Goal: Task Accomplishment & Management: Manage account settings

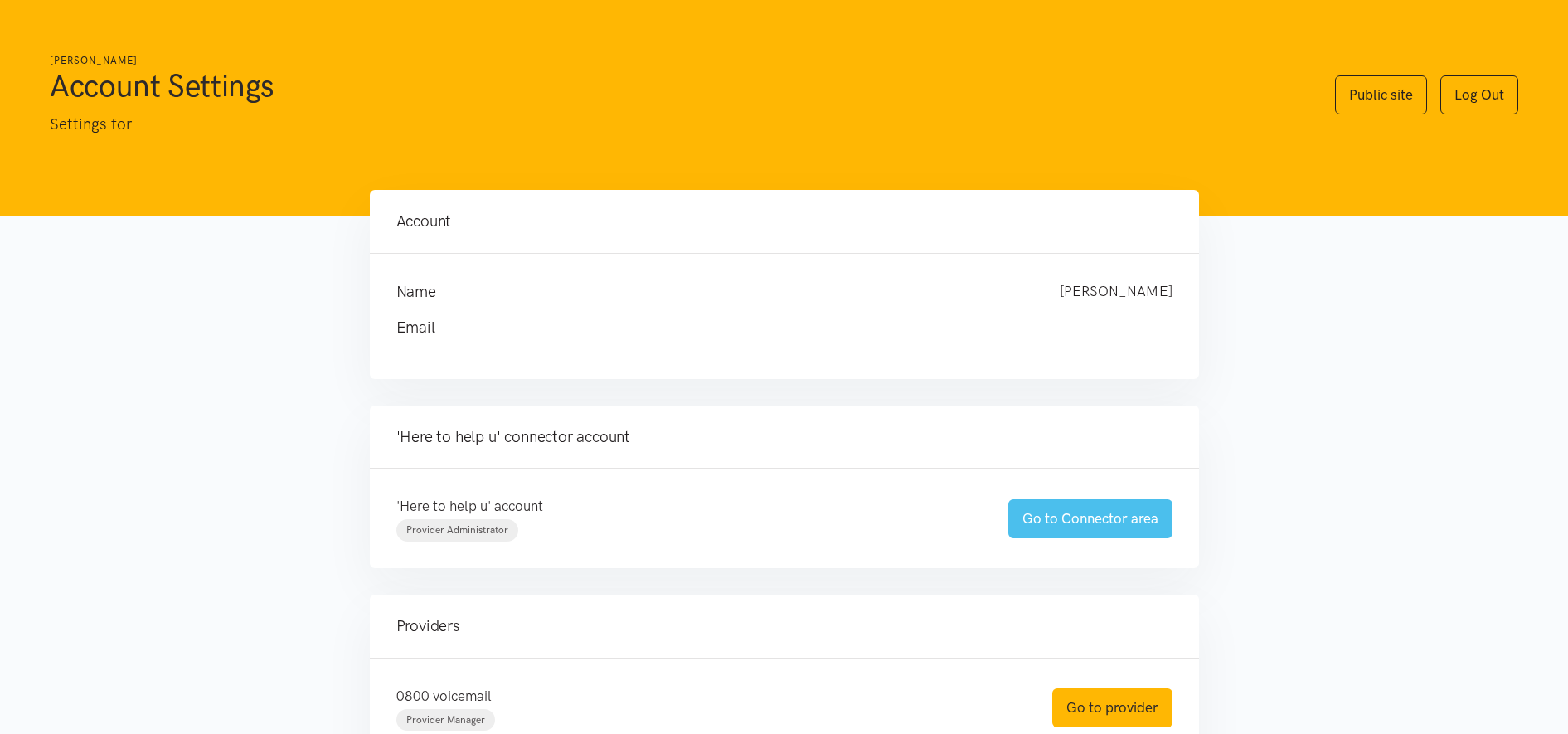
click at [1122, 530] on link "Go to Connector area" at bounding box center [1090, 519] width 164 height 39
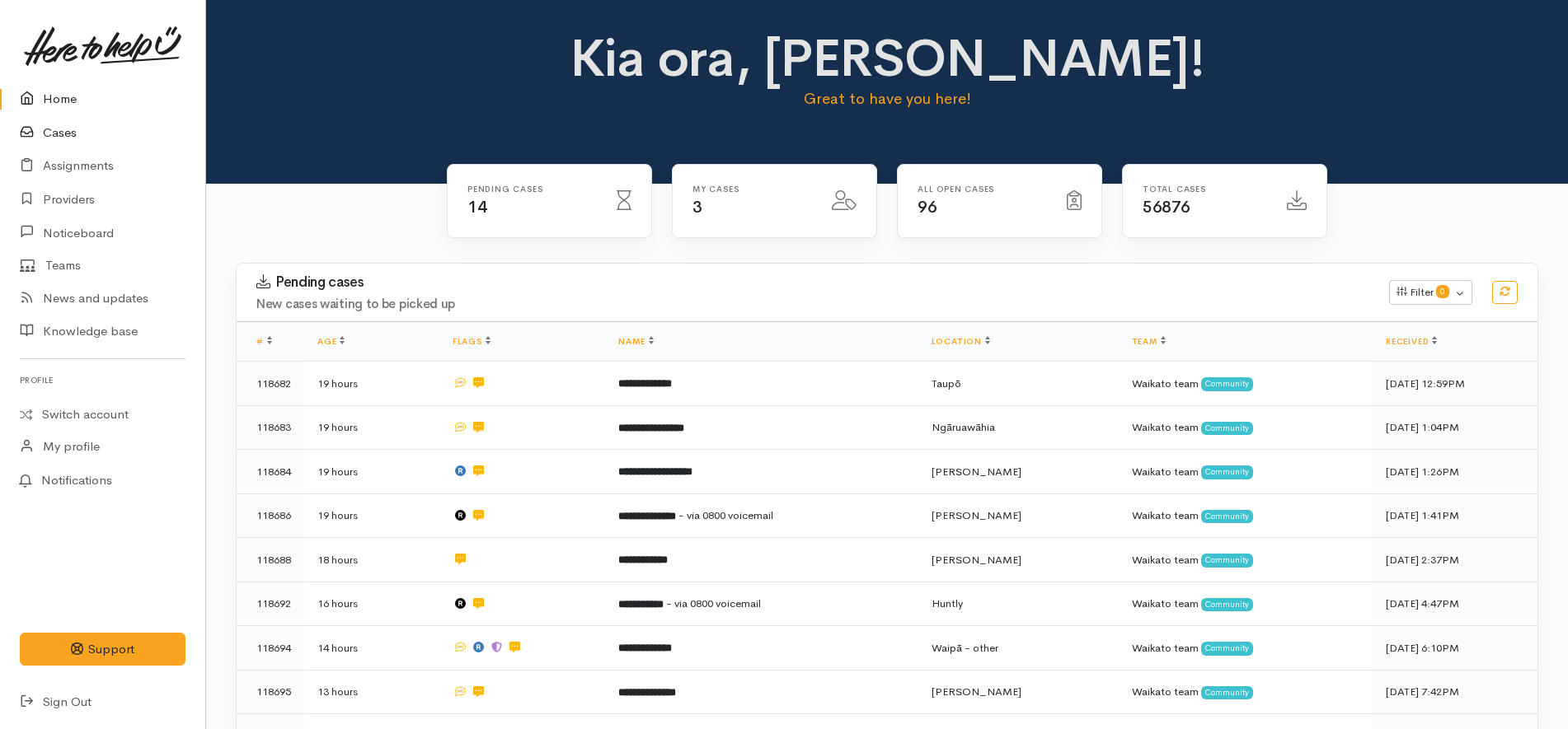
click at [126, 127] on link "Cases" at bounding box center [102, 133] width 205 height 34
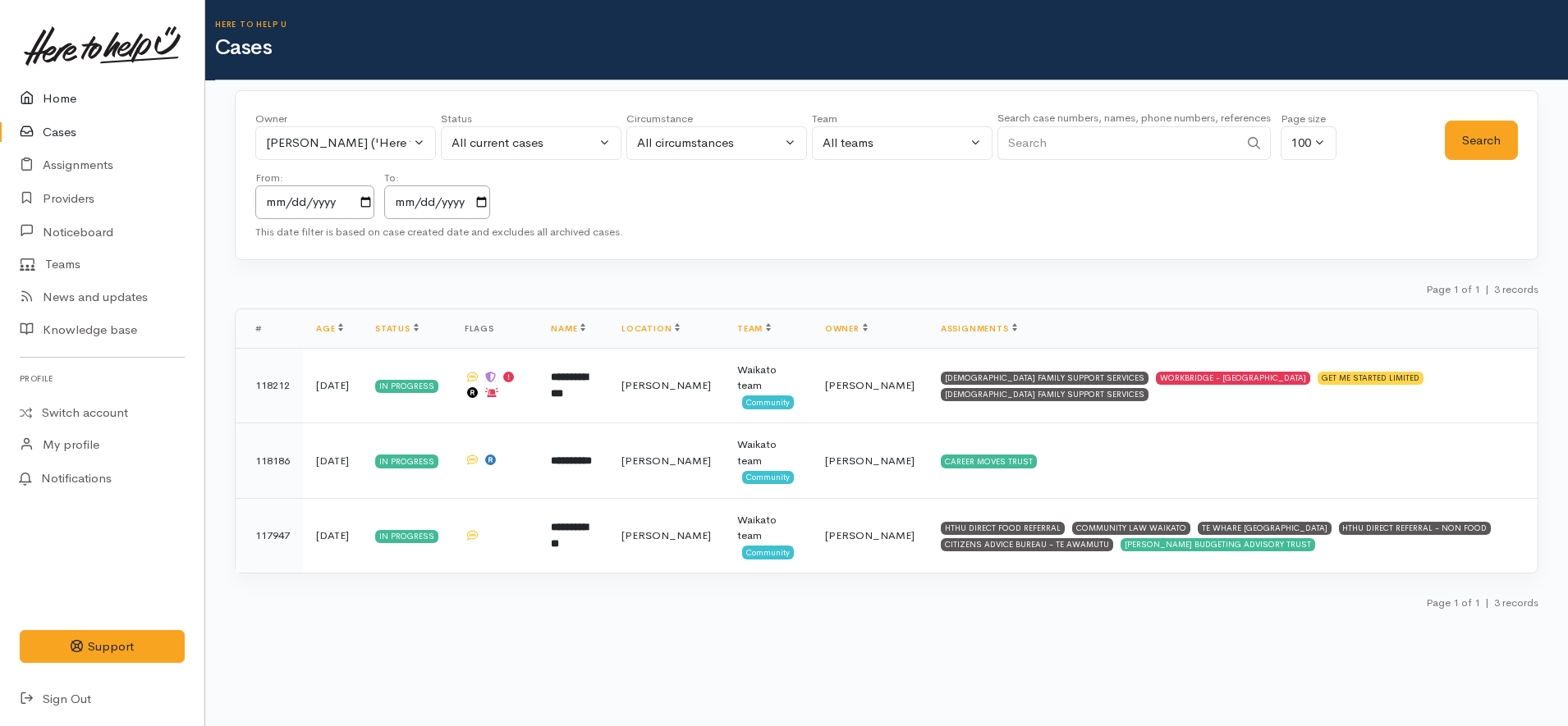
click at [122, 95] on link "Home" at bounding box center [102, 99] width 204 height 34
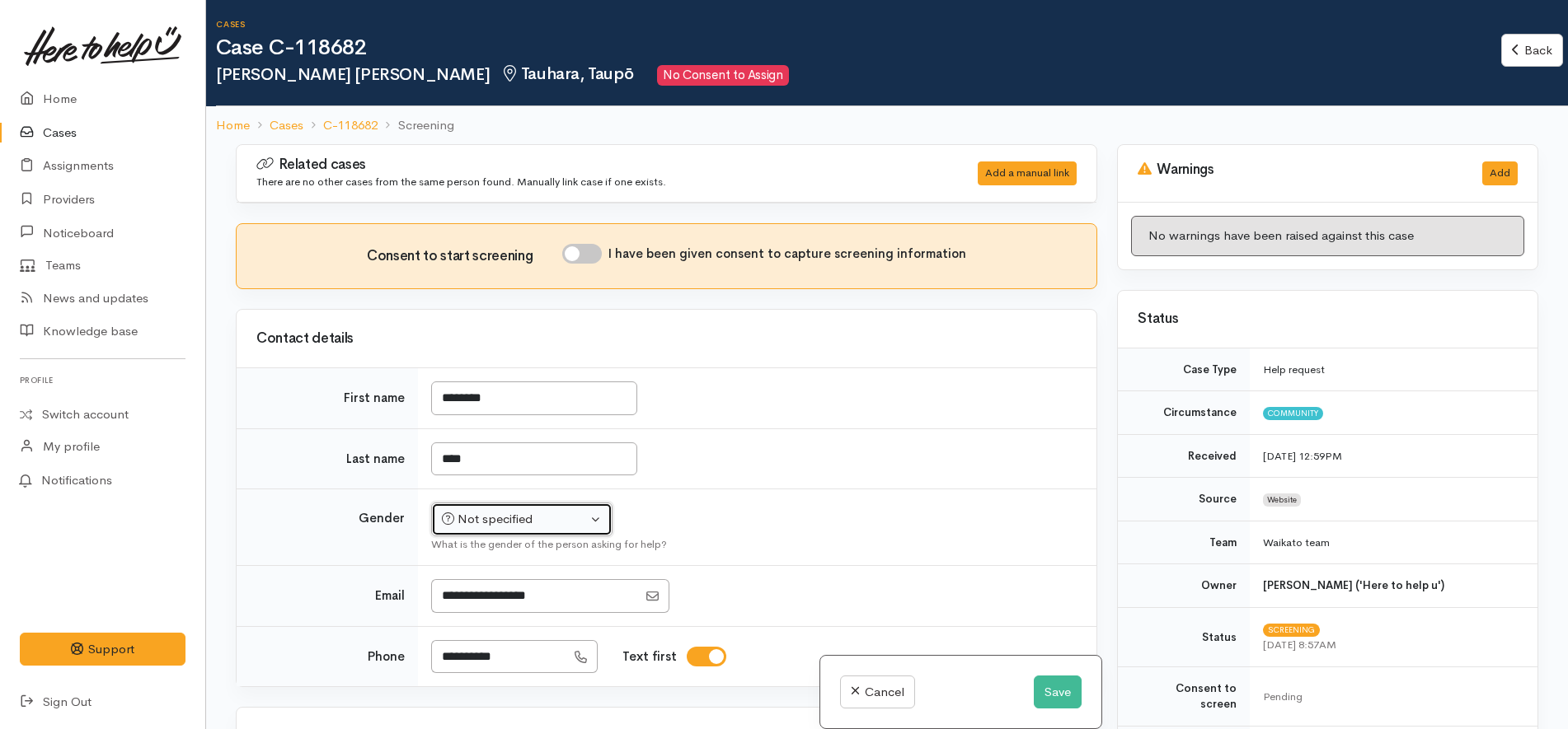
click at [516, 510] on button "Not specified" at bounding box center [521, 519] width 181 height 34
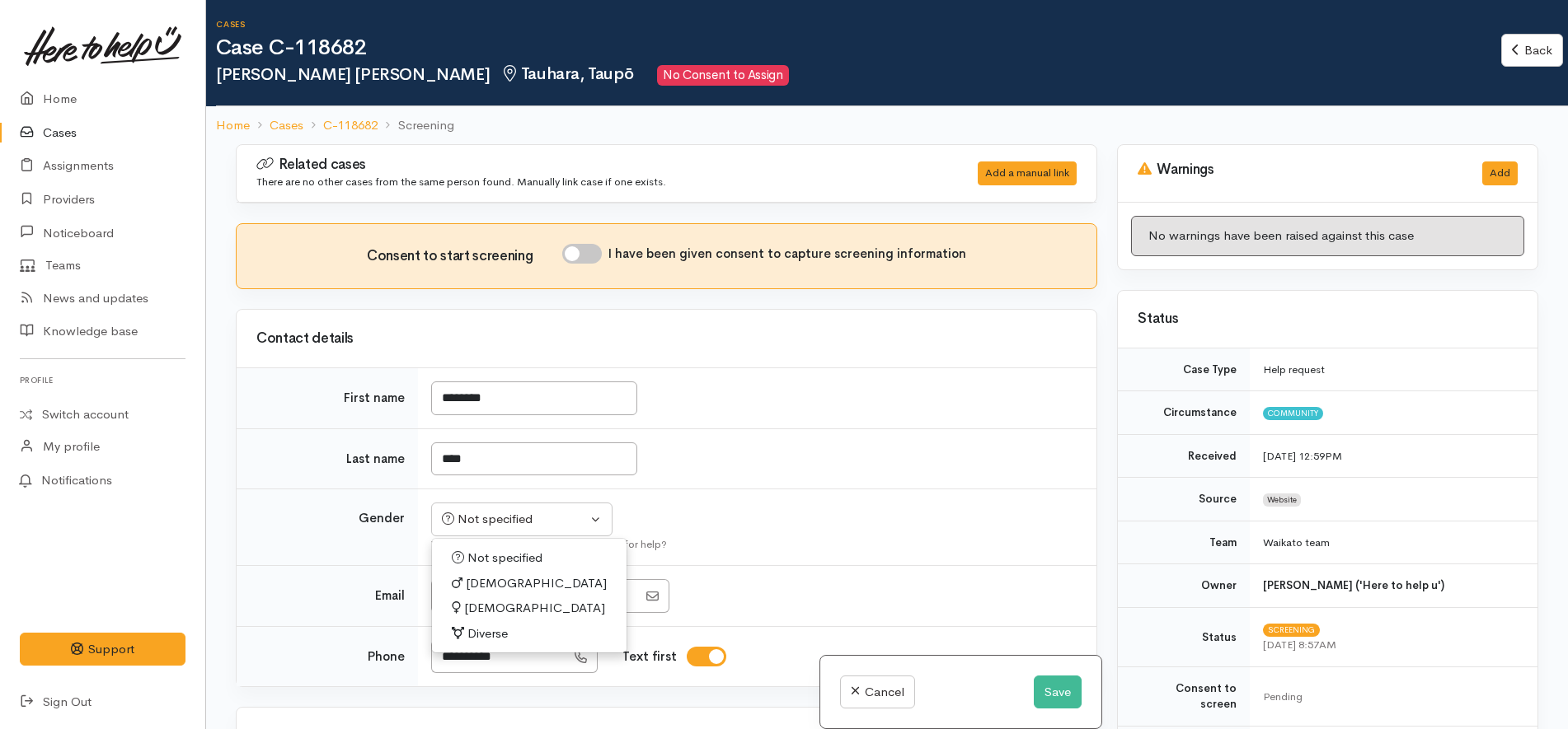
click at [506, 606] on link "[DEMOGRAPHIC_DATA]" at bounding box center [529, 608] width 195 height 25
select select "[DEMOGRAPHIC_DATA]"
click at [758, 479] on td "****" at bounding box center [757, 459] width 678 height 61
drag, startPoint x: 444, startPoint y: 461, endPoint x: 426, endPoint y: 461, distance: 18.0
click at [426, 461] on td "****" at bounding box center [757, 459] width 678 height 61
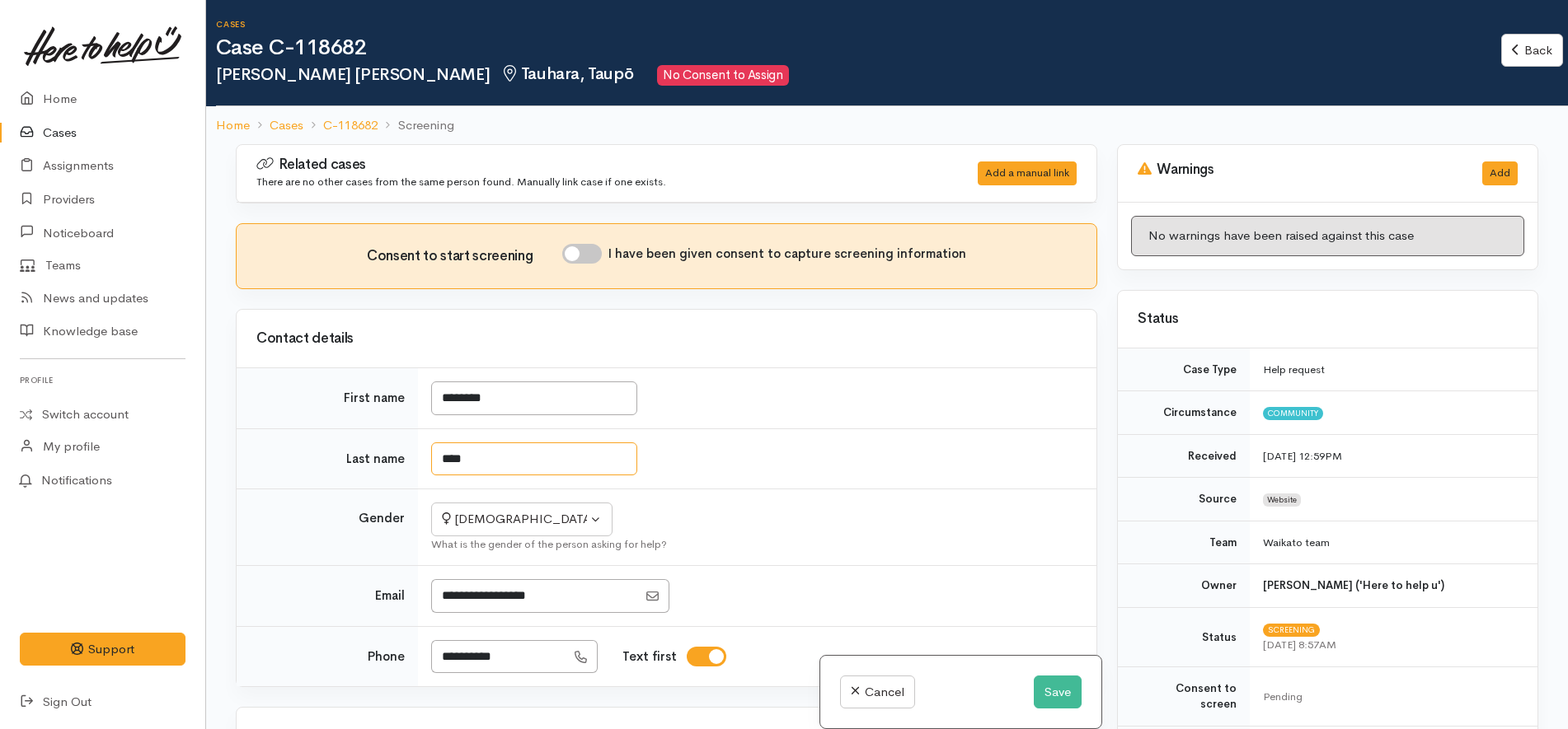
type input "****"
click at [961, 427] on tbody "First name ******** Last name **** Gender Not specified Male Female Diverse Fem…" at bounding box center [667, 528] width 860 height 319
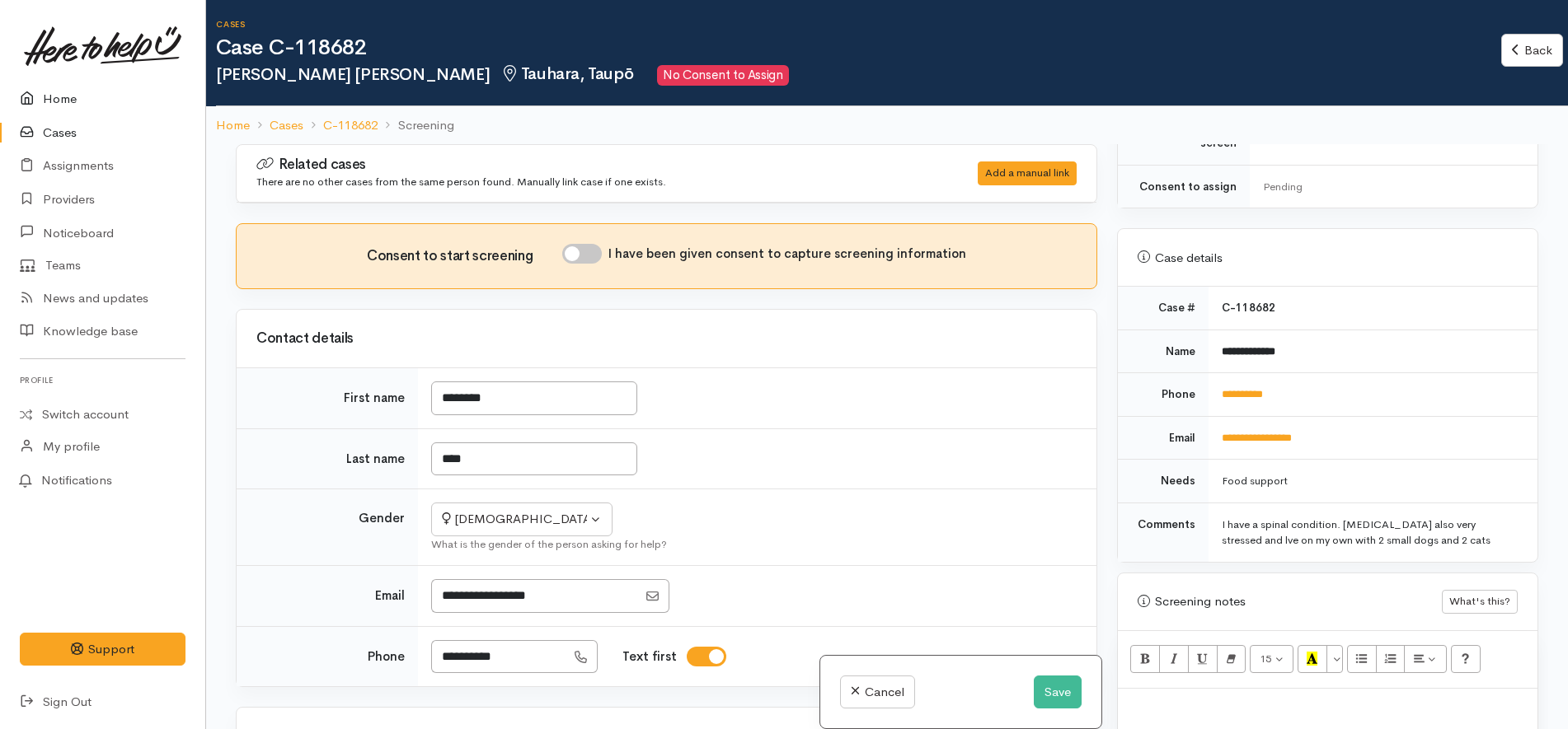
scroll to position [721, 0]
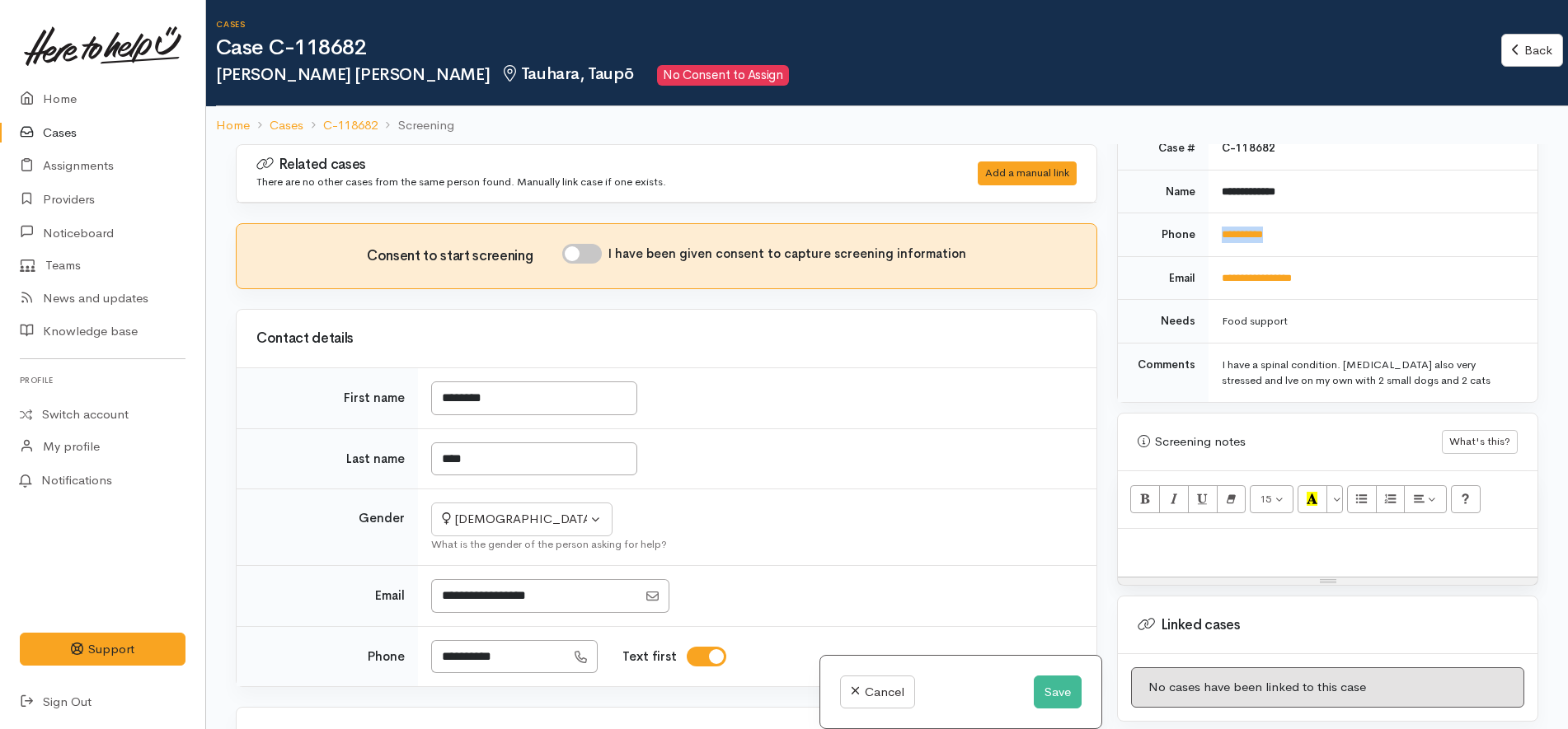
drag, startPoint x: 1318, startPoint y: 218, endPoint x: 1204, endPoint y: 227, distance: 114.4
click at [1204, 227] on tr "**********" at bounding box center [1327, 235] width 420 height 44
copy tr "**********"
click at [1328, 237] on td "**********" at bounding box center [1372, 235] width 329 height 44
drag, startPoint x: 1268, startPoint y: 227, endPoint x: 1214, endPoint y: 229, distance: 54.0
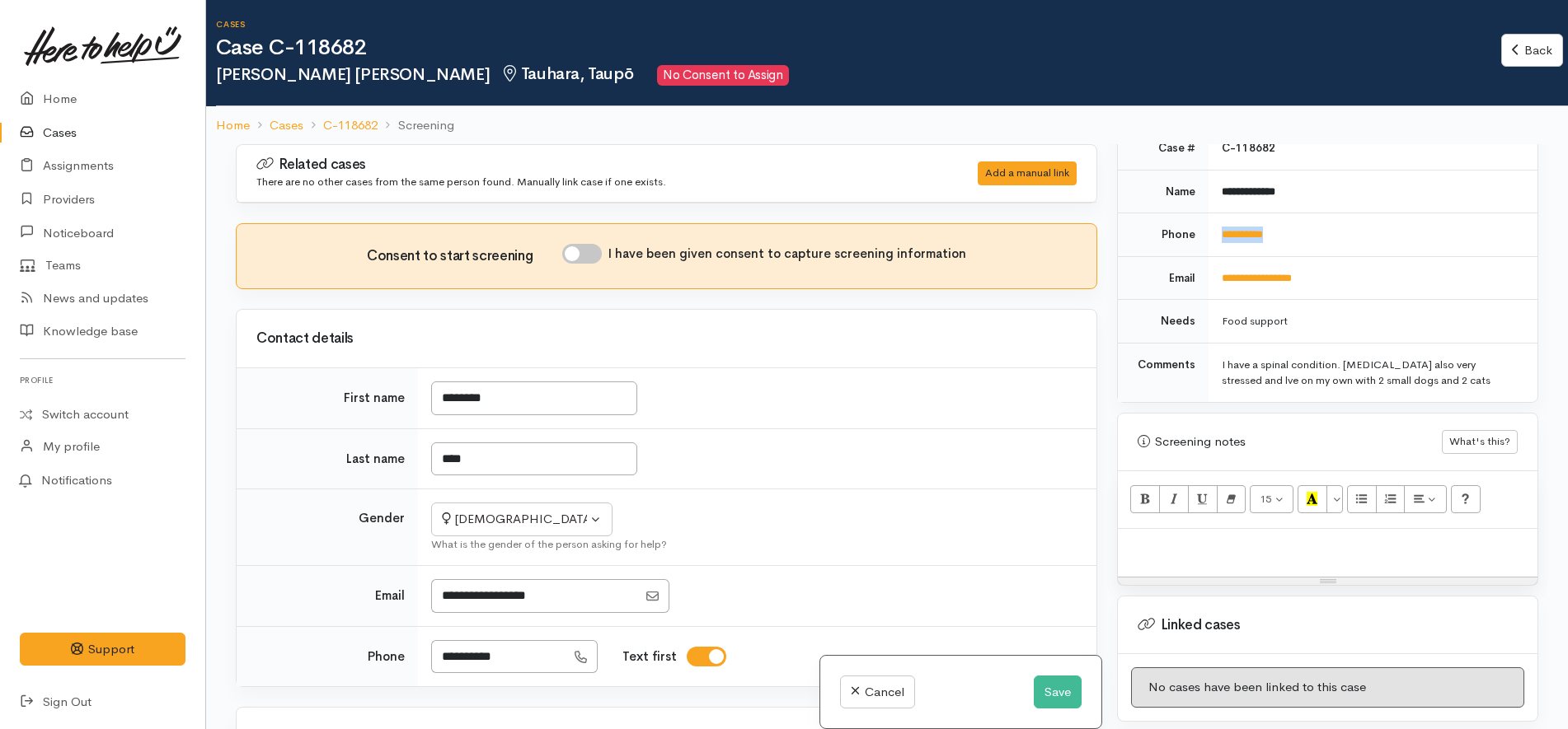
click at [1214, 229] on td "**********" at bounding box center [1372, 235] width 329 height 44
copy link "**********"
click at [1311, 230] on td "**********" at bounding box center [1372, 235] width 329 height 44
drag, startPoint x: 1312, startPoint y: 219, endPoint x: 1210, endPoint y: 221, distance: 102.0
click at [1210, 221] on td "**********" at bounding box center [1372, 235] width 329 height 44
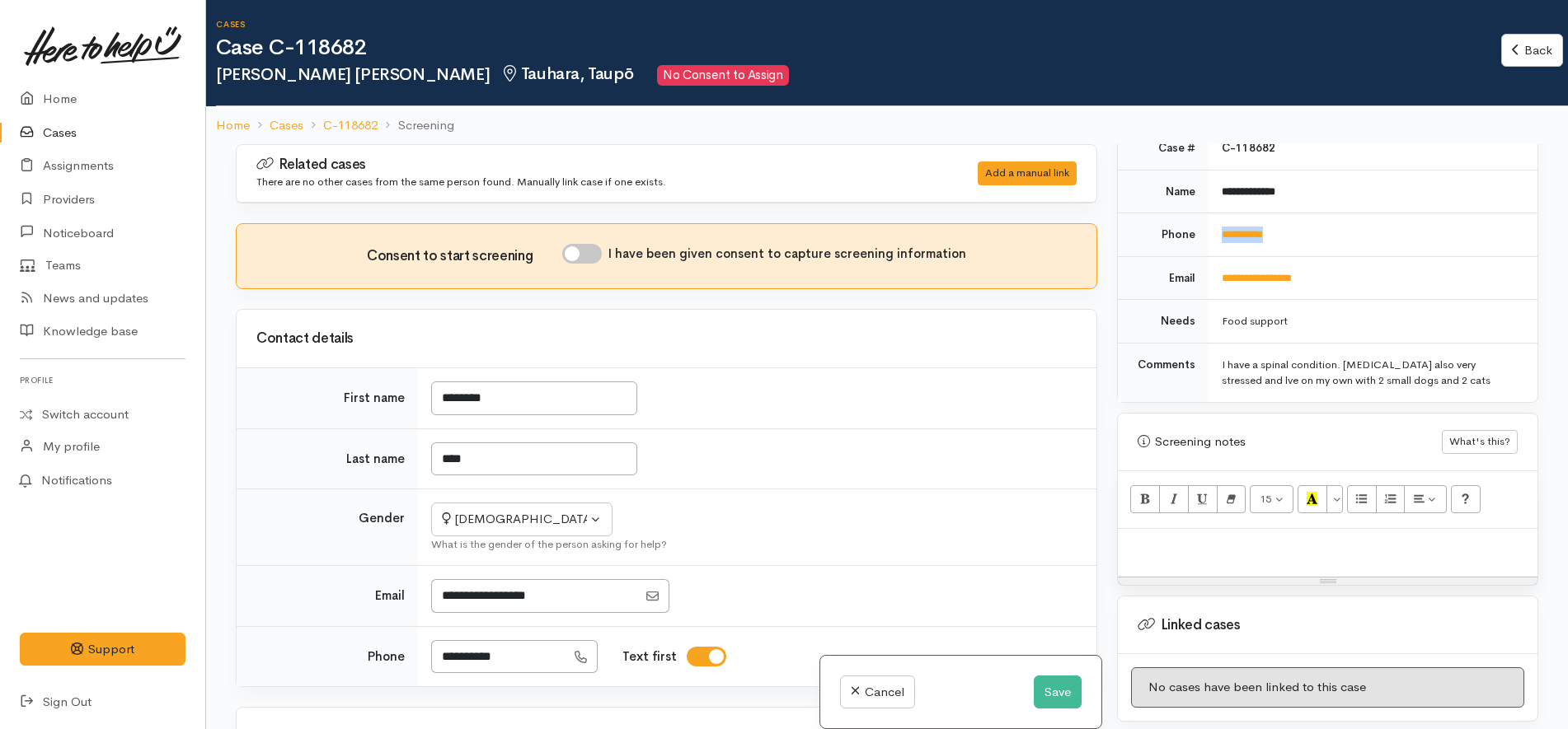
copy link "**********"
click at [1041, 691] on button "Save" at bounding box center [1057, 692] width 48 height 34
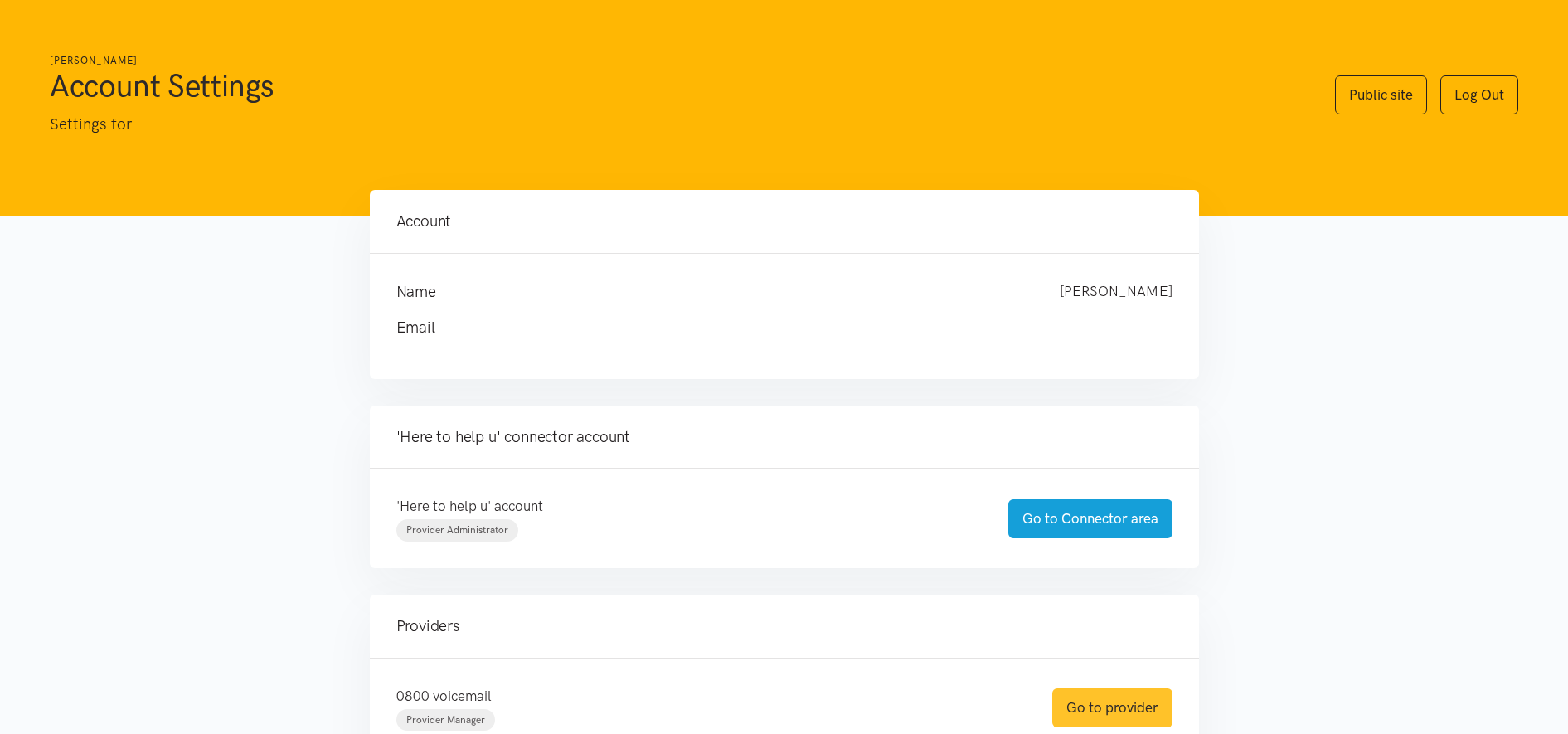
click at [1129, 714] on link "Go to provider" at bounding box center [1112, 707] width 120 height 39
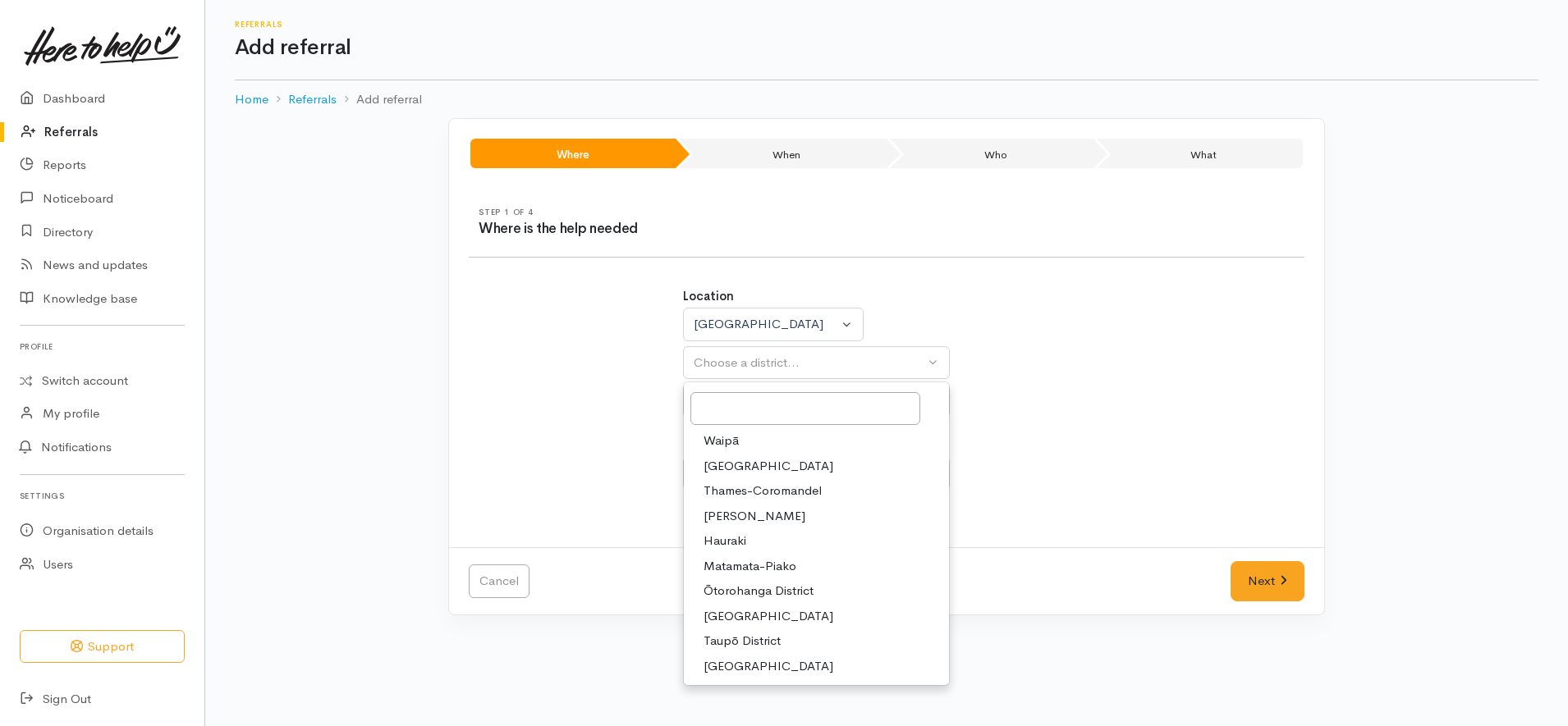
select select "3"
click at [744, 519] on span "[PERSON_NAME]" at bounding box center [755, 516] width 102 height 19
select select "4"
select select
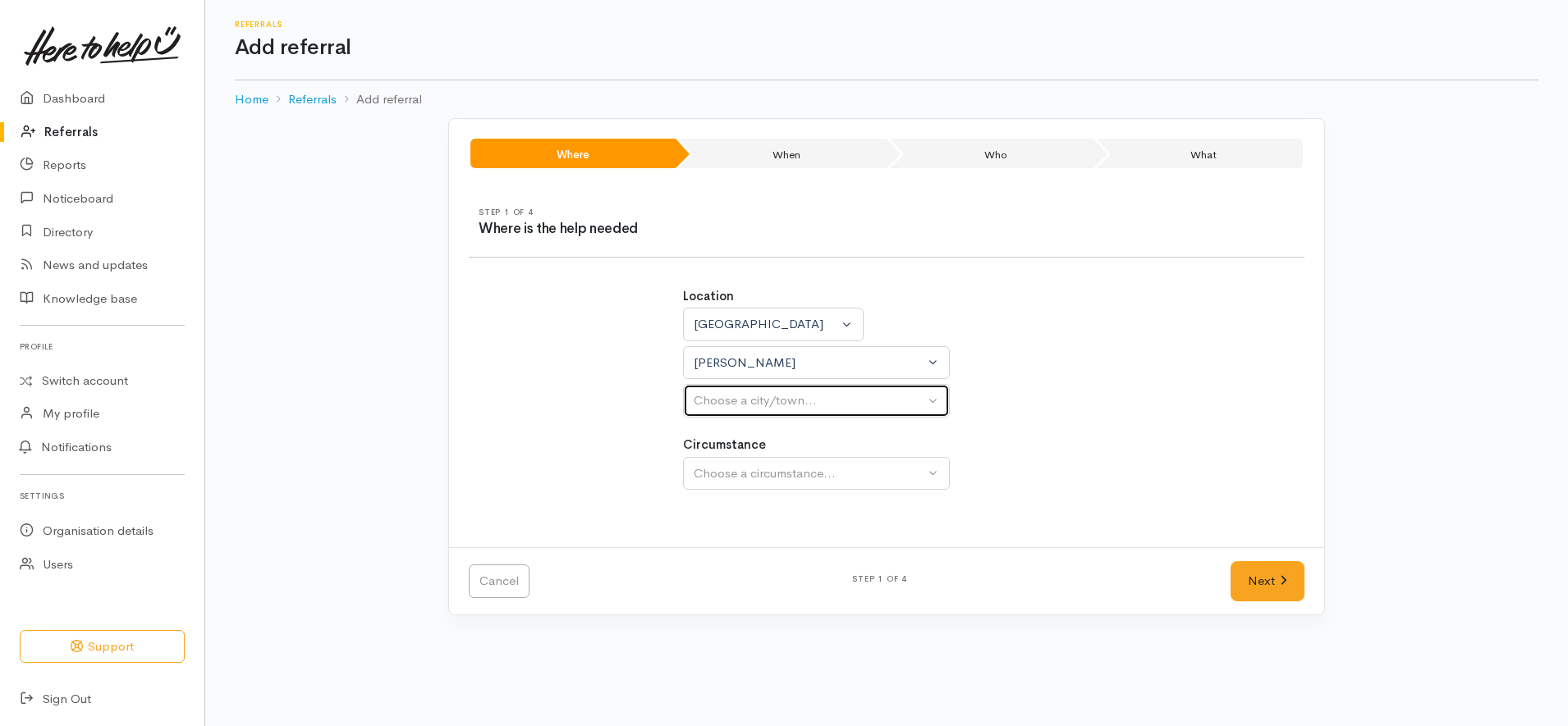
click at [835, 403] on div "Choose a city/town..." at bounding box center [809, 401] width 230 height 19
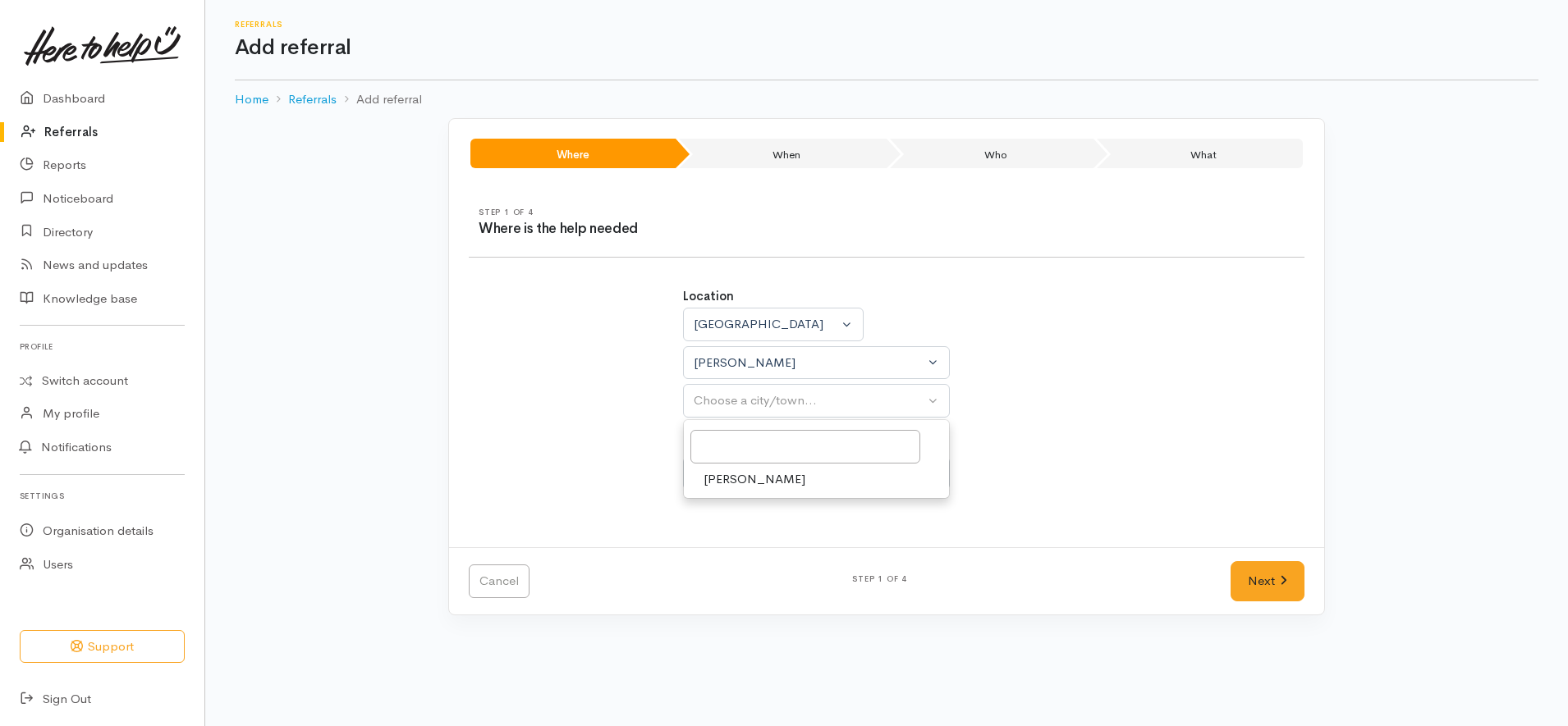
click at [842, 481] on link "[PERSON_NAME]" at bounding box center [816, 479] width 265 height 25
select select "1"
click at [824, 558] on link "Community" at bounding box center [816, 552] width 265 height 25
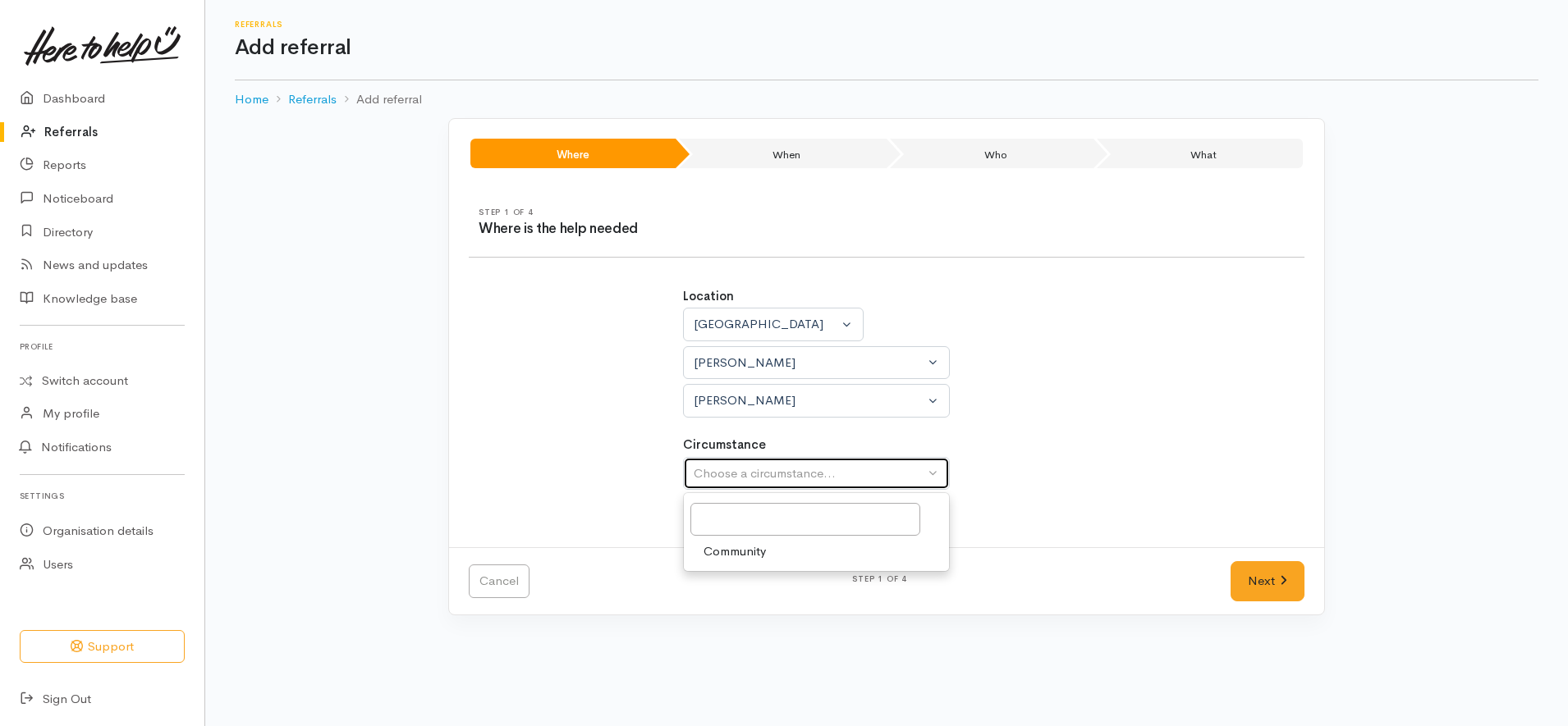
select select "2"
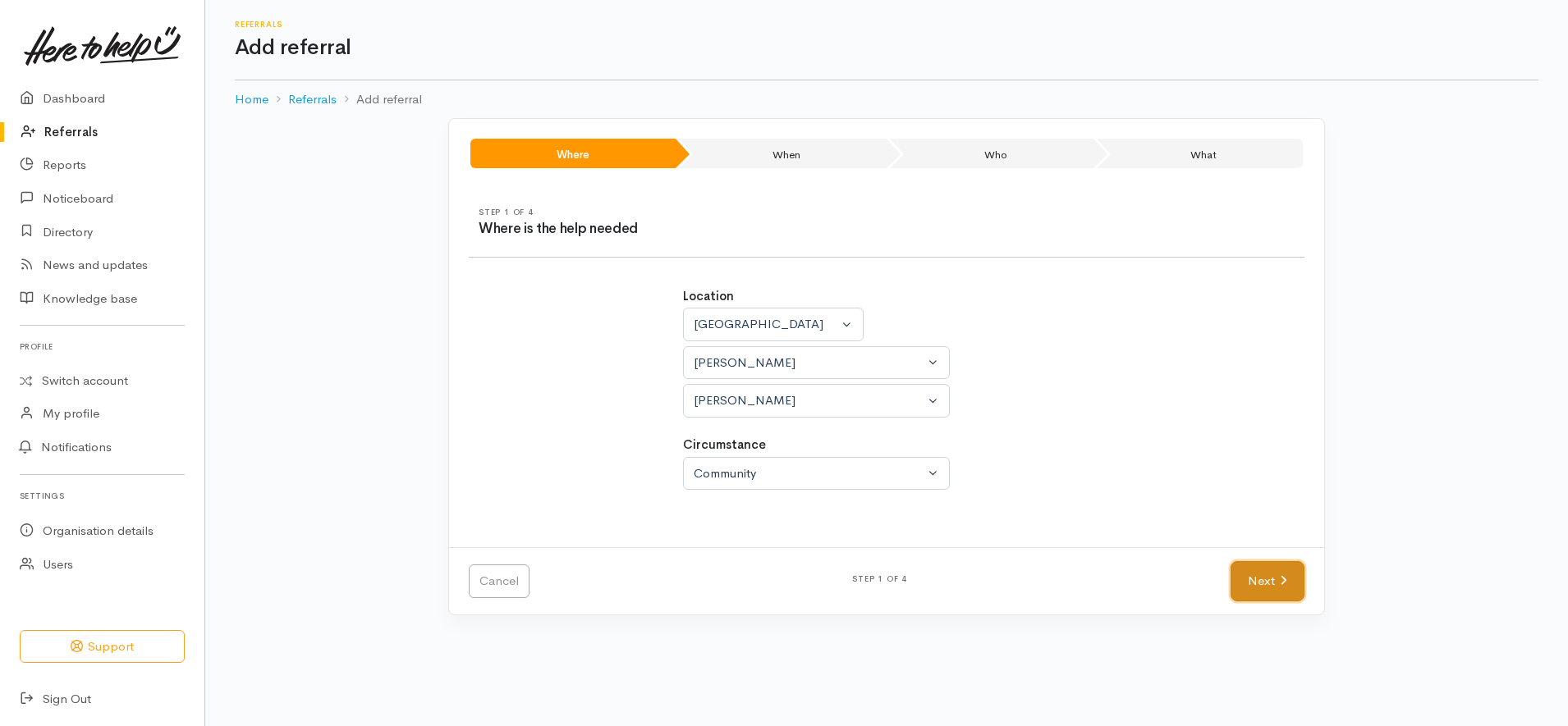
click at [1260, 577] on link "Next" at bounding box center [1267, 581] width 73 height 40
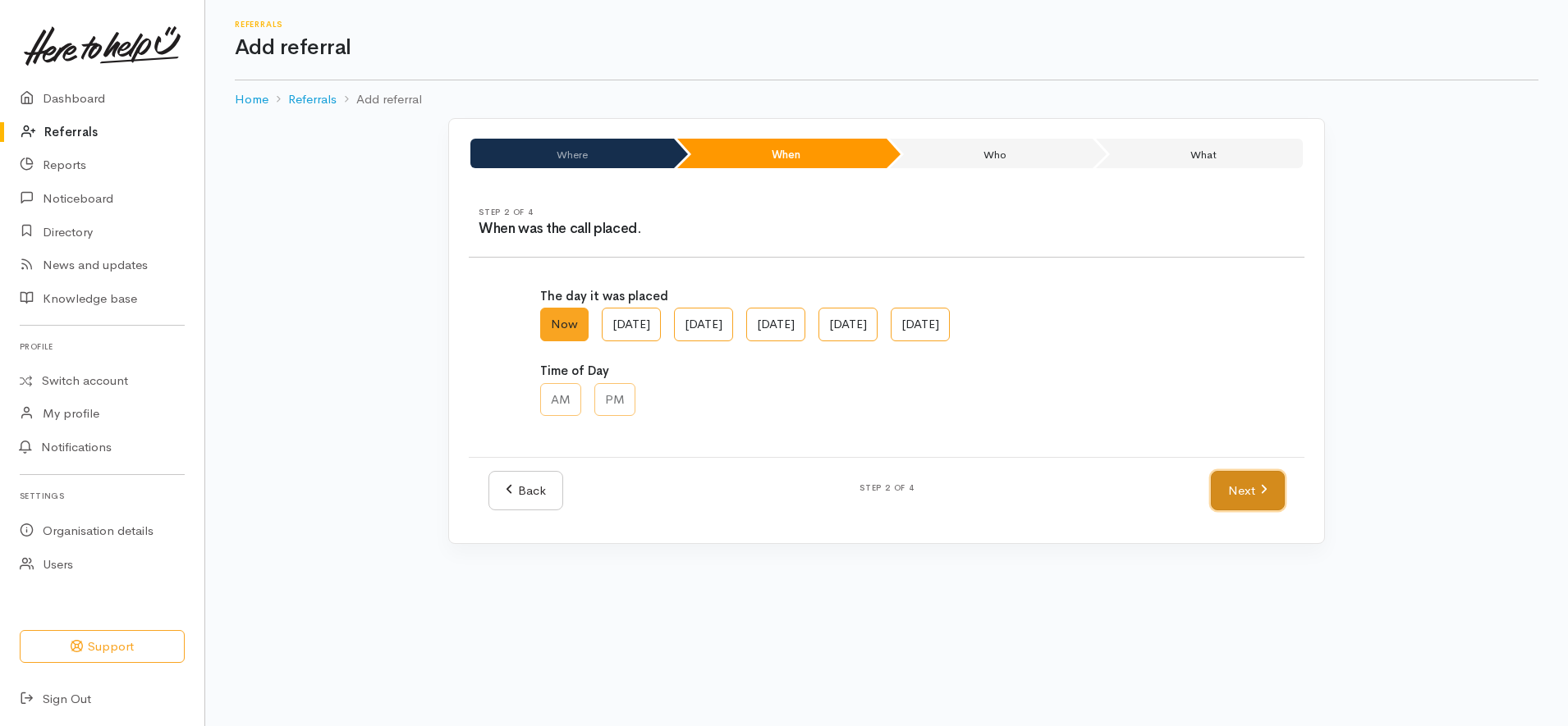
click at [1277, 498] on link "Next" at bounding box center [1247, 491] width 73 height 40
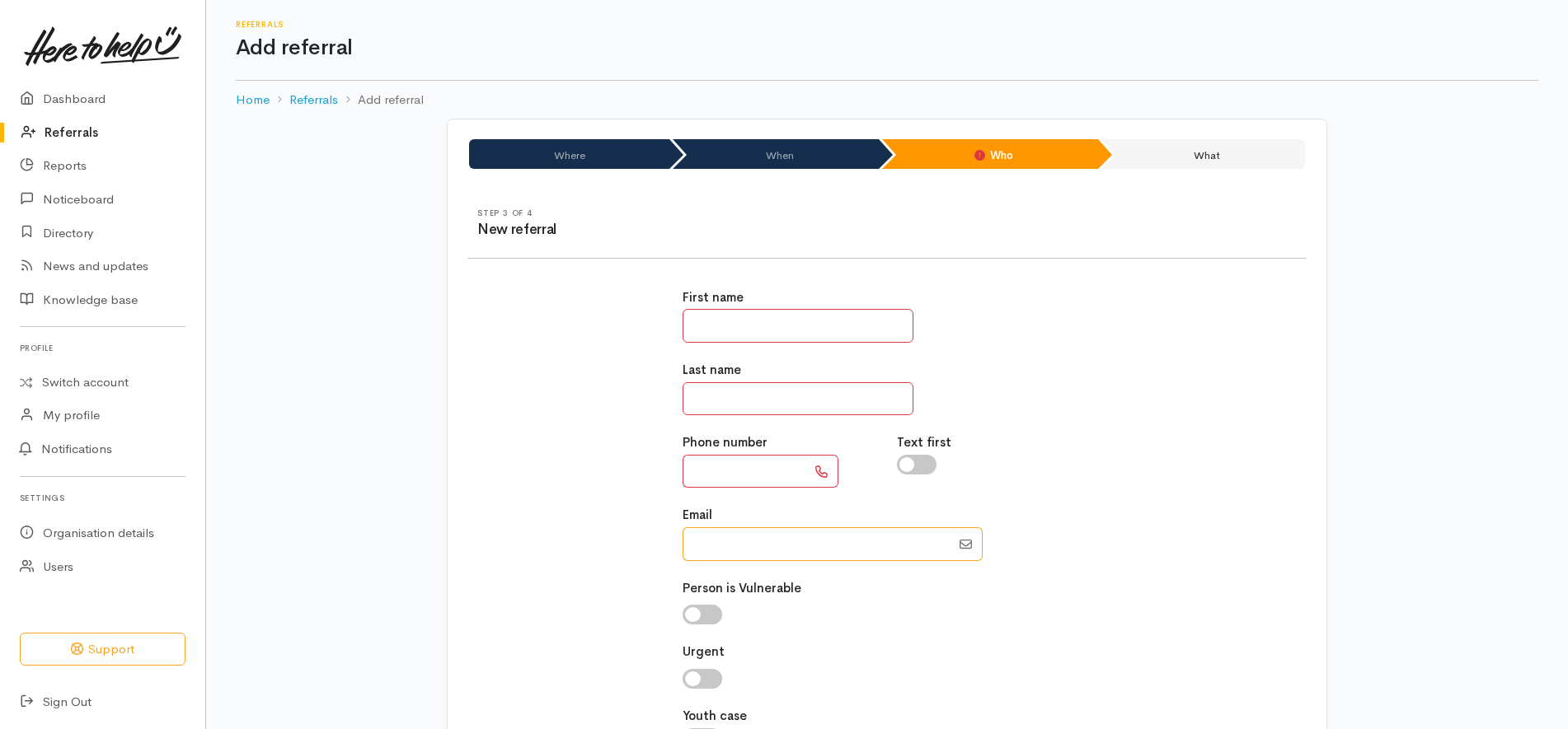
click at [806, 540] on input "Email" at bounding box center [817, 543] width 268 height 34
paste input "64212101286"
type input "0212101286"
click at [763, 474] on input "text" at bounding box center [745, 471] width 124 height 34
type input "**********"
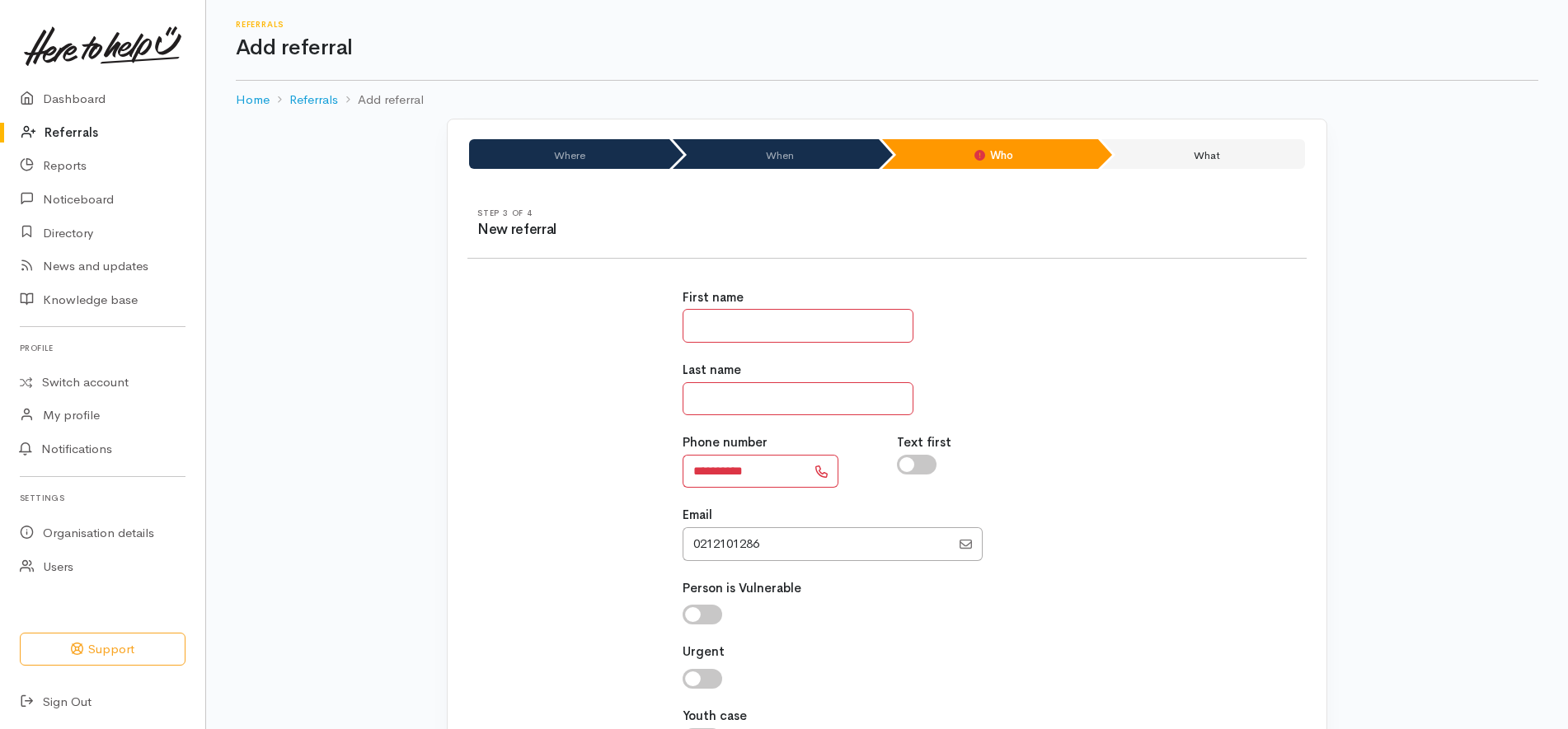
click at [785, 561] on div "**********" at bounding box center [888, 527] width 430 height 517
drag, startPoint x: 787, startPoint y: 557, endPoint x: 800, endPoint y: 545, distance: 17.7
click at [789, 554] on input "Email" at bounding box center [817, 543] width 268 height 34
click at [802, 543] on input "Email" at bounding box center [817, 543] width 268 height 34
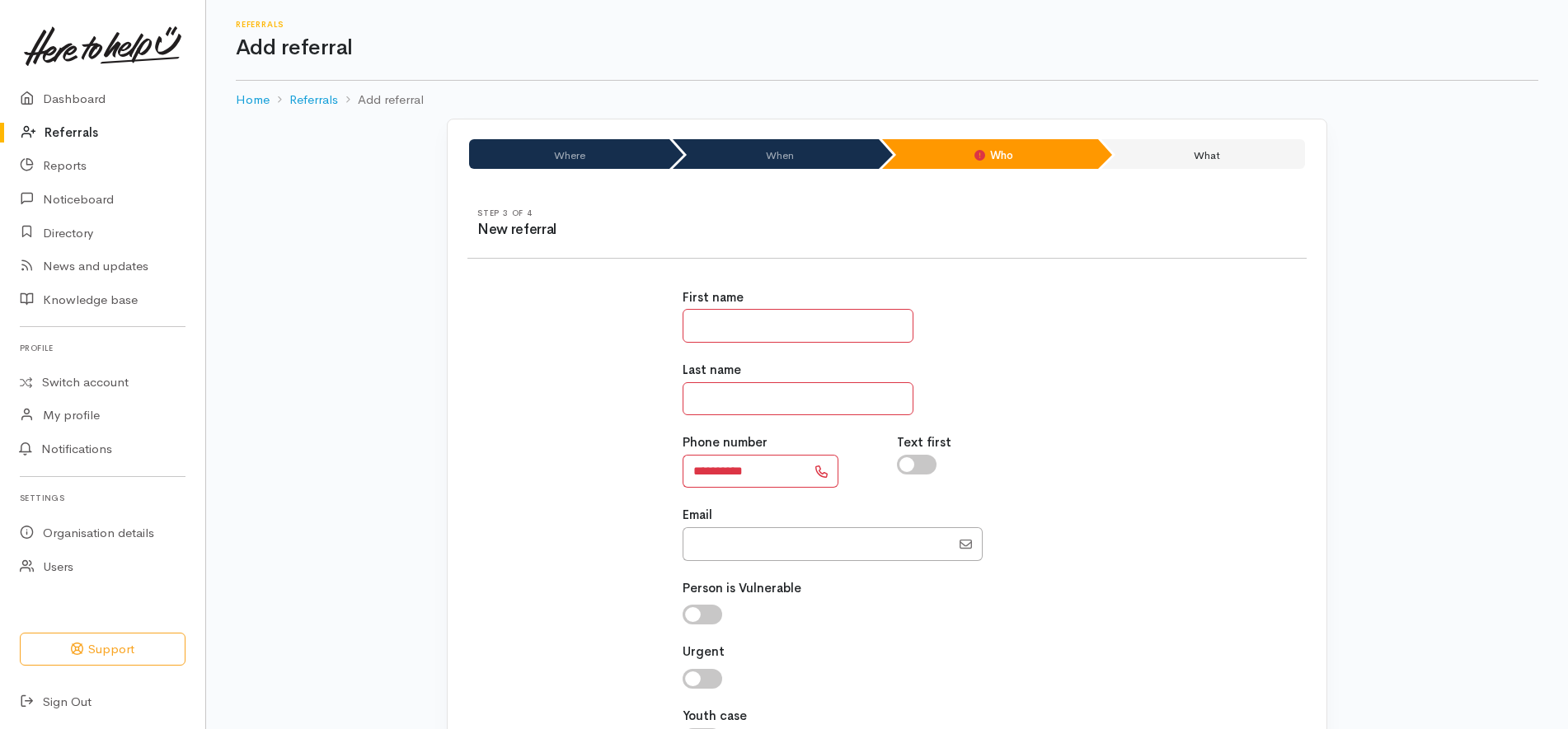
click at [769, 319] on input "text" at bounding box center [798, 325] width 230 height 34
type input "*********"
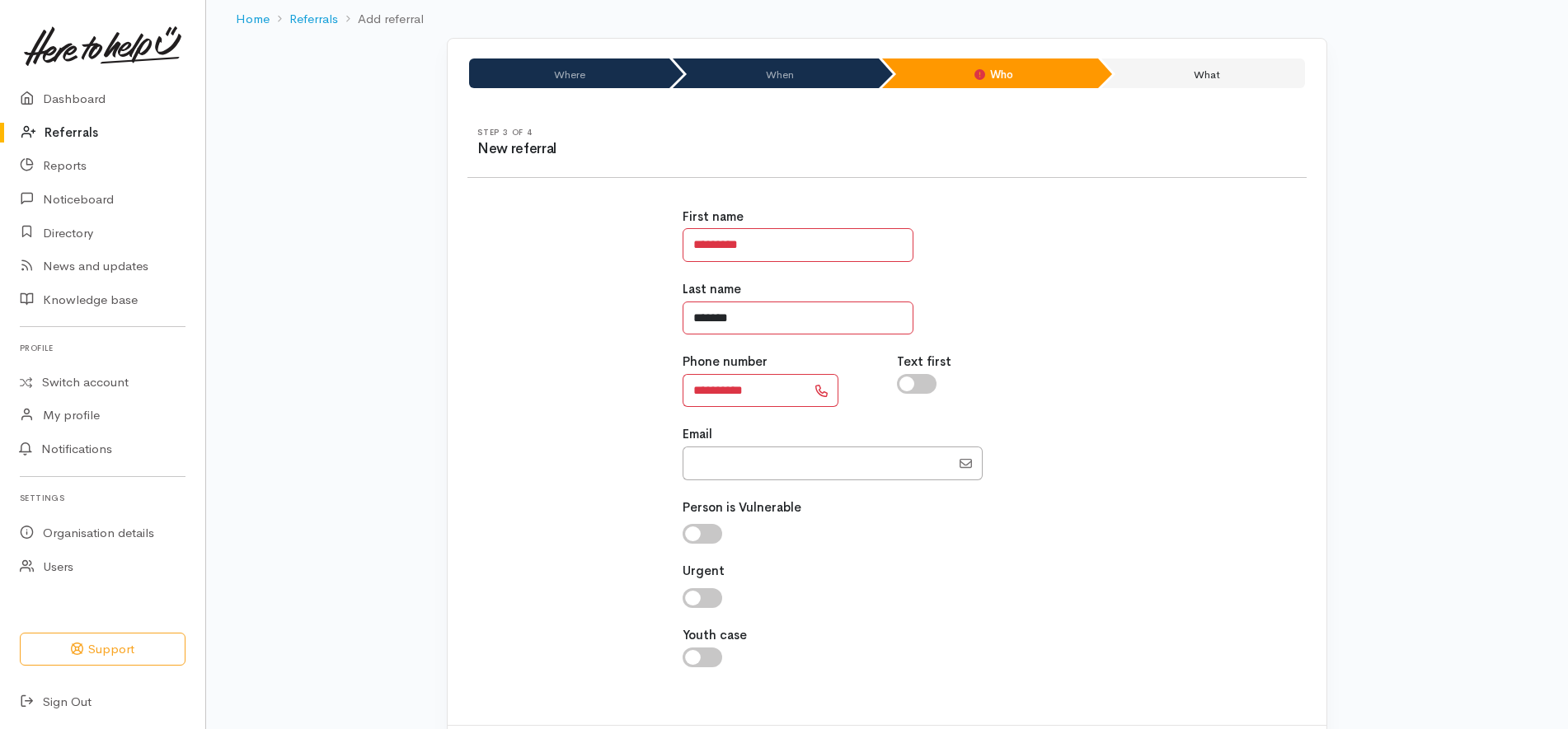
scroll to position [164, 0]
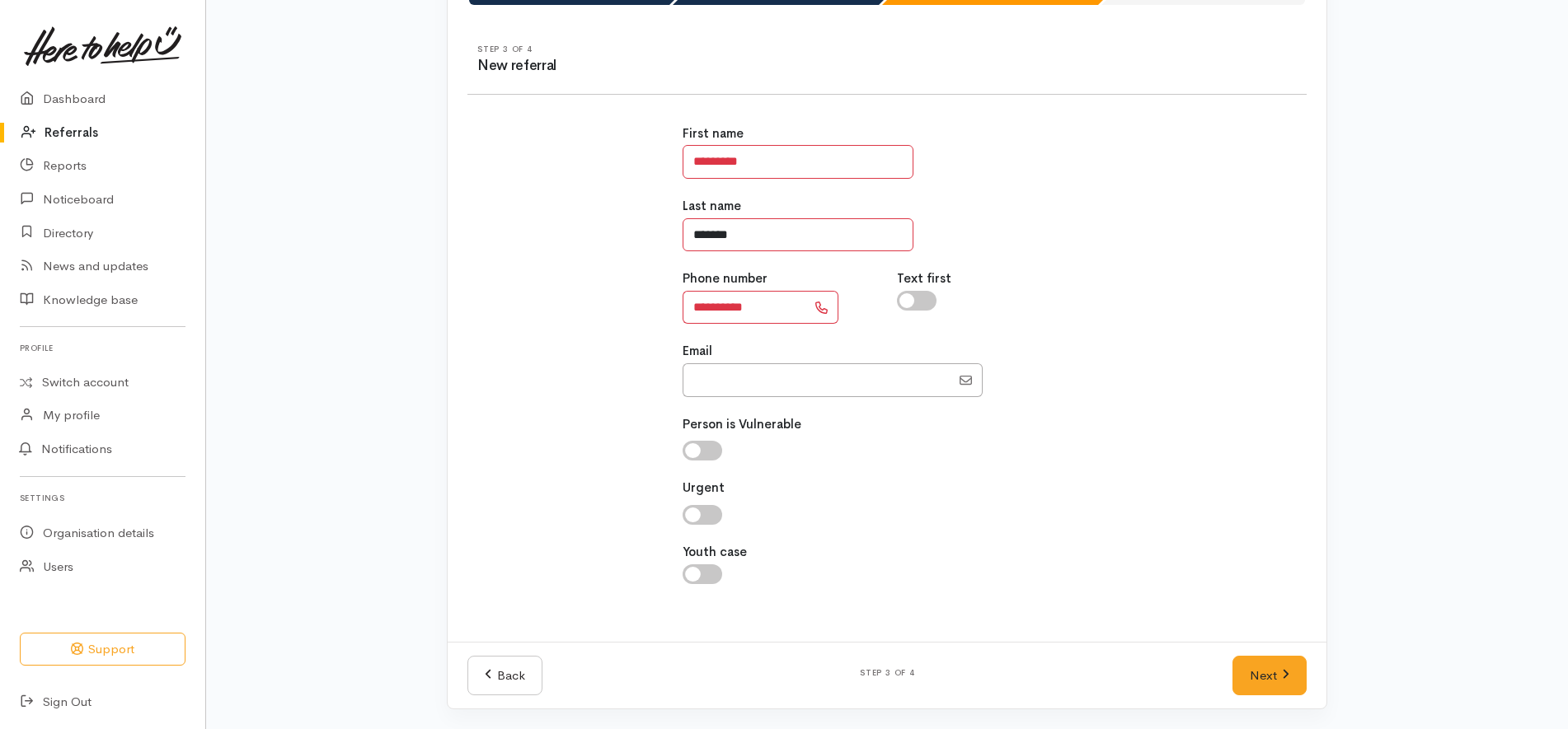
type input "*******"
drag, startPoint x: 1285, startPoint y: 700, endPoint x: 1285, endPoint y: 686, distance: 14.0
click at [1285, 698] on div "Back Step 3 of 4 Next" at bounding box center [887, 675] width 879 height 67
click at [1285, 681] on icon at bounding box center [1286, 674] width 7 height 13
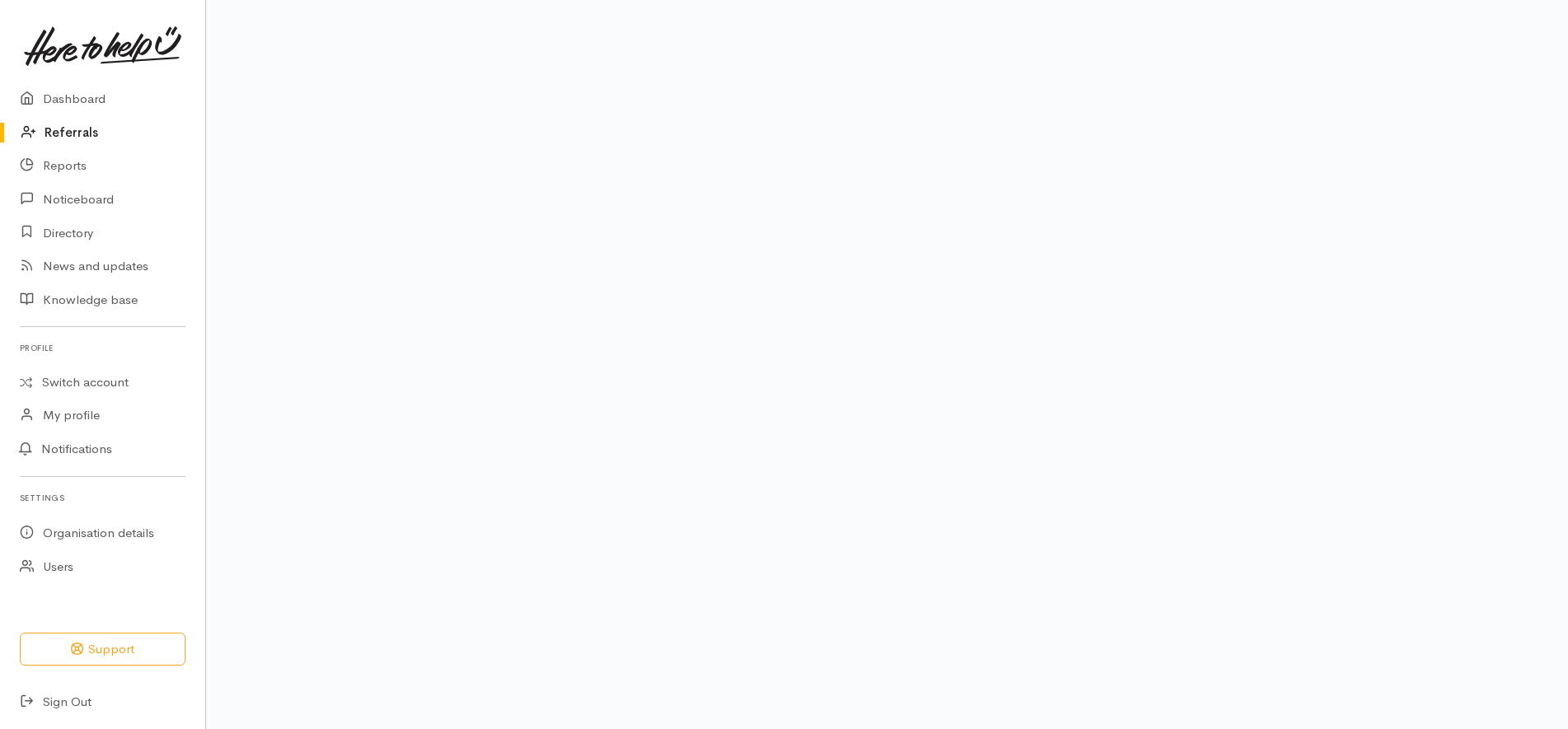
scroll to position [133, 0]
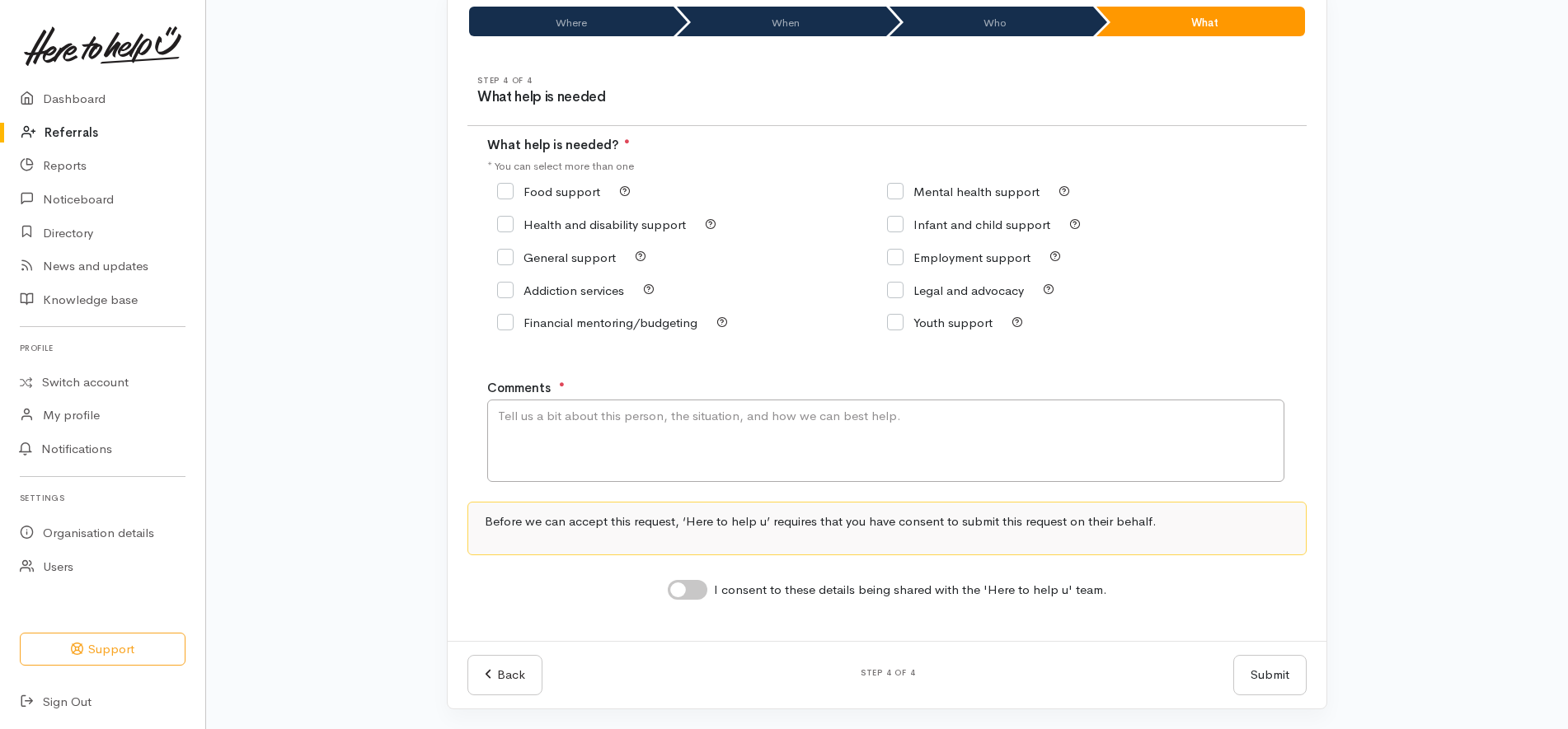
click at [545, 191] on input "Food support" at bounding box center [548, 192] width 103 height 13
checkbox input "true"
click at [742, 455] on textarea "Comments" at bounding box center [885, 440] width 797 height 83
paste textarea "help with food i have a dog and just myself and my son thank you"
type textarea "help with food i have a dog and just myself and my son thank you"
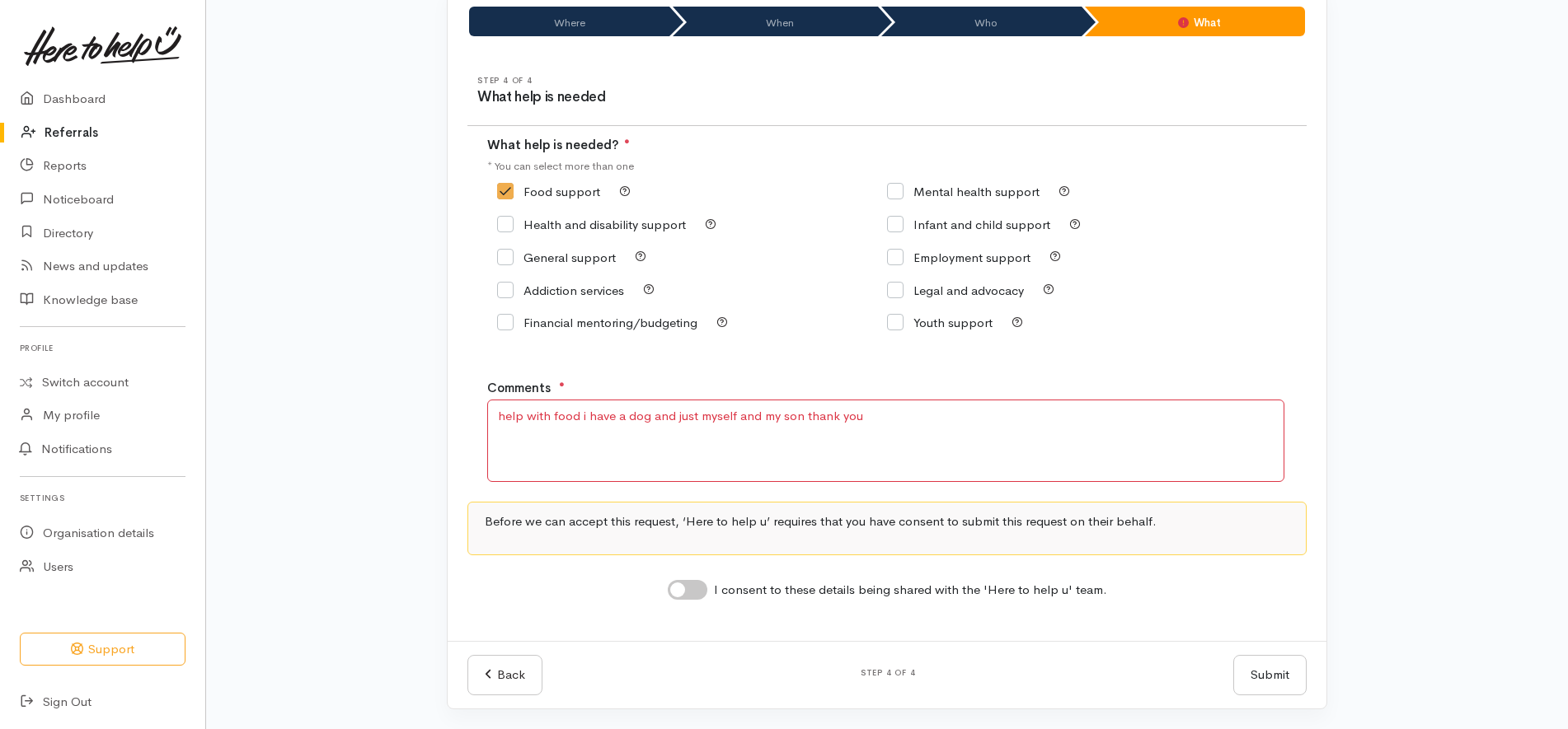
click at [681, 580] on input "I consent to these details being shared with the 'Here to help u' team." at bounding box center [687, 590] width 39 height 20
checkbox input "true"
click at [1257, 668] on button "Submit" at bounding box center [1269, 675] width 74 height 40
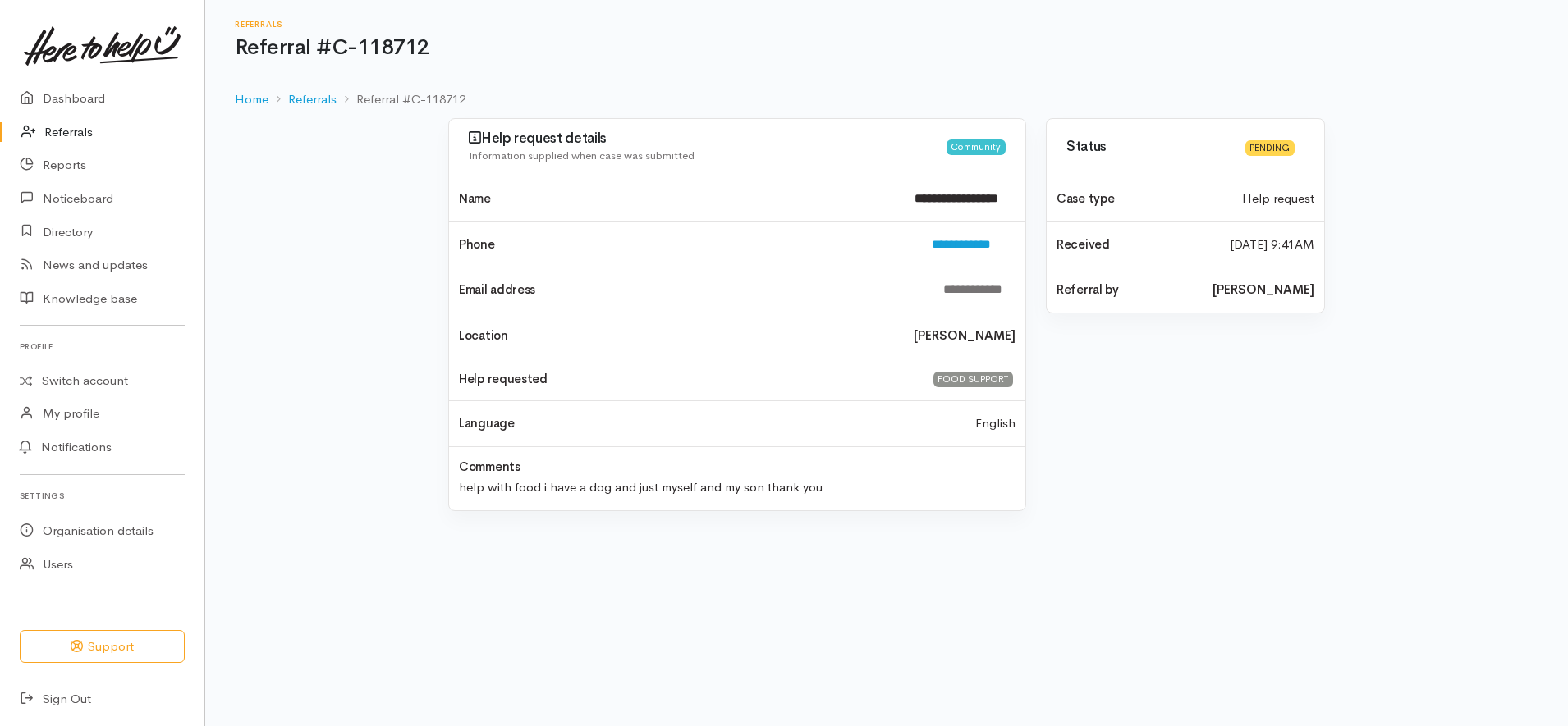
click at [49, 128] on link "Referrals" at bounding box center [102, 132] width 204 height 34
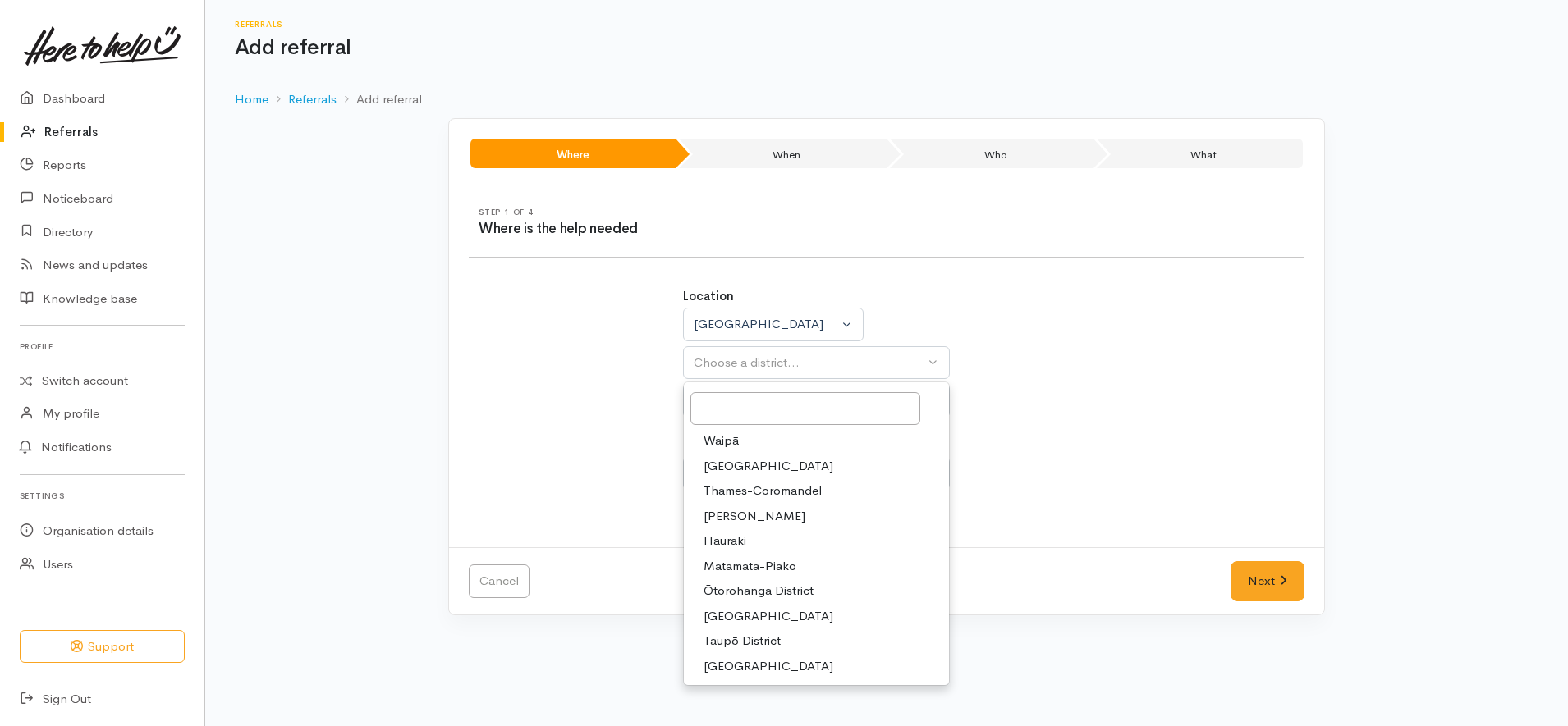
select select "3"
click at [756, 513] on link "[PERSON_NAME]" at bounding box center [816, 517] width 265 height 25
select select "4"
select select
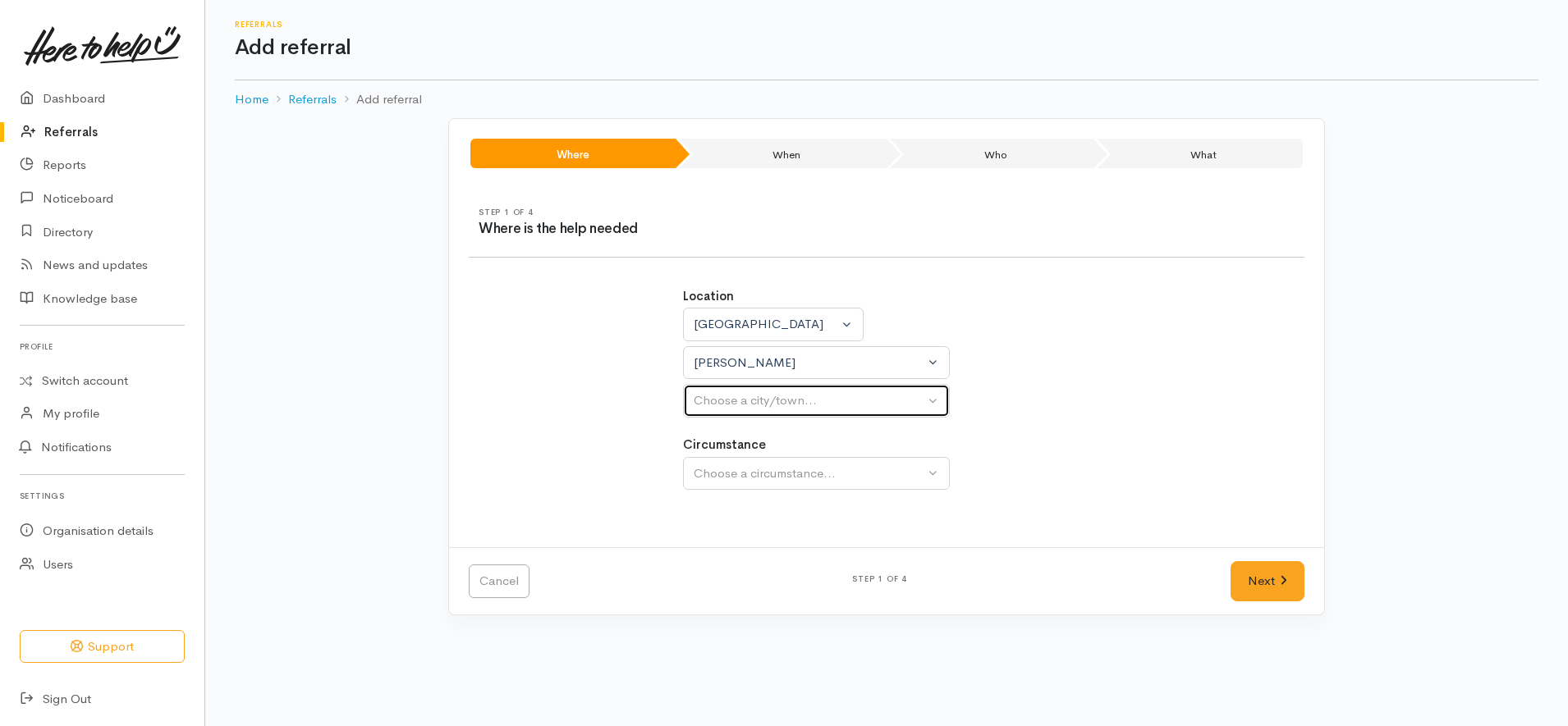
click at [816, 401] on div "Choose a city/town..." at bounding box center [809, 401] width 230 height 19
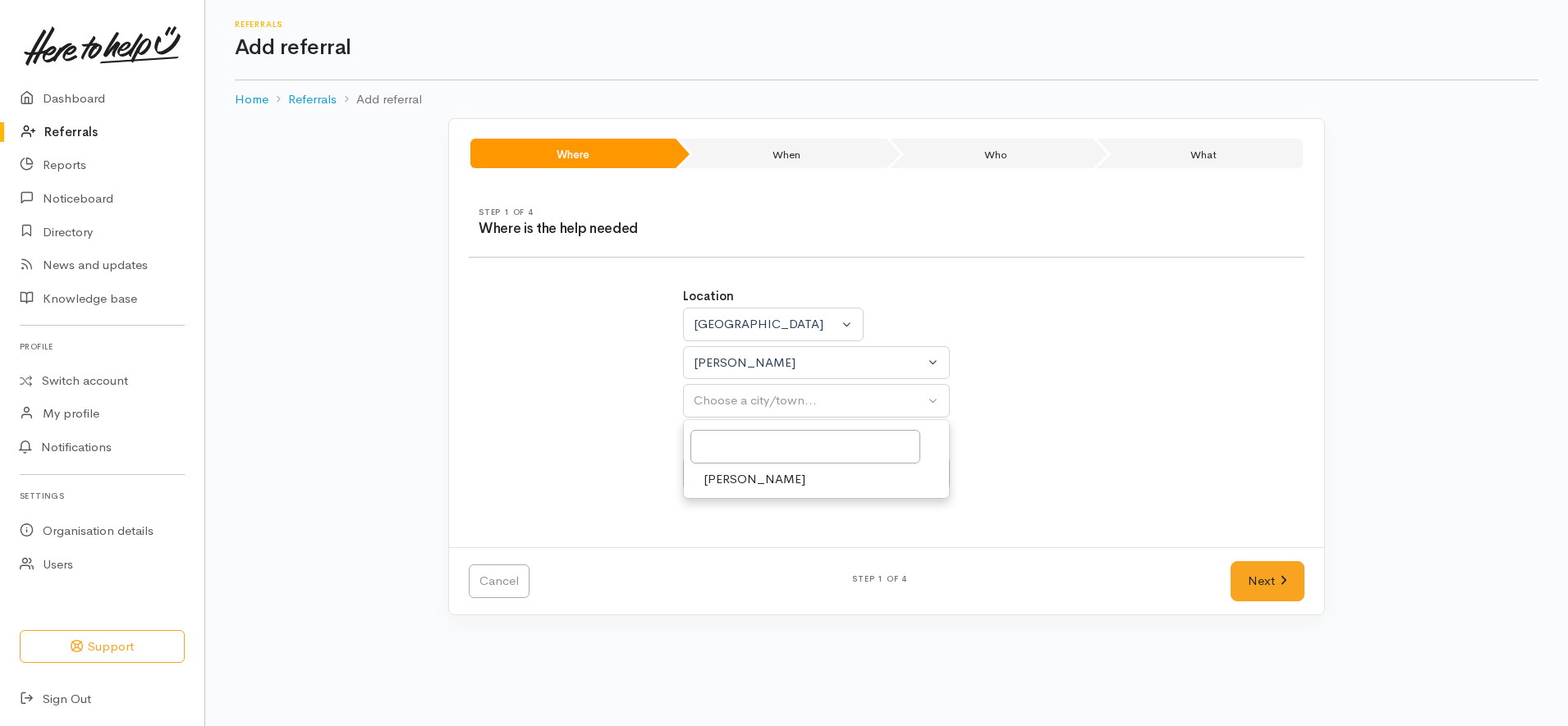
click at [784, 489] on link "[PERSON_NAME]" at bounding box center [816, 479] width 265 height 25
select select "1"
click at [766, 541] on link "Community" at bounding box center [816, 552] width 265 height 25
select select "2"
click at [1281, 582] on icon at bounding box center [1283, 581] width 7 height 13
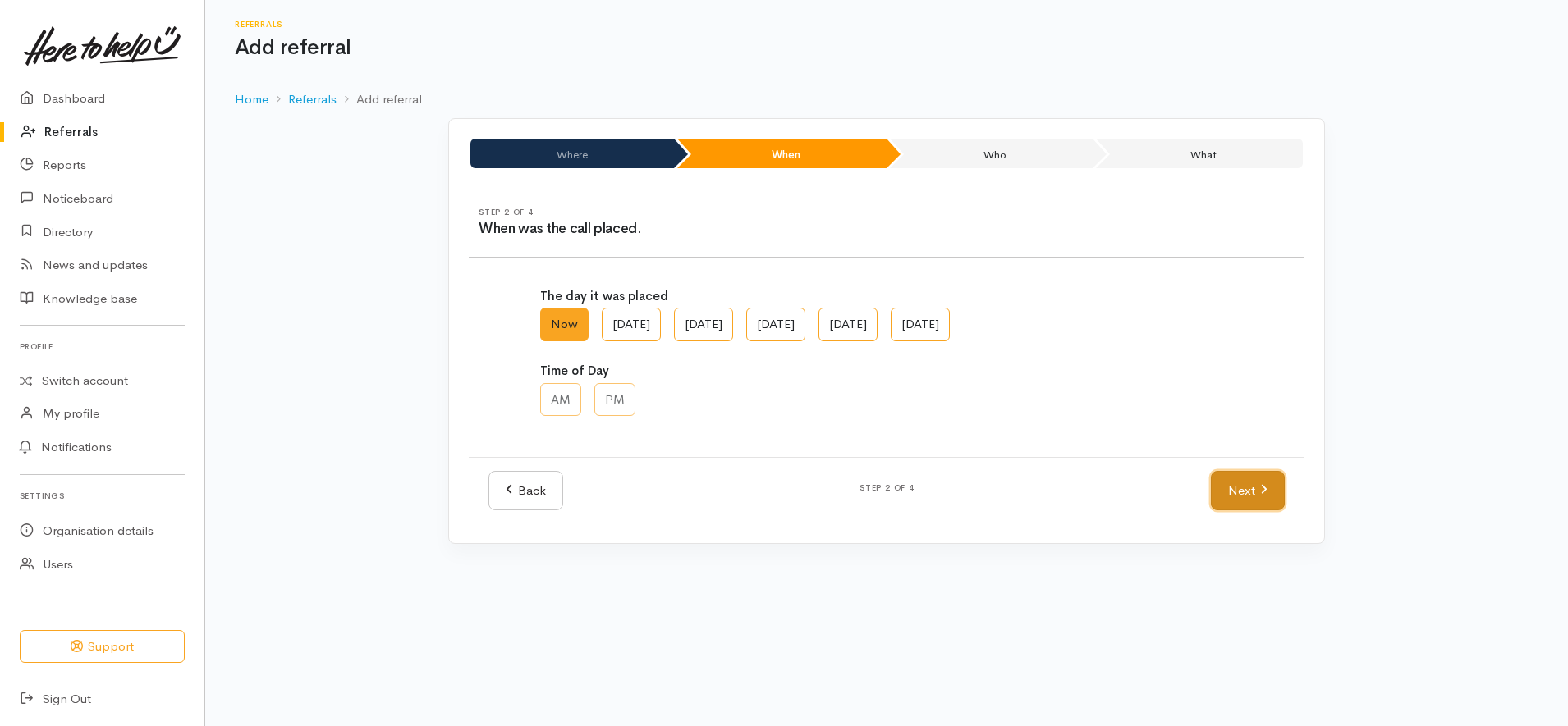
click at [1229, 479] on link "Next" at bounding box center [1247, 491] width 73 height 40
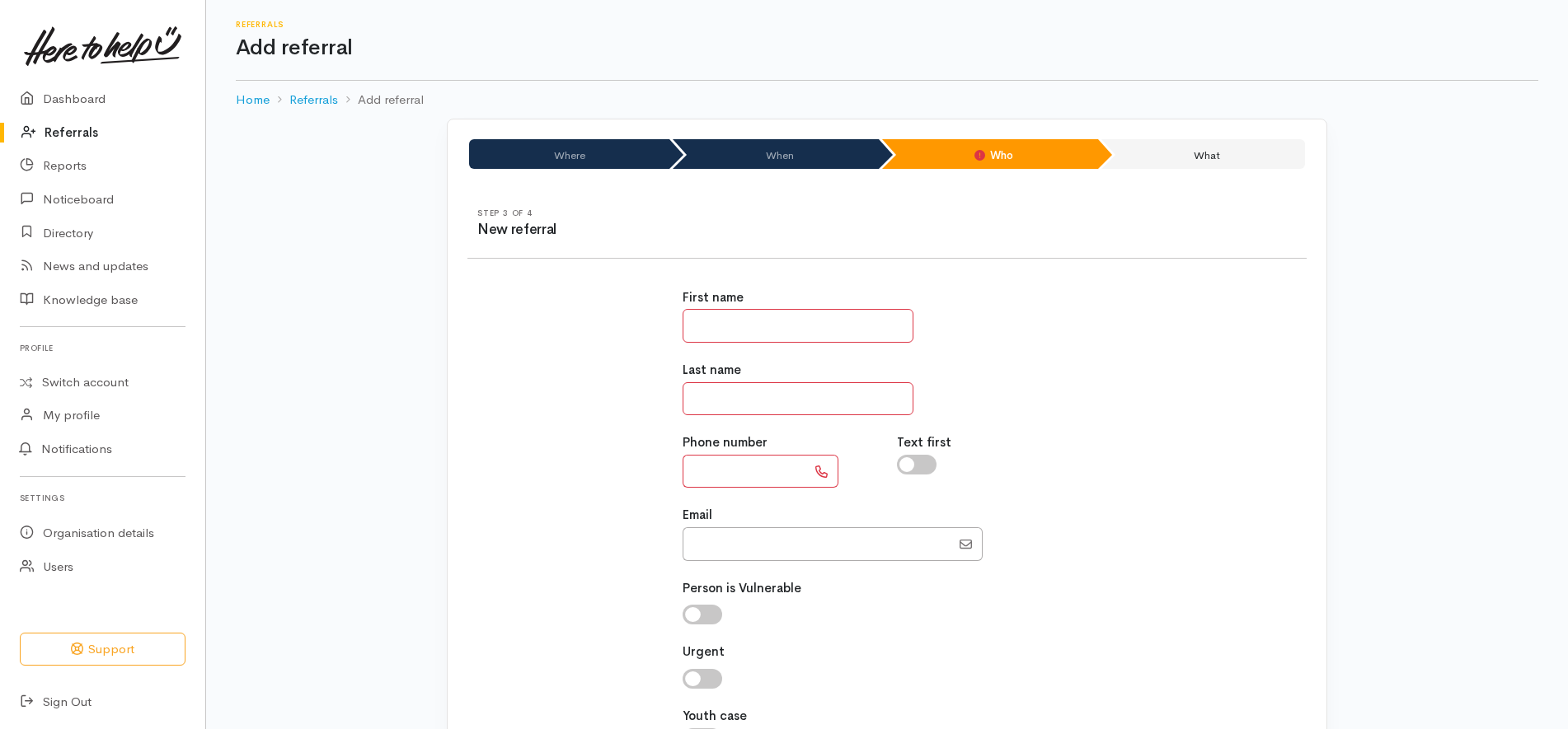
click at [783, 326] on input "text" at bounding box center [798, 325] width 230 height 34
type input "*******"
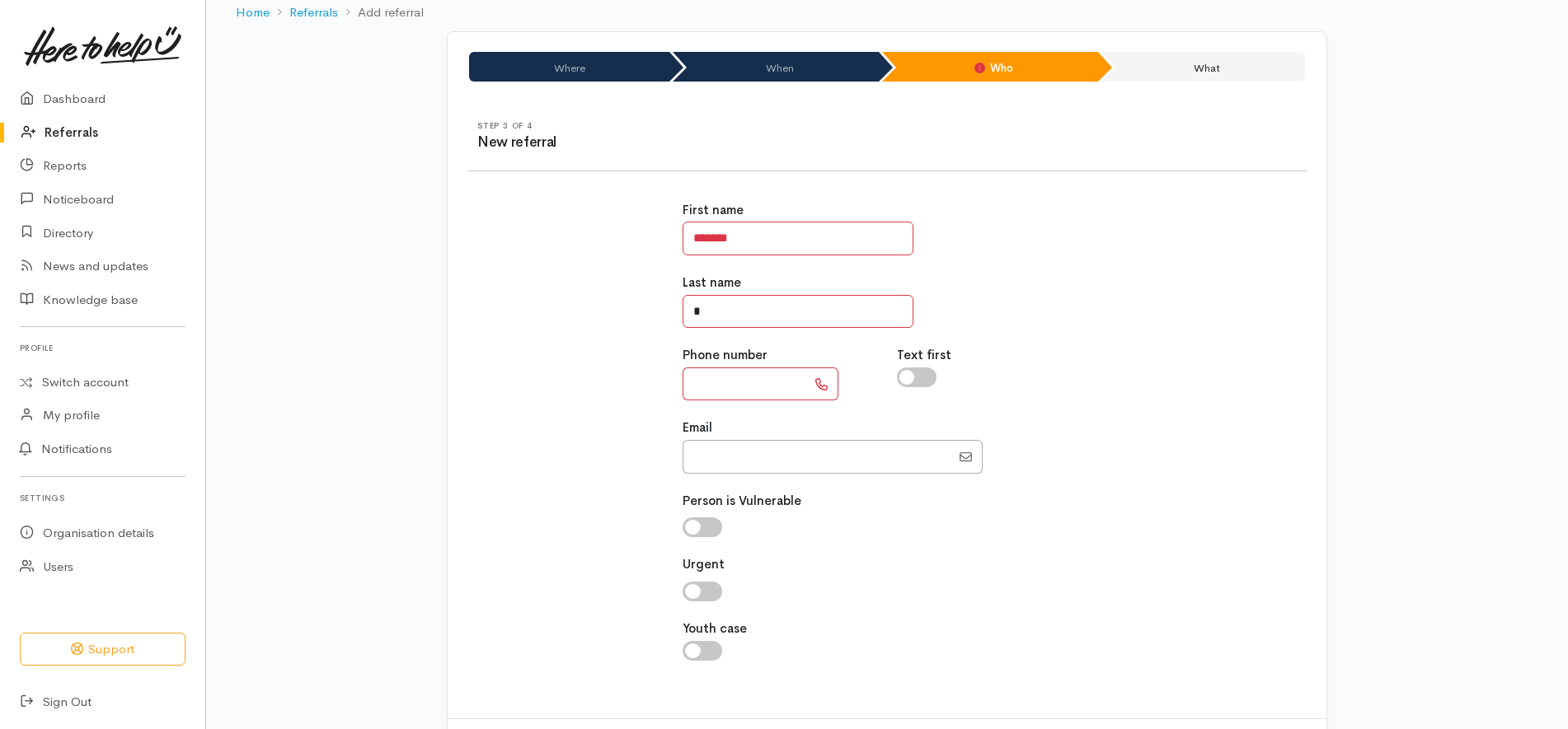
scroll to position [164, 0]
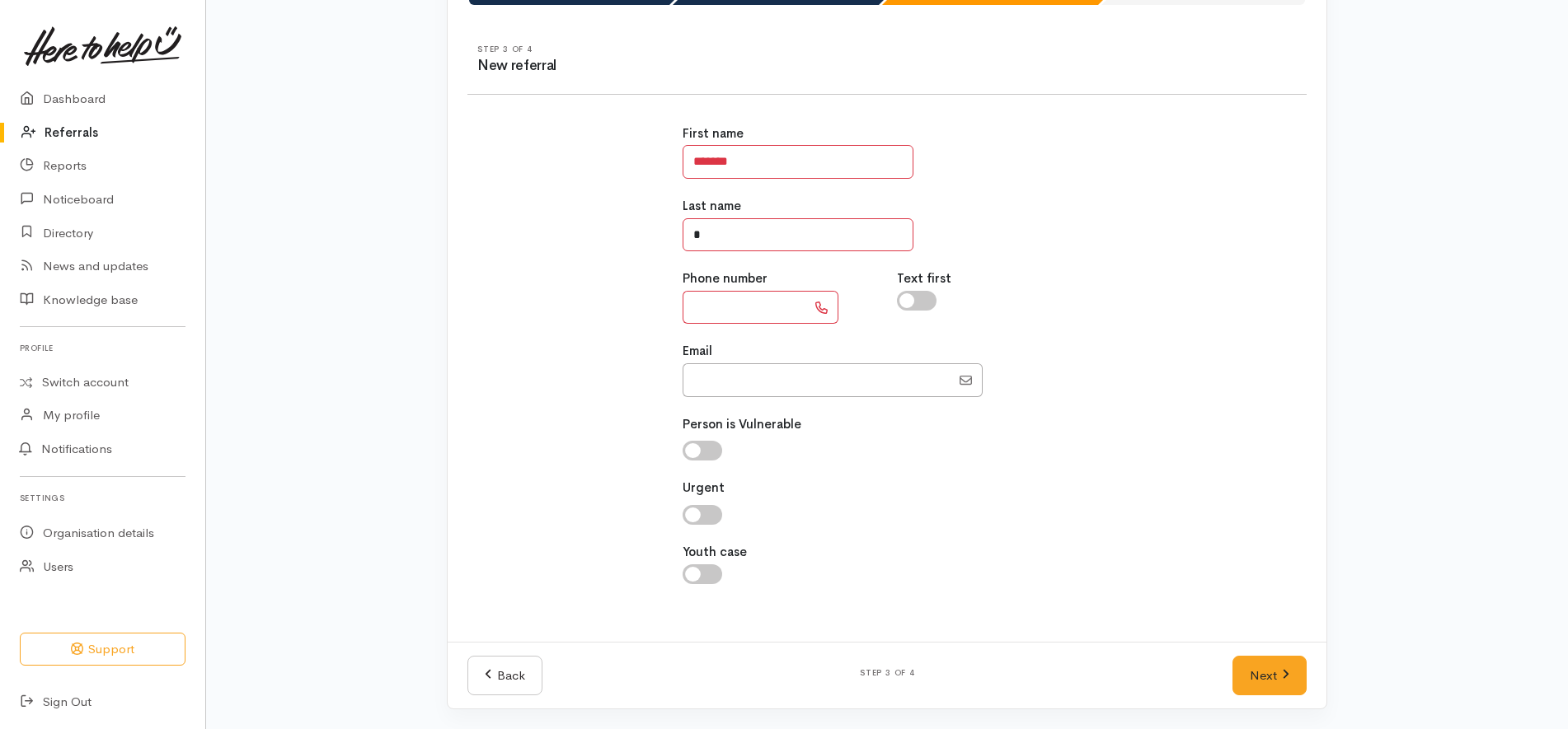
type input "*"
click at [1188, 274] on div "First name ******* Last name * Phone number Text first Email" at bounding box center [886, 363] width 859 height 517
click at [832, 379] on input "Email" at bounding box center [817, 380] width 268 height 34
paste input "642102500705"
type input "02102500705"
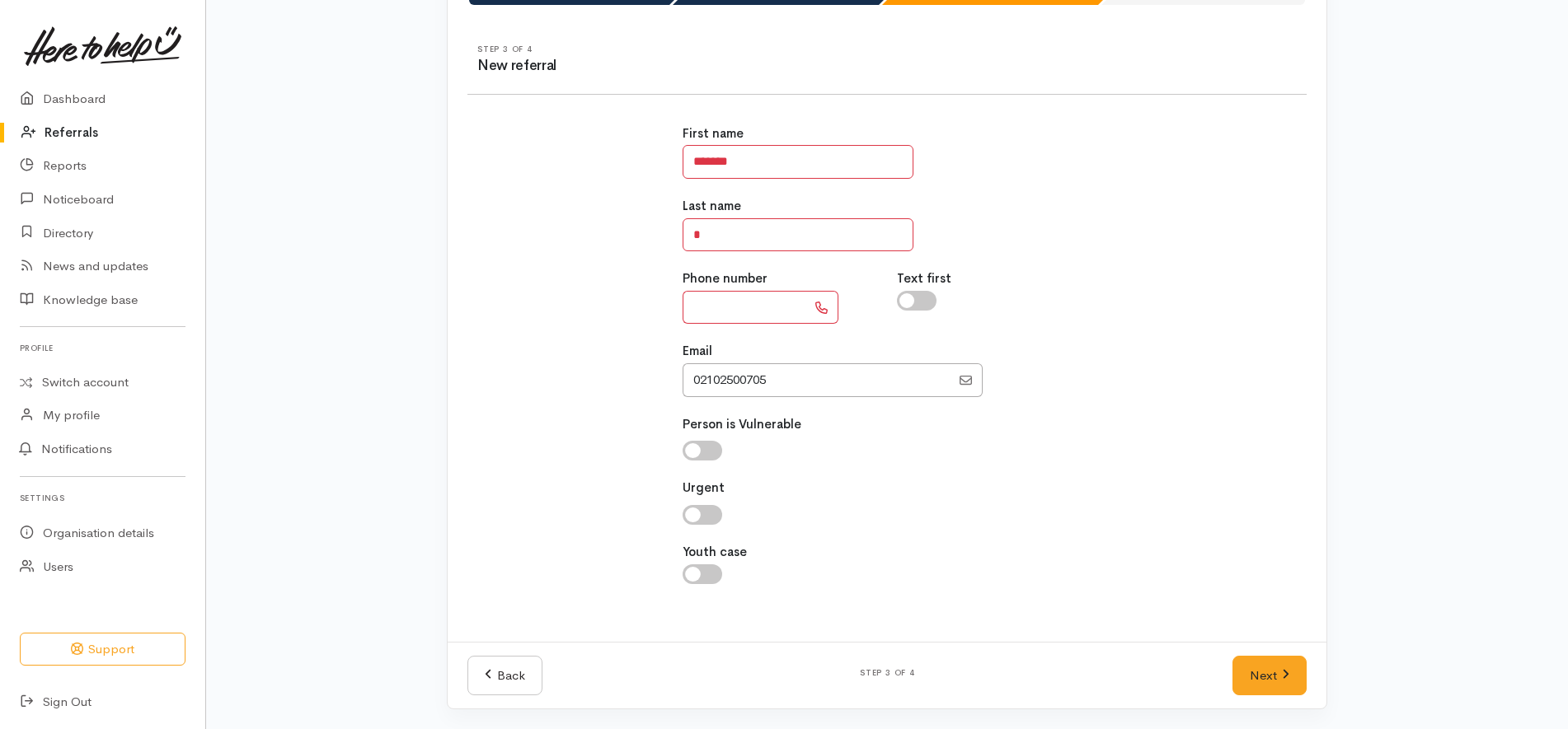
click at [749, 304] on input "text" at bounding box center [745, 308] width 124 height 34
click at [702, 395] on input "Email" at bounding box center [817, 380] width 268 height 34
click at [772, 300] on input "******" at bounding box center [745, 308] width 124 height 34
type input "**********"
click at [769, 381] on input "Email" at bounding box center [817, 380] width 268 height 34
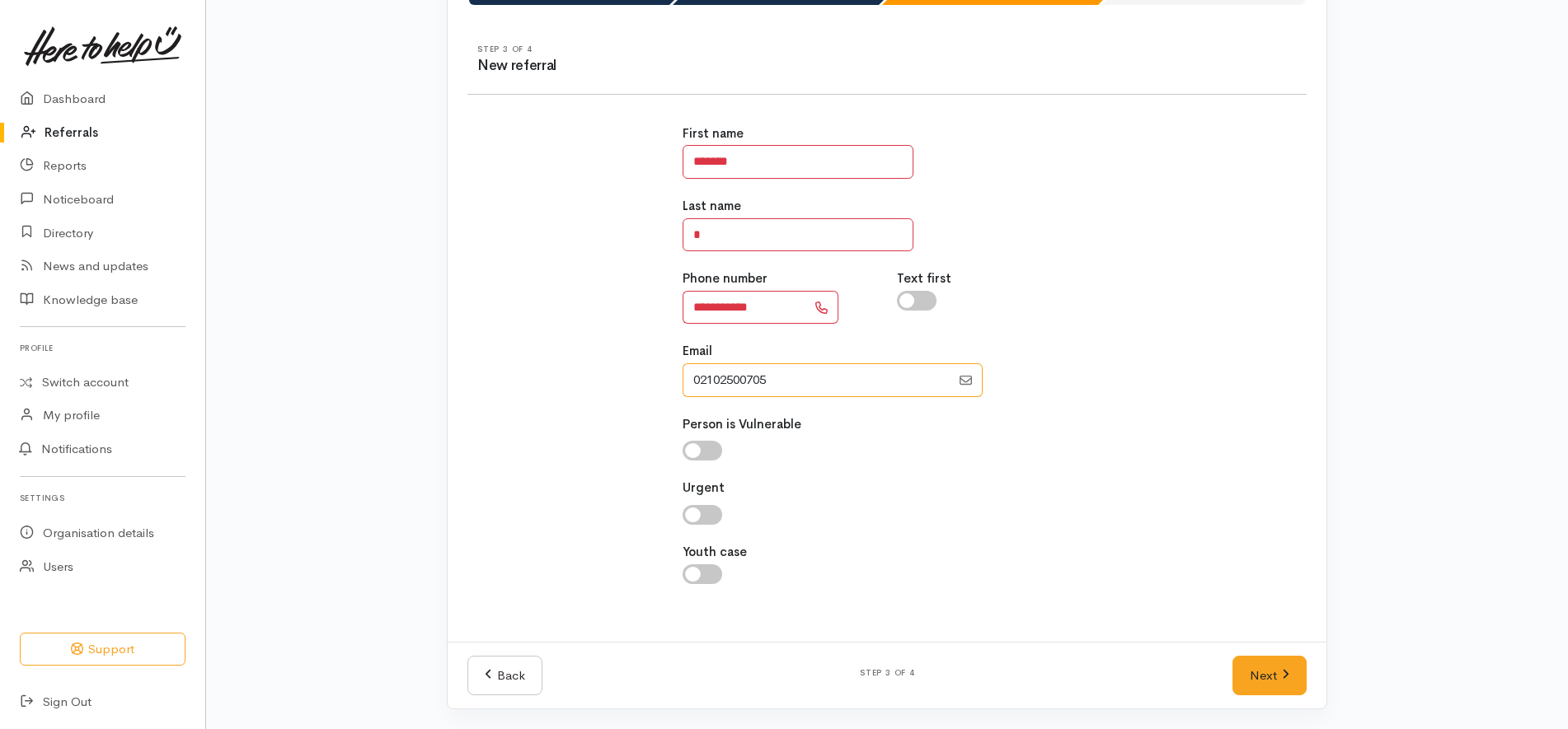
click at [769, 381] on input "Email" at bounding box center [817, 380] width 268 height 34
click at [1212, 566] on div "**********" at bounding box center [886, 363] width 859 height 517
click at [1274, 684] on link "Next" at bounding box center [1268, 676] width 74 height 40
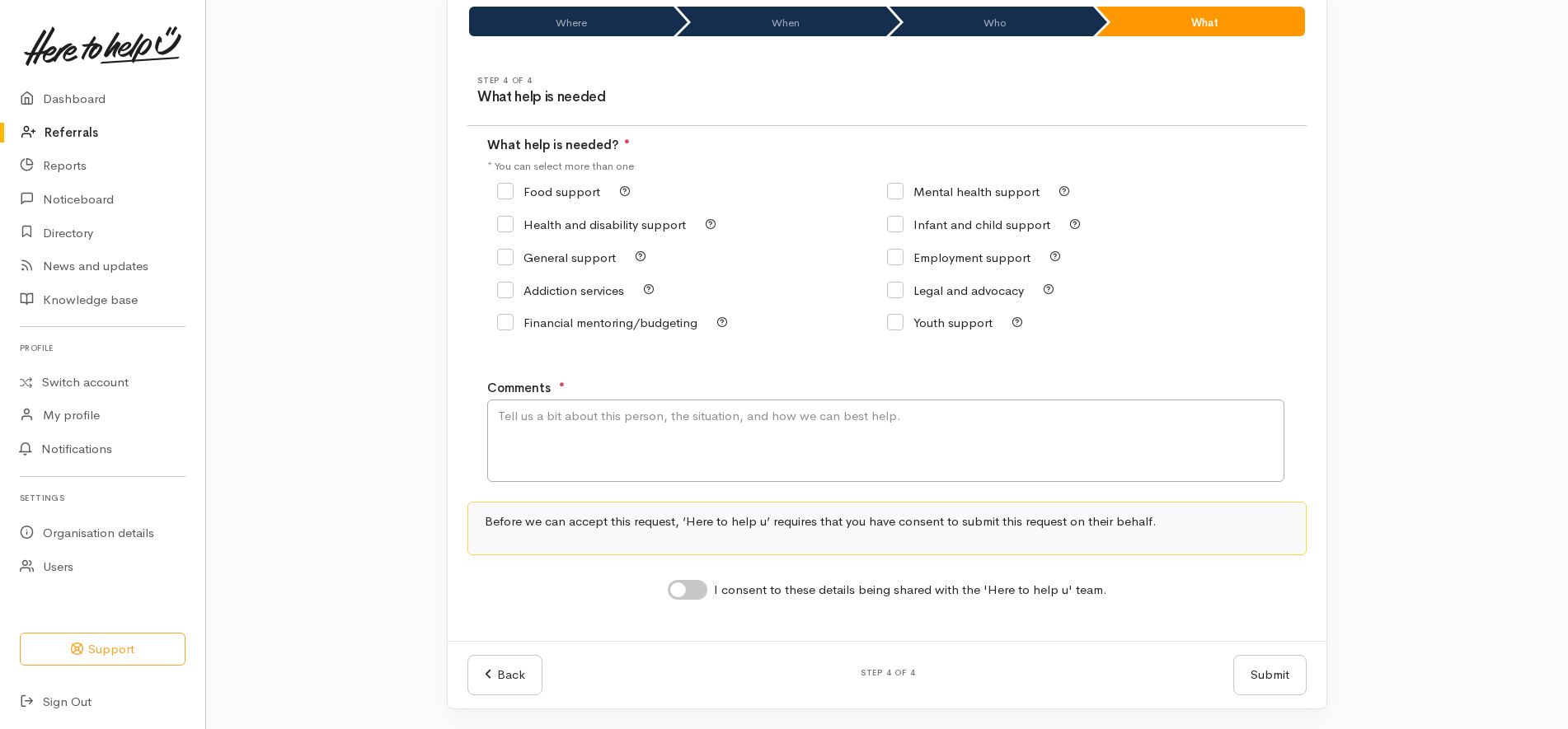
scroll to position [133, 0]
click at [565, 193] on input "Food support" at bounding box center [548, 192] width 103 height 13
checkbox input "true"
click at [688, 592] on input "I consent to these details being shared with the 'Here to help u' team." at bounding box center [687, 590] width 39 height 20
checkbox input "true"
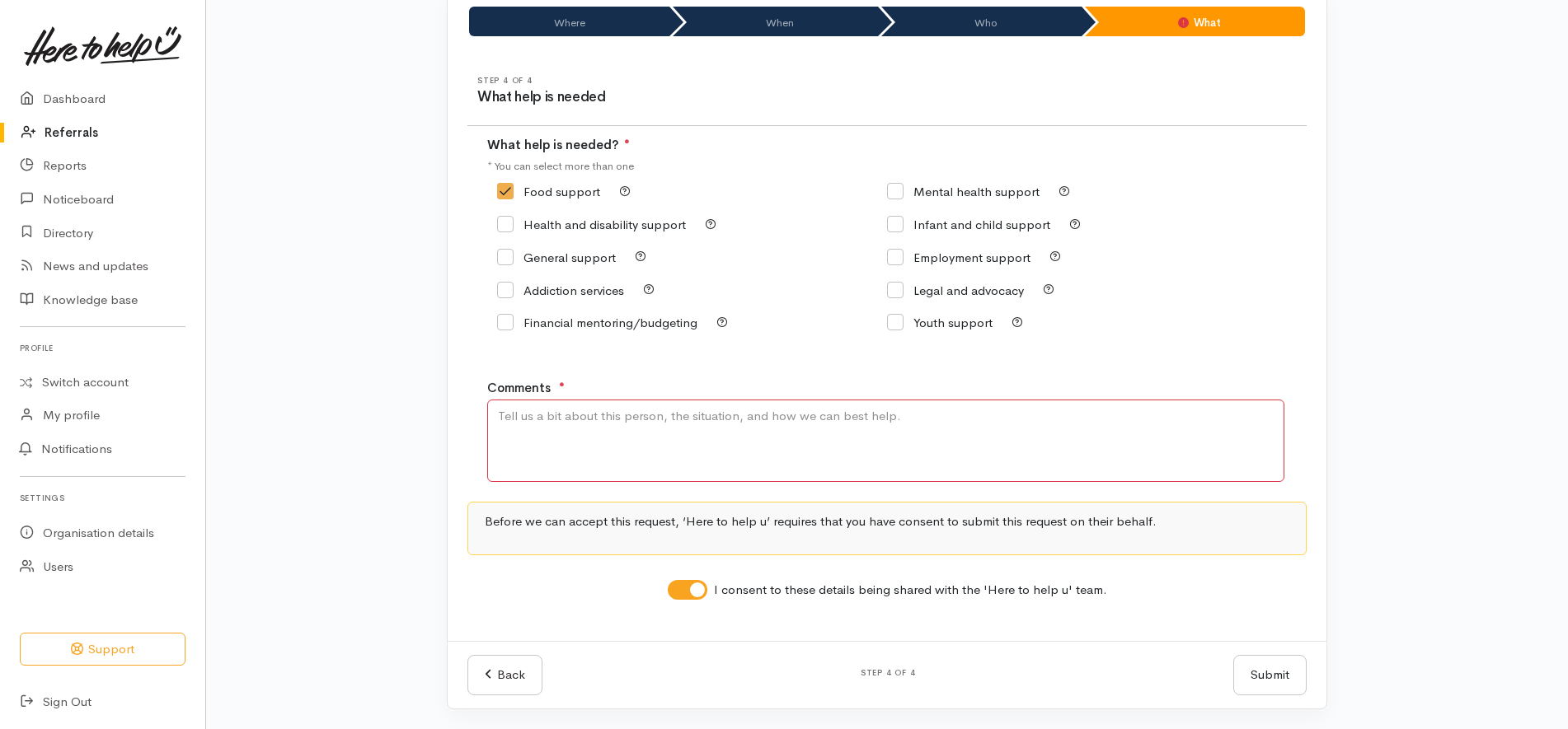
click at [720, 420] on textarea "Comments" at bounding box center [885, 440] width 797 height 83
paste textarea "hi my name is patrick i'm just calling you it's pretty urgent i've run out of f…"
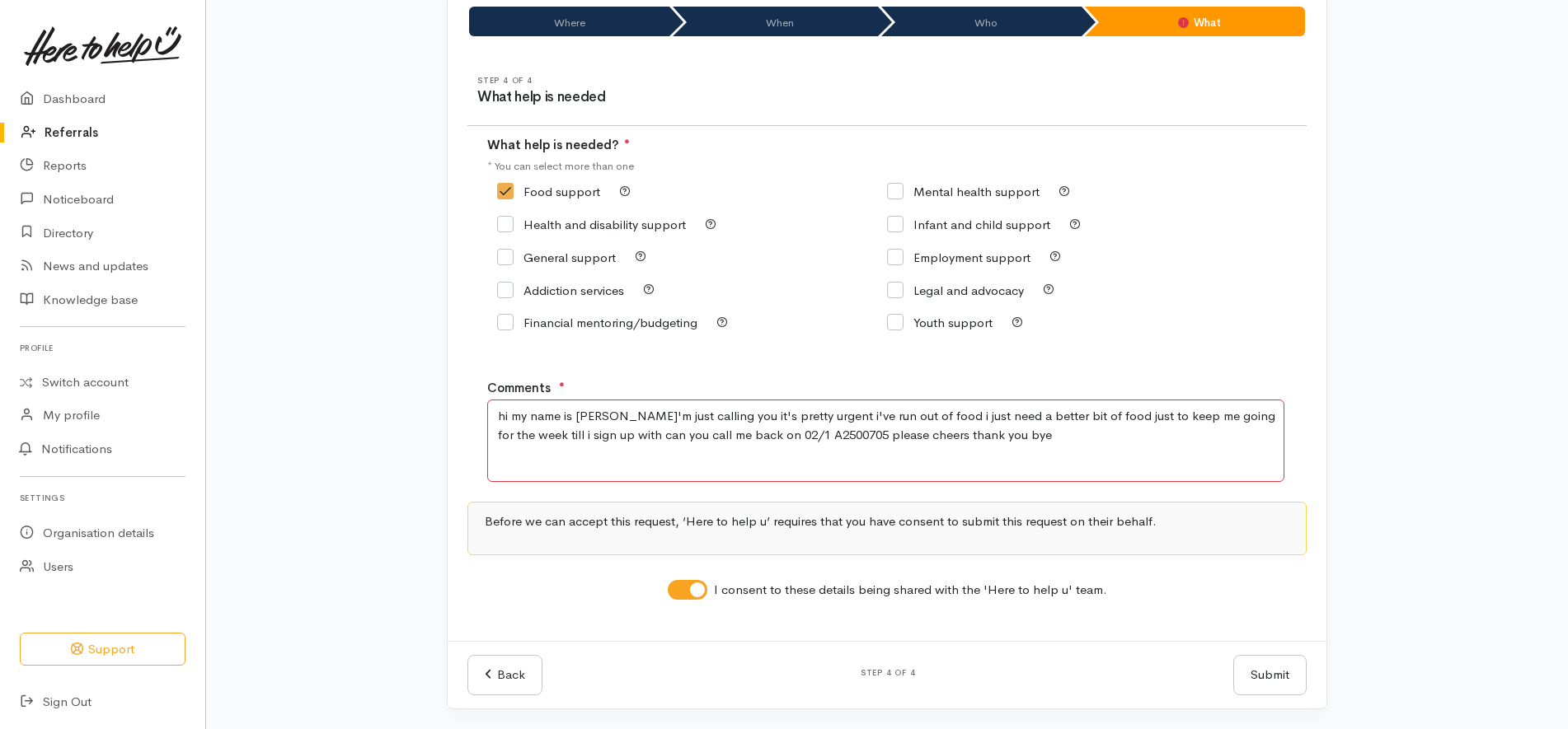
click at [1038, 442] on textarea "hi my name is patrick i'm just calling you it's pretty urgent i've run out of f…" at bounding box center [885, 440] width 797 height 83
drag, startPoint x: 851, startPoint y: 435, endPoint x: 837, endPoint y: 420, distance: 20.5
click at [837, 420] on textarea "hi my name is patrick i'm just calling you it's pretty urgent i've run out of f…" at bounding box center [885, 440] width 797 height 83
click at [1159, 428] on textarea "hi my name is patrick i'm just calling you it's pretty urgent i've run out of f…" at bounding box center [885, 440] width 797 height 83
drag, startPoint x: 1147, startPoint y: 444, endPoint x: 525, endPoint y: 466, distance: 622.4
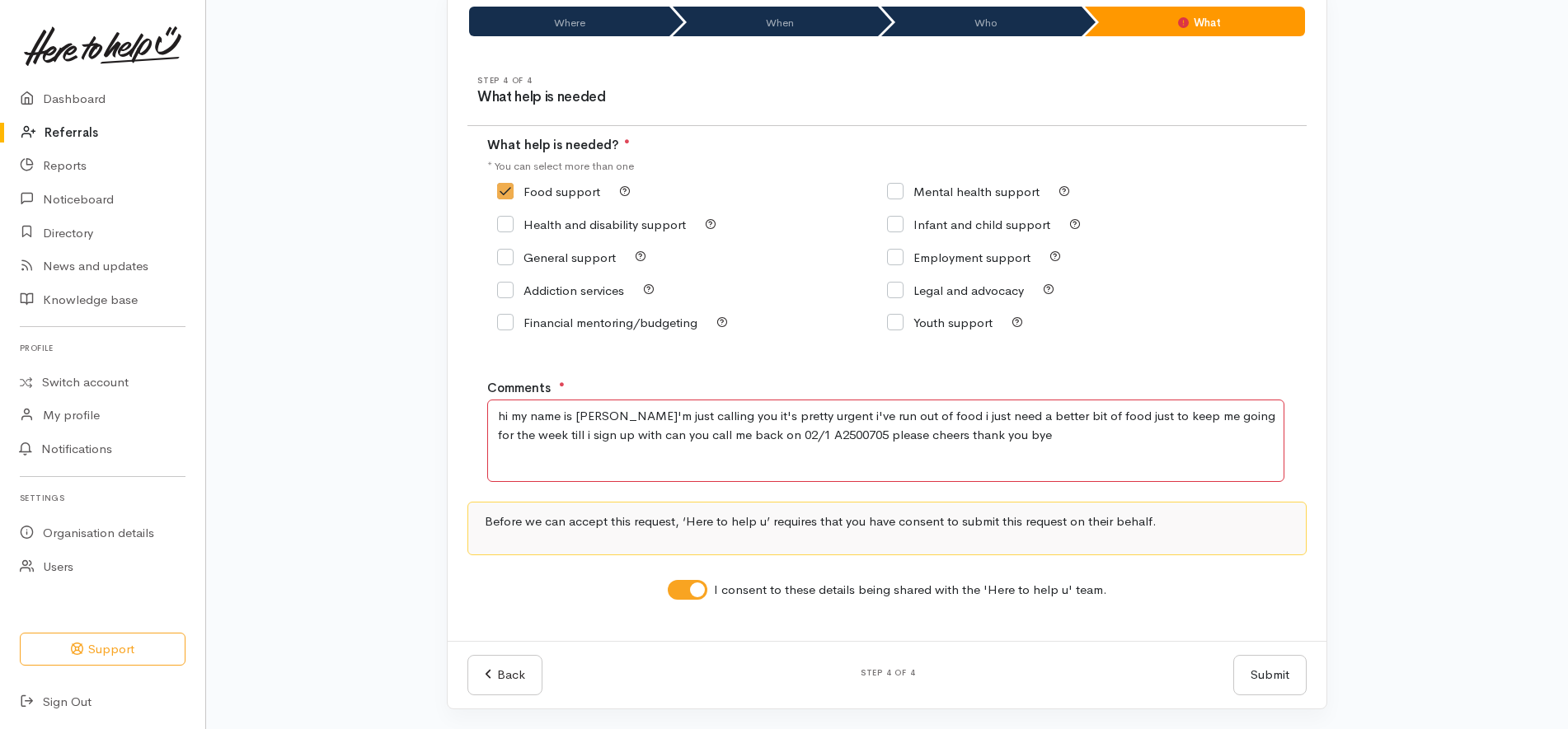
click at [525, 466] on textarea "hi my name is patrick i'm just calling you it's pretty urgent i've run out of f…" at bounding box center [885, 440] width 797 height 83
type textarea "hi my name is patrick i'm just calling you it's pretty urgent i've run out of f…"
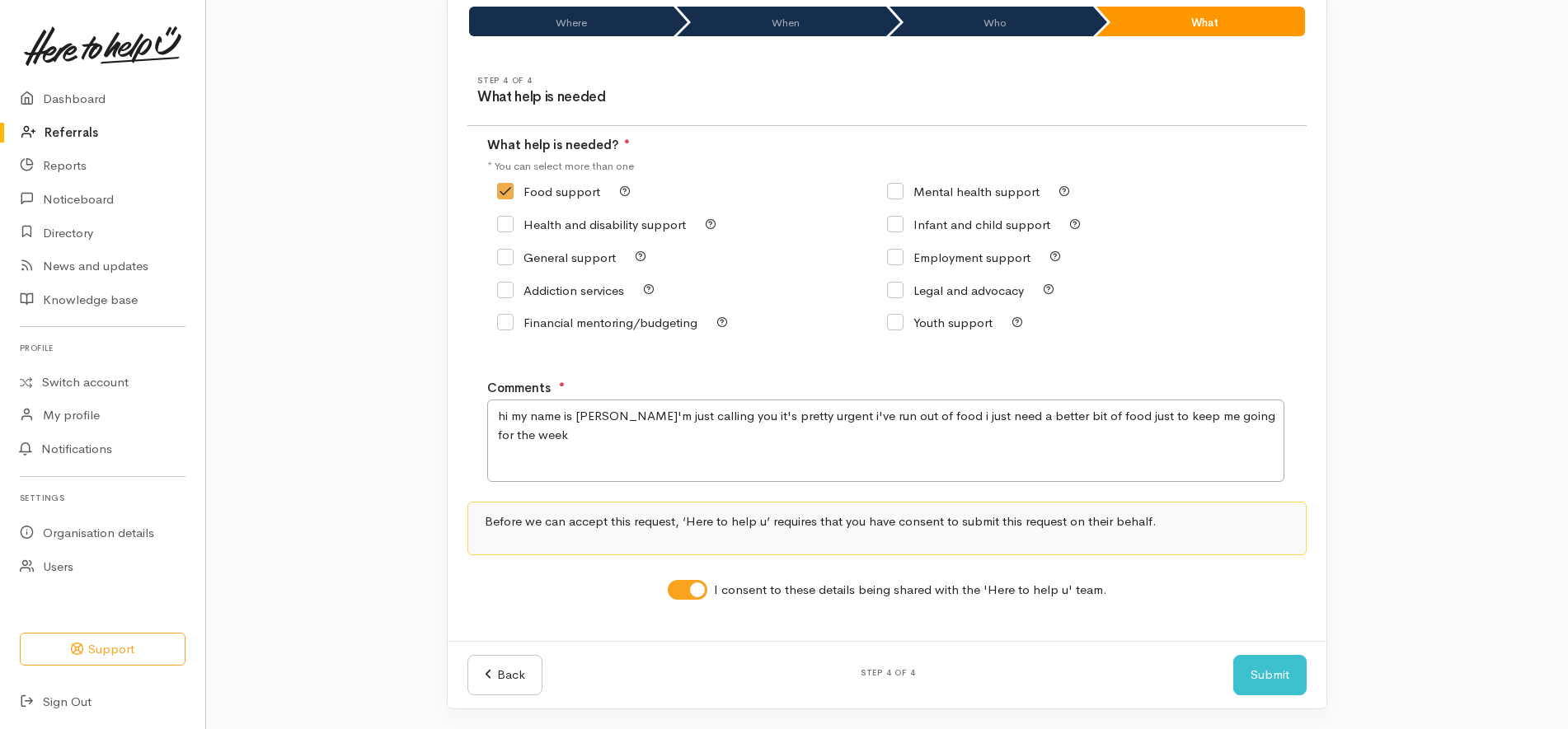
click at [1282, 249] on div "Food support Mental health support" at bounding box center [887, 268] width 799 height 184
click at [1266, 678] on button "Submit" at bounding box center [1269, 675] width 74 height 40
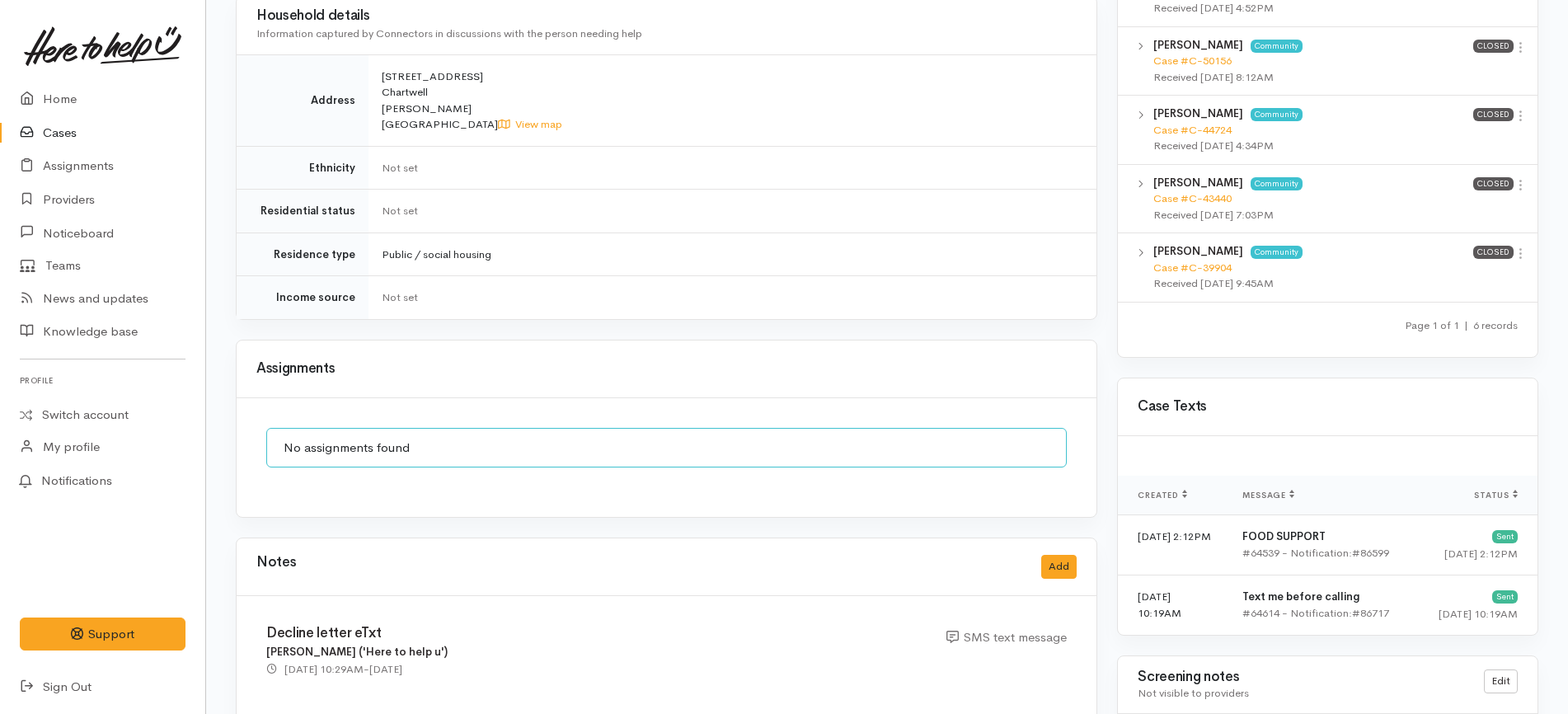
scroll to position [1501, 0]
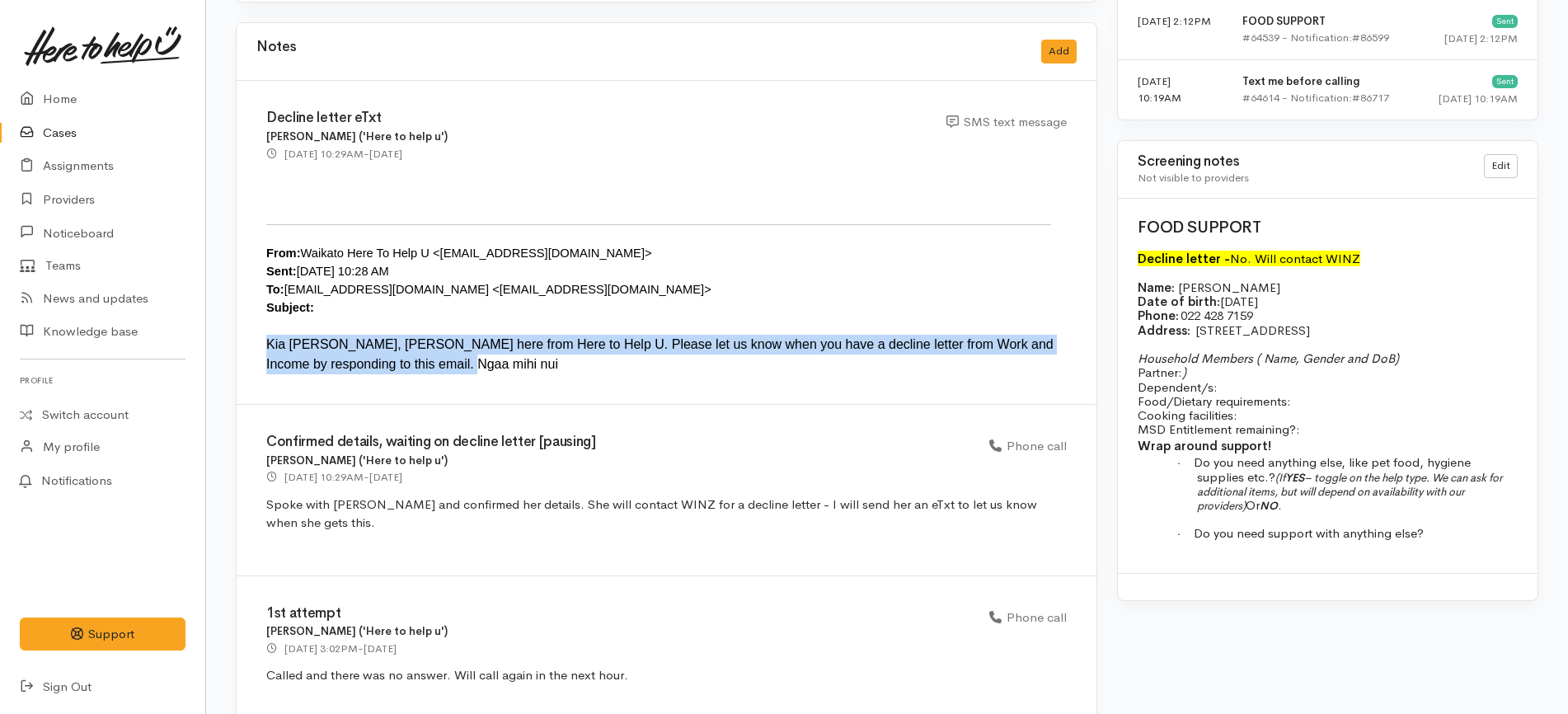
drag, startPoint x: 349, startPoint y: 349, endPoint x: 259, endPoint y: 327, distance: 92.6
click at [259, 327] on div "Decline letter eTxt [PERSON_NAME] ('Here to help u') [DATE] 10:29AM - [DATE] SM…" at bounding box center [667, 243] width 860 height 324
copy div "Kia [PERSON_NAME], [PERSON_NAME] here from Here to Help U. Please let us know w…"
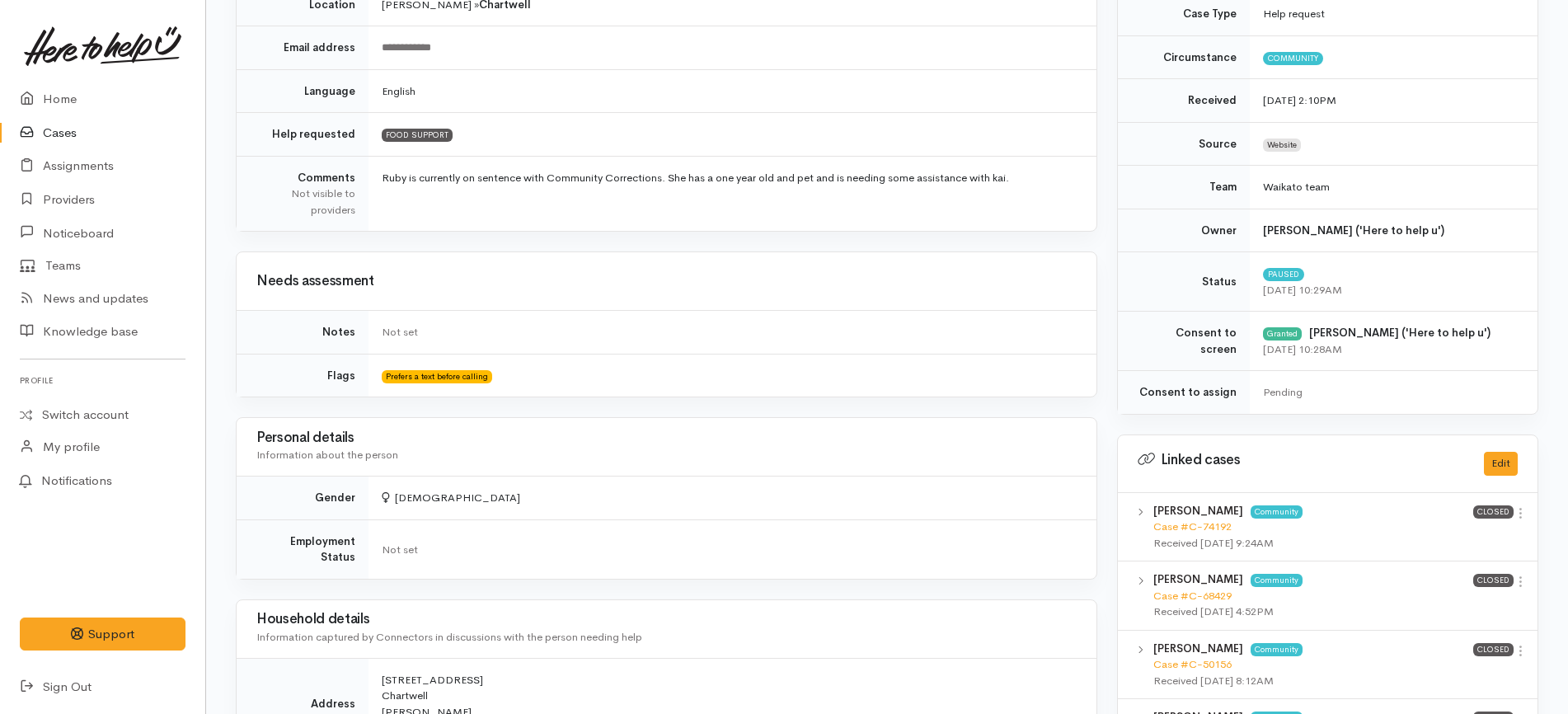
scroll to position [58, 0]
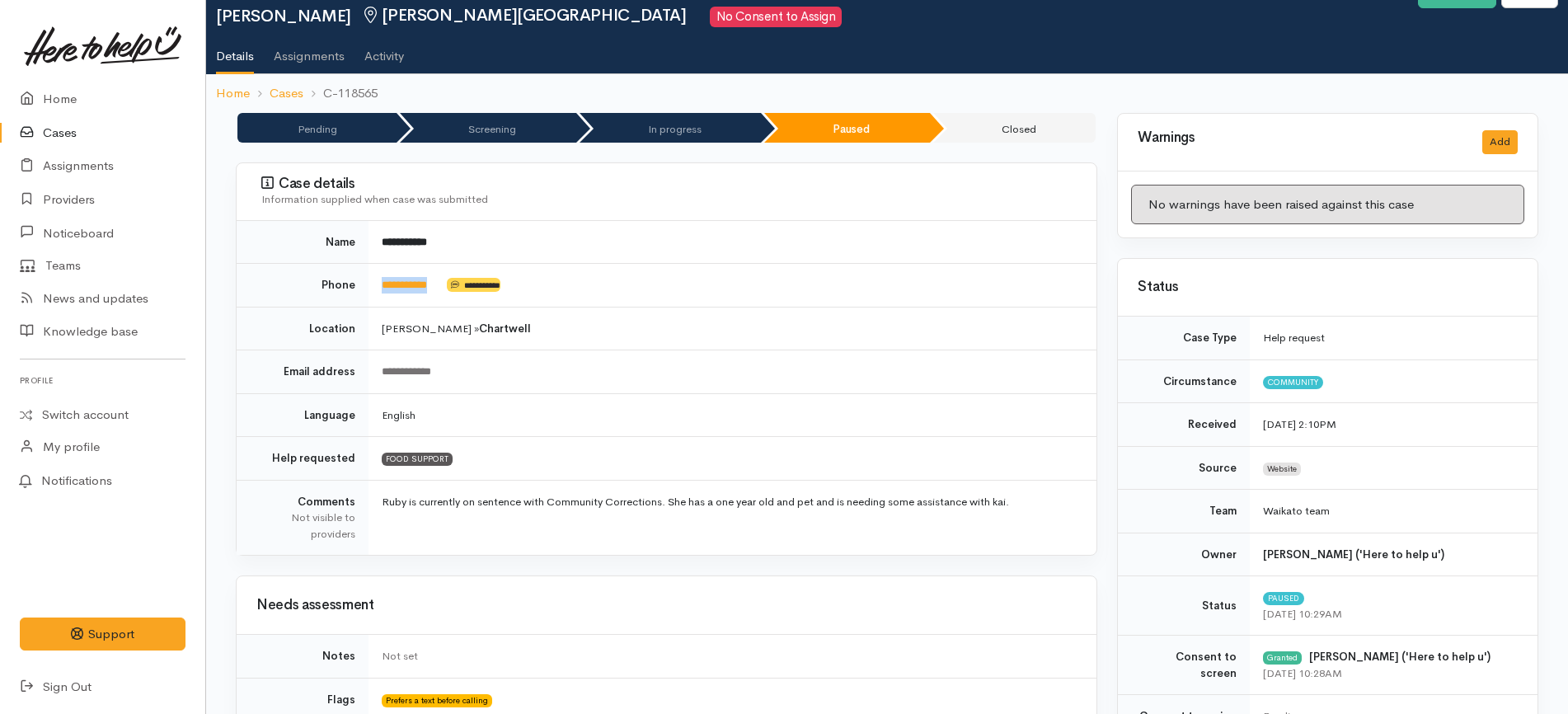
drag, startPoint x: 451, startPoint y: 273, endPoint x: 371, endPoint y: 282, distance: 80.5
click at [371, 282] on td "**********" at bounding box center [732, 286] width 728 height 44
copy td "**********"
click at [721, 260] on td "**********" at bounding box center [732, 242] width 728 height 43
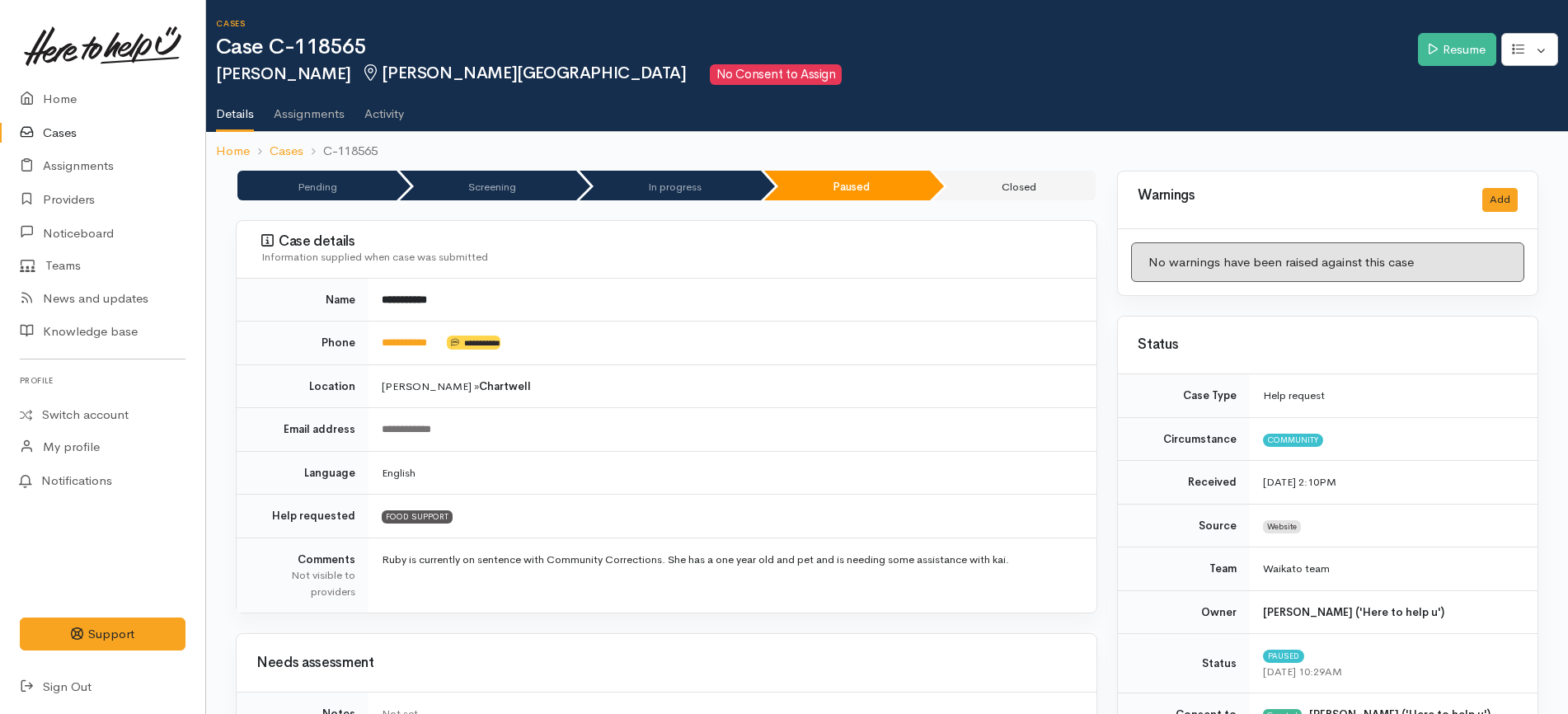
scroll to position [0, 0]
click at [1252, 48] on button "button" at bounding box center [1529, 50] width 56 height 34
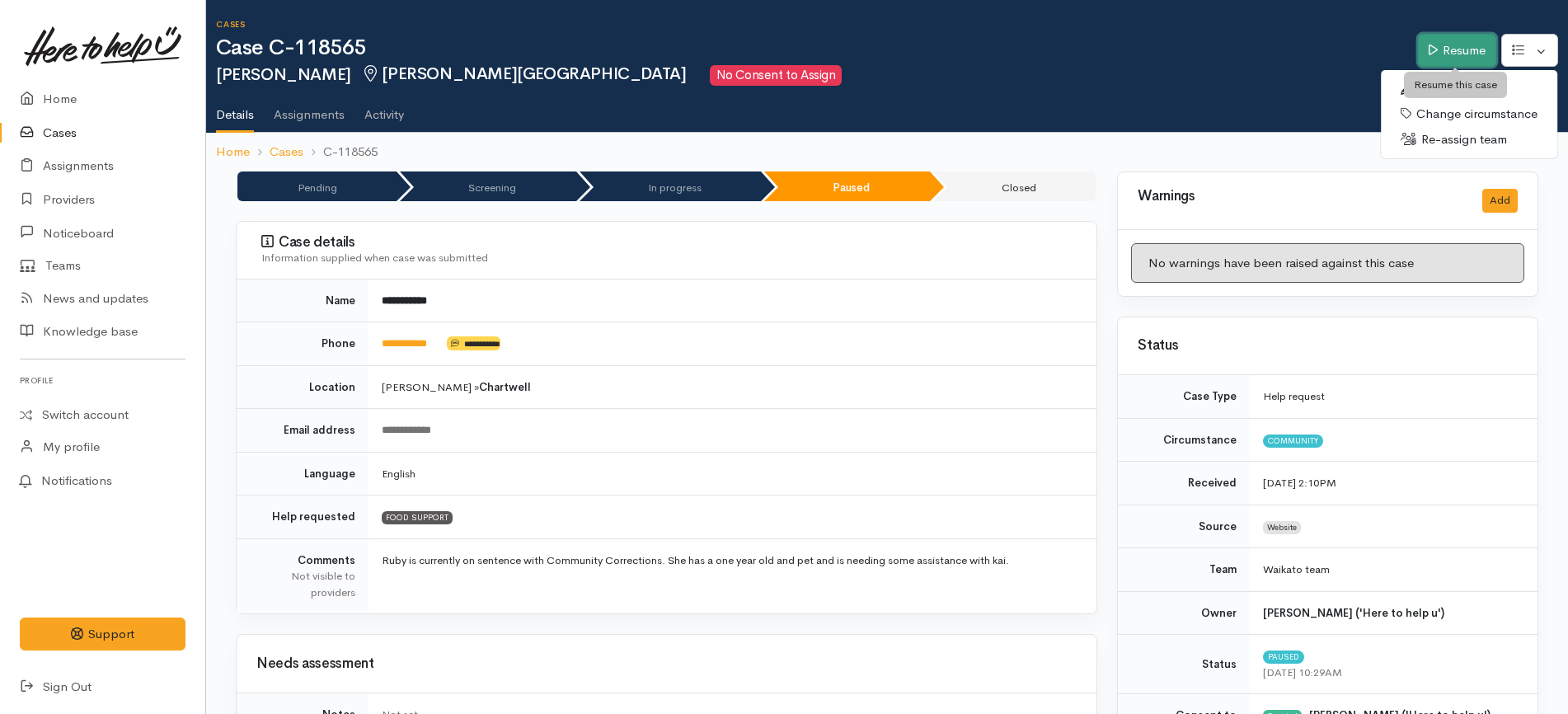
click at [1252, 52] on link "Resume" at bounding box center [1457, 50] width 78 height 34
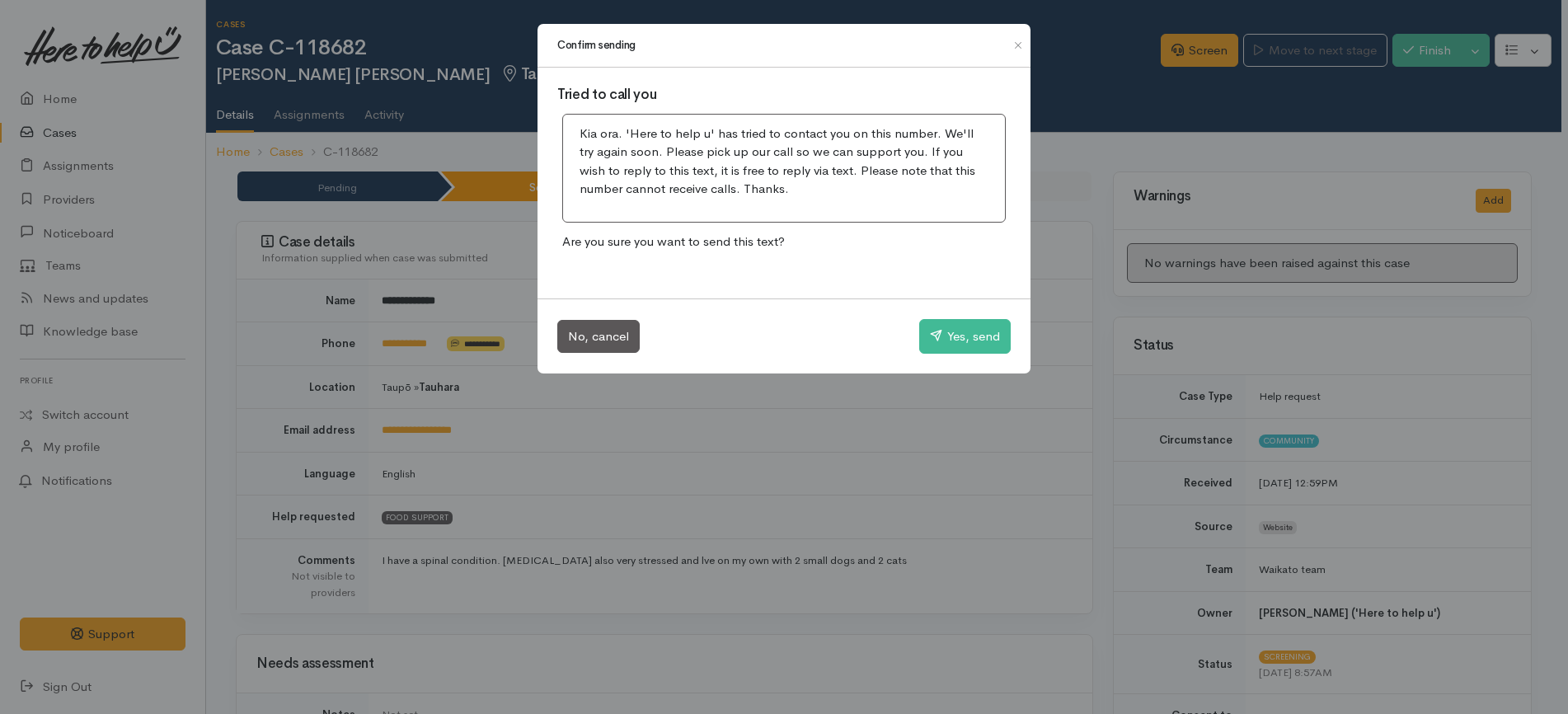
click at [974, 341] on button "Yes, send" at bounding box center [964, 336] width 91 height 35
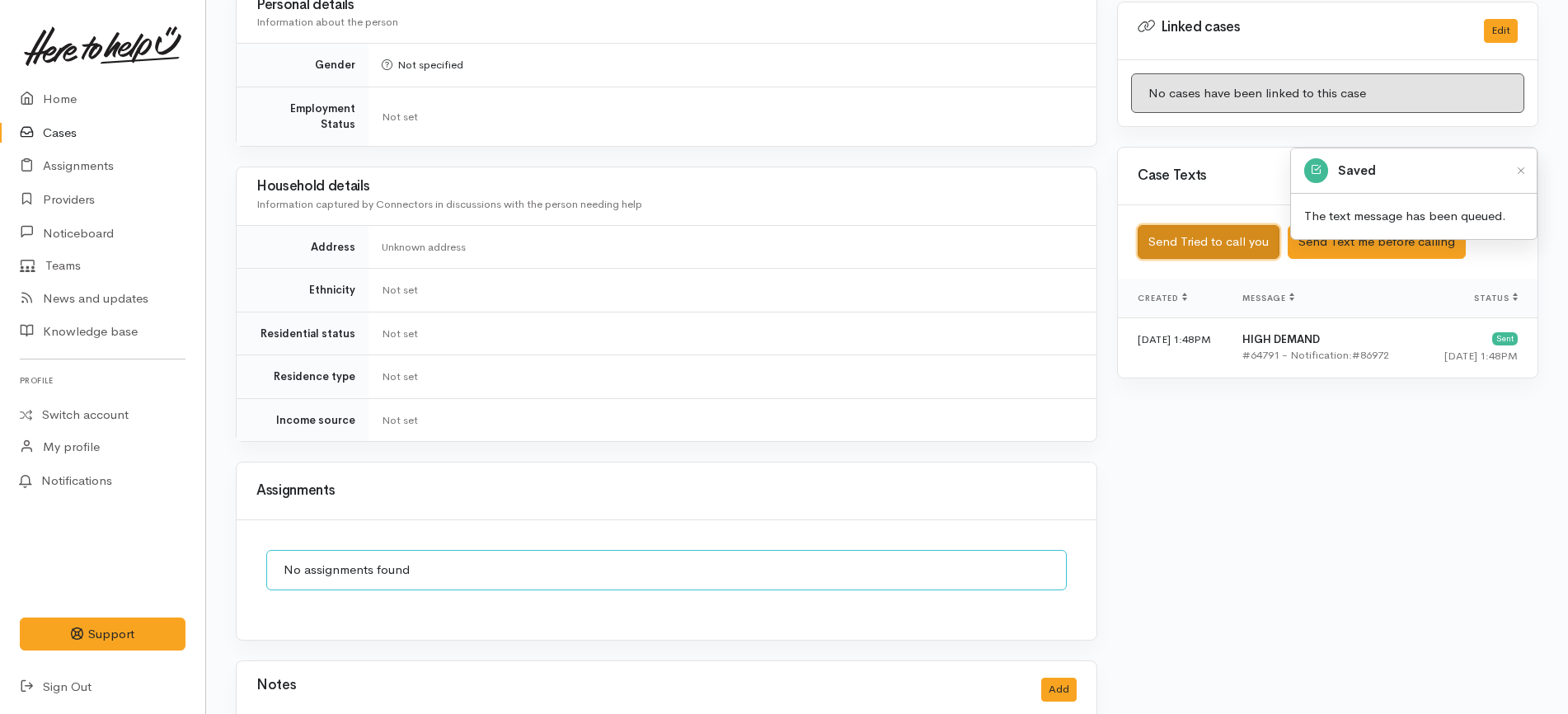
scroll to position [892, 0]
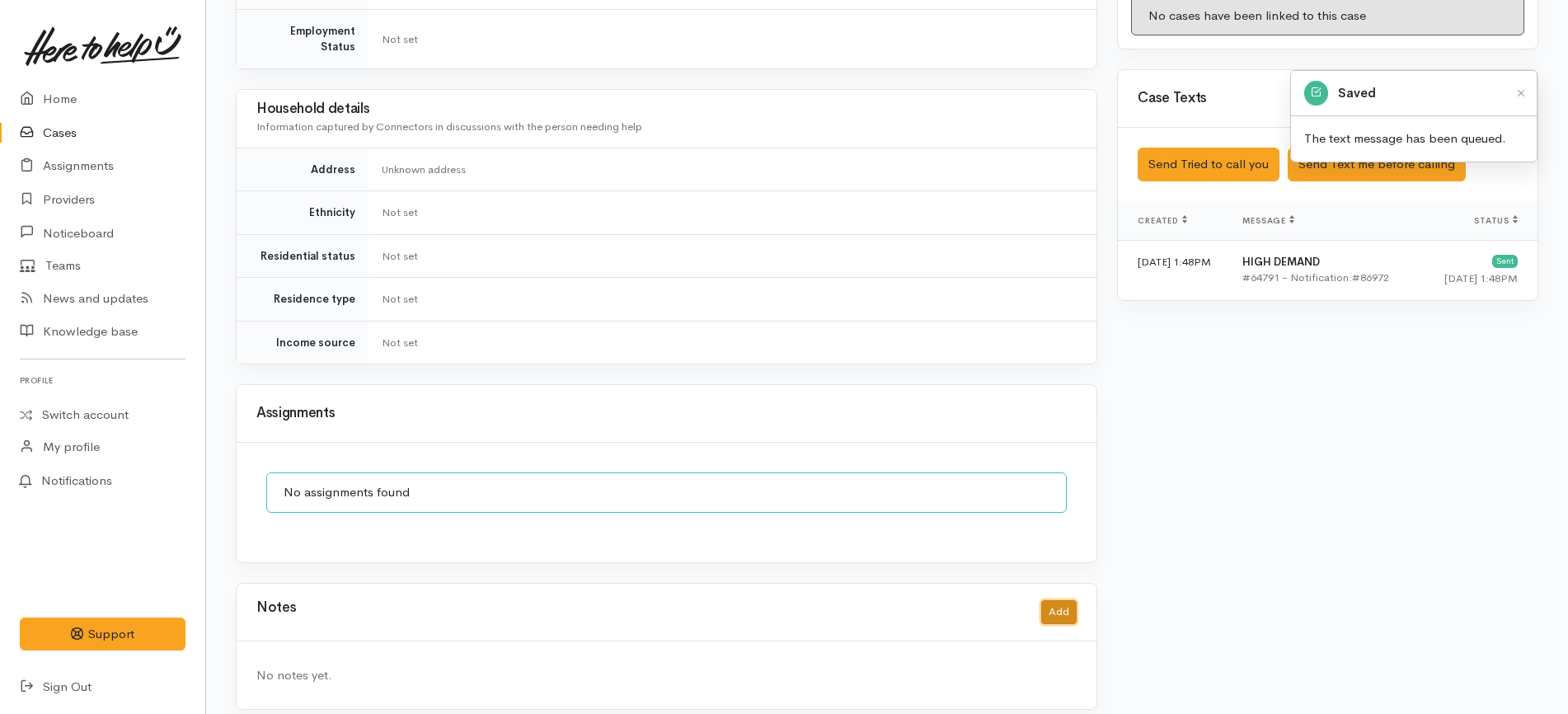
click at [1068, 600] on button "Add" at bounding box center [1058, 612] width 36 height 24
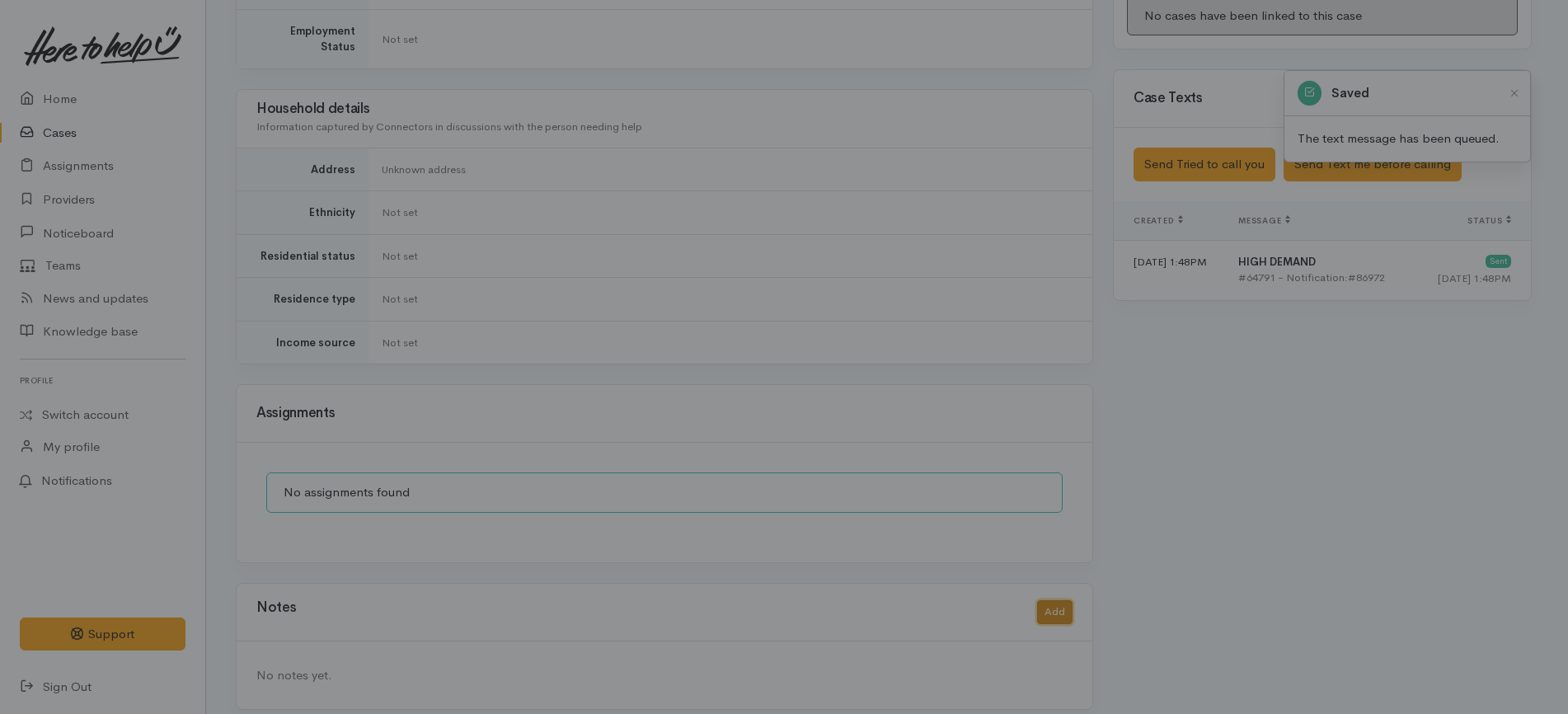
scroll to position [877, 0]
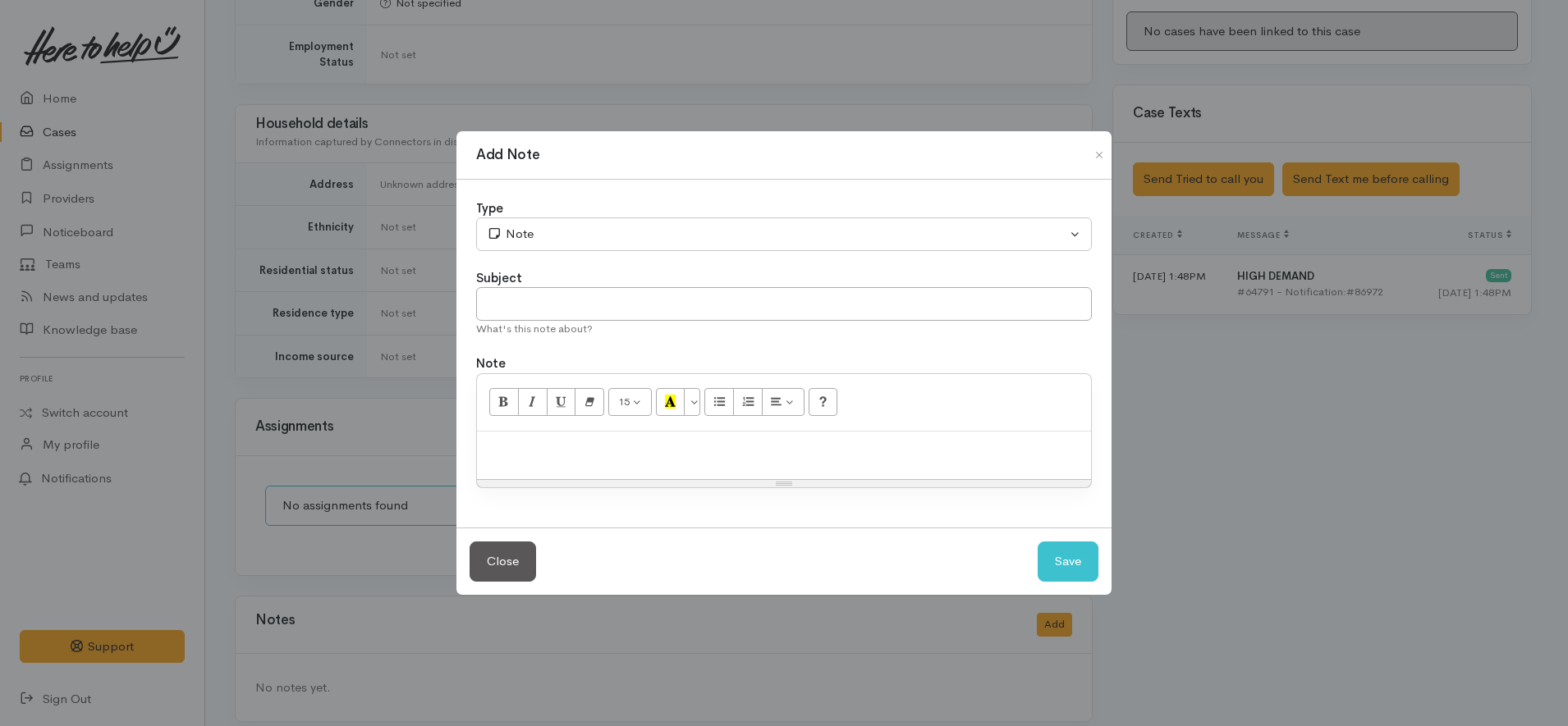
click at [700, 440] on p at bounding box center [784, 449] width 598 height 19
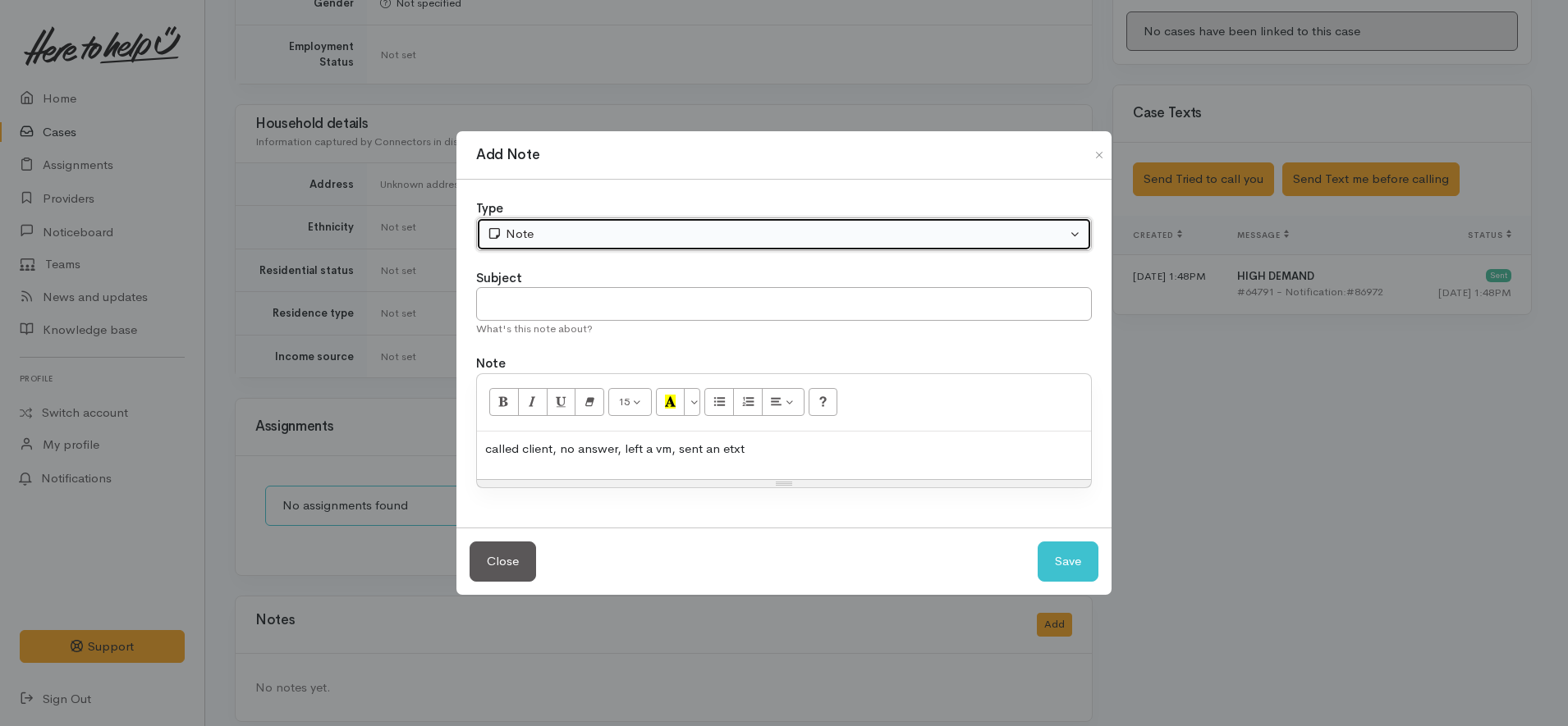
click at [539, 225] on div "Note" at bounding box center [776, 234] width 579 height 19
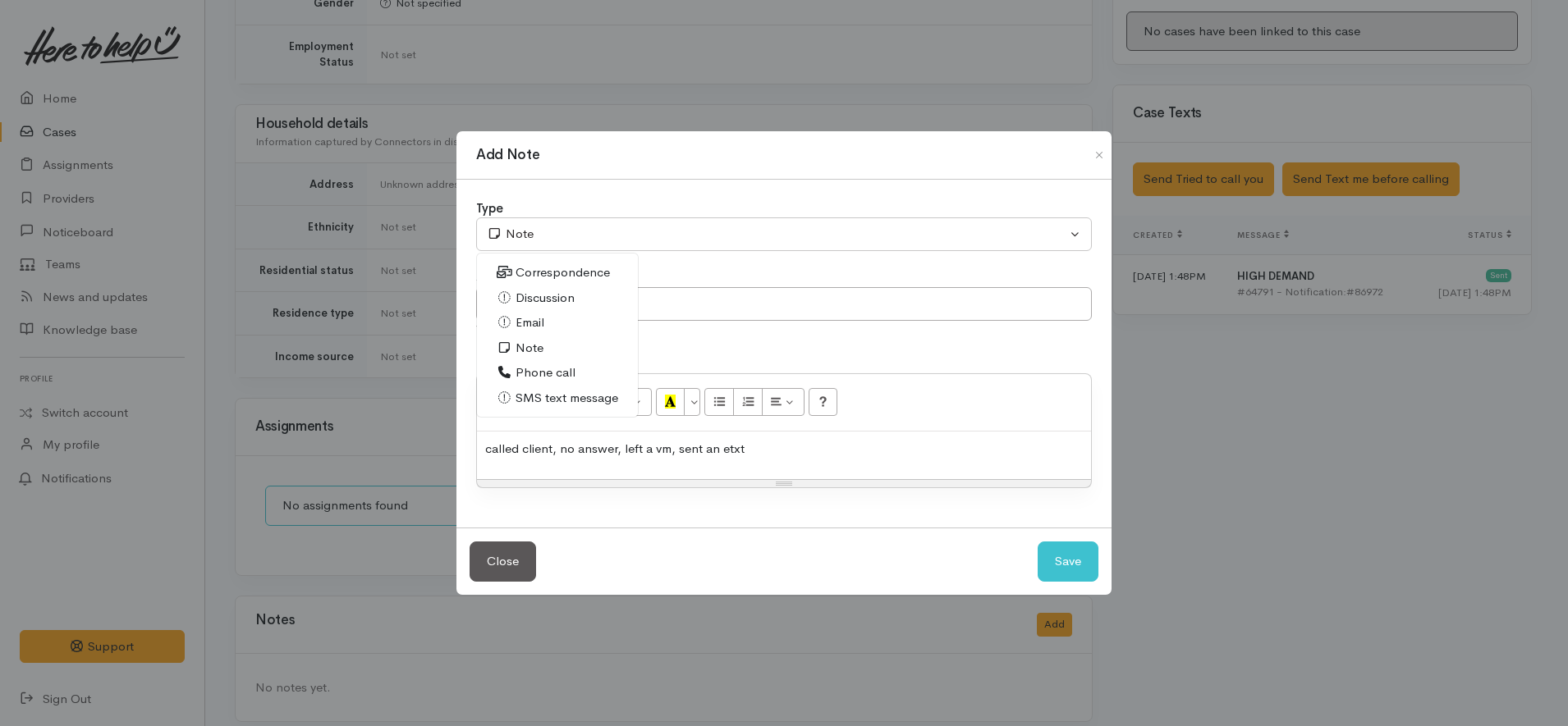
click at [555, 373] on span "Phone call" at bounding box center [545, 373] width 60 height 19
click at [1057, 559] on button "Save" at bounding box center [1067, 561] width 61 height 40
select select "1"
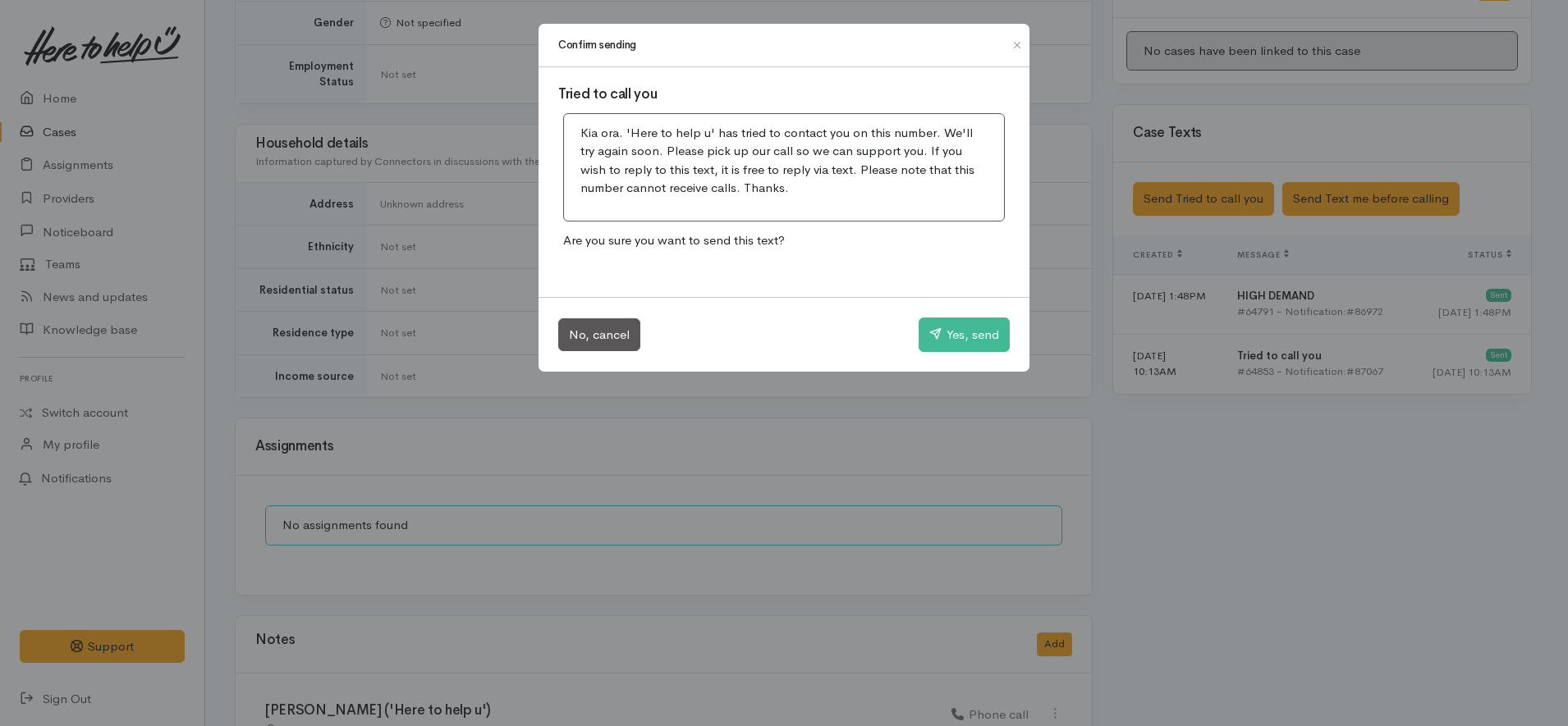
click at [1216, 438] on div "Confirm sending Tried to call you Kia ora. 'Here to help u' has tried to contac…" at bounding box center [784, 363] width 1568 height 726
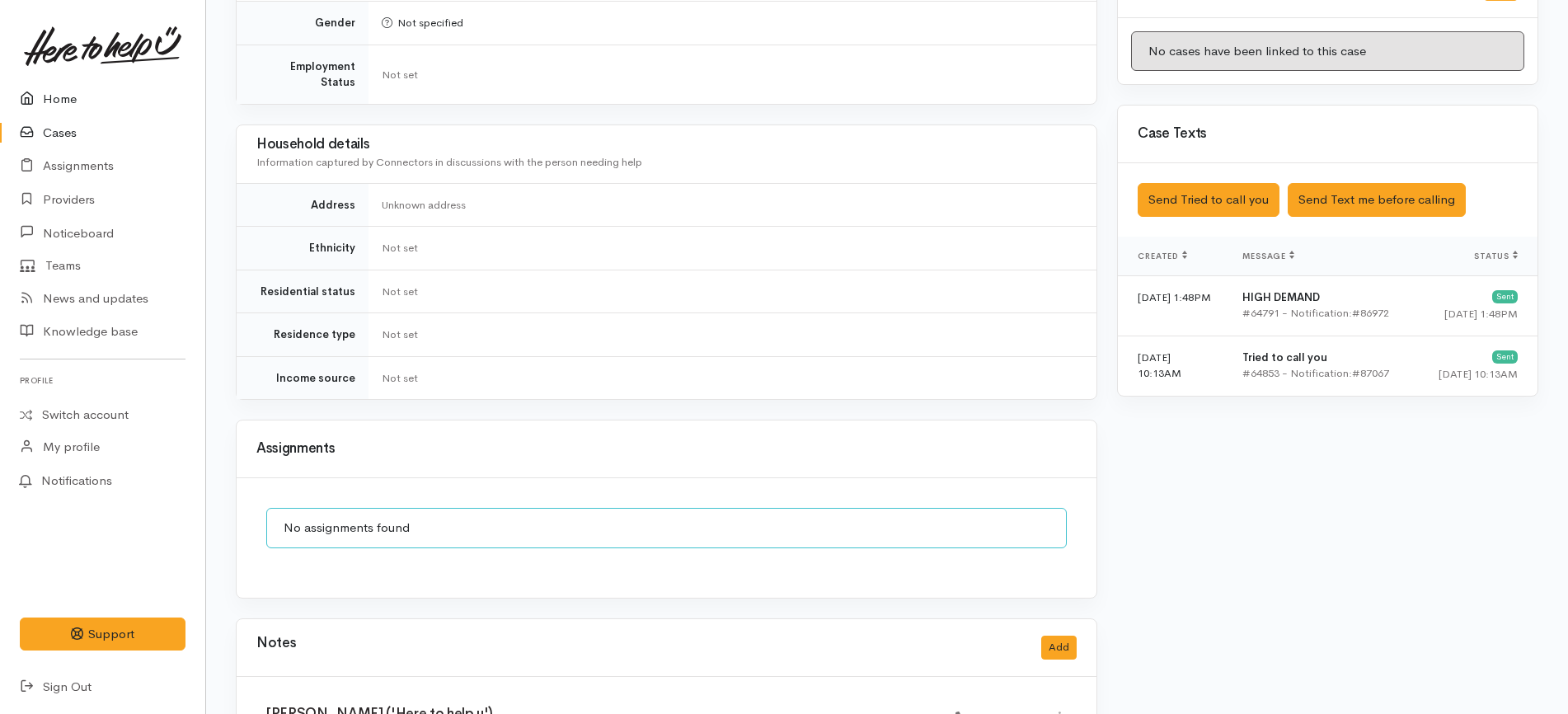
click at [85, 100] on link "Home" at bounding box center [102, 99] width 205 height 34
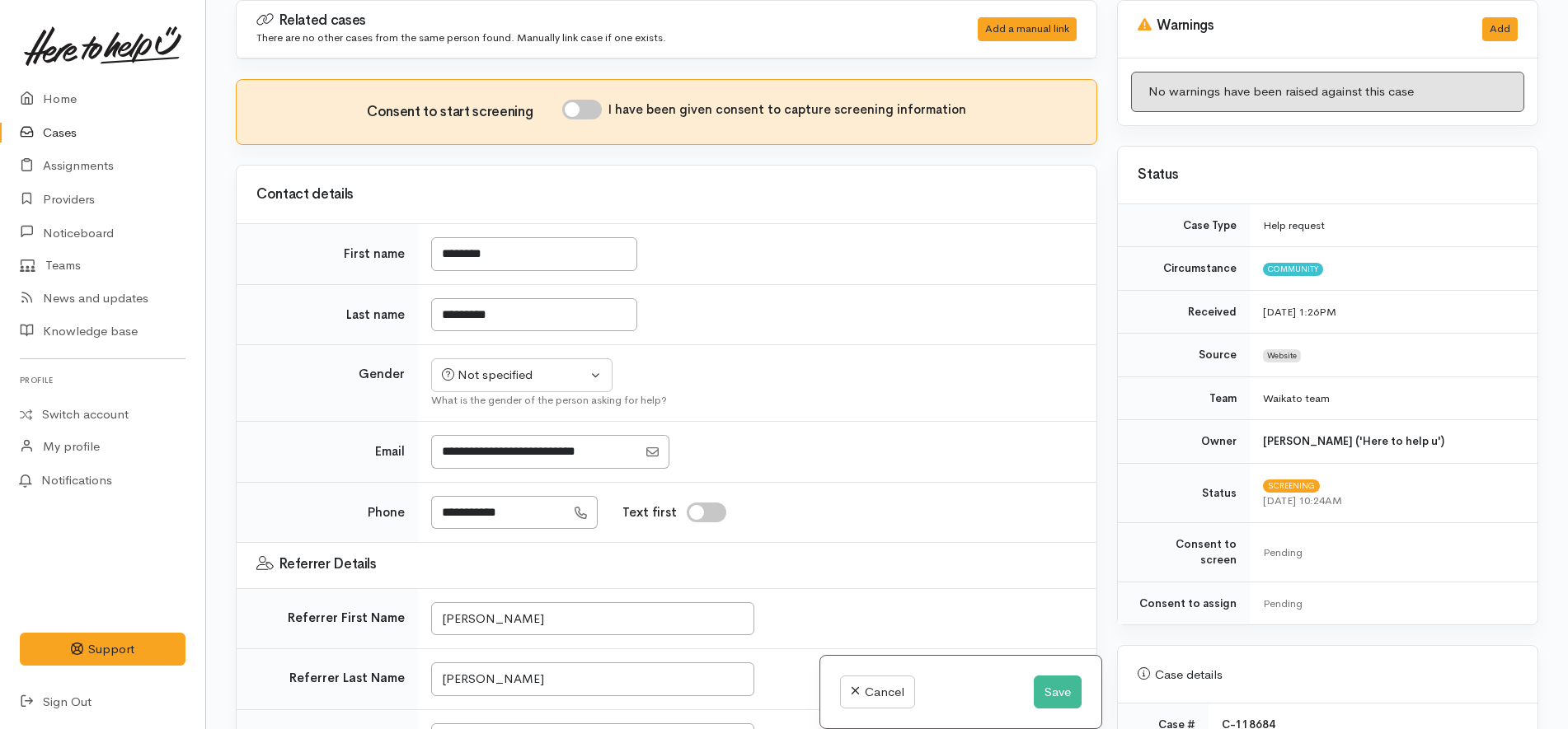
scroll to position [412, 0]
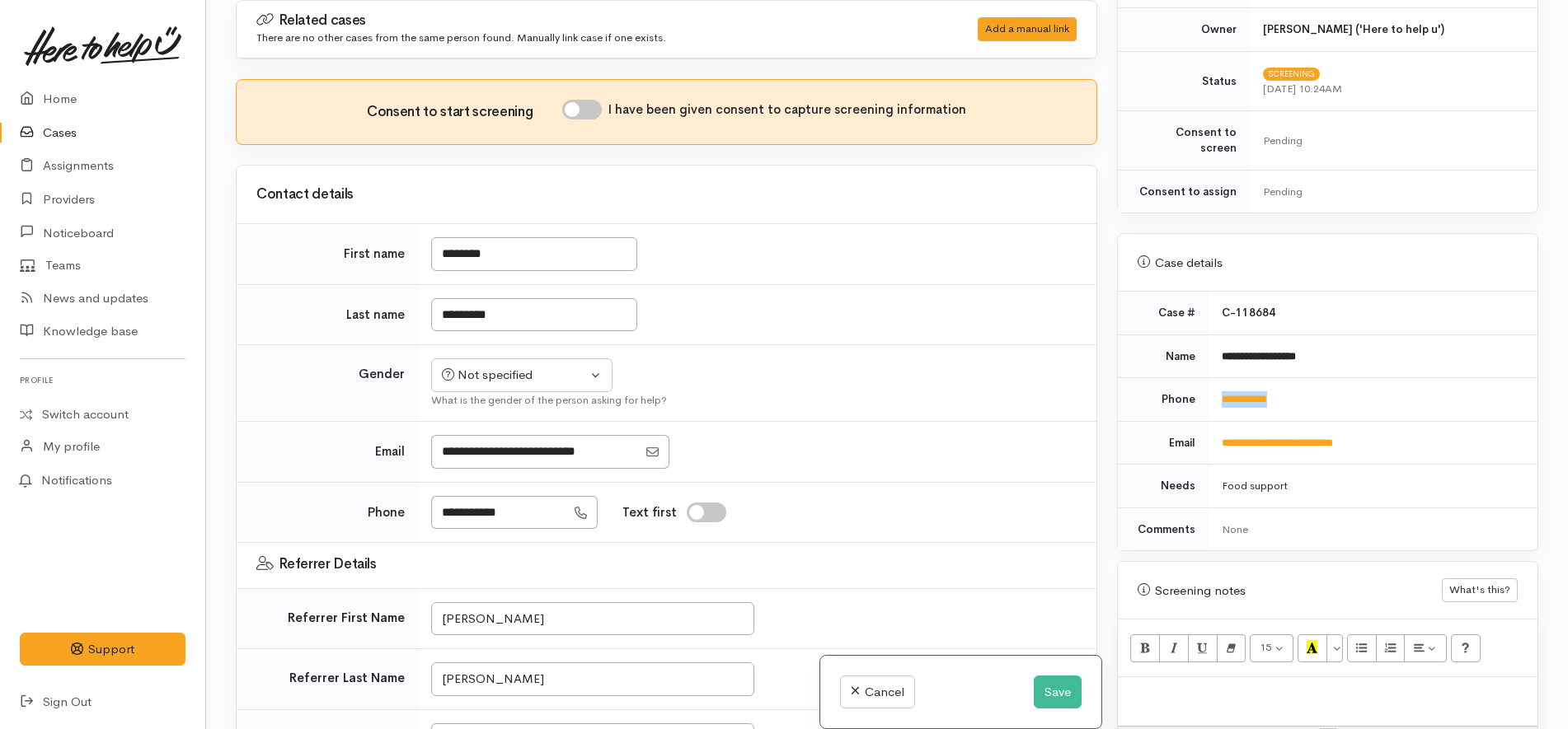
drag, startPoint x: 1324, startPoint y: 383, endPoint x: 1216, endPoint y: 394, distance: 108.6
click at [1216, 394] on td "**********" at bounding box center [1372, 400] width 329 height 44
copy link "**********"
click at [566, 375] on div "Not specified" at bounding box center [514, 375] width 145 height 19
click at [504, 459] on link "[DEMOGRAPHIC_DATA]" at bounding box center [529, 464] width 195 height 25
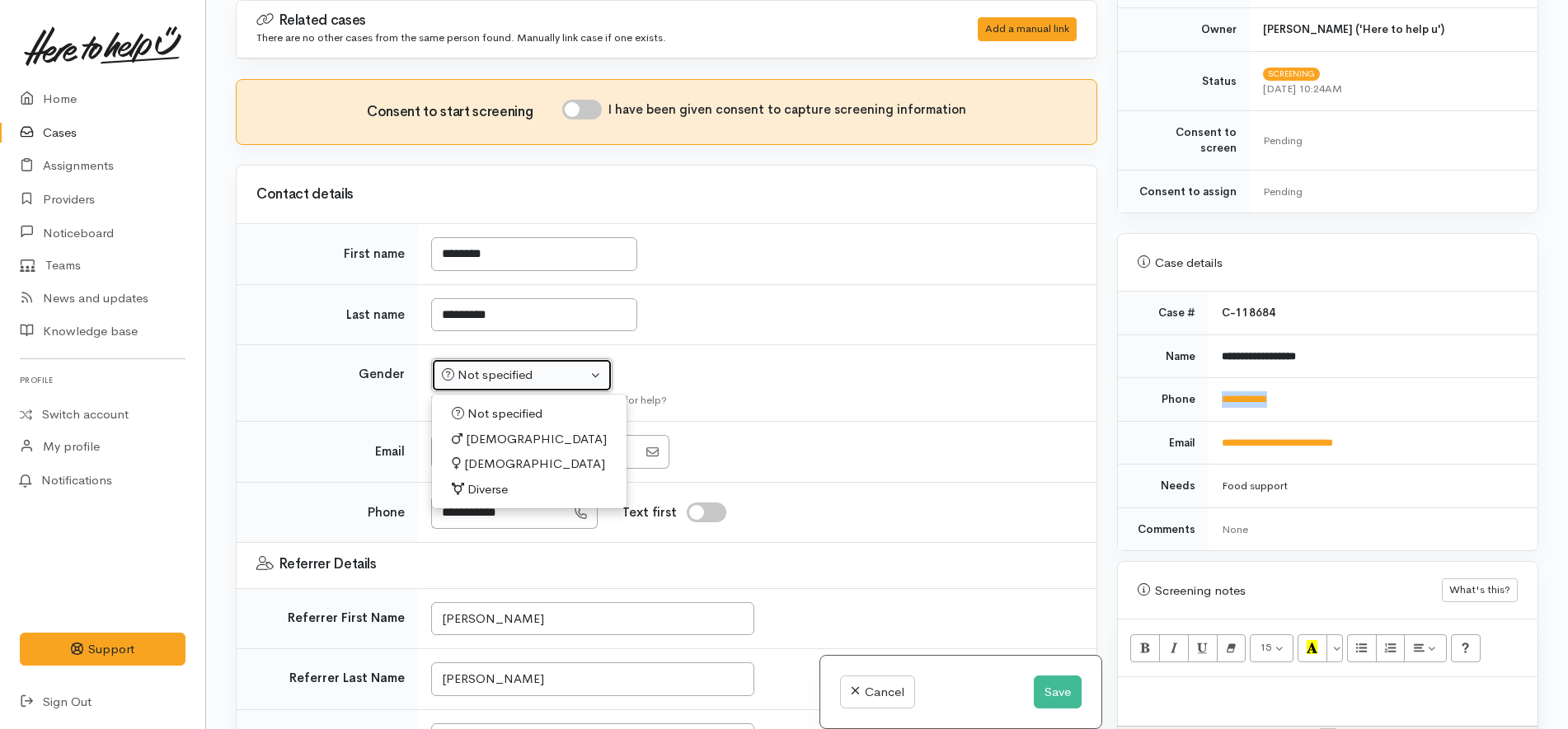
select select "[DEMOGRAPHIC_DATA]"
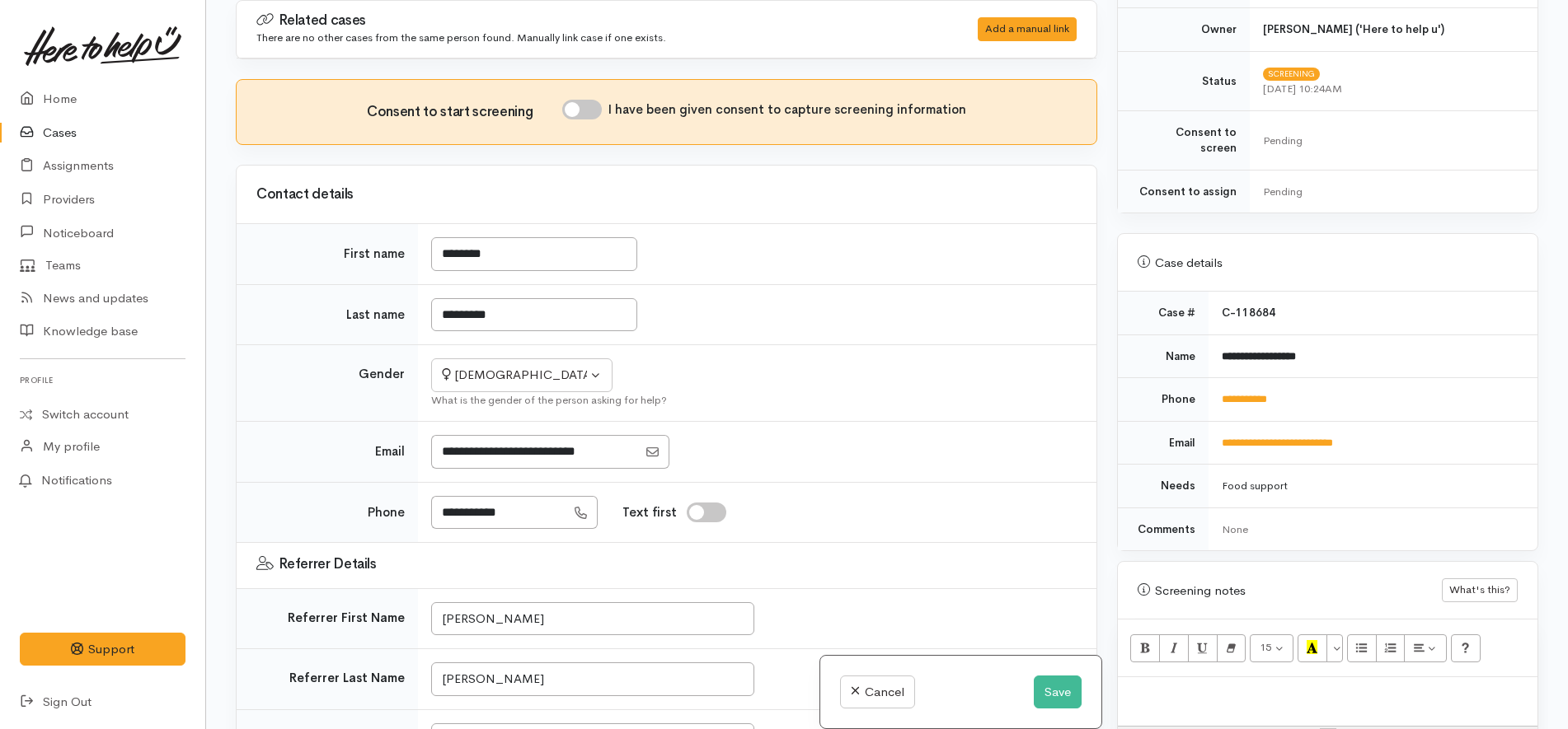
click at [932, 362] on td "Not specified Male Female Diverse Female Not specified Male Female Diverse What…" at bounding box center [757, 383] width 678 height 76
click at [1451, 360] on td "**********" at bounding box center [1372, 357] width 329 height 44
click at [1453, 382] on td "**********" at bounding box center [1372, 400] width 329 height 44
click at [1456, 349] on td "**********" at bounding box center [1372, 357] width 329 height 44
click at [1427, 309] on td "C-118684" at bounding box center [1372, 312] width 329 height 43
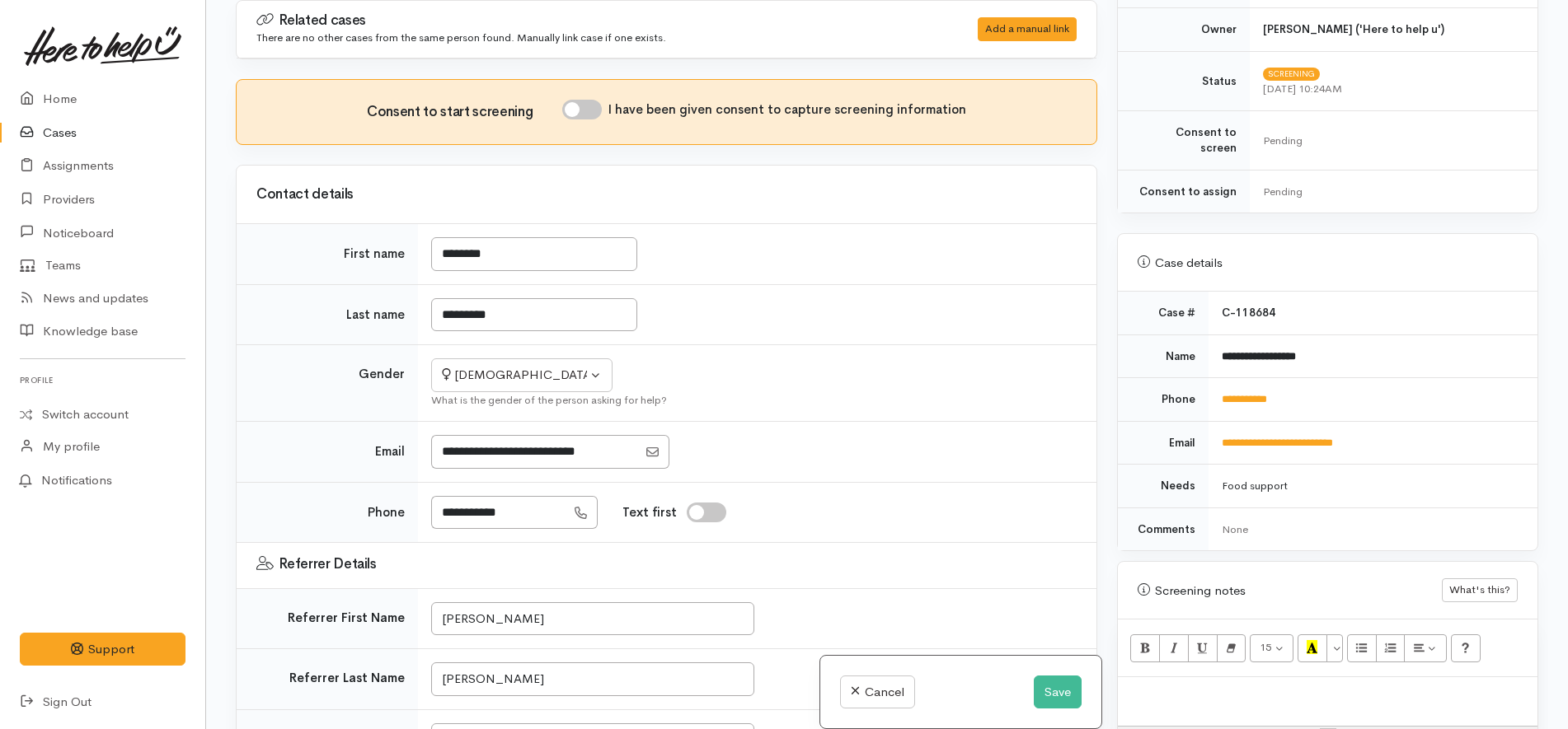
click at [1378, 272] on div "Case details" at bounding box center [1327, 262] width 420 height 57
click at [1392, 291] on td "C-118684" at bounding box center [1372, 312] width 329 height 43
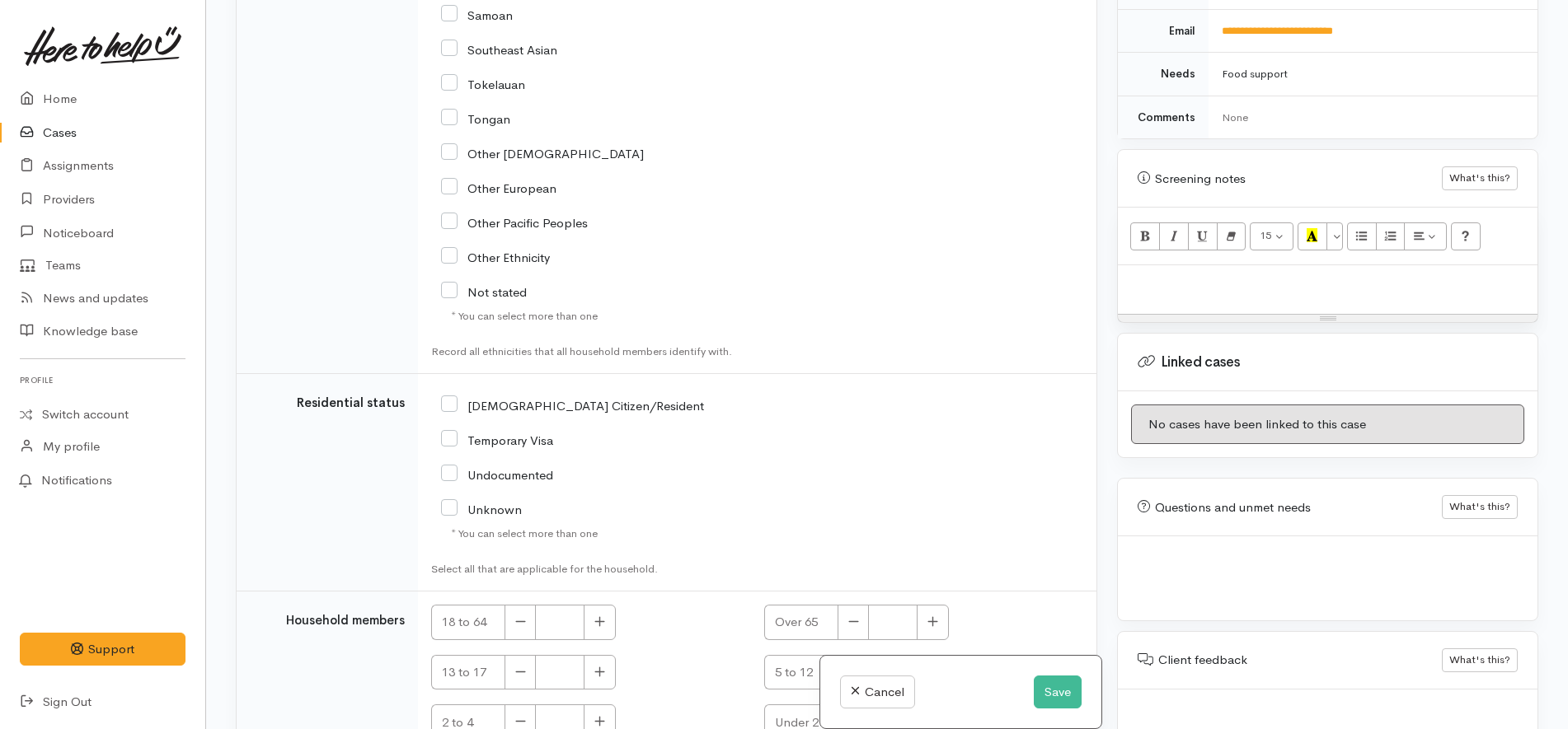
scroll to position [3029, 0]
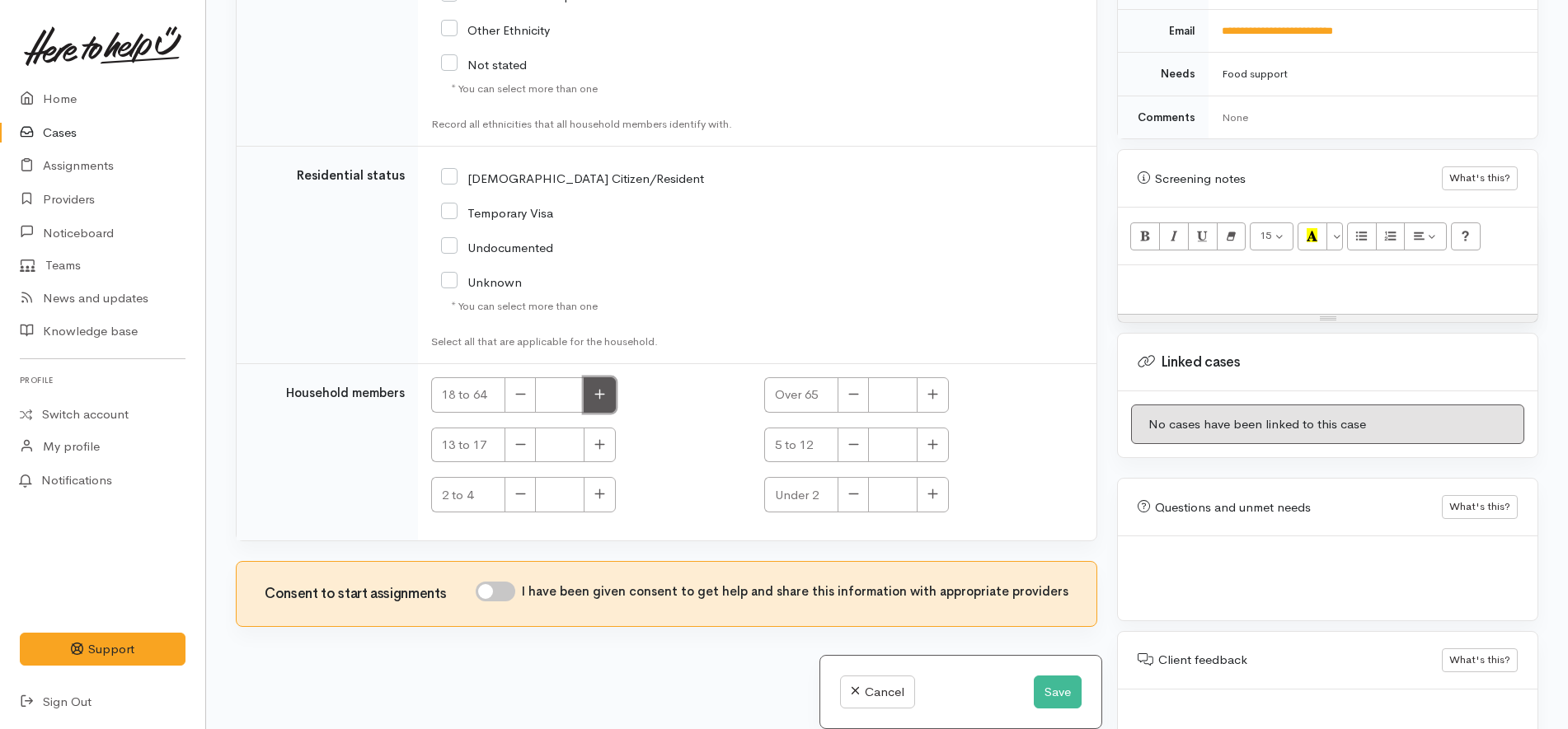
click at [610, 392] on button "button" at bounding box center [599, 395] width 32 height 35
type input "1"
click at [526, 174] on input "[DEMOGRAPHIC_DATA] Citizen/Resident" at bounding box center [572, 177] width 263 height 15
checkbox input "true"
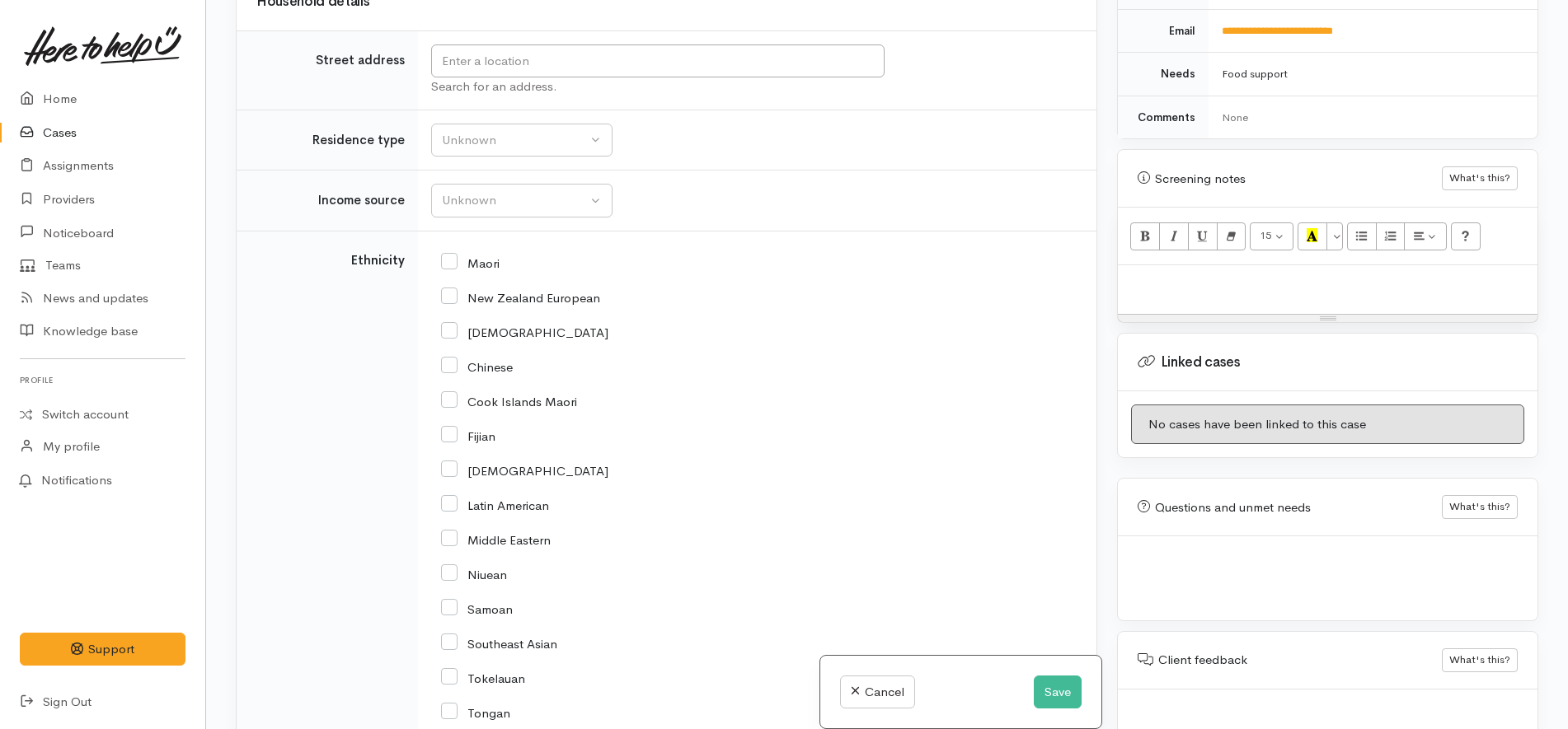
scroll to position [2205, 0]
click at [514, 147] on div "Unknown" at bounding box center [514, 143] width 145 height 19
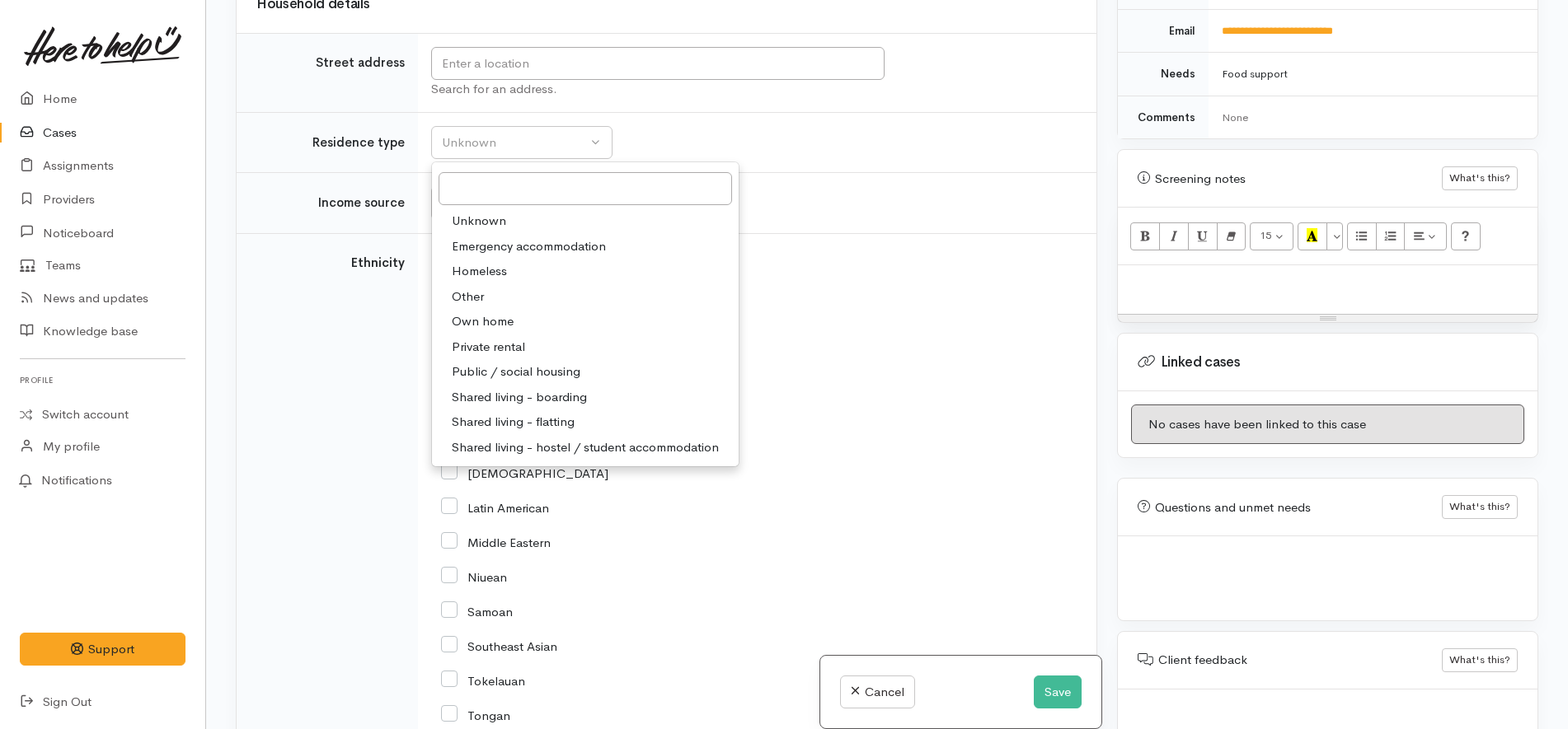
click at [514, 349] on span "Private rental" at bounding box center [488, 347] width 74 height 19
select select "2"
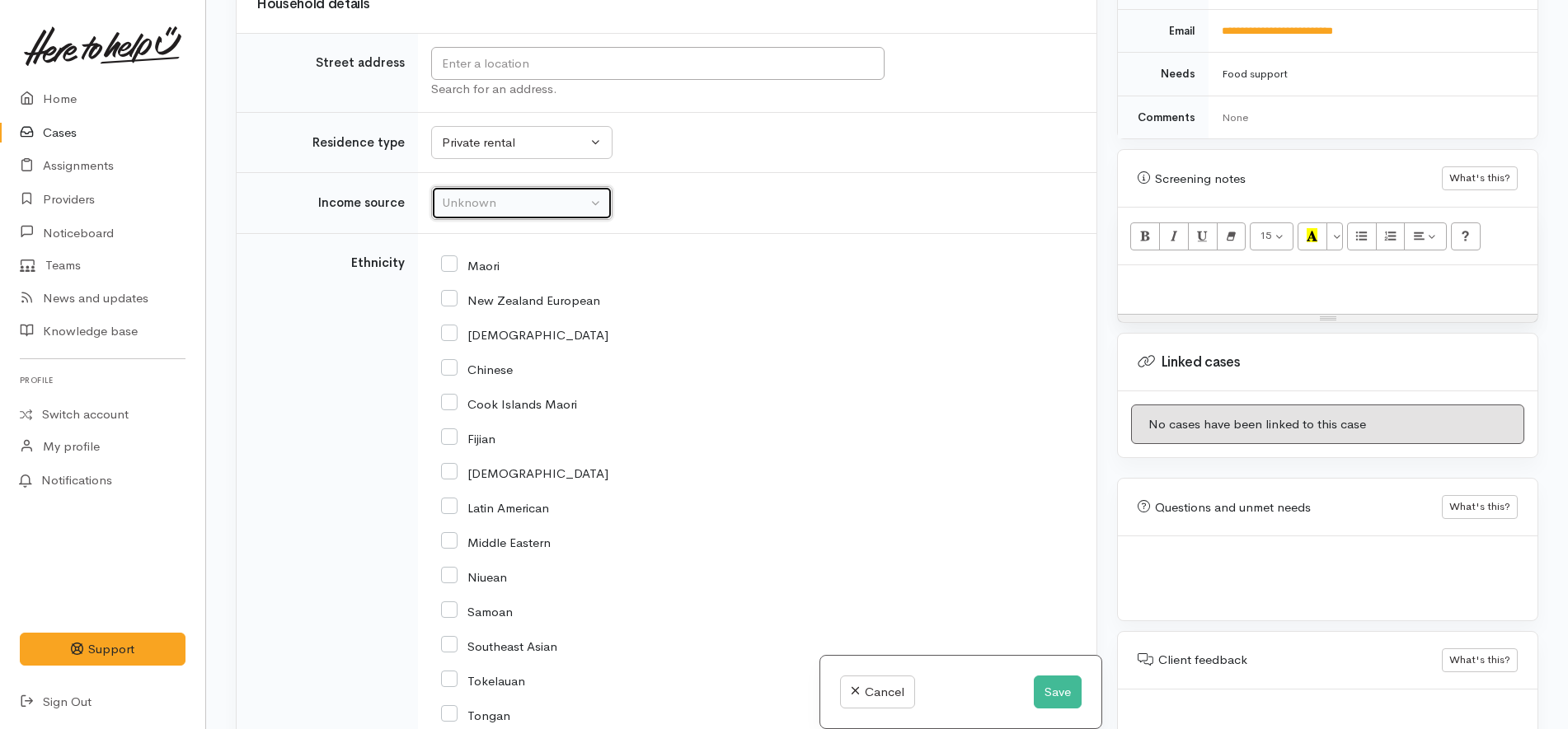
click at [533, 202] on div "Unknown" at bounding box center [514, 203] width 145 height 19
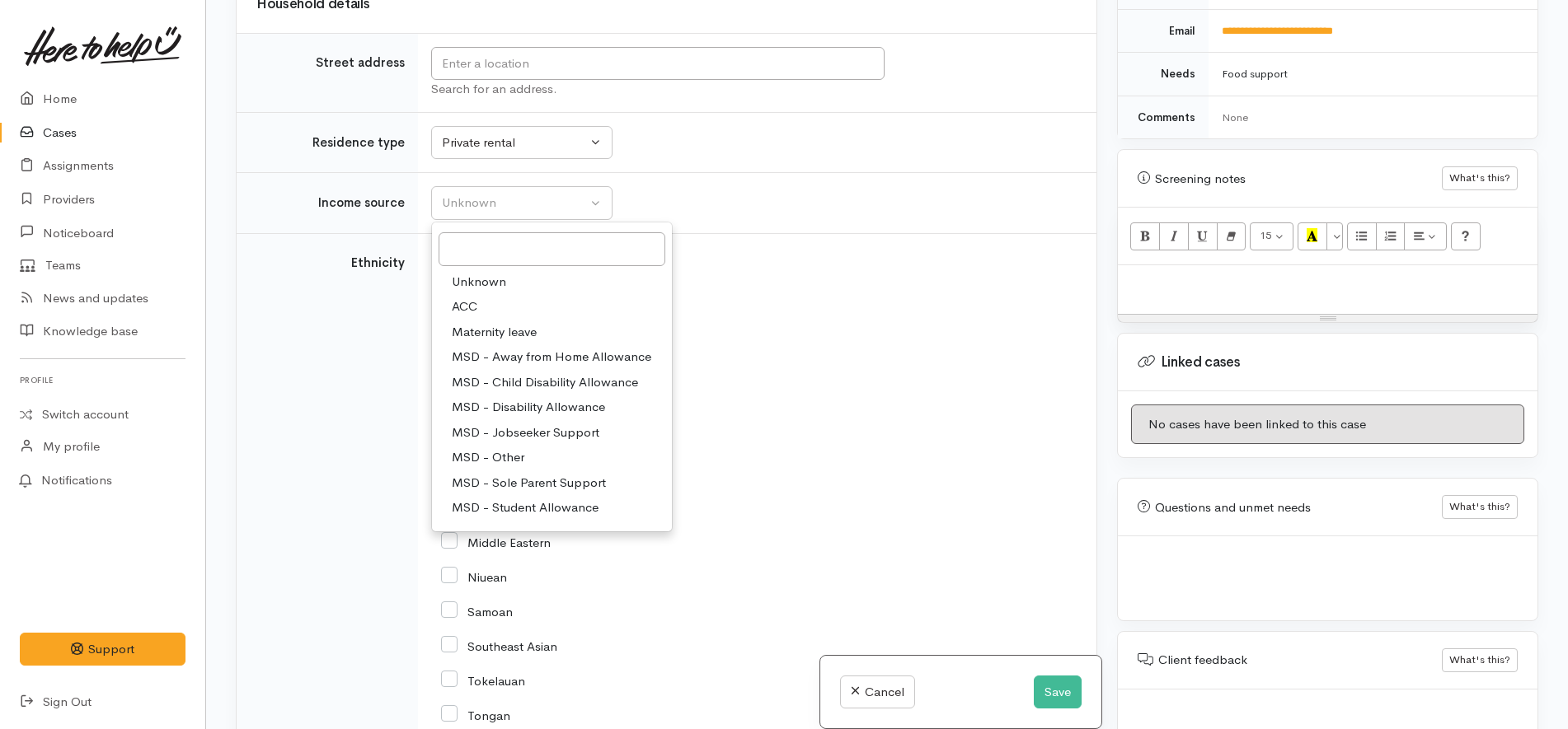
click at [542, 430] on span "MSD - Jobseeker Support" at bounding box center [525, 432] width 148 height 19
select select "4"
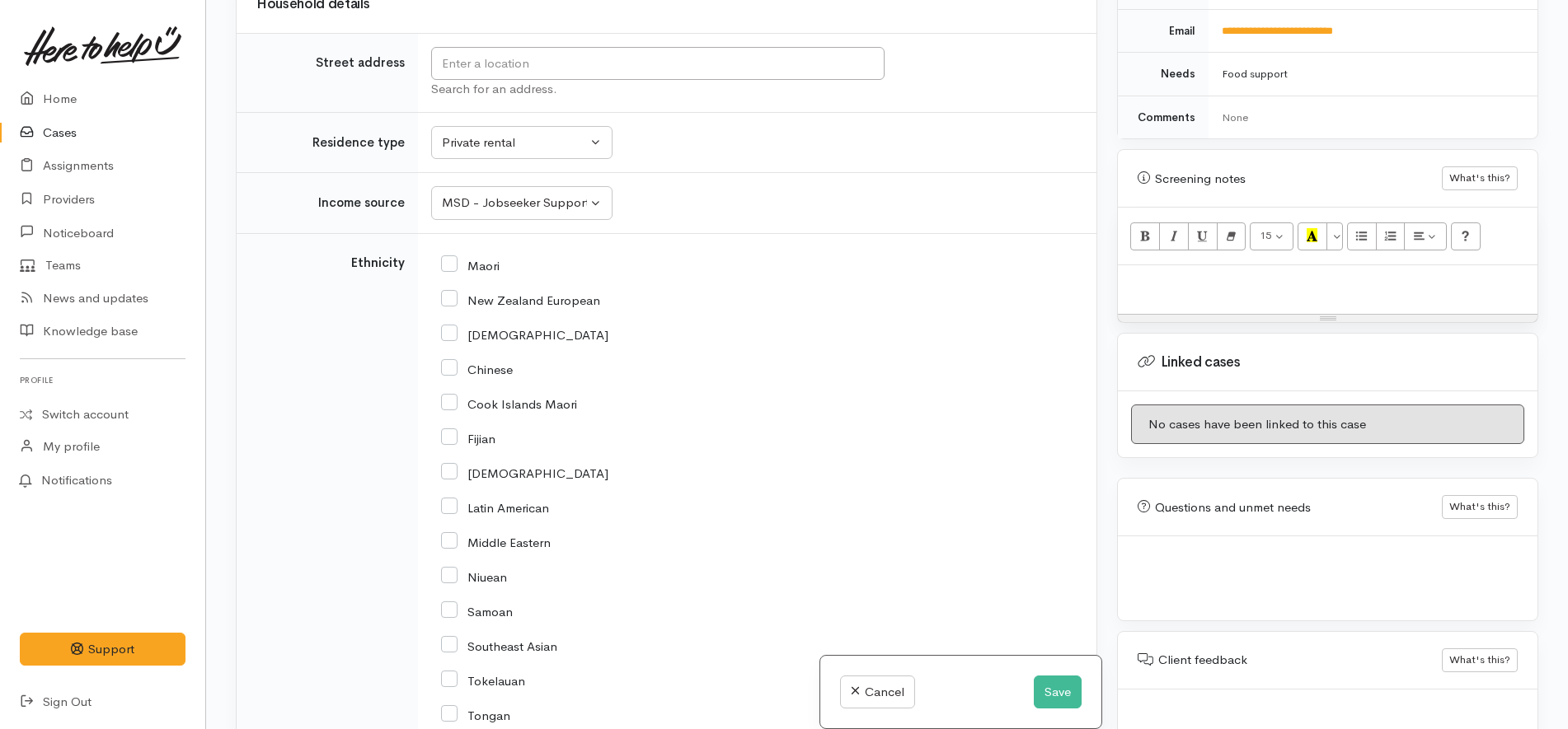
click at [768, 400] on div "Cook Islands Maori" at bounding box center [753, 402] width 626 height 15
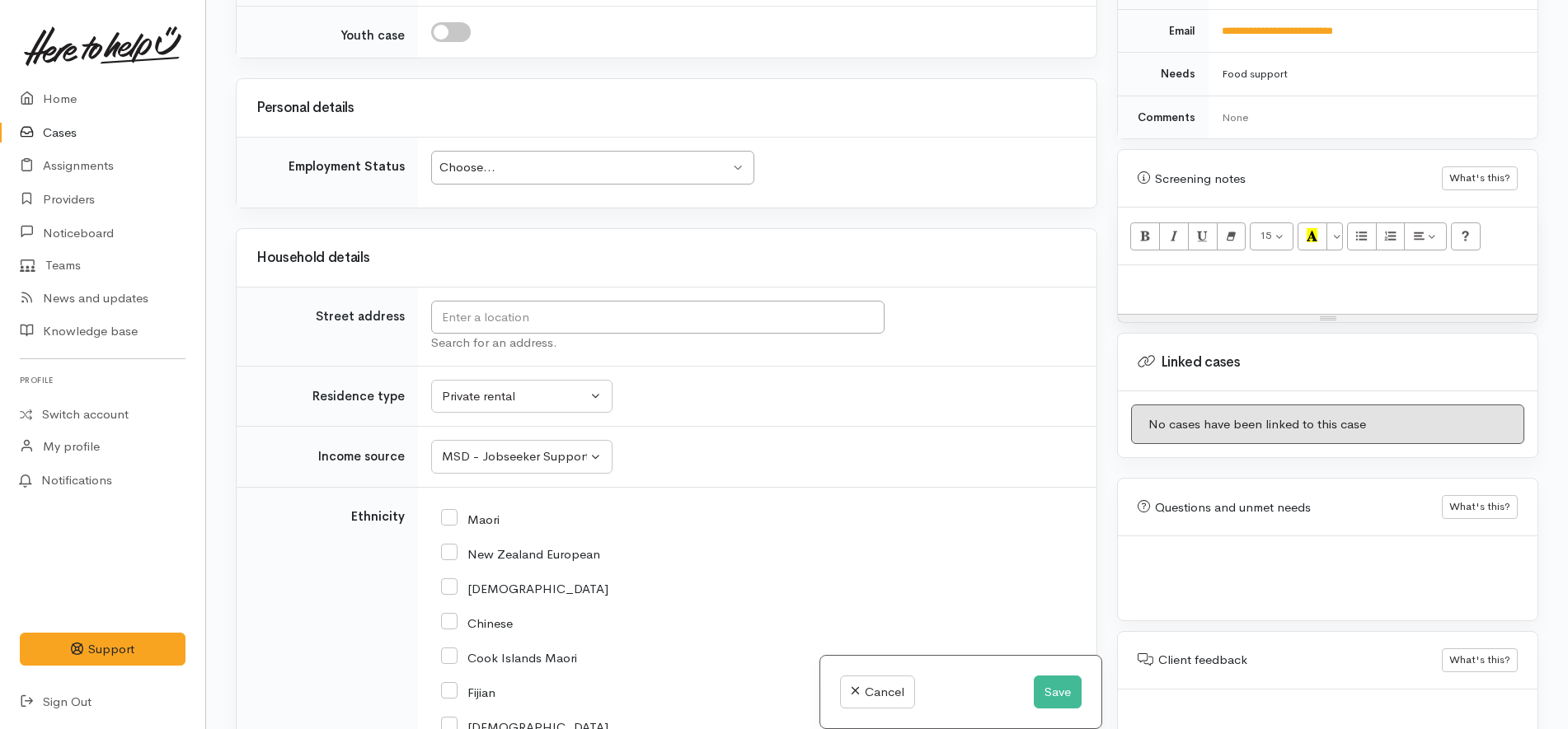
scroll to position [1897, 0]
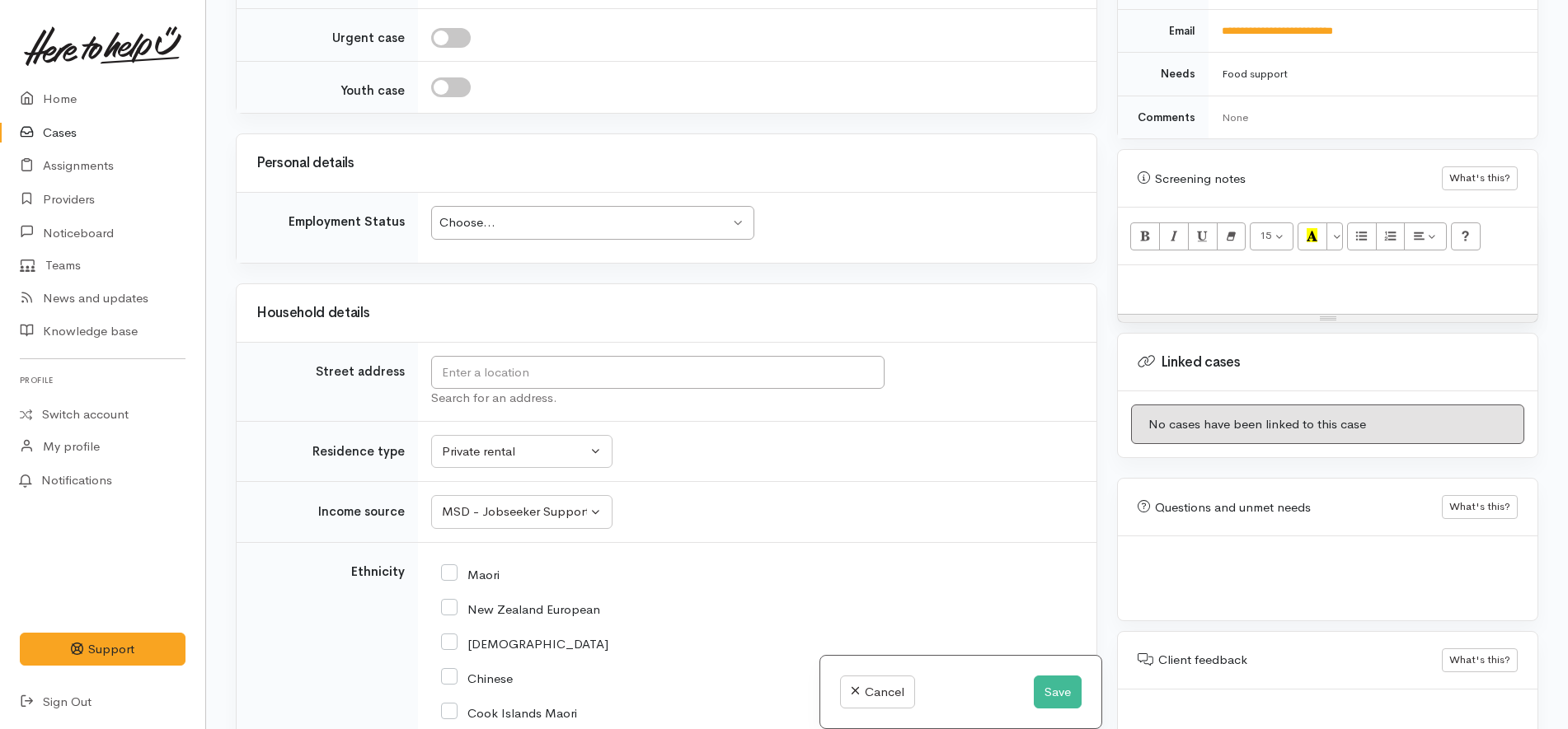
click at [1206, 279] on div at bounding box center [1327, 289] width 420 height 48
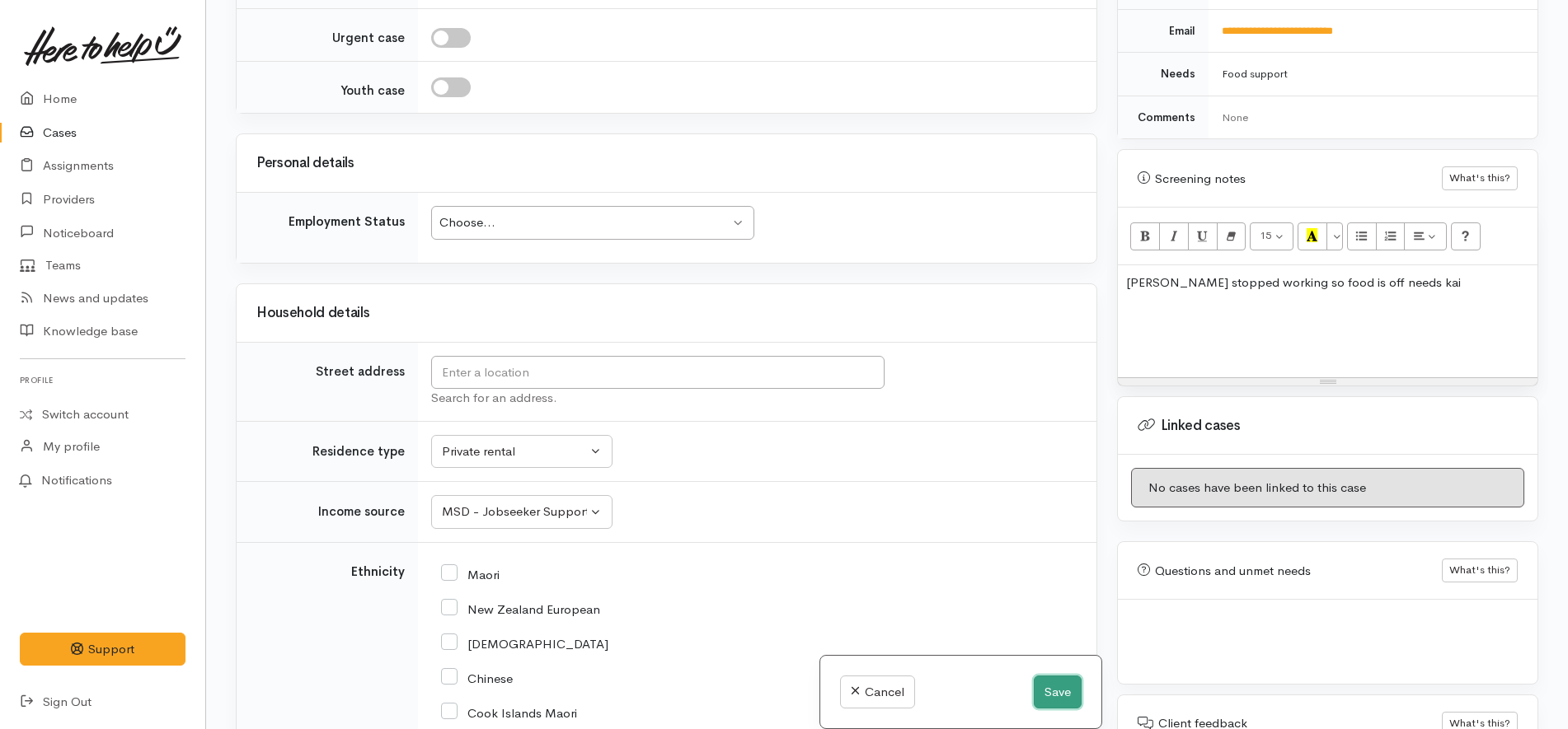
click at [1055, 683] on button "Save" at bounding box center [1057, 692] width 48 height 34
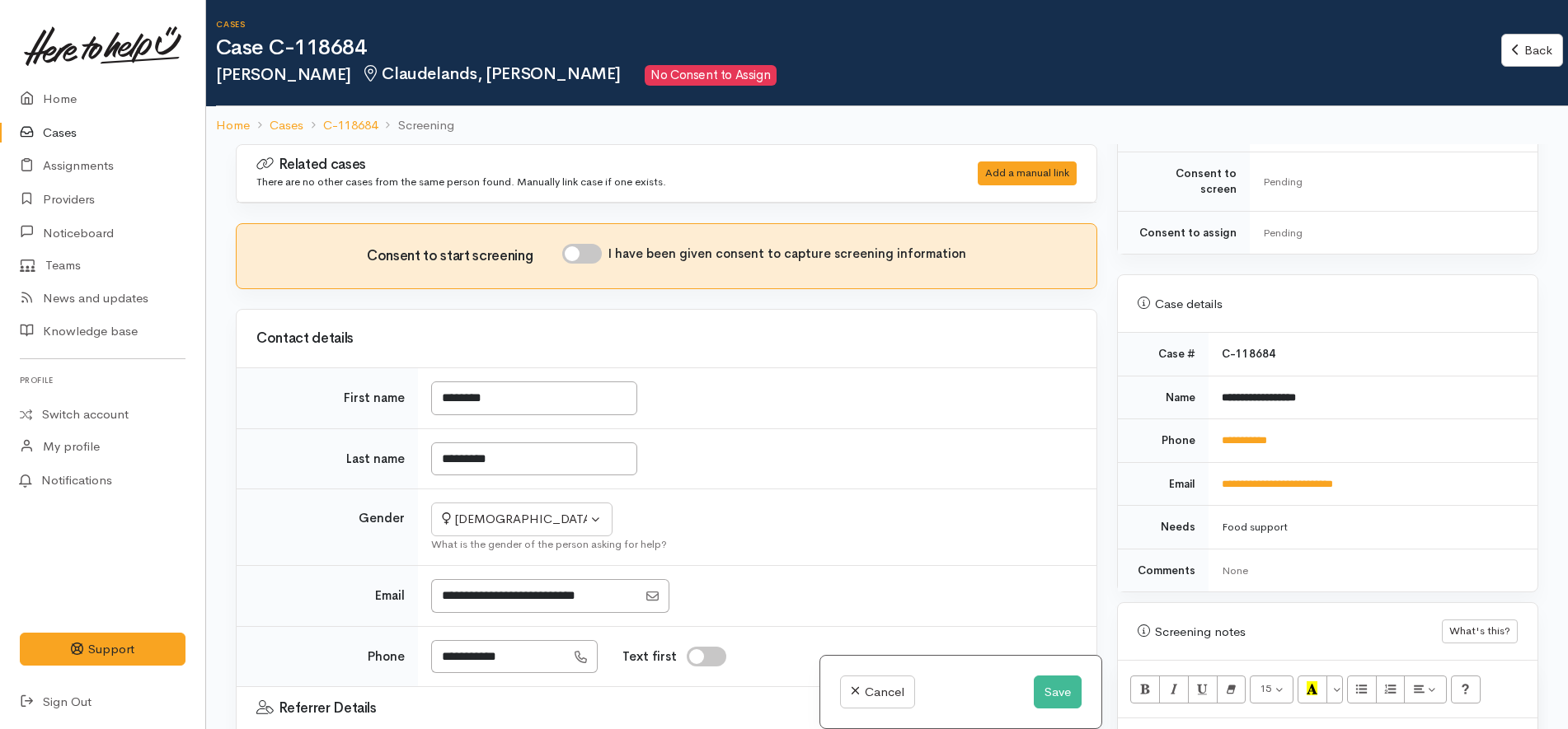
scroll to position [926, 0]
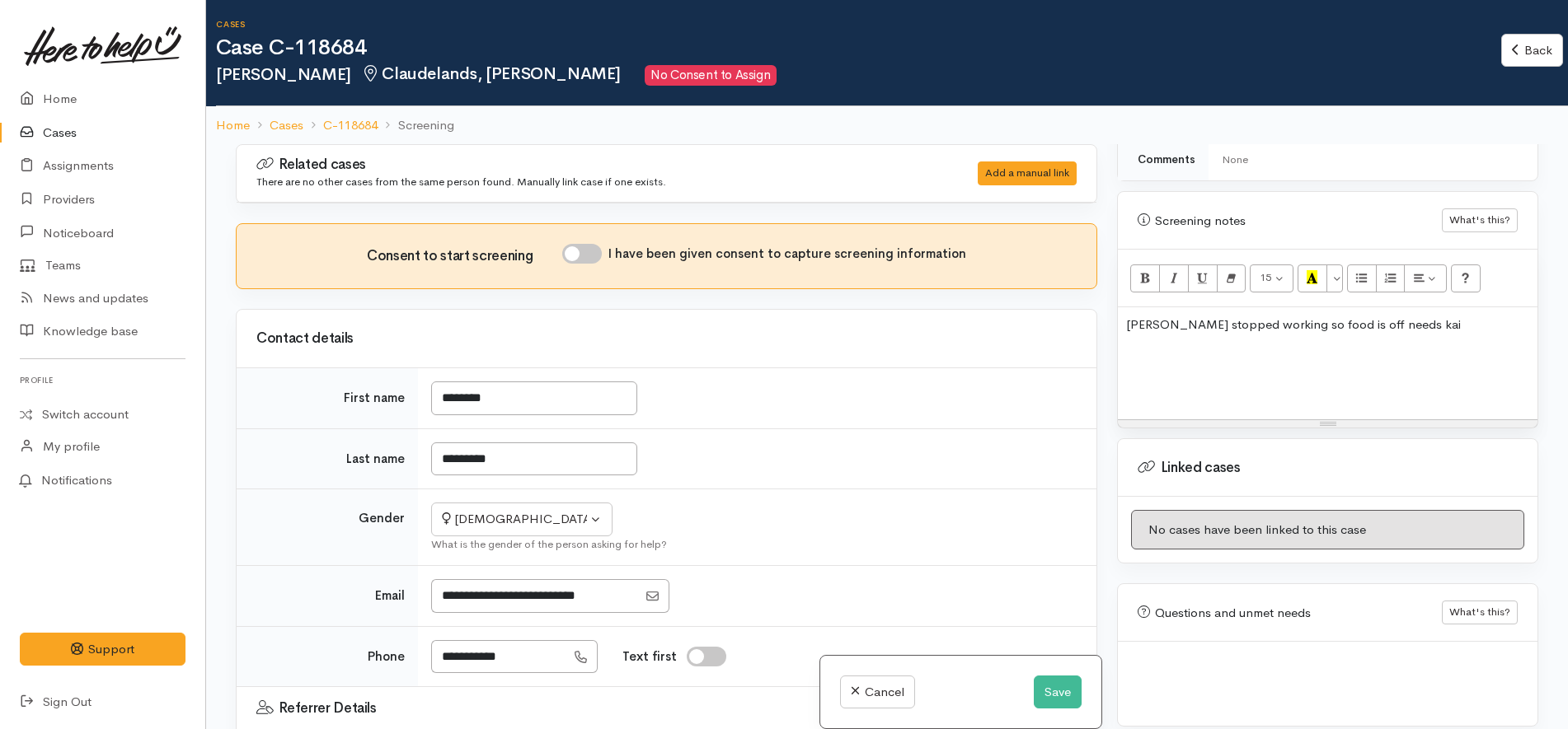
click at [1339, 379] on p at bounding box center [1328, 388] width 403 height 19
click at [1345, 348] on p at bounding box center [1328, 357] width 403 height 19
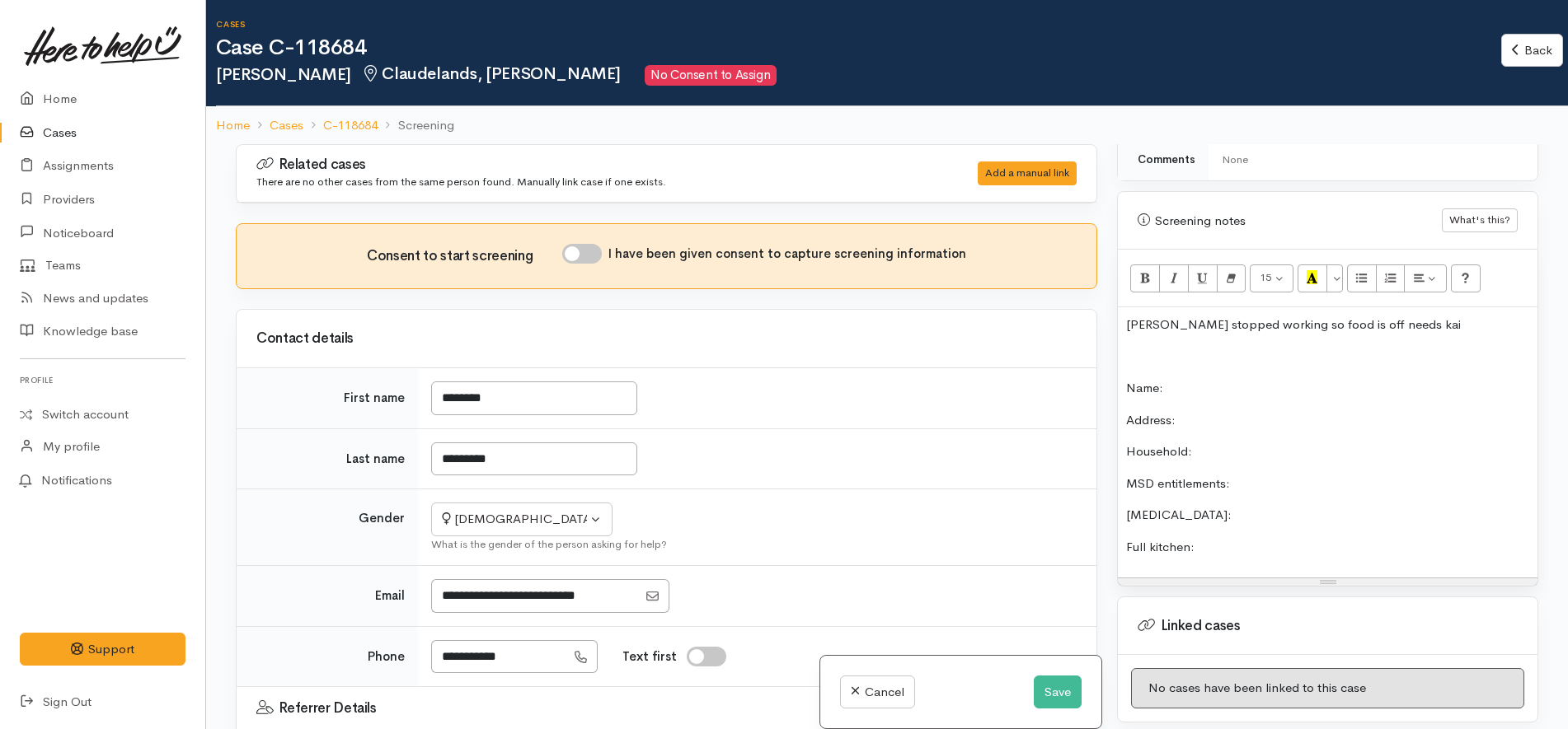
click at [1265, 442] on p "Household:" at bounding box center [1328, 451] width 403 height 19
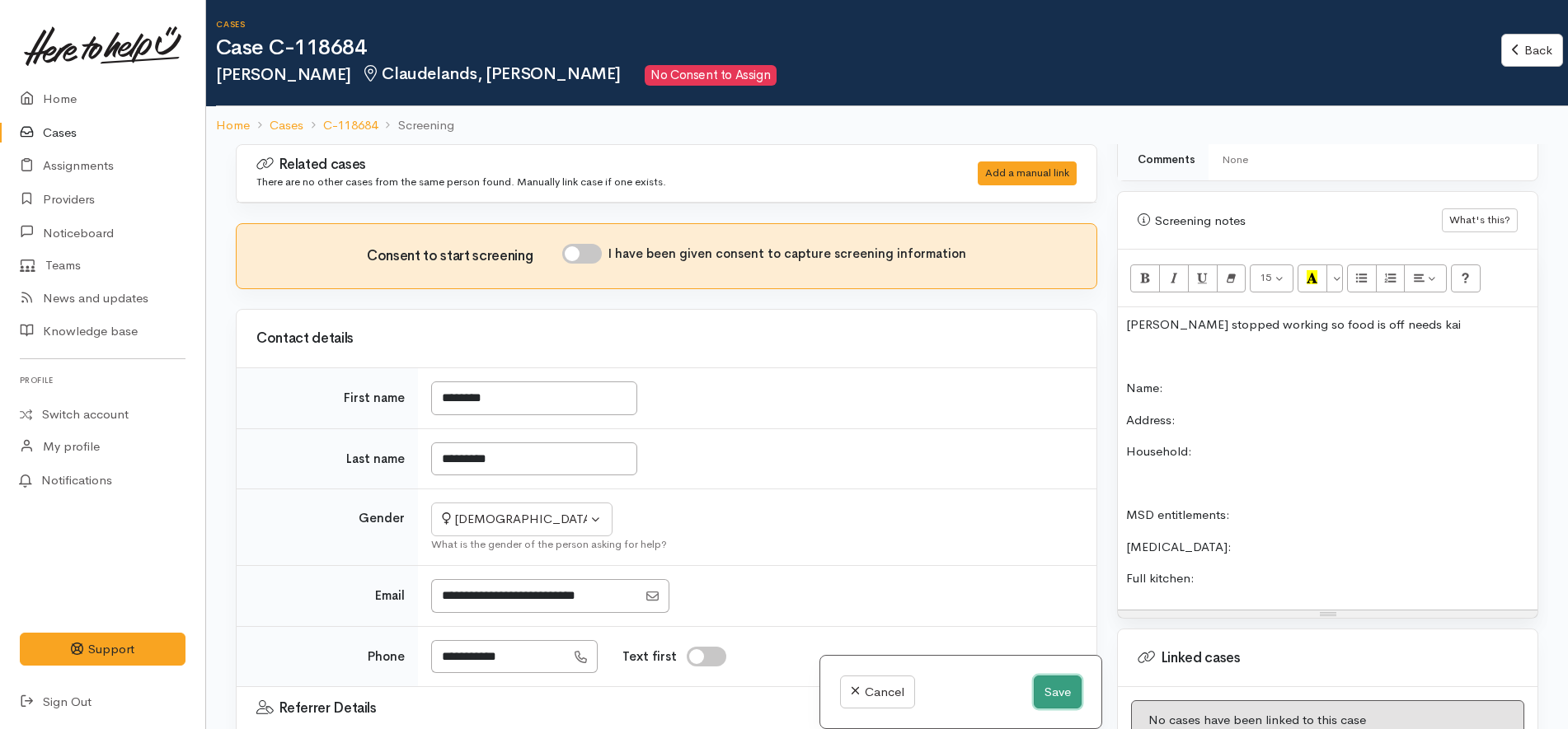
click at [1057, 689] on button "Save" at bounding box center [1057, 692] width 48 height 34
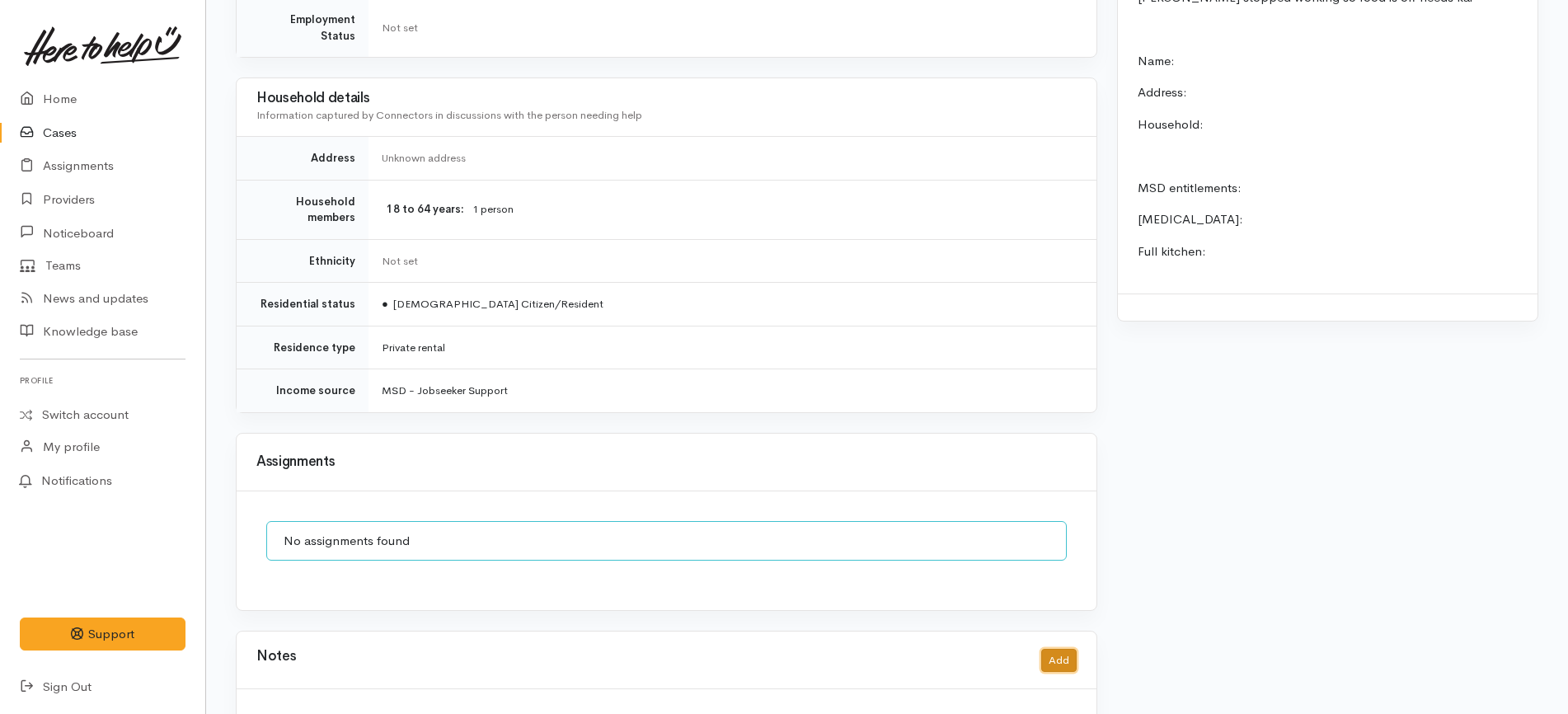
click at [1069, 648] on button "Add" at bounding box center [1058, 660] width 36 height 24
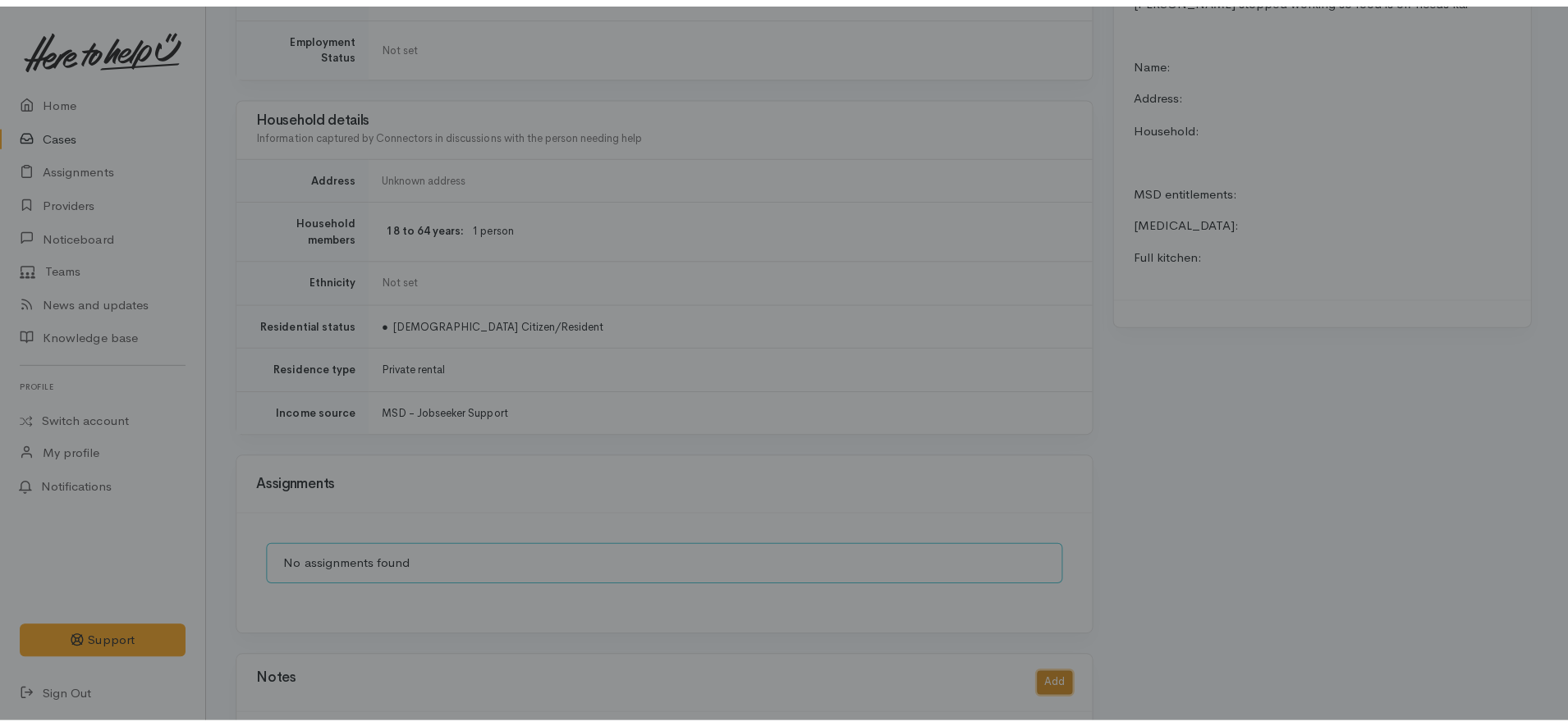
scroll to position [1282, 0]
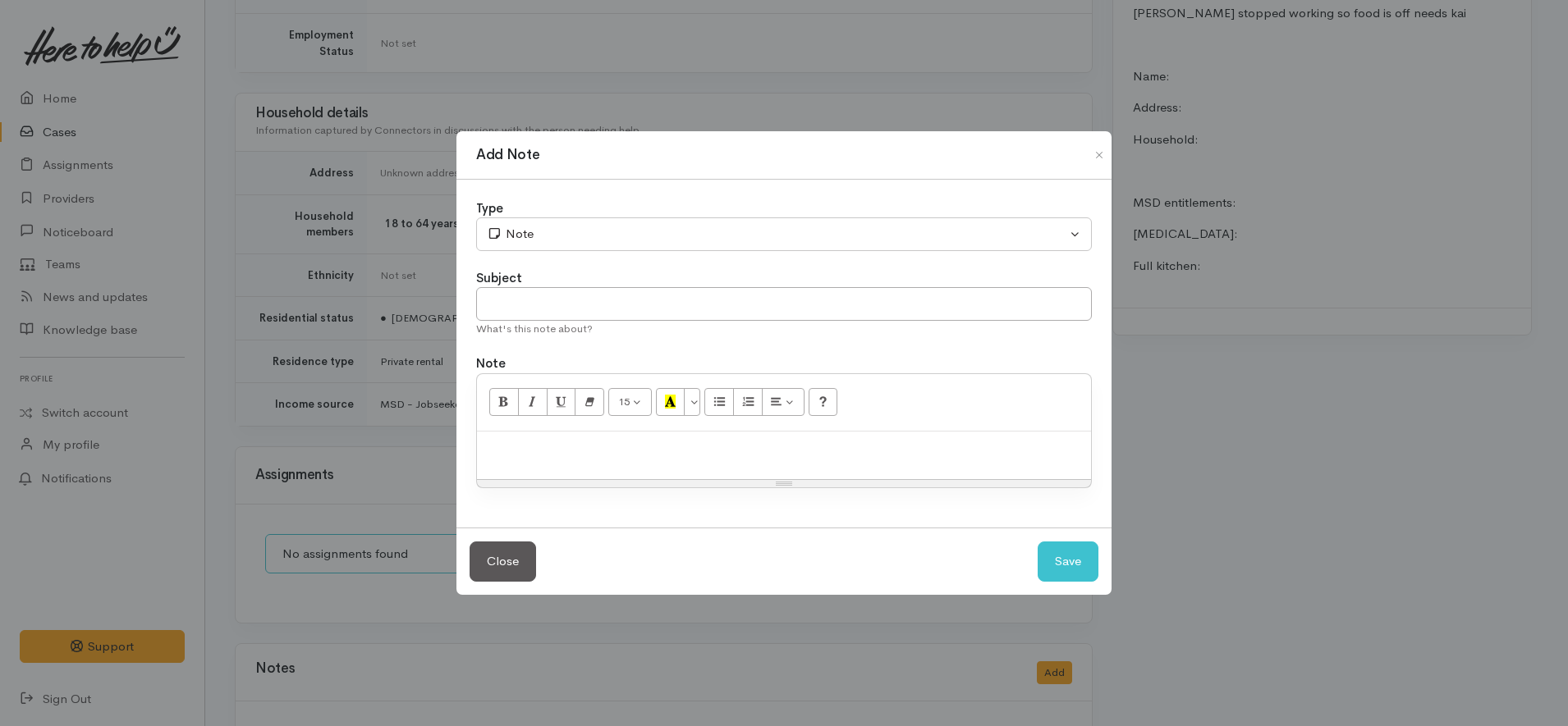
click at [827, 463] on div at bounding box center [784, 455] width 614 height 48
paste div
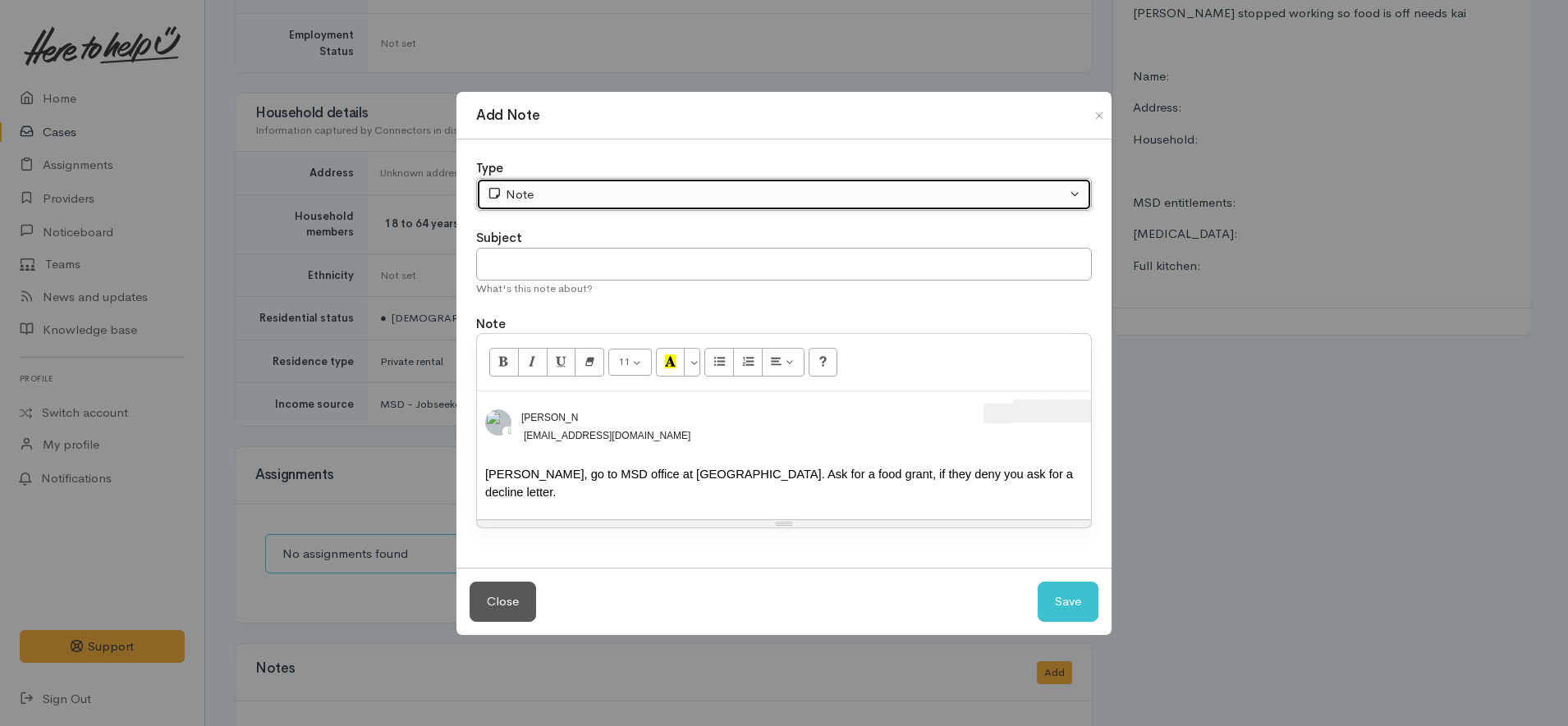
click at [559, 198] on div "Note" at bounding box center [776, 195] width 579 height 19
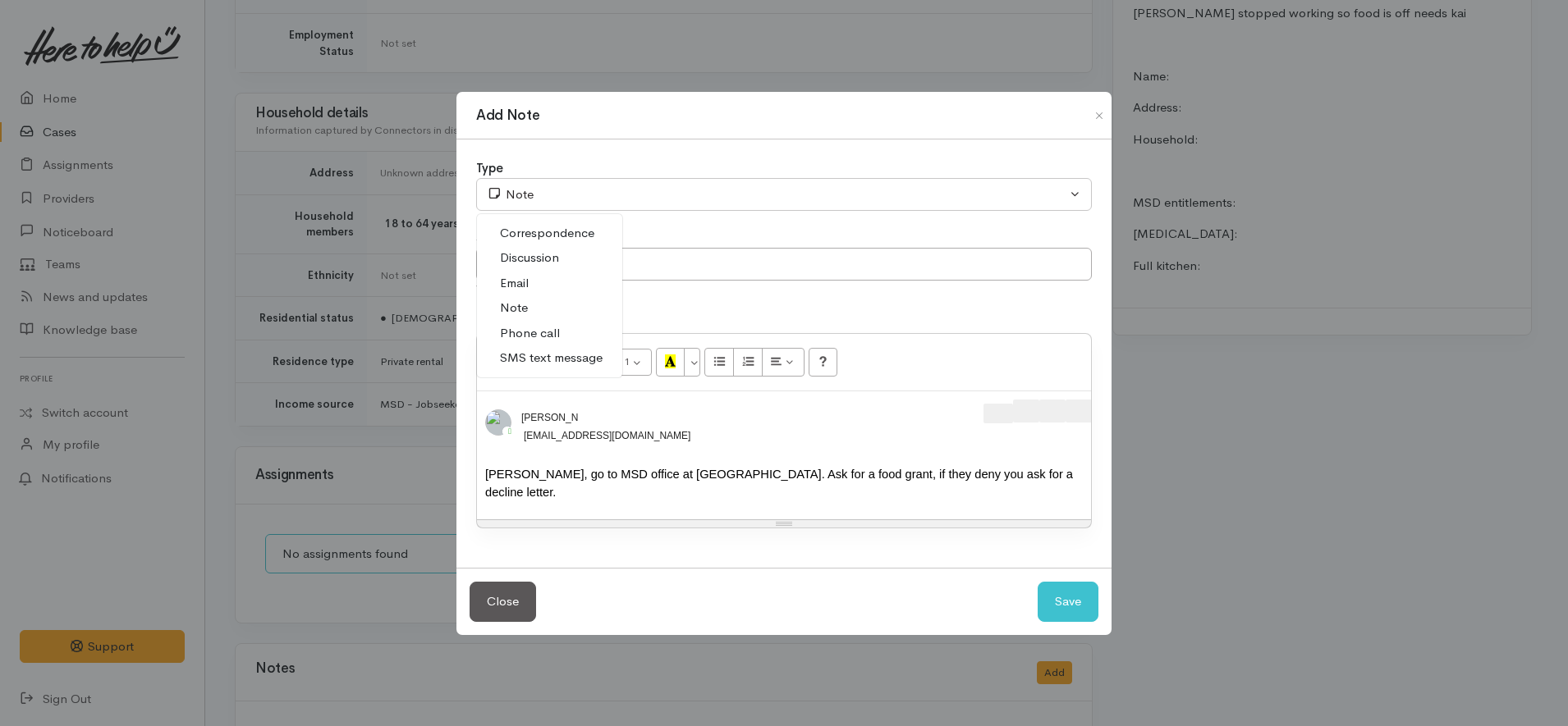
click at [554, 363] on span "SMS text message" at bounding box center [550, 358] width 102 height 19
click at [1072, 599] on button "Save" at bounding box center [1067, 602] width 61 height 40
select select "1"
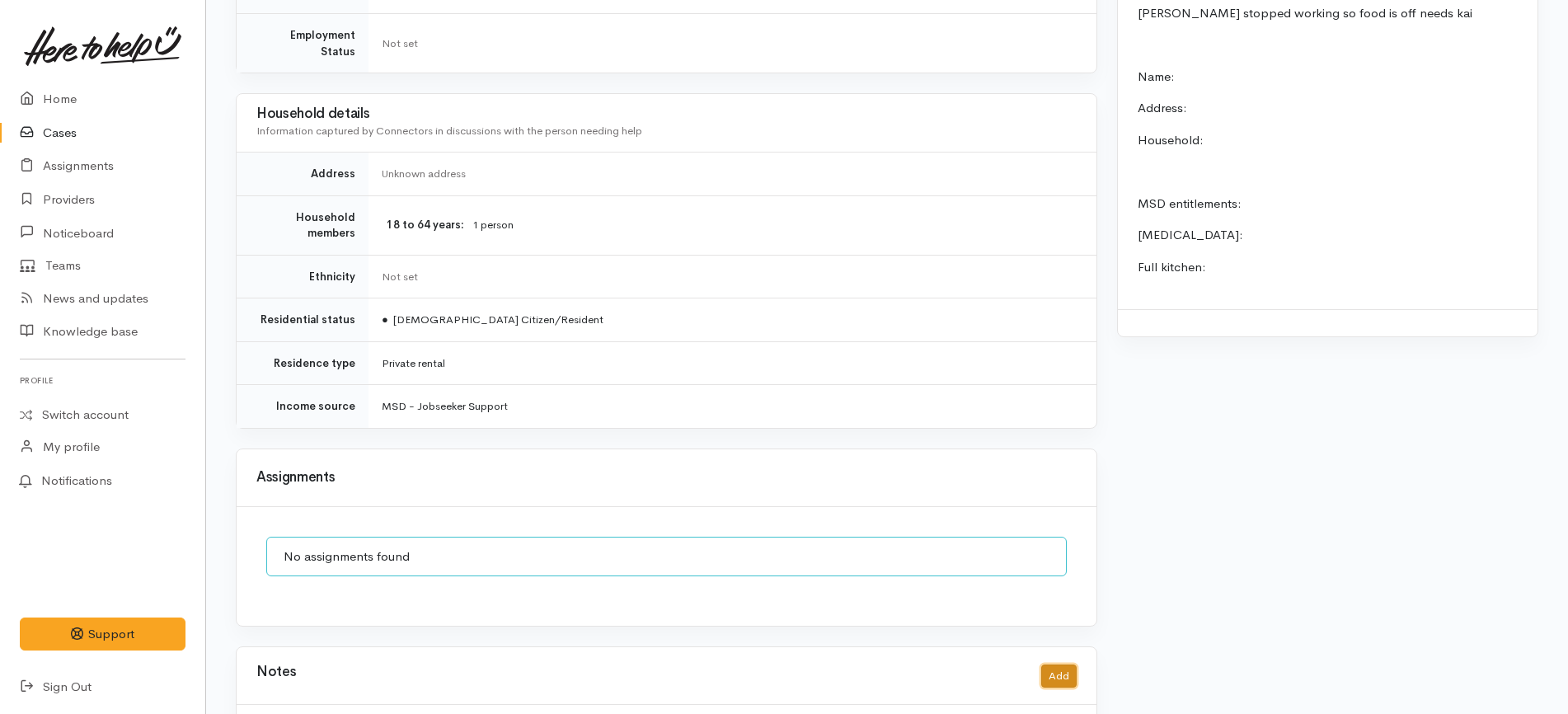
click at [1062, 665] on button "Add" at bounding box center [1058, 677] width 36 height 24
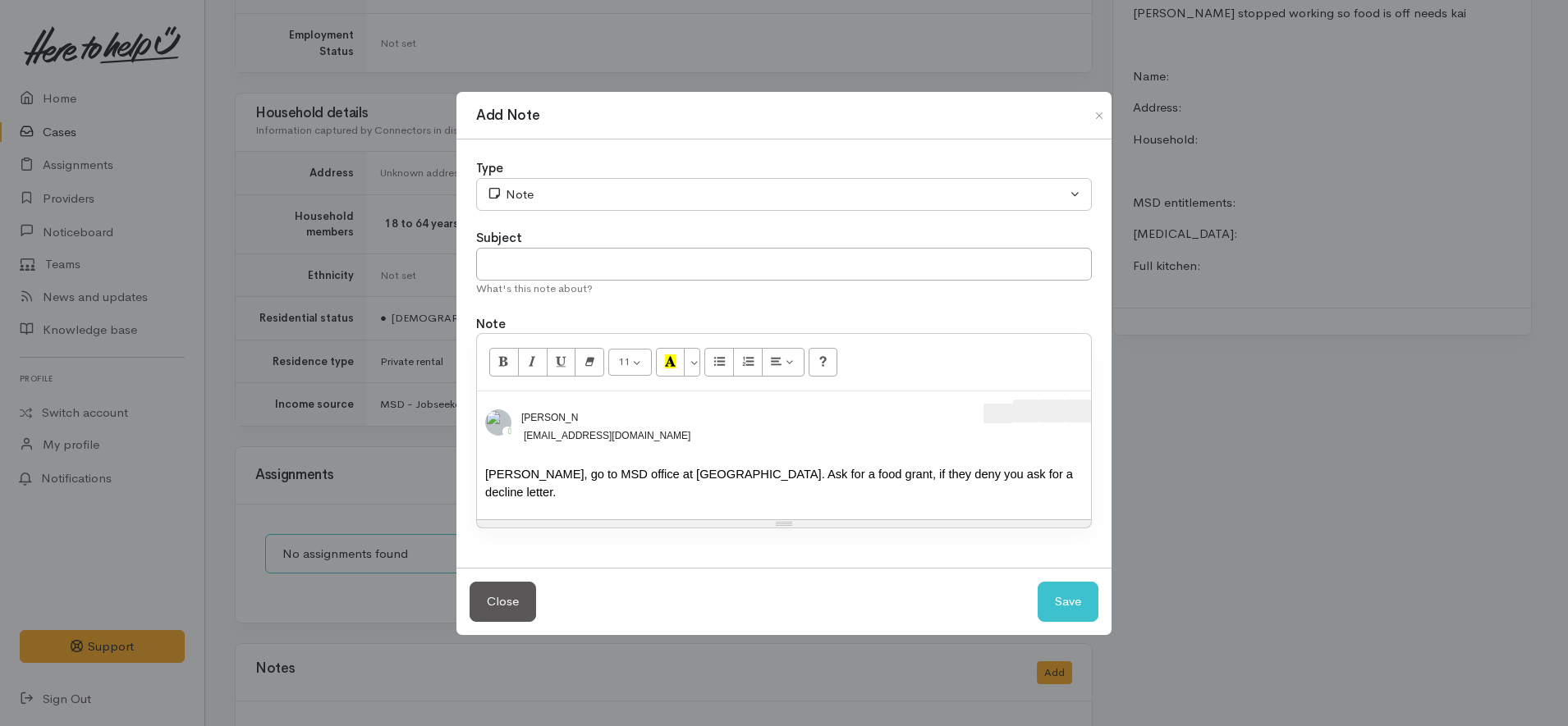
click at [691, 440] on div "​ 02108106739@etxt.co.nz ​" at bounding box center [758, 435] width 474 height 15
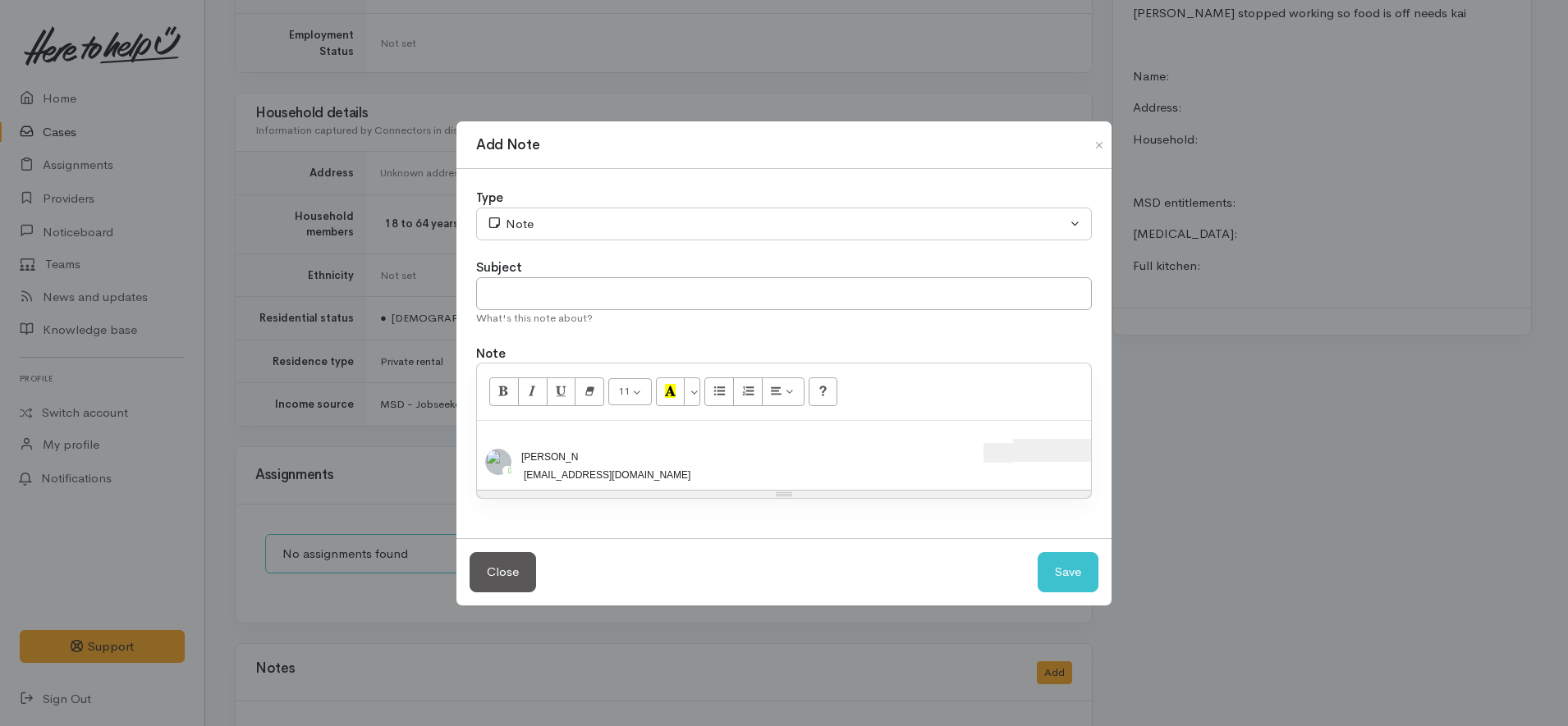
scroll to position [303, 0]
drag, startPoint x: 766, startPoint y: 421, endPoint x: 776, endPoint y: 358, distance: 63.8
click at [780, 385] on div "11 8 9 10 11 12 14 18 24 36 Background Color Transparent Select #ffff00 Text Co…" at bounding box center [784, 431] width 616 height 136
click at [724, 469] on div " Katarina Daly ​ 02108106739@etxt.co.nz ​ You need the decline letter to get a…" at bounding box center [784, 455] width 614 height 69
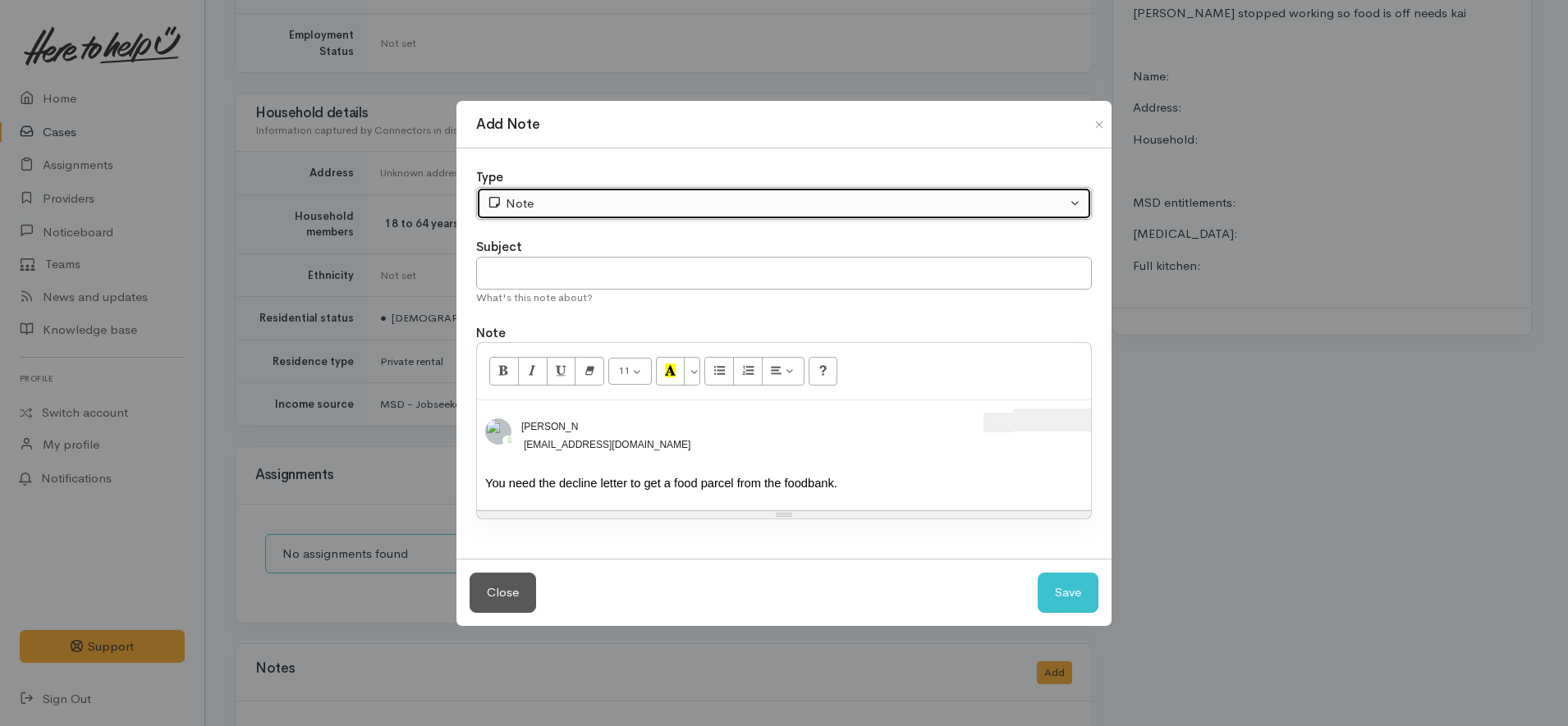
click at [534, 198] on div "Note" at bounding box center [776, 204] width 579 height 19
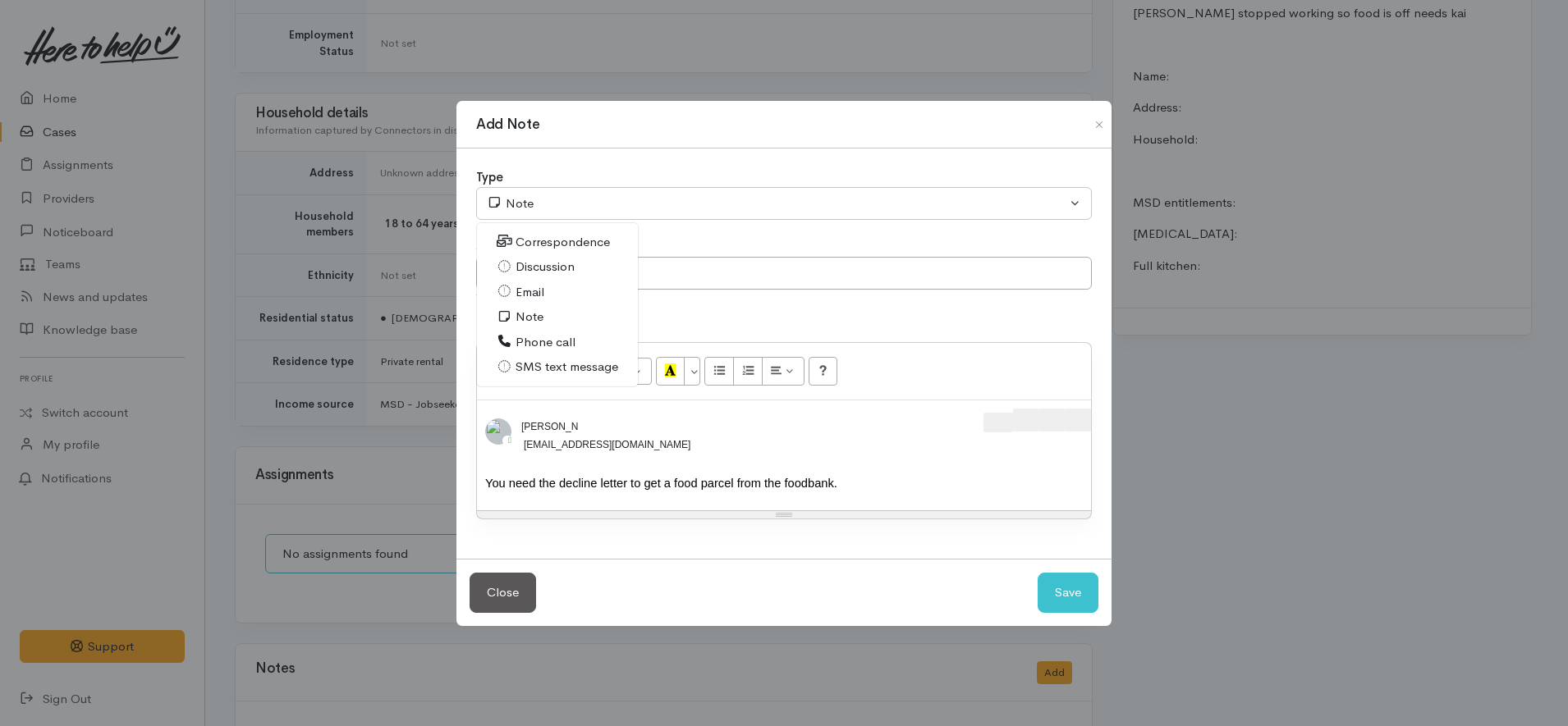
click at [523, 359] on span "SMS text message" at bounding box center [566, 367] width 102 height 19
click at [1064, 611] on button "Save" at bounding box center [1067, 593] width 61 height 40
select select "1"
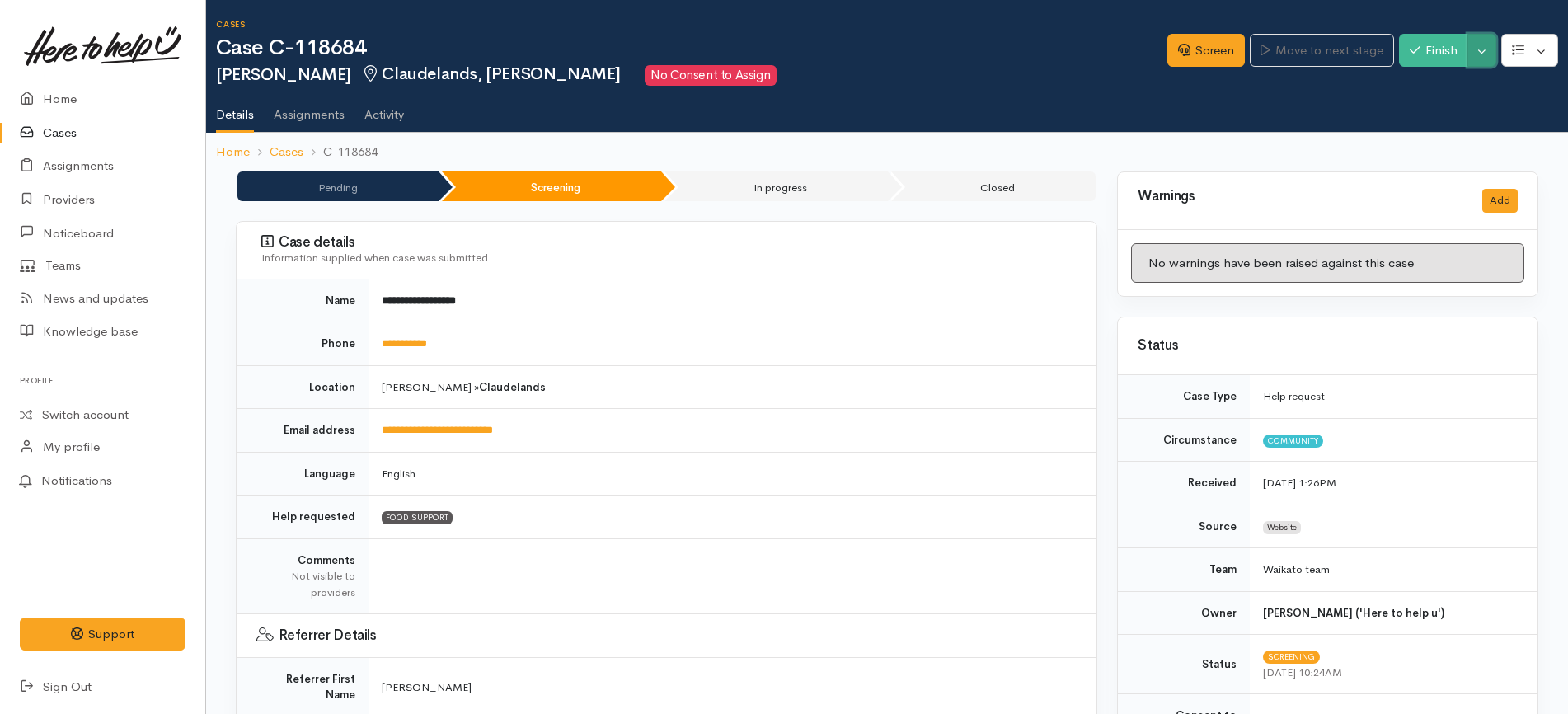
click at [1481, 57] on button "Toggle Dropdown" at bounding box center [1481, 50] width 29 height 34
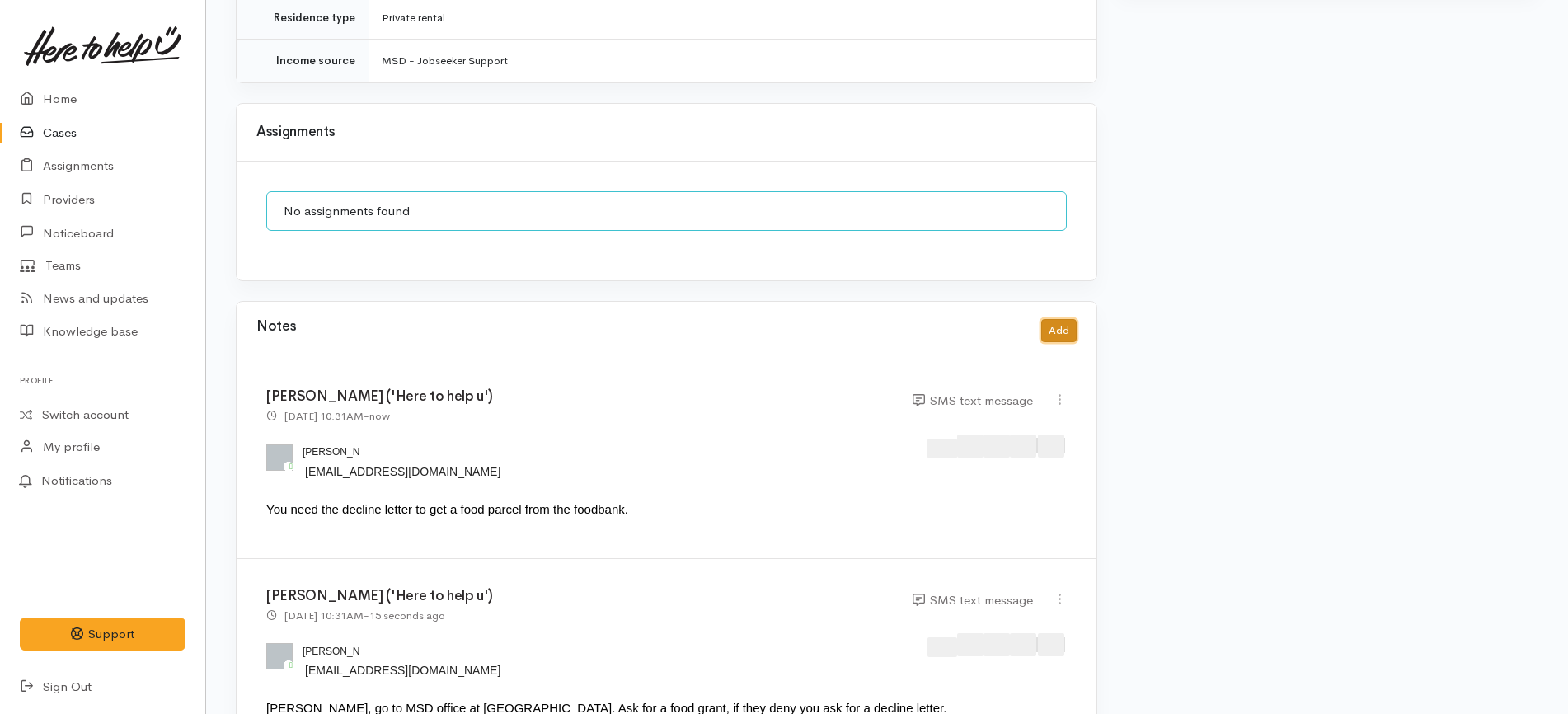
click at [1061, 319] on button "Add" at bounding box center [1058, 331] width 36 height 24
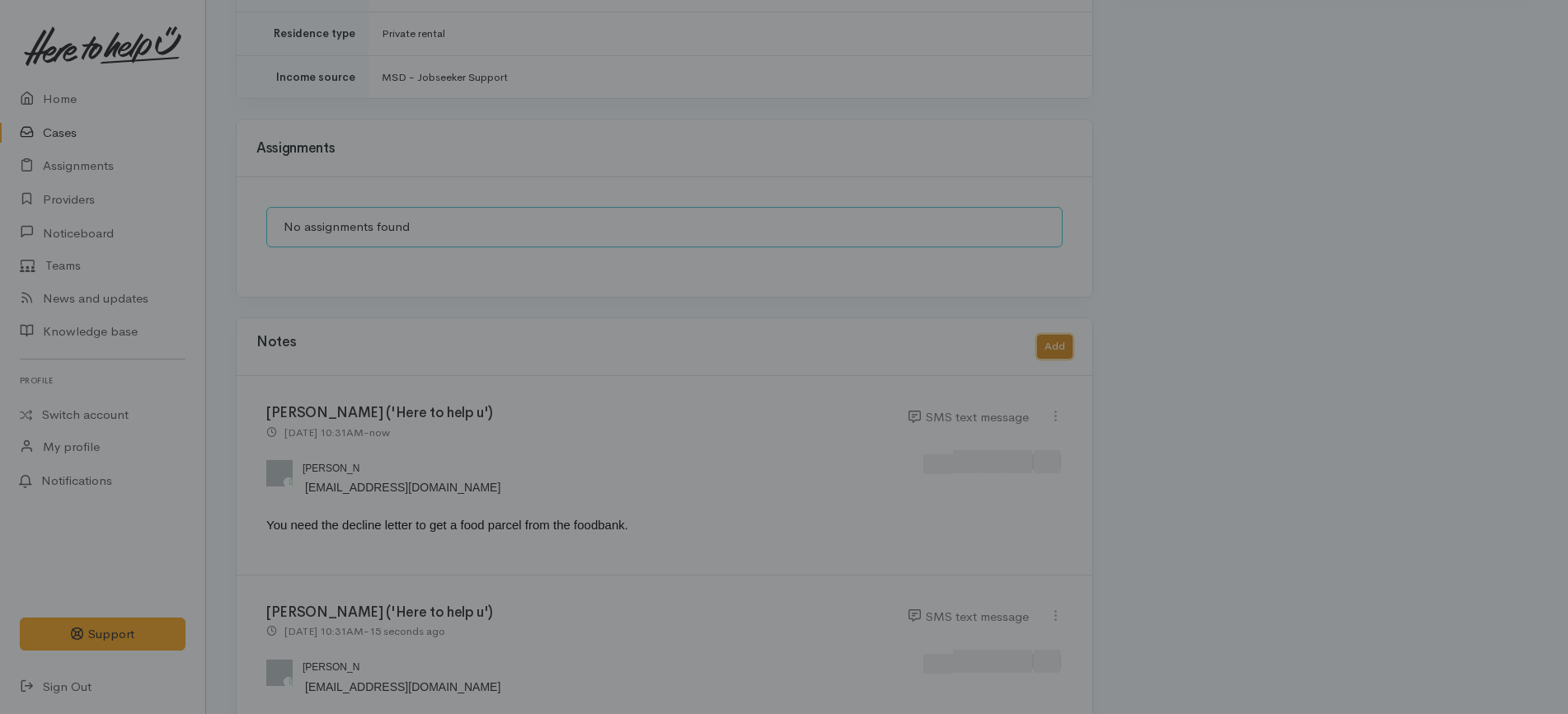
scroll to position [1617, 0]
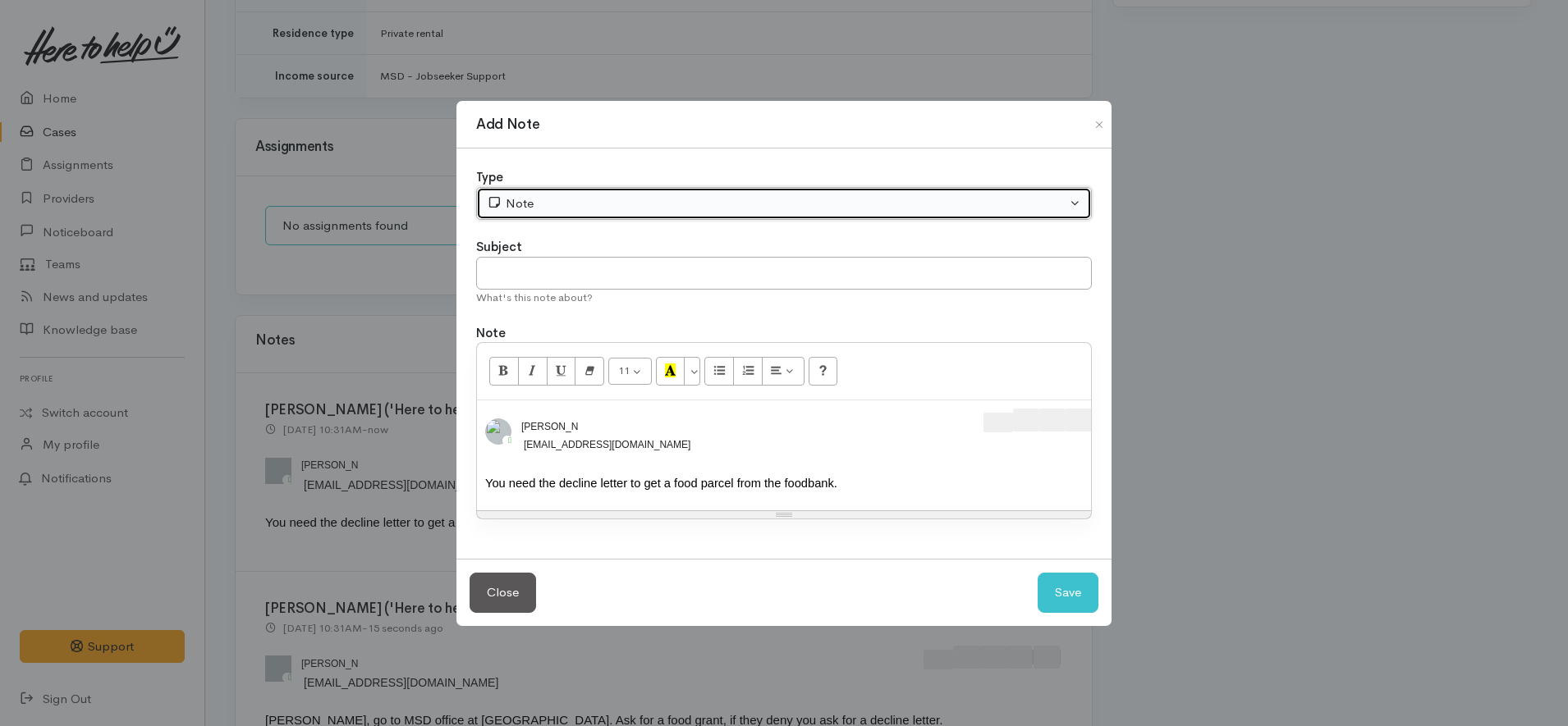
click at [580, 195] on div "Note" at bounding box center [776, 204] width 579 height 19
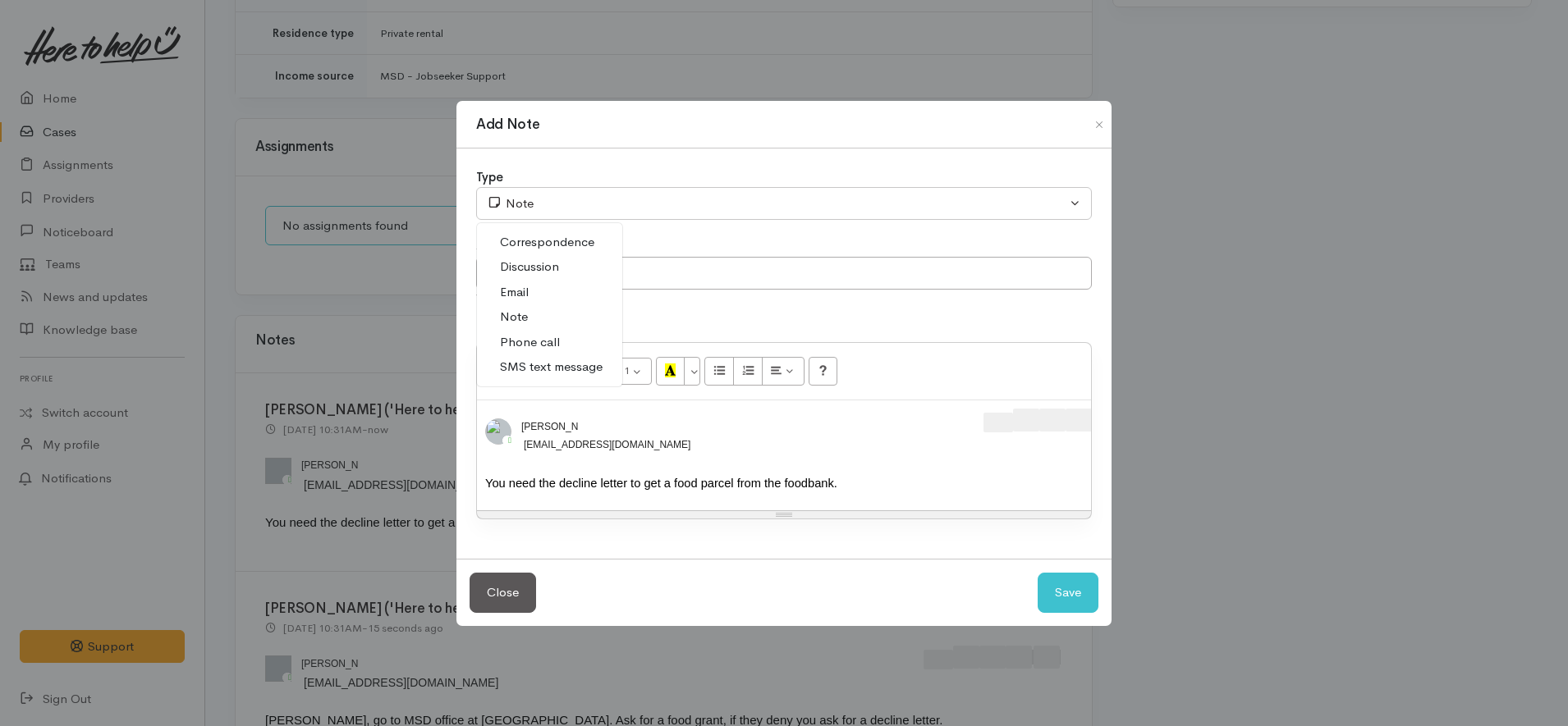
click at [566, 255] on link "Discussion" at bounding box center [550, 267] width 145 height 25
click at [894, 409] on div at bounding box center [850, 422] width 543 height 28
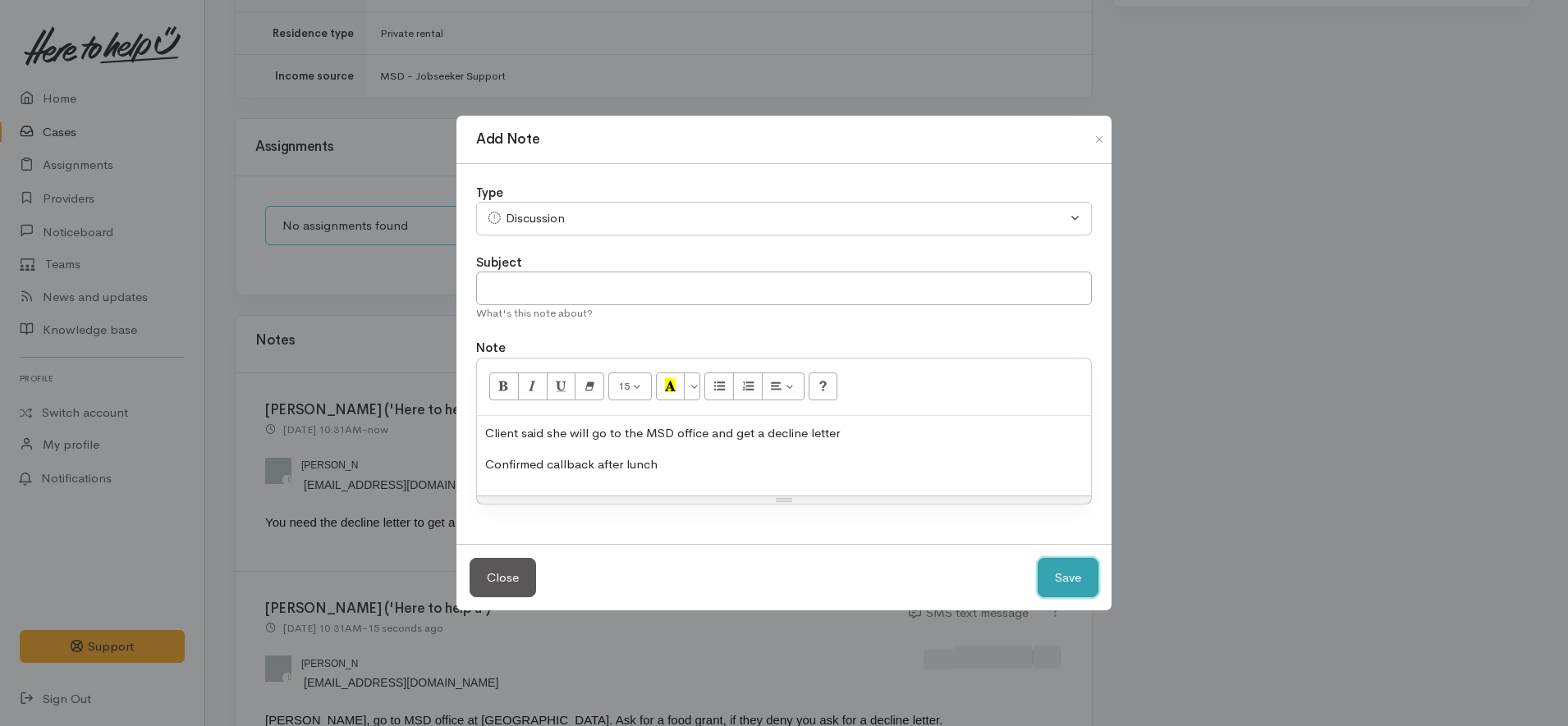
click at [1054, 575] on button "Save" at bounding box center [1067, 578] width 61 height 40
select select "1"
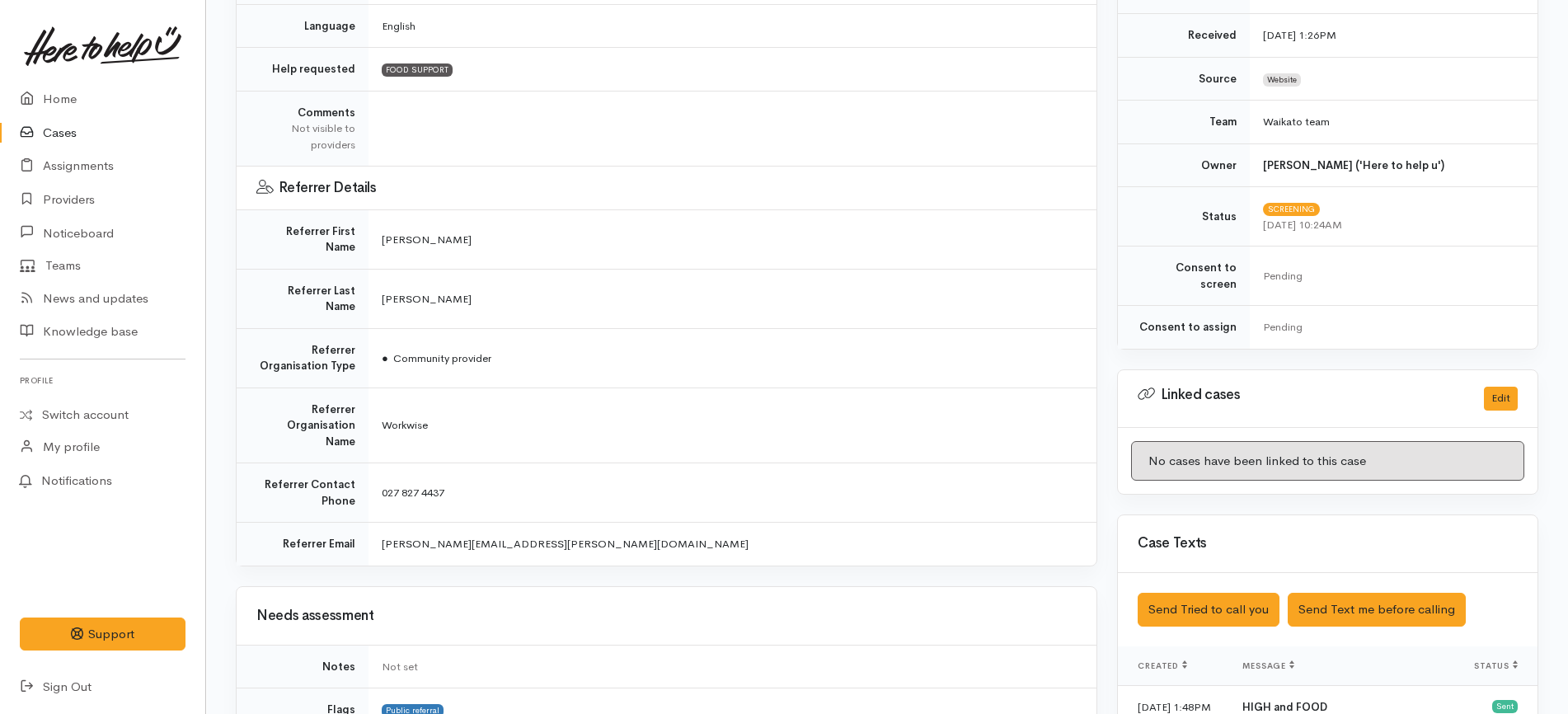
scroll to position [721, 0]
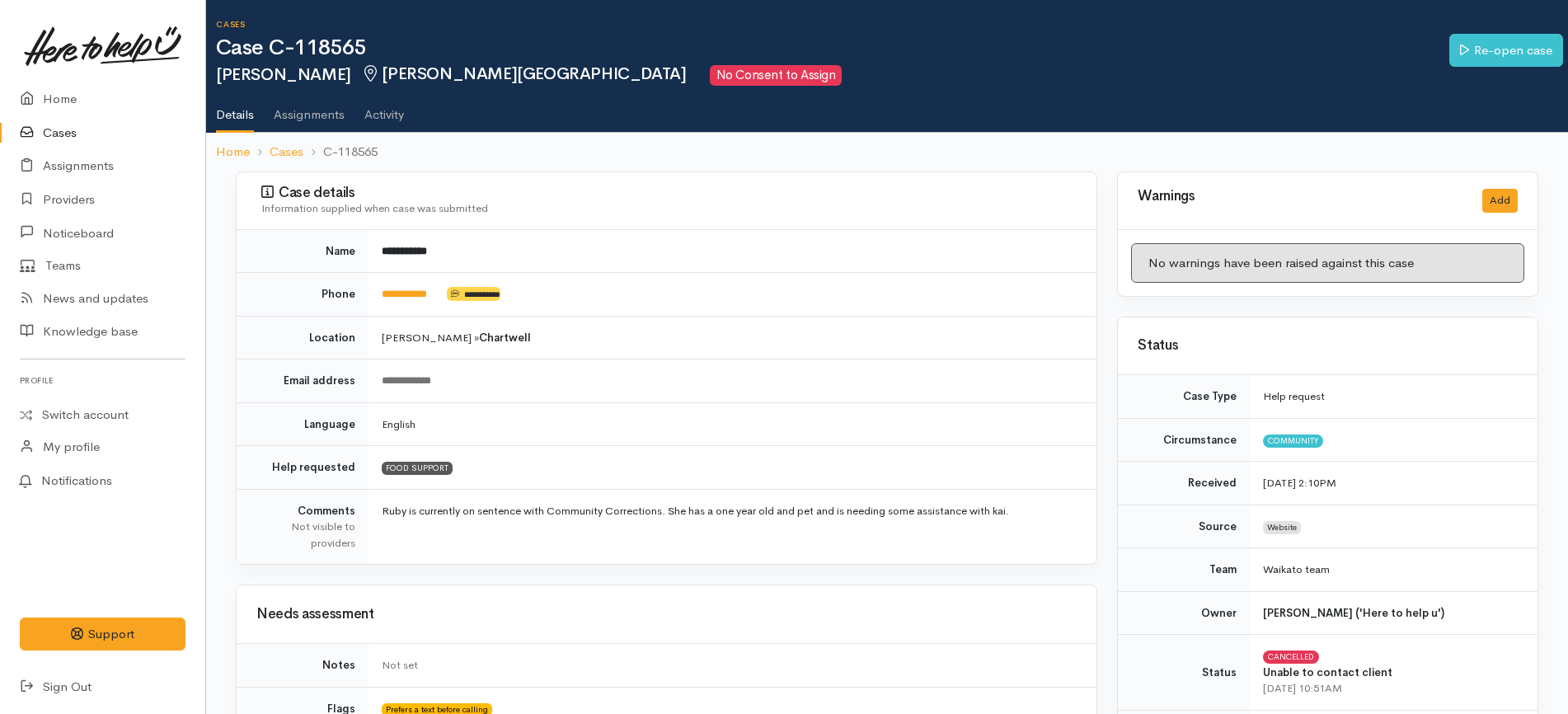
click at [100, 132] on link "Cases" at bounding box center [102, 133] width 205 height 34
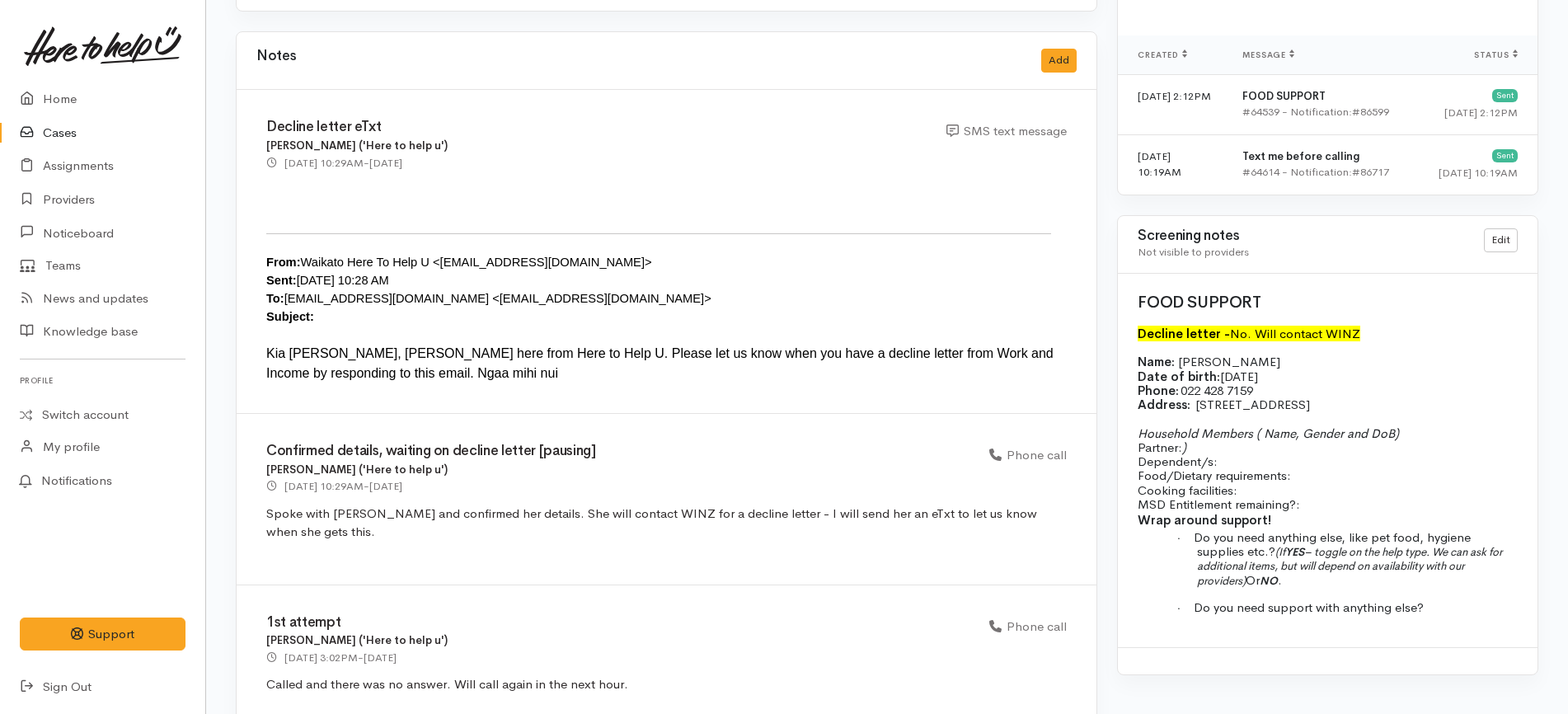
scroll to position [1340, 0]
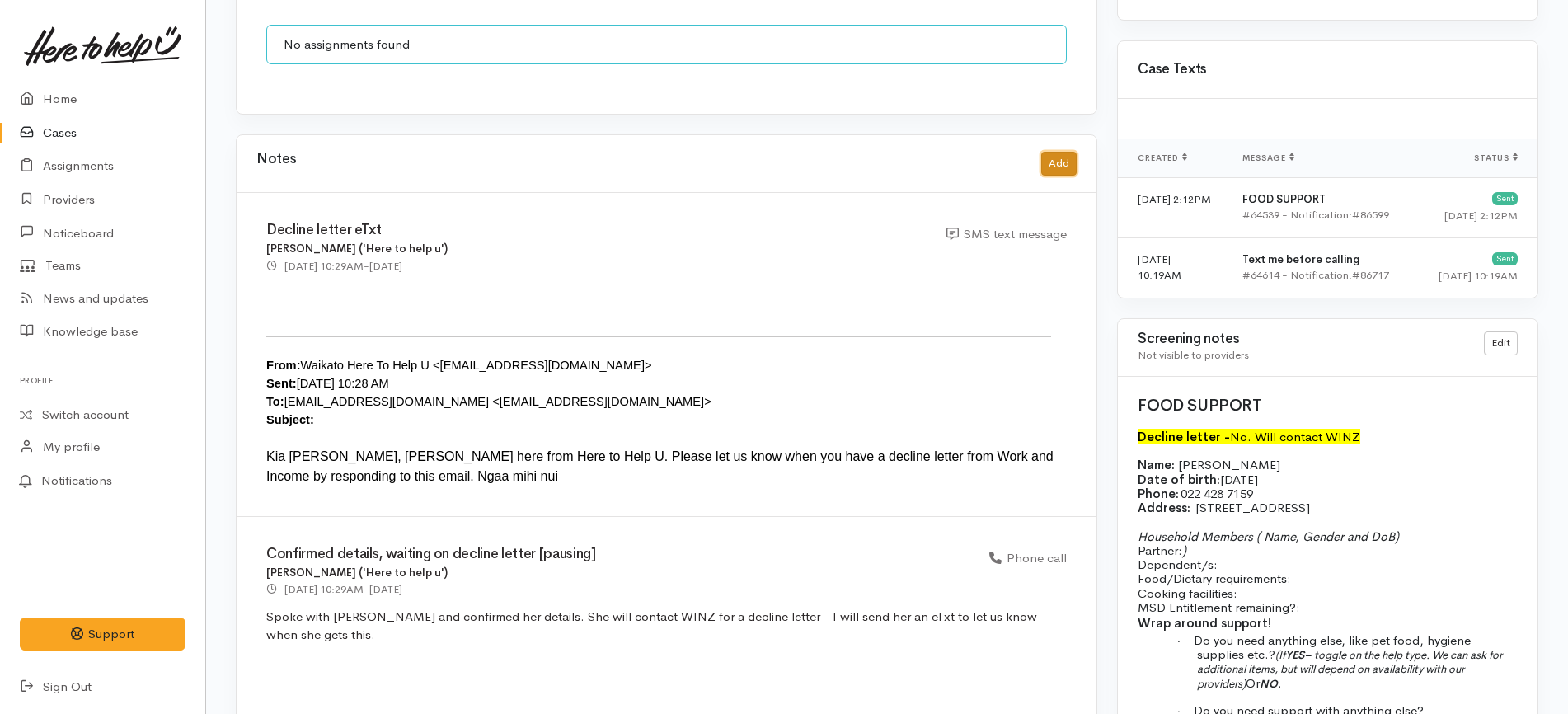
click at [1047, 152] on button "Add" at bounding box center [1058, 164] width 36 height 24
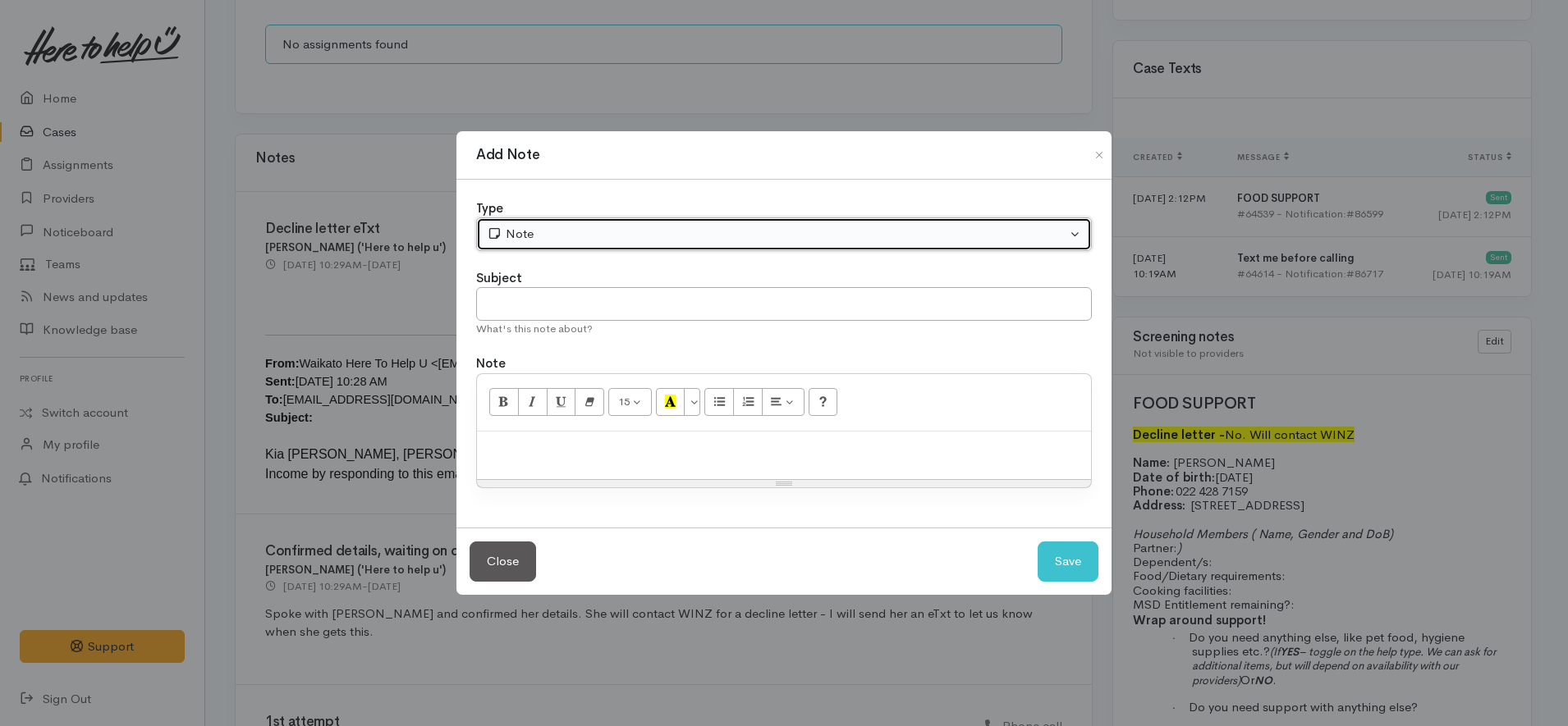
click at [611, 221] on button "Note" at bounding box center [784, 234] width 616 height 34
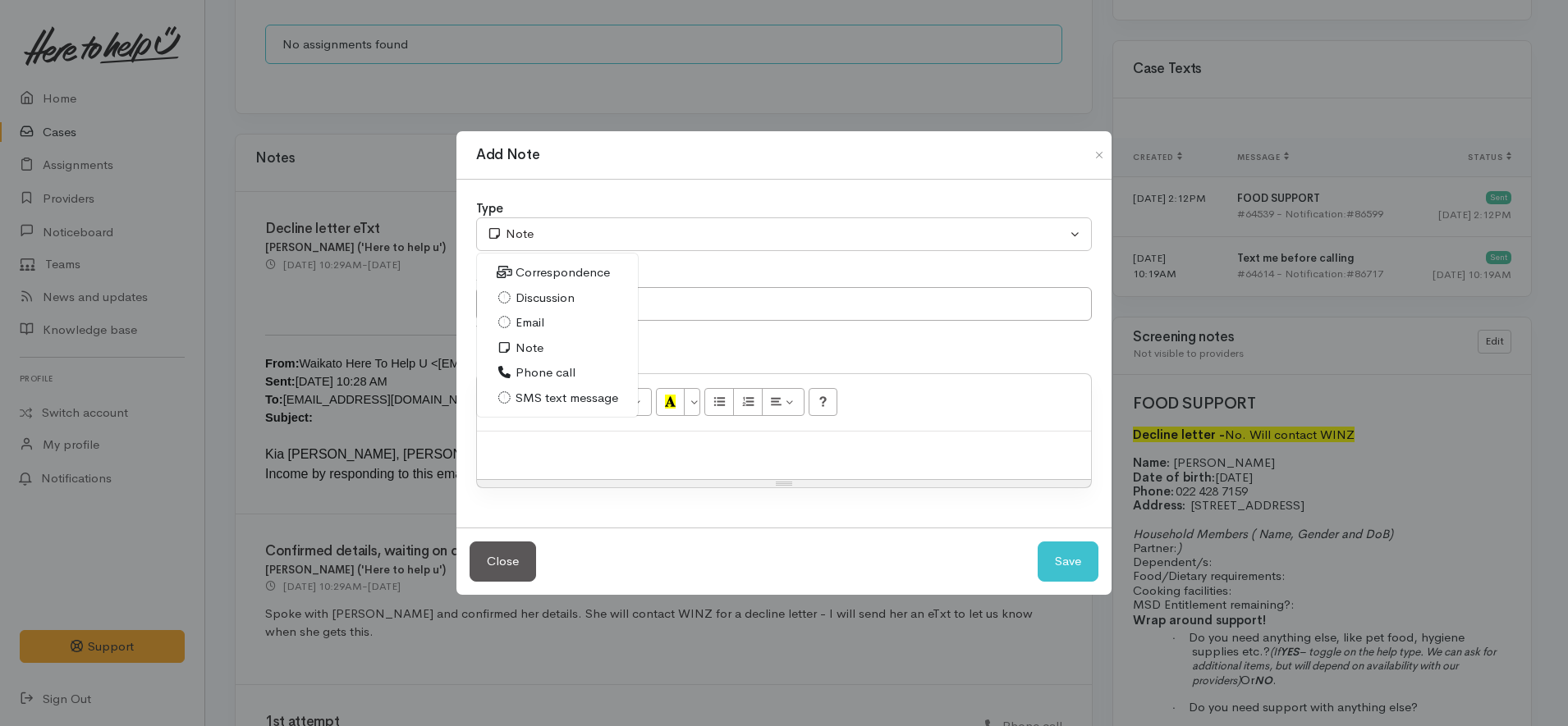
click at [545, 295] on span "Discussion" at bounding box center [544, 298] width 59 height 19
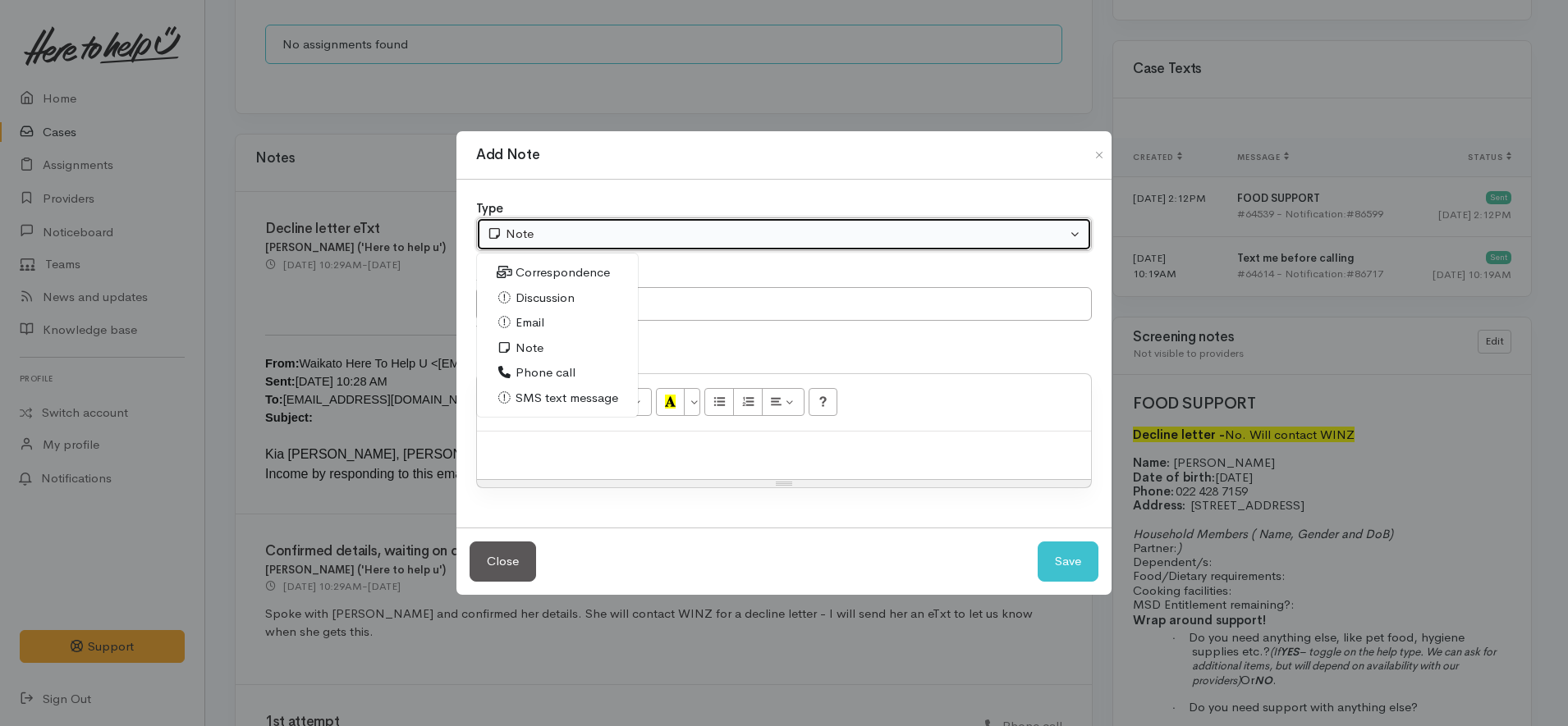
select select "4"
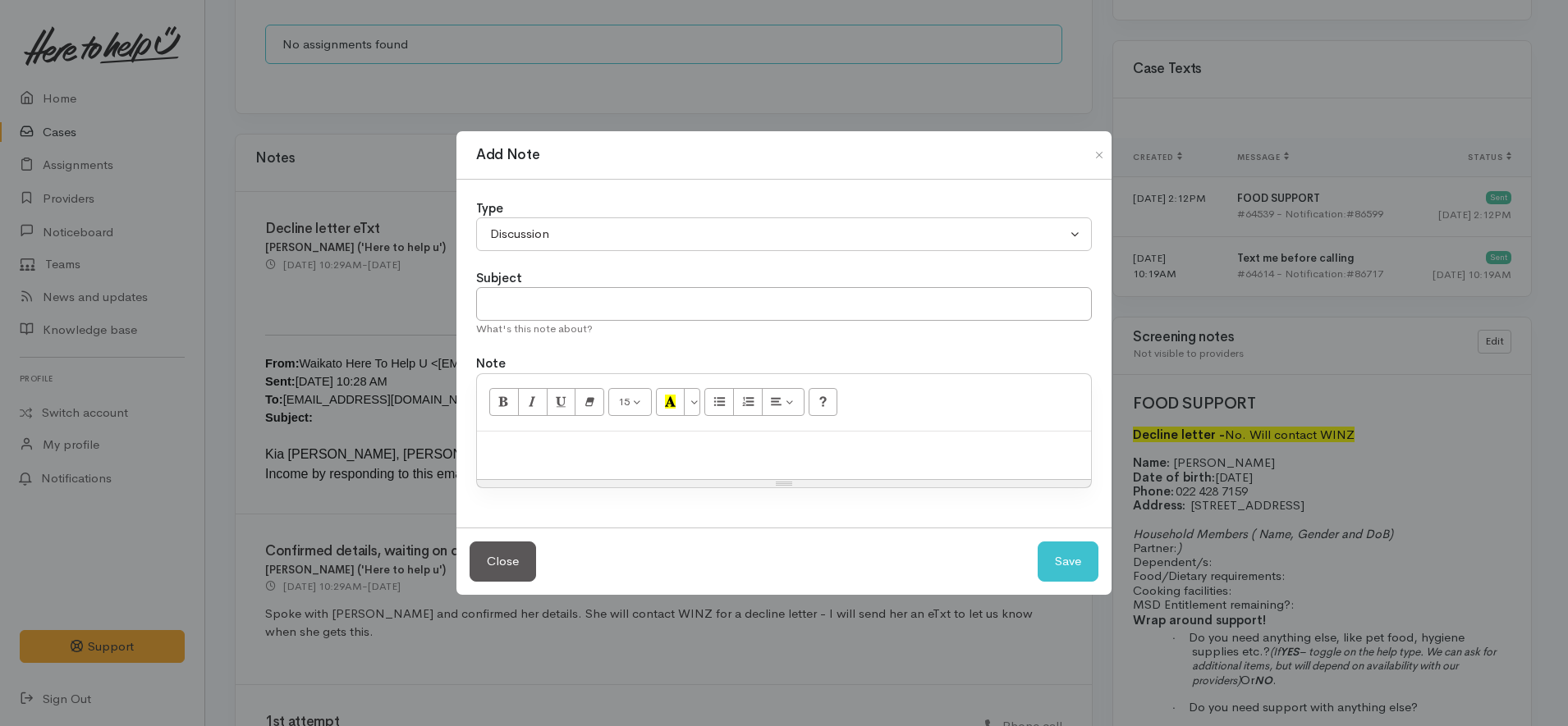
click at [614, 450] on p at bounding box center [784, 449] width 598 height 19
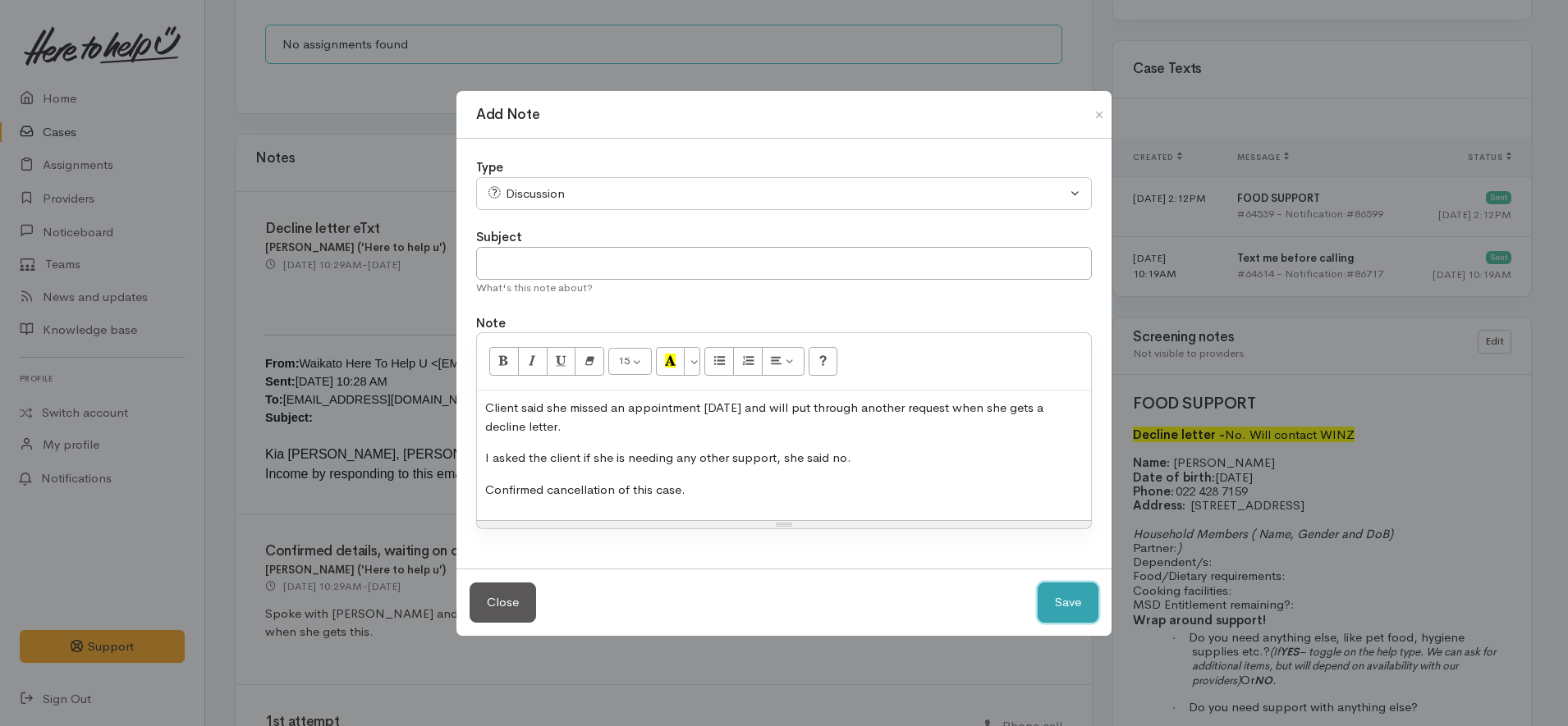
click at [1068, 602] on button "Save" at bounding box center [1067, 603] width 61 height 40
select select "1"
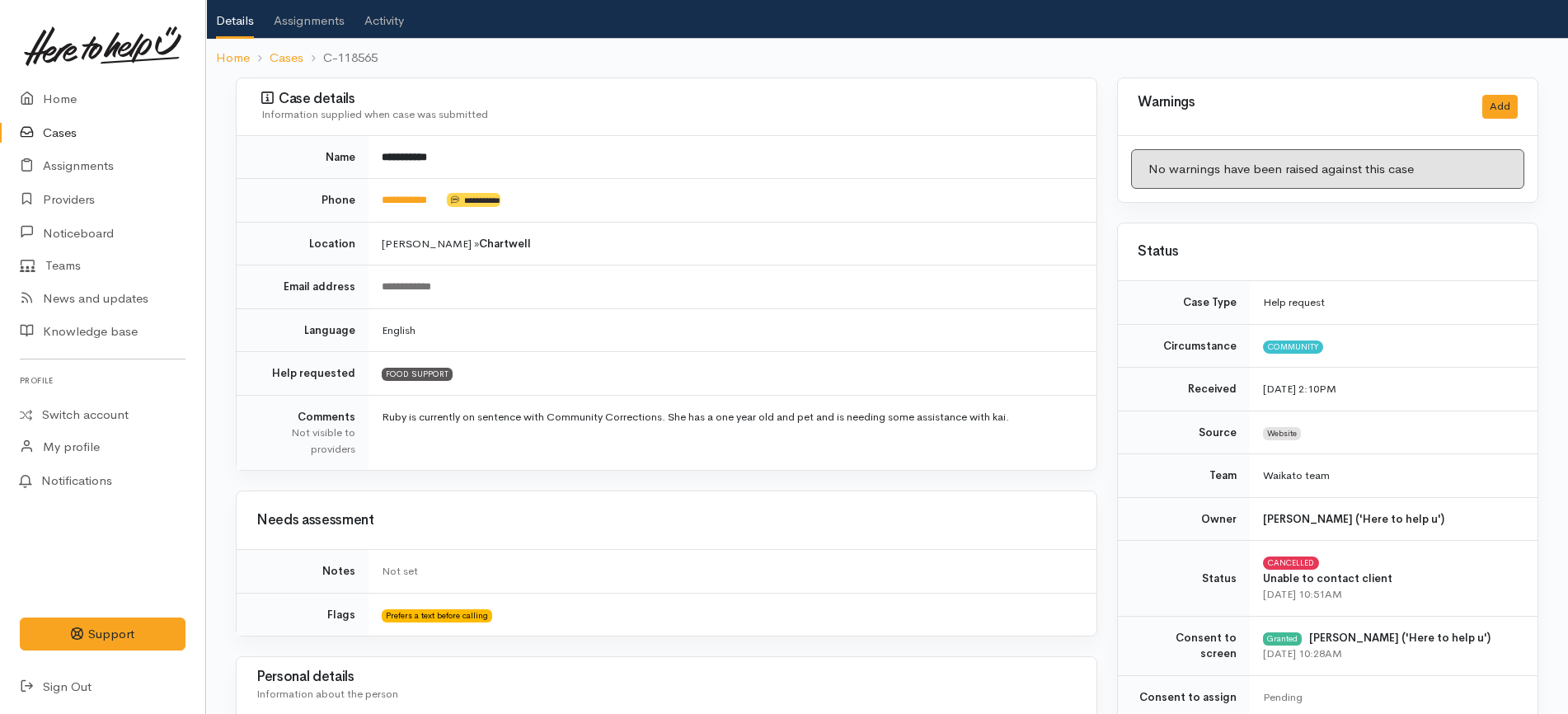
scroll to position [0, 0]
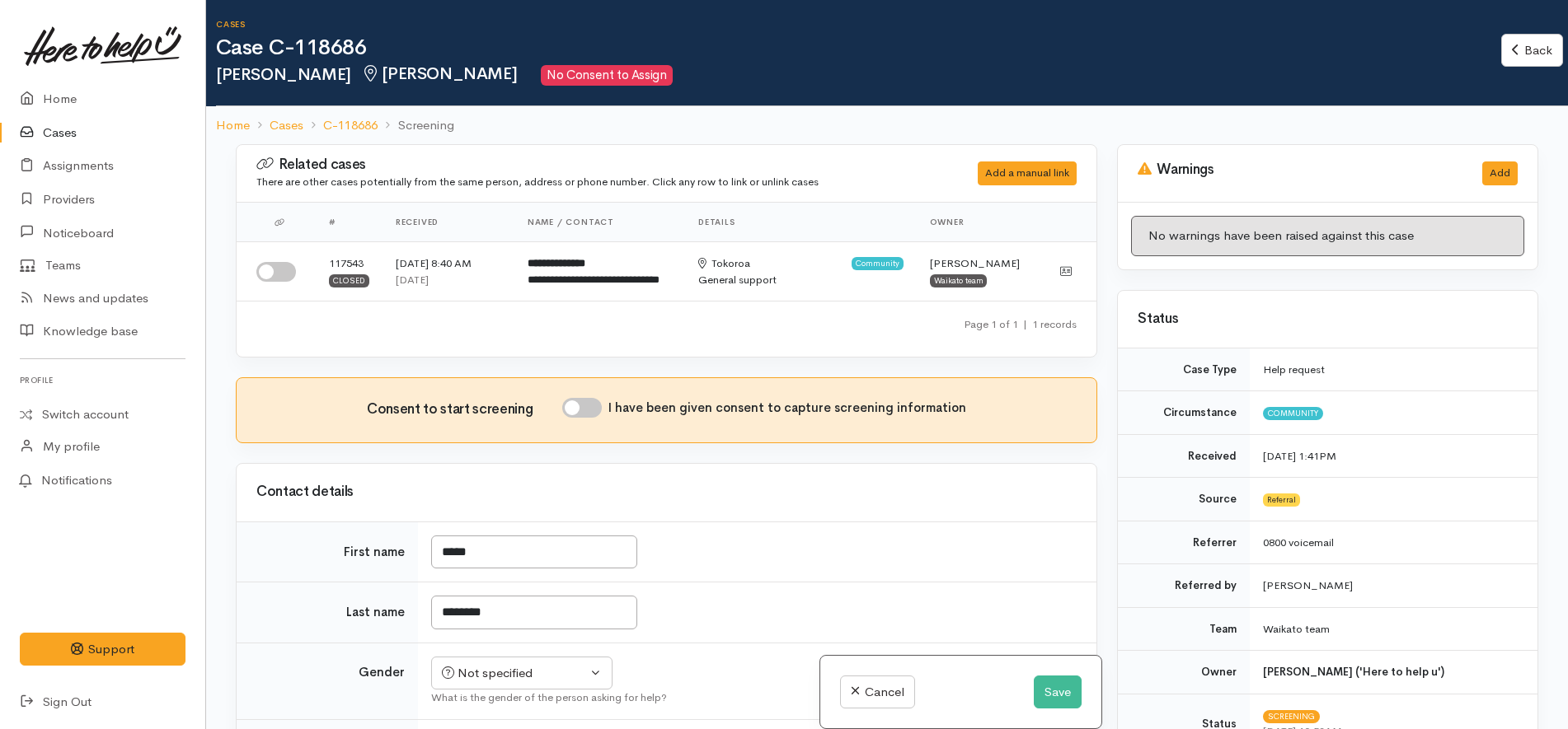
click at [272, 275] on input "checkbox" at bounding box center [276, 272] width 39 height 20
checkbox input "true"
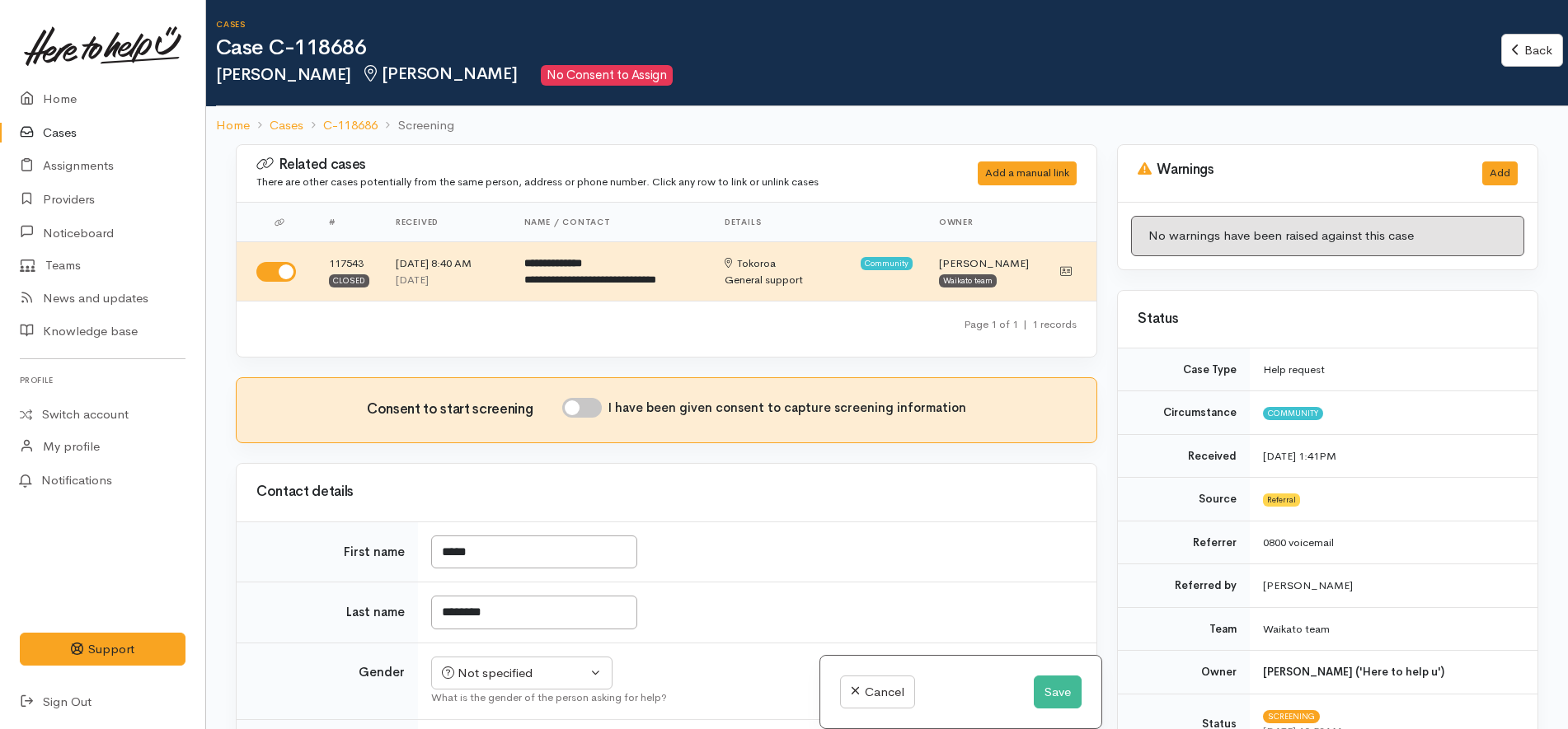
click at [620, 64] on div "Cases Case C-118686 Orama McCauley Hamilton No Consent to Assign" at bounding box center [858, 53] width 1285 height 66
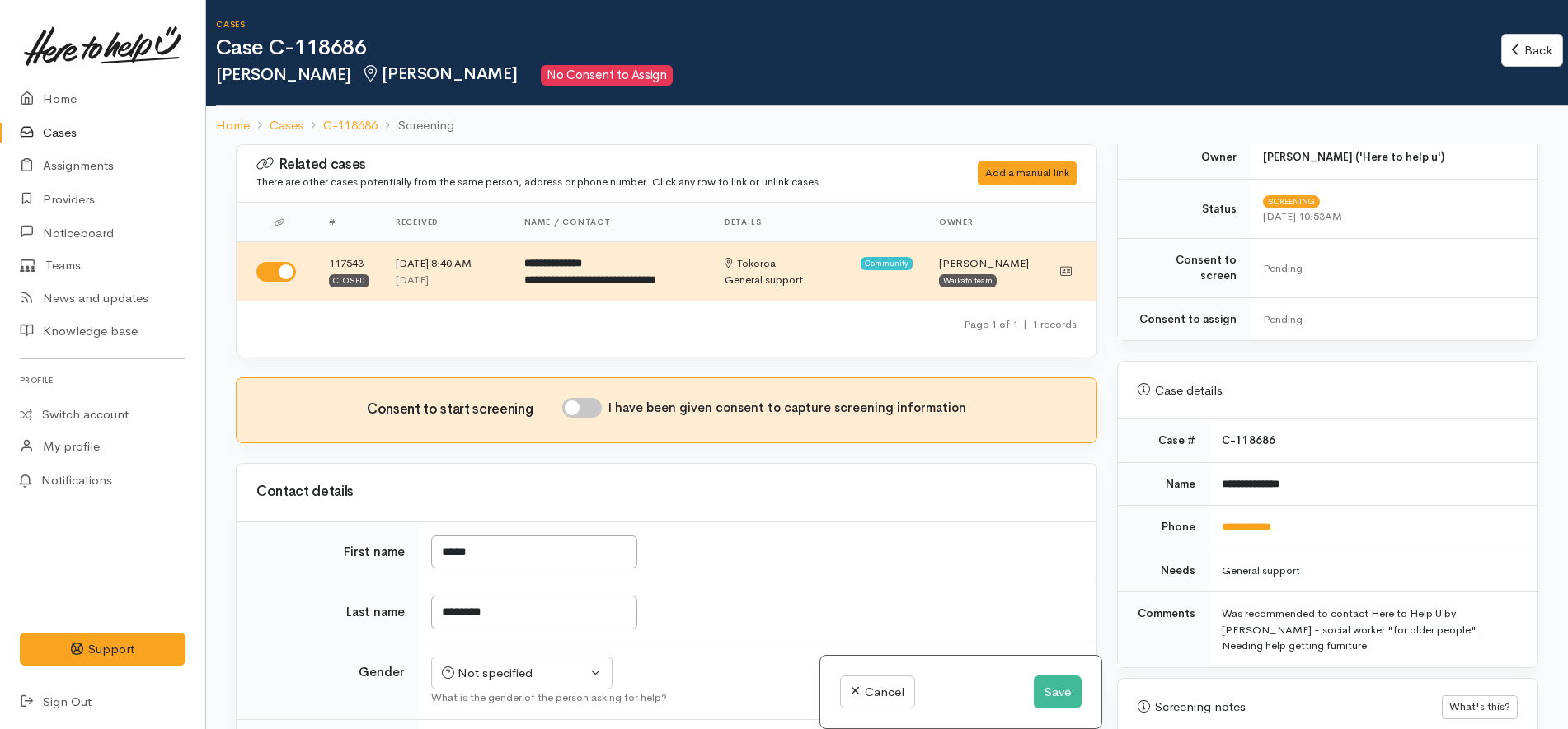
scroll to position [618, 0]
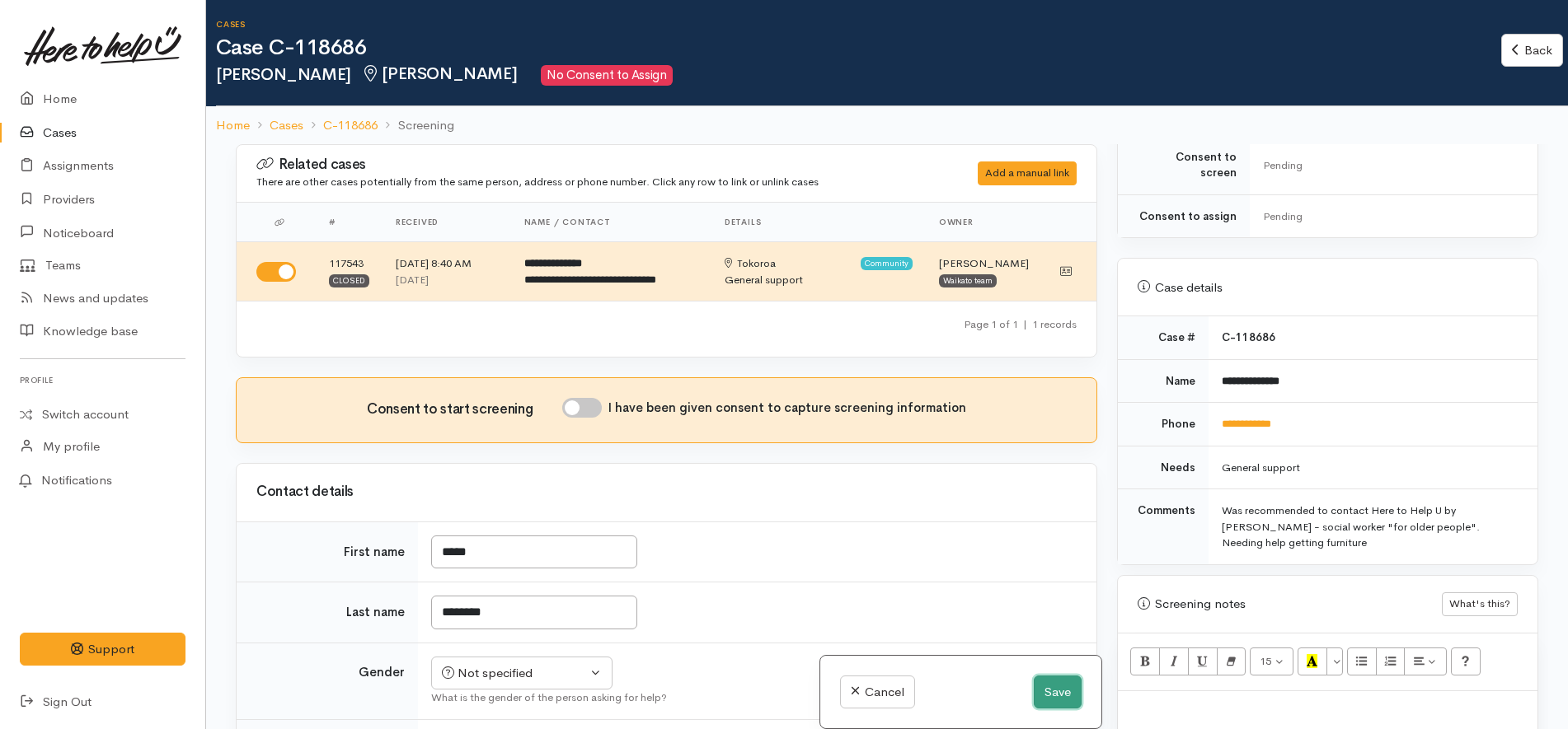
click at [1048, 697] on button "Save" at bounding box center [1057, 692] width 48 height 34
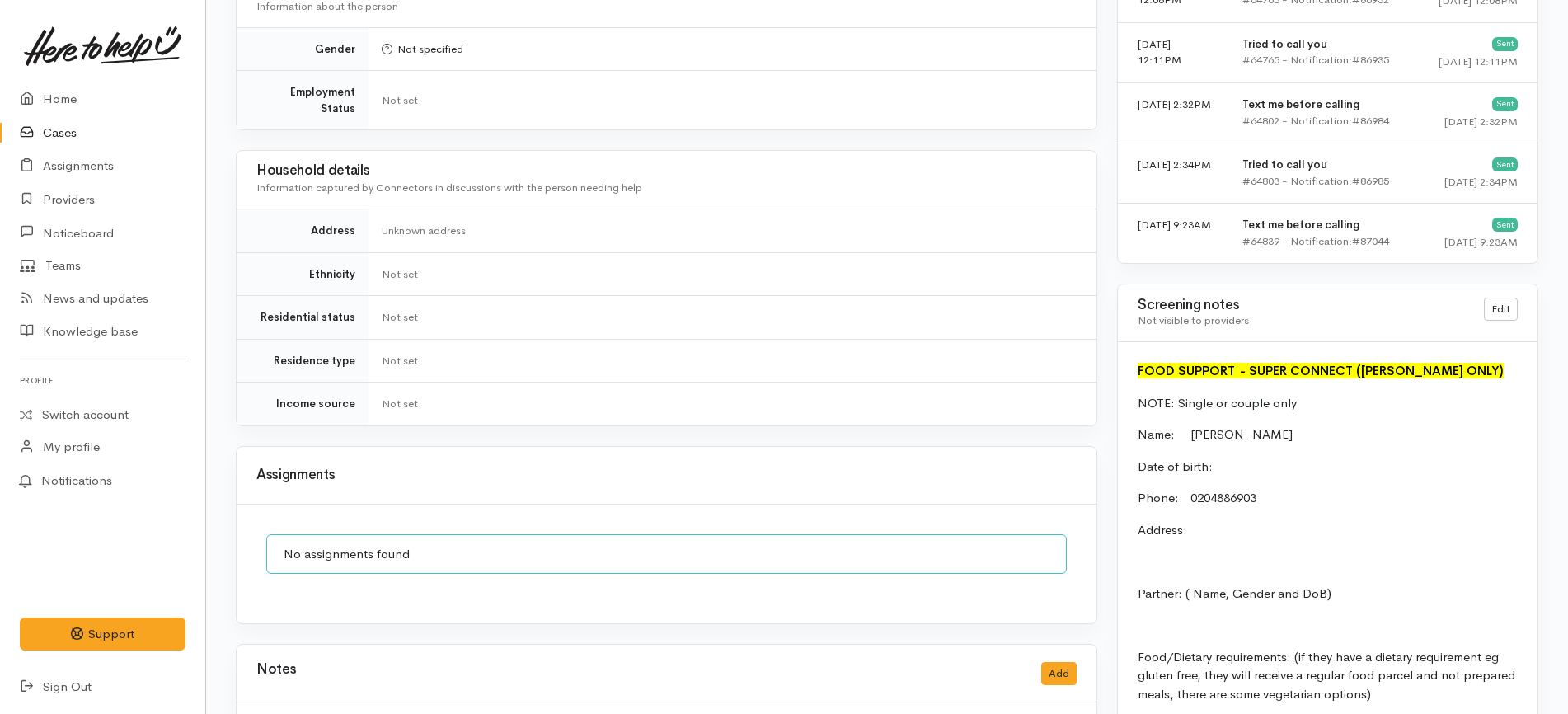
scroll to position [1418, 0]
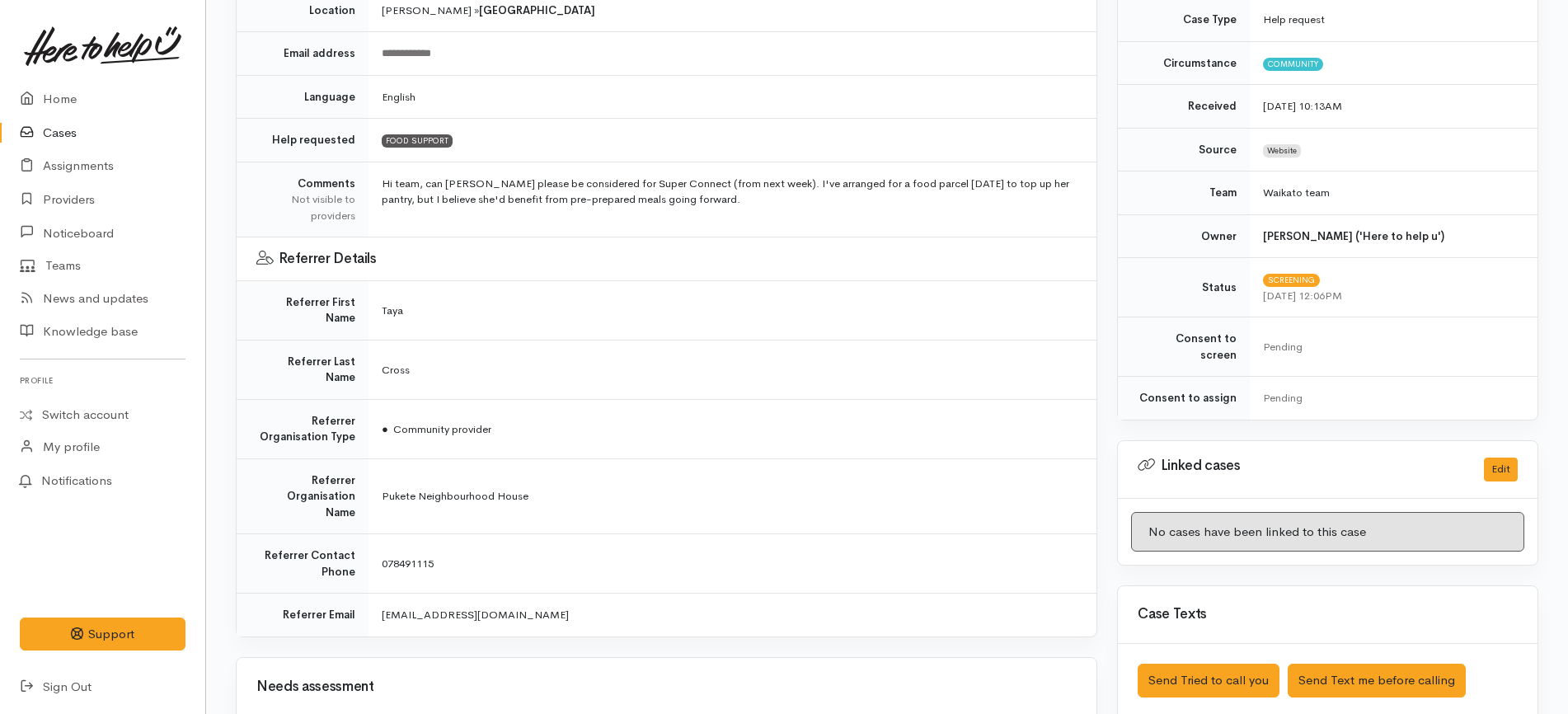
scroll to position [206, 0]
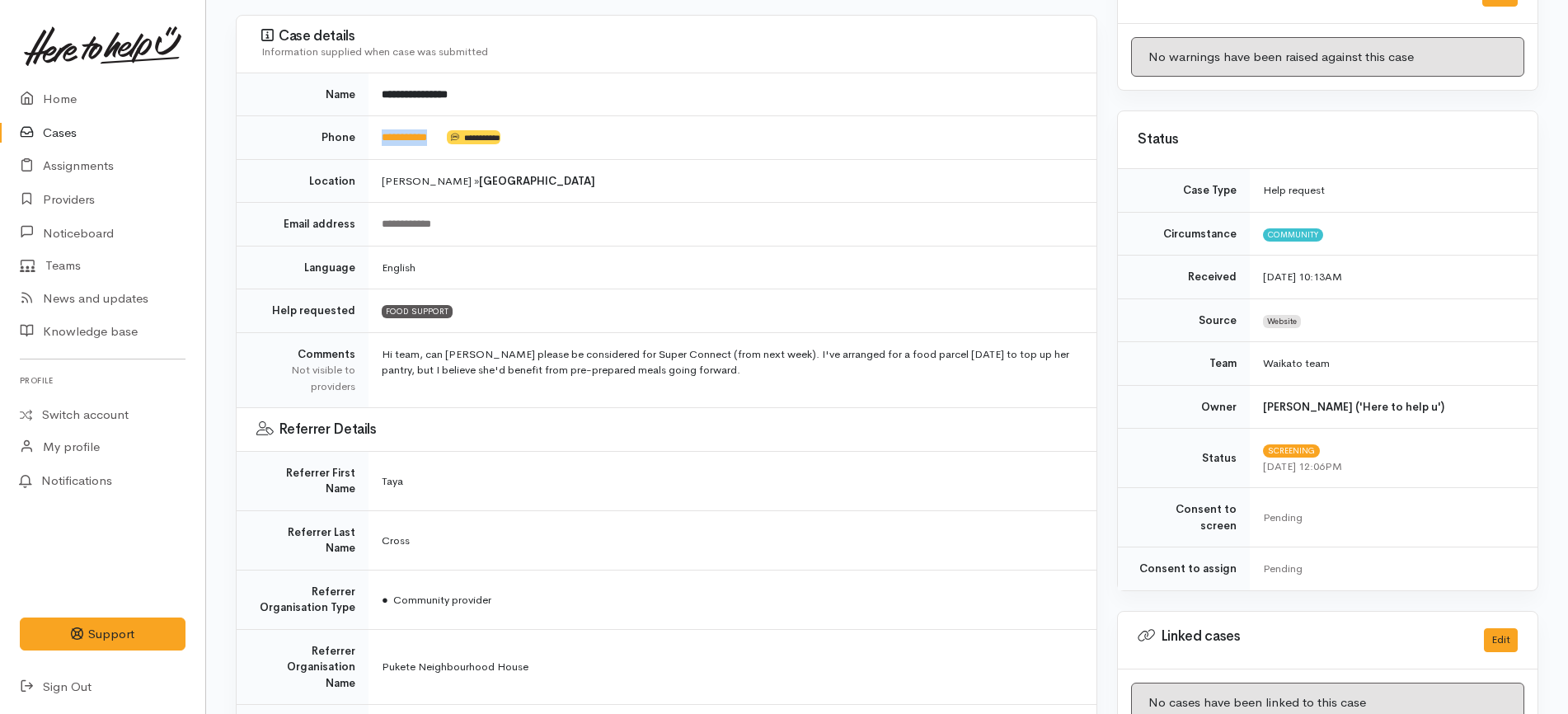
drag, startPoint x: 452, startPoint y: 148, endPoint x: 361, endPoint y: 146, distance: 91.0
click at [361, 146] on tr "**********" at bounding box center [667, 138] width 860 height 44
copy tr "**********"
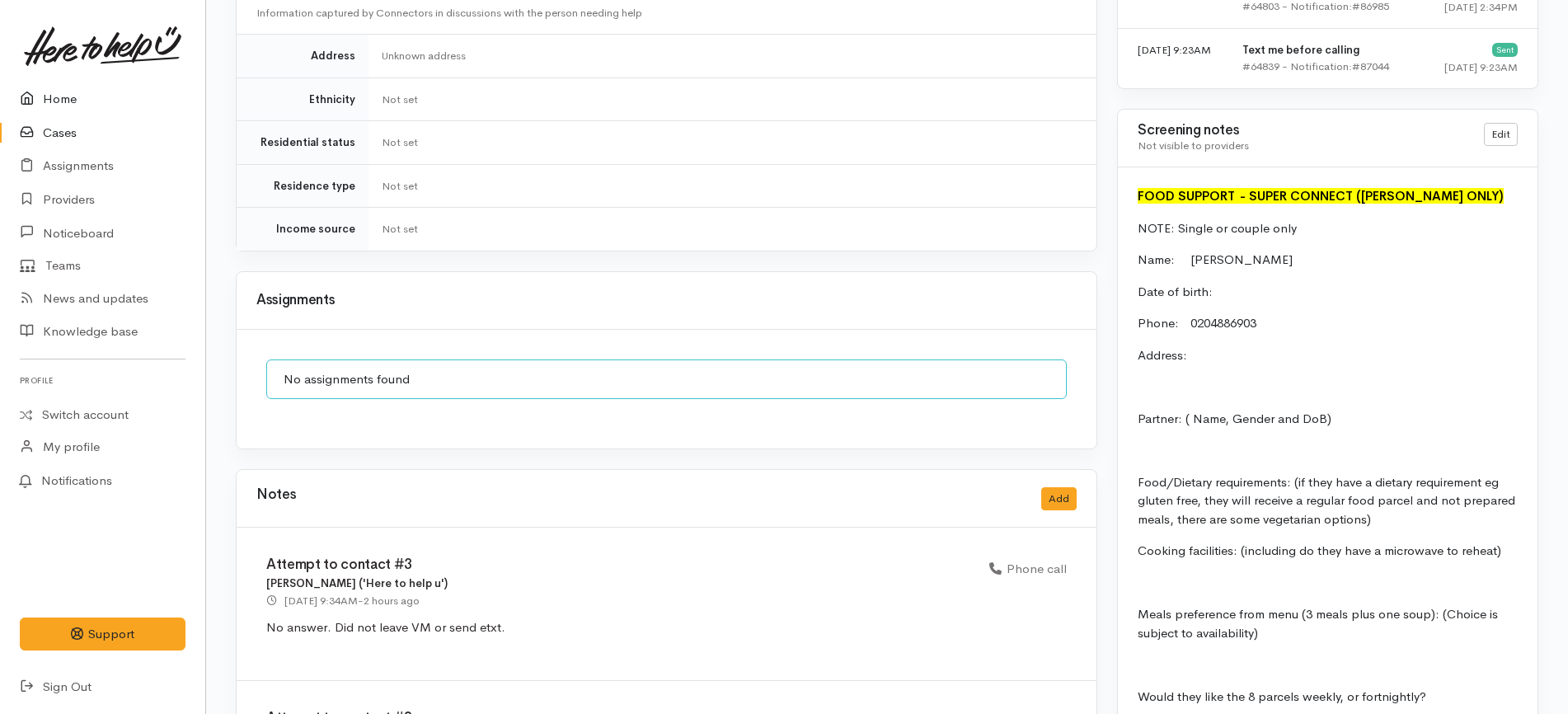
scroll to position [1648, 0]
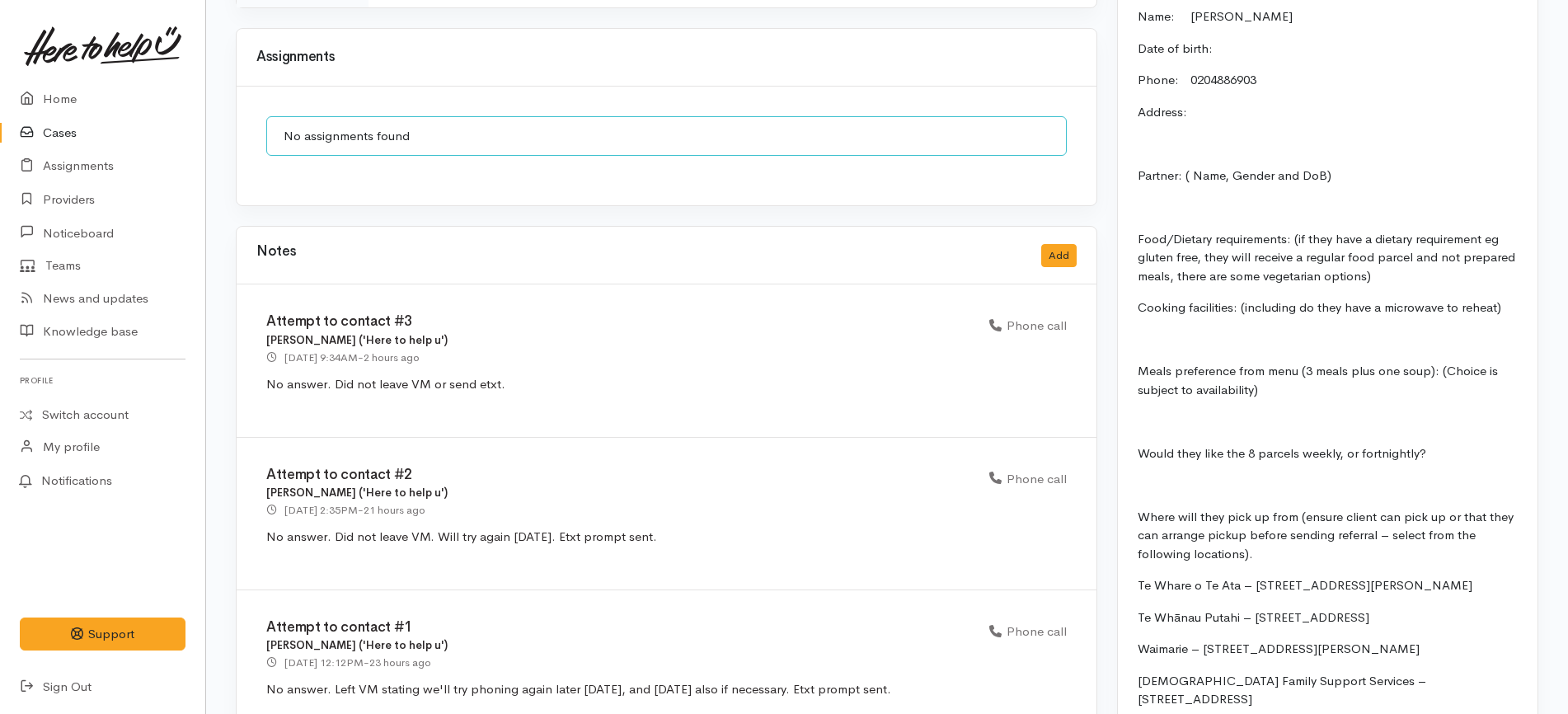
drag, startPoint x: 711, startPoint y: 465, endPoint x: 259, endPoint y: 497, distance: 453.1
click at [259, 497] on div "Attempt to contact #2 [PERSON_NAME] ('Here to help u') [DATE] 2:35PM - 21 hours…" at bounding box center [667, 514] width 860 height 152
copy p "No answer. Did not leave VM. Will try again tomorrow. Etxt prompt sent."
click at [1056, 244] on button "Add" at bounding box center [1058, 256] width 36 height 24
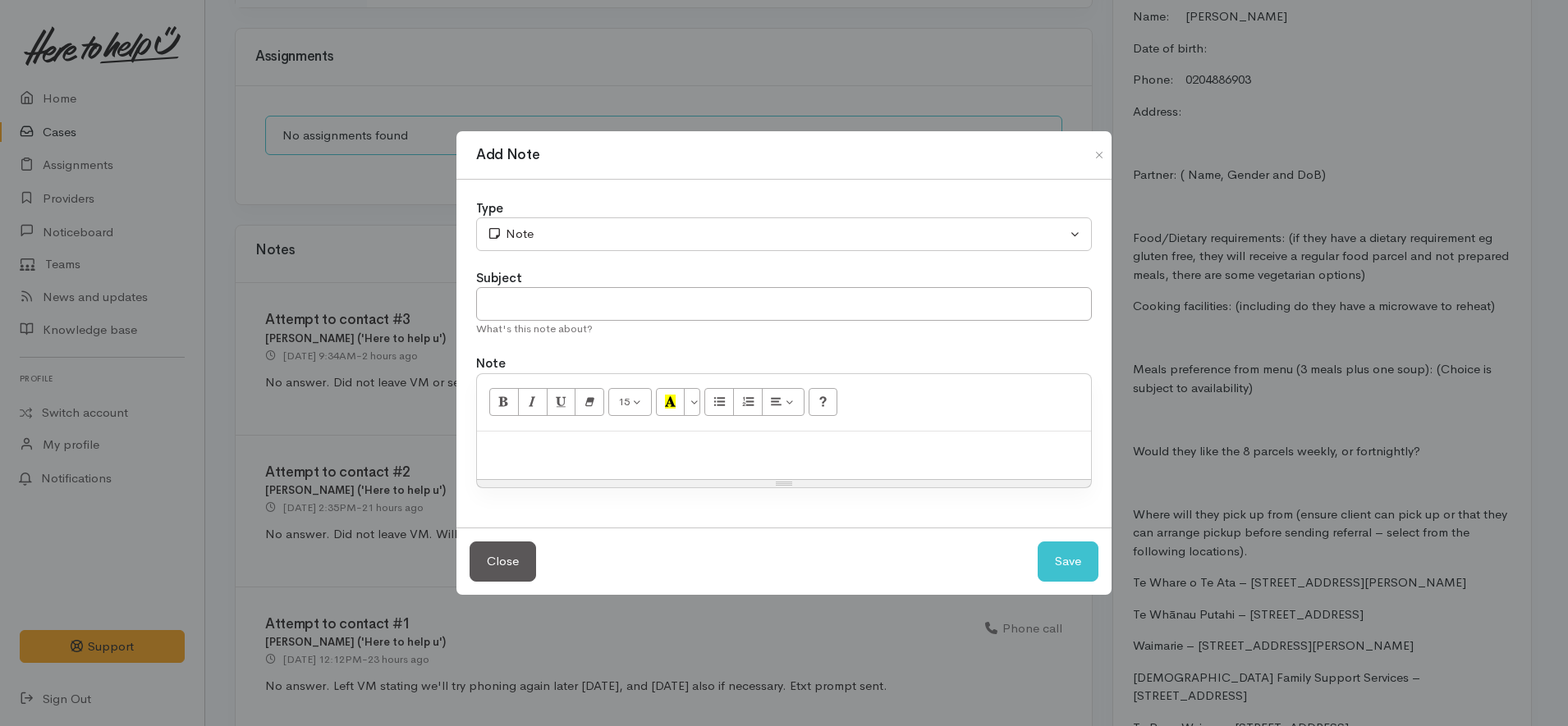
click at [557, 446] on p at bounding box center [784, 449] width 598 height 19
paste div
click at [477, 450] on div "No answer. Did not leave VM. Will try again tomorrow. Etxt prompt sent." at bounding box center [784, 455] width 614 height 48
click at [716, 449] on span "I called the client. No answer. Did not leave VM. Will try again tomorrow. Etxt…" at bounding box center [731, 448] width 492 height 15
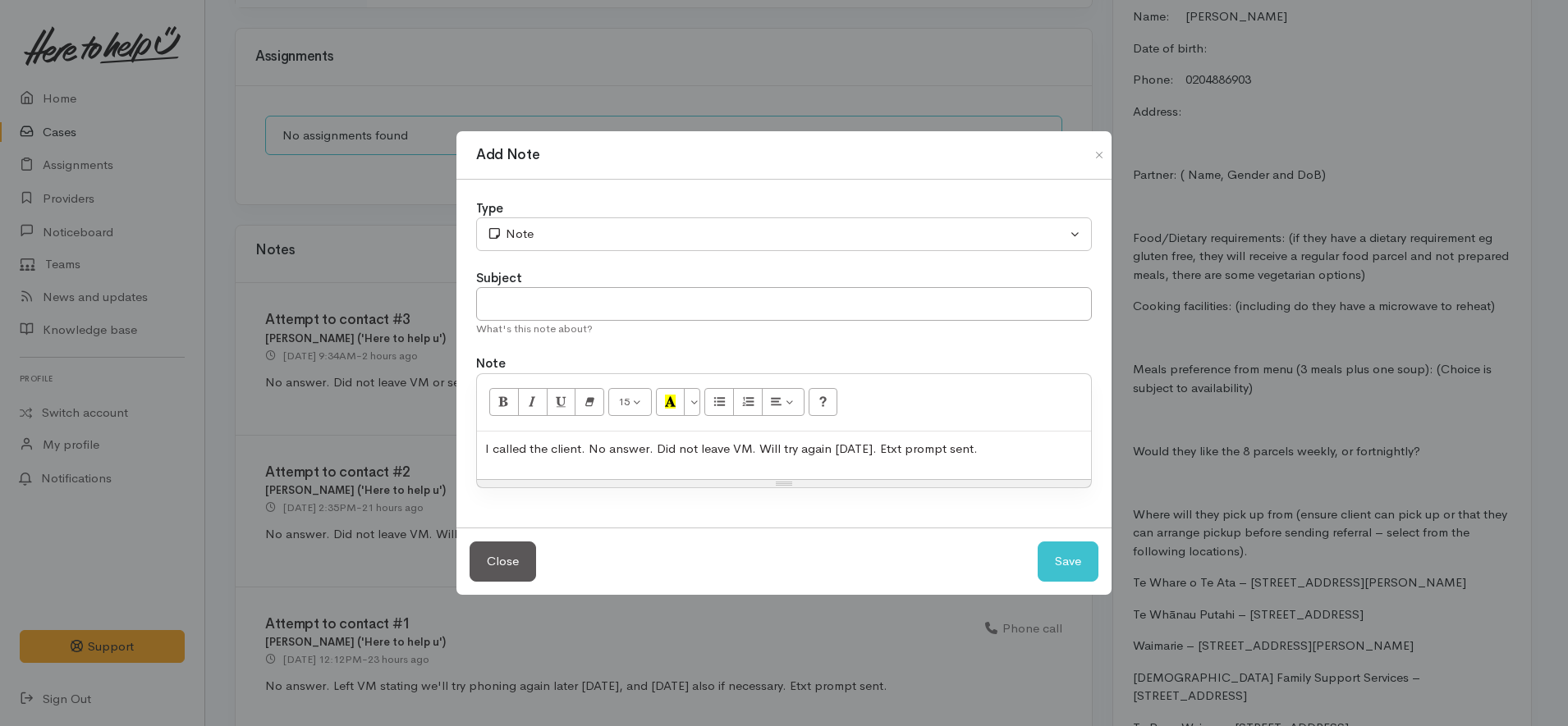
click at [839, 452] on span "I called the client. No answer. Did not leave VM. Will try again tomorrow. Etxt…" at bounding box center [731, 448] width 492 height 15
click at [1078, 558] on button "Save" at bounding box center [1067, 561] width 61 height 40
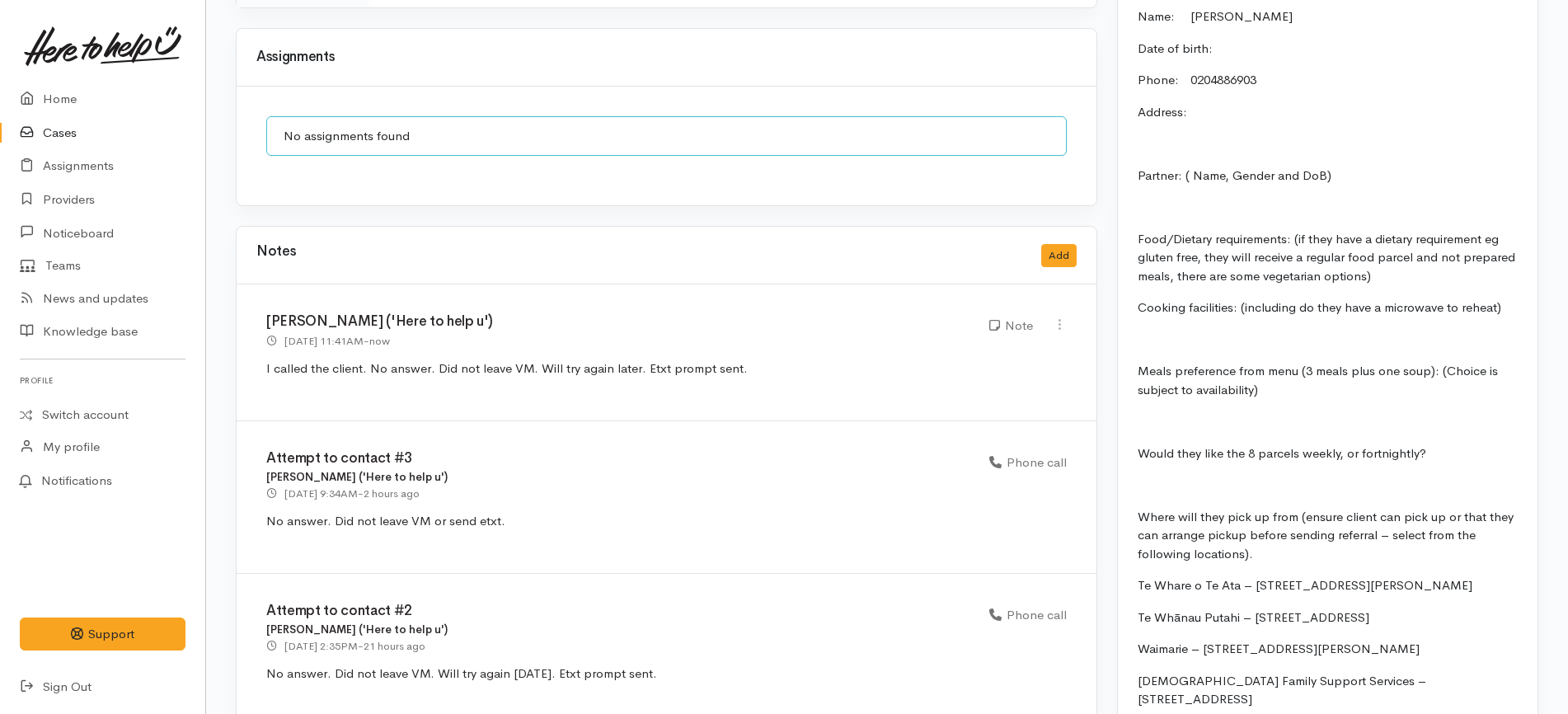
drag, startPoint x: 421, startPoint y: 391, endPoint x: 248, endPoint y: 394, distance: 173.0
click at [248, 422] on div "Attempt to contact #3 Nicole Rusk ('Here to help u') 8 Oct 2025 9:34AM - 2 hour…" at bounding box center [667, 497] width 860 height 152
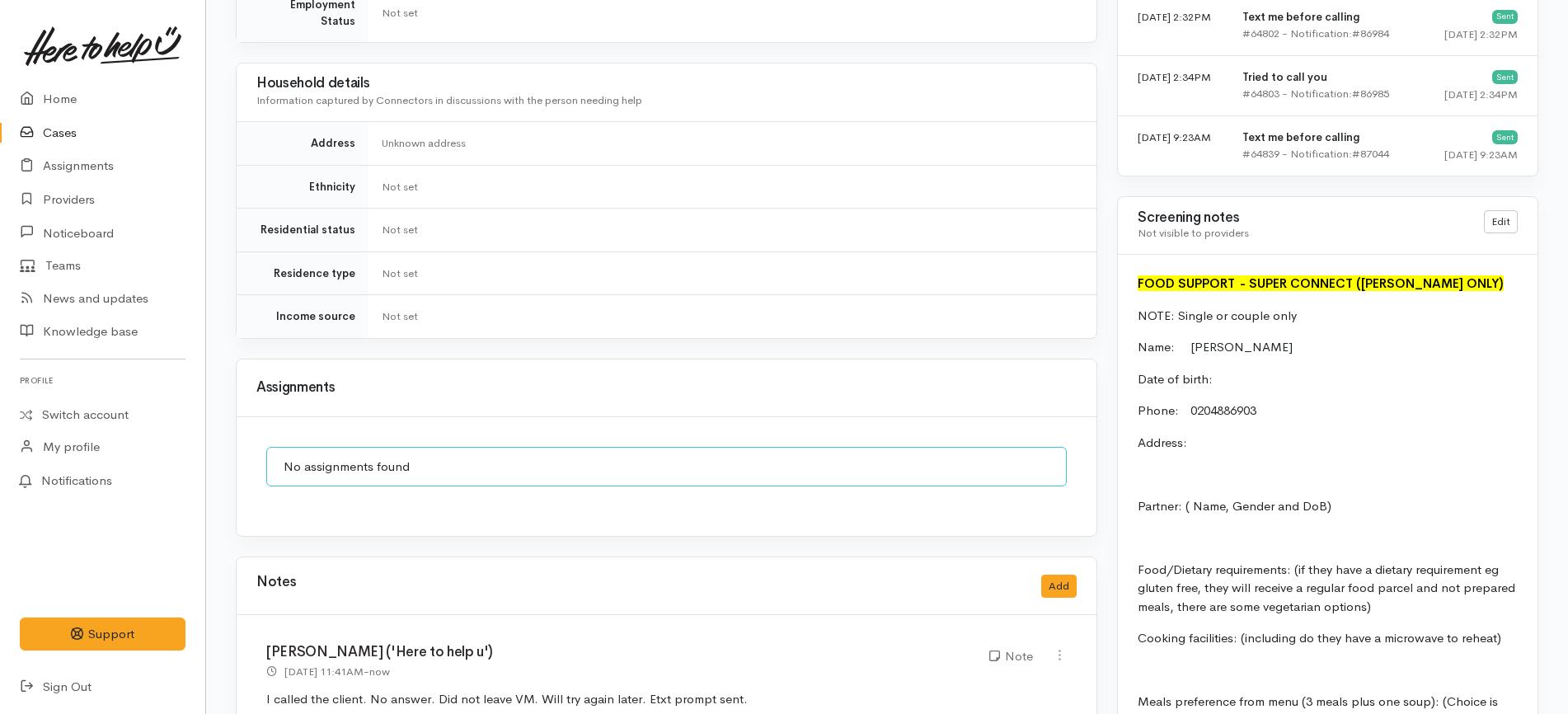
scroll to position [927, 0]
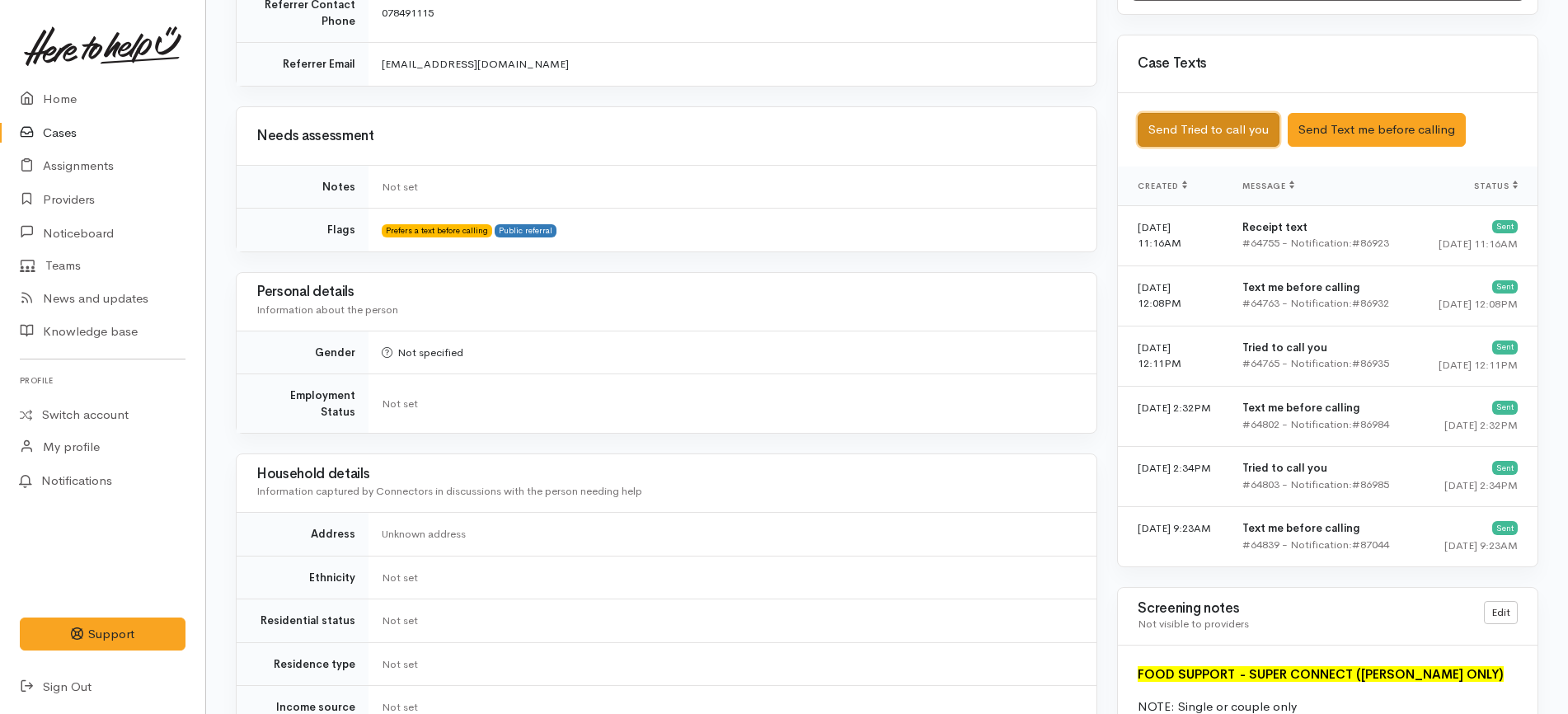
click at [1259, 123] on button "Send Tried to call you" at bounding box center [1208, 129] width 142 height 34
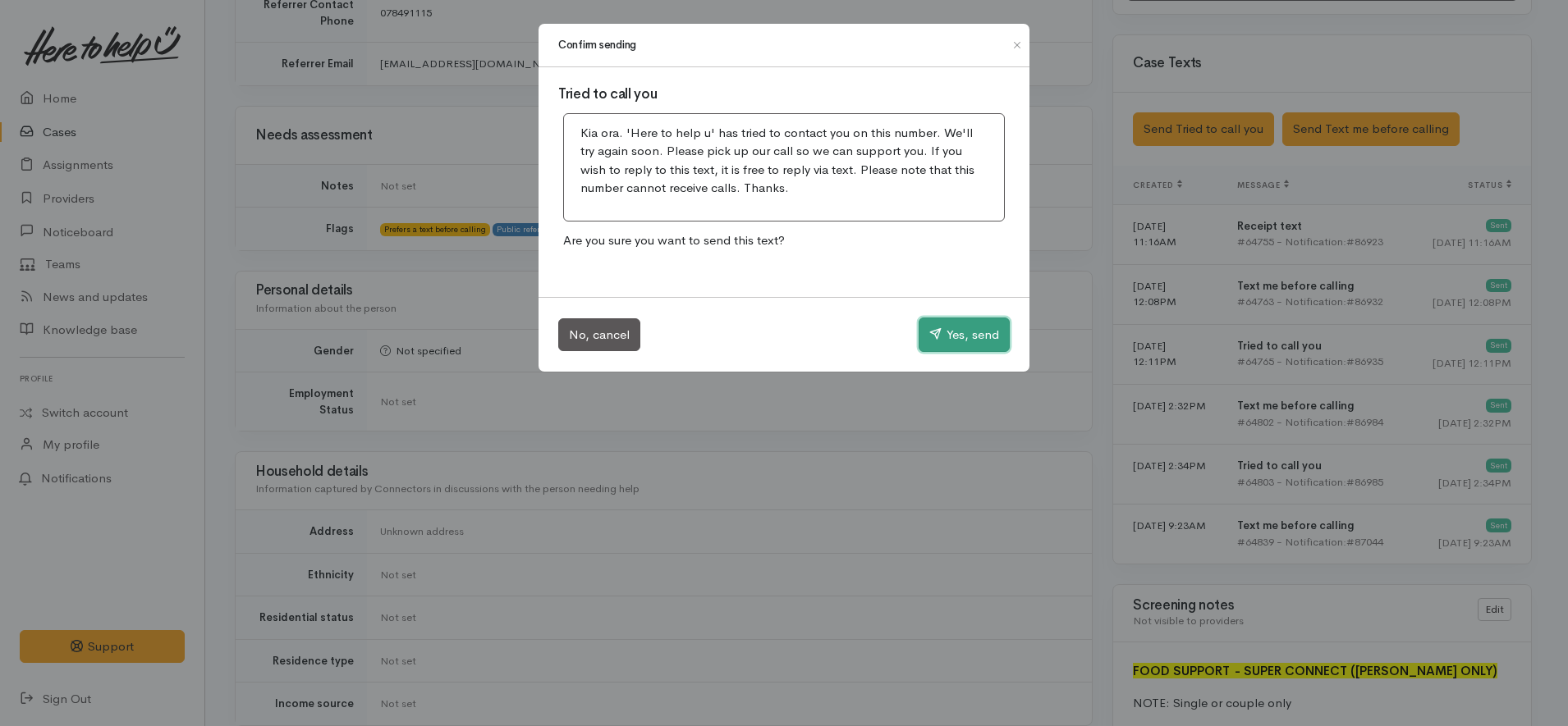
click at [943, 337] on button "Yes, send" at bounding box center [964, 334] width 91 height 34
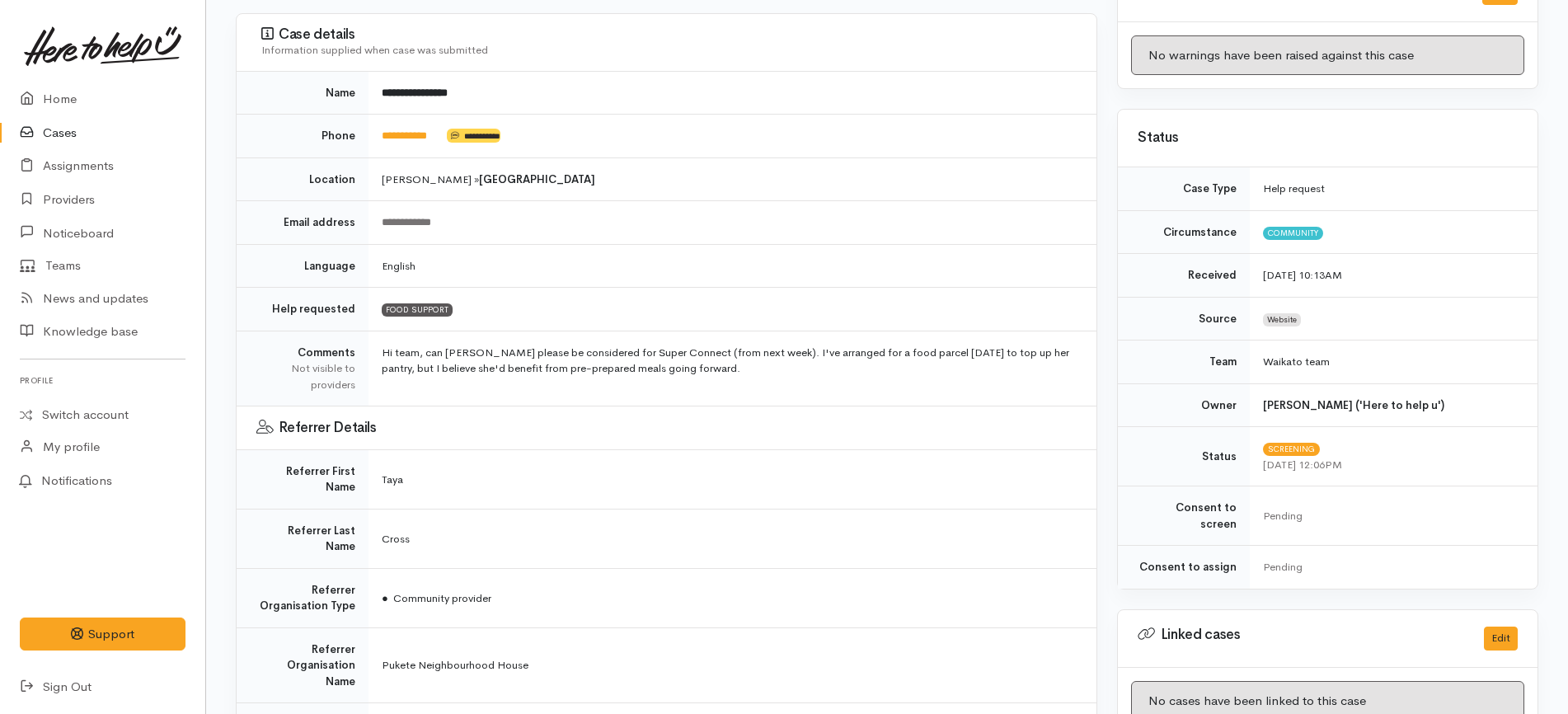
scroll to position [206, 0]
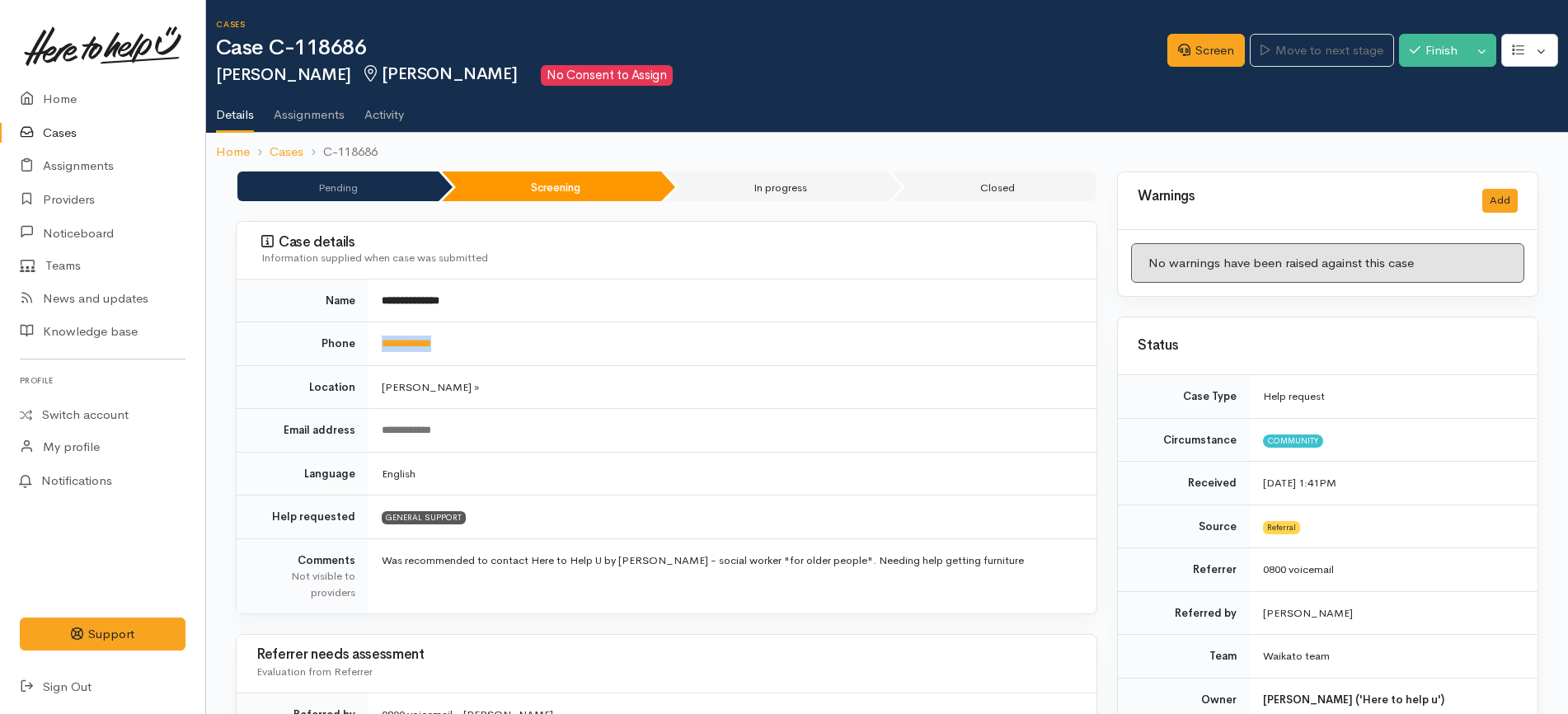
drag, startPoint x: 465, startPoint y: 343, endPoint x: 373, endPoint y: 340, distance: 92.0
click at [373, 340] on td "**********" at bounding box center [732, 344] width 728 height 44
copy link "**********"
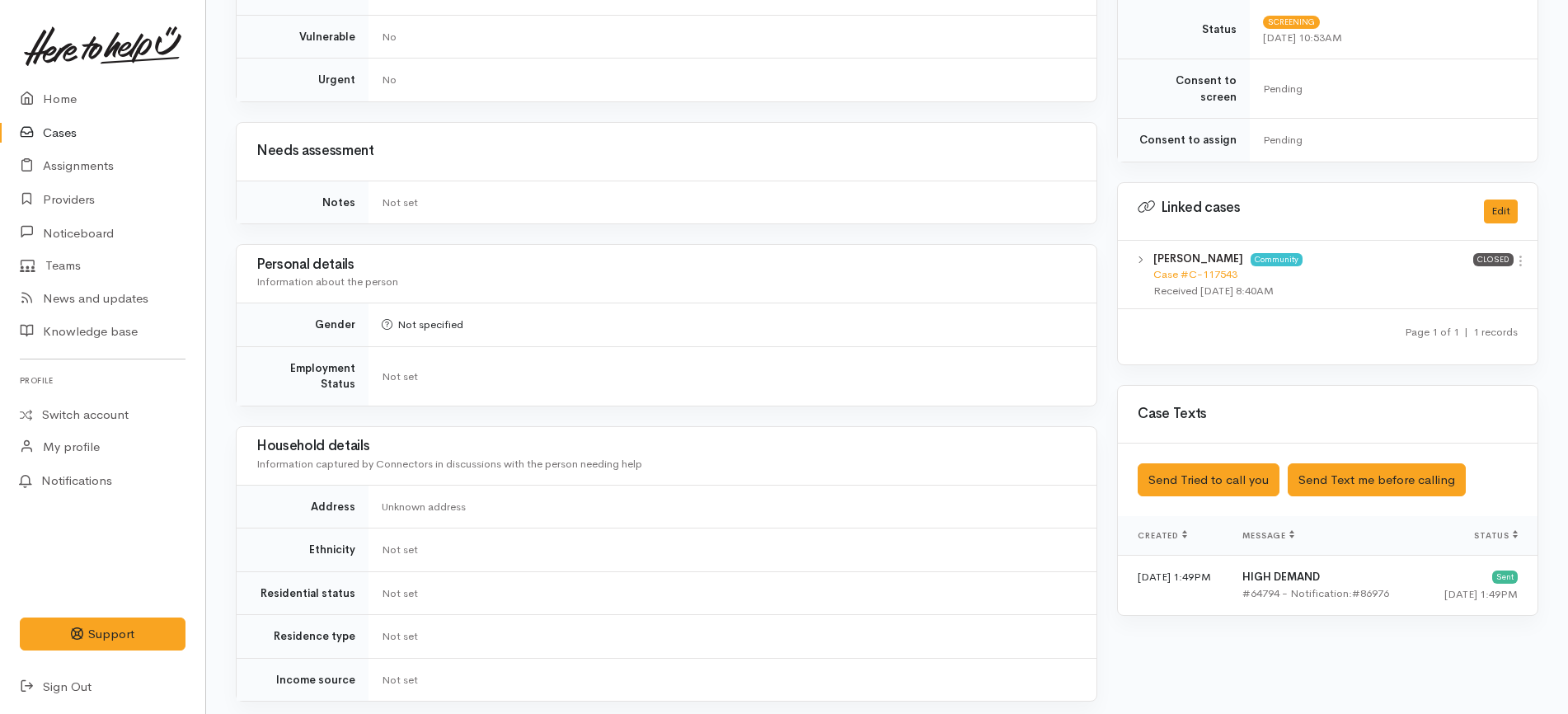
scroll to position [1058, 0]
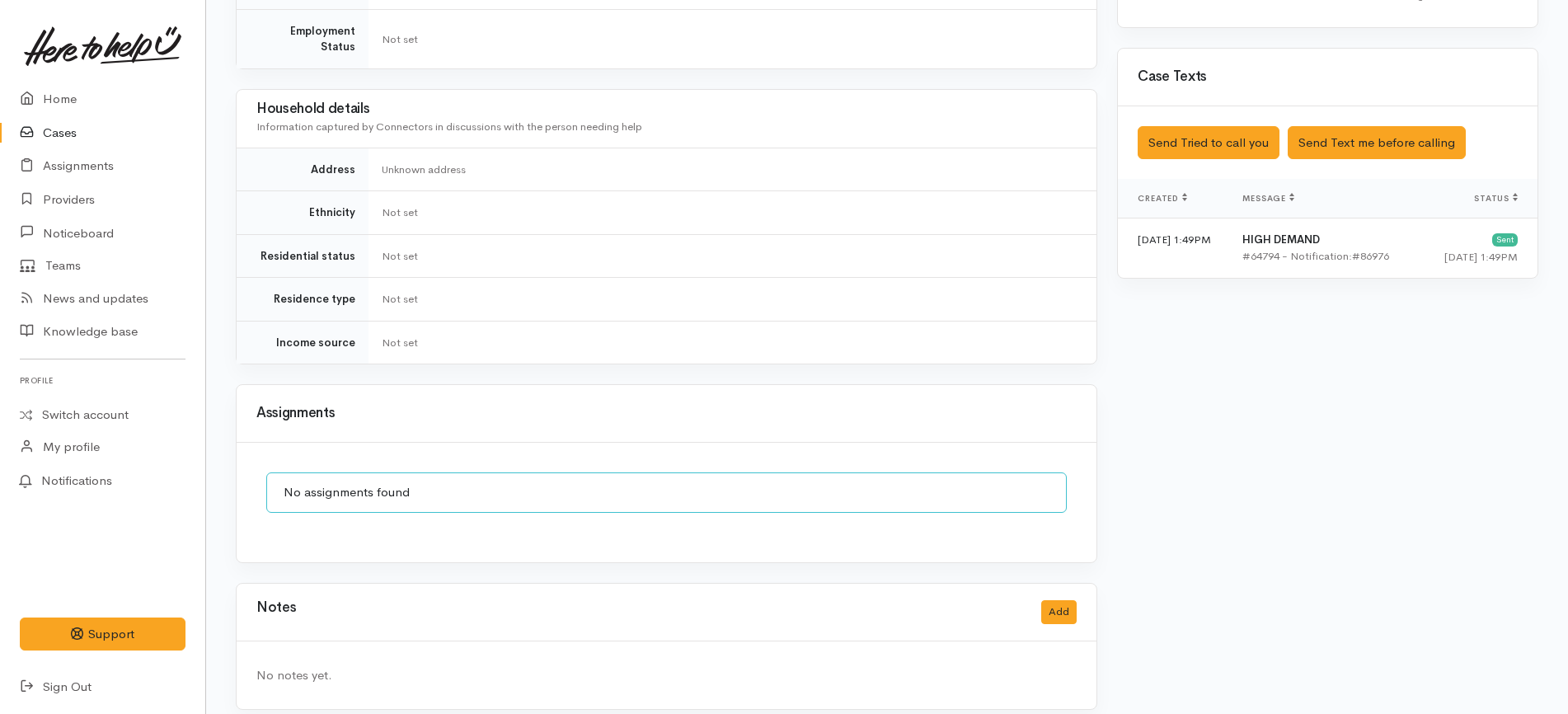
click at [1030, 327] on td "Not set" at bounding box center [732, 342] width 728 height 43
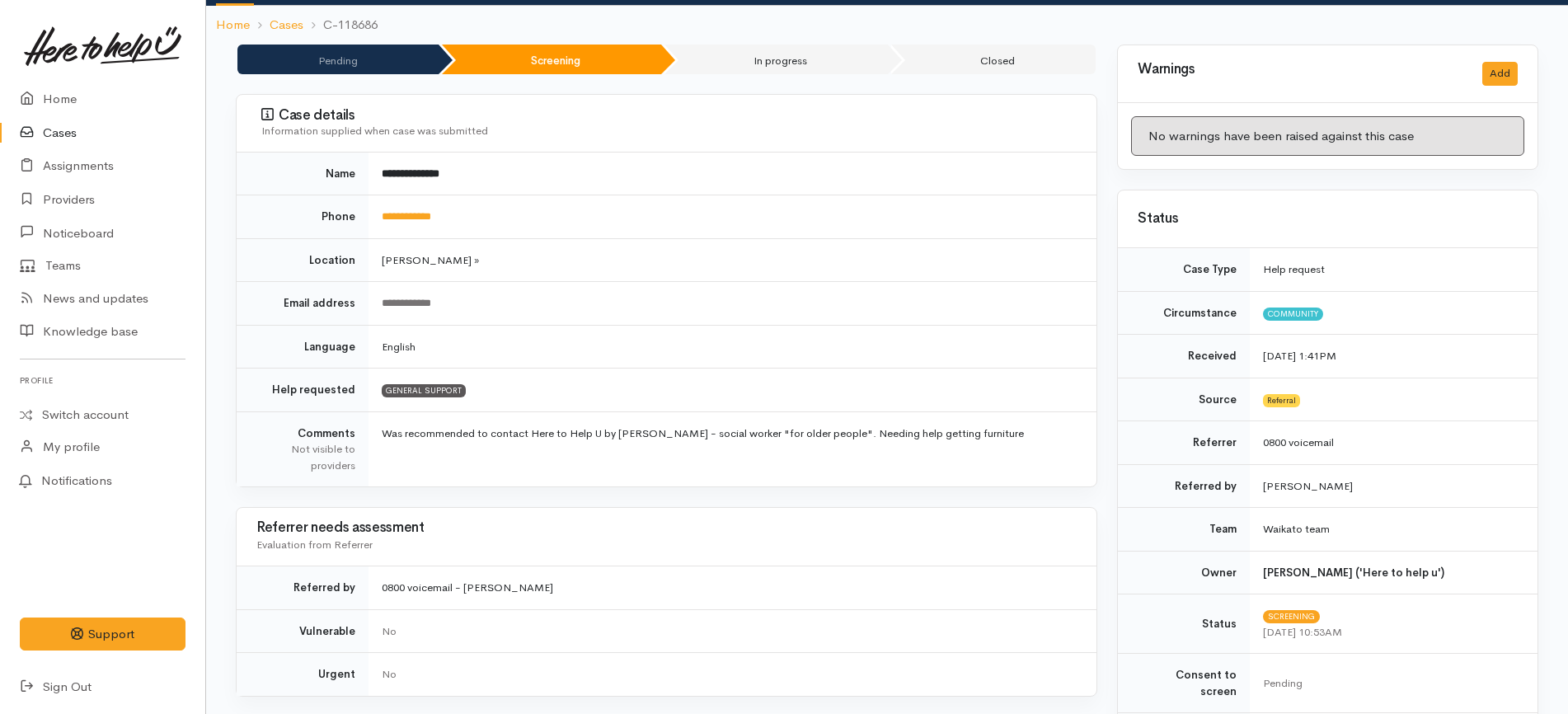
scroll to position [0, 0]
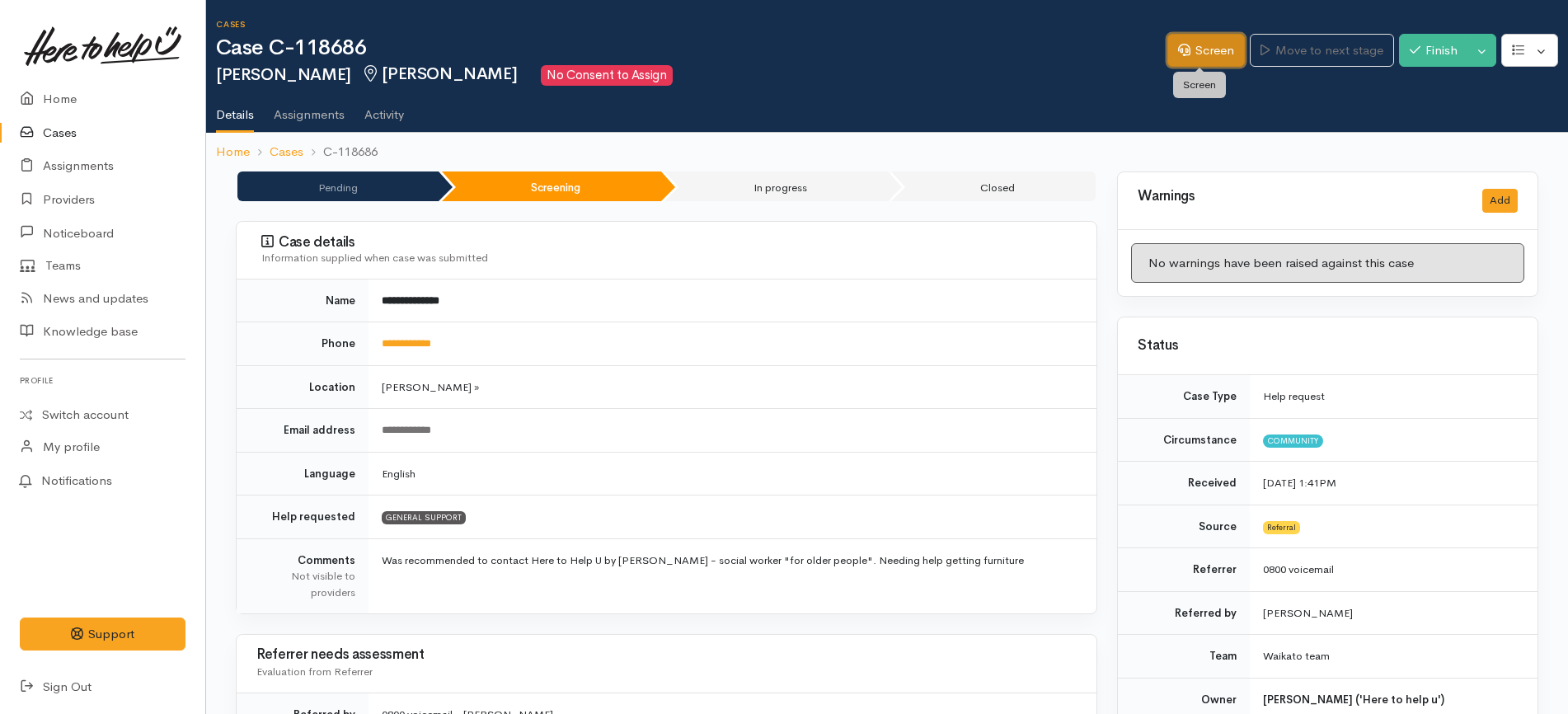
click at [1182, 48] on icon at bounding box center [1185, 50] width 13 height 13
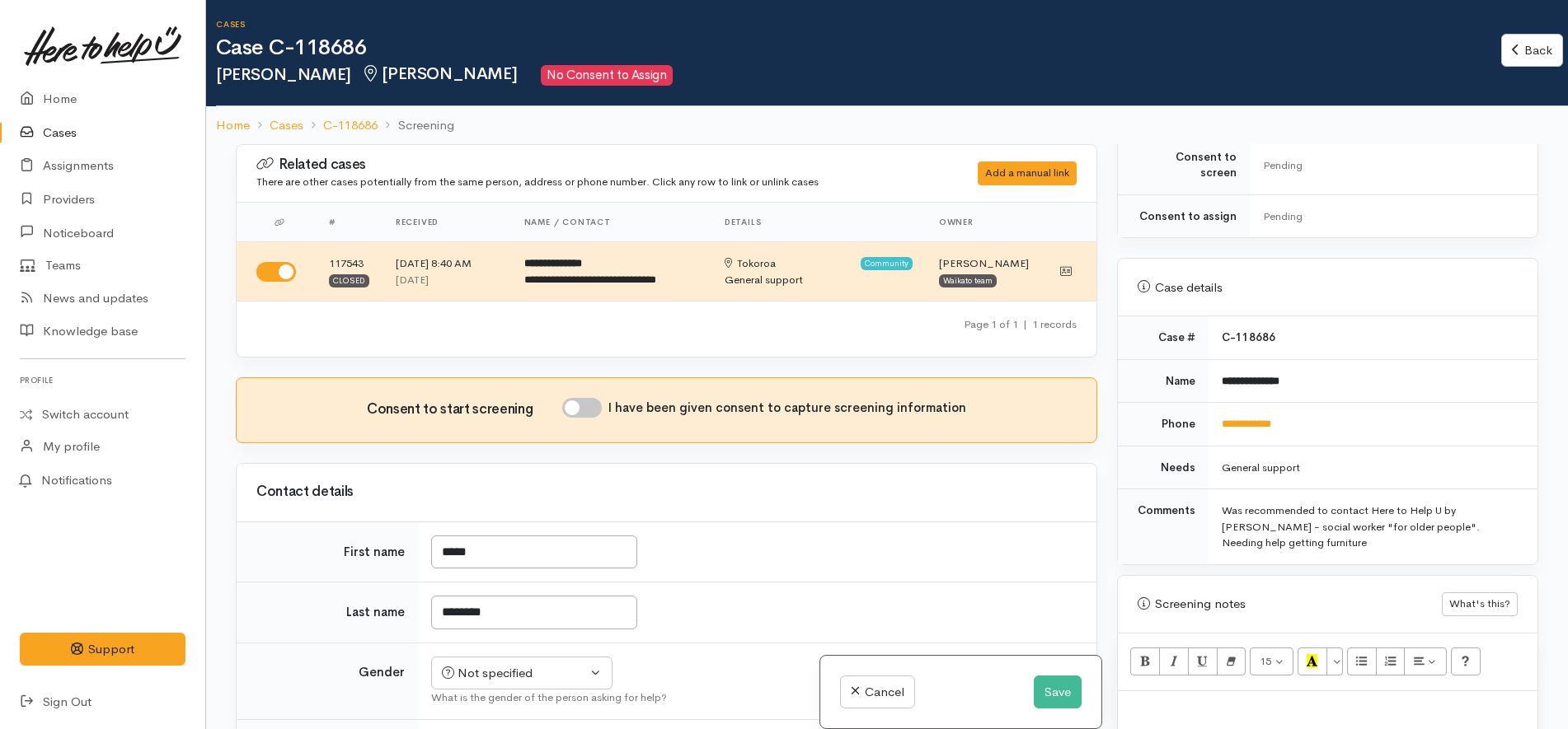
scroll to position [995, 0]
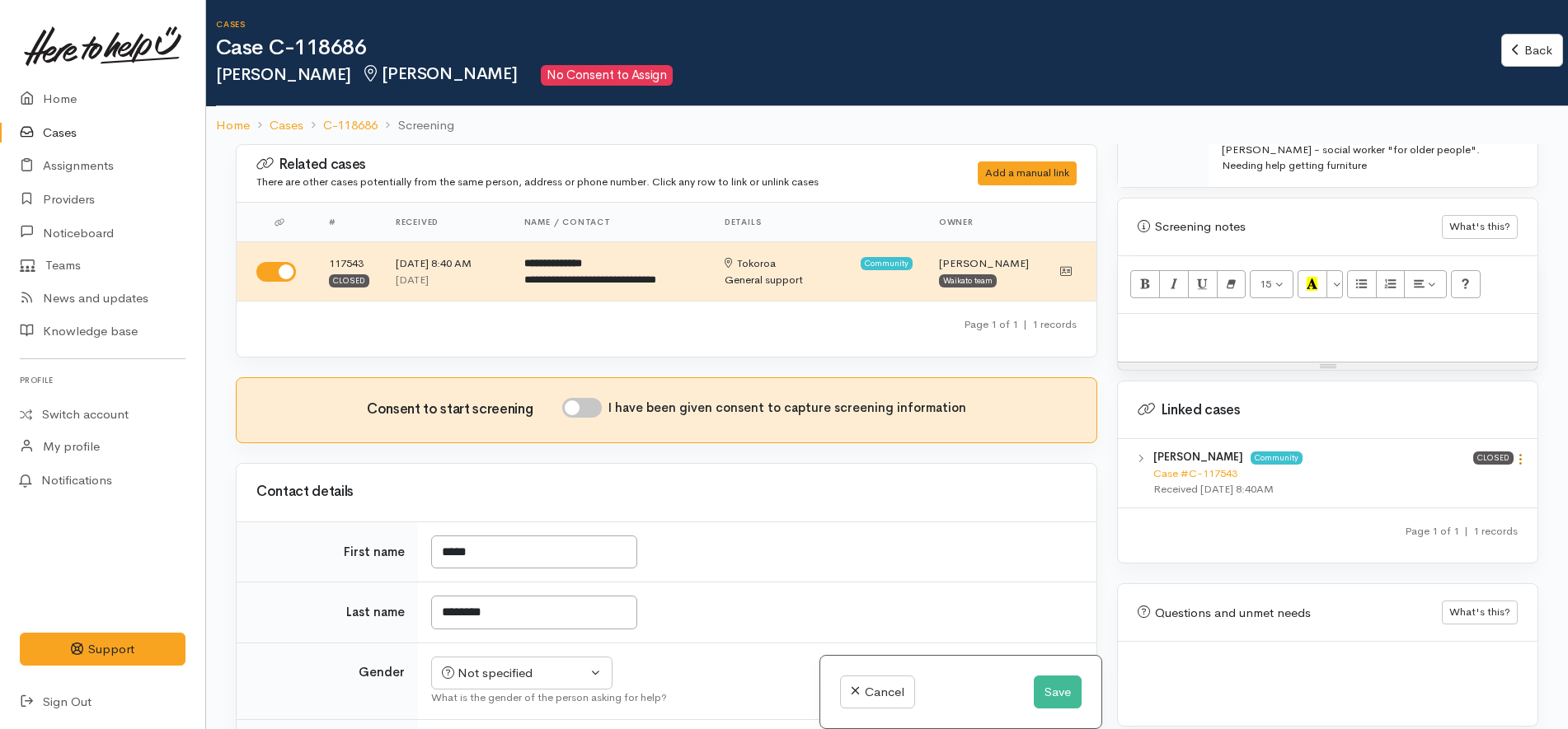
click at [1514, 452] on icon at bounding box center [1520, 459] width 14 height 14
click at [1467, 479] on link "View case" at bounding box center [1461, 491] width 130 height 25
click at [548, 673] on div "Not specified" at bounding box center [514, 673] width 145 height 19
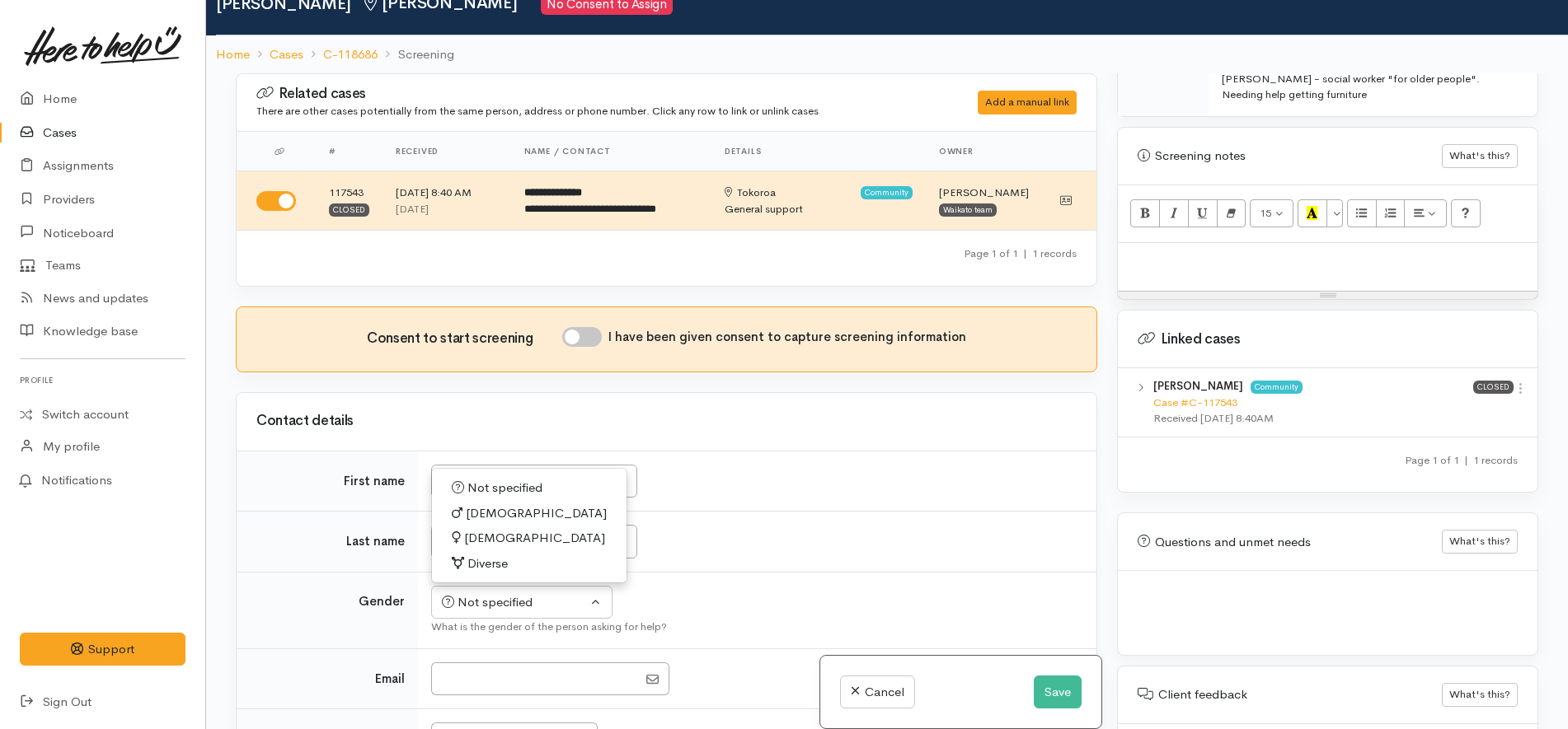
click at [483, 532] on span "Female" at bounding box center [535, 538] width 141 height 19
select select "Female"
click at [802, 481] on td "*****" at bounding box center [757, 481] width 678 height 61
click at [1058, 684] on button "Save" at bounding box center [1057, 692] width 48 height 34
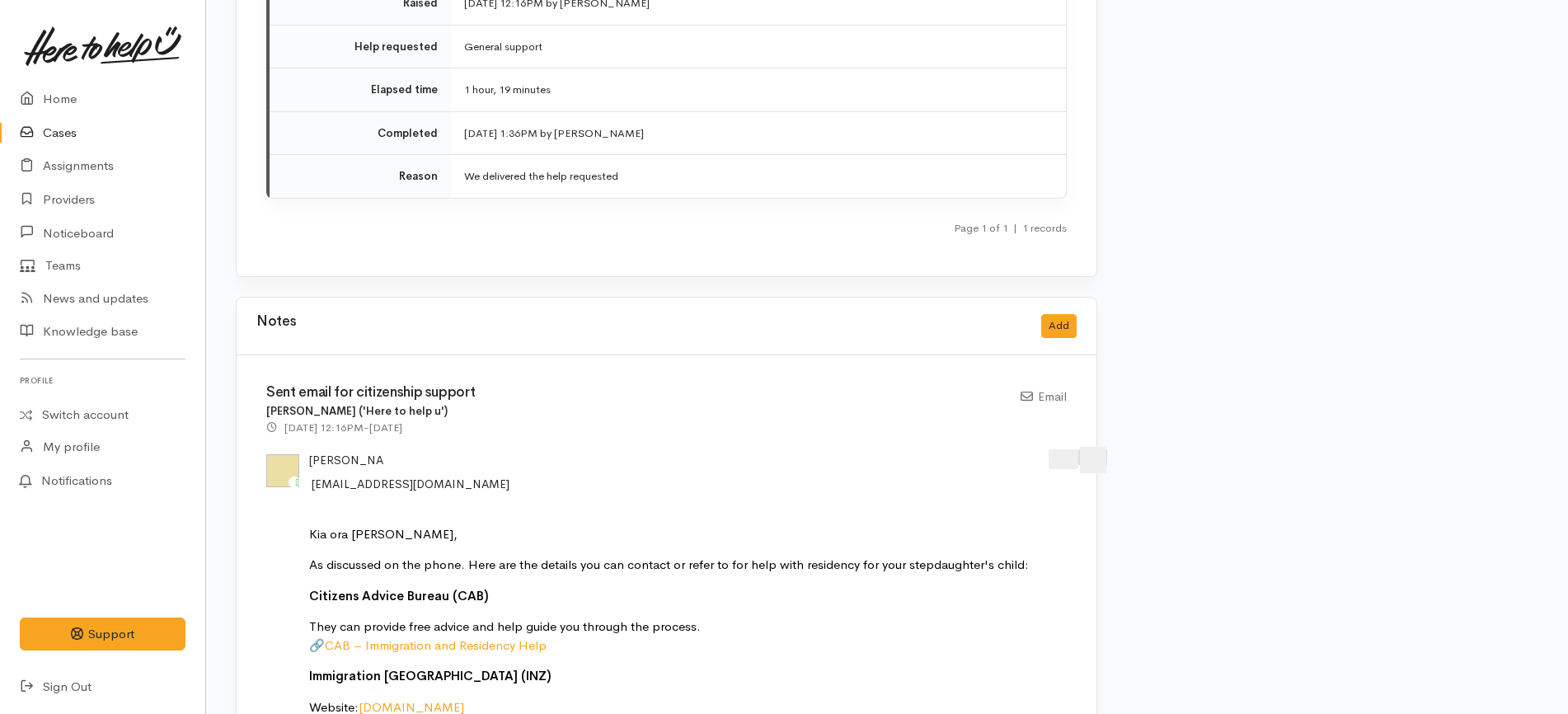
scroll to position [1855, 0]
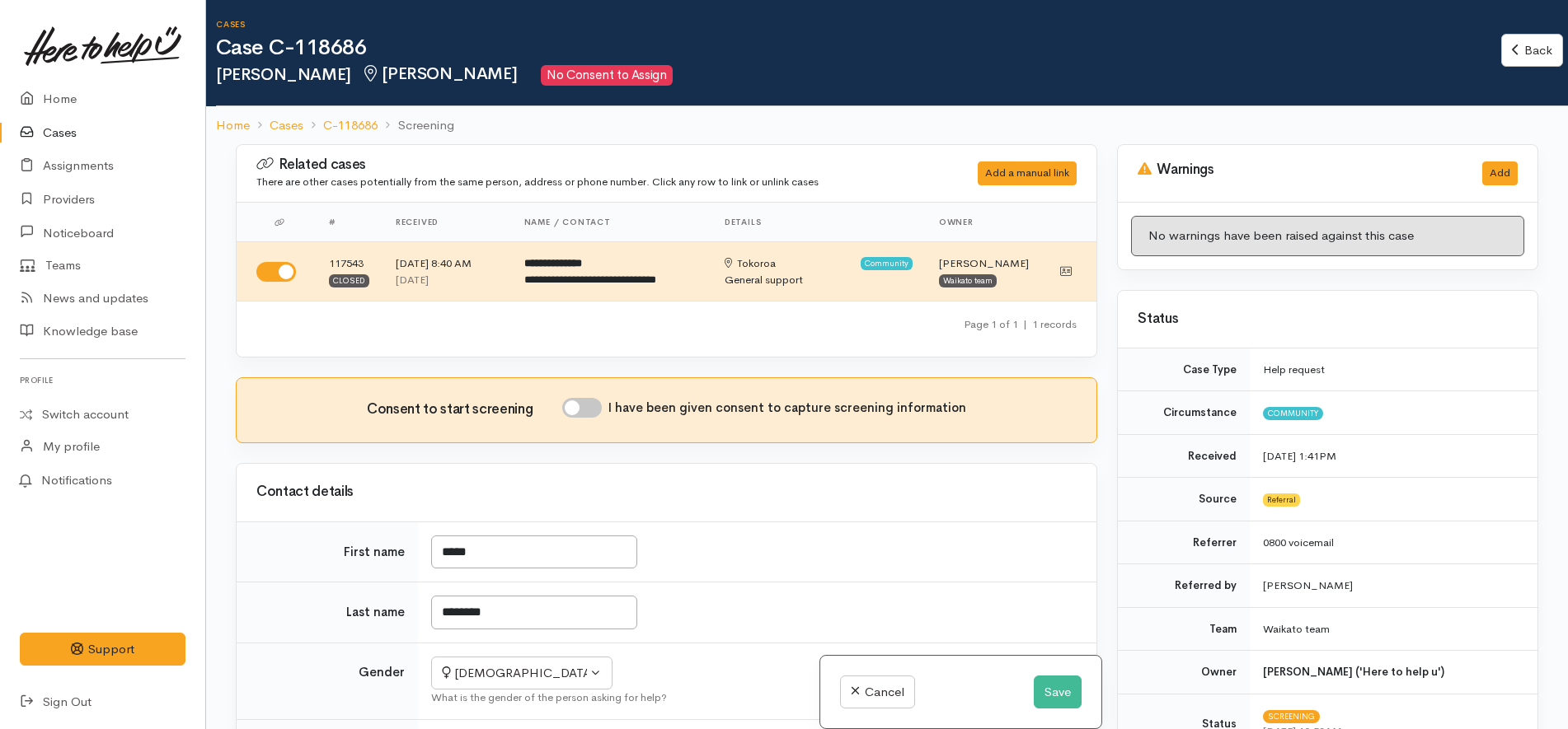
click at [598, 408] on input "I have been given consent to capture screening information" at bounding box center [581, 408] width 39 height 20
checkbox input "true"
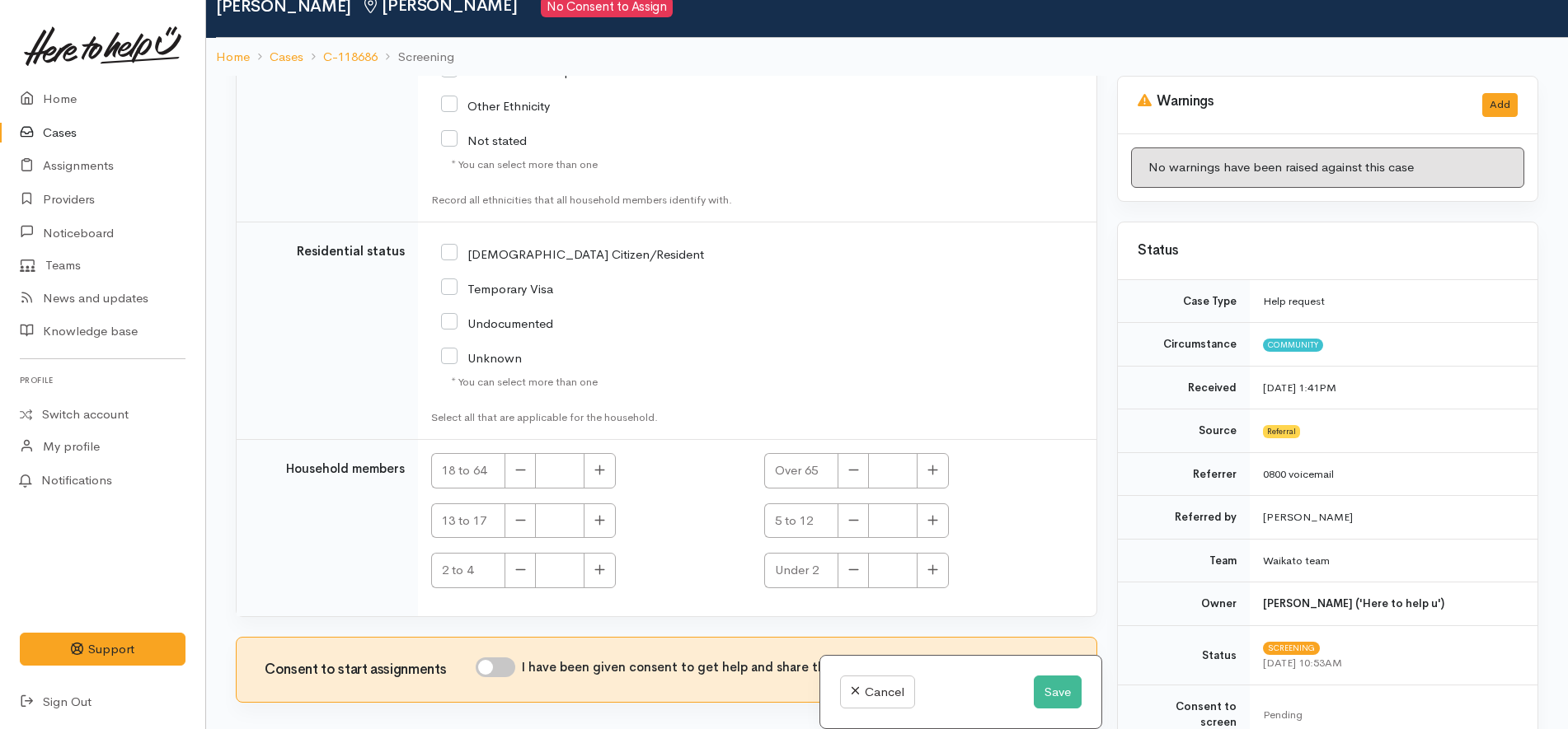
scroll to position [144, 0]
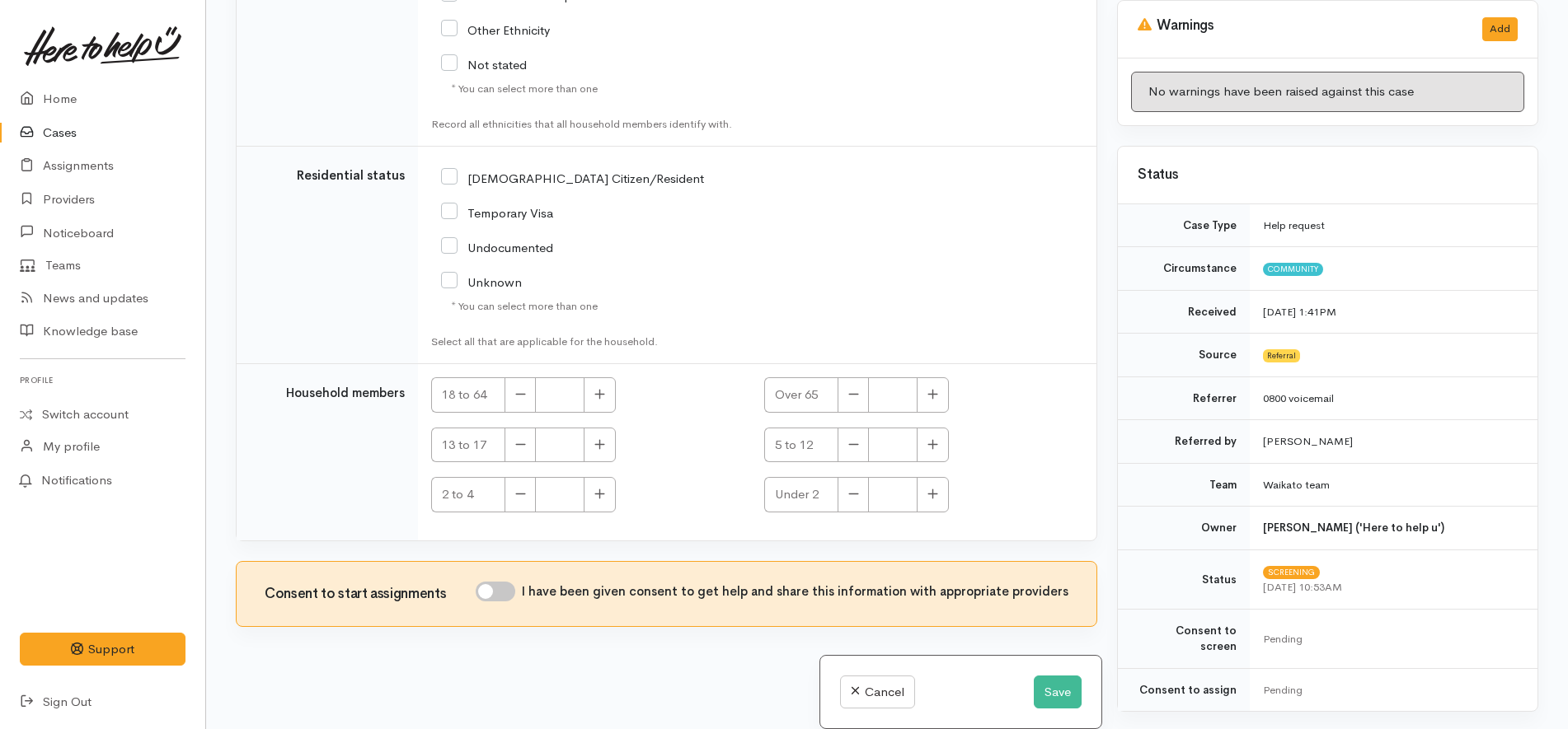
click at [514, 586] on input "I have been given consent to get help and share this information with appropria…" at bounding box center [494, 592] width 39 height 20
checkbox input "true"
click at [1065, 693] on button "Save" at bounding box center [1057, 692] width 48 height 34
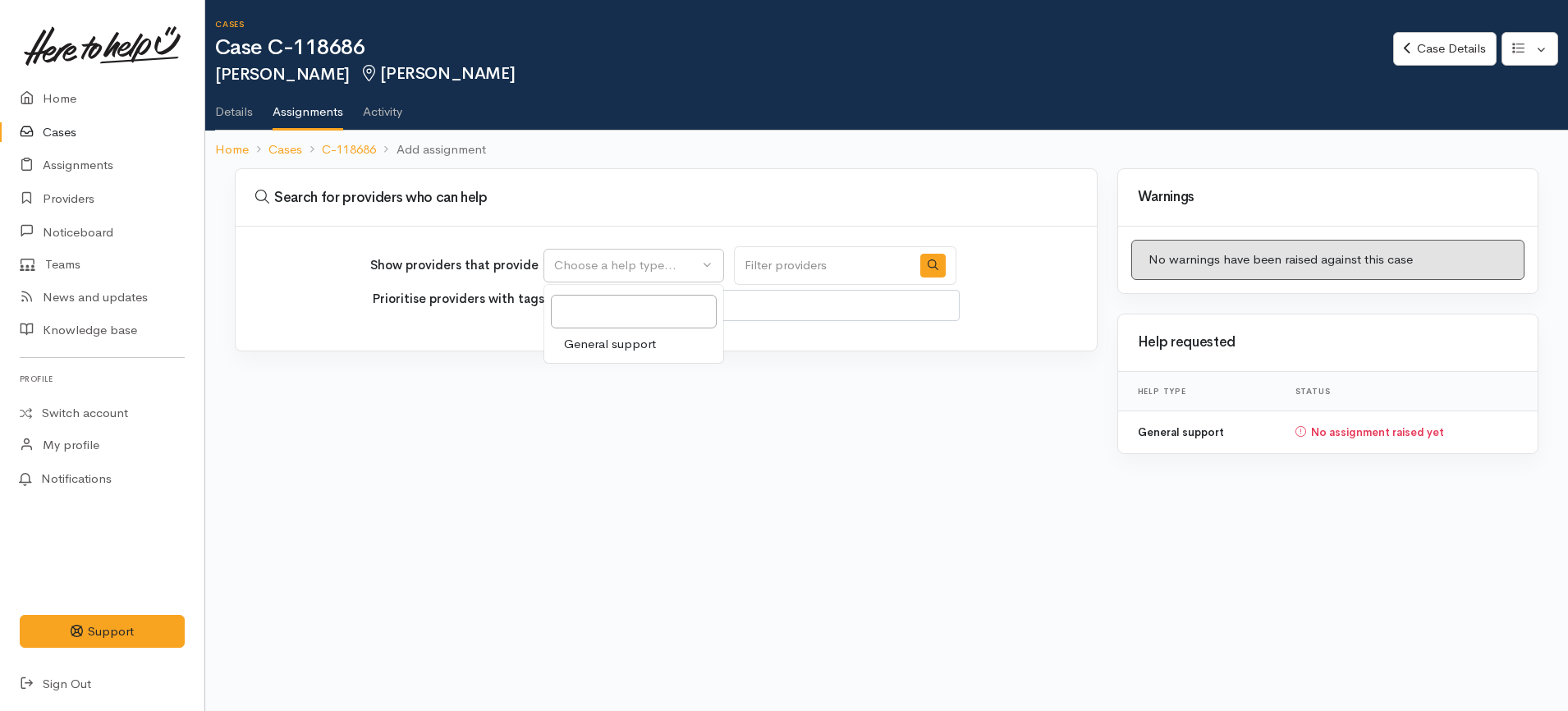
select select
click at [609, 346] on span "General support" at bounding box center [609, 344] width 92 height 19
select select "4"
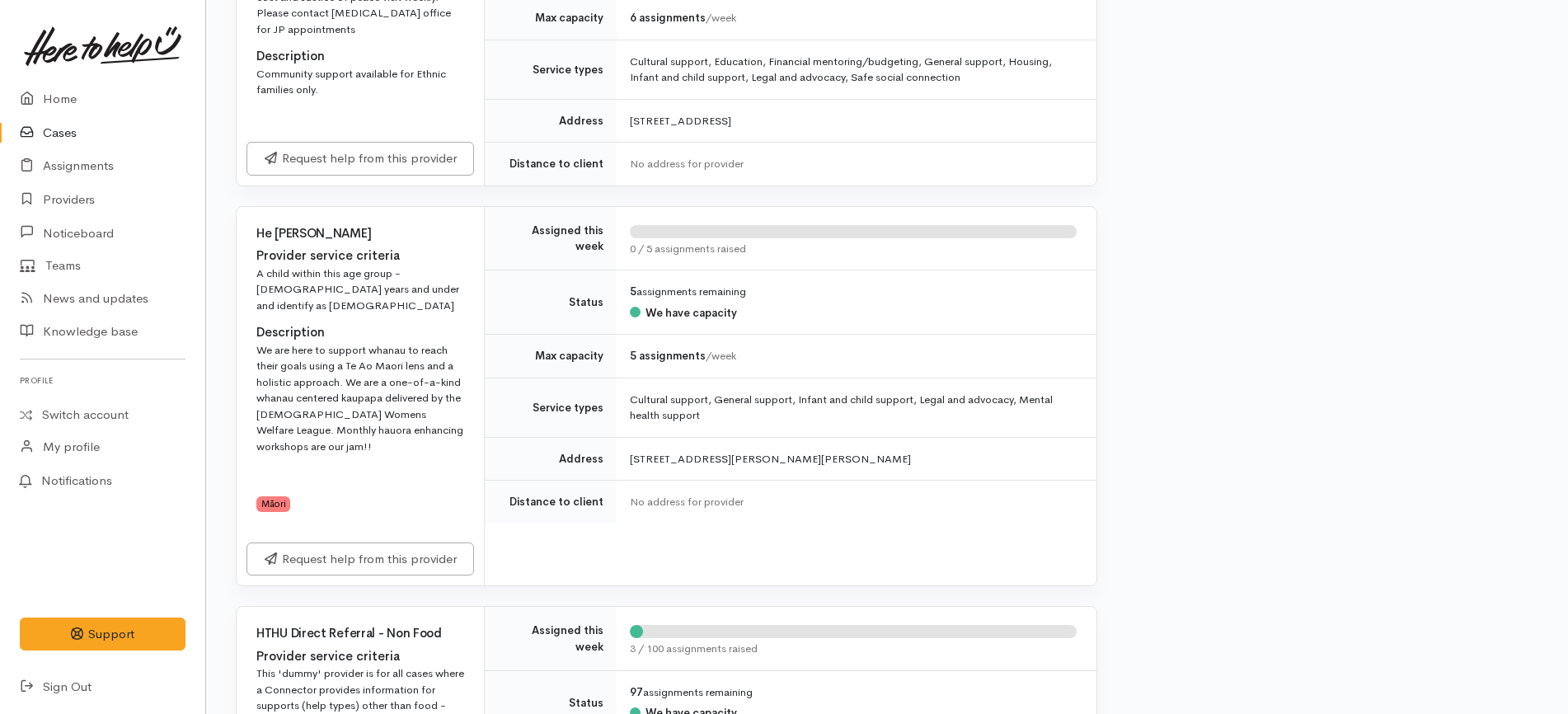
scroll to position [3401, 0]
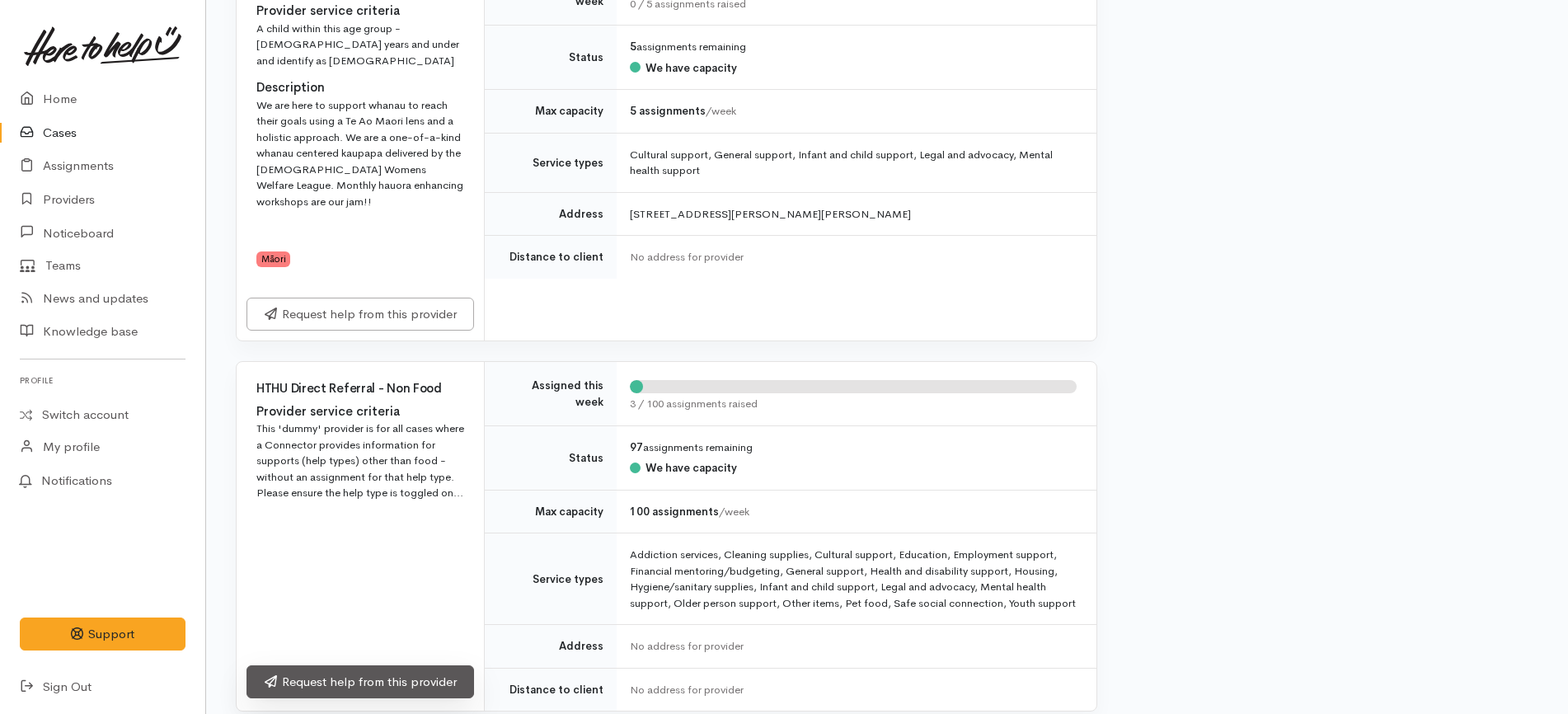
click at [456, 665] on link "Request help from this provider" at bounding box center [361, 681] width 228 height 34
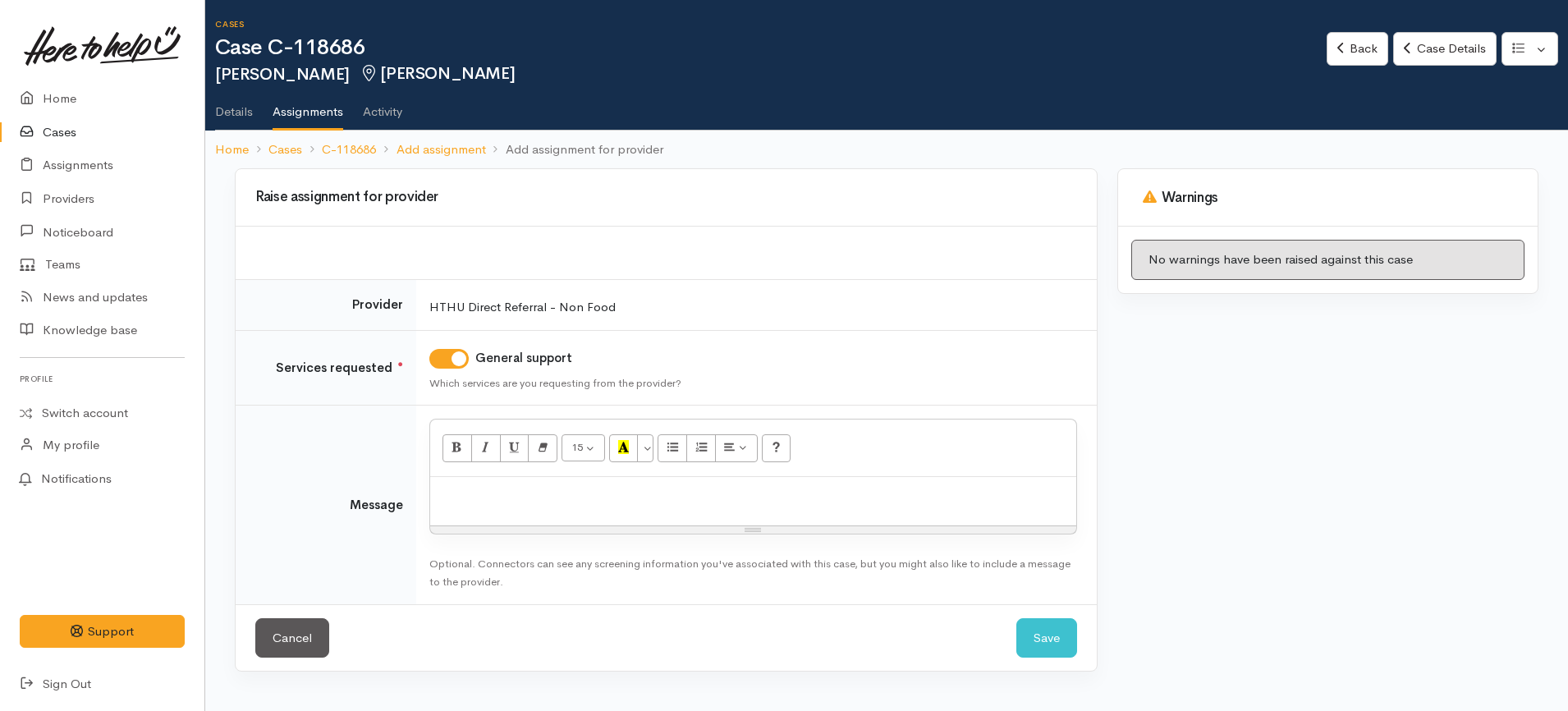
click at [612, 488] on p at bounding box center [753, 494] width 629 height 19
click at [640, 498] on p "Salvation Army" at bounding box center [753, 494] width 629 height 19
click at [521, 496] on p "Salvation Army 07 834 7000" at bounding box center [753, 494] width 629 height 19
click at [570, 481] on div "Salvation Army [PHONE_NUMBER]" at bounding box center [753, 501] width 646 height 48
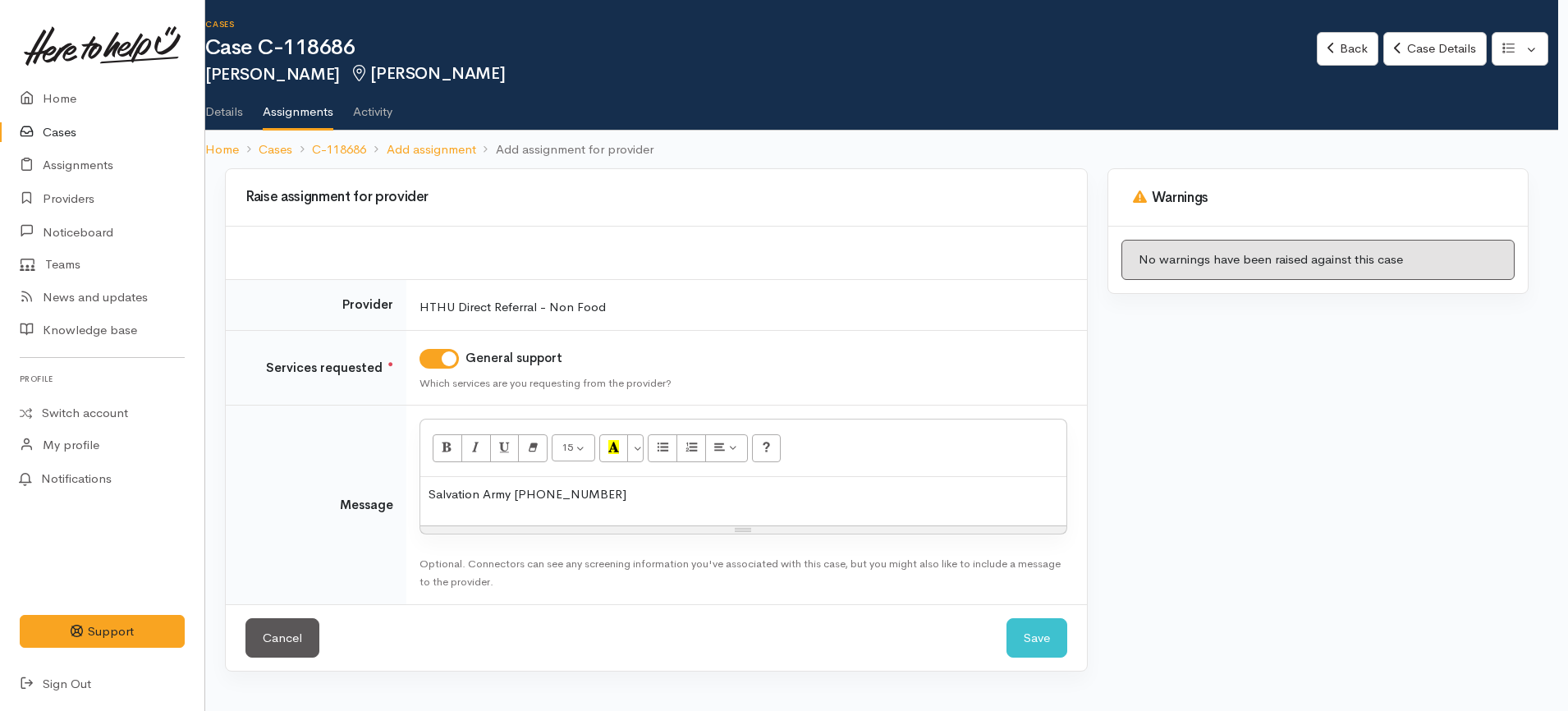
click at [535, 489] on p "Salvation Army [PHONE_NUMBER]" at bounding box center [744, 494] width 629 height 19
click at [588, 495] on p "Salvation Army [PHONE_NUMBER]" at bounding box center [744, 494] width 629 height 19
click at [636, 495] on p "Salvation Army [PHONE_NUMBER]" at bounding box center [744, 494] width 629 height 19
click at [434, 496] on p "Salvation Army [PHONE_NUMBER]" at bounding box center [744, 494] width 629 height 19
click at [426, 494] on div "Salvation Army [PHONE_NUMBER]" at bounding box center [743, 501] width 646 height 48
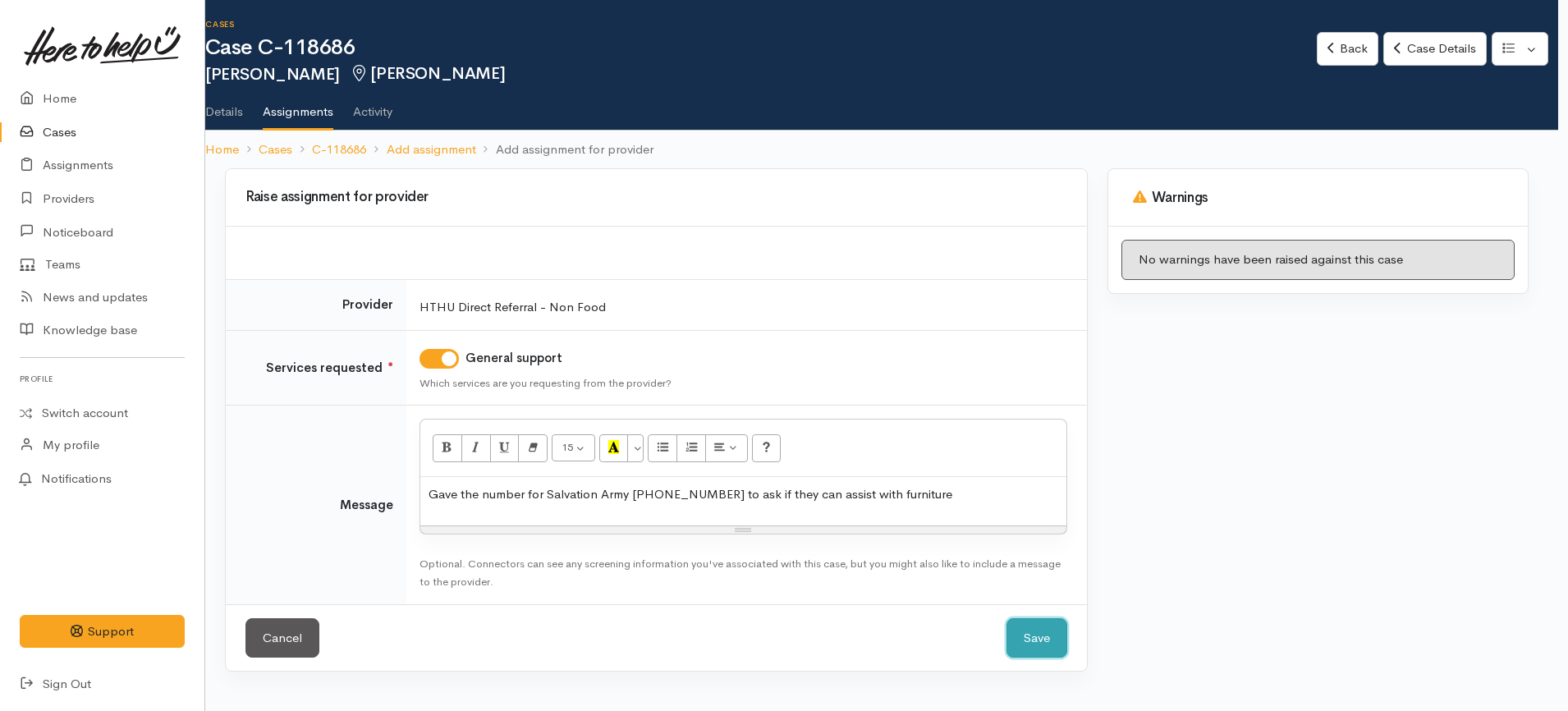
click at [1030, 637] on button "Save" at bounding box center [1037, 638] width 61 height 40
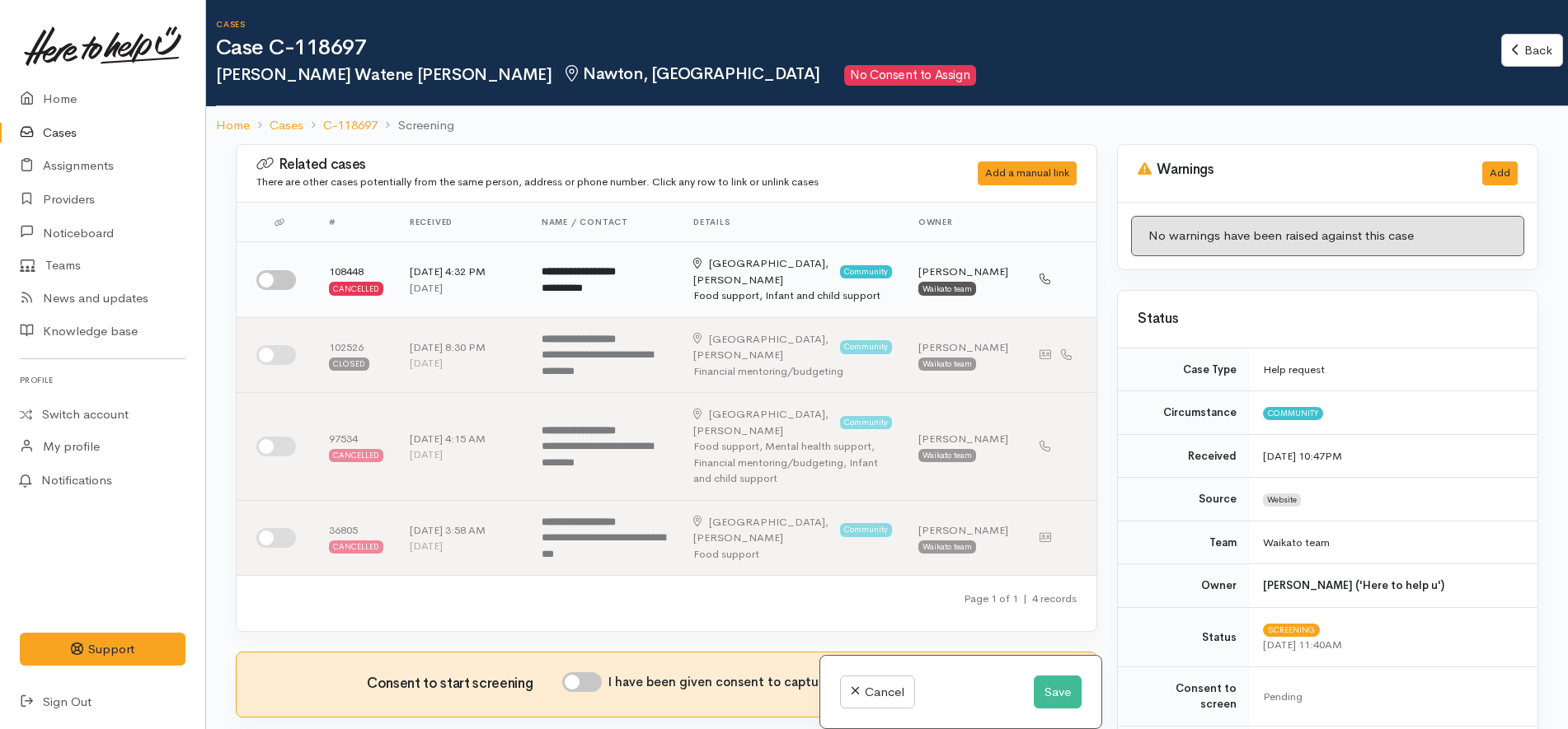
click at [273, 285] on input "checkbox" at bounding box center [276, 280] width 39 height 20
checkbox input "true"
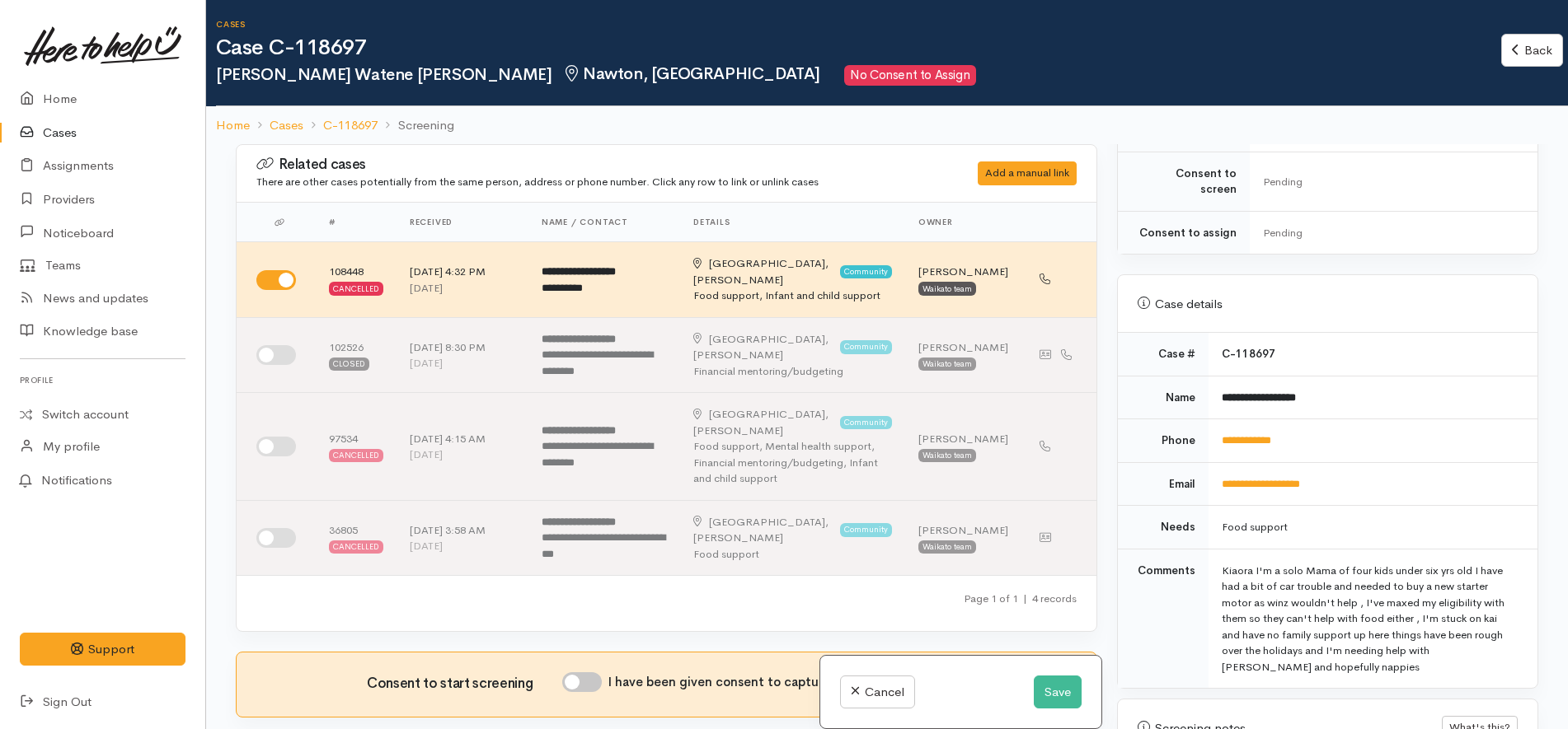
scroll to position [618, 0]
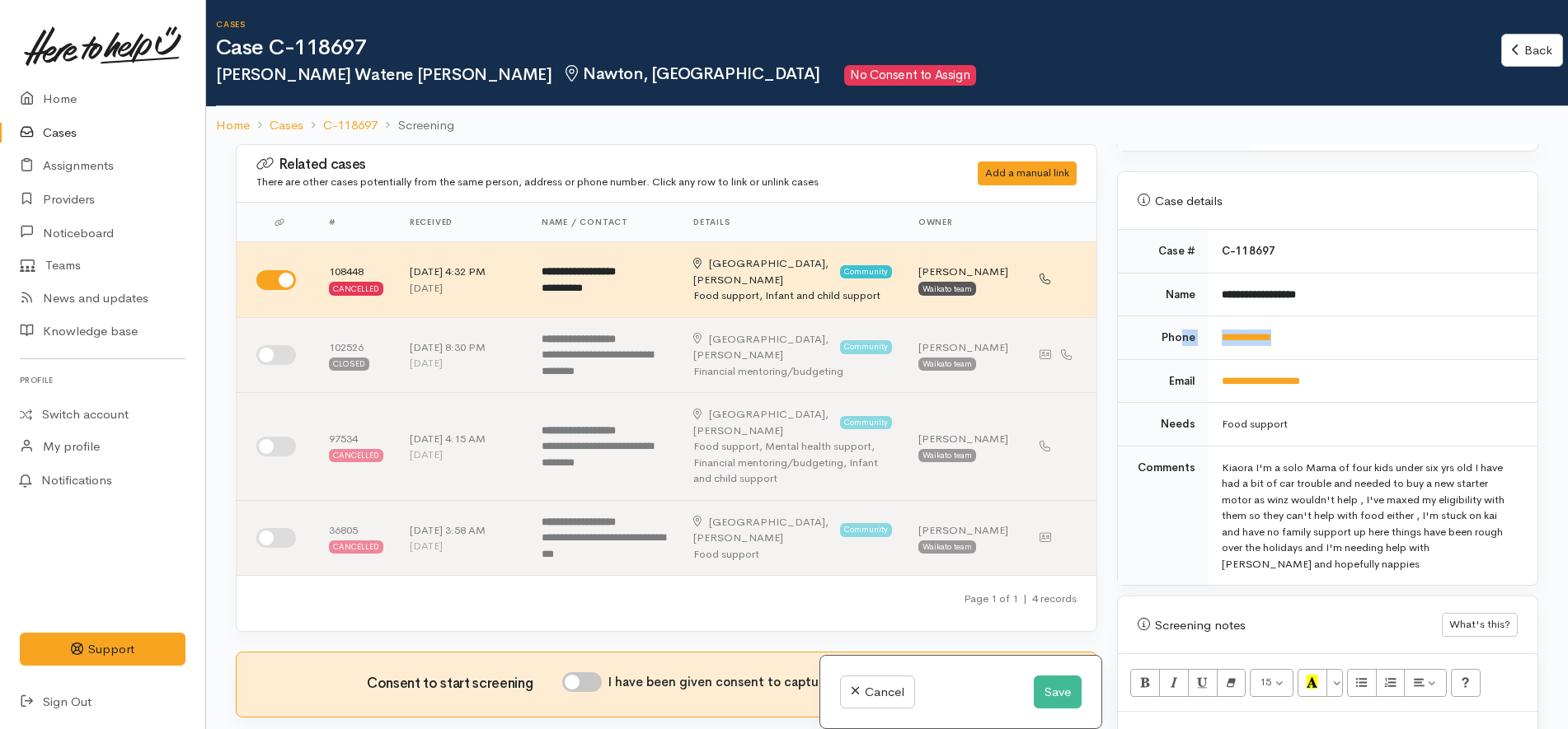
drag, startPoint x: 1318, startPoint y: 314, endPoint x: 1183, endPoint y: 310, distance: 135.1
click at [1183, 317] on tr "**********" at bounding box center [1327, 339] width 420 height 44
copy tr "**********"
click at [1446, 273] on td "**********" at bounding box center [1372, 295] width 329 height 44
click at [1065, 680] on button "Save" at bounding box center [1057, 692] width 48 height 34
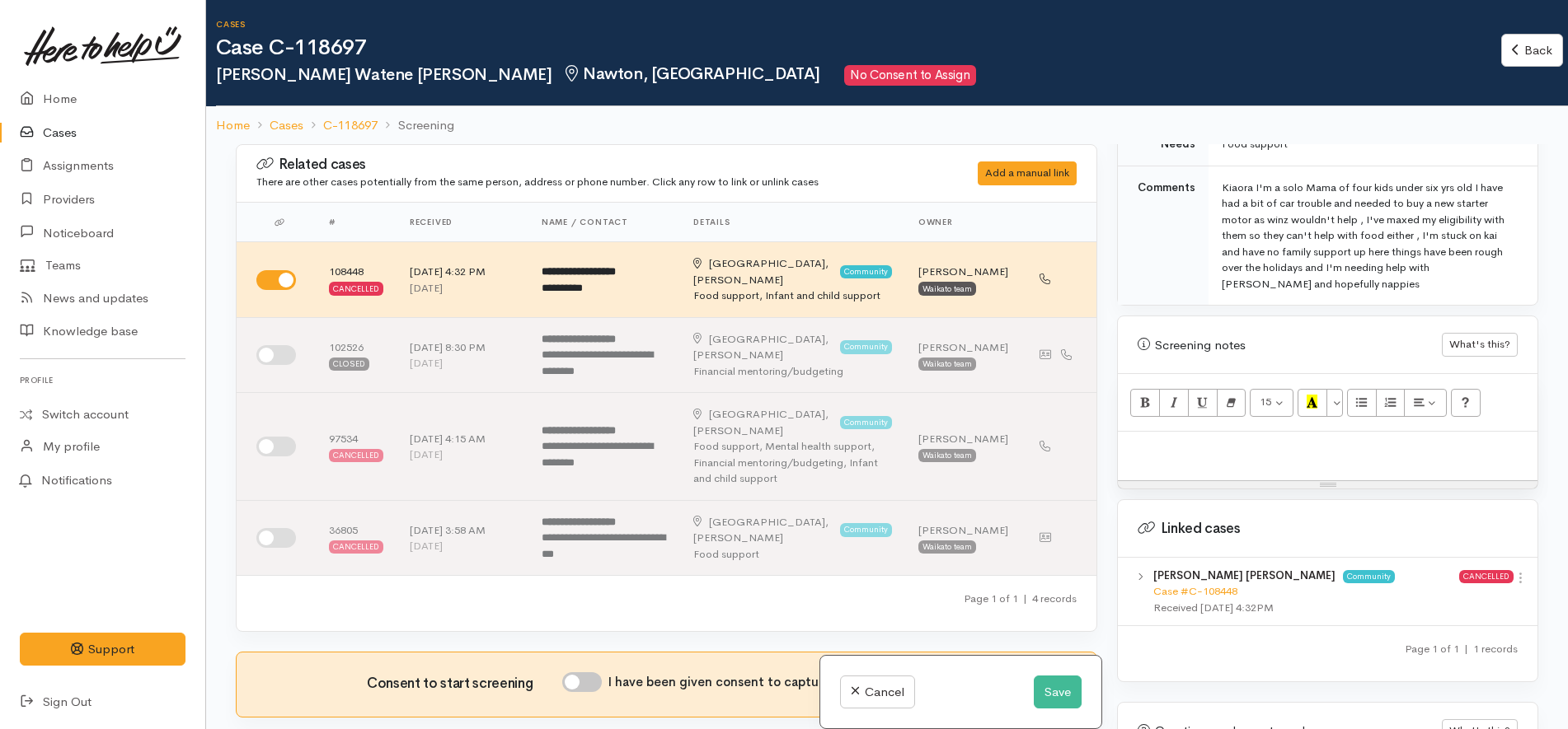
scroll to position [926, 0]
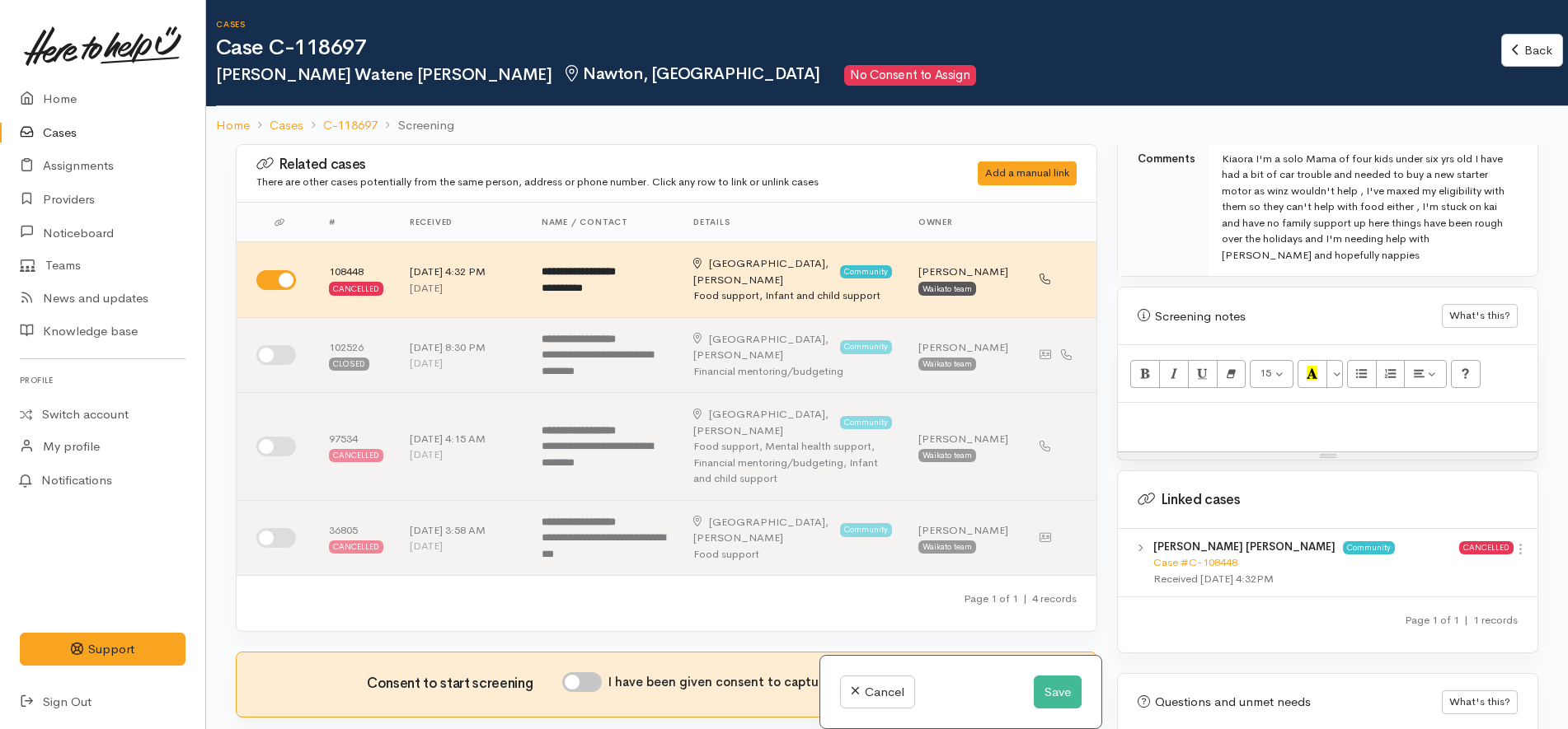
click at [1228, 420] on div at bounding box center [1327, 427] width 420 height 48
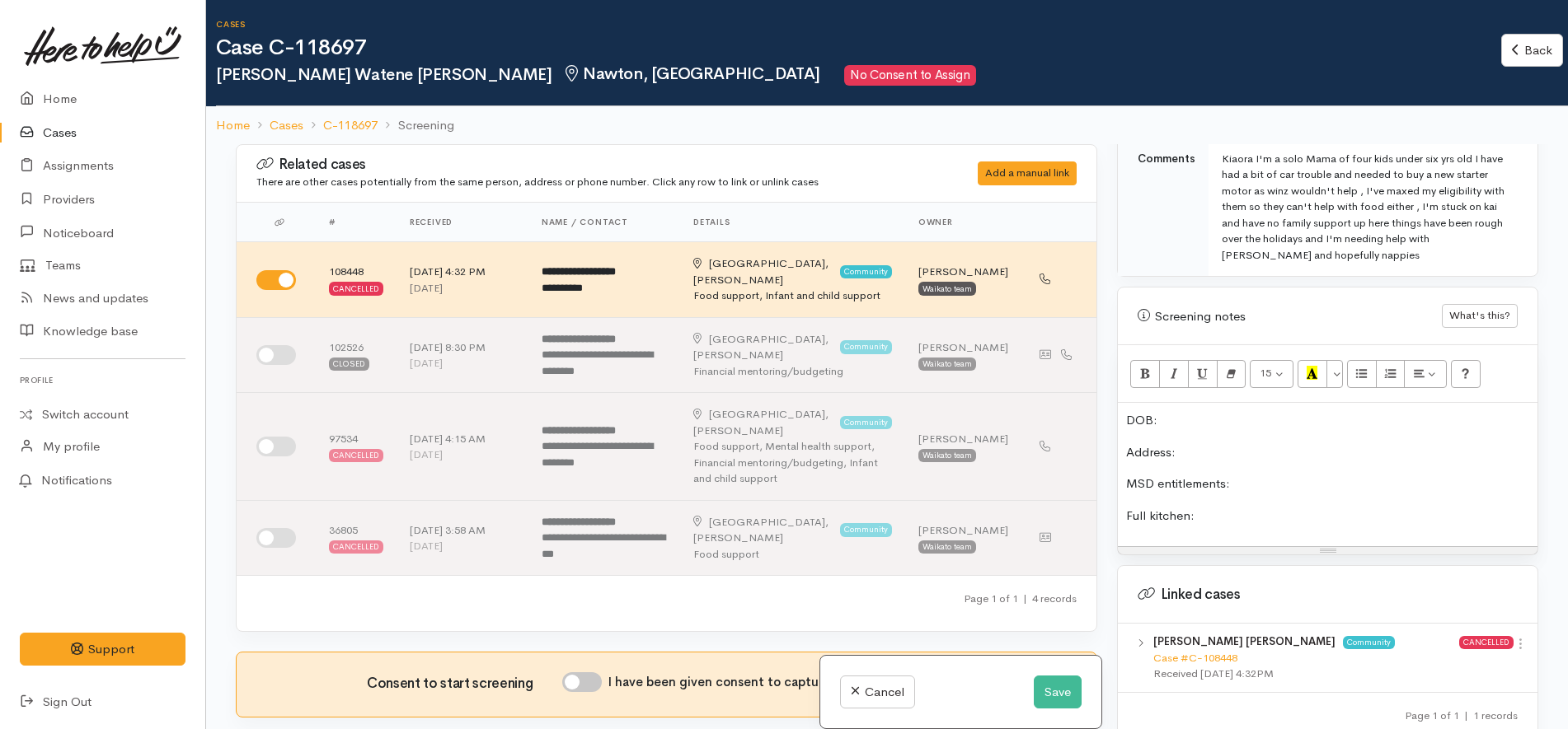
click at [1248, 474] on p "MSD entitlements:" at bounding box center [1328, 483] width 403 height 19
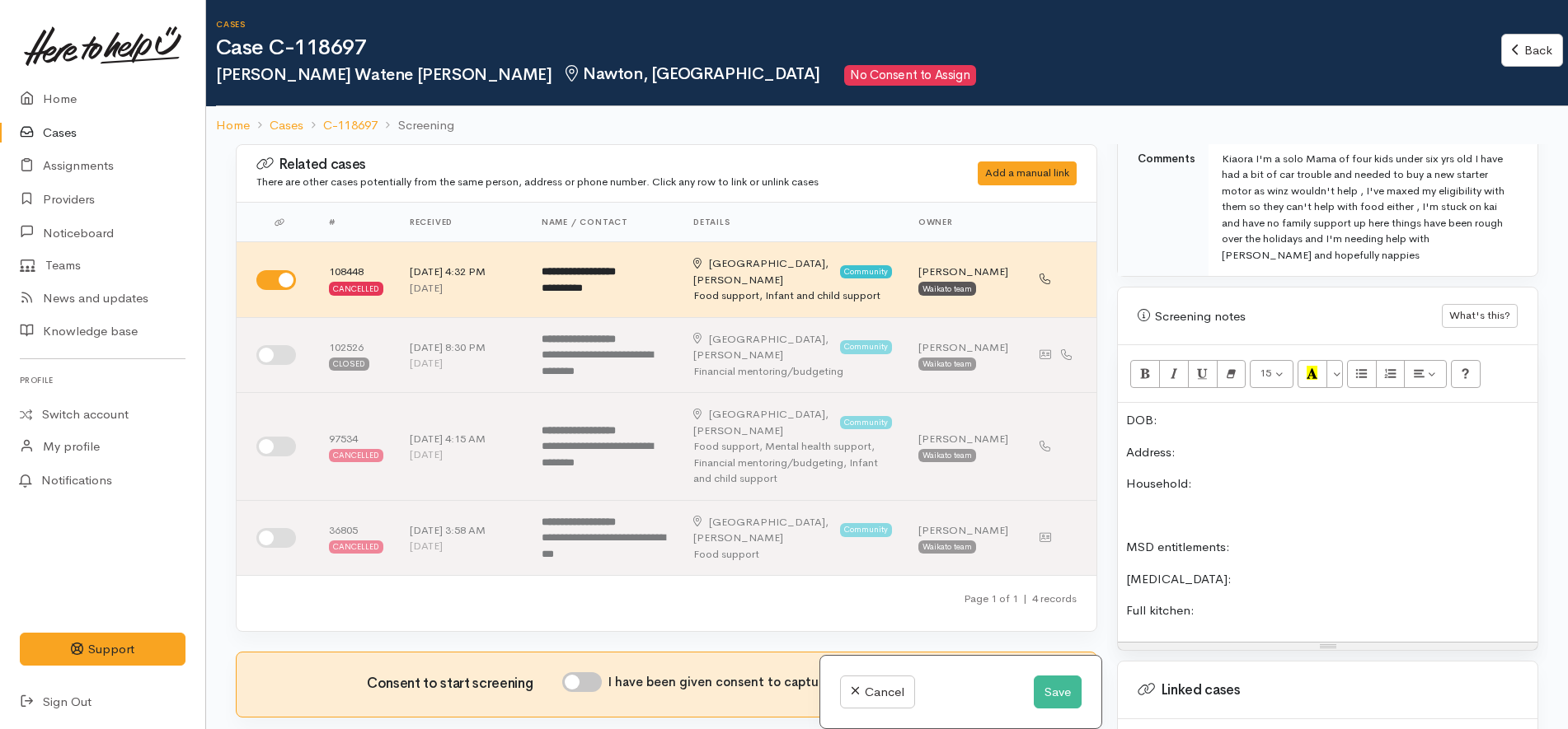
click at [1239, 607] on div "DOB: Address: Household: MSD entitlements: Food allergies: Full kitchen:" at bounding box center [1327, 522] width 420 height 239
click at [1277, 538] on p "MSD entitlements:" at bounding box center [1328, 547] width 403 height 19
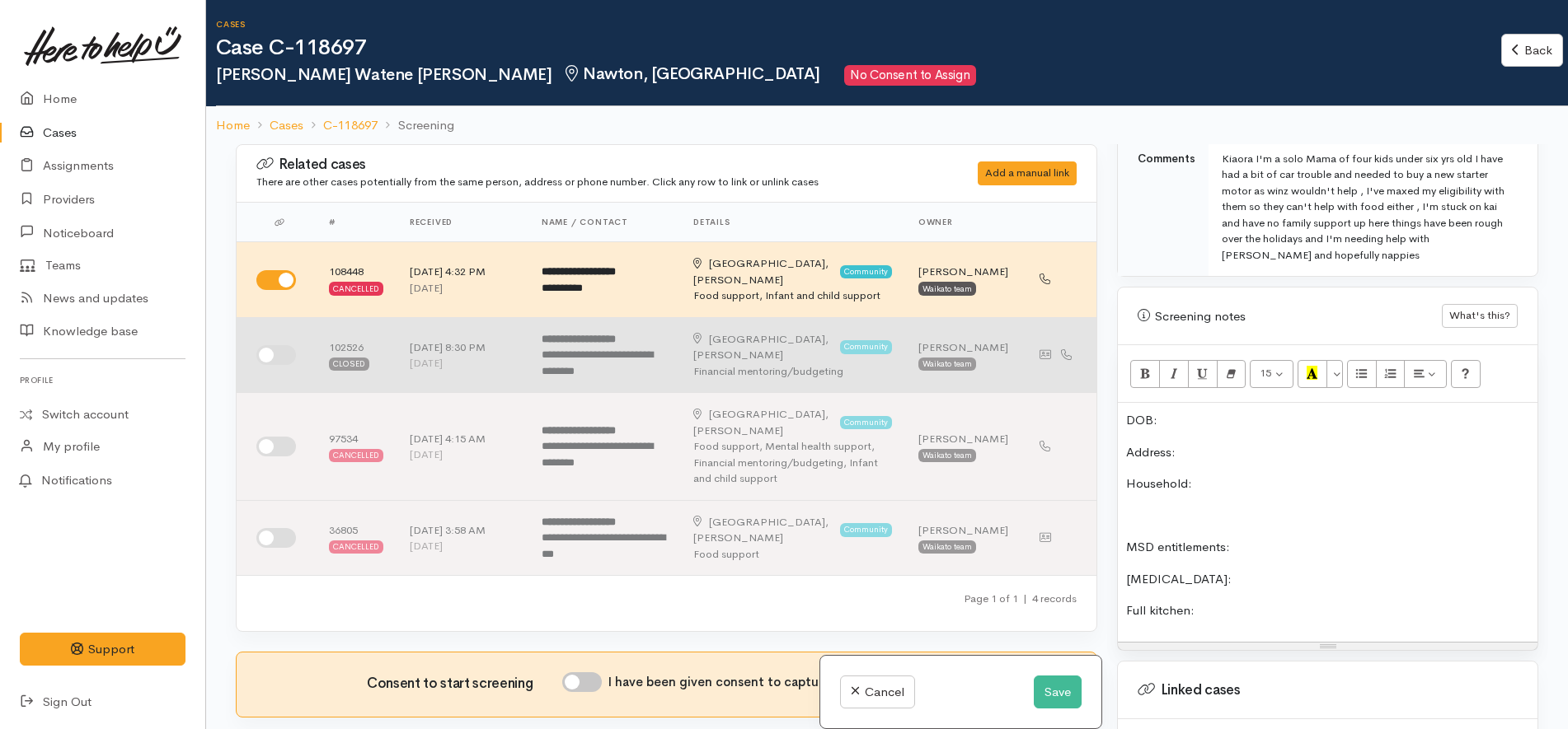
click at [280, 348] on input "checkbox" at bounding box center [276, 355] width 39 height 20
checkbox input "true"
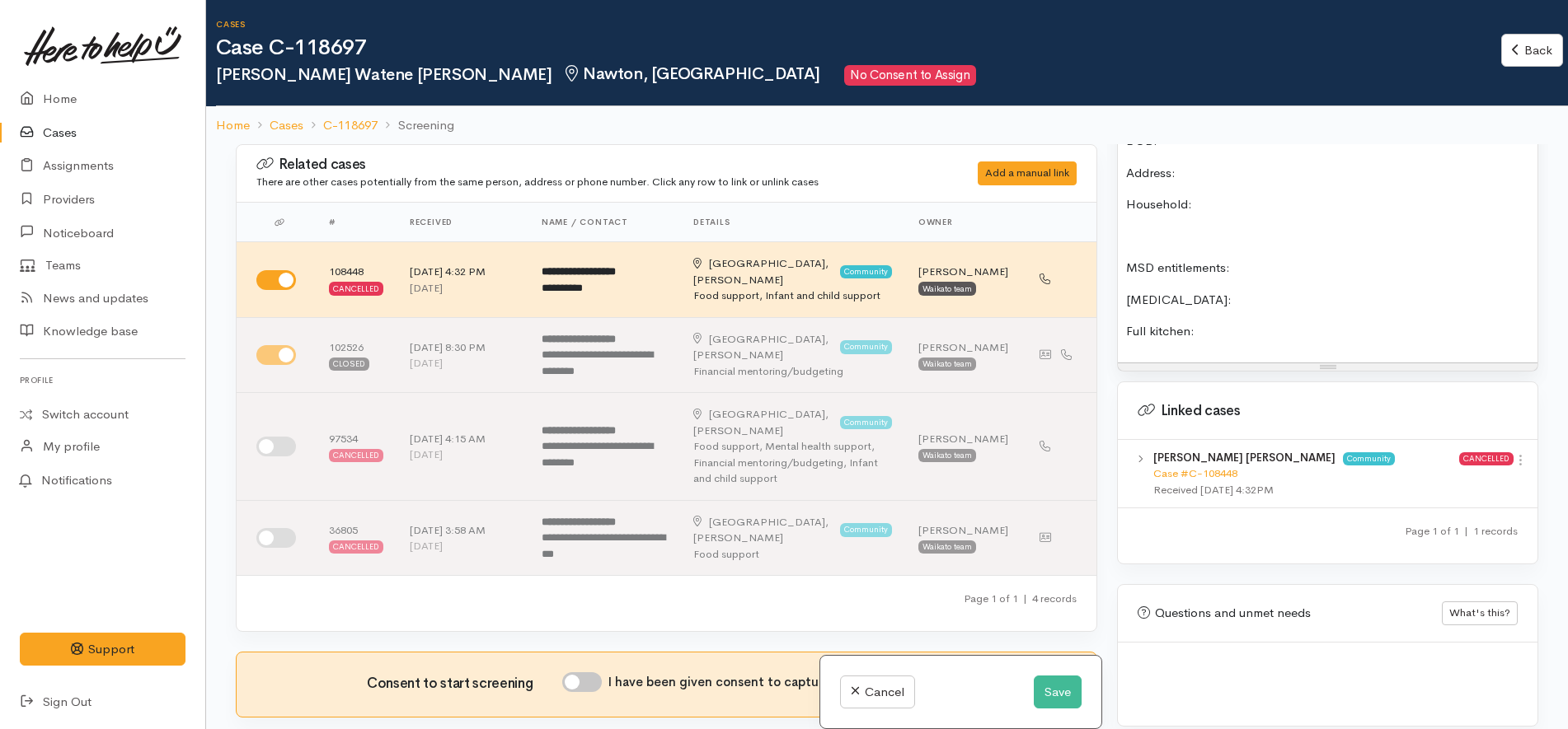
scroll to position [1206, 0]
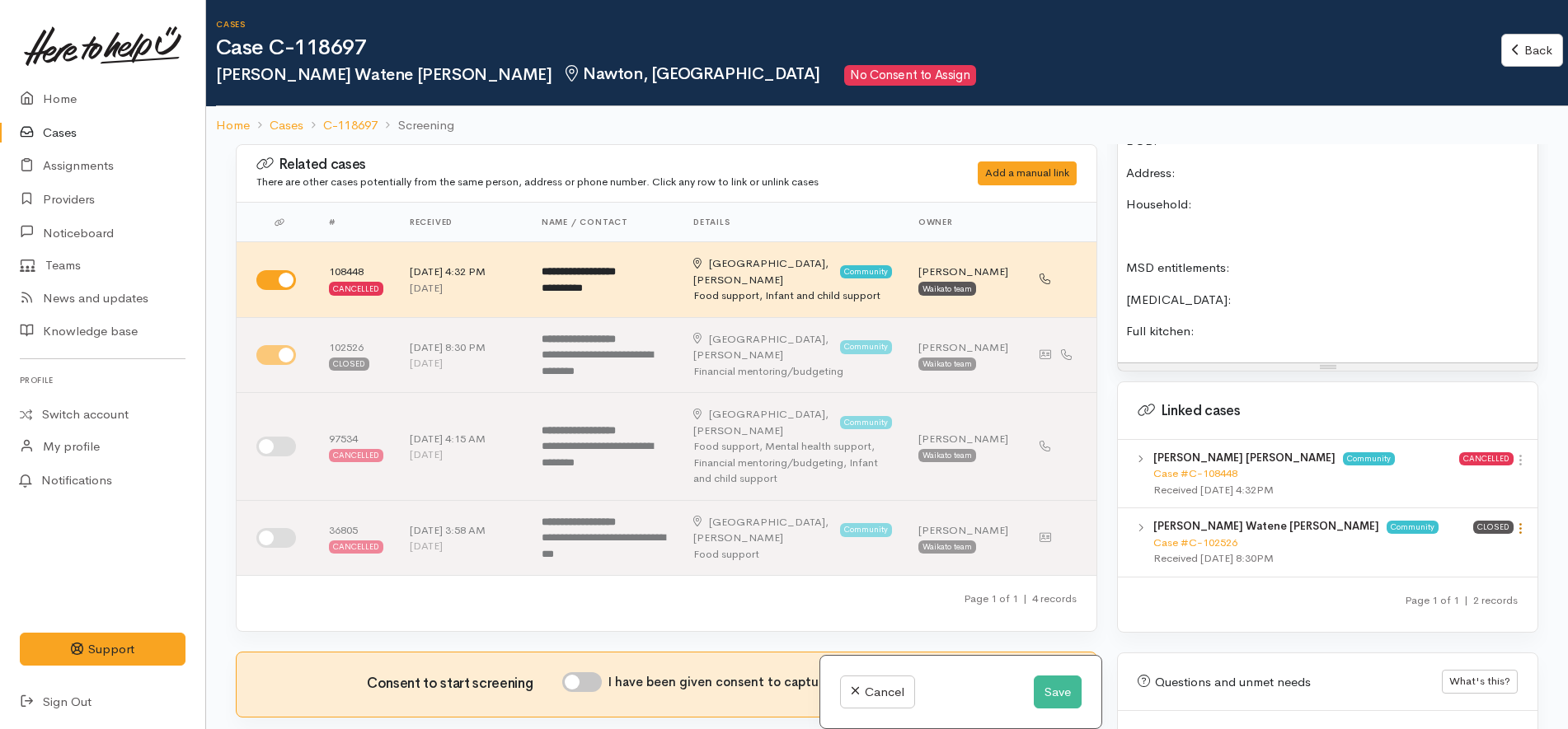
click at [1516, 521] on icon at bounding box center [1520, 528] width 14 height 14
click at [1494, 548] on link "View case" at bounding box center [1461, 561] width 130 height 25
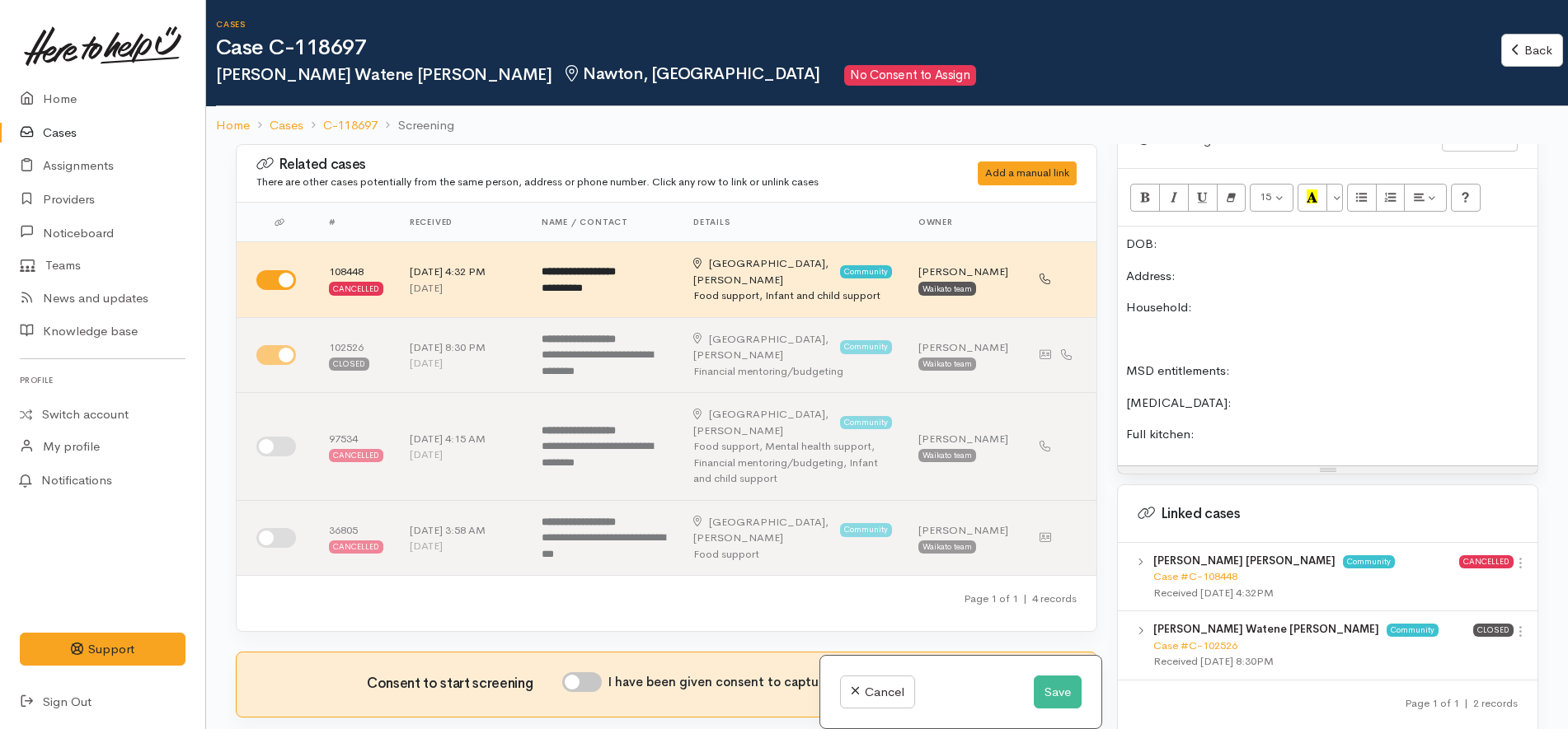
click at [1230, 267] on p "Address:" at bounding box center [1328, 276] width 403 height 19
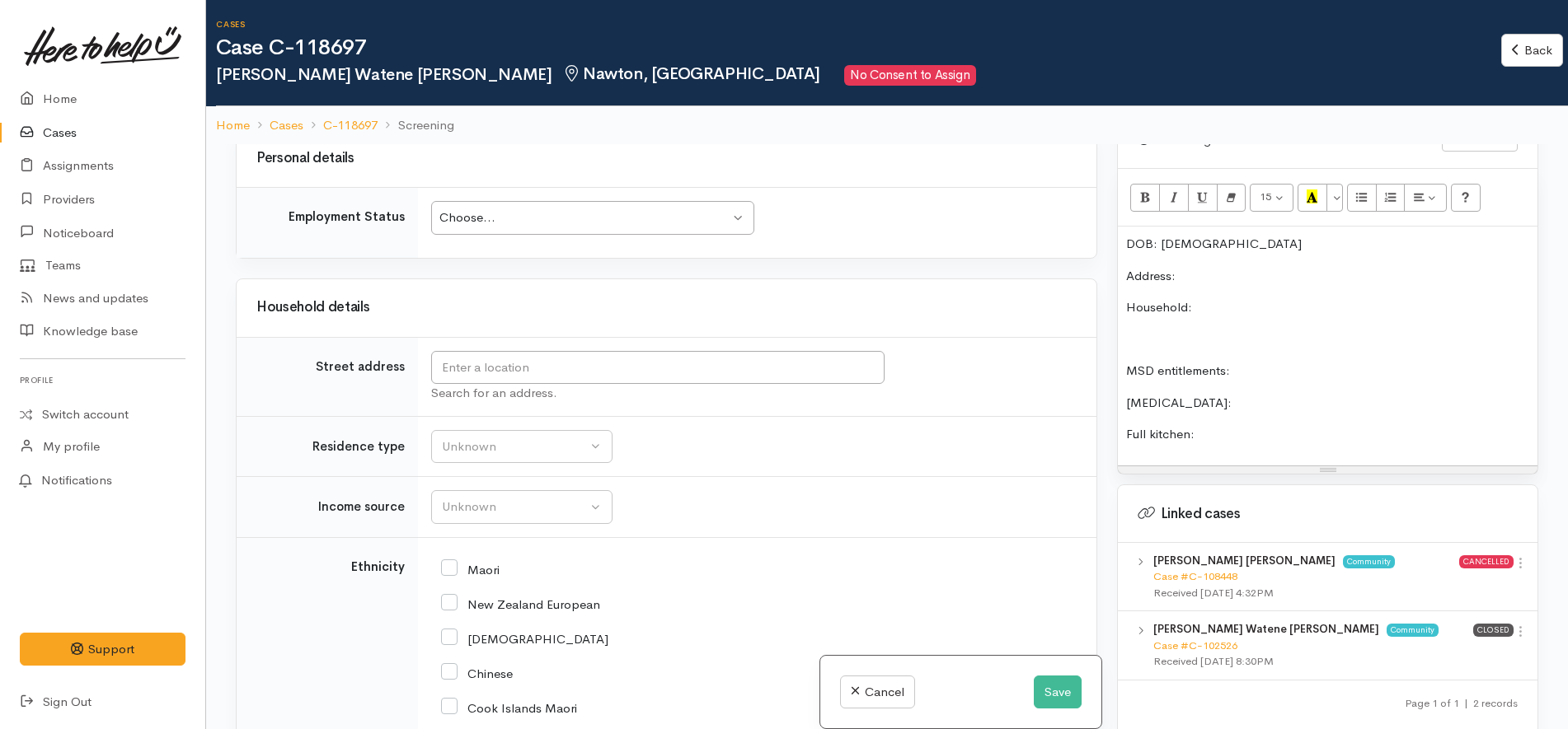
scroll to position [2162, 0]
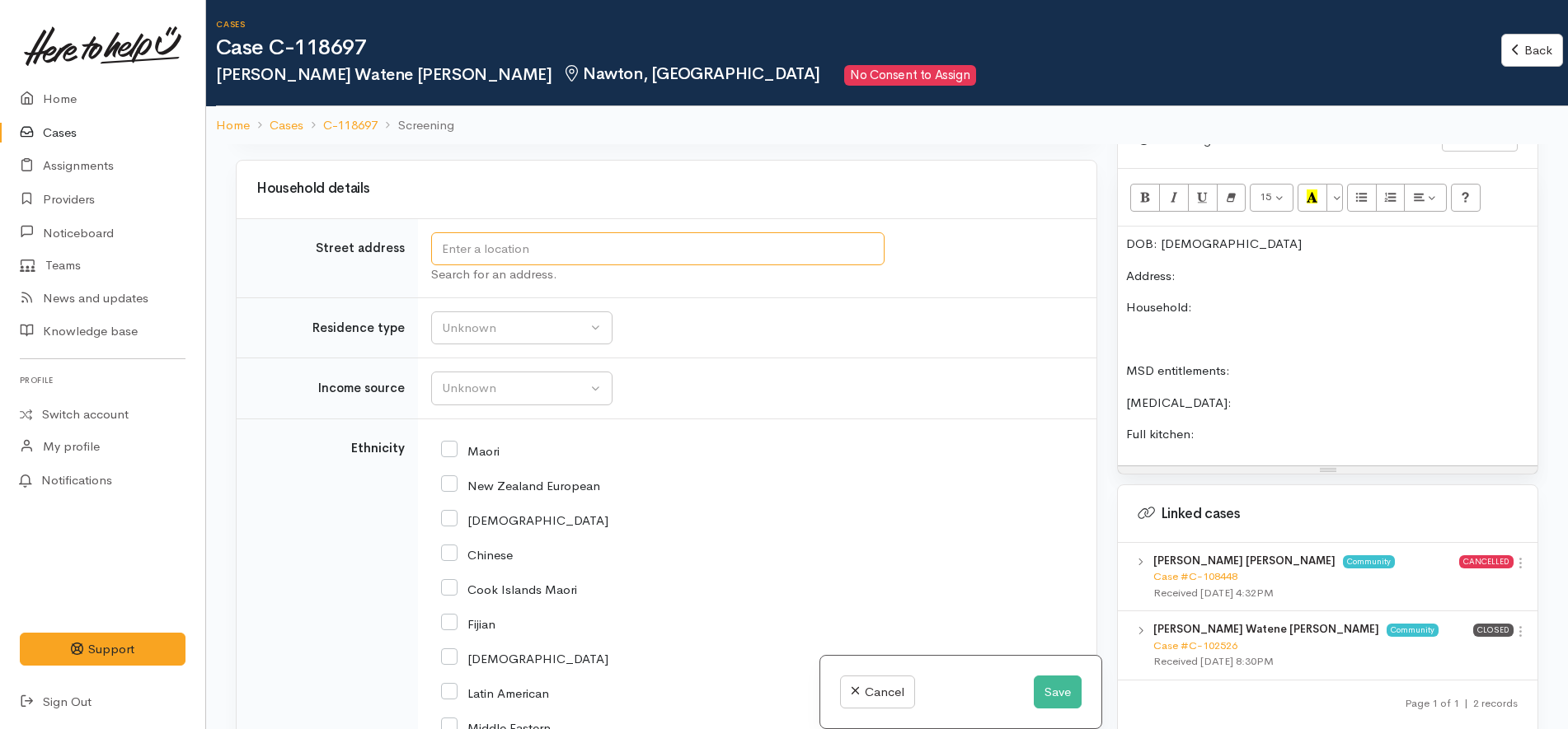
click at [628, 233] on input "text" at bounding box center [657, 248] width 453 height 34
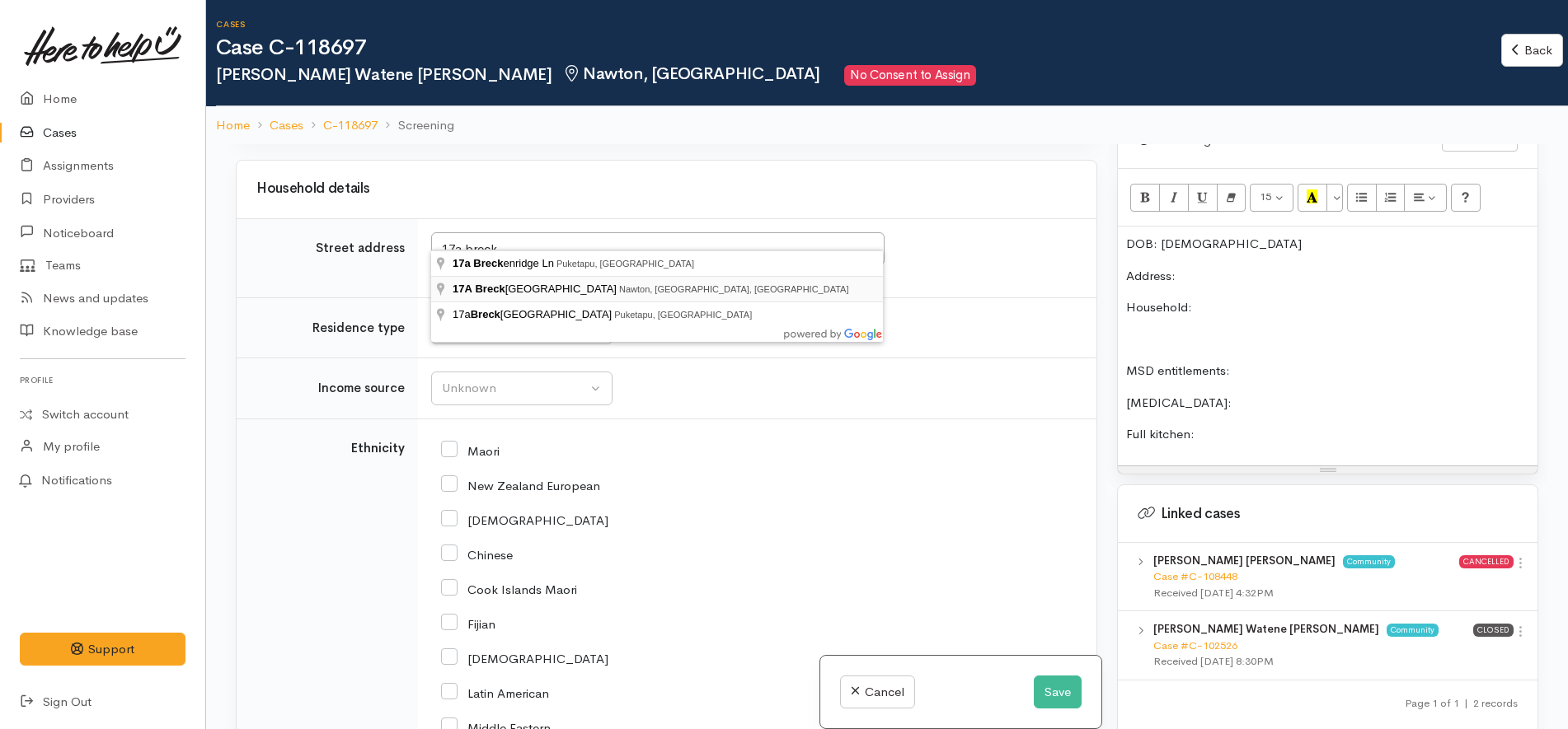
type input "17A Breckons Avenue, Nawton, Hamilton, New Zealand"
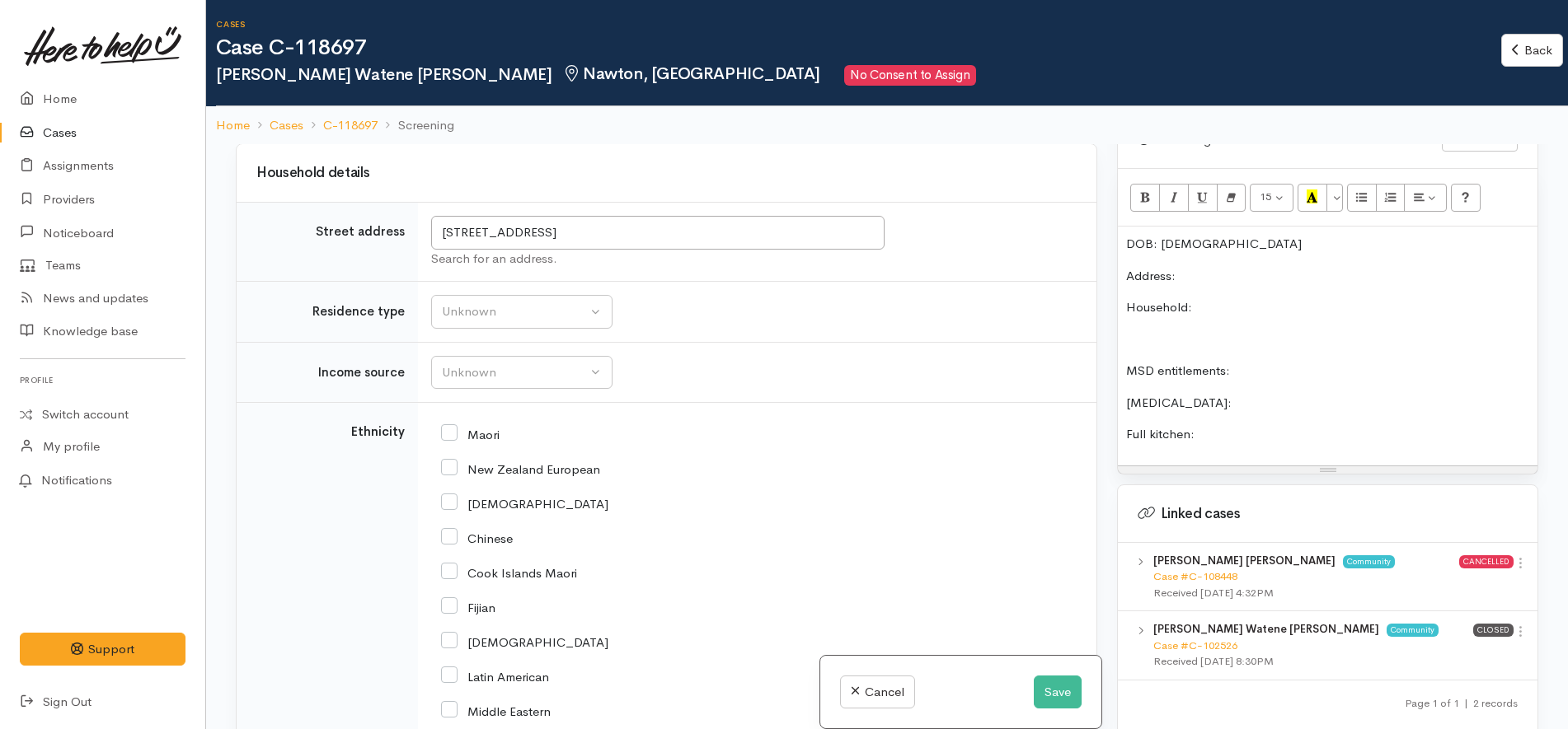
scroll to position [2629, 0]
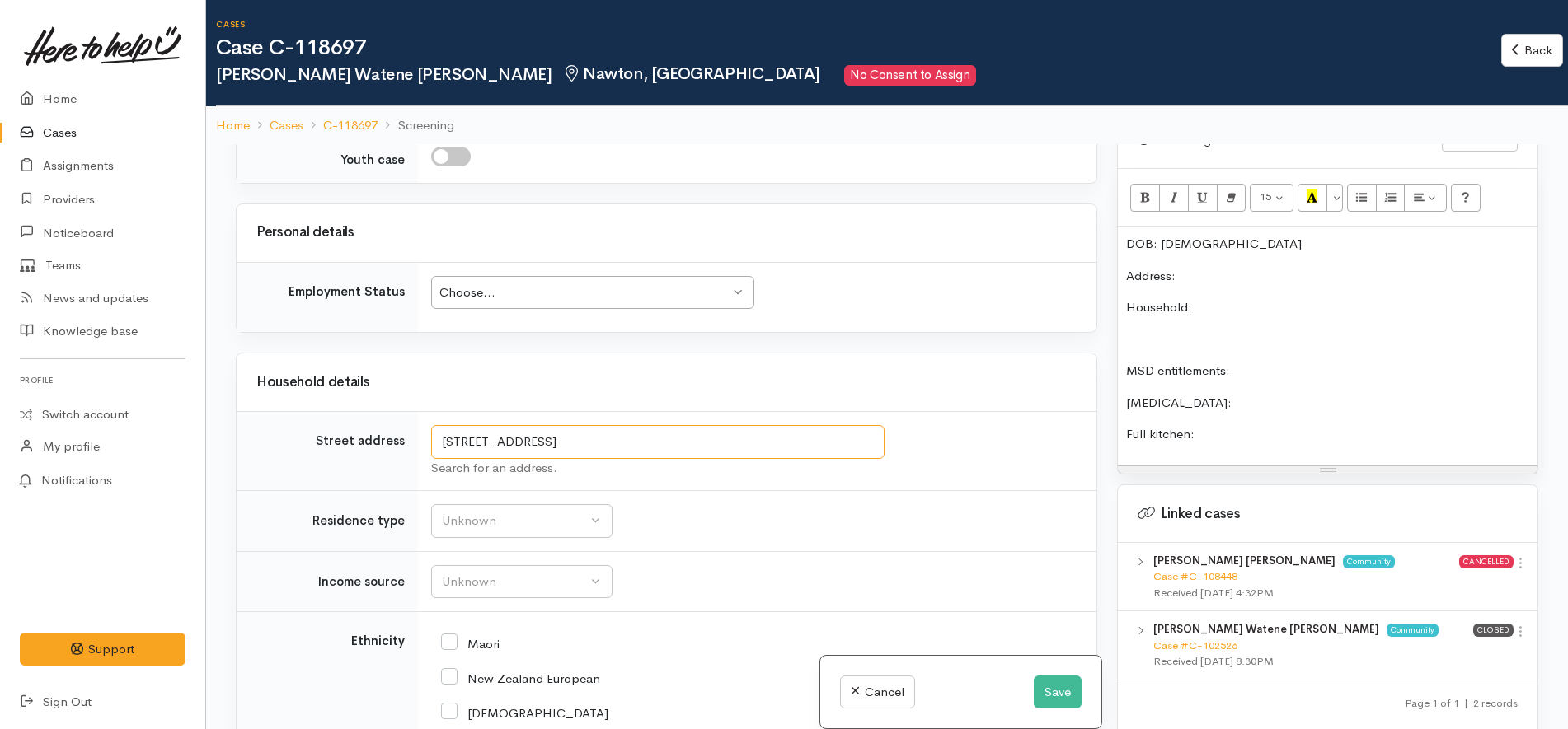
drag, startPoint x: 779, startPoint y: 233, endPoint x: 268, endPoint y: 201, distance: 512.0
click at [1236, 267] on p "Address:" at bounding box center [1328, 276] width 403 height 19
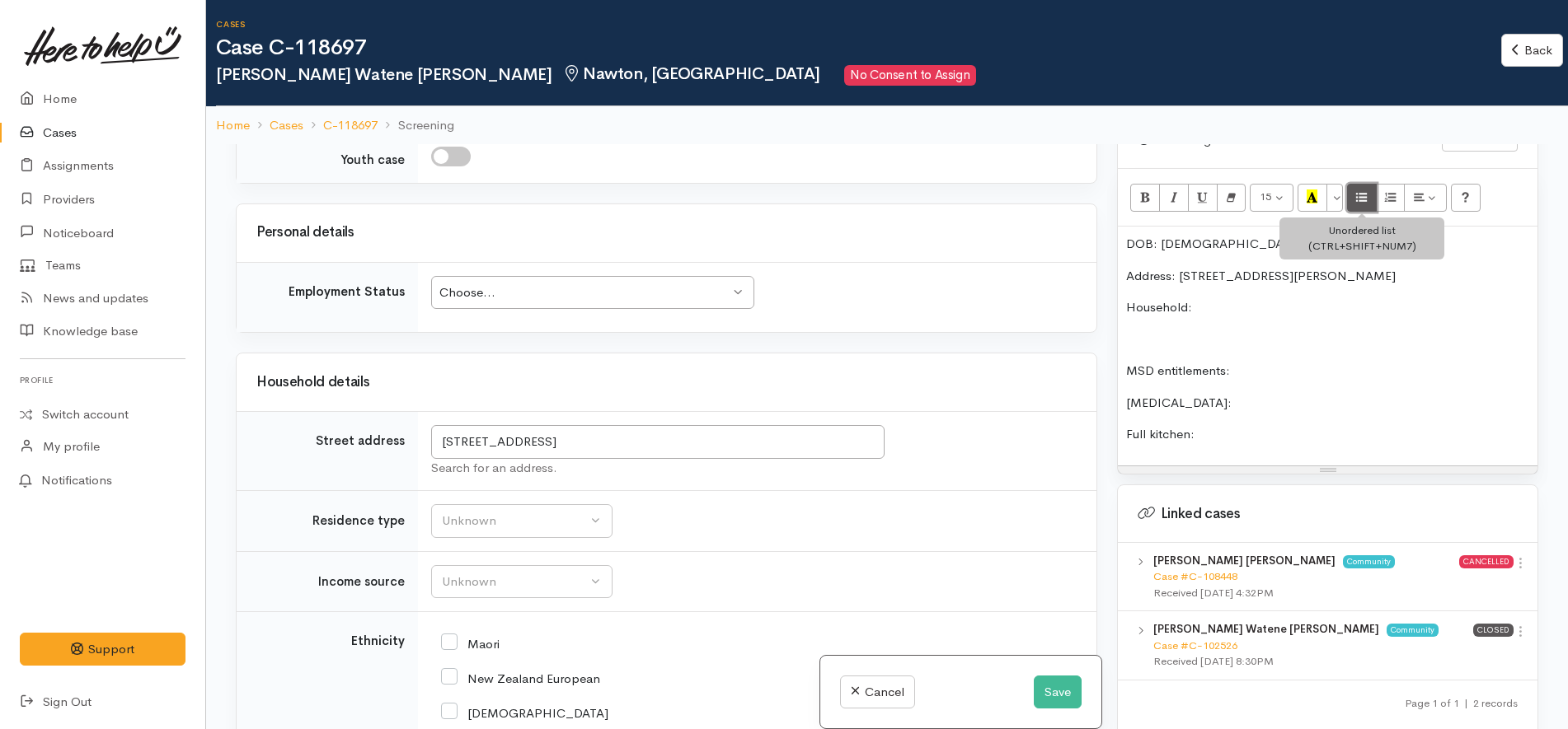
click at [1363, 189] on icon "Unordered list (CTRL+SHIFT+NUM7)" at bounding box center [1361, 196] width 11 height 14
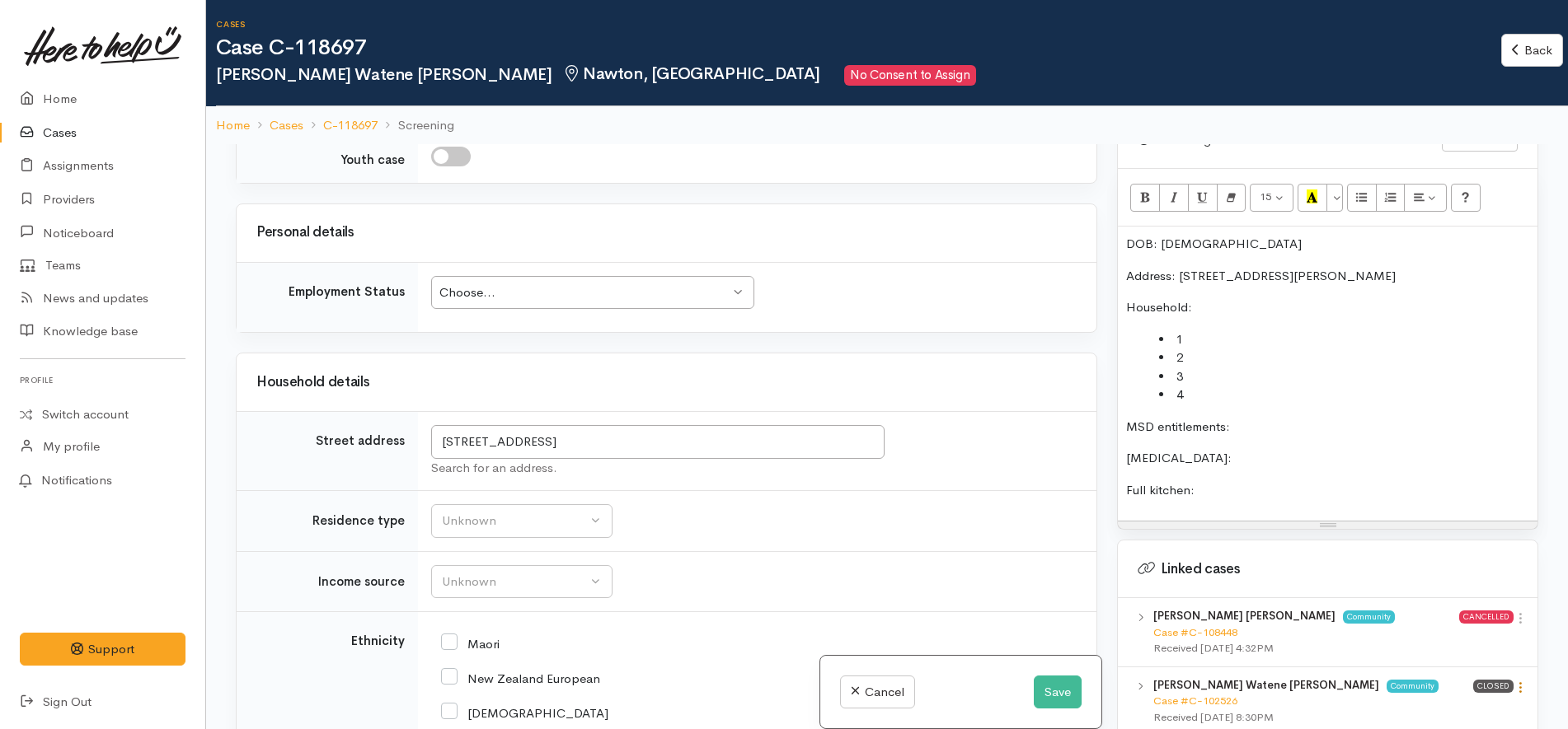
click at [1517, 681] on icon at bounding box center [1520, 687] width 14 height 14
click at [1455, 621] on link "View case" at bounding box center [1461, 633] width 130 height 25
click at [1191, 349] on li "2" at bounding box center [1344, 358] width 370 height 19
copy li "year old"
copy li "years old"
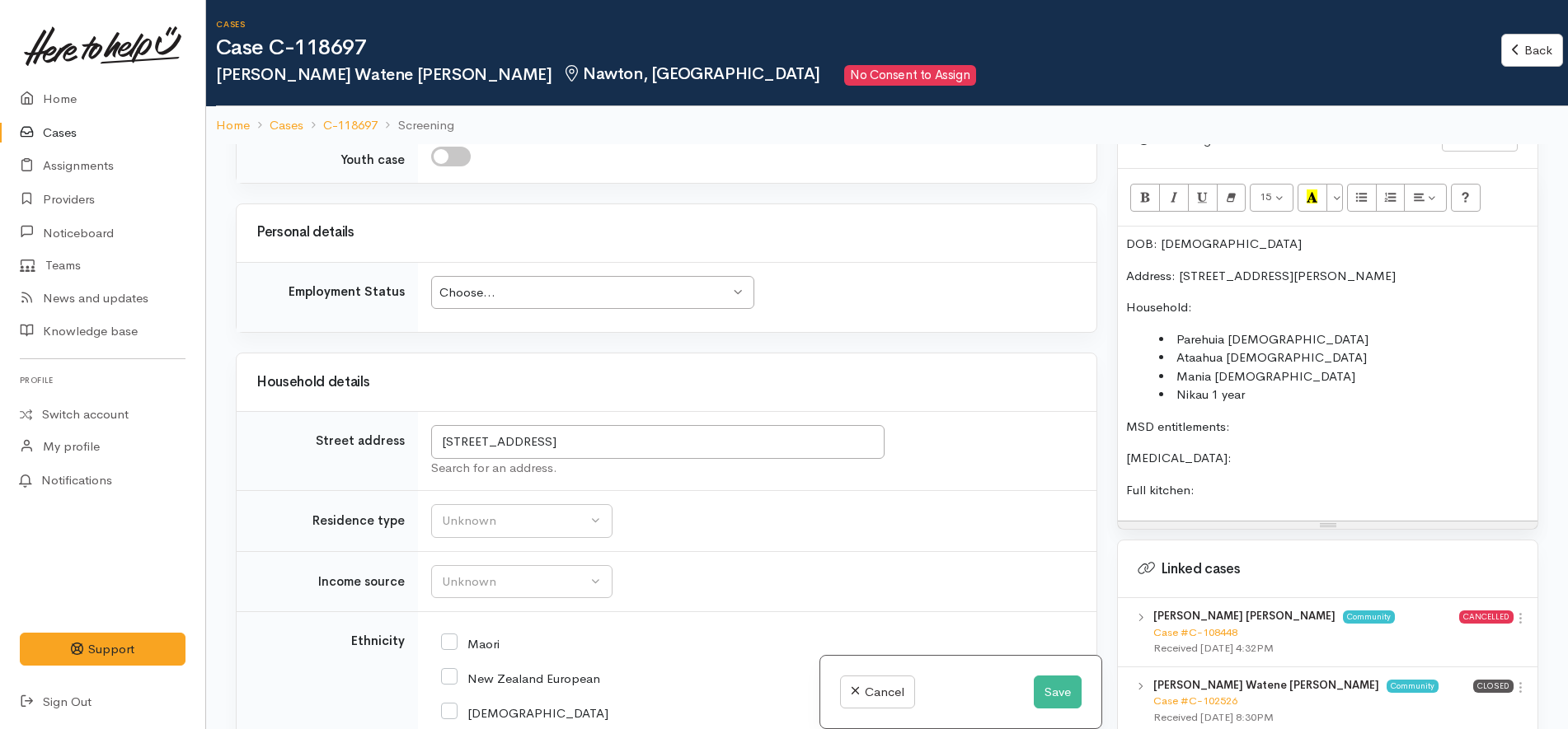
click at [1296, 386] on li "Nikau 1 year" at bounding box center [1344, 395] width 370 height 19
copy li ", daughter"
click at [1251, 449] on p "Food allergies:" at bounding box center [1328, 458] width 403 height 19
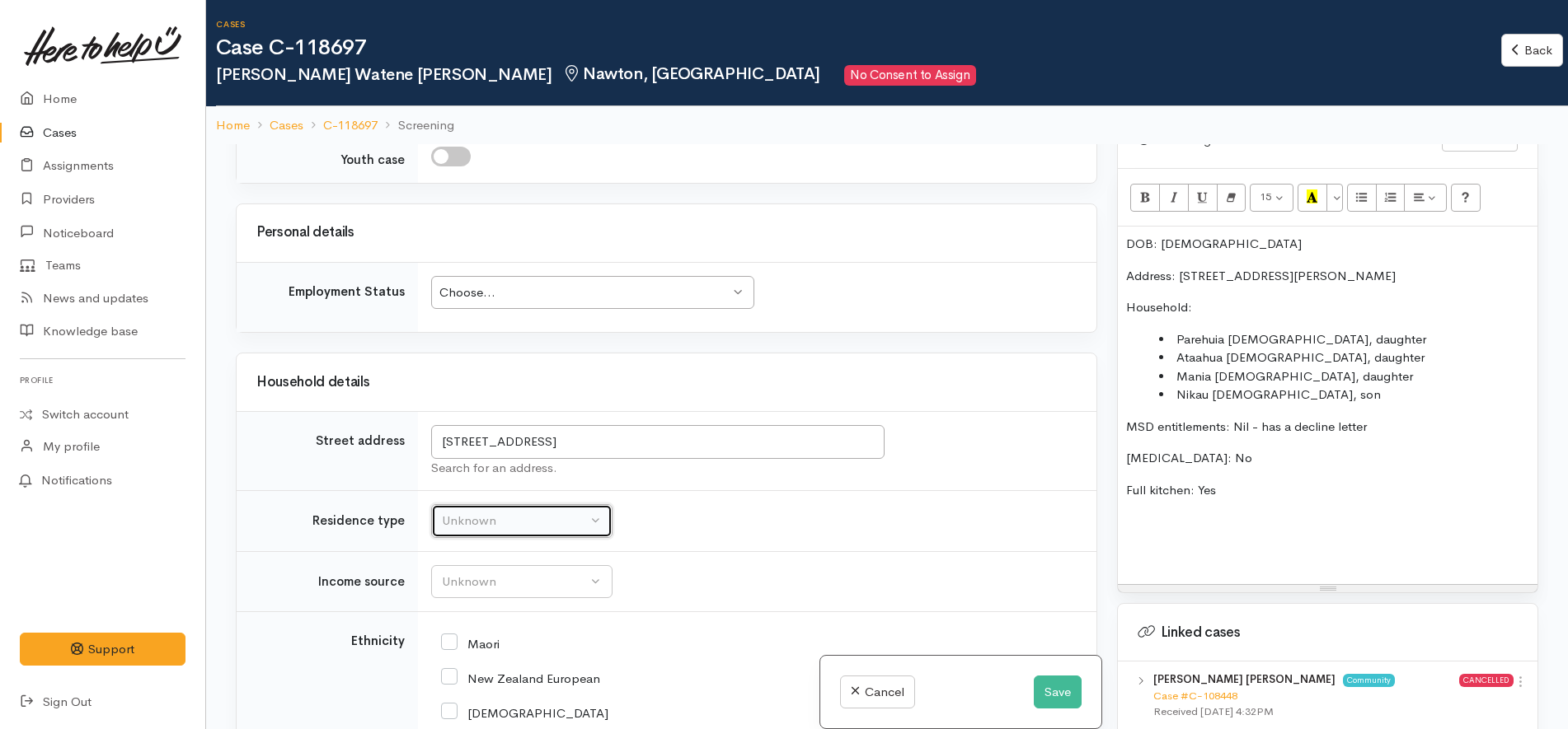
click at [530, 511] on div "Unknown" at bounding box center [514, 521] width 145 height 19
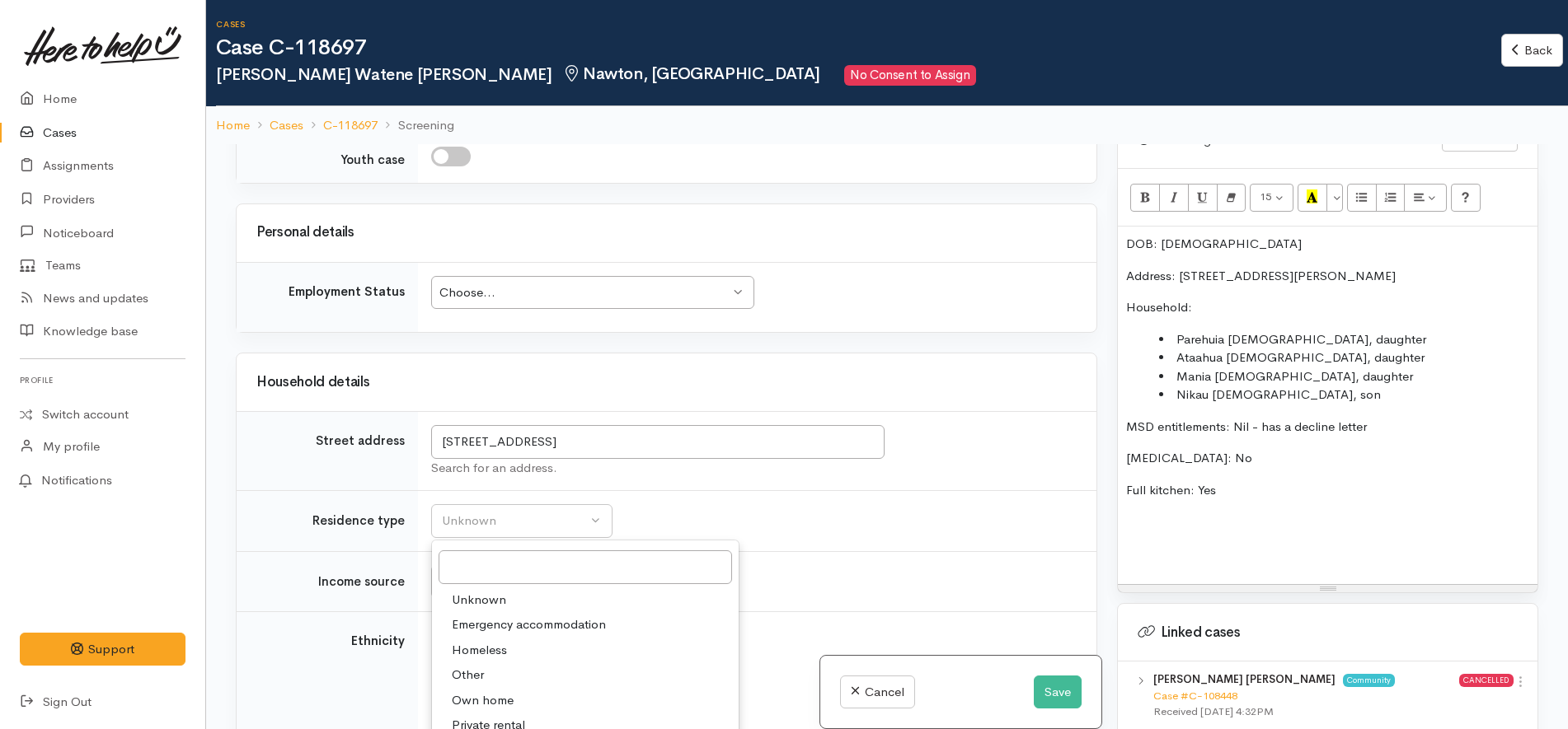
drag, startPoint x: 512, startPoint y: 545, endPoint x: 512, endPoint y: 491, distance: 54.0
select select "3"
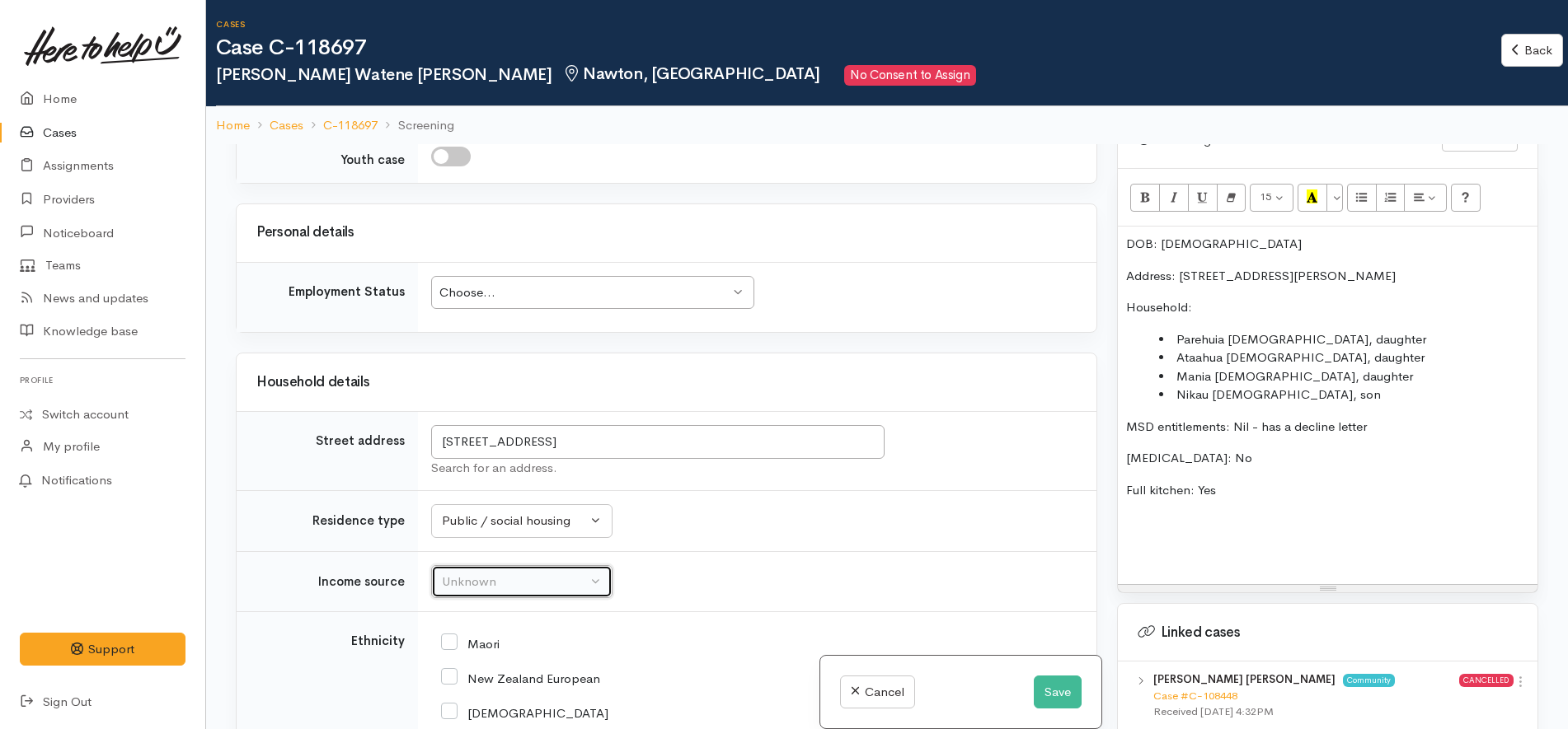
click at [517, 572] on div "Unknown" at bounding box center [514, 582] width 145 height 19
select select "7"
click at [755, 670] on div "New Zealand European" at bounding box center [753, 677] width 626 height 15
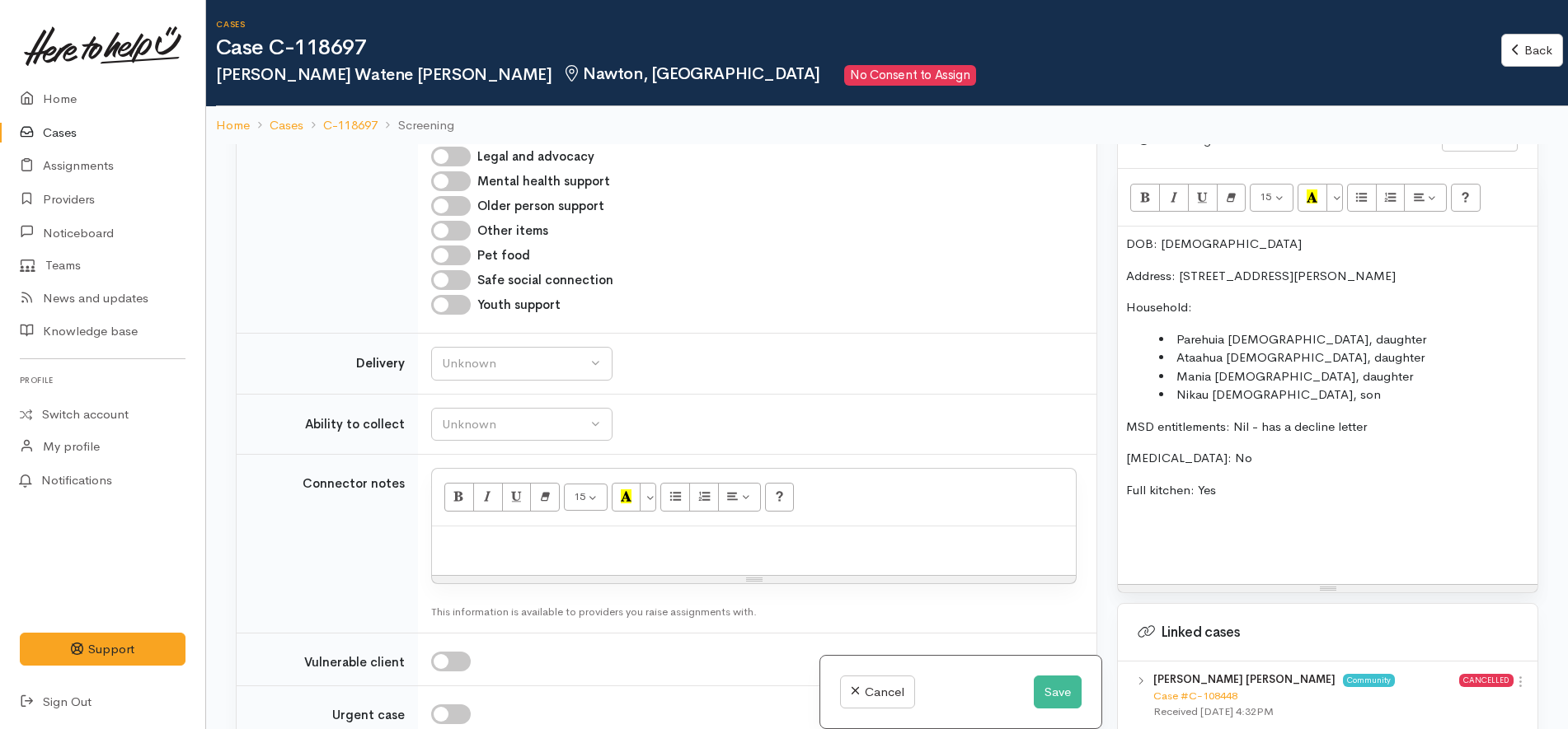
scroll to position [1806, 0]
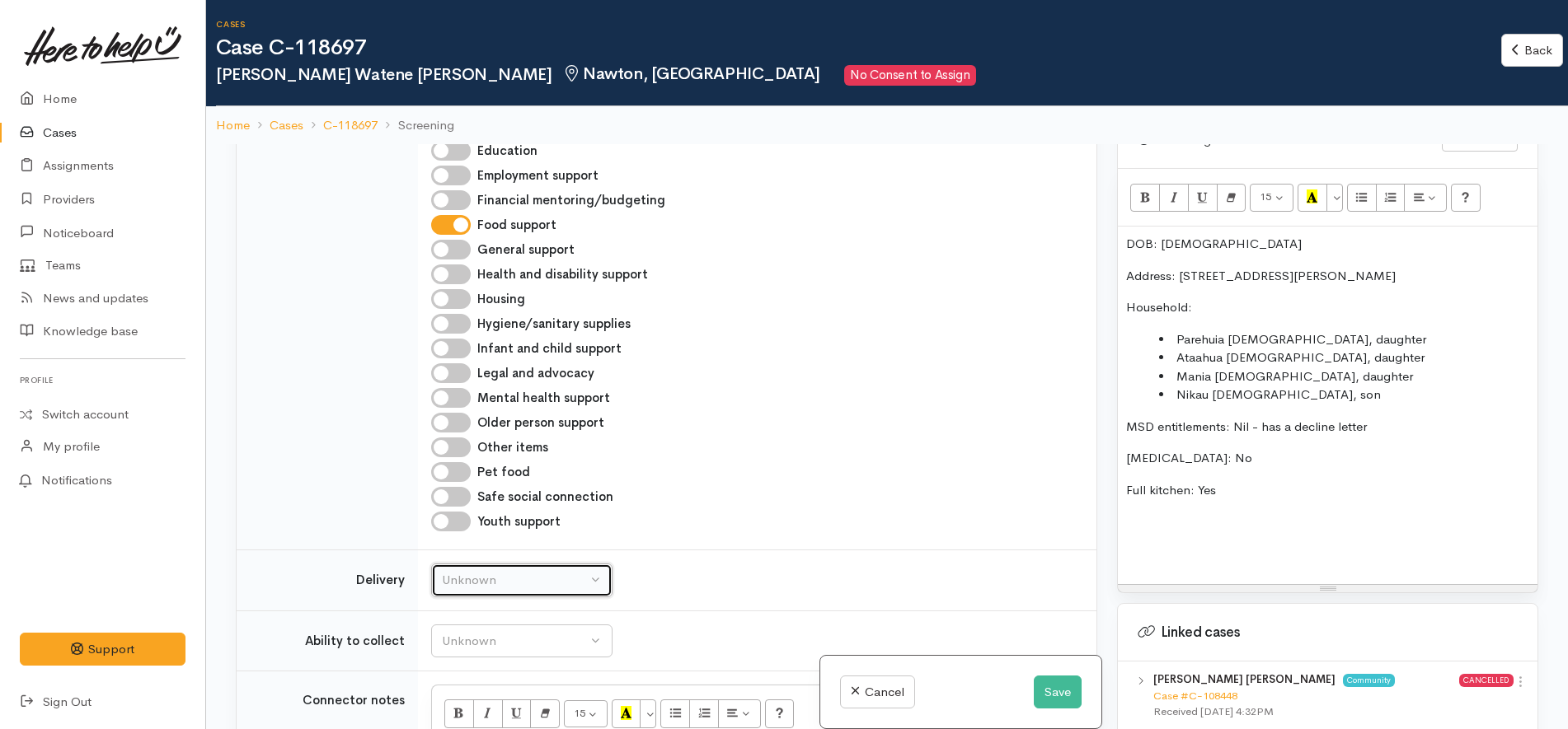
click at [562, 571] on div "Unknown" at bounding box center [514, 580] width 145 height 19
click at [498, 722] on link "No" at bounding box center [521, 734] width 179 height 25
select select "1"
click at [547, 611] on td "Unknown Able to pick up / collect help on my own Able to pick up / collect with…" at bounding box center [757, 641] width 678 height 61
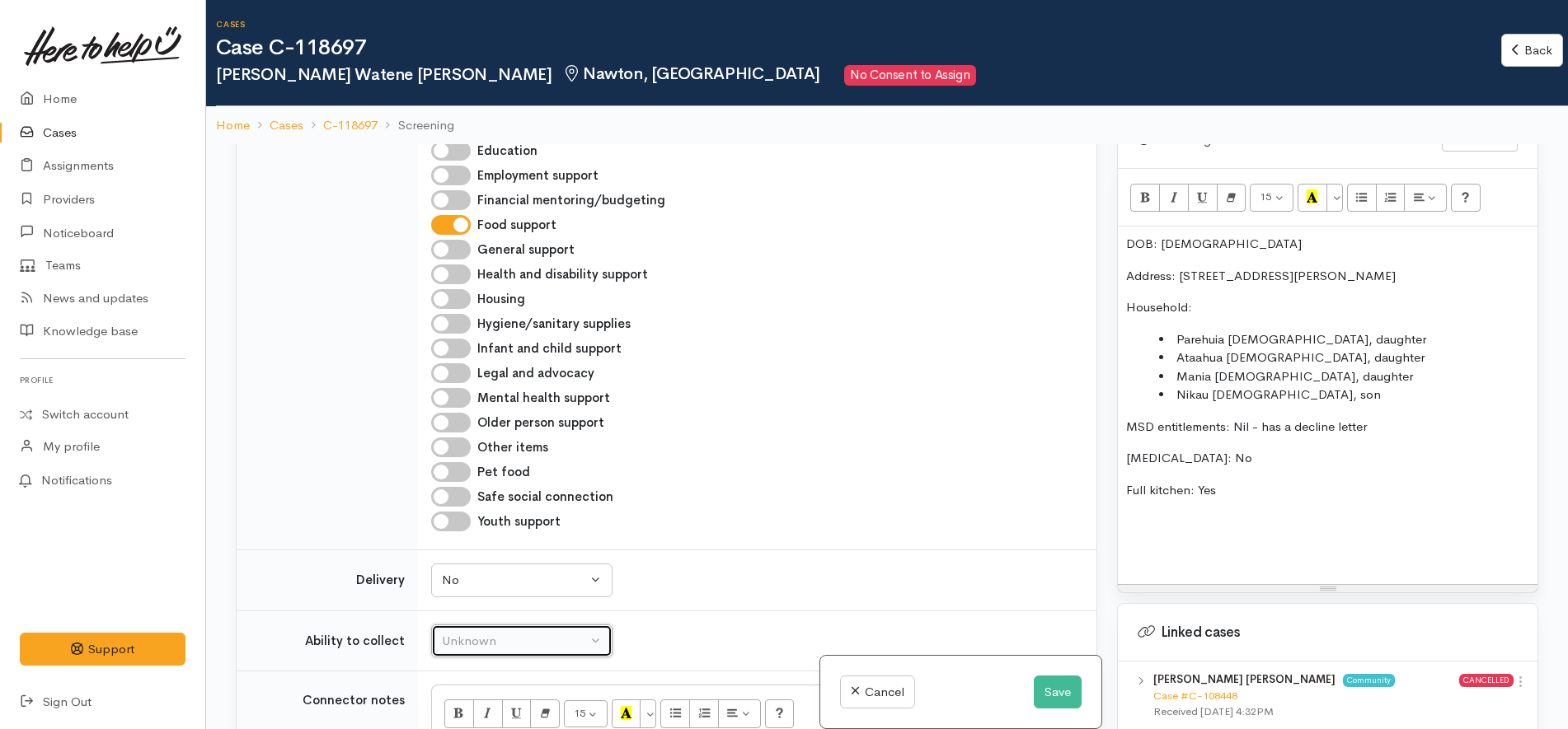
click at [552, 624] on button "Unknown" at bounding box center [521, 641] width 181 height 34
select select "2"
click at [847, 563] on div "Unknown Delivery needed Delivery preferred No No Unknown Delivery needed Delive…" at bounding box center [753, 580] width 646 height 34
click at [1264, 522] on div "DOB: 8/1/2001 Address: 17A Breckons Avenue, Nawton, Hamilton, New Zealand House…" at bounding box center [1327, 405] width 420 height 358
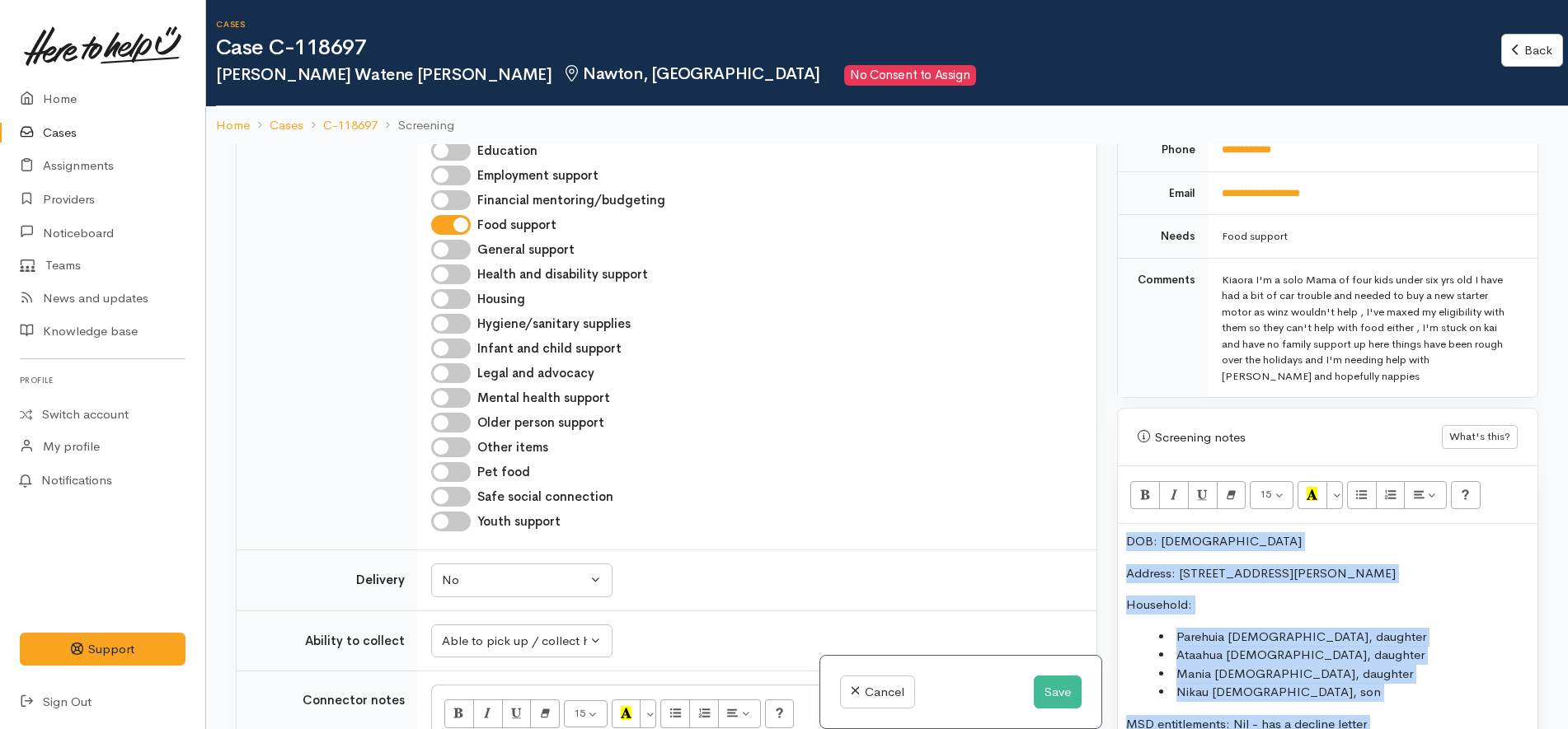
drag, startPoint x: 1308, startPoint y: 509, endPoint x: 1003, endPoint y: 135, distance: 482.6
click at [1003, 135] on div "Cases Case C-118697 Raiha Watene gates Nawton, Hamilton No Consent to Assign Ba…" at bounding box center [886, 437] width 1361 height 874
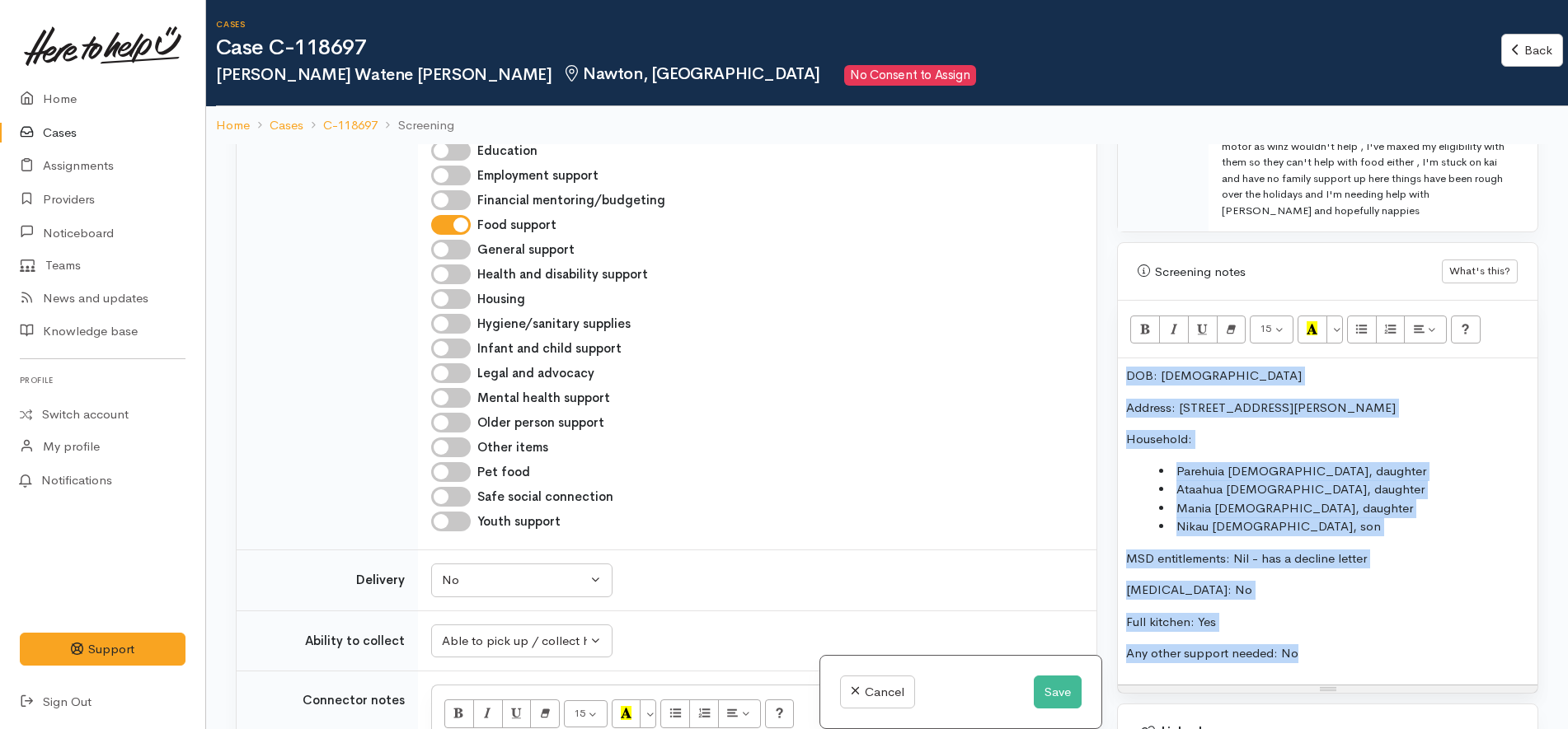
scroll to position [1218, 0]
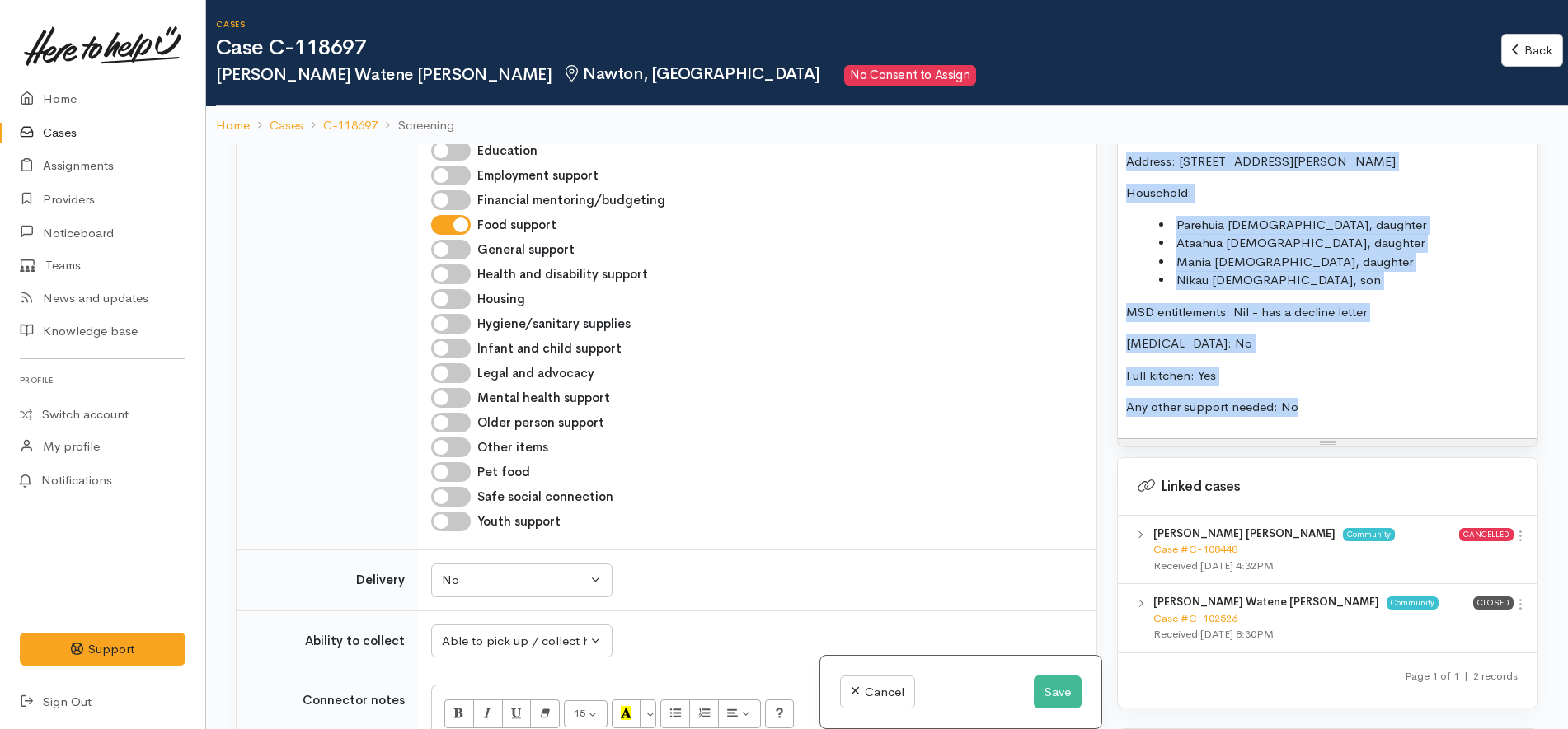
click at [1223, 216] on li "Parehuia 6 years old, daughter" at bounding box center [1344, 225] width 370 height 19
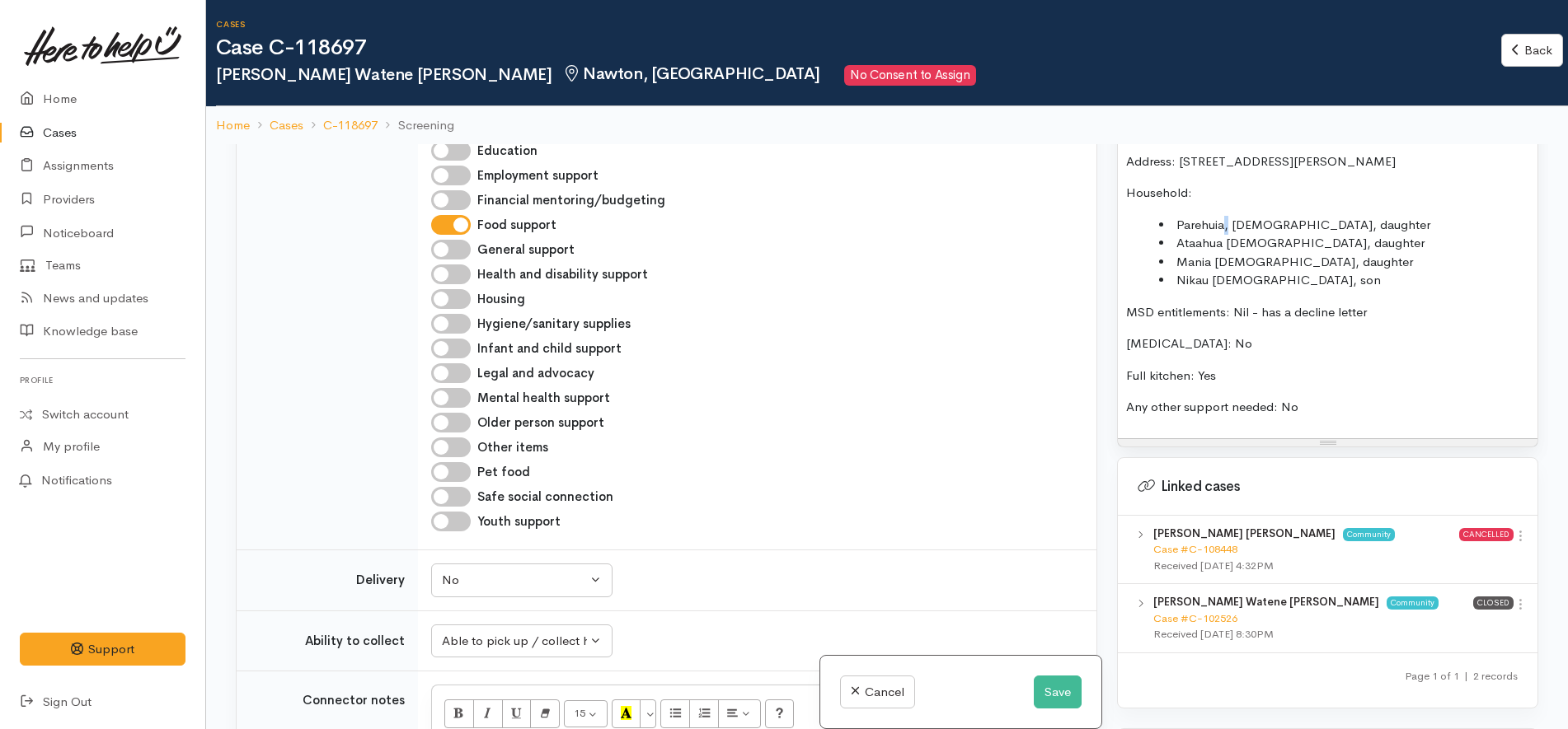
copy li ","
click at [1065, 686] on button "Save" at bounding box center [1057, 692] width 48 height 34
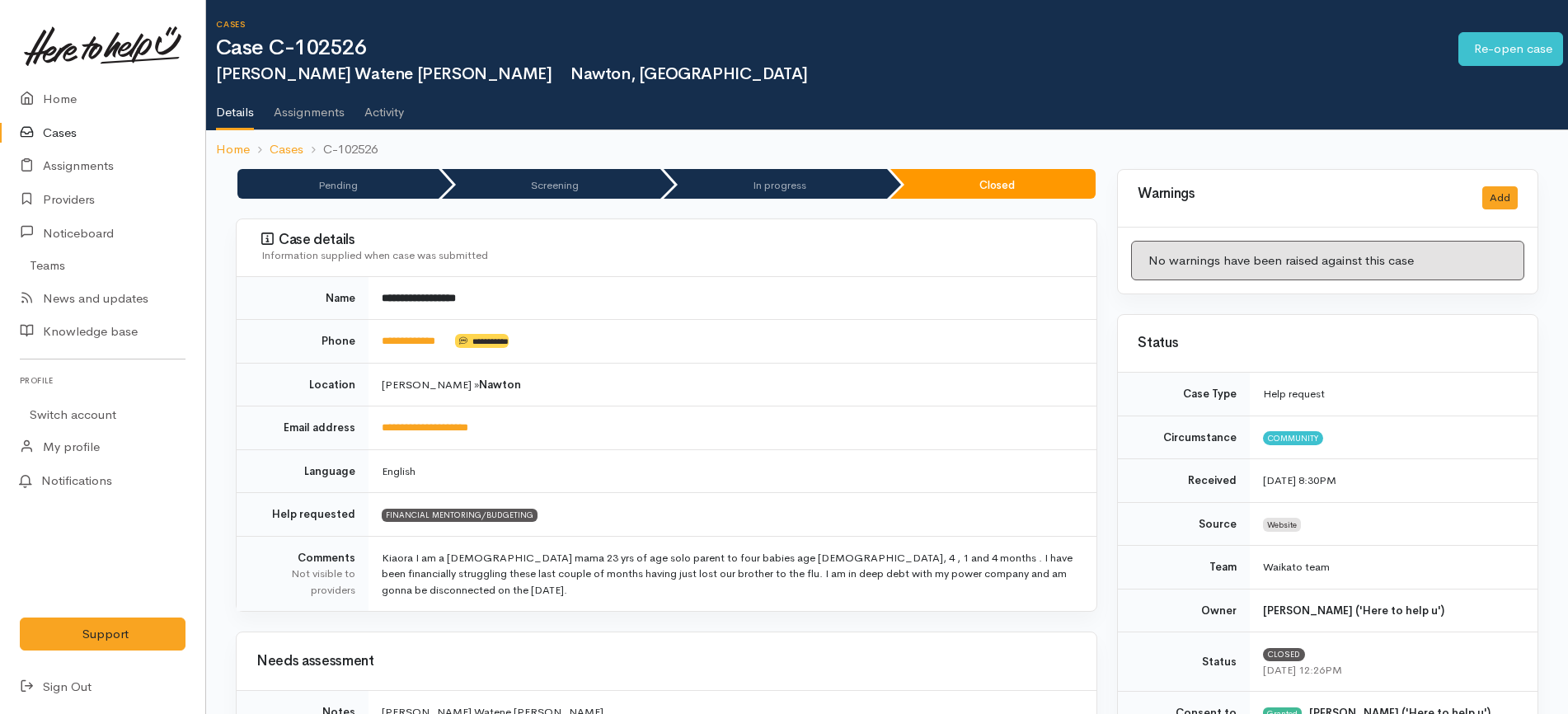
scroll to position [515, 0]
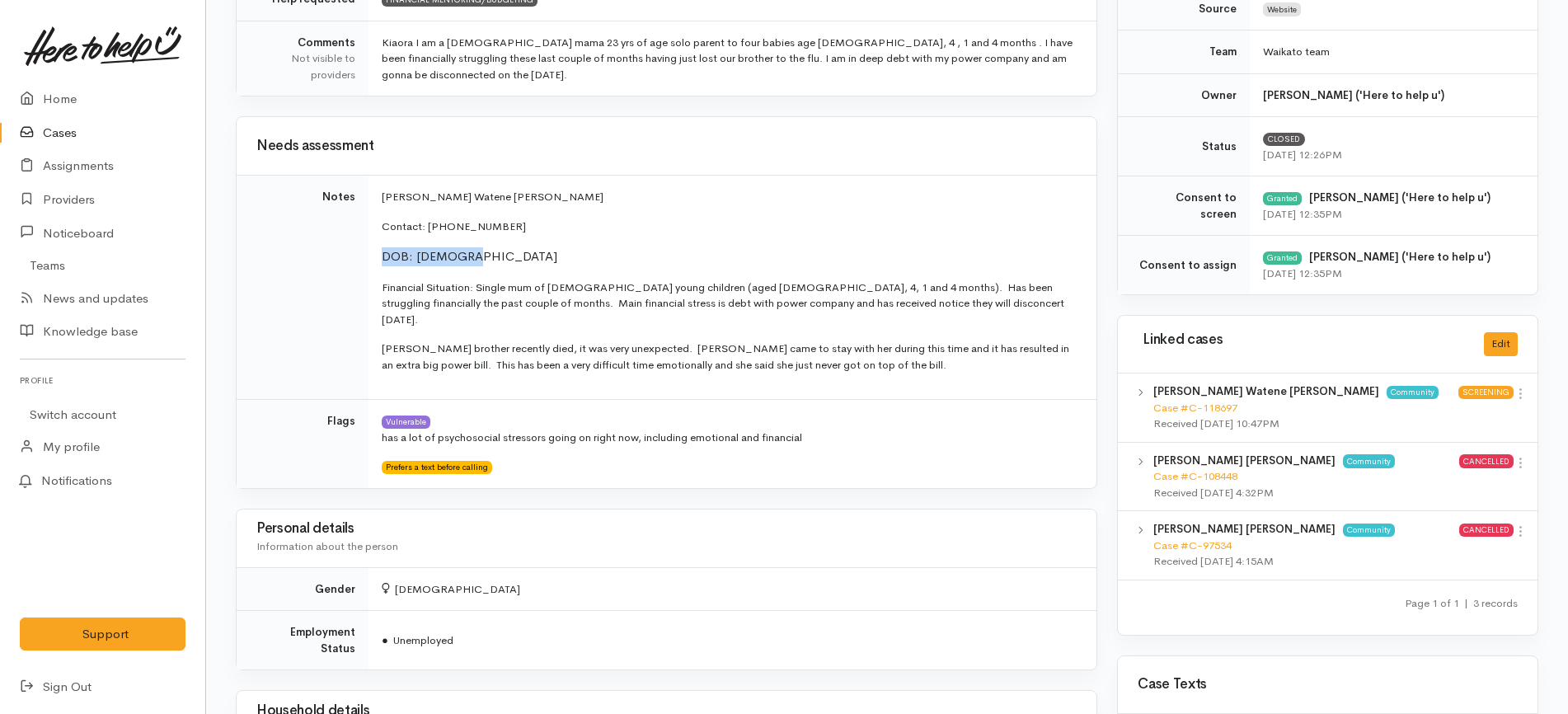
drag, startPoint x: 482, startPoint y: 252, endPoint x: 379, endPoint y: 262, distance: 103.5
click at [379, 262] on td "[PERSON_NAME] Watene [PERSON_NAME] Contact: [PHONE_NUMBER][DEMOGRAPHIC_DATA] DO…" at bounding box center [732, 288] width 728 height 224
copy span "DOB: [DEMOGRAPHIC_DATA]"
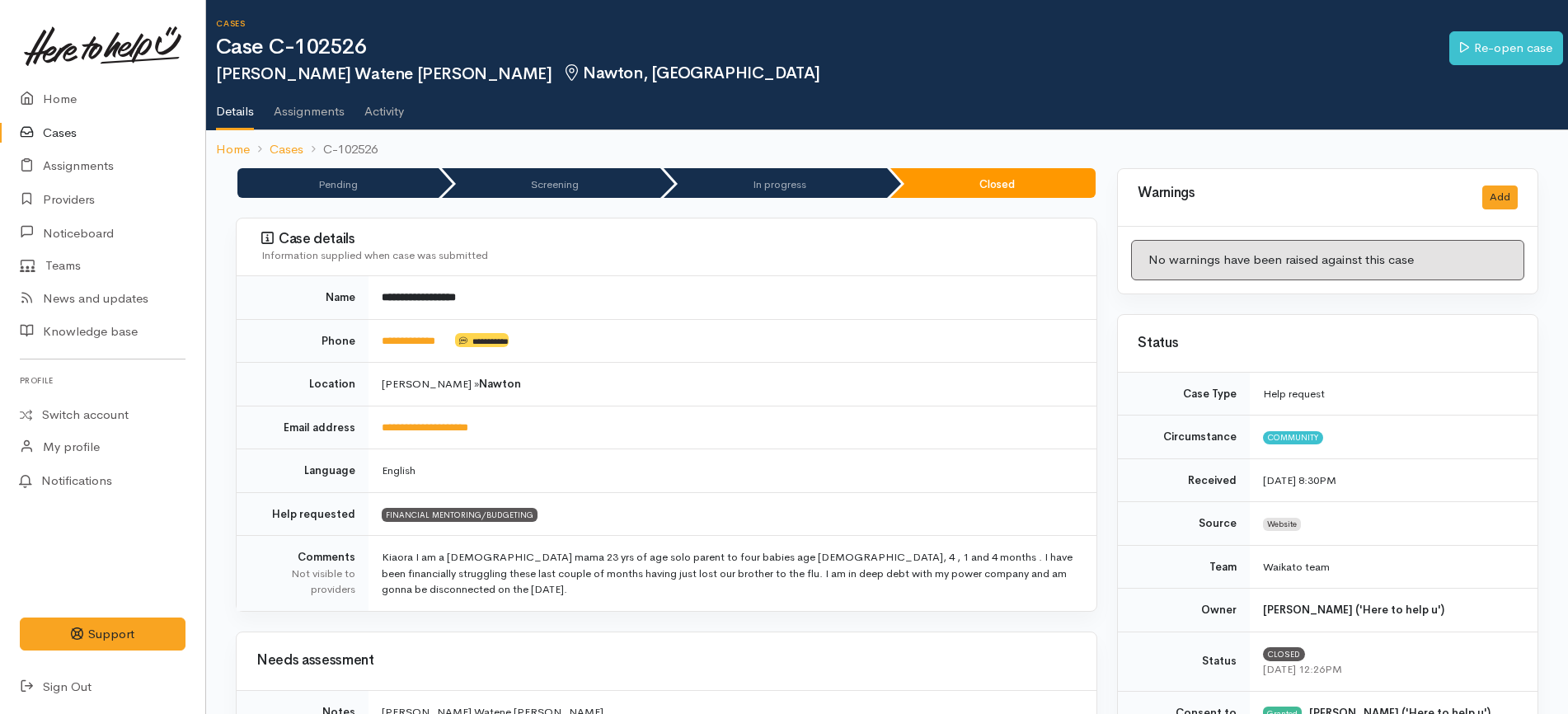
scroll to position [0, 0]
click at [147, 92] on link "Home" at bounding box center [102, 99] width 205 height 34
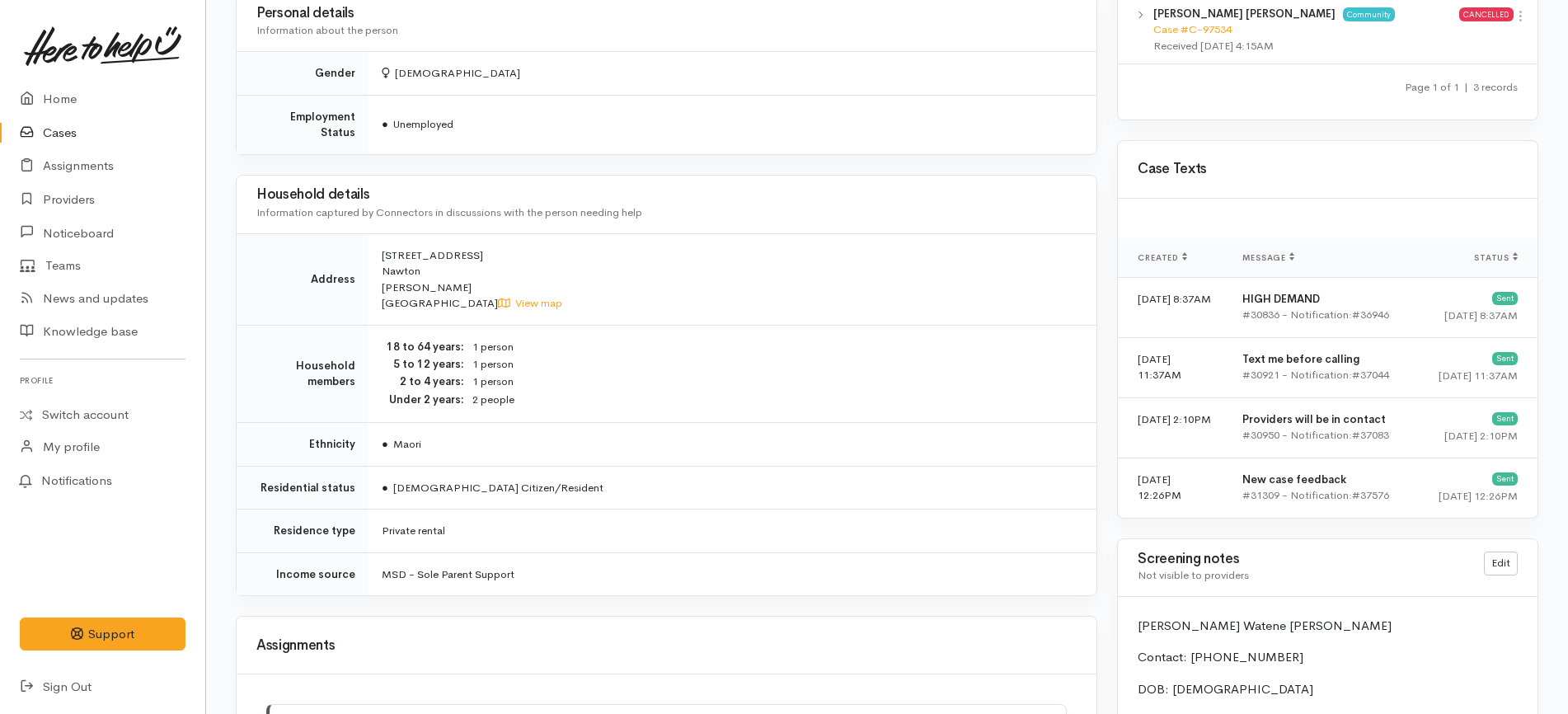
scroll to position [1649, 0]
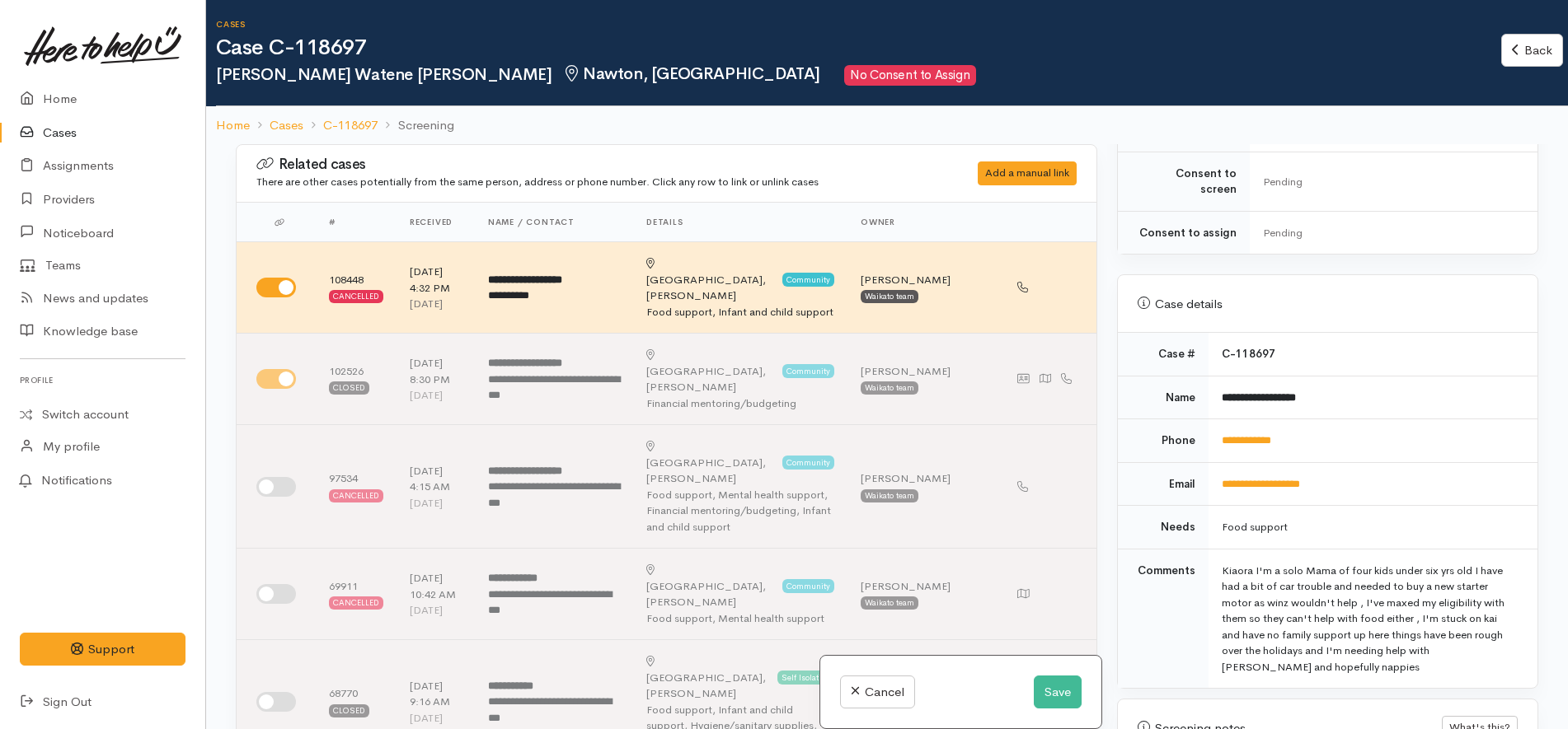
scroll to position [926, 0]
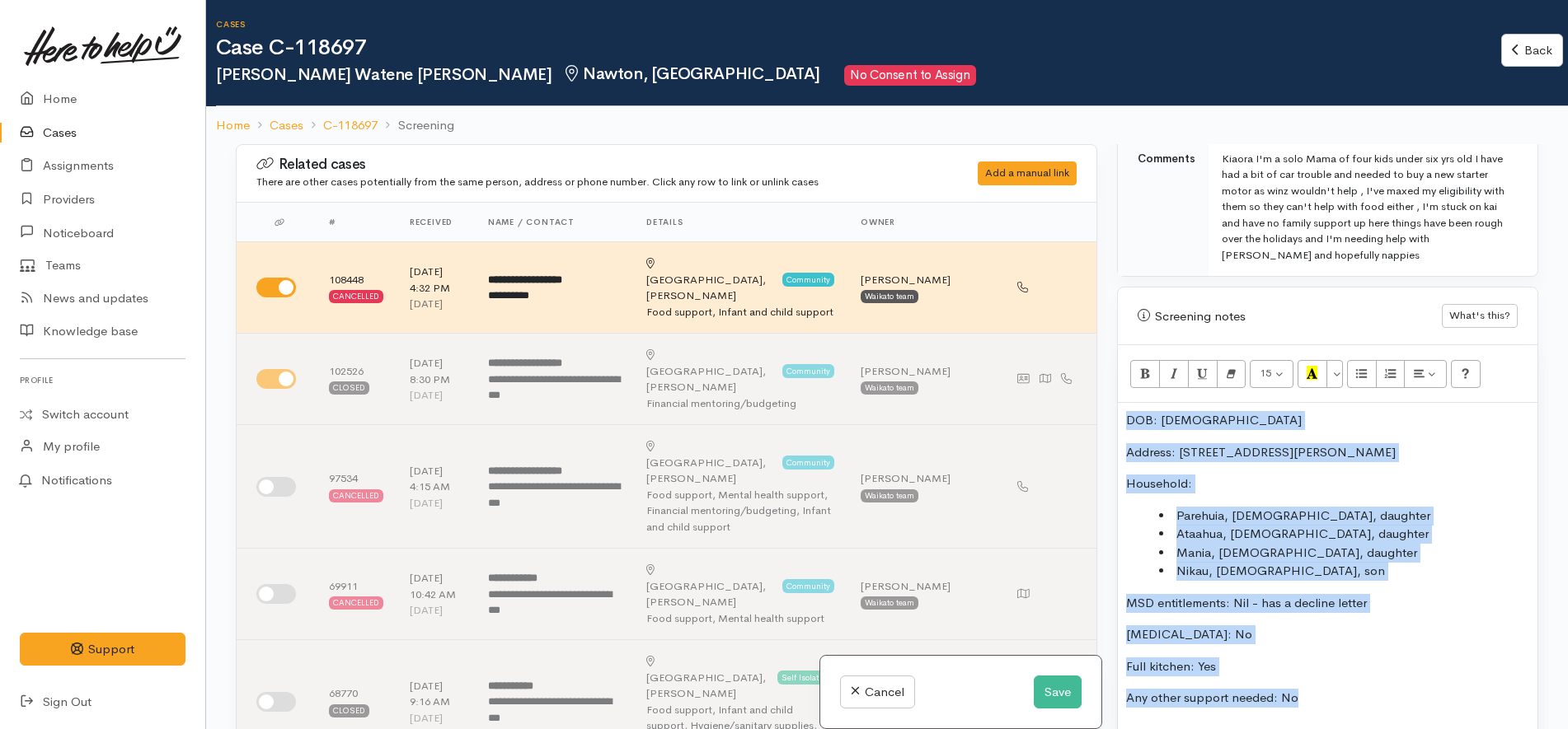
drag, startPoint x: 1308, startPoint y: 682, endPoint x: 1103, endPoint y: 400, distance: 348.6
click at [1103, 400] on div "Related cases There are other cases potentially from the same person, address o…" at bounding box center [887, 508] width 1322 height 729
copy div "DOB: [DEMOGRAPHIC_DATA] Address: [STREET_ADDRESS][PERSON_NAME] Household: [GEOG…"
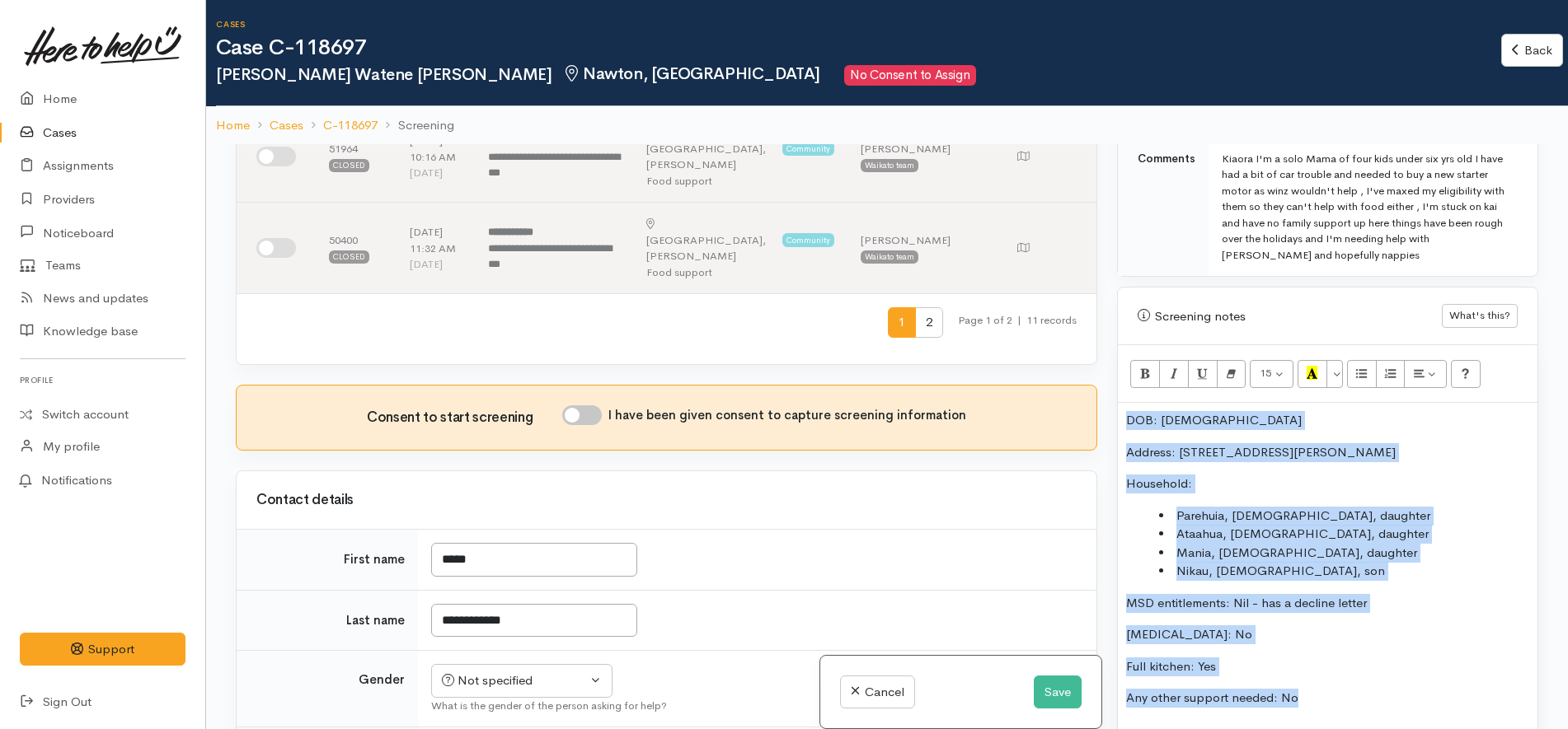
click at [602, 405] on input "I have been given consent to capture screening information" at bounding box center [581, 415] width 39 height 20
checkbox input "true"
click at [552, 672] on div "Not specified" at bounding box center [514, 681] width 145 height 19
select select "[DEMOGRAPHIC_DATA]"
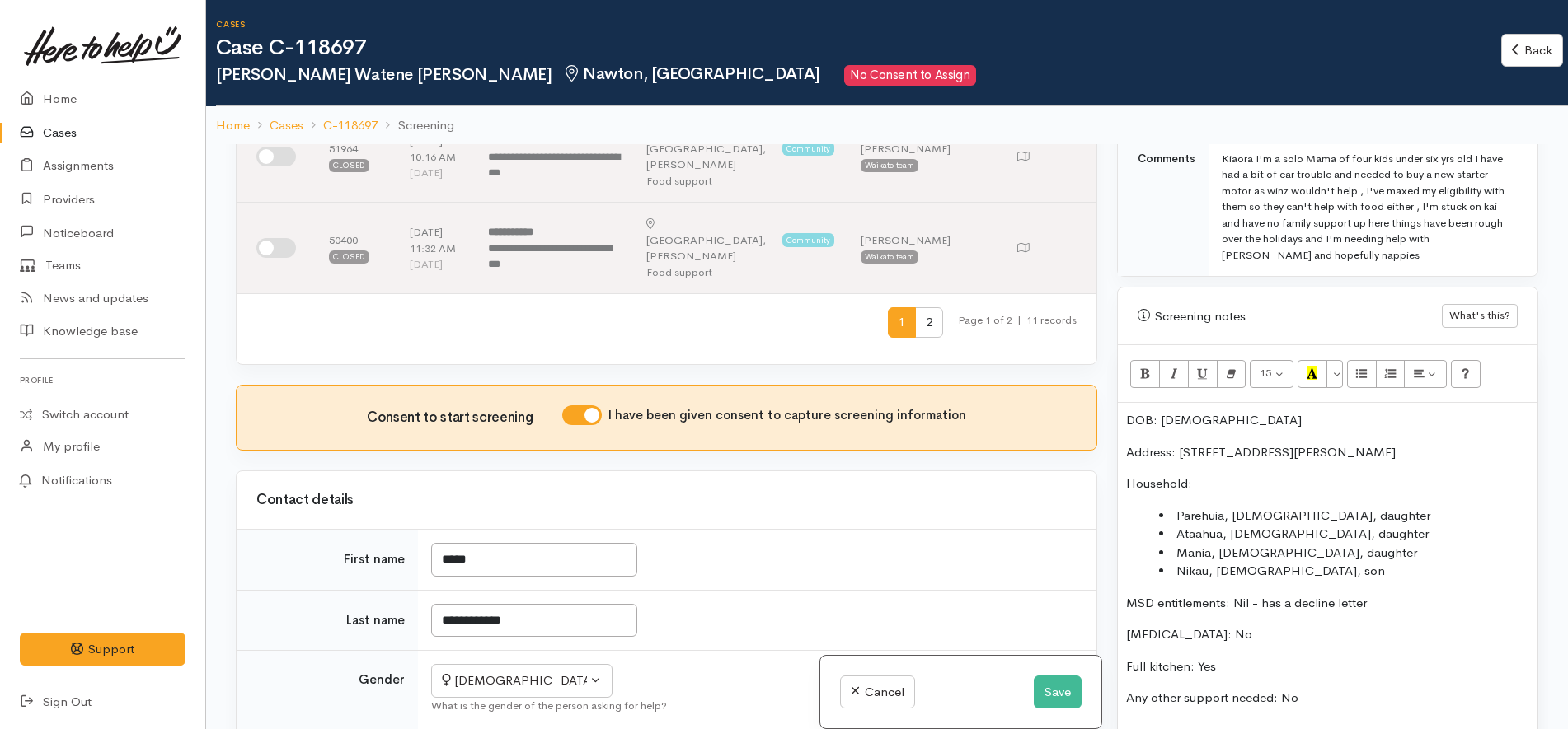
click at [859, 651] on td "Not specified [DEMOGRAPHIC_DATA] [DEMOGRAPHIC_DATA] Diverse [DEMOGRAPHIC_DATA] …" at bounding box center [757, 689] width 678 height 76
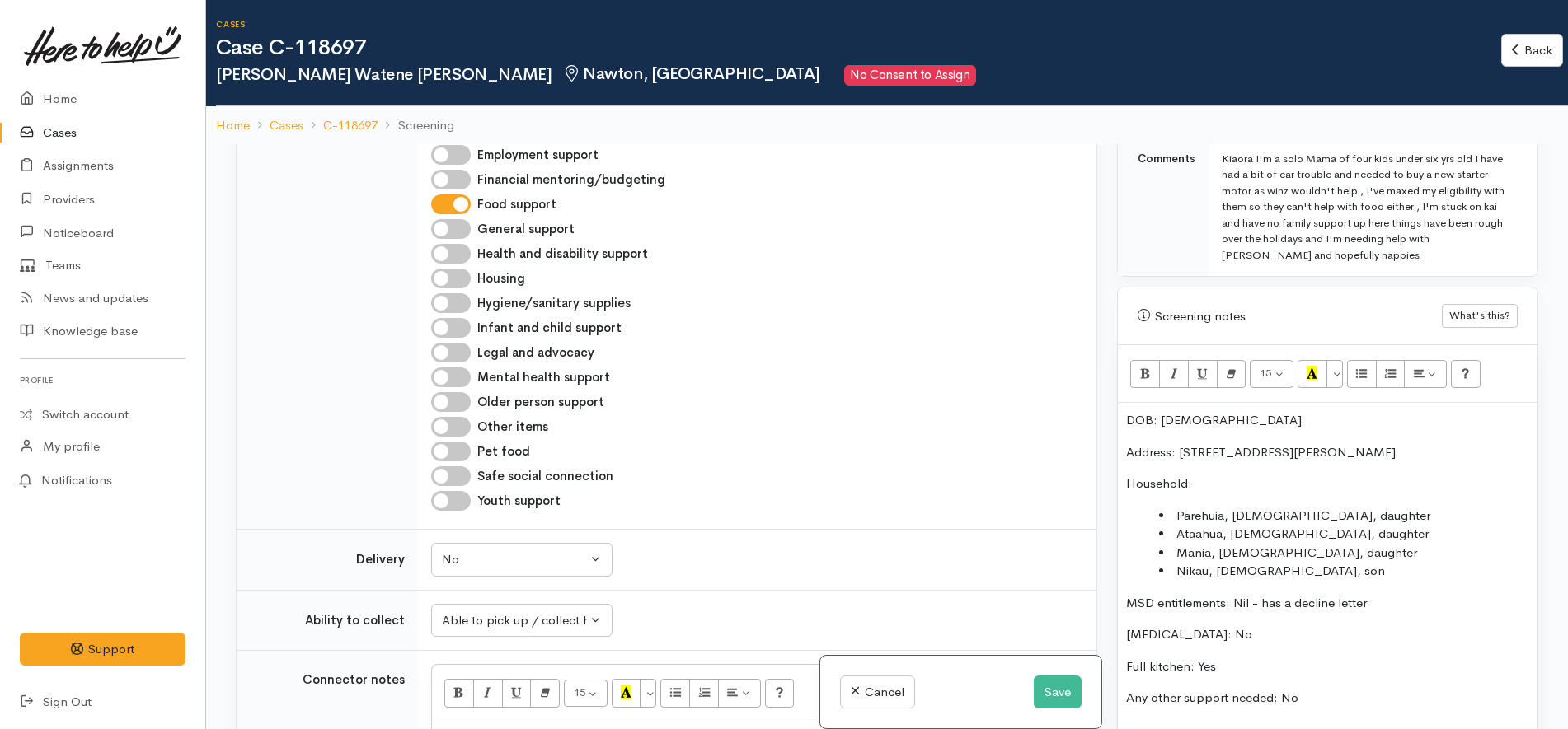
scroll to position [2060, 0]
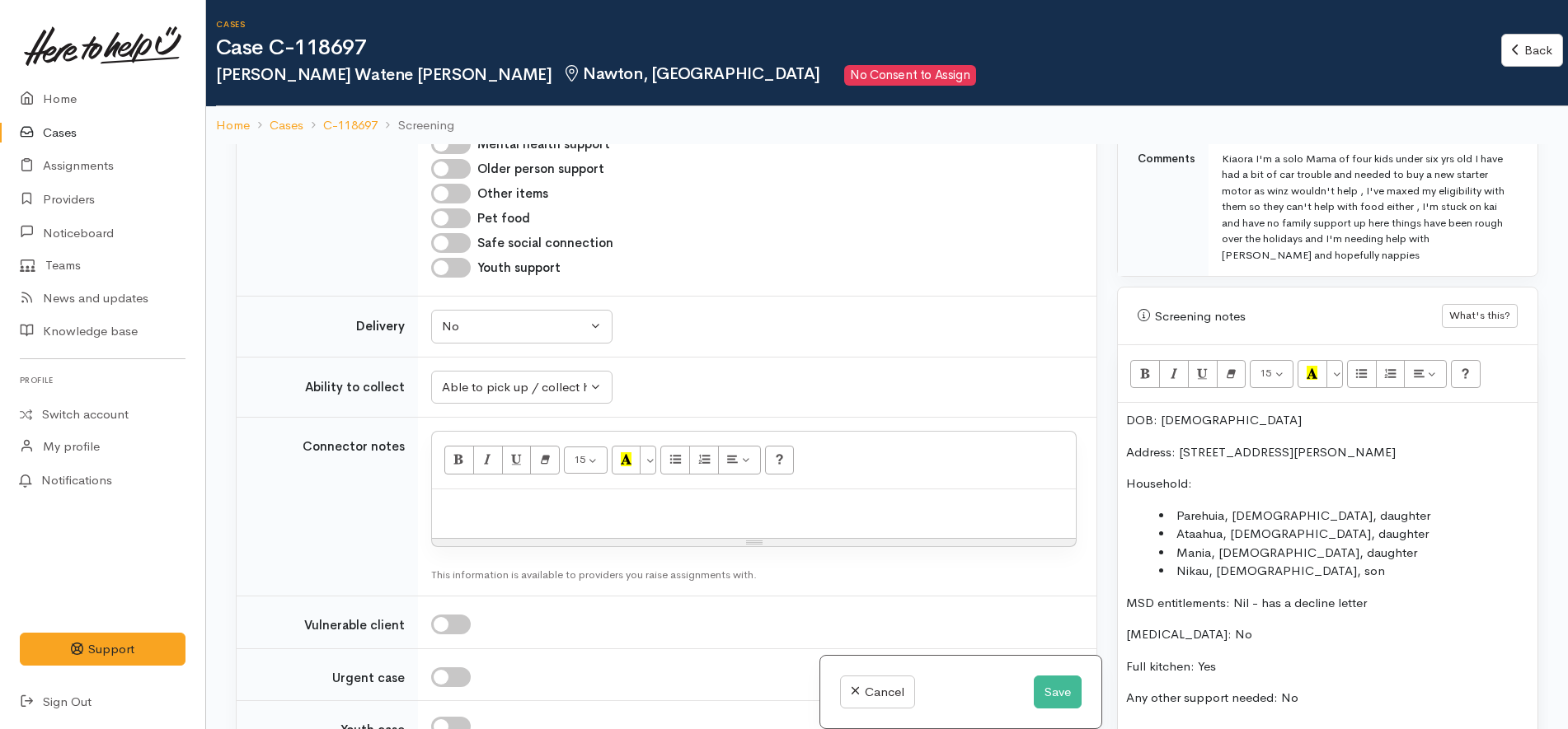
click at [673, 498] on p at bounding box center [753, 507] width 627 height 19
paste div
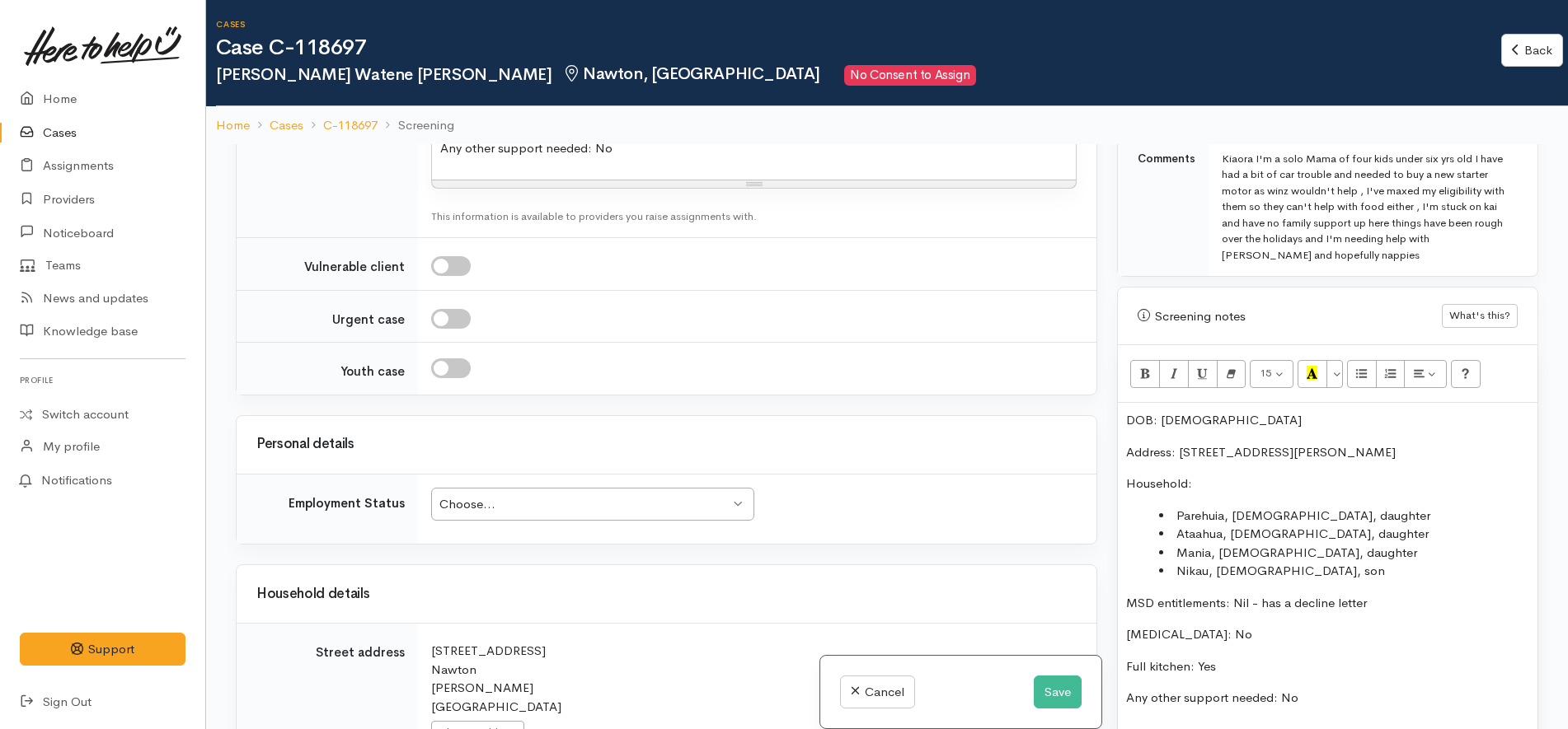
scroll to position [2780, 0]
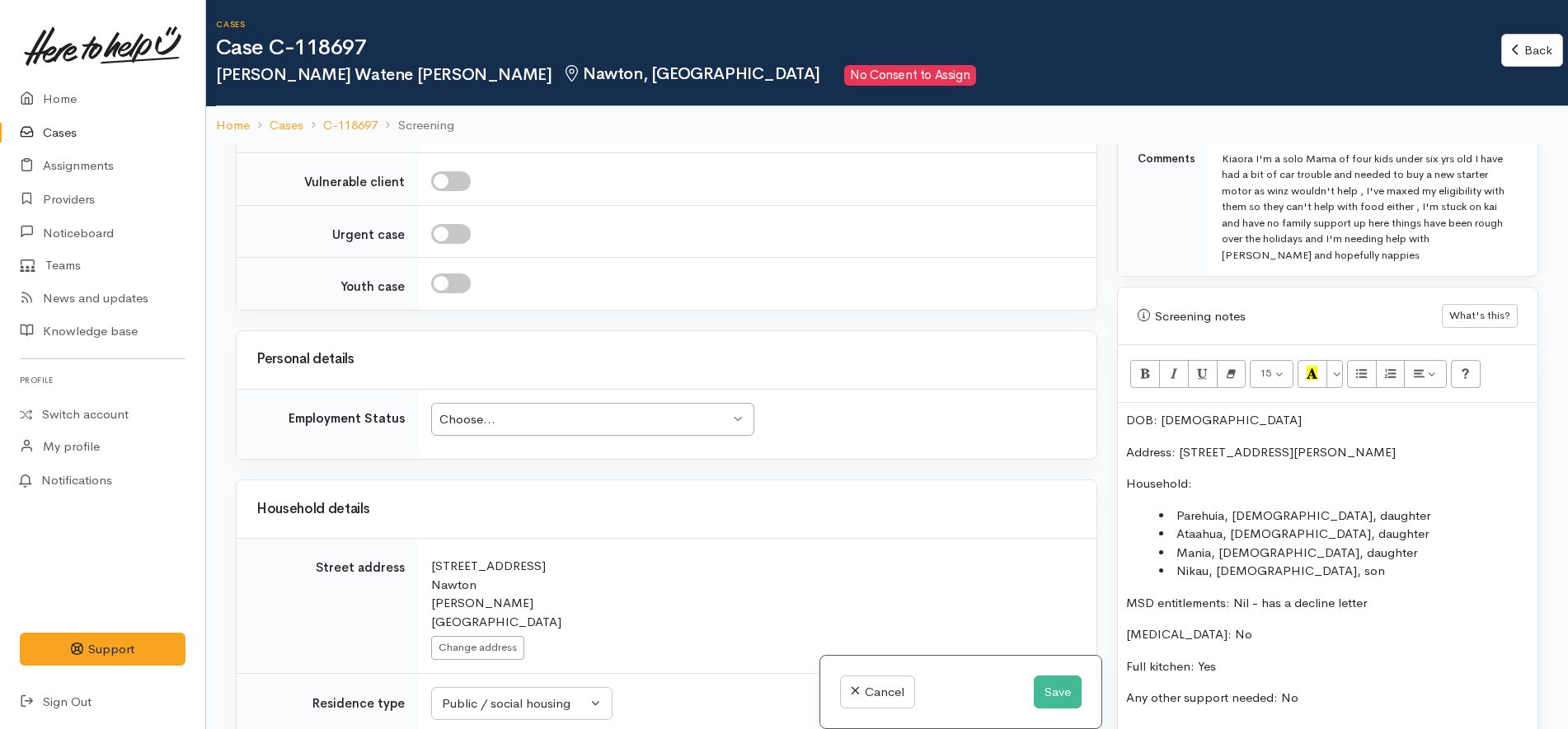
click at [646, 410] on div "Choose..." at bounding box center [585, 420] width 291 height 19
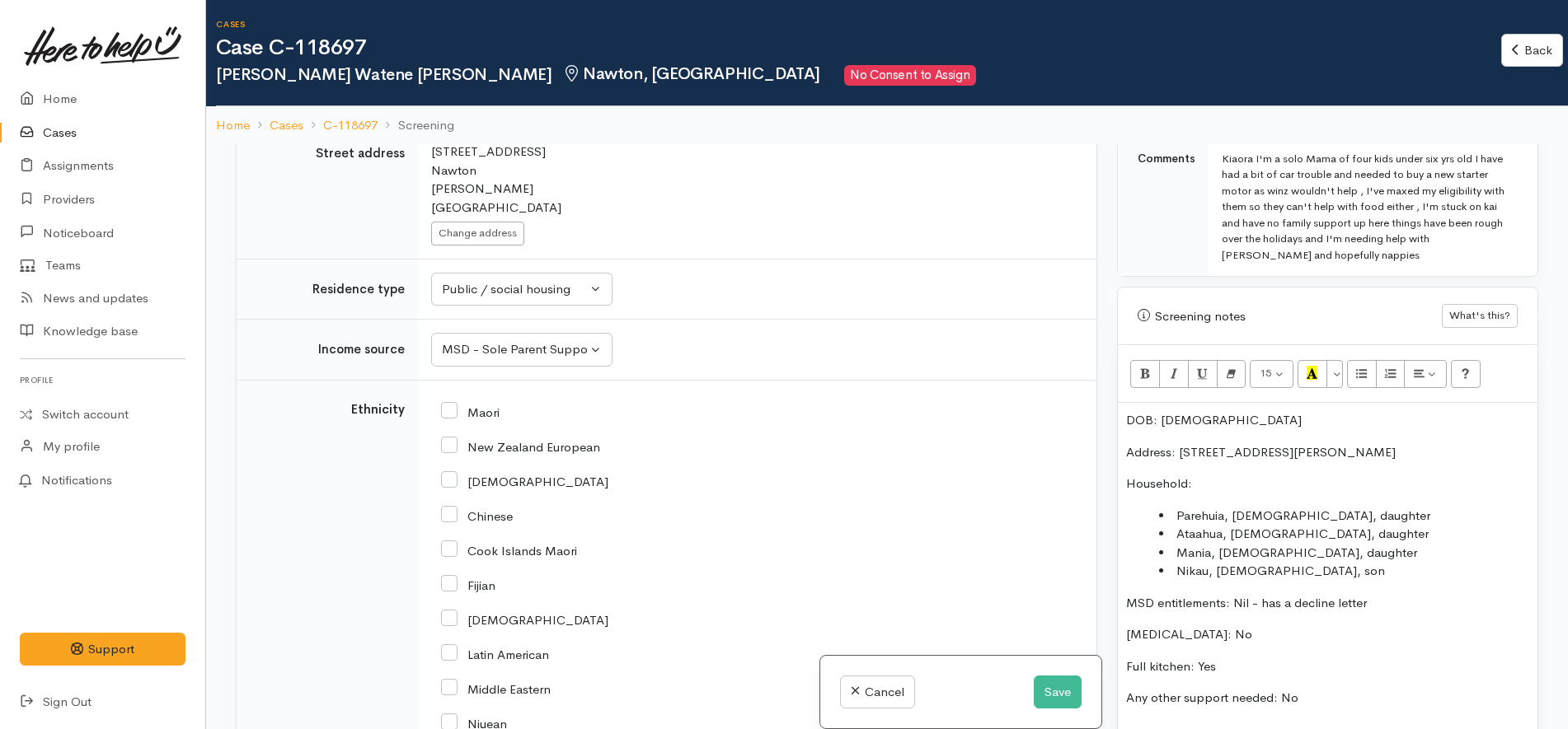
scroll to position [3090, 0]
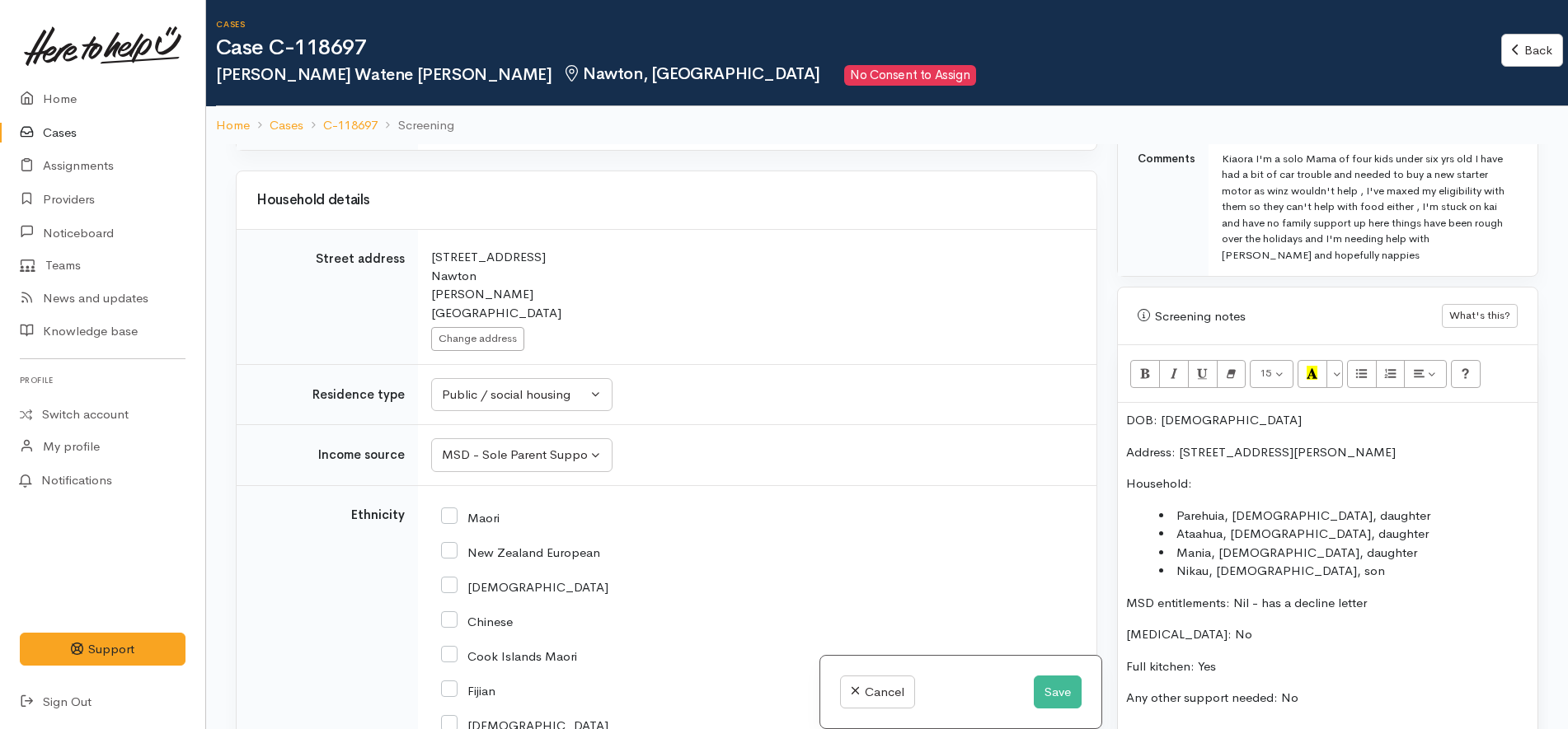
click at [486, 509] on input "Maori" at bounding box center [470, 516] width 58 height 15
checkbox input "true"
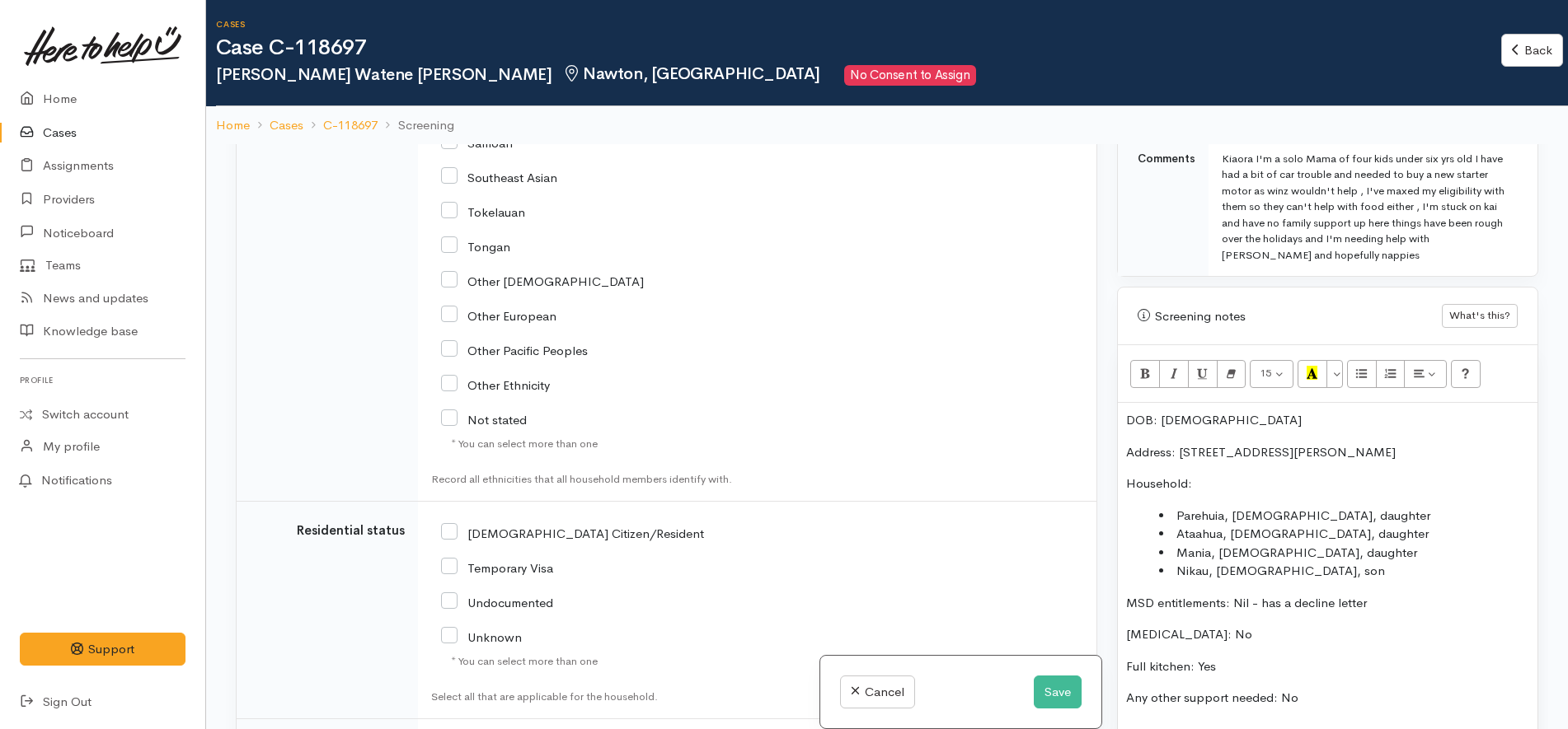
click at [572, 525] on input "NZ Citizen/Resident" at bounding box center [572, 532] width 263 height 15
checkbox input "true"
type input "1"
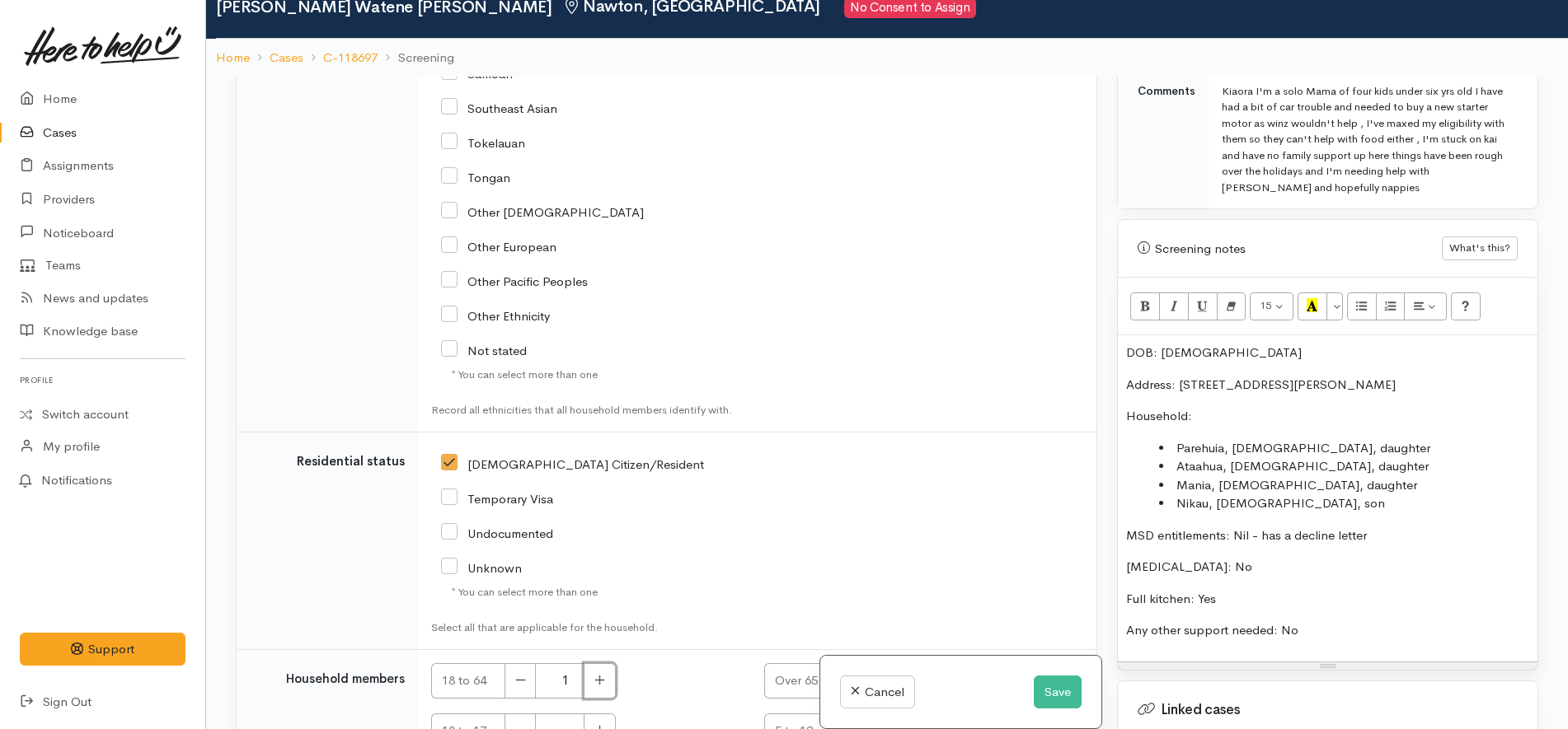
scroll to position [144, 0]
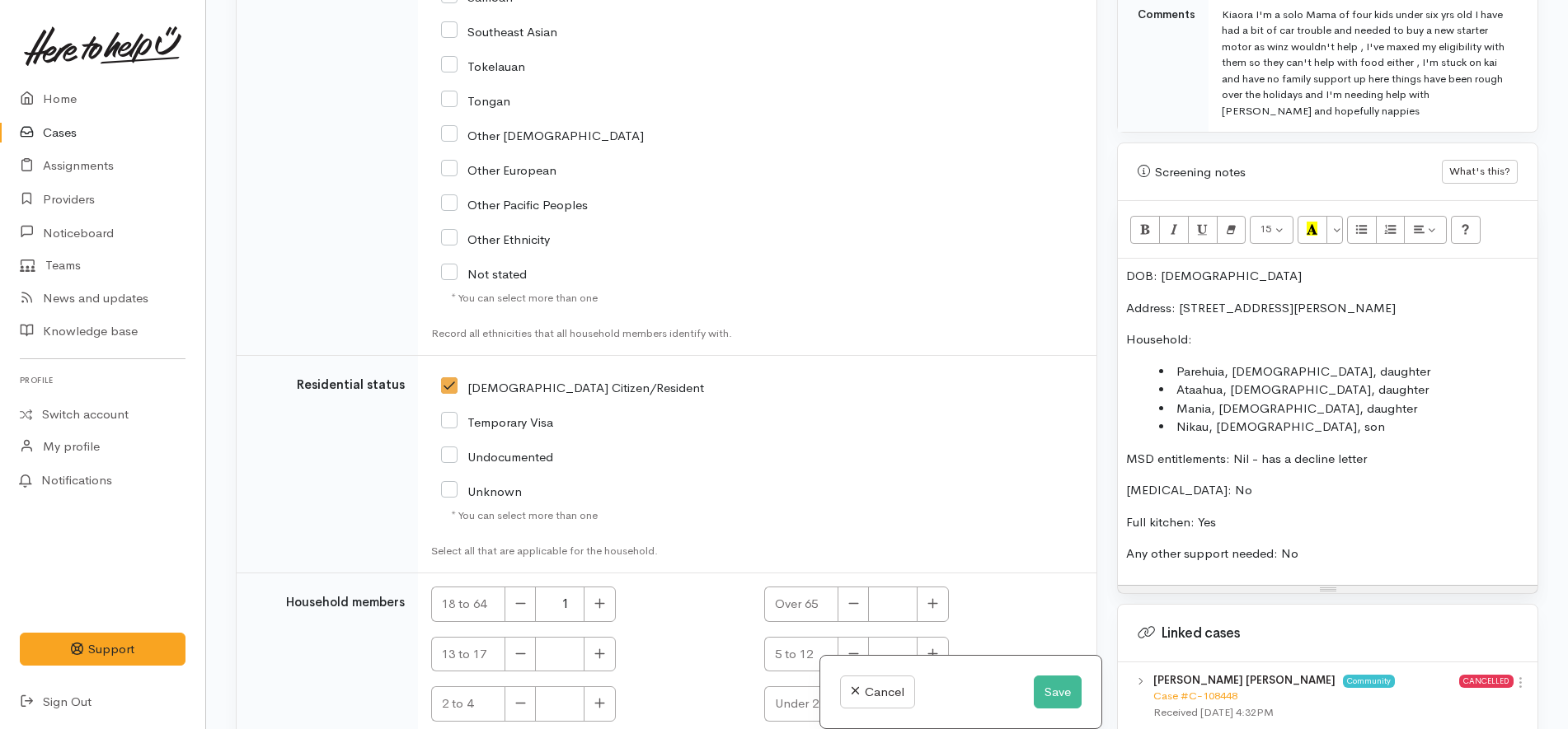
checkbox input "true"
click at [934, 648] on icon "button" at bounding box center [932, 653] width 10 height 10
type input "2"
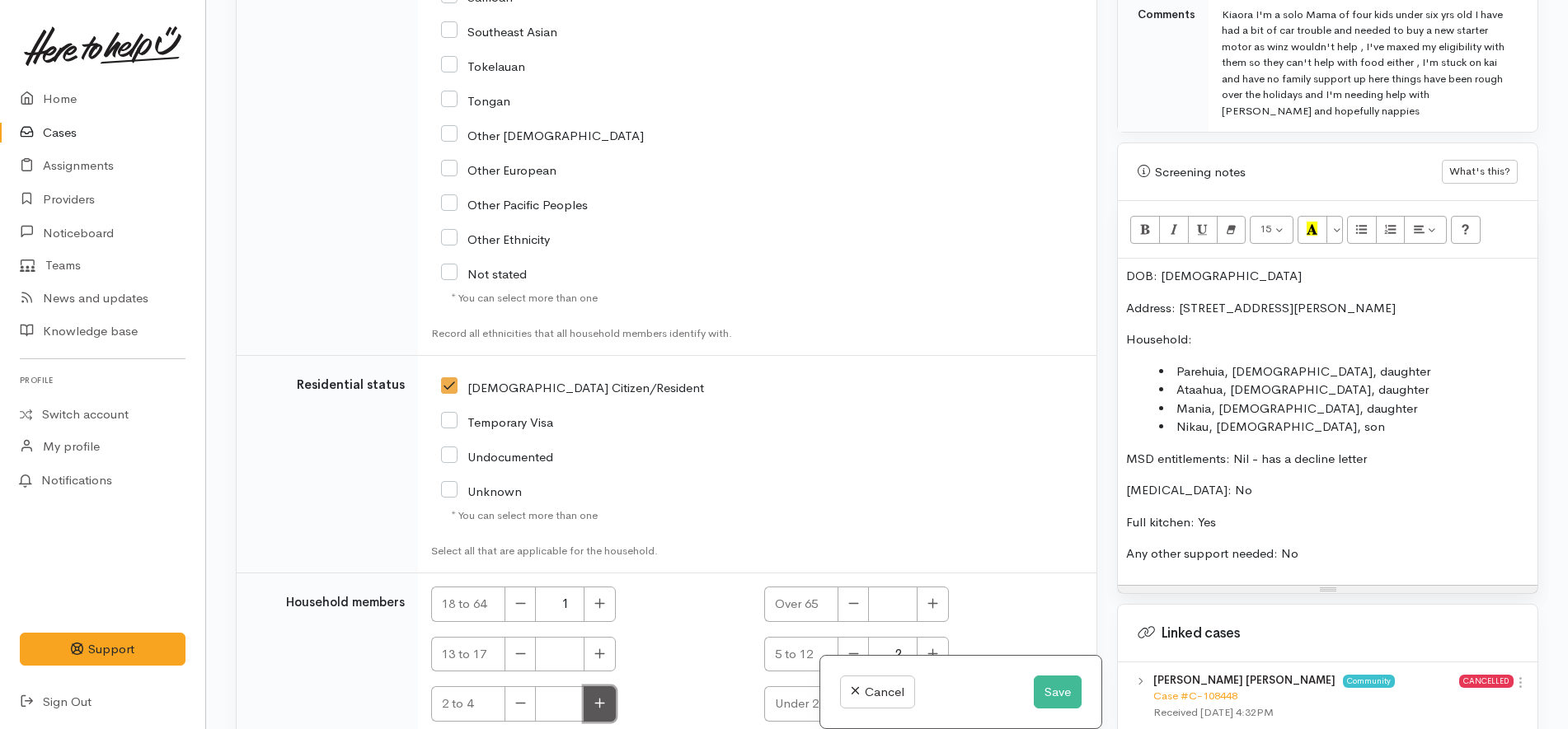
click at [596, 697] on icon "button" at bounding box center [600, 704] width 11 height 13
type input "1"
click at [941, 686] on button "button" at bounding box center [932, 704] width 32 height 35
type input "1"
click at [1037, 699] on button "Save" at bounding box center [1057, 692] width 48 height 34
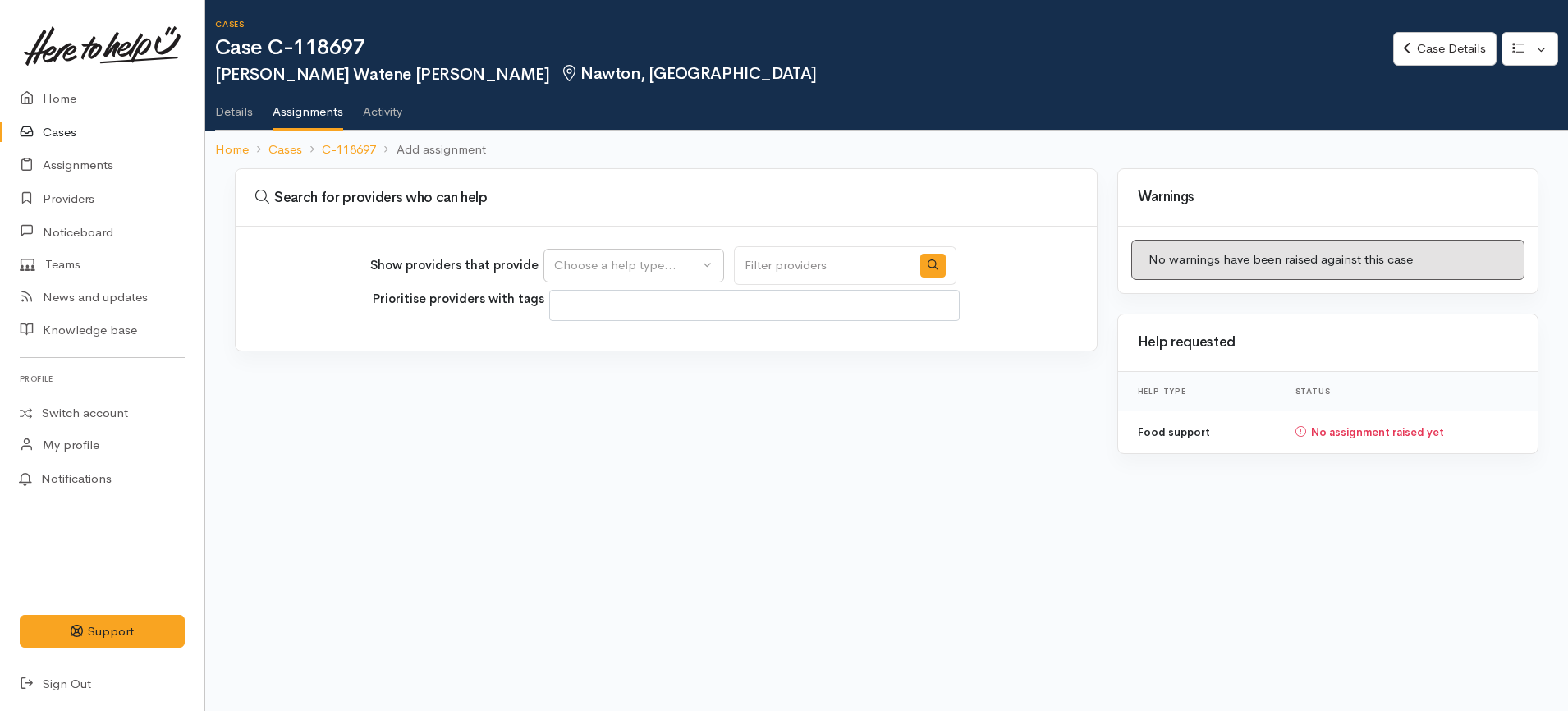
select select
click at [622, 272] on div "Choose a help type..." at bounding box center [626, 265] width 144 height 19
click at [602, 347] on span "Food support" at bounding box center [602, 344] width 76 height 19
select select "3"
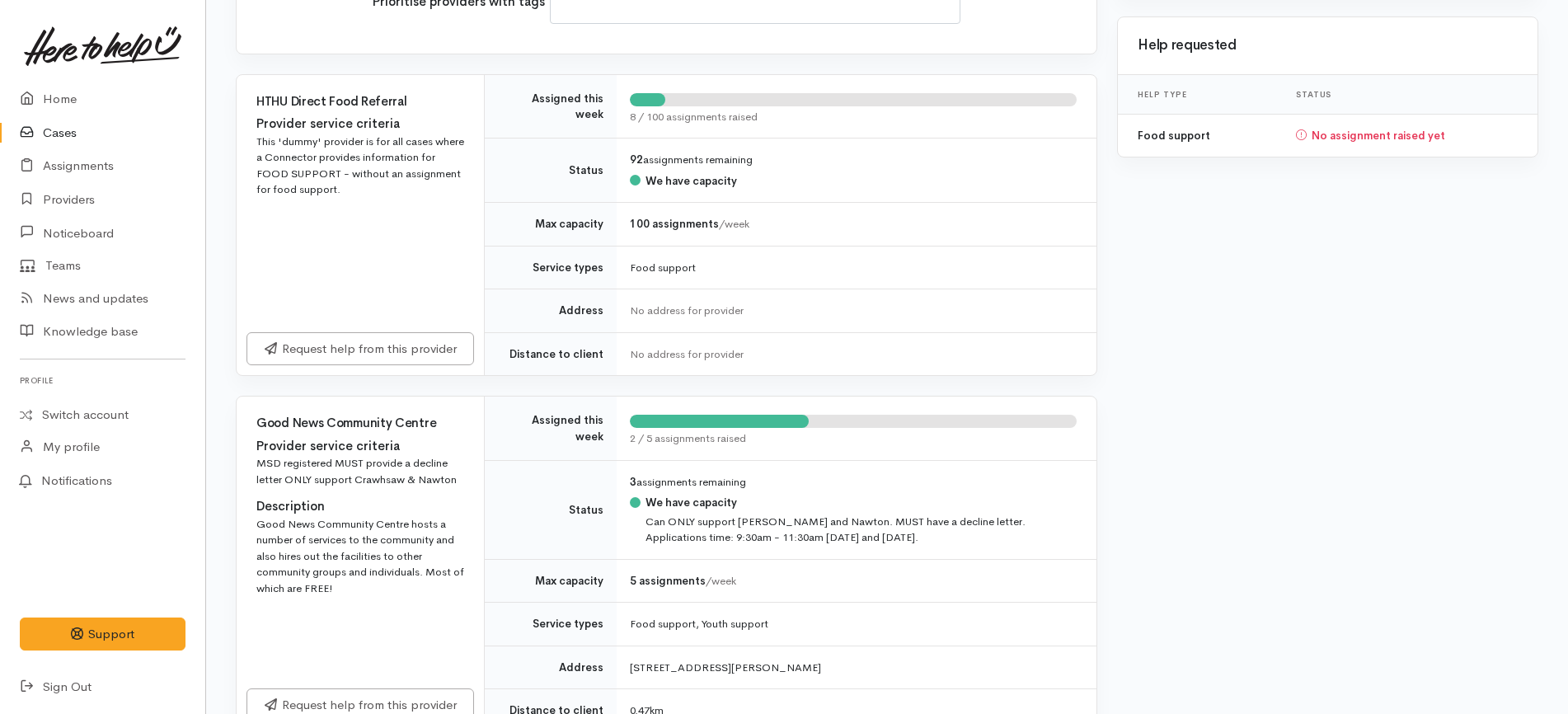
scroll to position [515, 0]
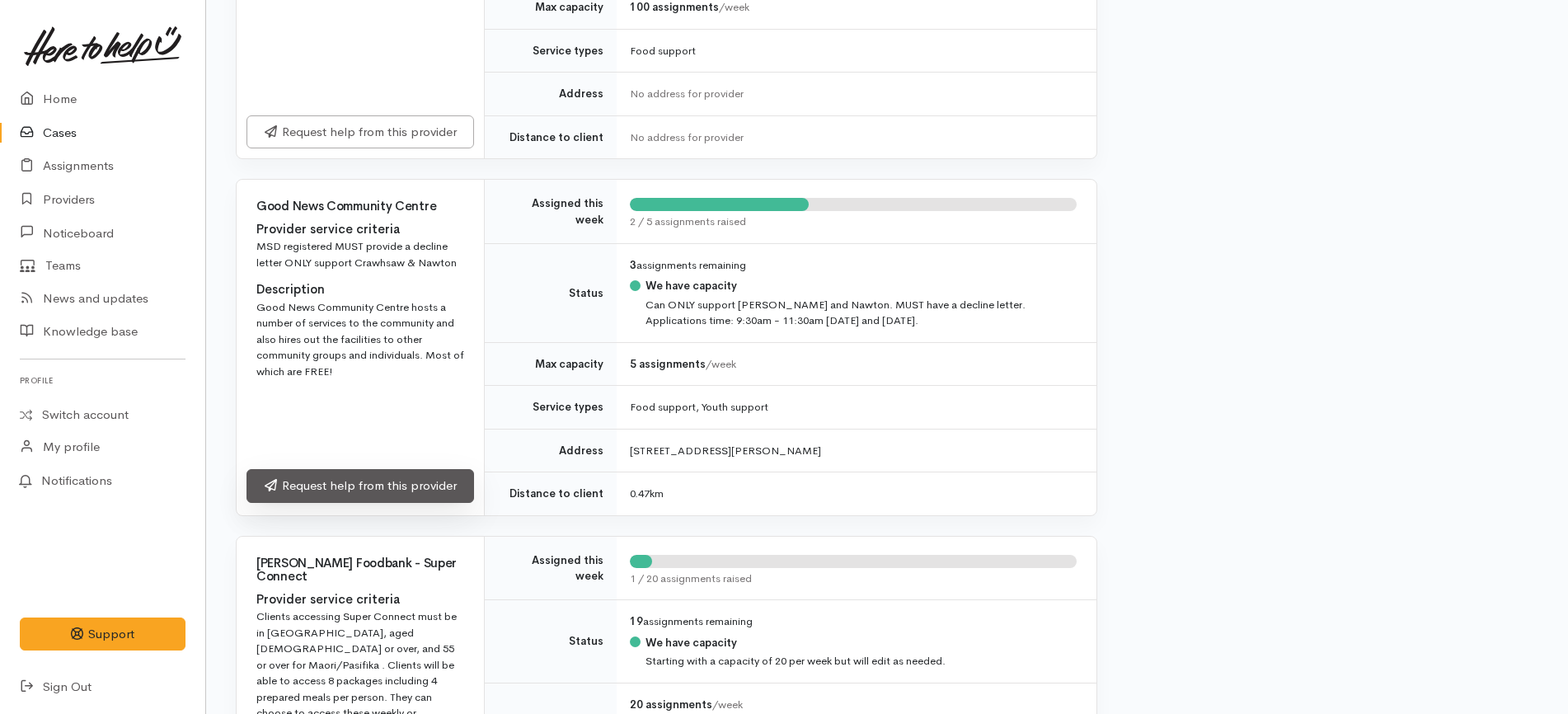
click at [405, 496] on link "Request help from this provider" at bounding box center [361, 485] width 228 height 34
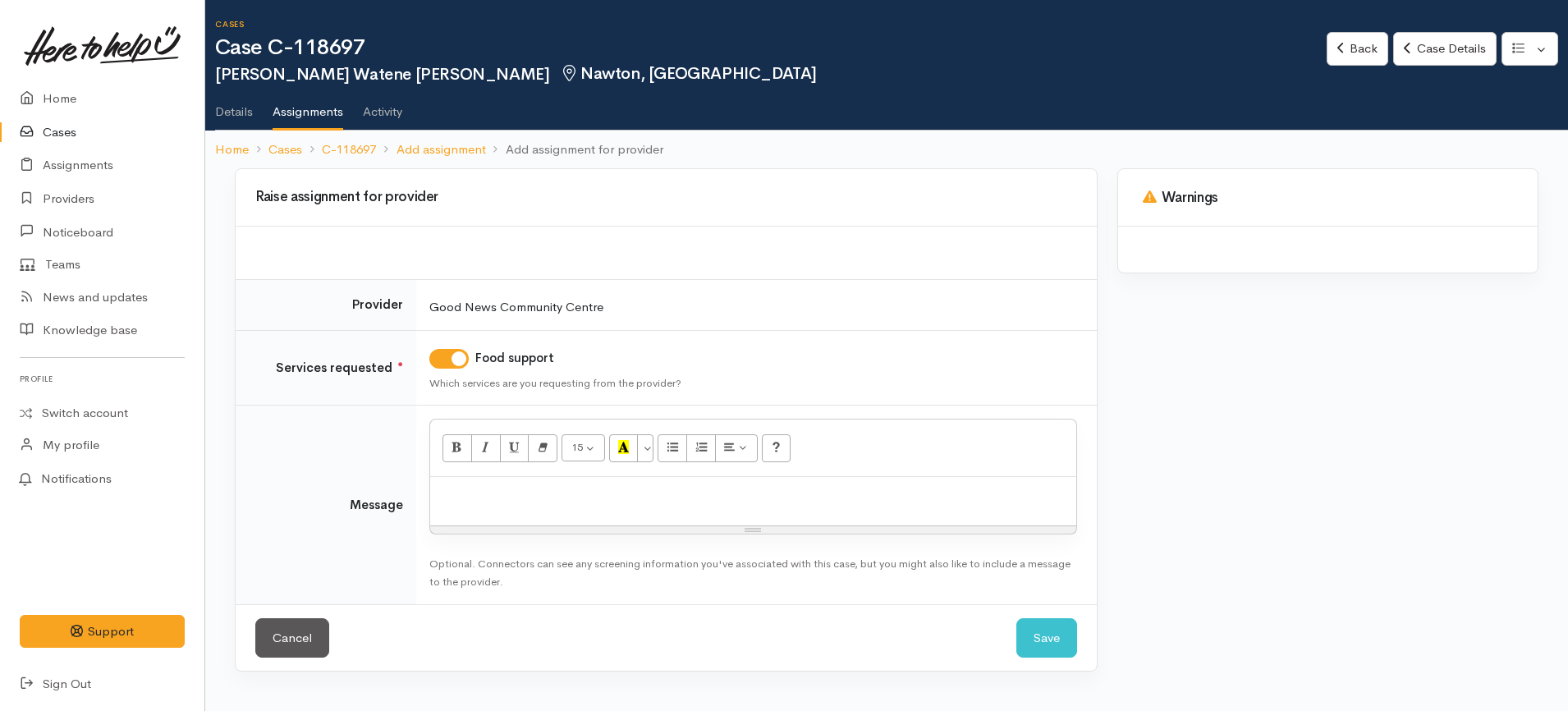
click at [498, 497] on p at bounding box center [753, 494] width 629 height 19
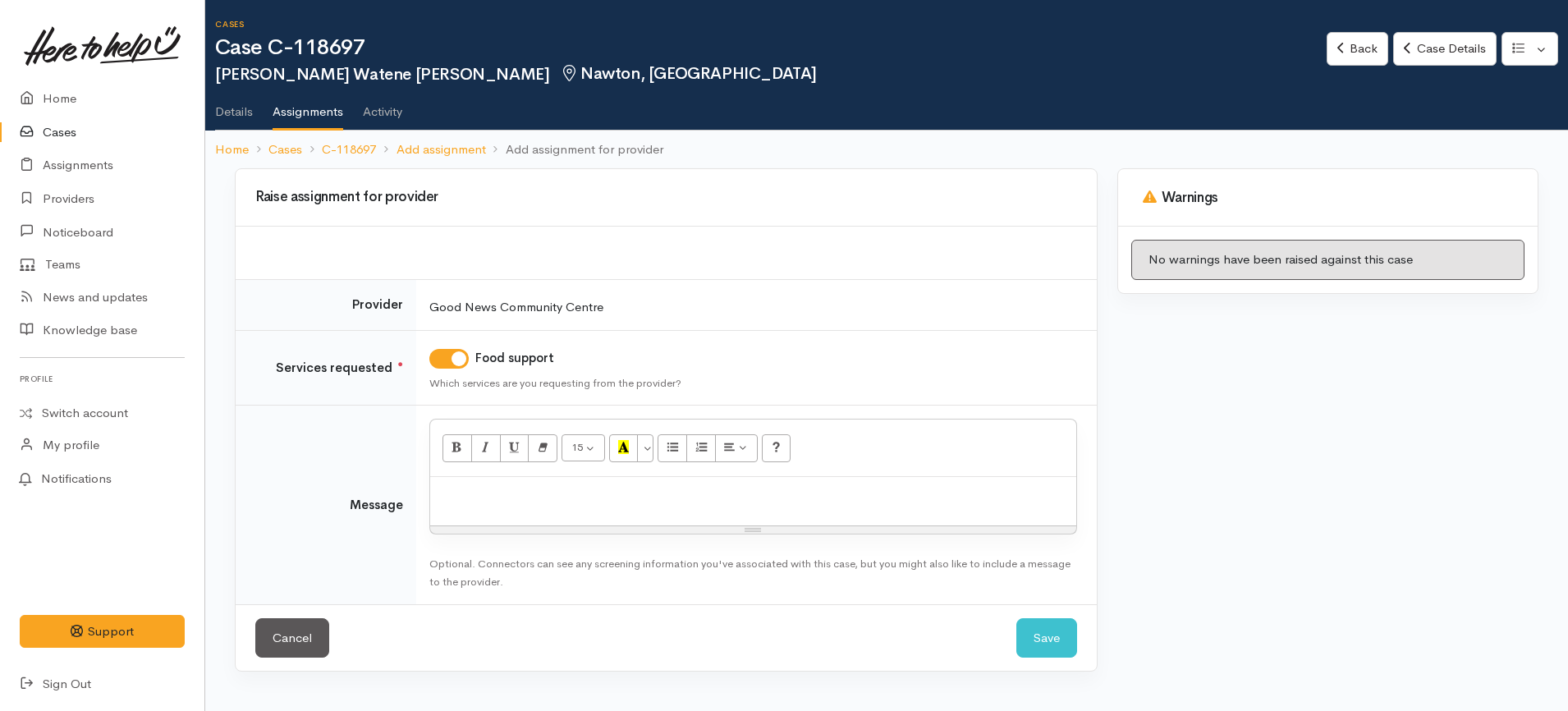
click at [702, 500] on p at bounding box center [753, 494] width 629 height 19
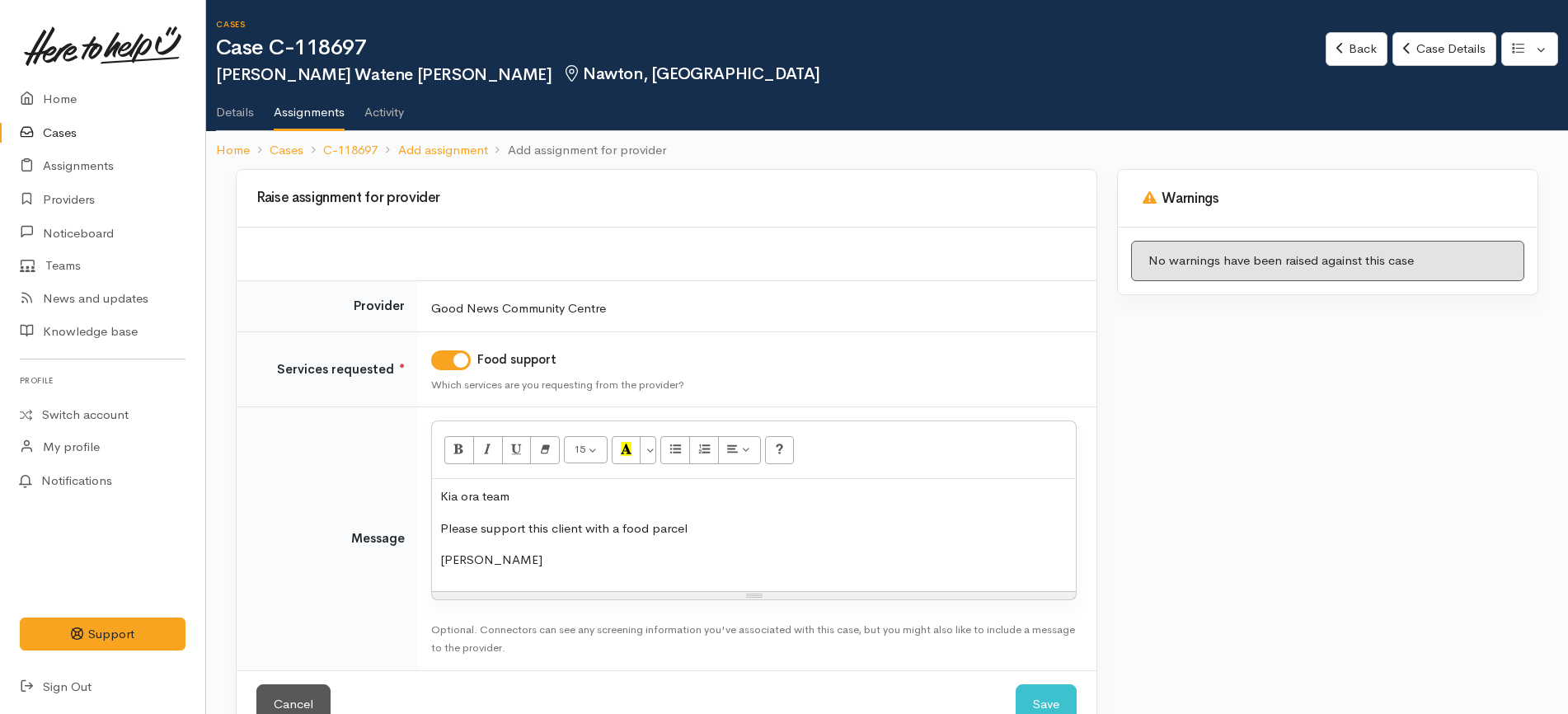
click at [469, 523] on p "Please support this client with a food parcel" at bounding box center [753, 528] width 627 height 19
click at [576, 516] on div "Kia ora team Seeking support this client with a food parcel Ng mihi" at bounding box center [753, 535] width 644 height 112
click at [576, 519] on p "Seeking support this client with a food parcel" at bounding box center [753, 528] width 627 height 19
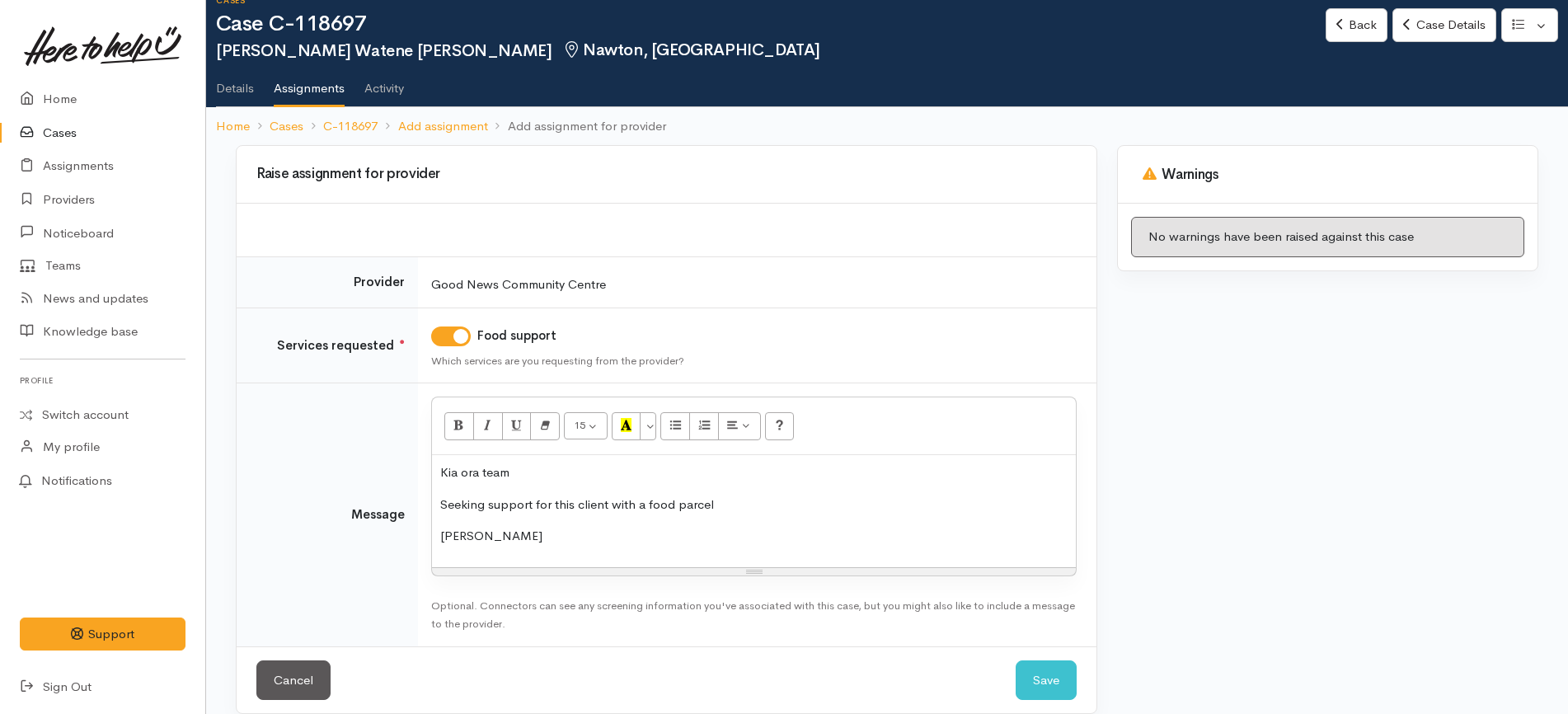
scroll to position [44, 0]
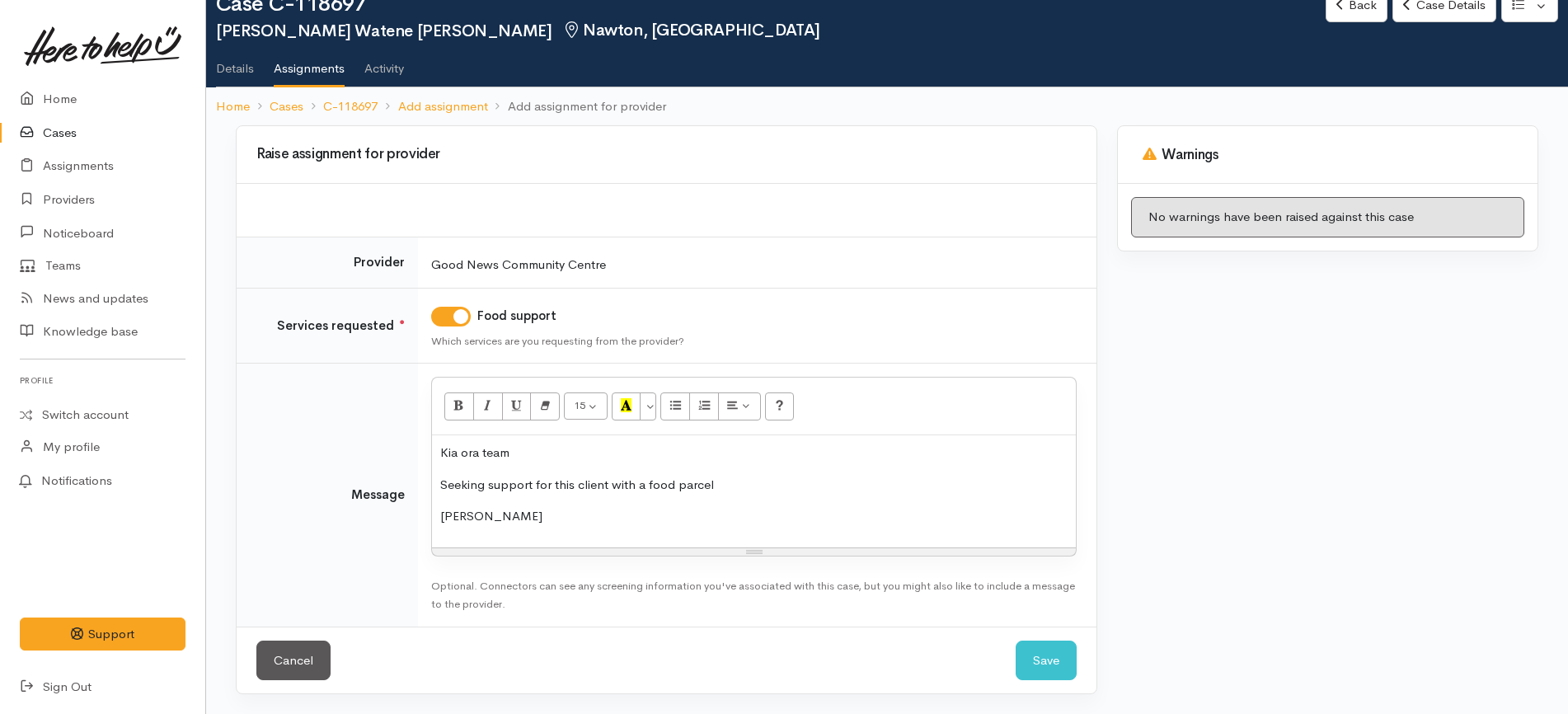
click at [454, 520] on p "Ng mihi" at bounding box center [753, 516] width 627 height 19
click at [1055, 671] on button "Save" at bounding box center [1045, 660] width 61 height 40
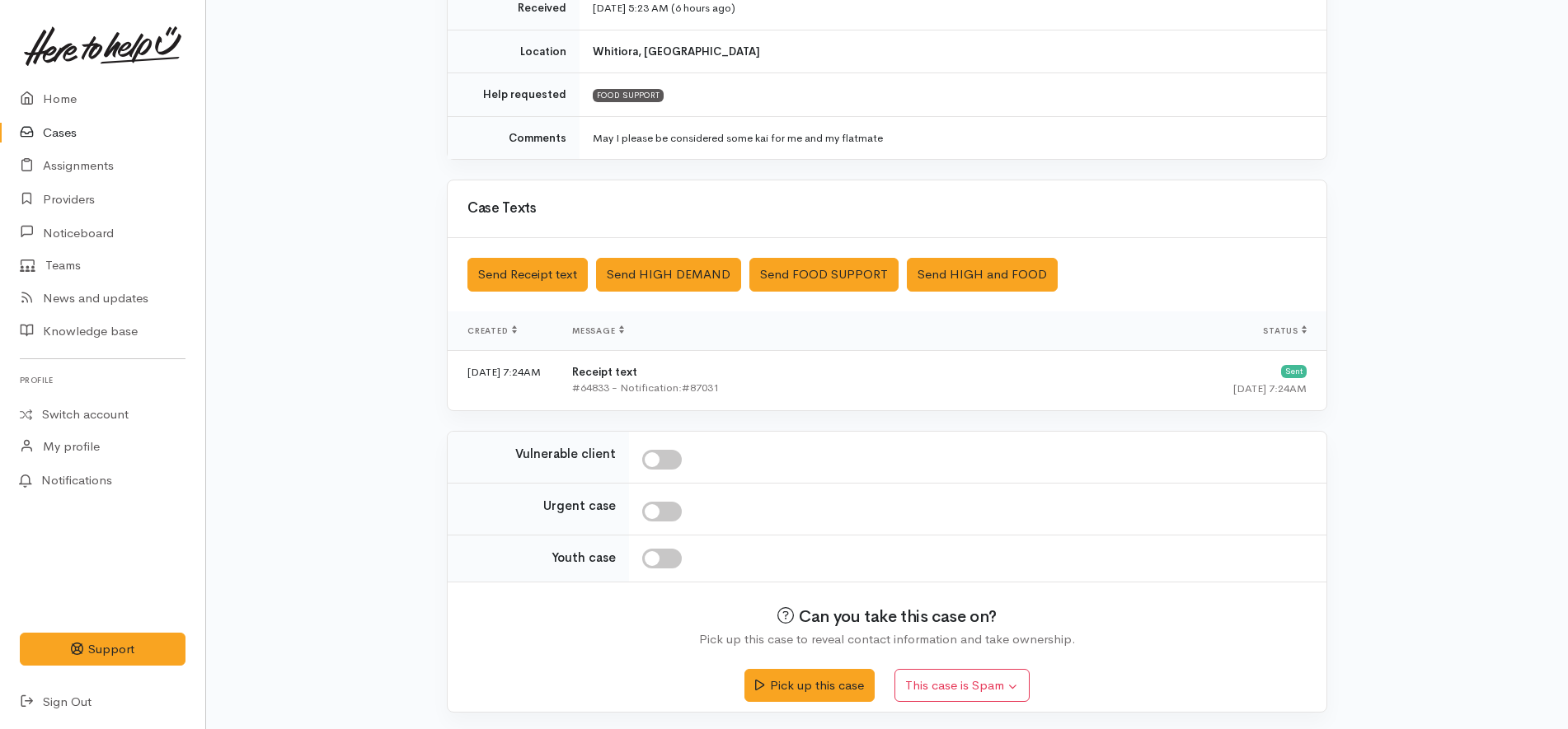
scroll to position [306, 0]
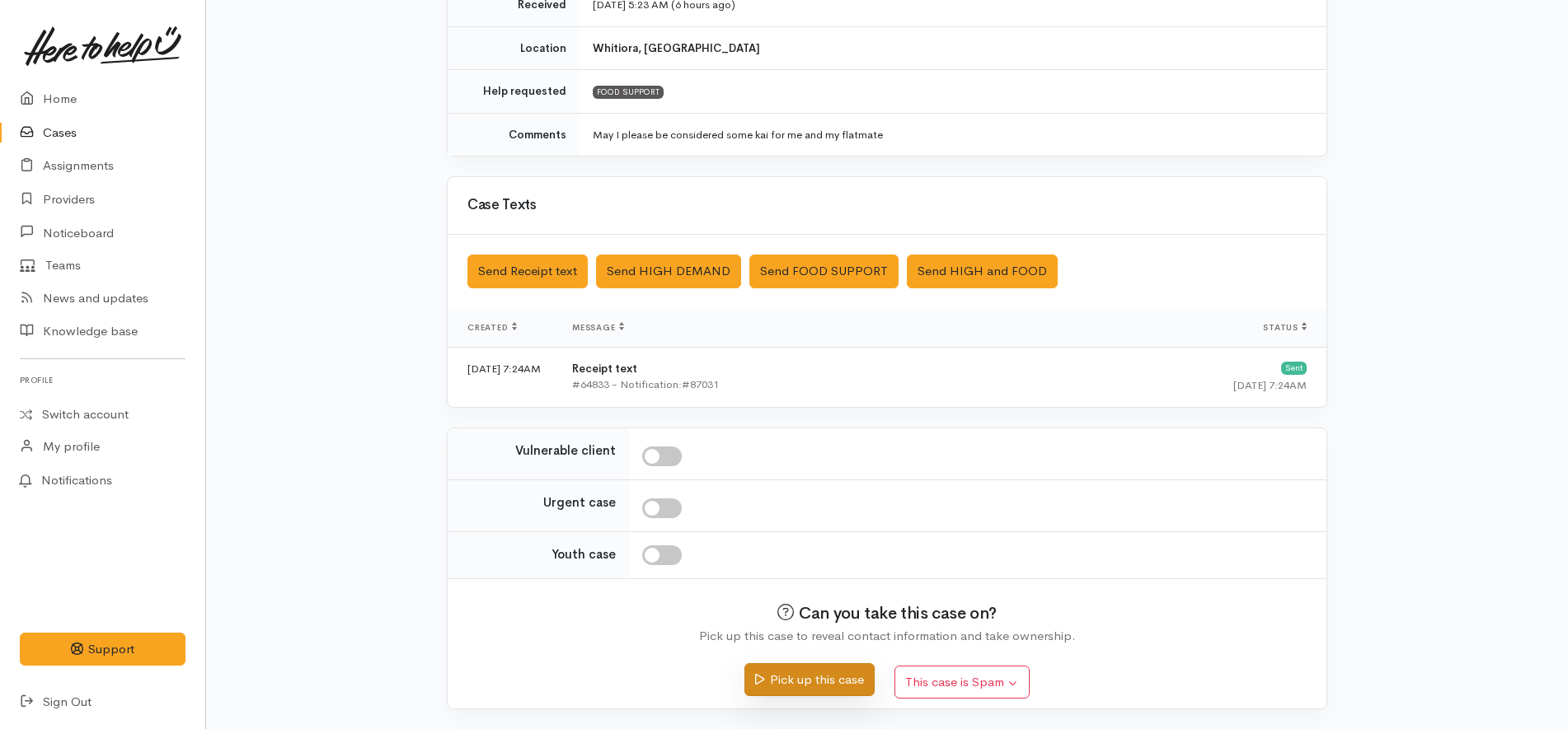
click at [822, 673] on button "Pick up this case" at bounding box center [809, 680] width 129 height 34
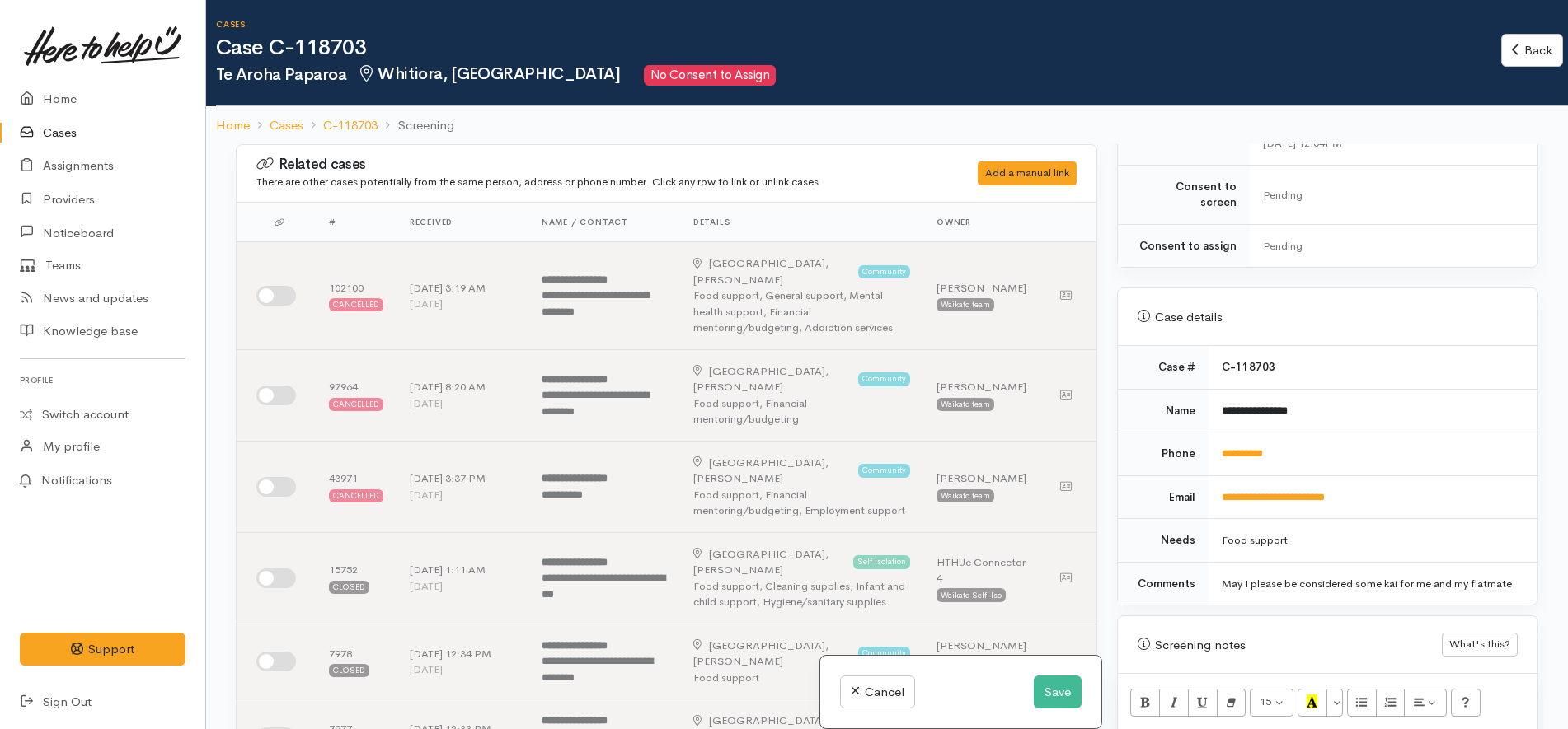
scroll to position [515, 0]
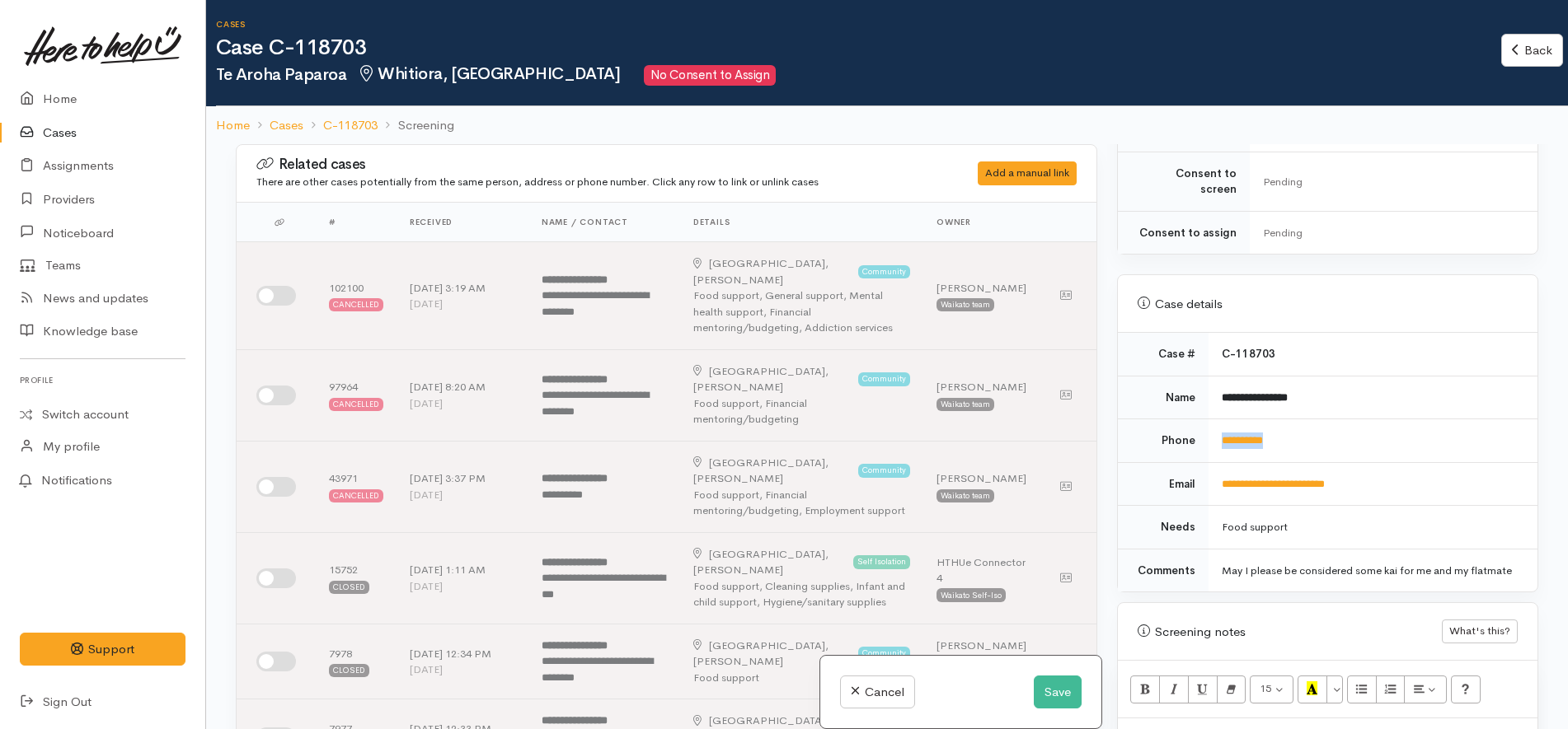
drag, startPoint x: 1287, startPoint y: 420, endPoint x: 1209, endPoint y: 422, distance: 78.0
click at [1209, 422] on td "**********" at bounding box center [1372, 441] width 329 height 44
copy link "**********"
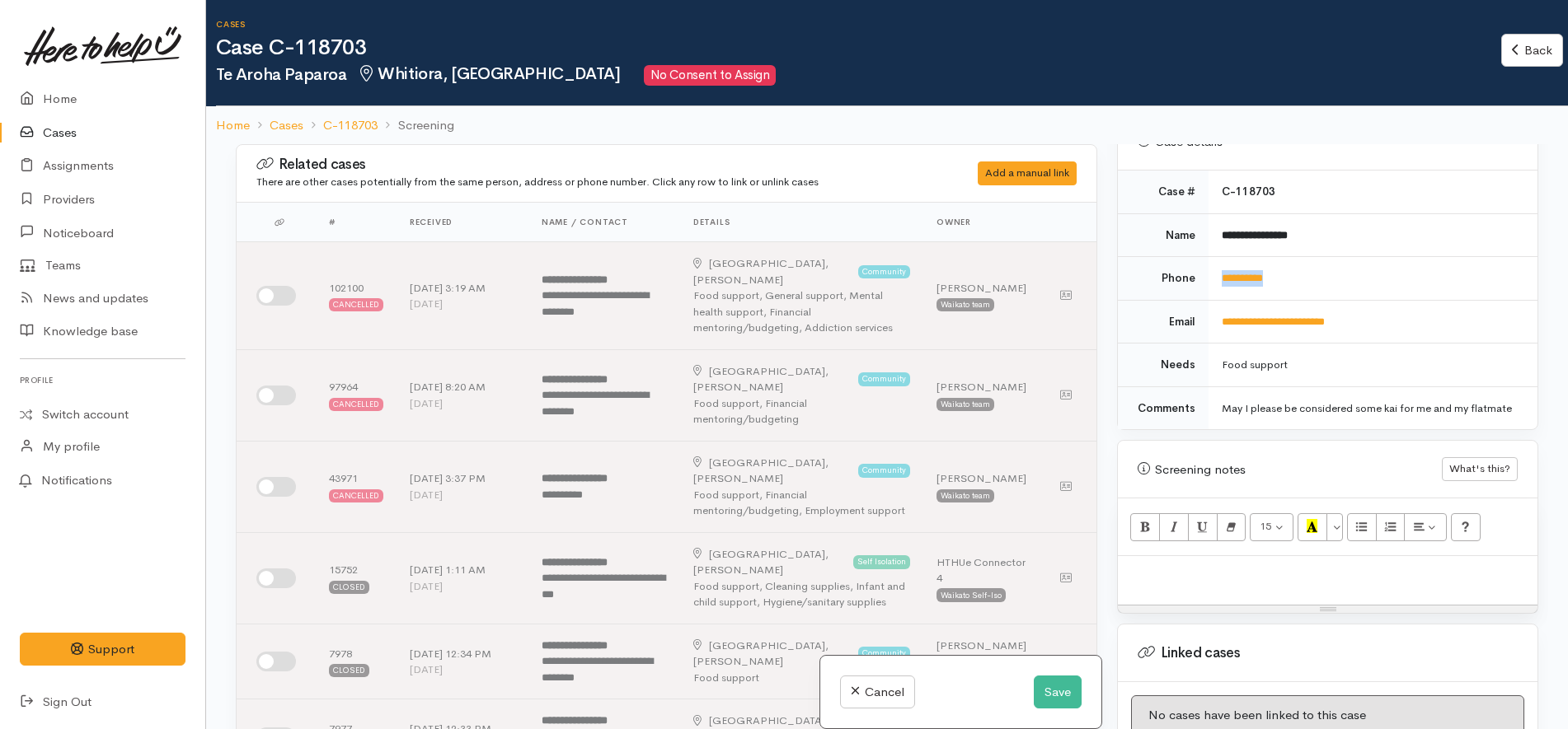
scroll to position [656, 0]
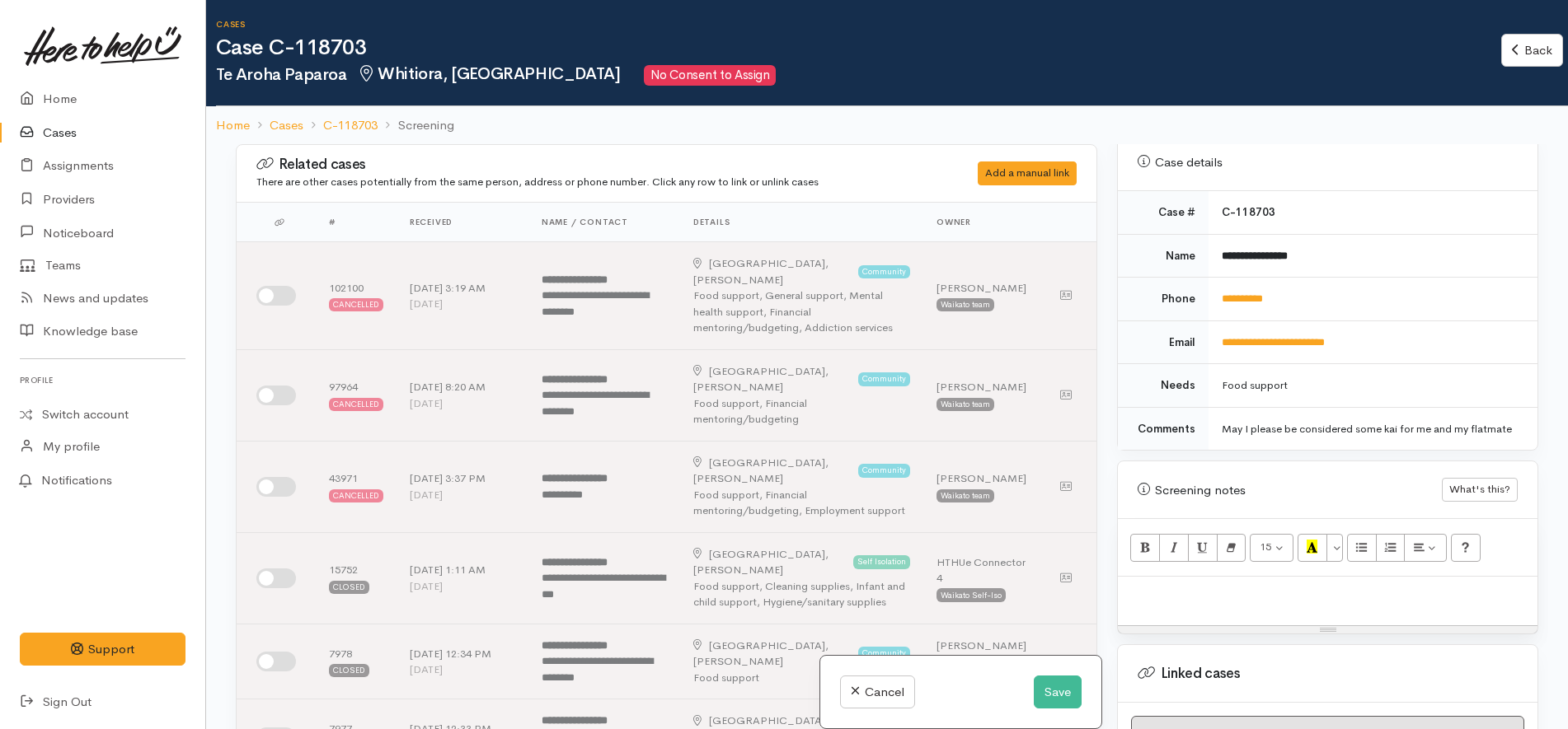
click at [1401, 344] on td "**********" at bounding box center [1372, 342] width 329 height 44
click at [1314, 278] on td "**********" at bounding box center [1372, 299] width 329 height 44
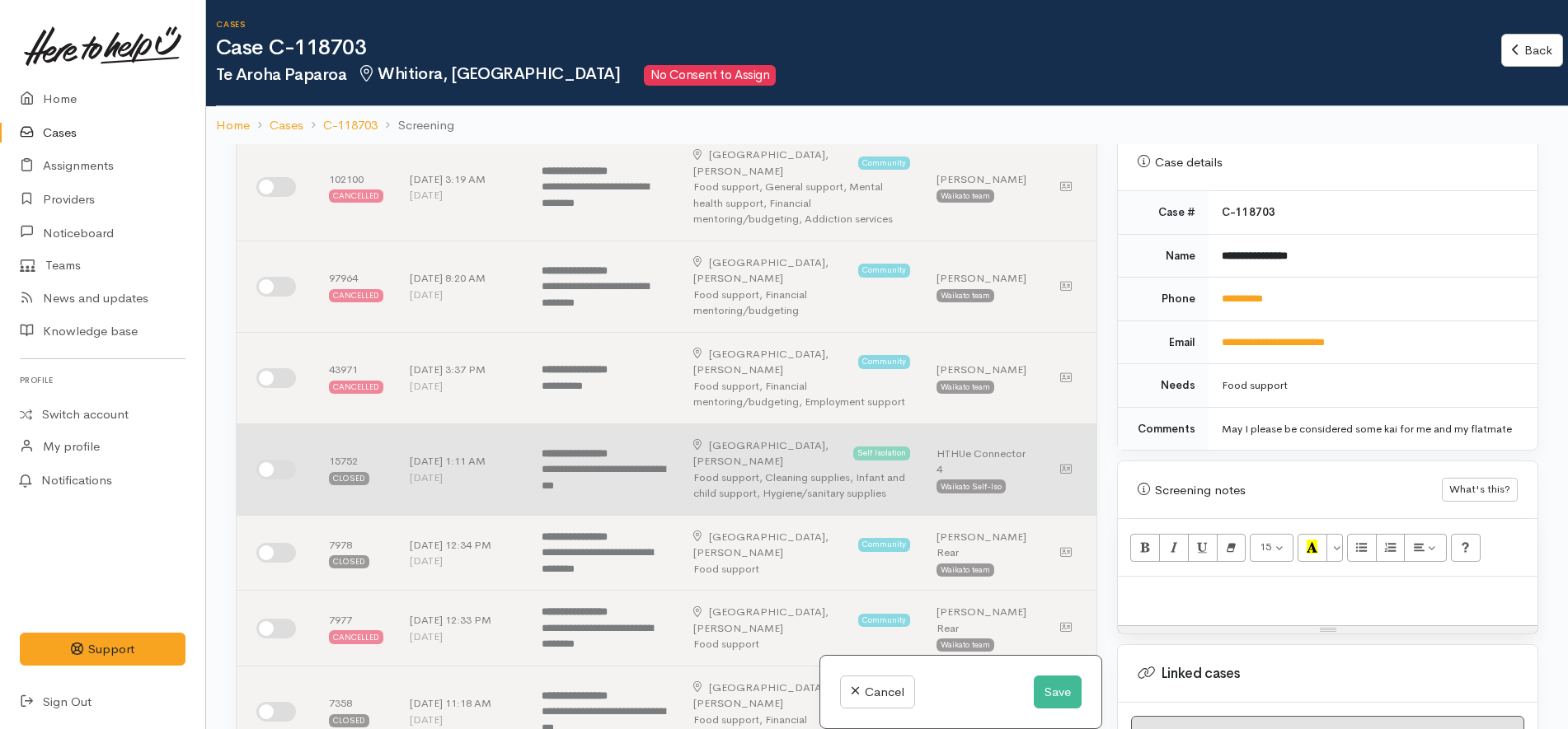
scroll to position [206, 0]
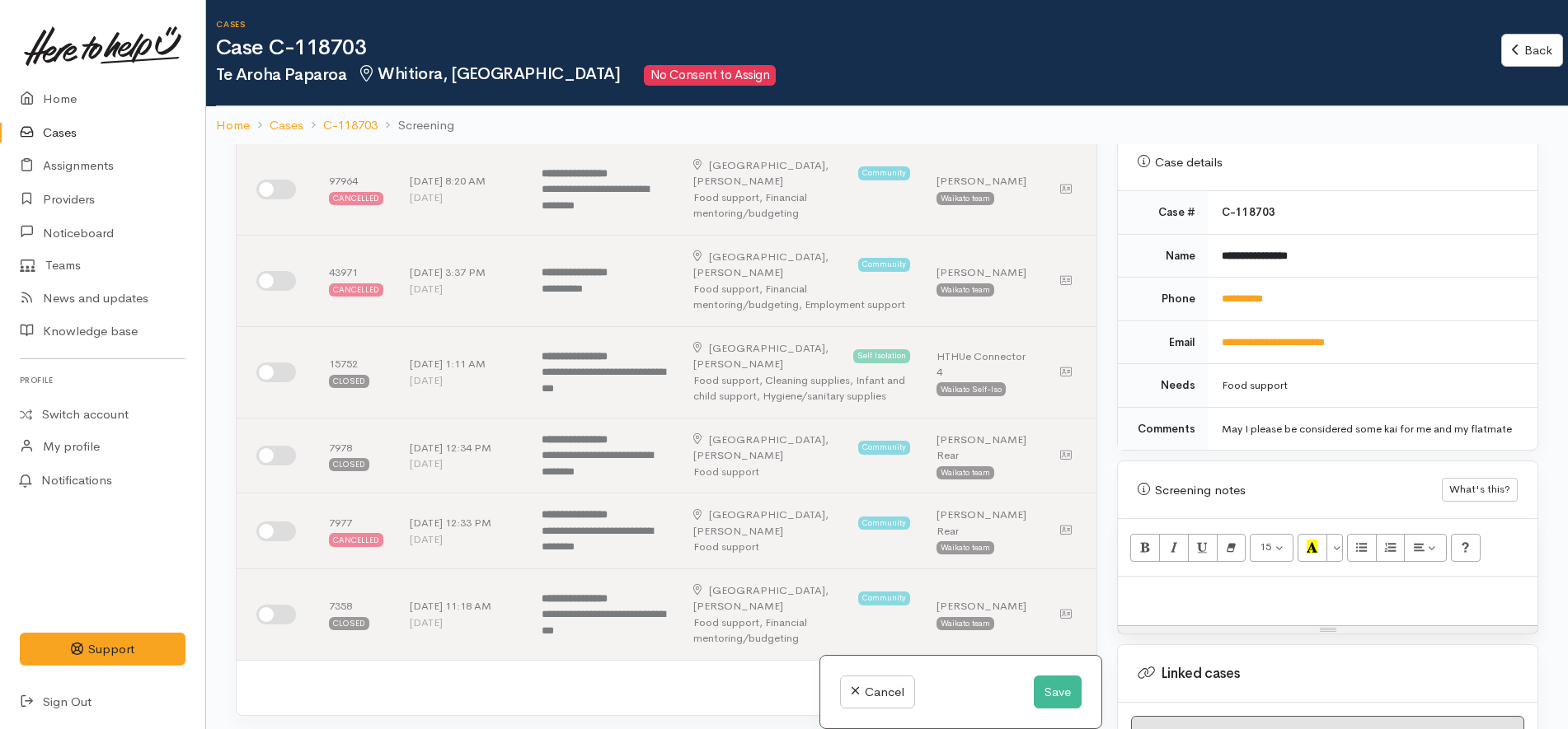
click at [1381, 594] on div at bounding box center [1327, 601] width 420 height 48
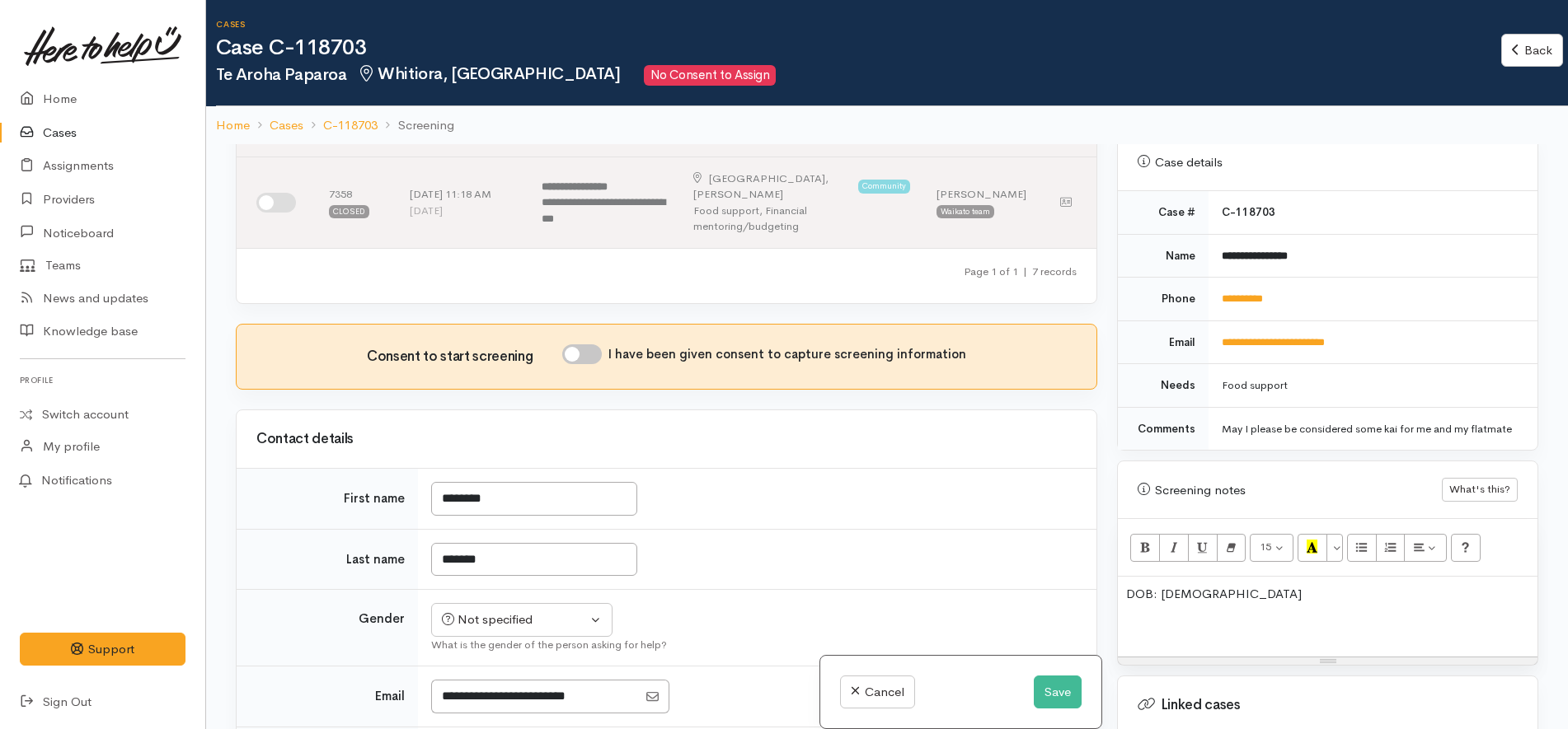
click at [596, 344] on input "I have been given consent to capture screening information" at bounding box center [581, 354] width 39 height 20
checkbox input "true"
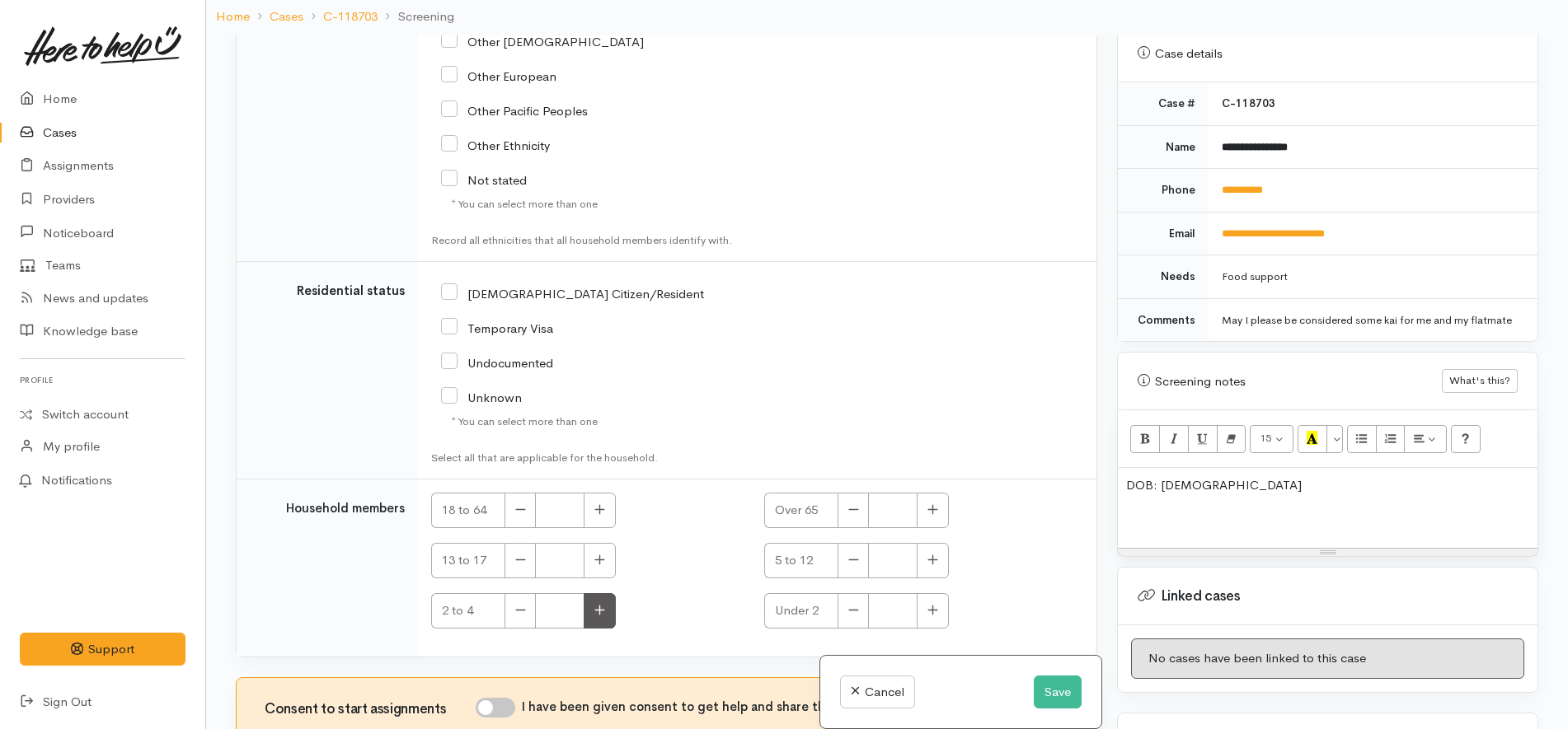
scroll to position [144, 0]
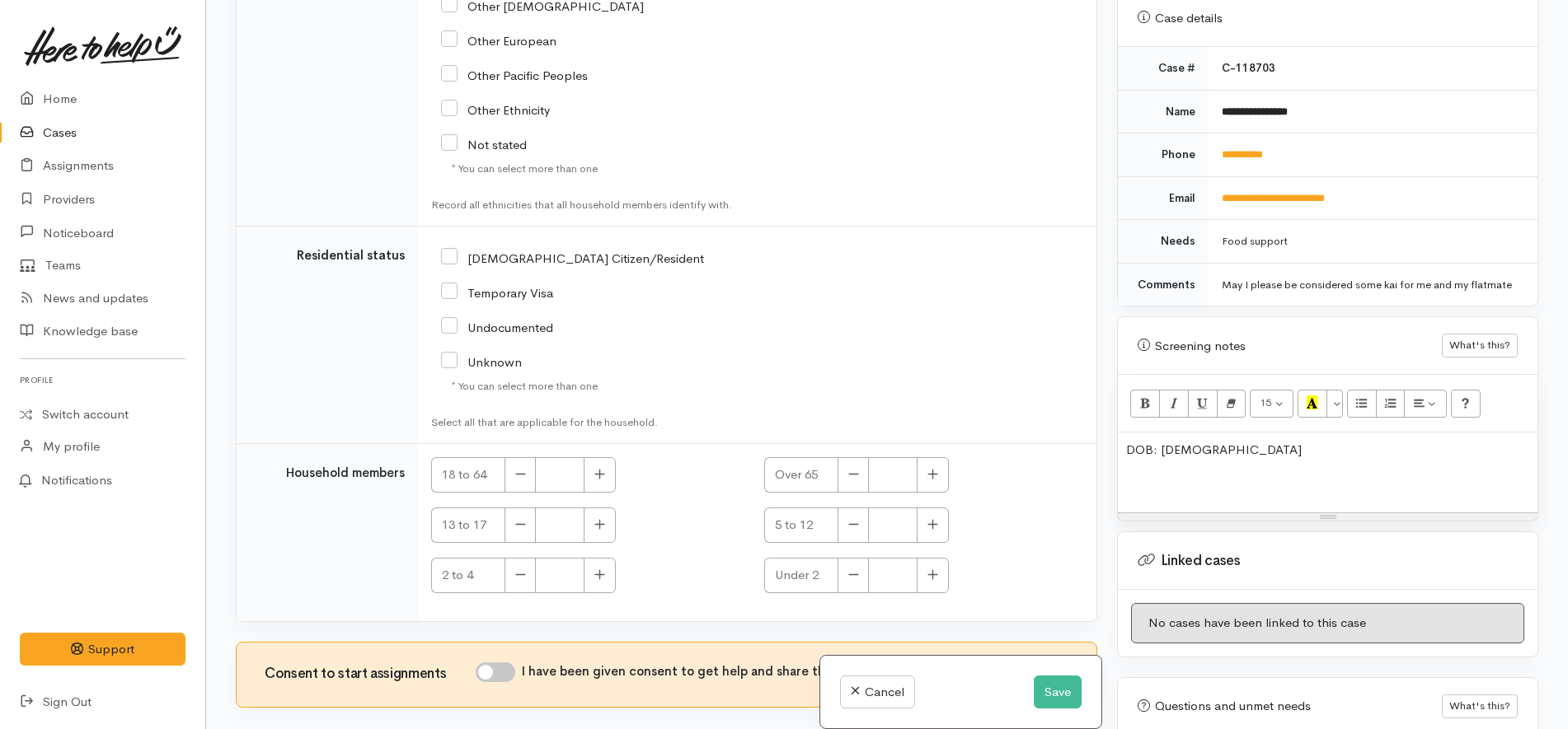
click at [504, 663] on input "I have been given consent to get help and share this information with appropria…" at bounding box center [494, 673] width 39 height 20
checkbox input "true"
click at [594, 457] on button "button" at bounding box center [599, 474] width 32 height 35
type input "1"
click at [563, 249] on input "NZ Citizen/Resident" at bounding box center [572, 257] width 263 height 15
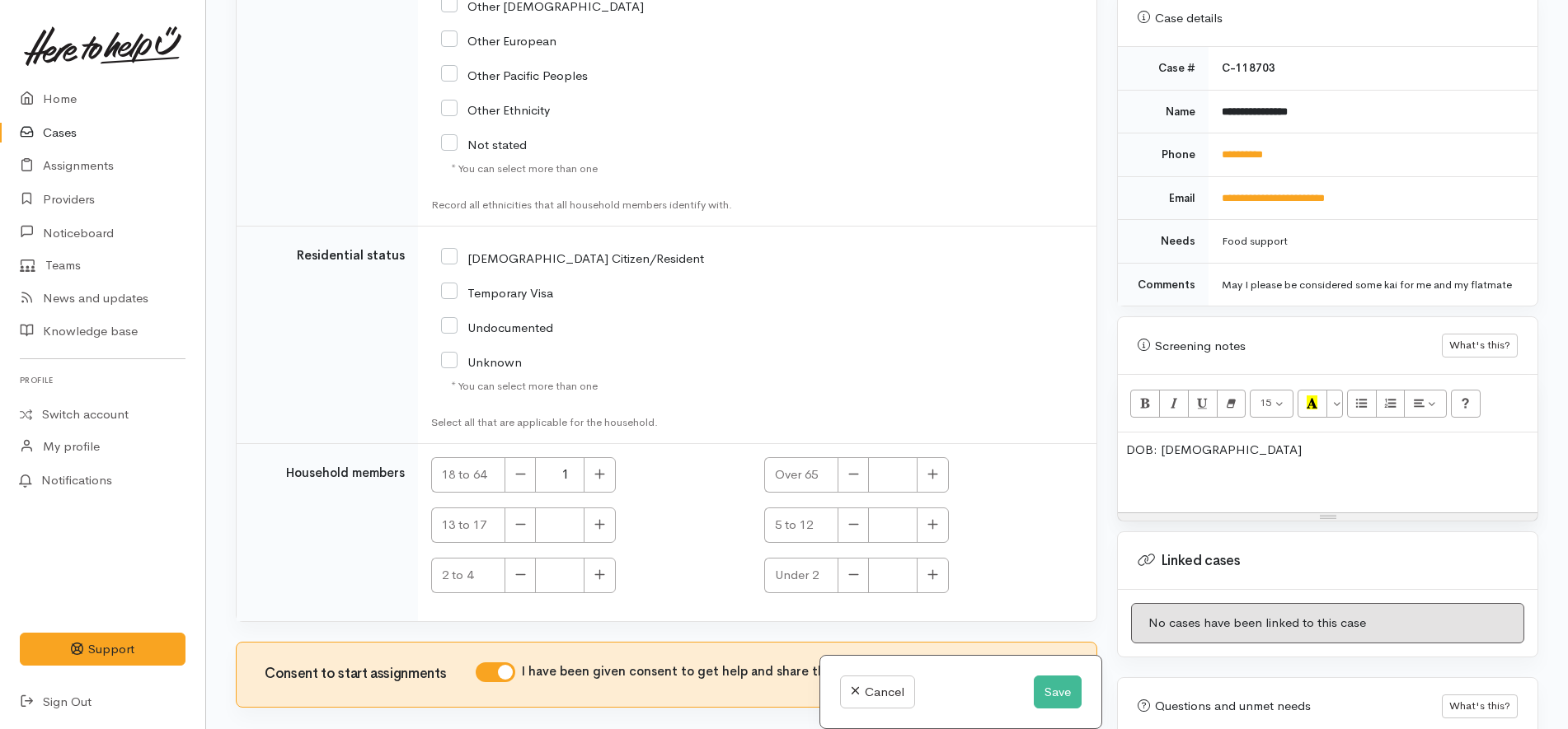
checkbox input "true"
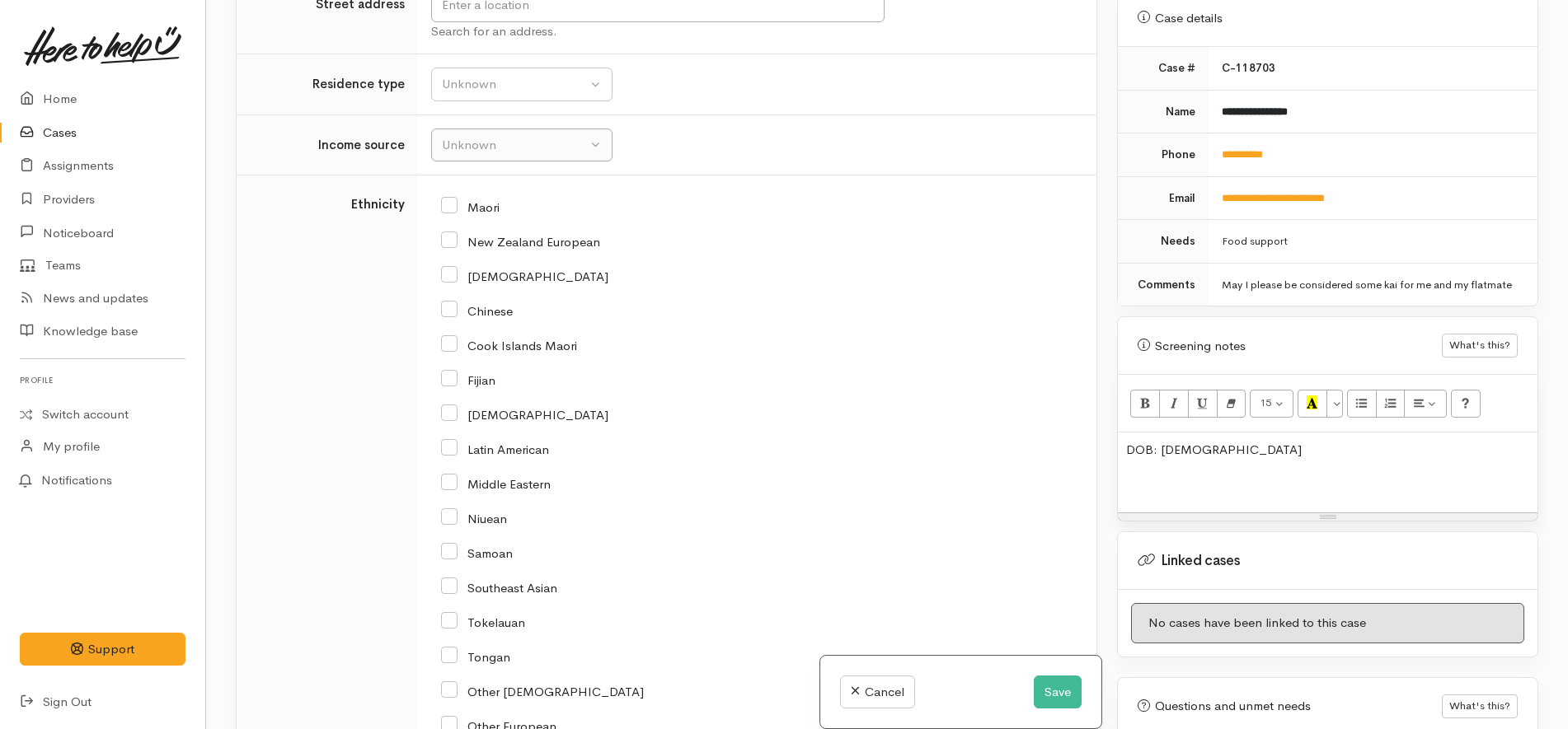
scroll to position [2311, 0]
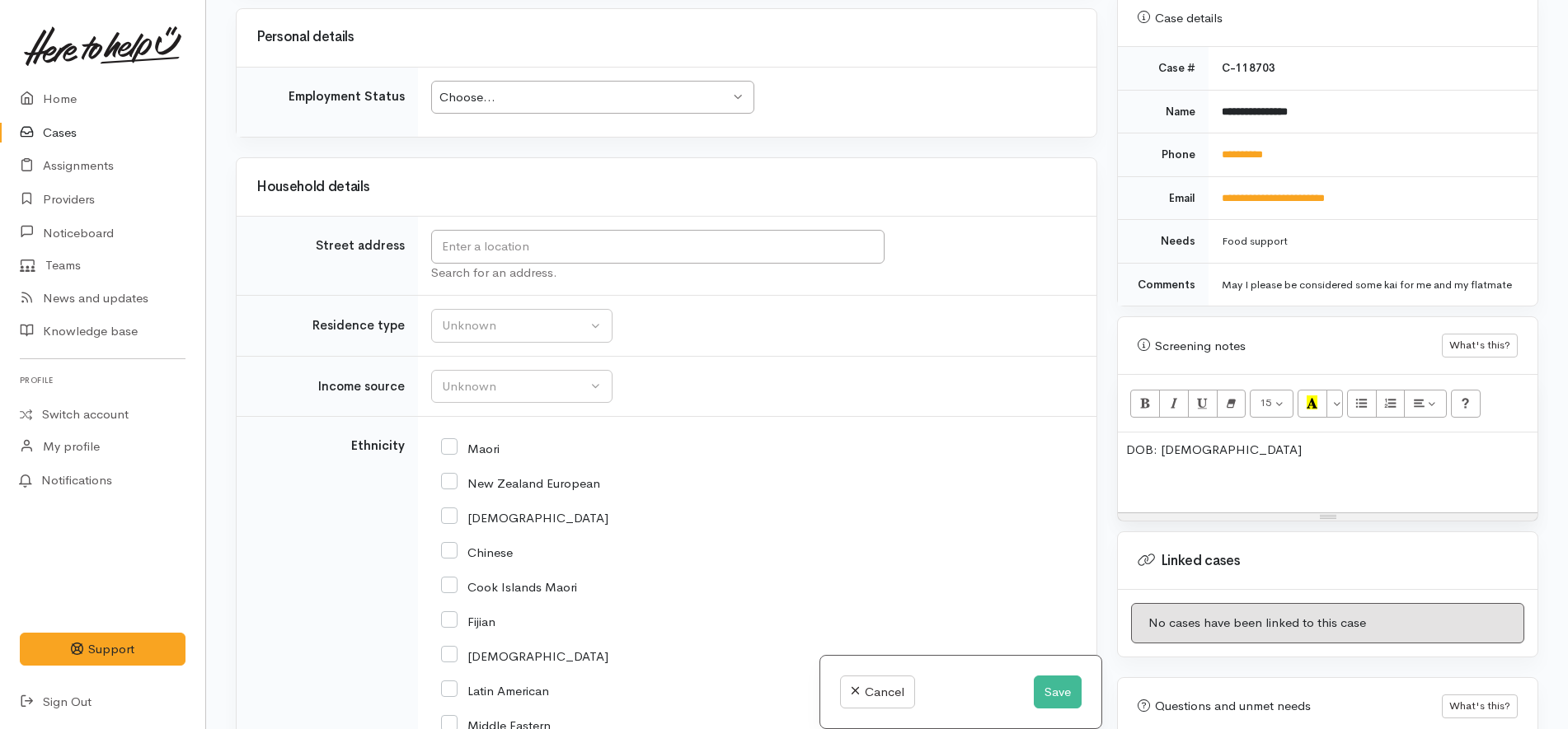
click at [474, 430] on div "Maori" at bounding box center [753, 448] width 626 height 35
click at [482, 440] on input "Maori" at bounding box center [470, 447] width 58 height 15
checkbox input "true"
click at [537, 317] on div "Unknown" at bounding box center [514, 326] width 145 height 19
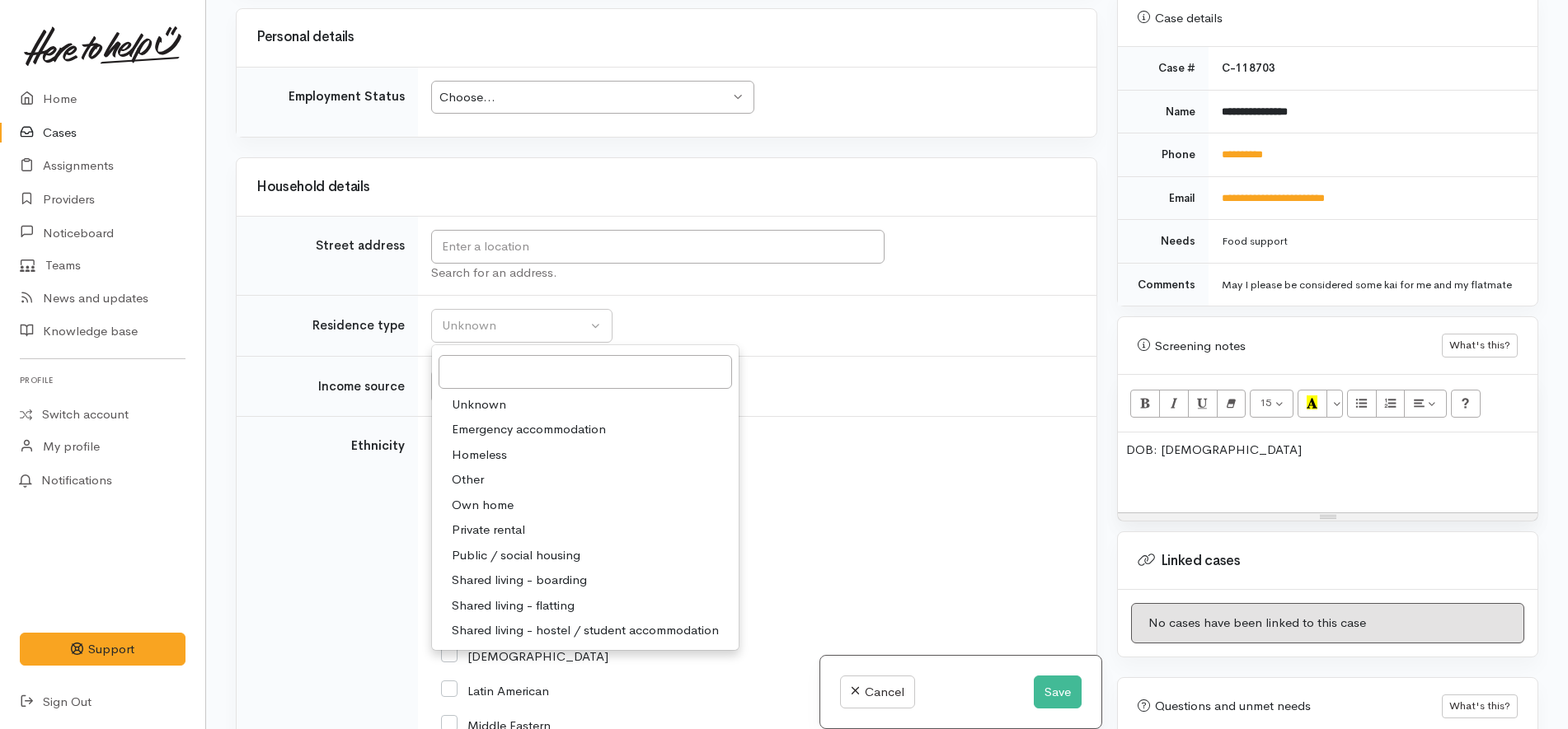
drag, startPoint x: 498, startPoint y: 449, endPoint x: 510, endPoint y: 402, distance: 48.5
click at [497, 521] on span "Private rental" at bounding box center [488, 530] width 74 height 19
select select "2"
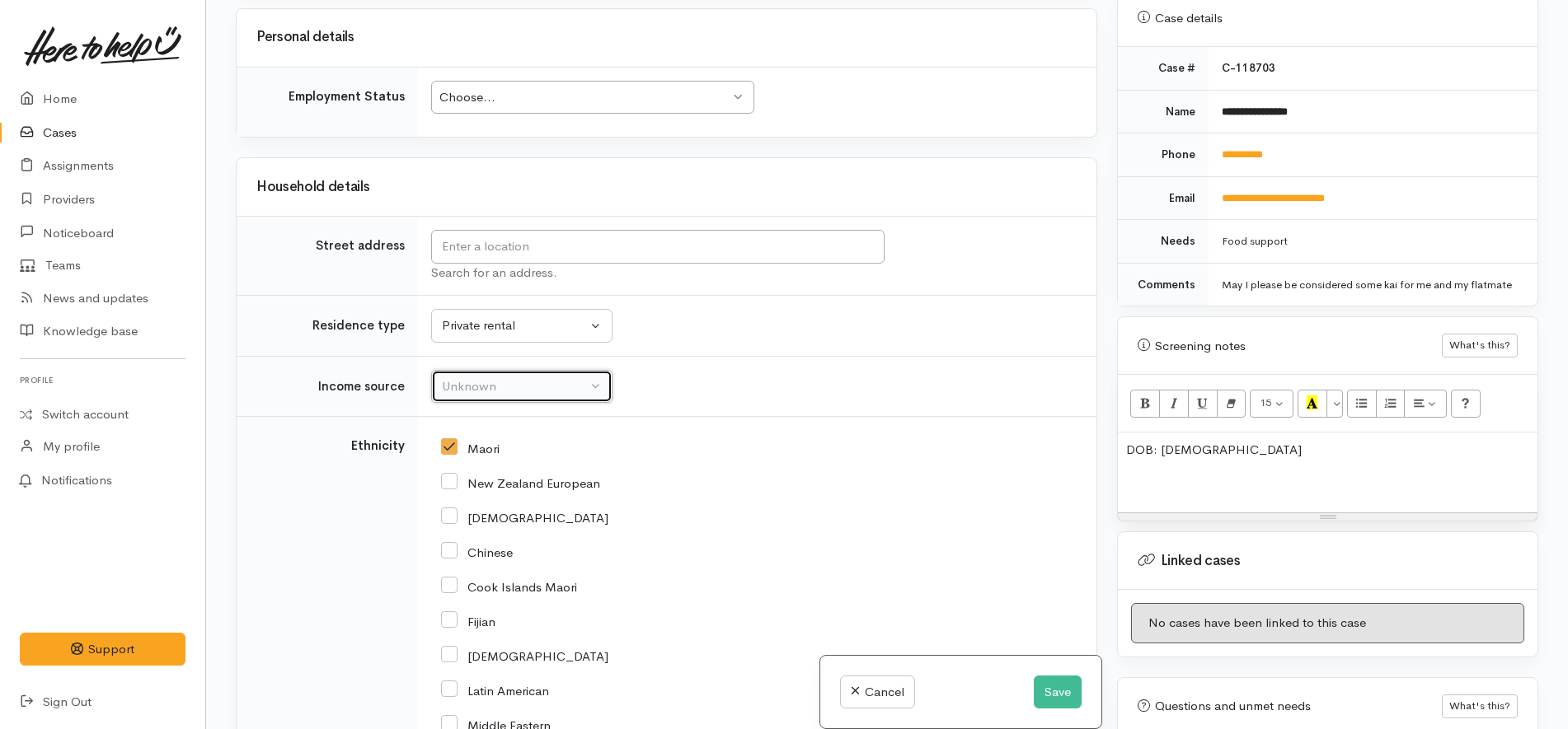
click at [550, 378] on div "Unknown" at bounding box center [514, 387] width 145 height 19
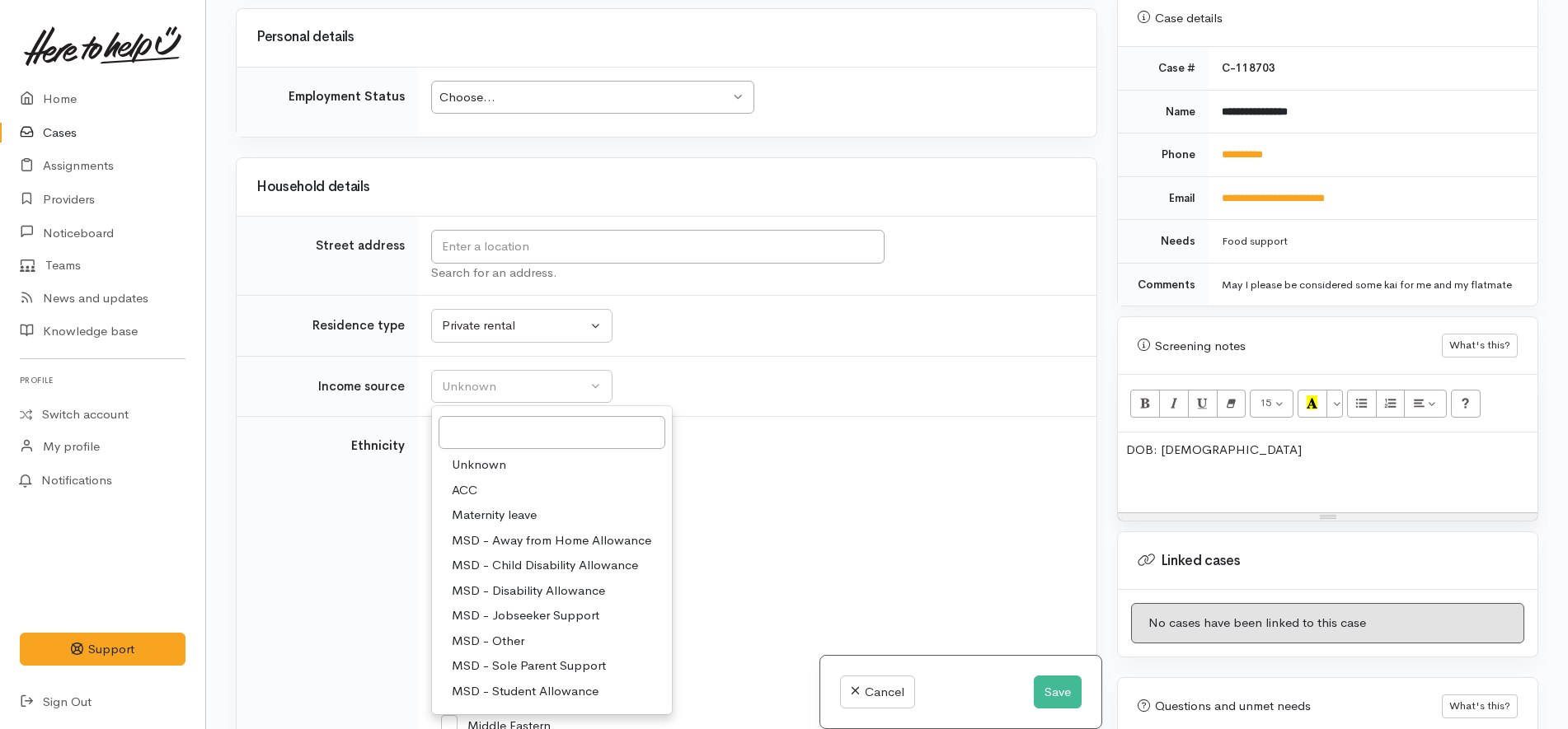
click at [512, 606] on span "MSD - Jobseeker Support" at bounding box center [525, 615] width 148 height 19
select select "4"
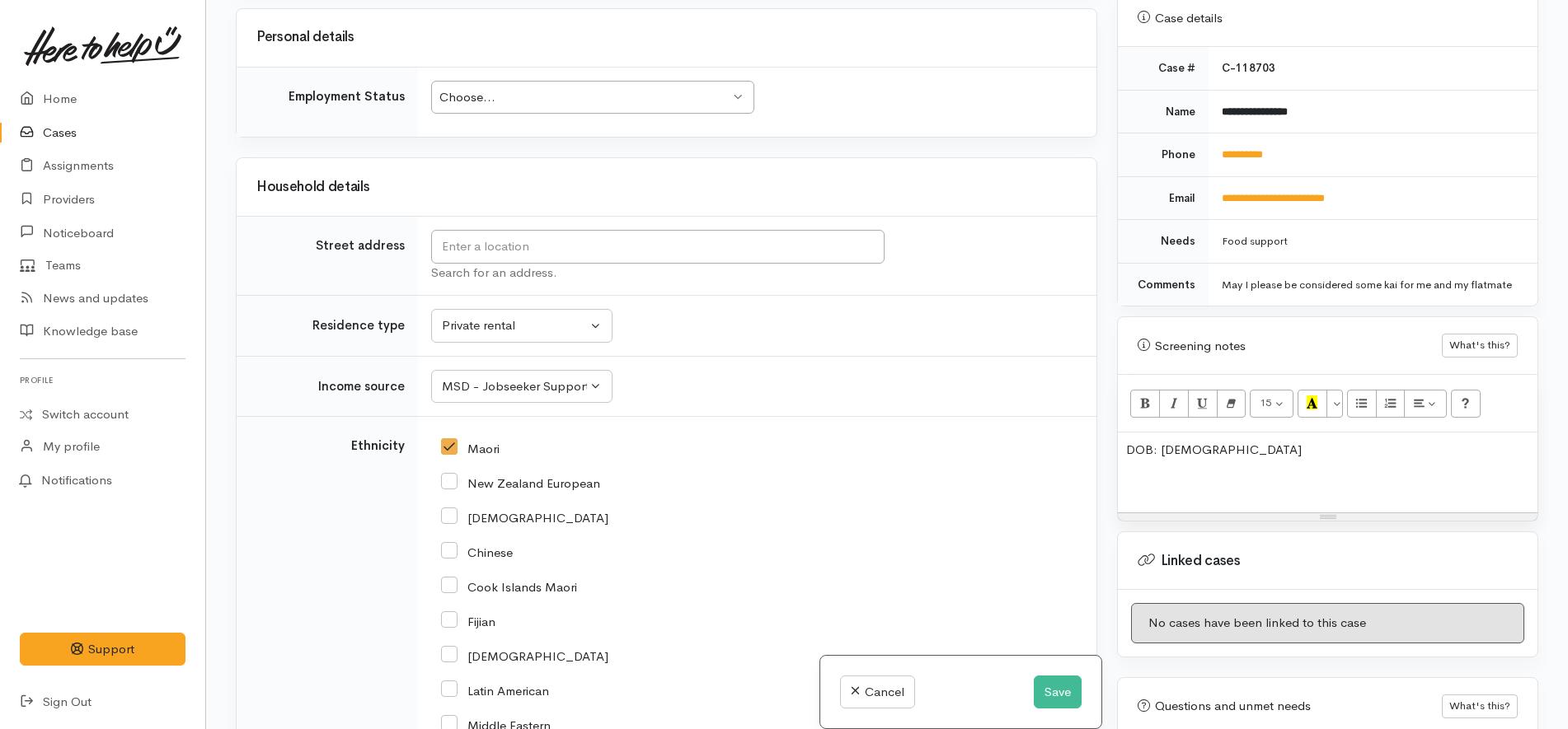
drag, startPoint x: 757, startPoint y: 341, endPoint x: 759, endPoint y: 329, distance: 12.2
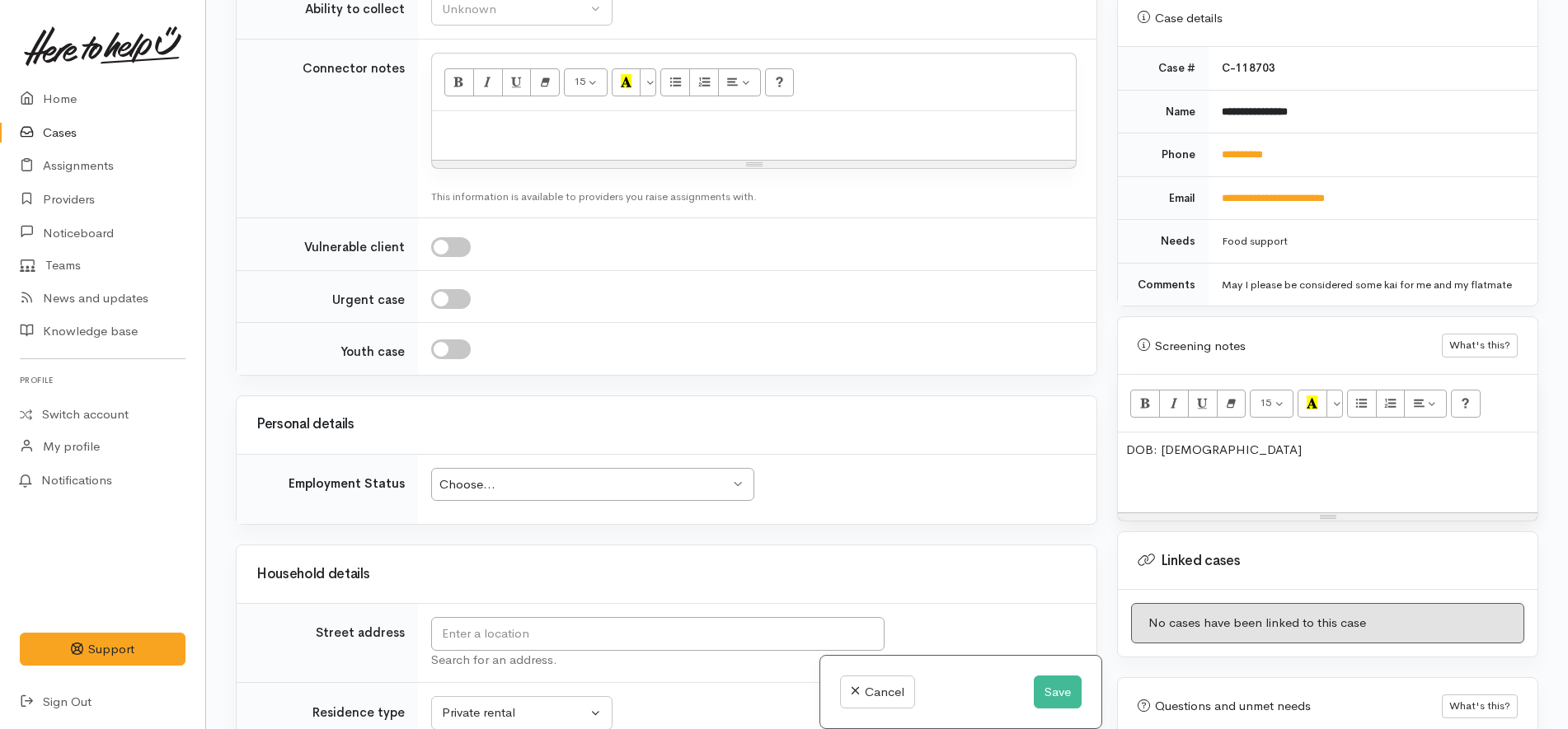
scroll to position [1898, 0]
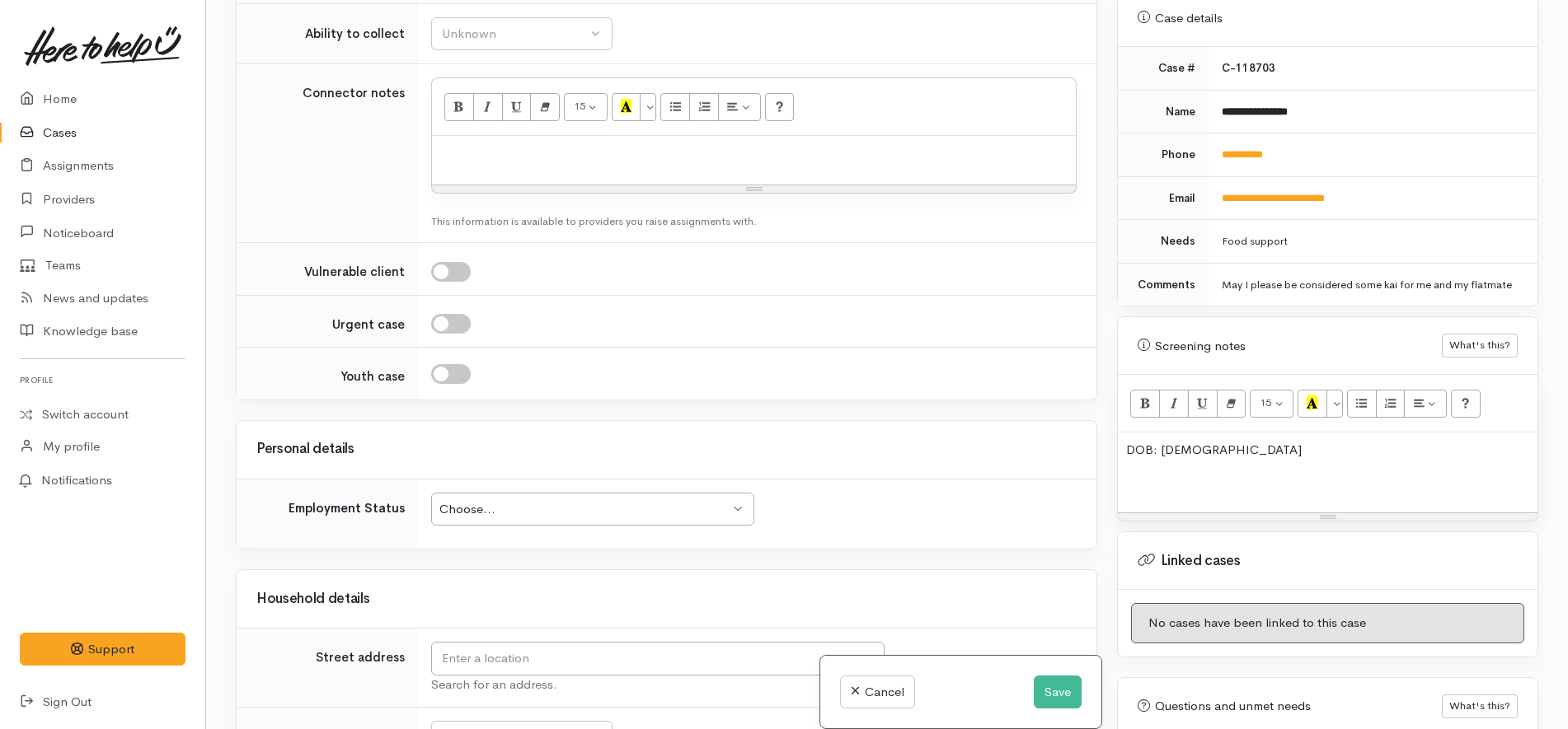
click at [525, 500] on div "Choose..." at bounding box center [585, 509] width 291 height 19
drag, startPoint x: 514, startPoint y: 632, endPoint x: 522, endPoint y: 608, distance: 25.3
click at [720, 421] on div "Personal details" at bounding box center [667, 450] width 860 height 57
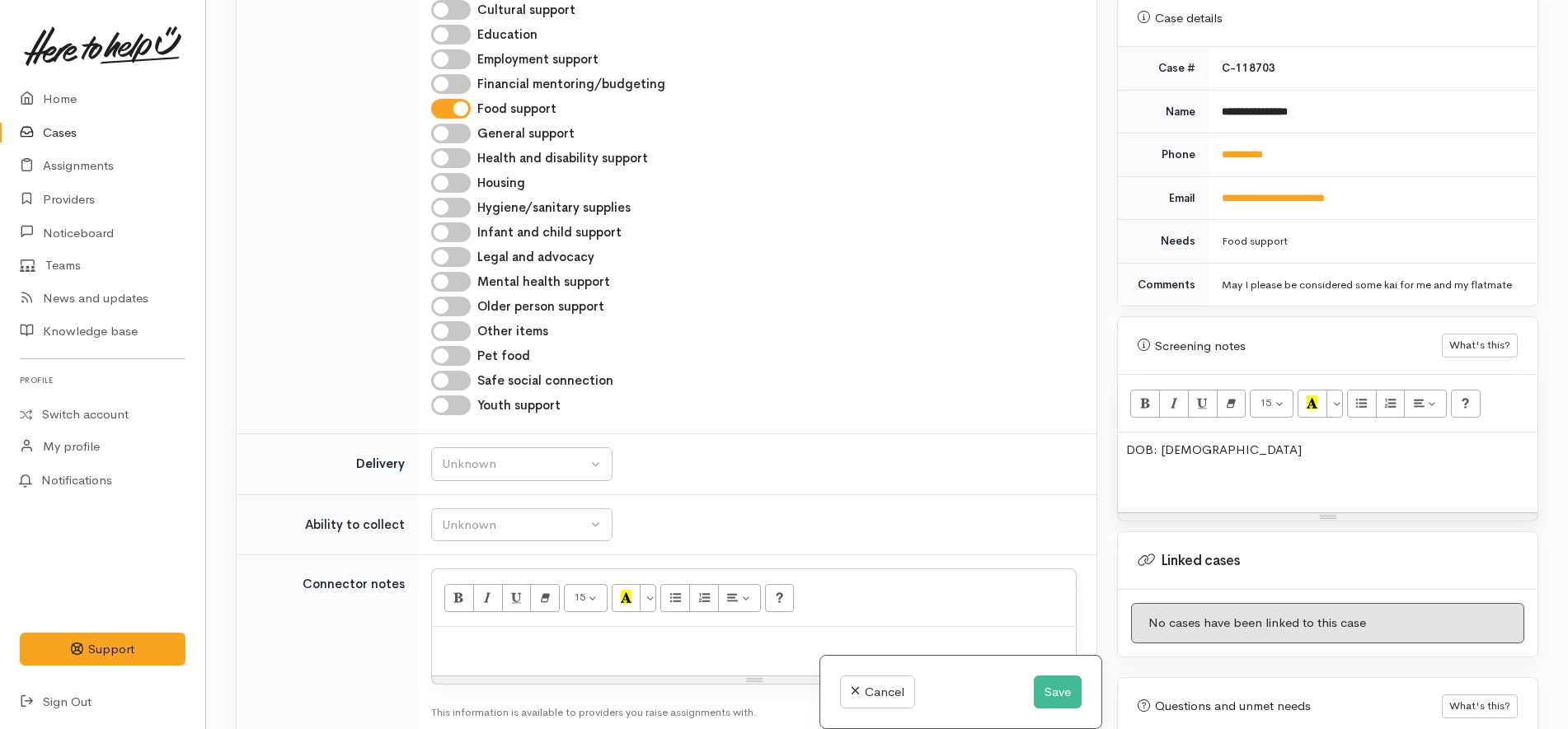
scroll to position [1384, 0]
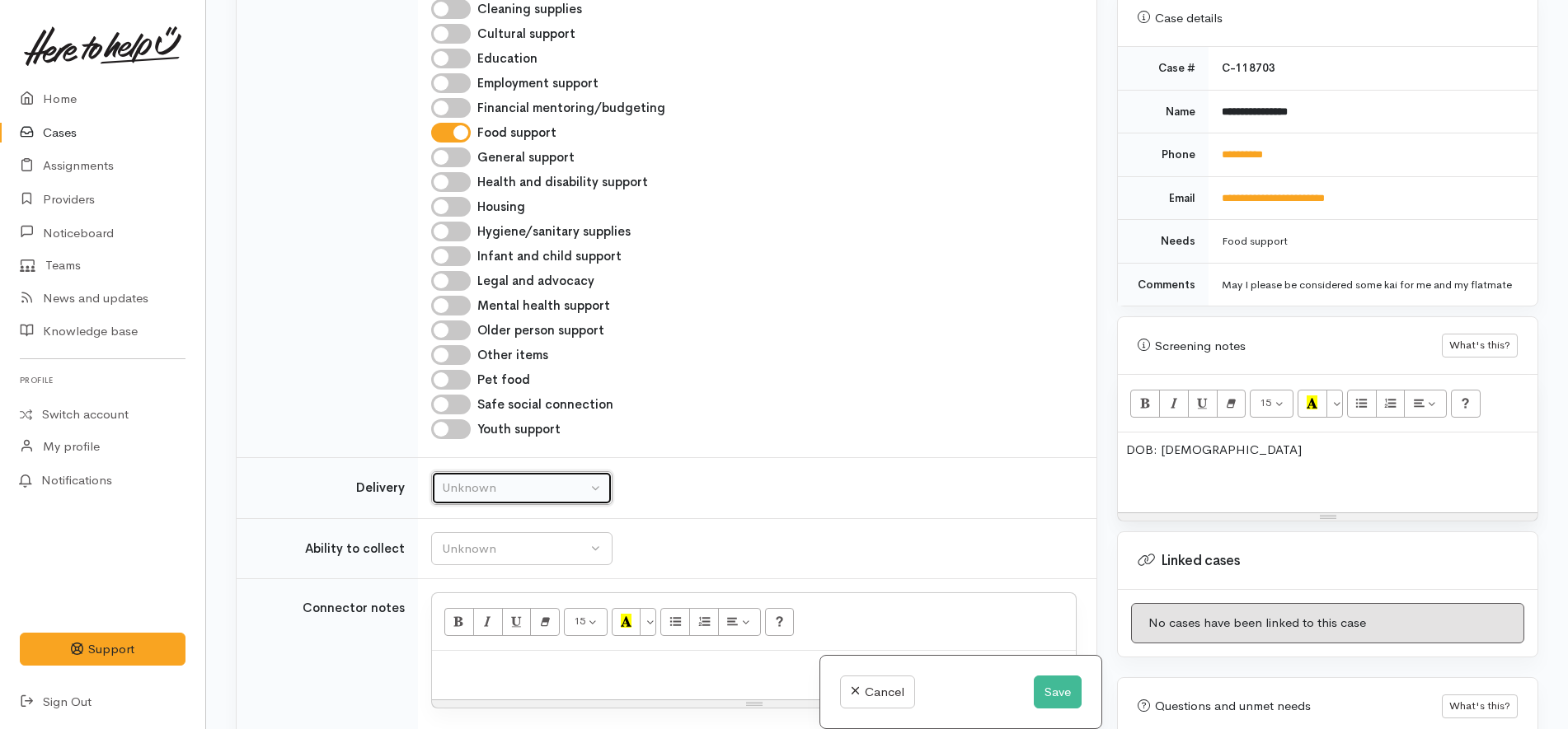
click at [551, 471] on button "Unknown" at bounding box center [521, 488] width 181 height 34
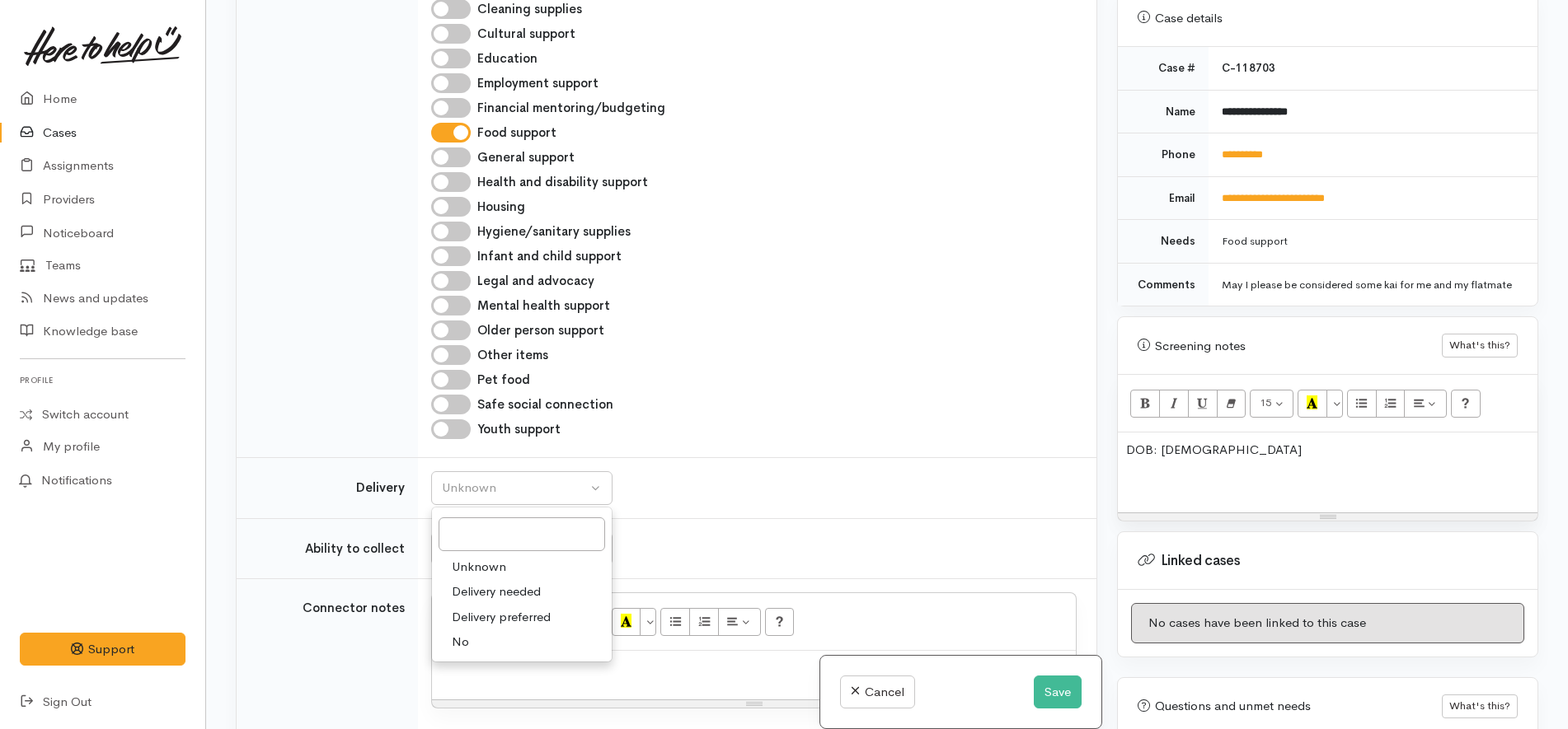
click at [498, 630] on link "No" at bounding box center [521, 643] width 179 height 25
select select "1"
click at [515, 540] on div "Unknown" at bounding box center [514, 549] width 145 height 19
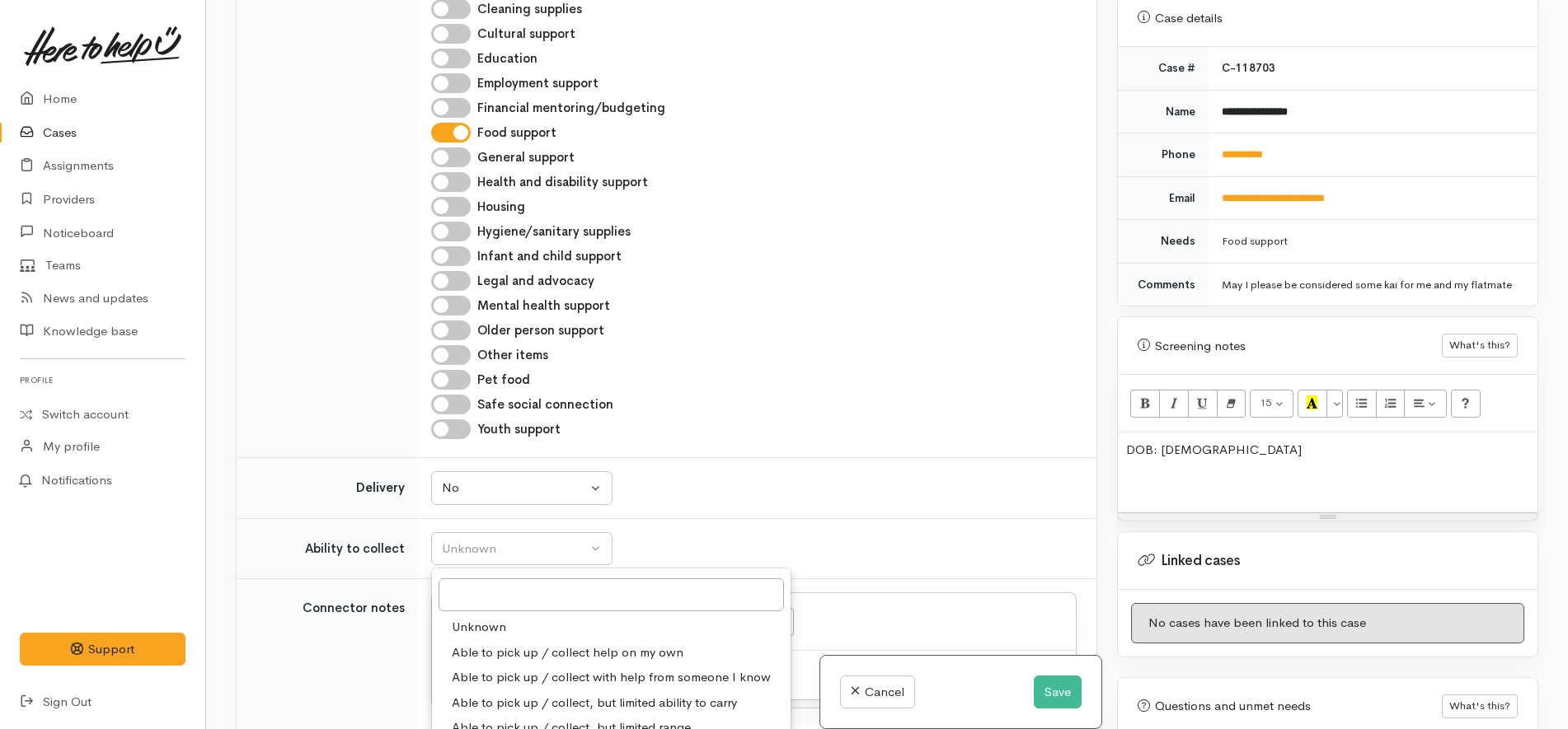
click at [522, 643] on span "Able to pick up / collect help on my own" at bounding box center [567, 653] width 231 height 19
select select "2"
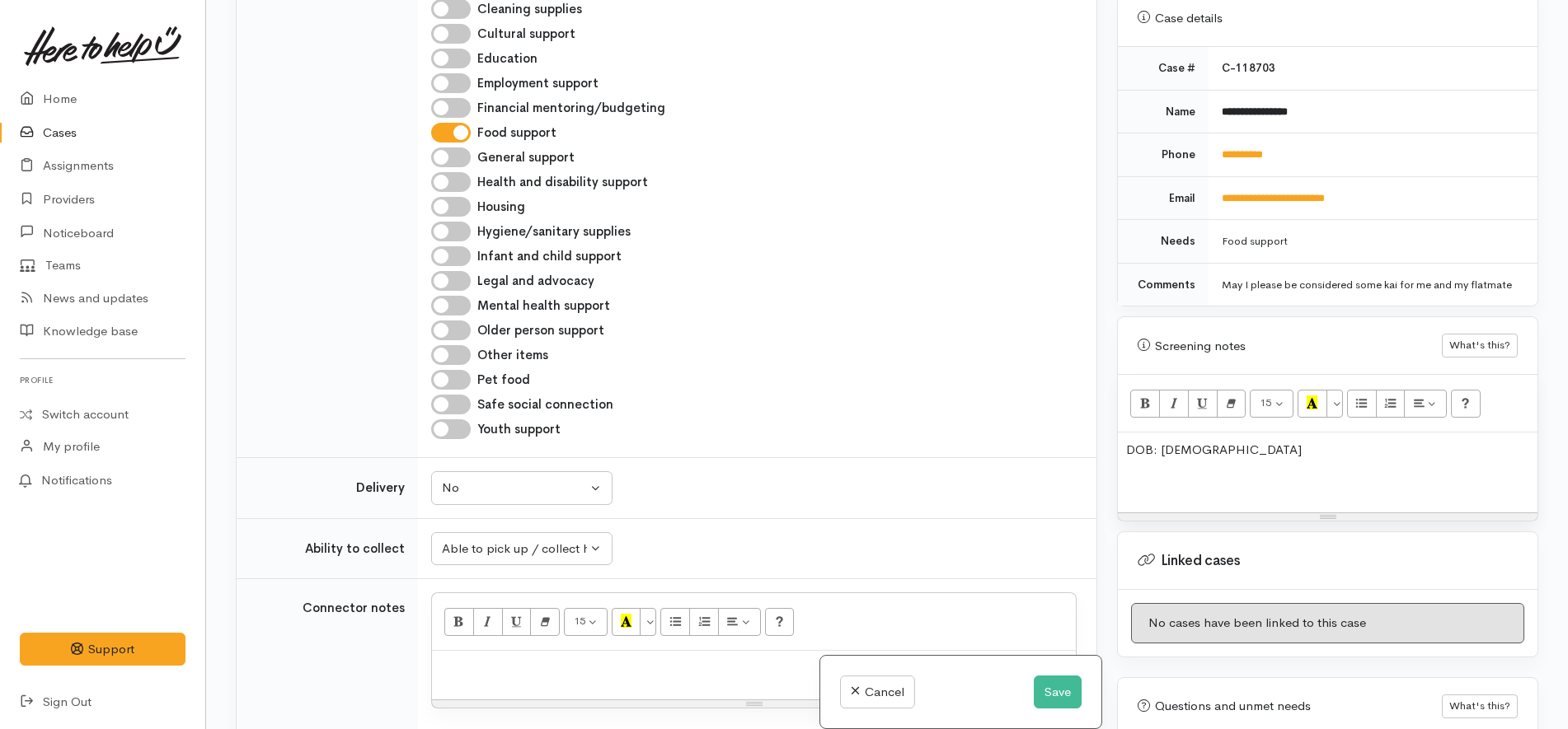
click at [786, 458] on td "Unknown Delivery needed Delivery preferred No No Unknown Delivery needed Delive…" at bounding box center [757, 488] width 678 height 61
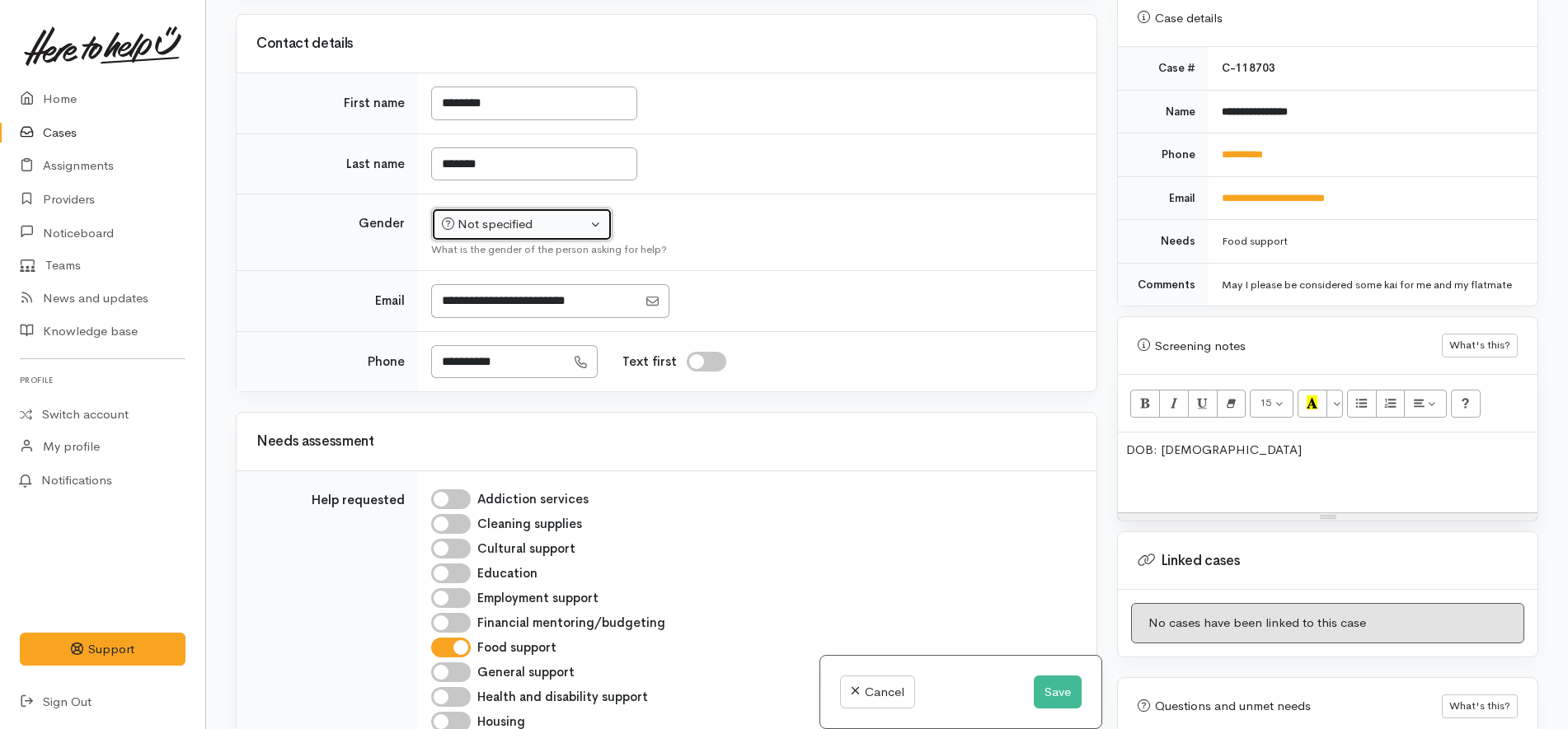
click at [590, 208] on button "Not specified" at bounding box center [521, 224] width 181 height 34
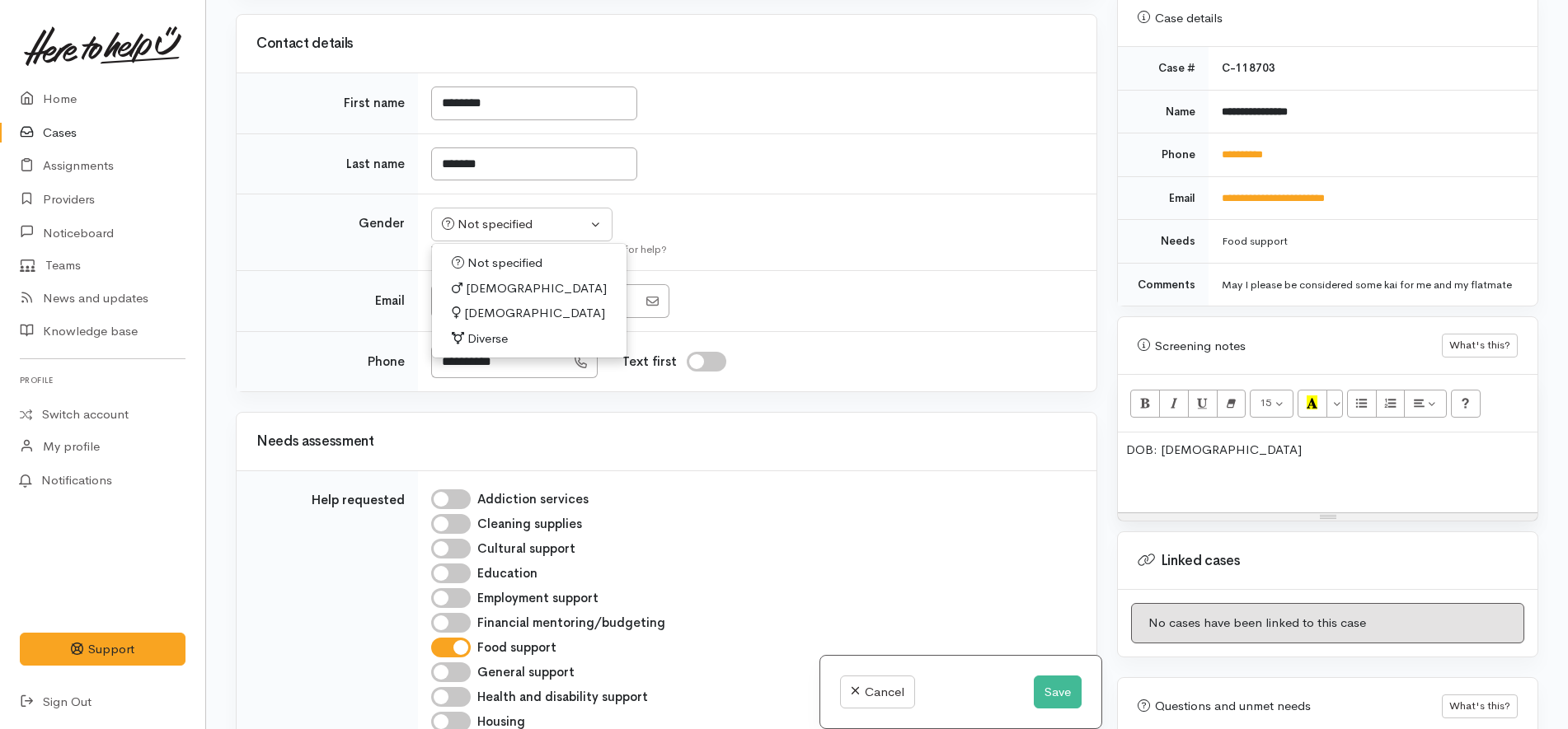
click at [498, 304] on span "Female" at bounding box center [535, 313] width 141 height 19
select select "Female"
click at [746, 271] on td at bounding box center [757, 301] width 678 height 61
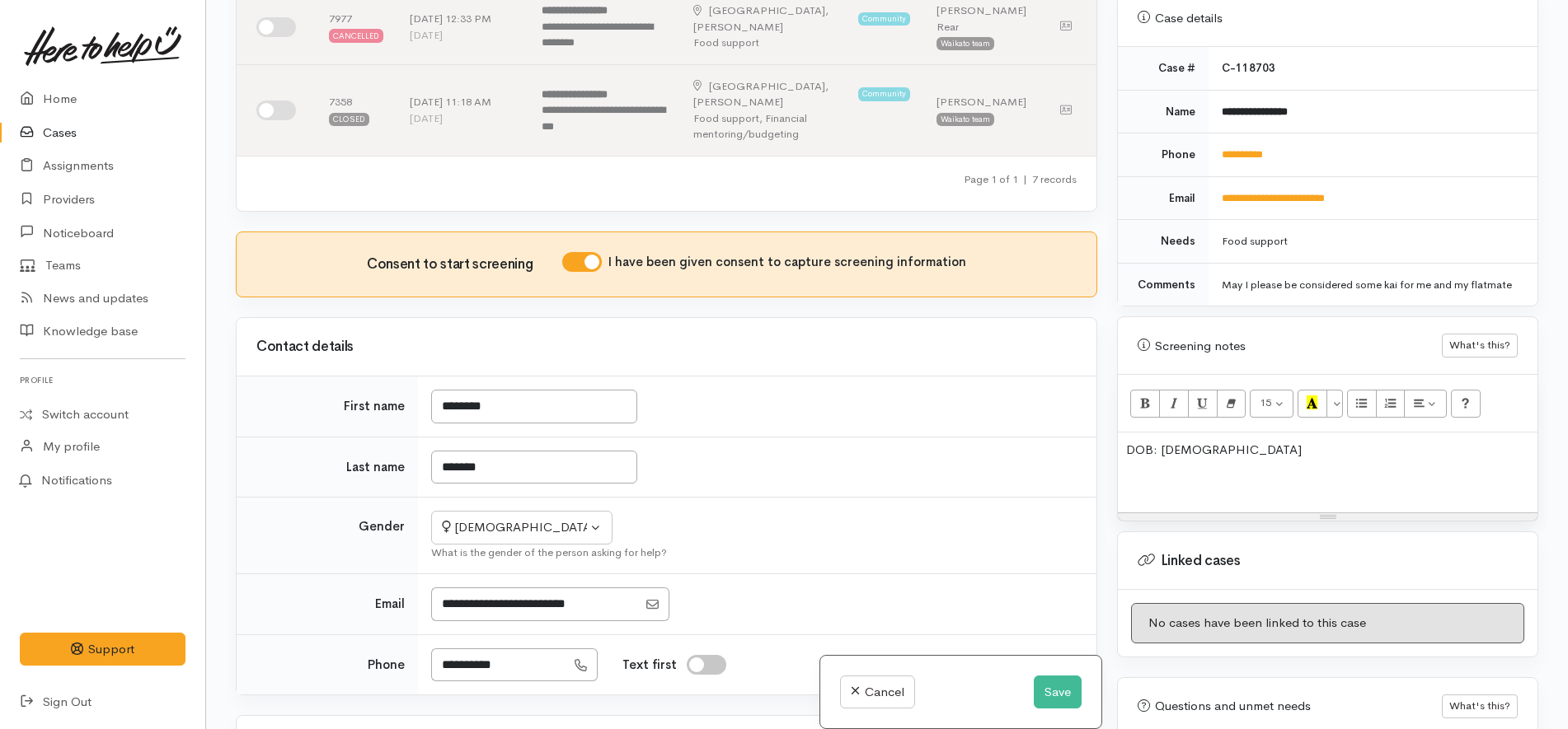
scroll to position [561, 0]
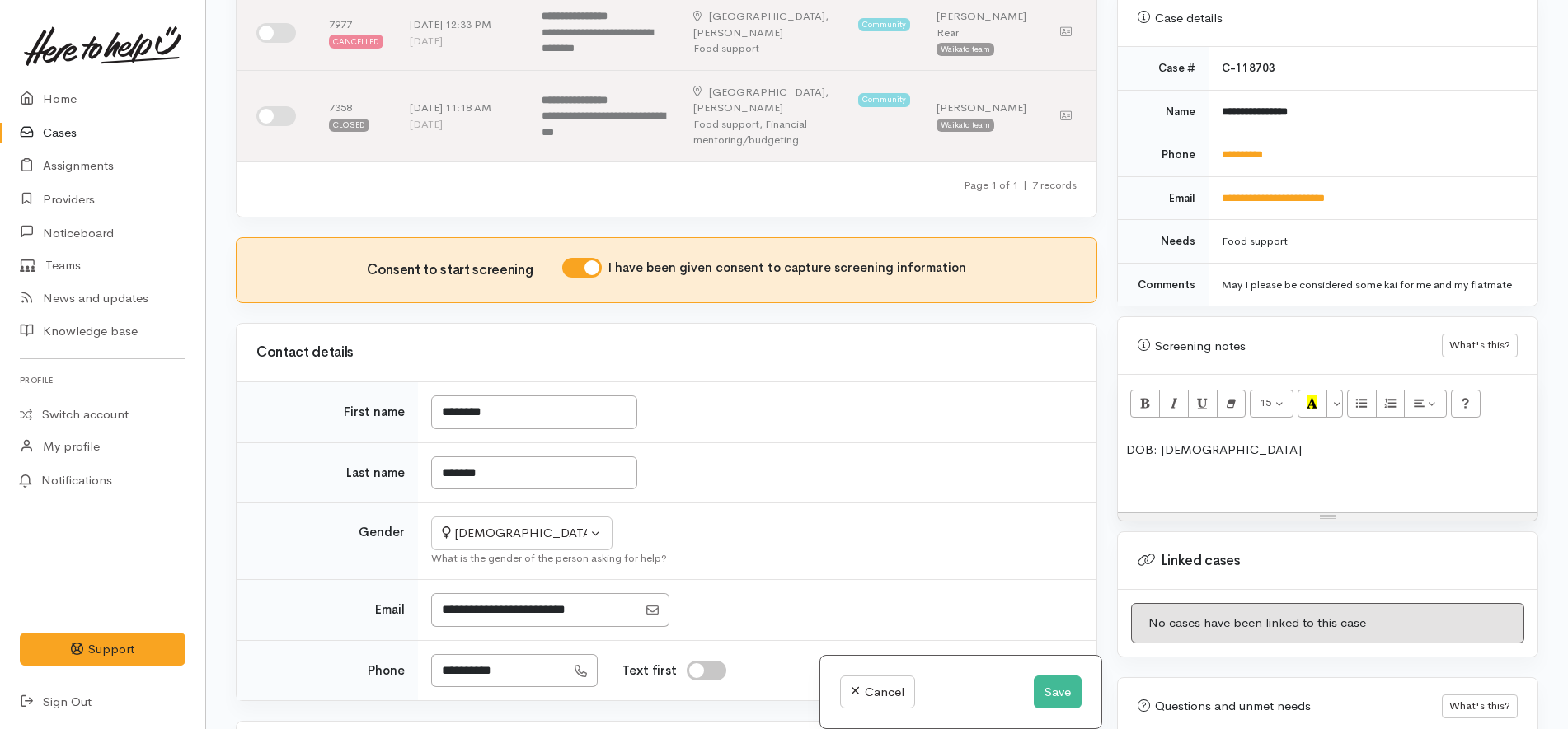
click at [1289, 473] on p at bounding box center [1328, 482] width 403 height 19
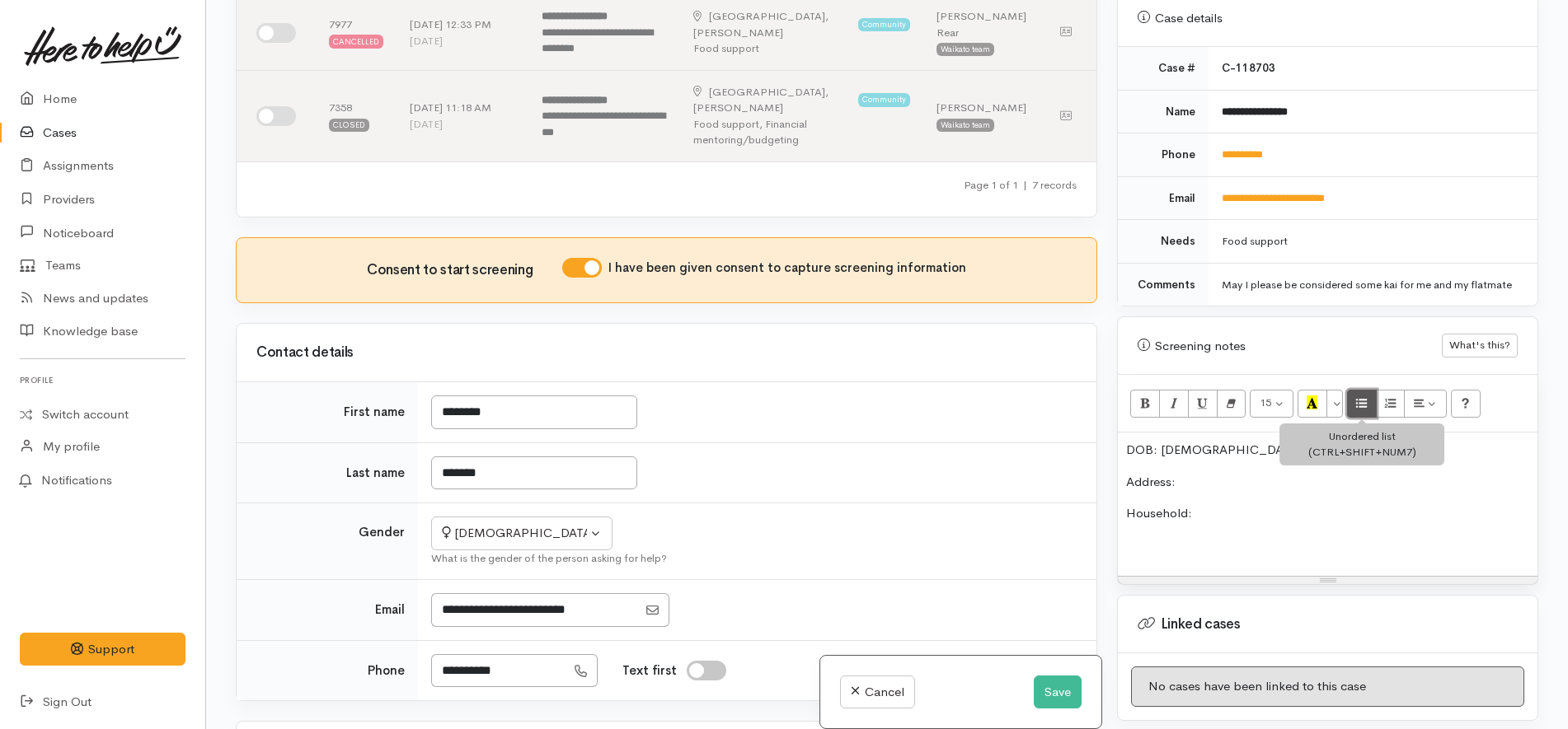
click at [1365, 390] on button "Unordered list (CTRL+SHIFT+NUM7)" at bounding box center [1361, 403] width 30 height 28
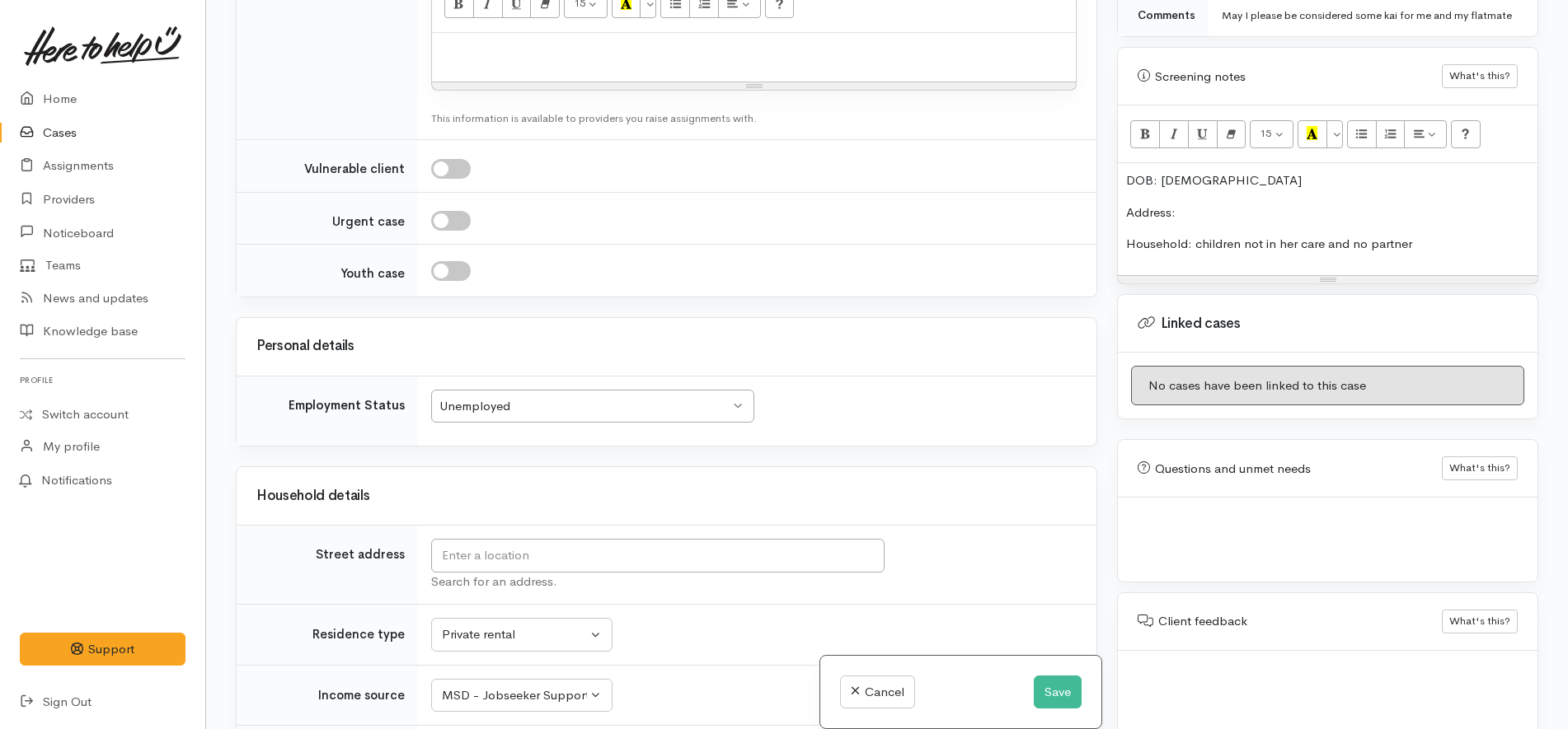
scroll to position [2105, 0]
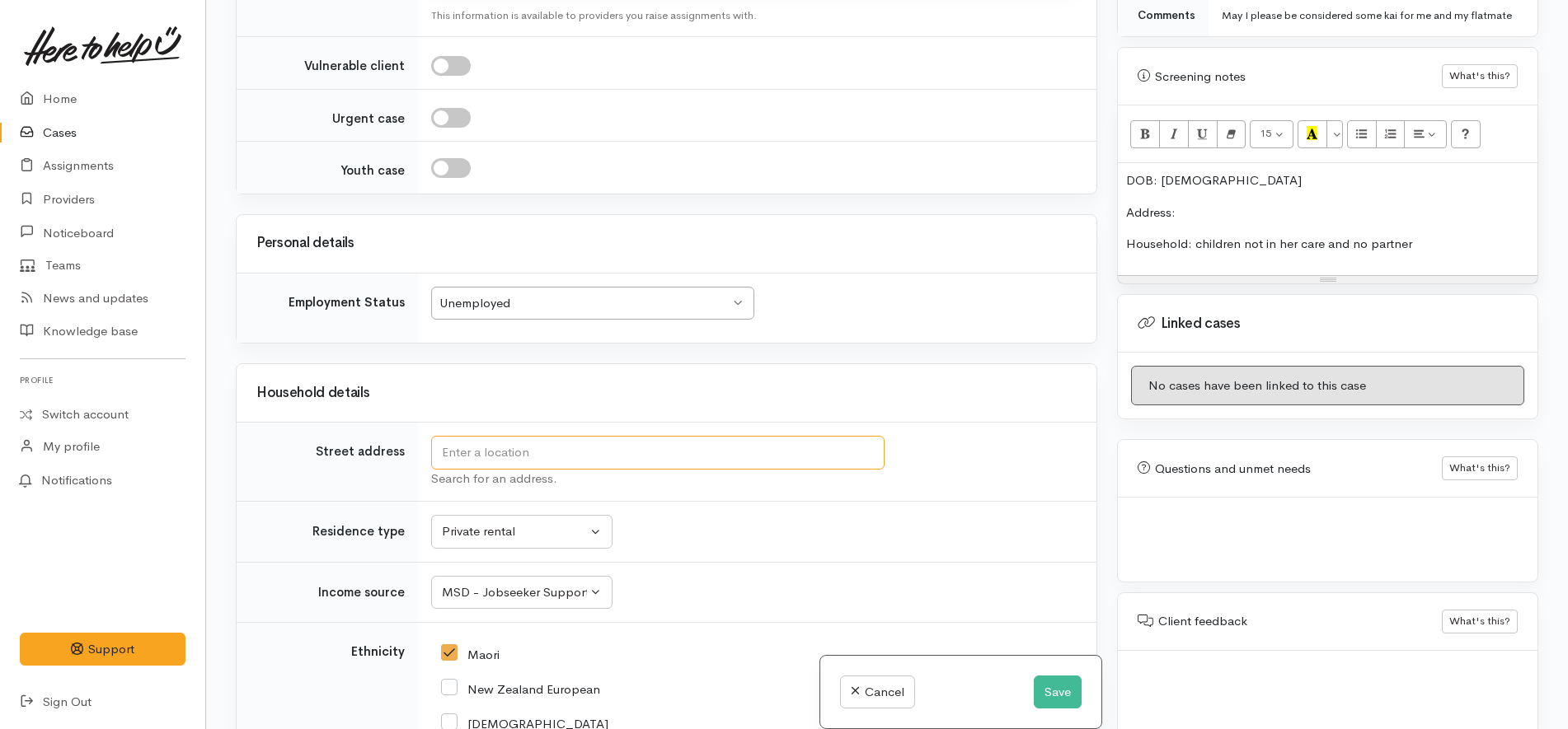
click at [555, 436] on input "text" at bounding box center [657, 452] width 453 height 34
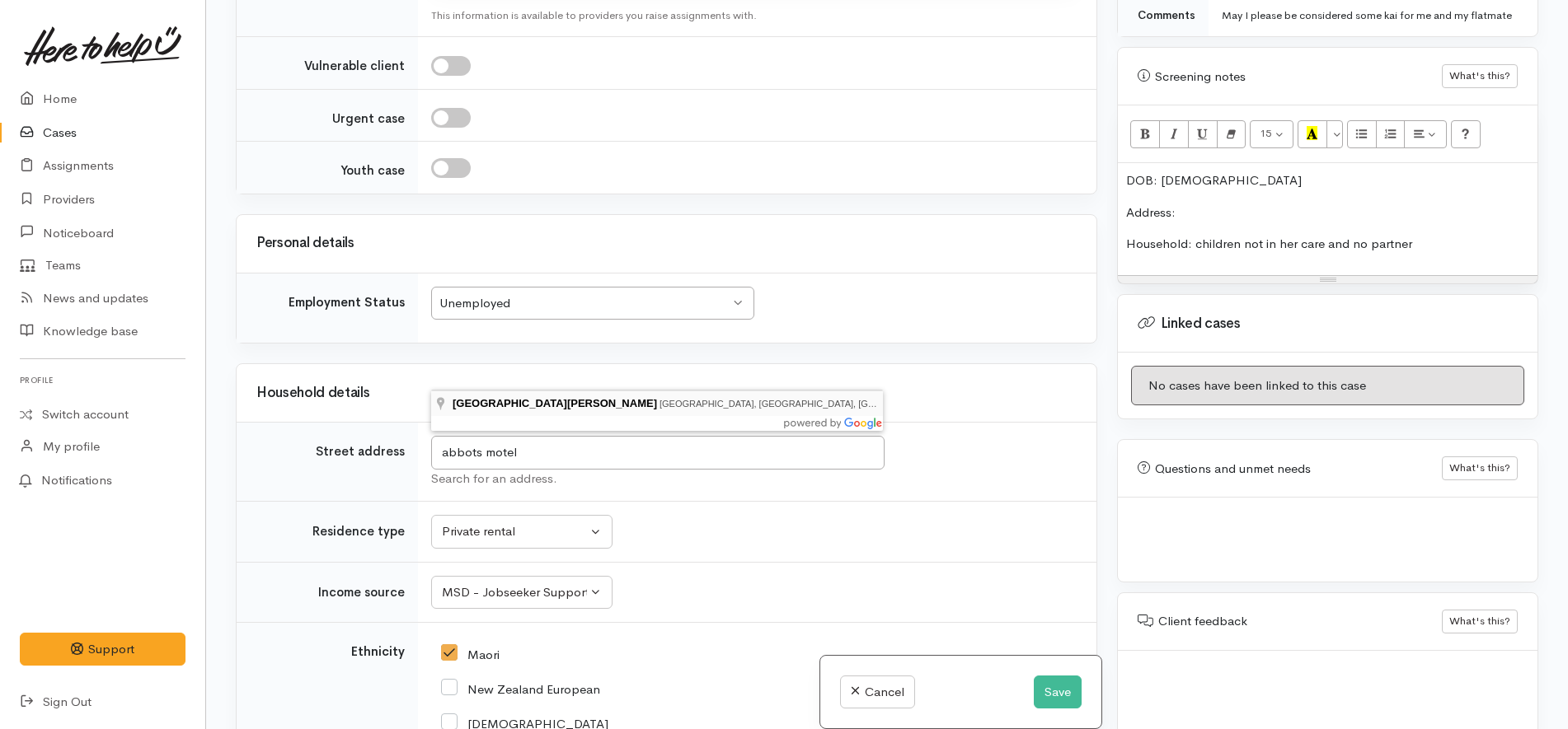
type input "Abbots Hamilton Hotel and Conference Centre Ulster Street, Whitiora, Hamilton, …"
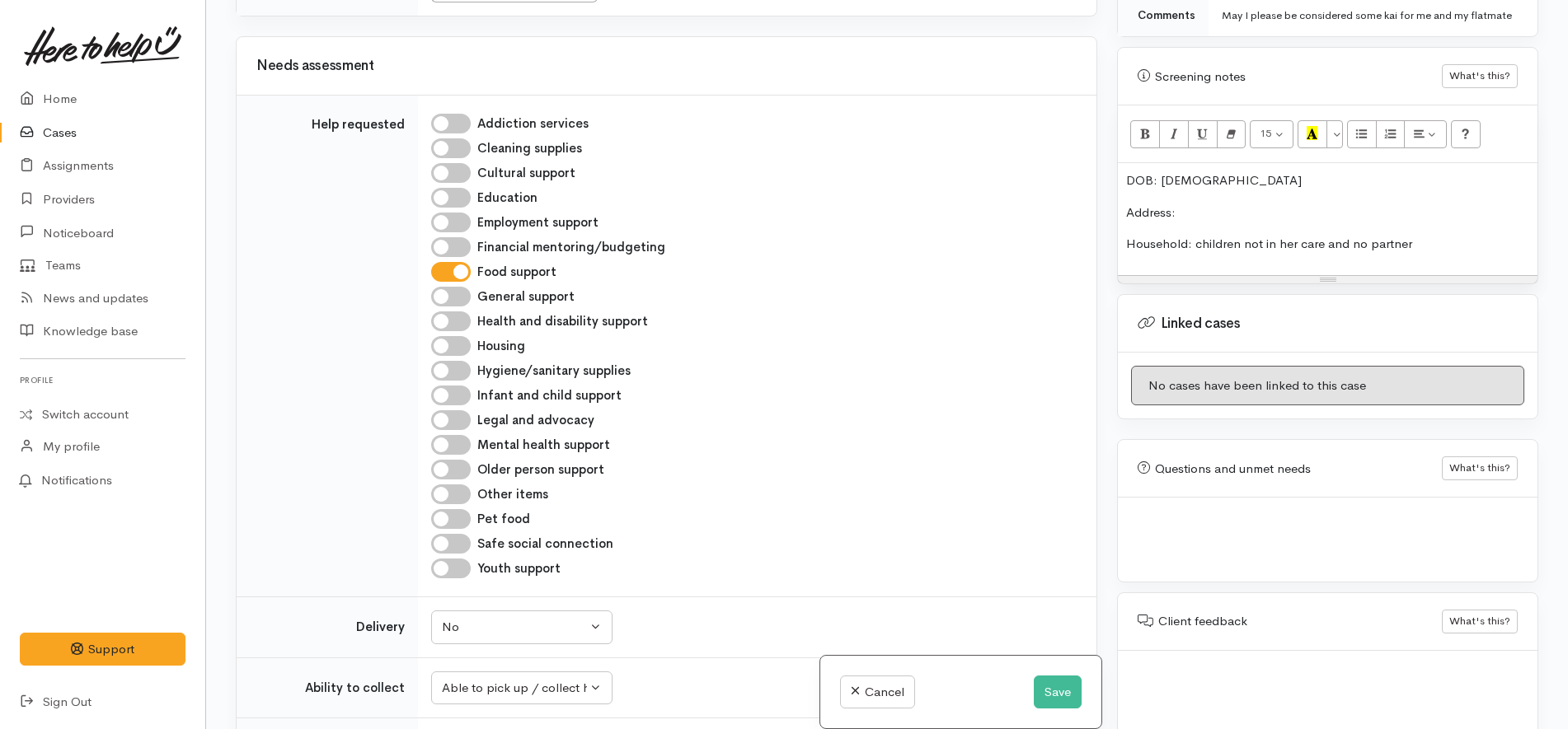
scroll to position [2346, 0]
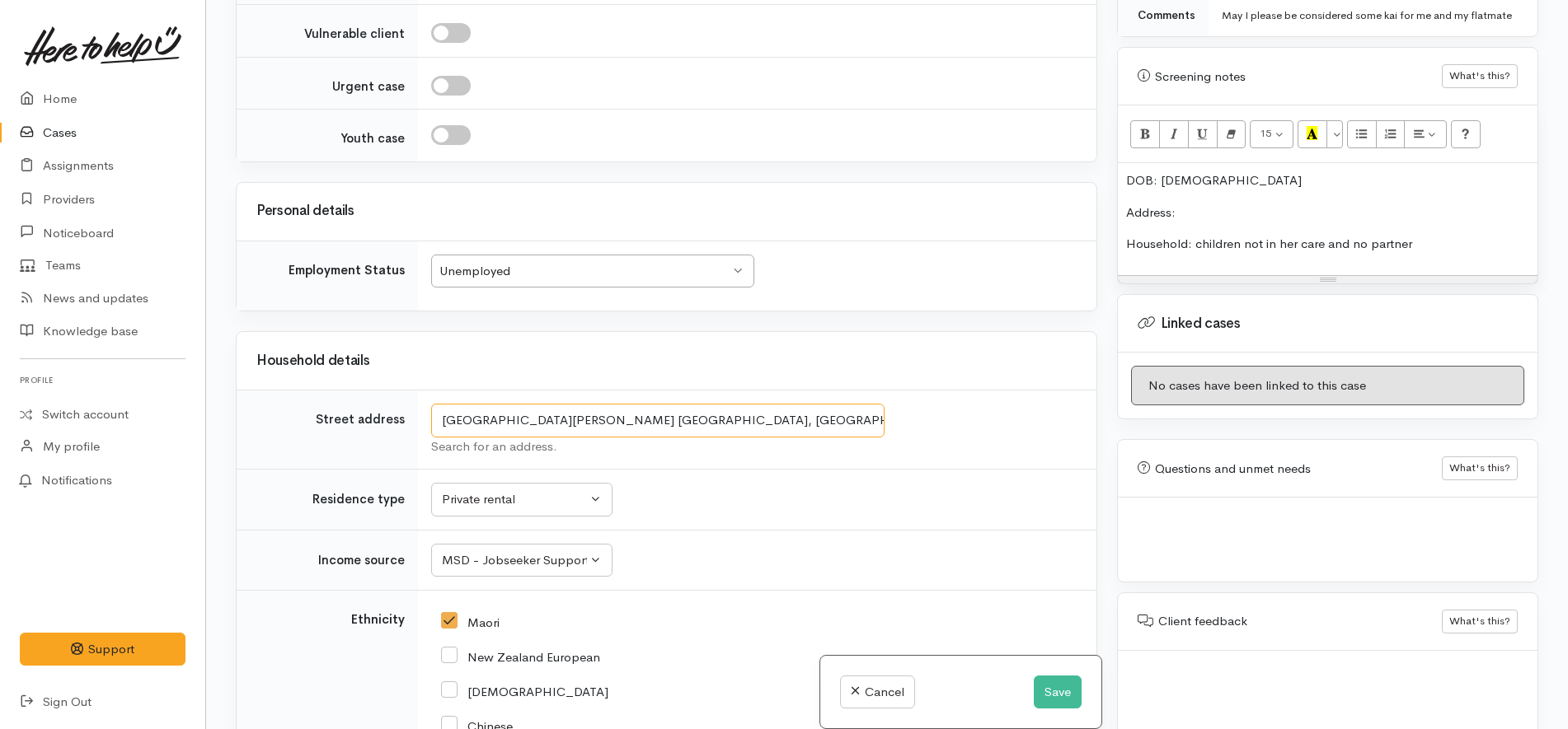
click at [639, 404] on input "Abbots Hamilton Hotel and Conference Centre Ulster Street, Whitiora, Hamilton, …" at bounding box center [657, 420] width 453 height 34
click at [1296, 204] on p "Address:" at bounding box center [1328, 213] width 403 height 19
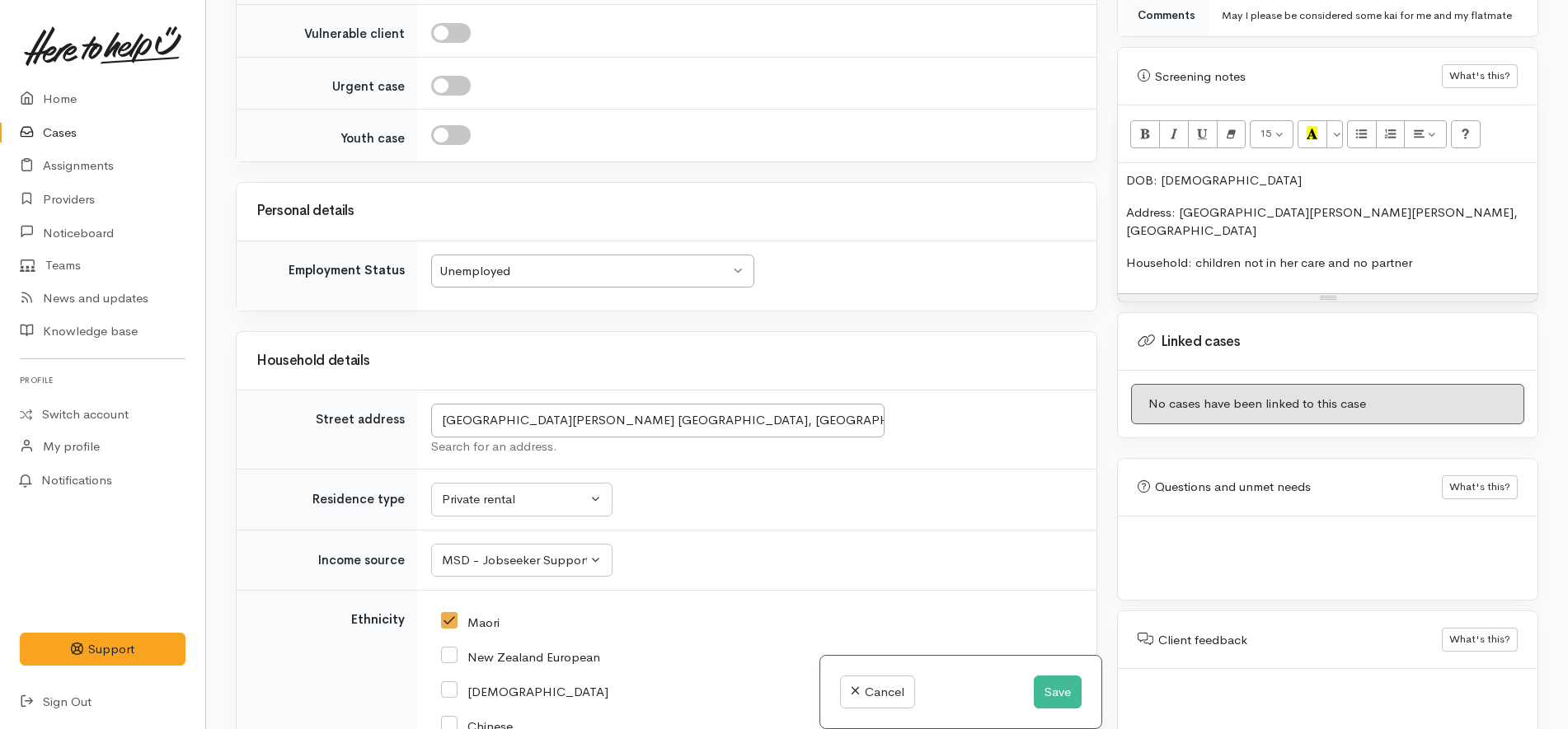
click at [1435, 254] on p "Household: children not in her care and no partner" at bounding box center [1328, 263] width 403 height 19
click at [1180, 204] on p "Address: Abbots Hamilton Hotel and Conference Centre Ulster Street, Whitiora, H…" at bounding box center [1328, 222] width 403 height 37
click at [1455, 254] on p "Household: children not in her care and no partner" at bounding box center [1328, 263] width 403 height 19
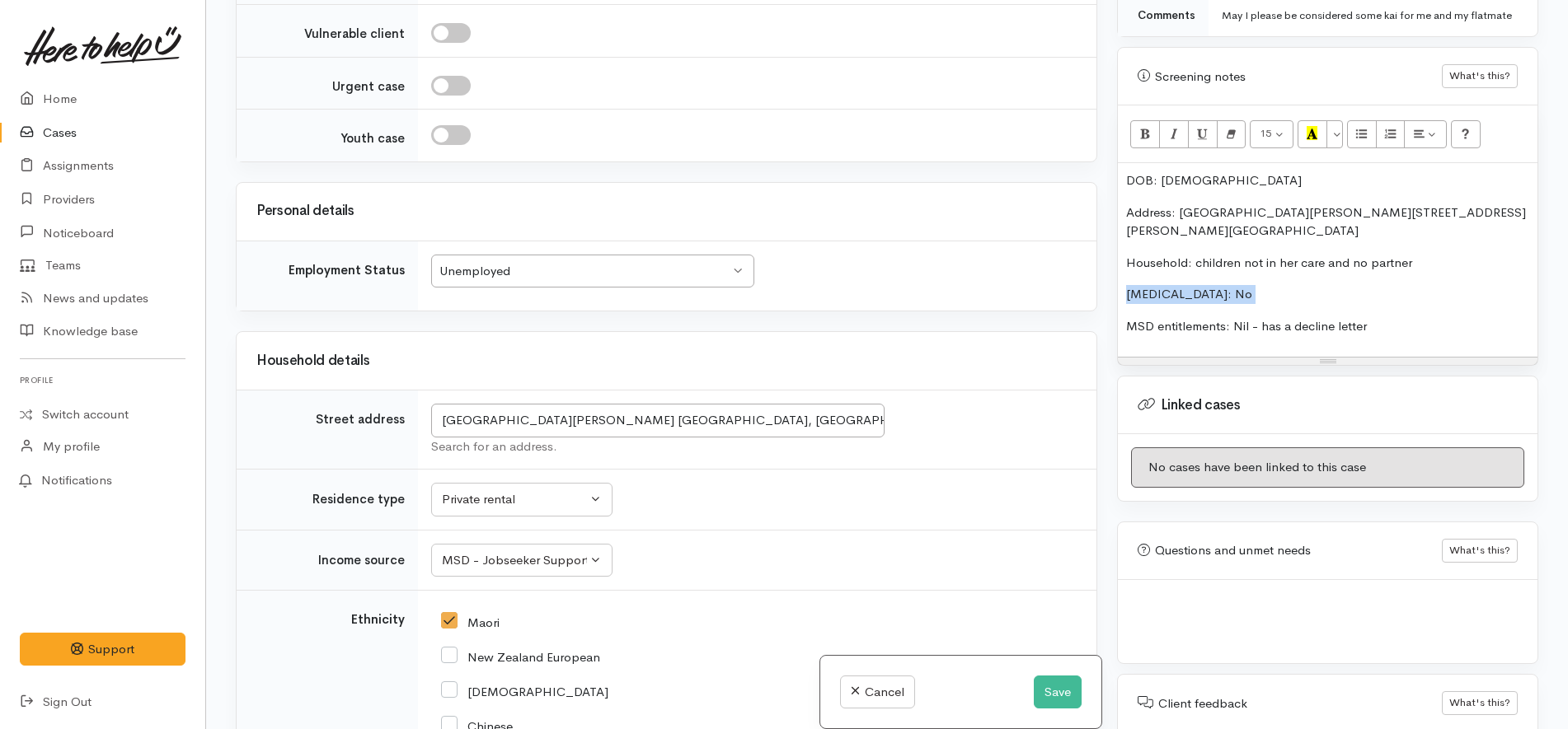
copy p "Food allergies: No"
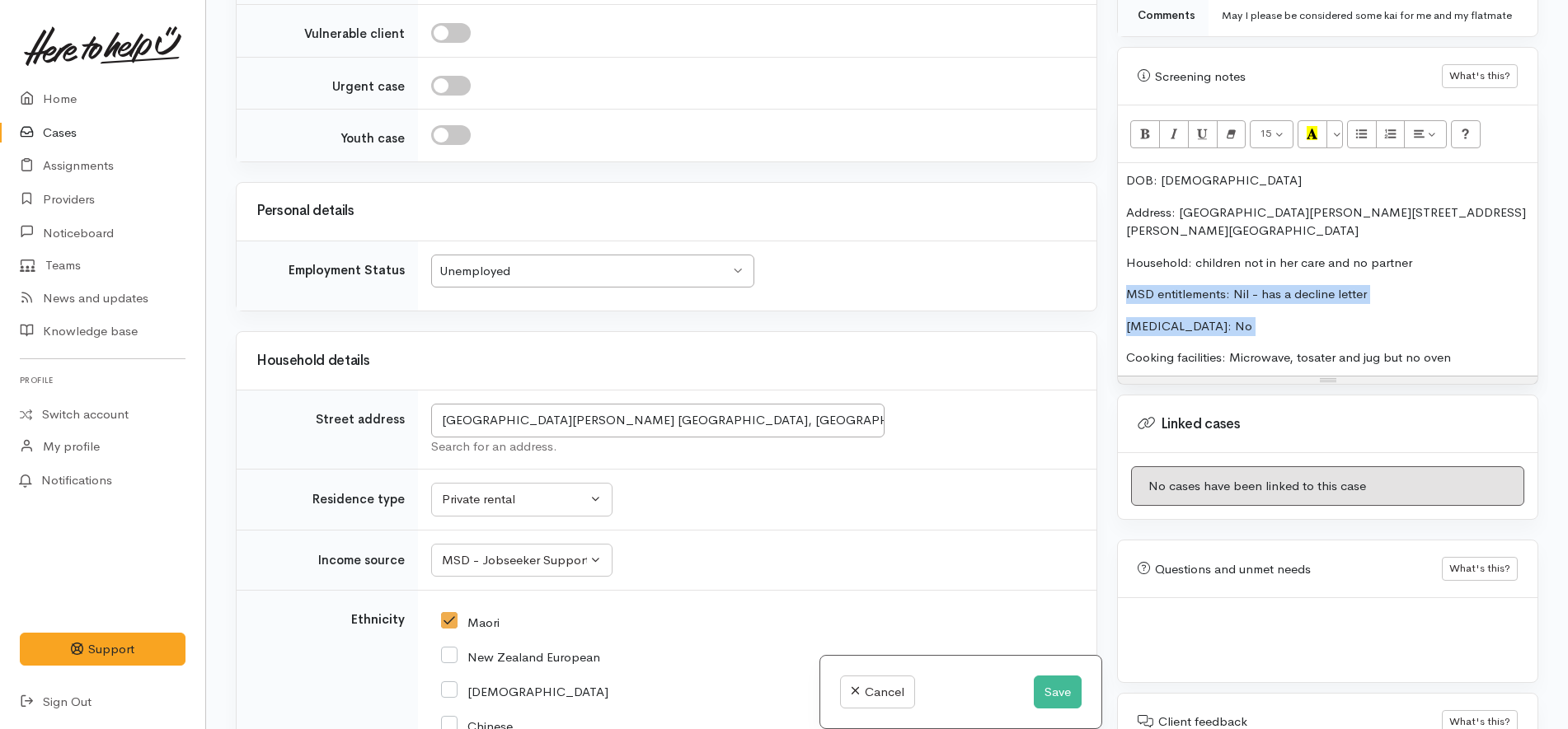
copy div "MSD entitlements: Nil - has a decline letter Food allergies: No"
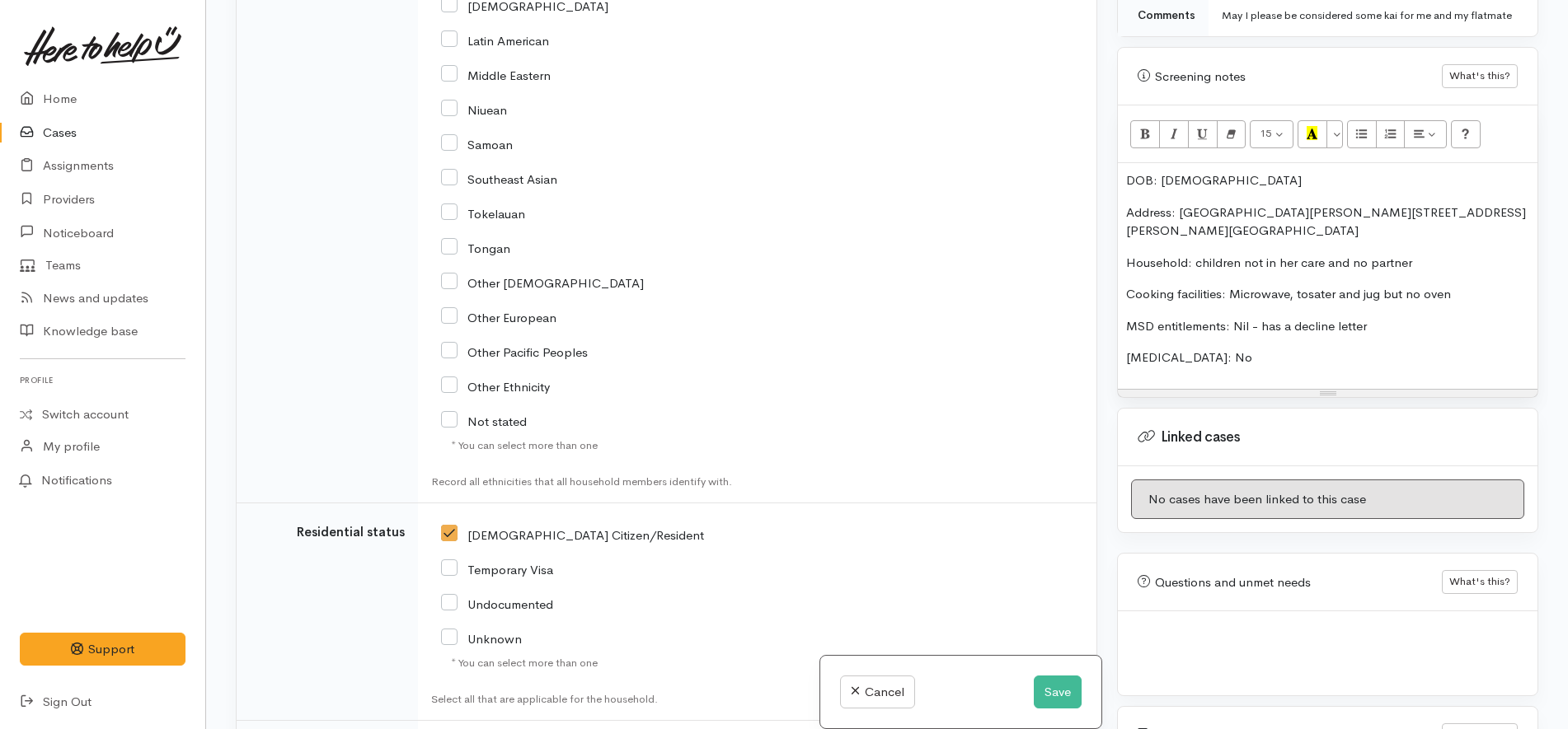
scroll to position [3479, 0]
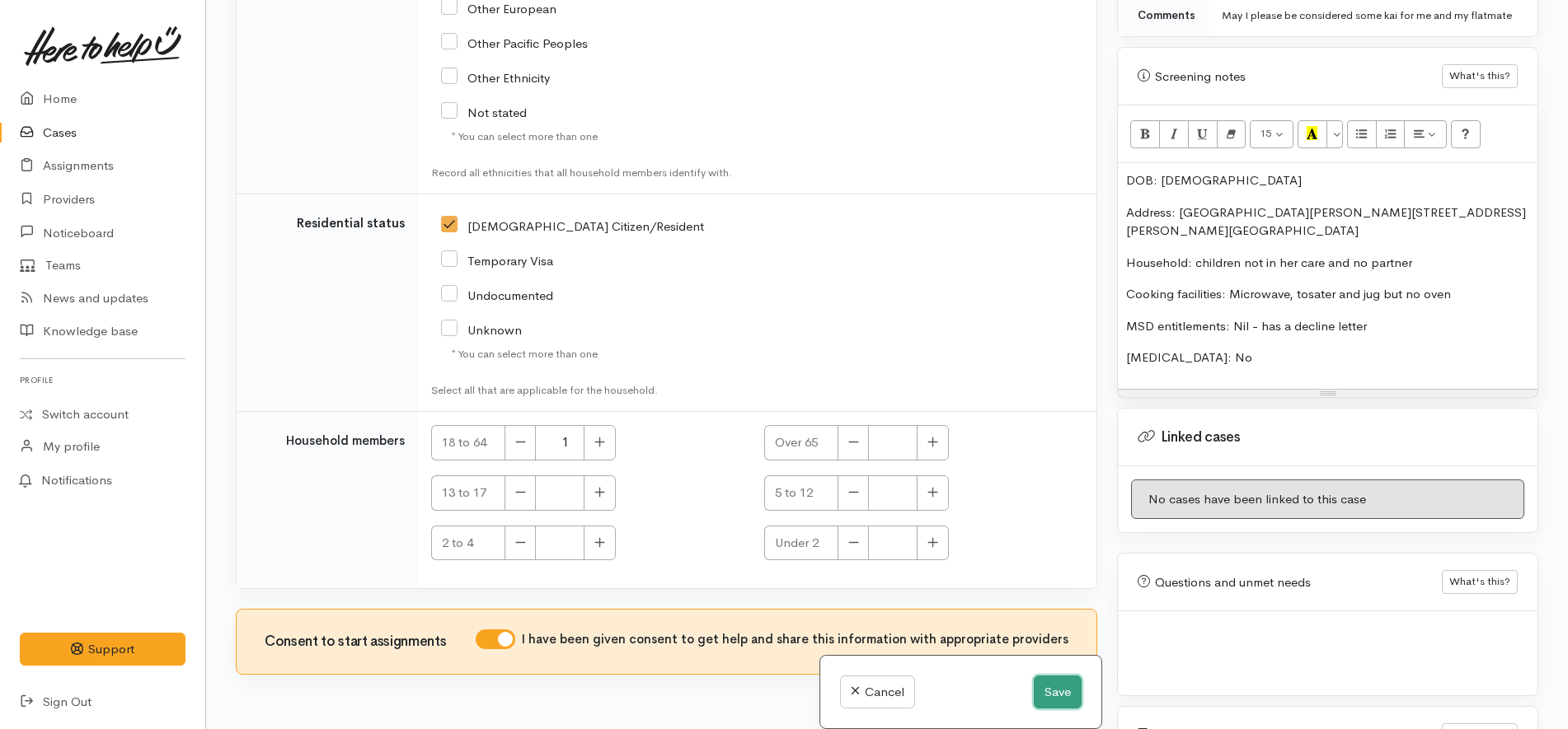
click at [1050, 701] on button "Save" at bounding box center [1057, 692] width 48 height 34
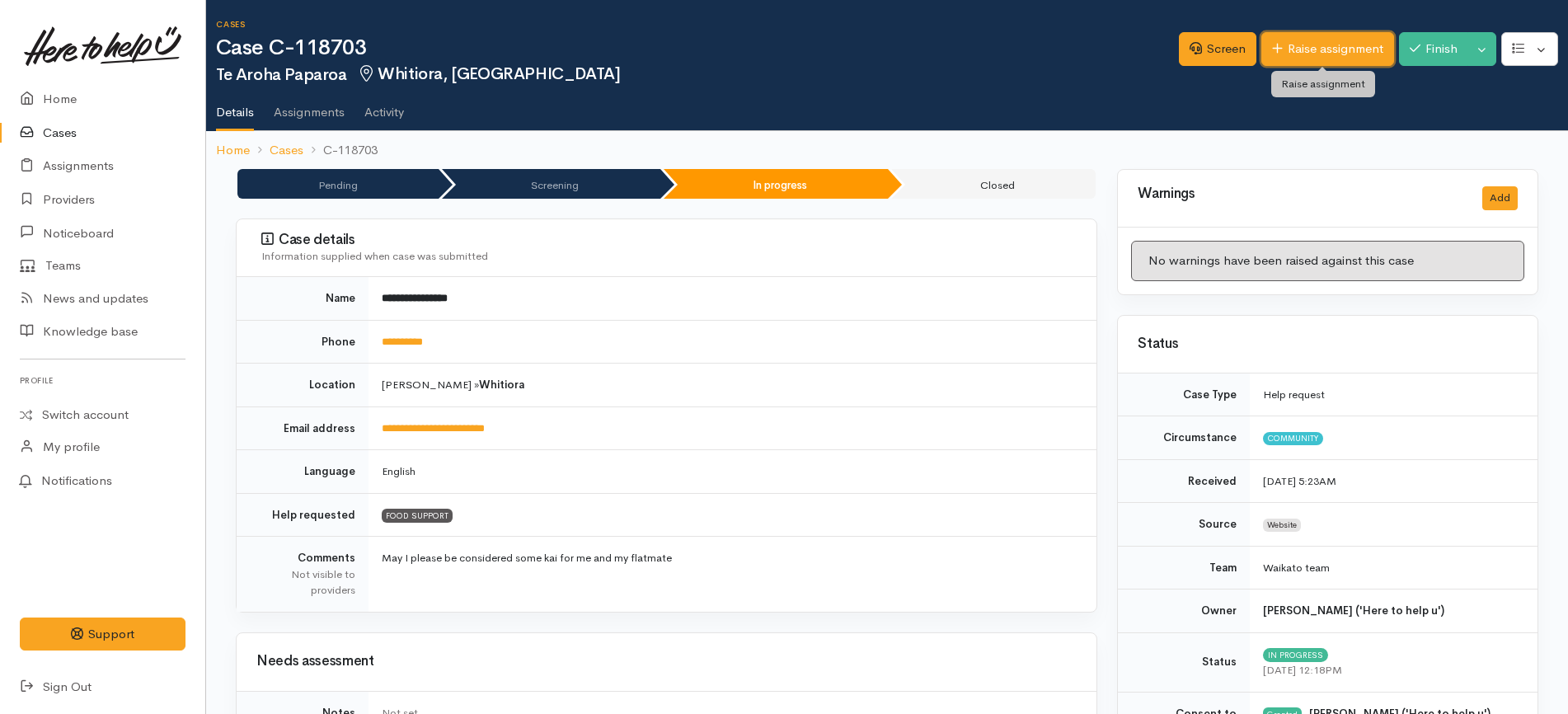
click at [1291, 44] on link "Raise assignment" at bounding box center [1328, 48] width 133 height 34
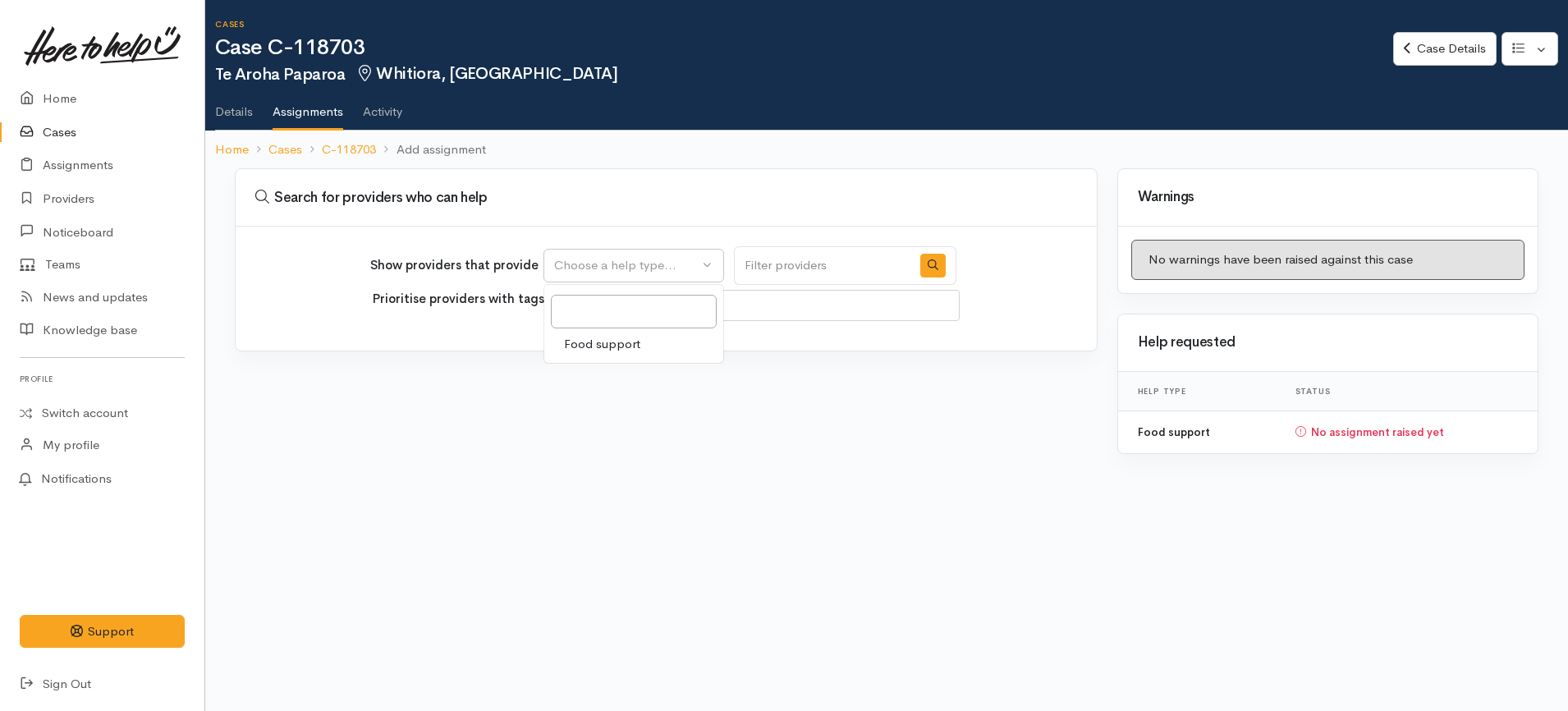
select select
click at [634, 351] on span "Food support" at bounding box center [602, 344] width 76 height 19
select select "3"
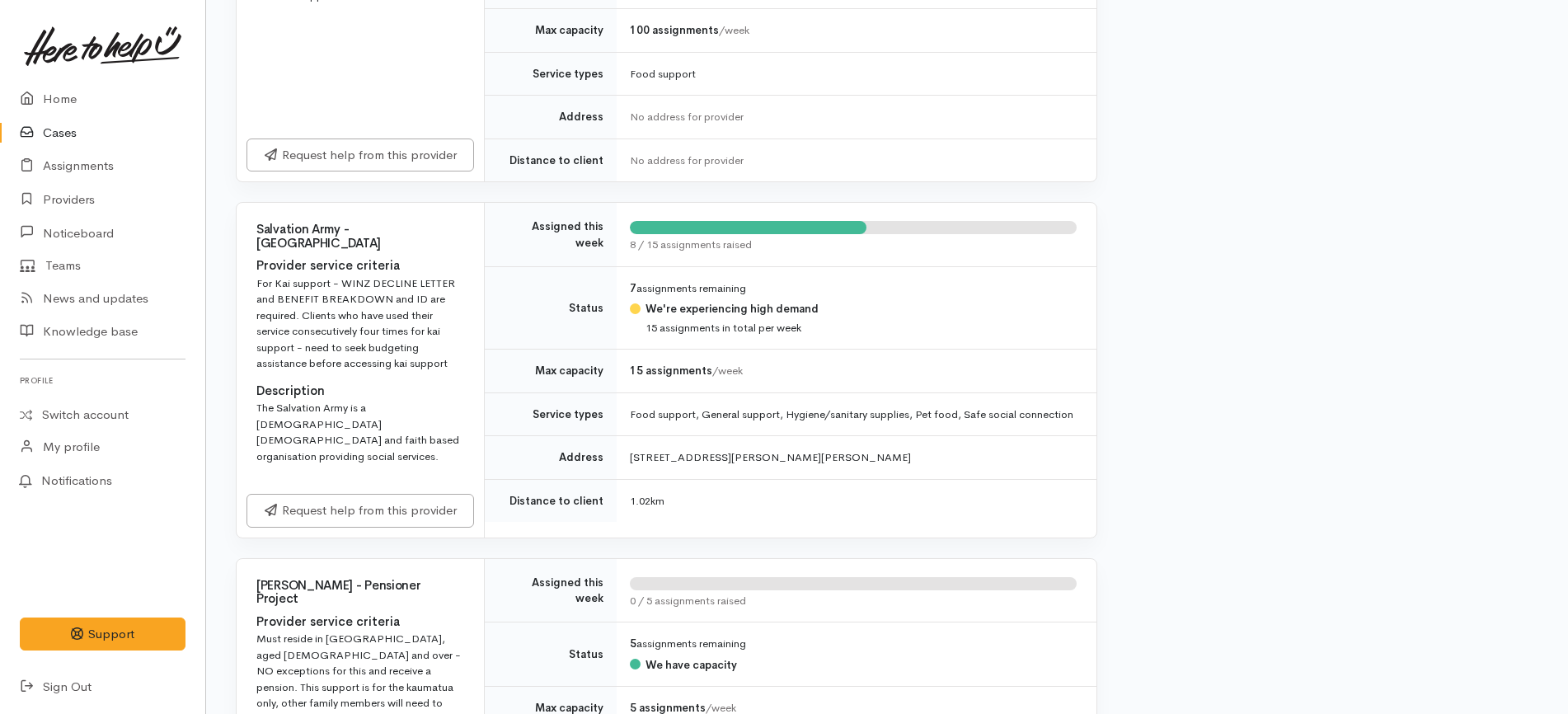
scroll to position [618, 0]
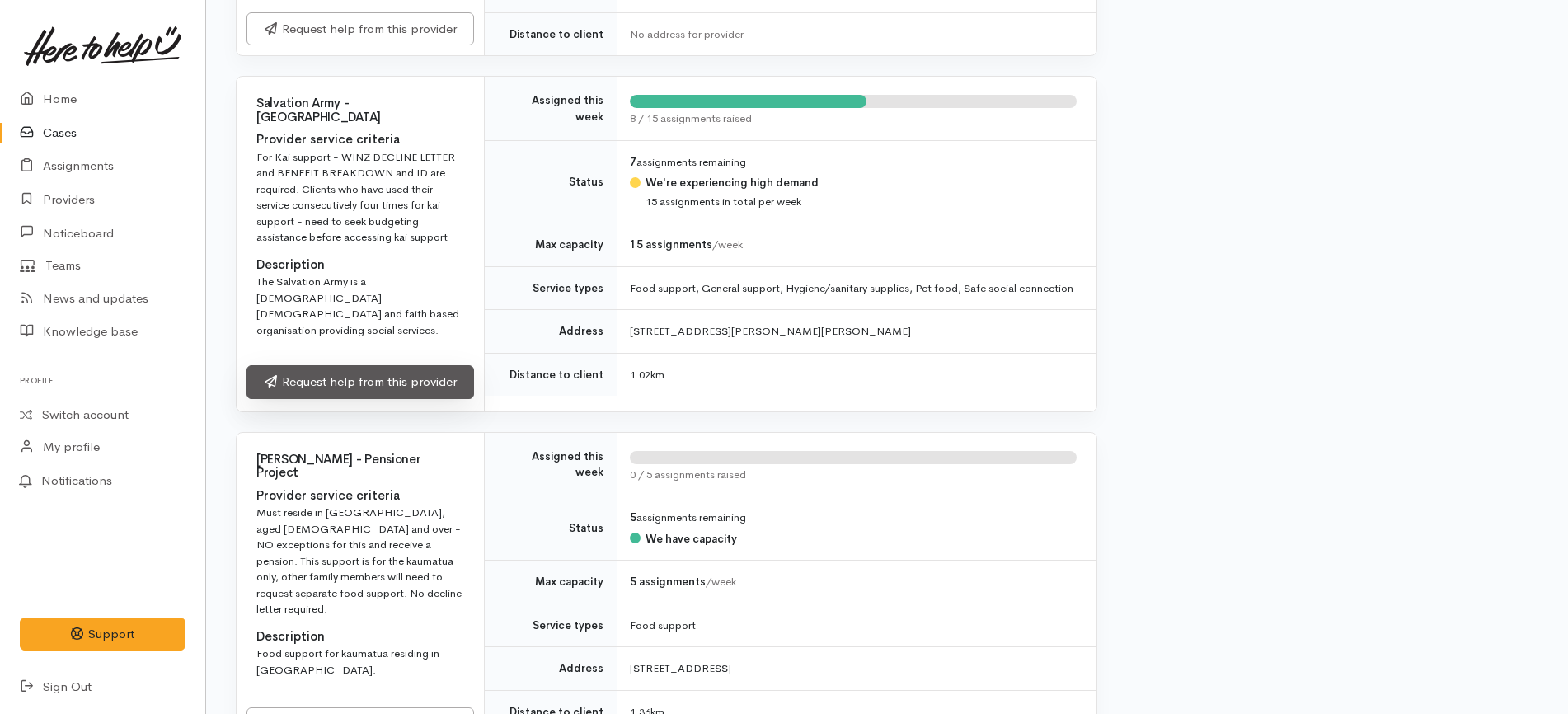
click at [351, 365] on link "Request help from this provider" at bounding box center [361, 382] width 228 height 34
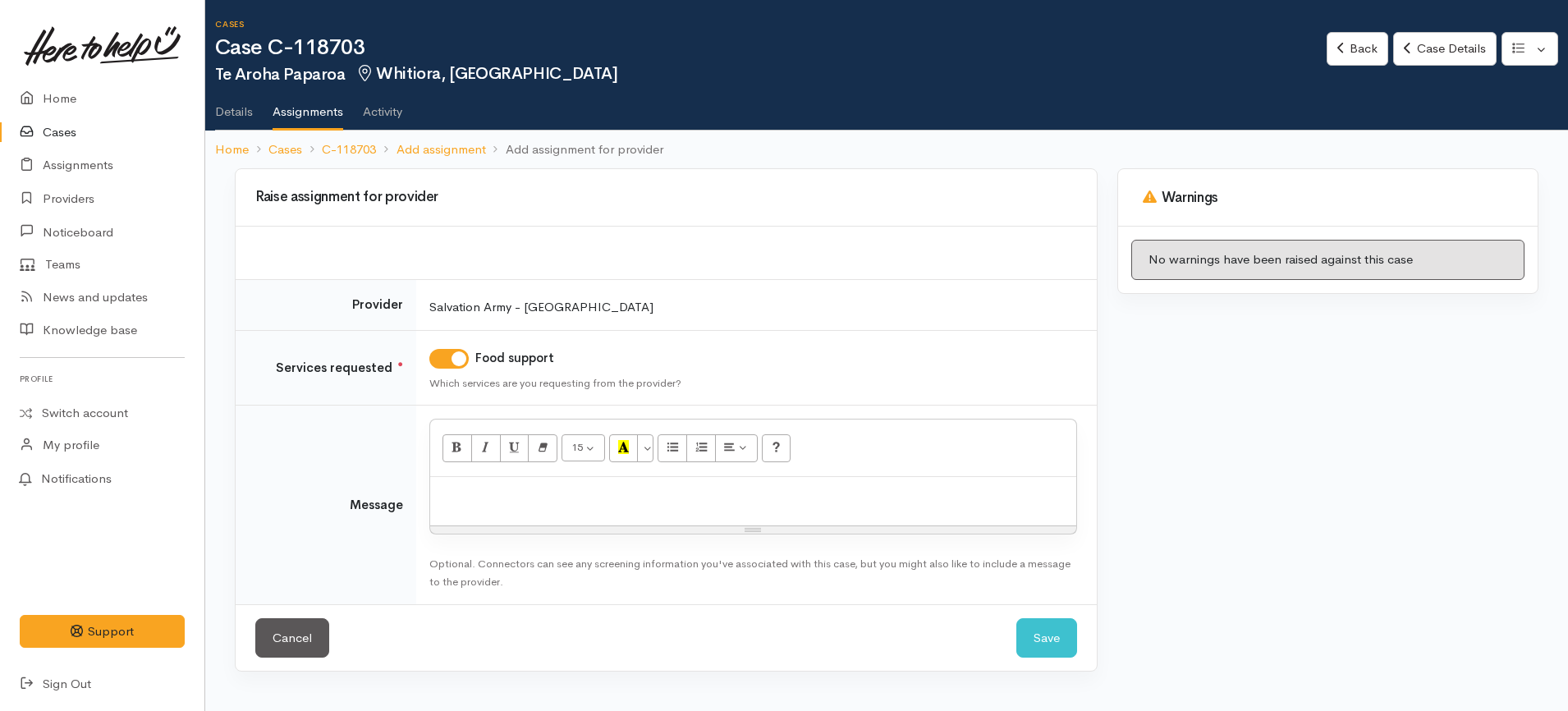
click at [550, 495] on p at bounding box center [753, 494] width 629 height 19
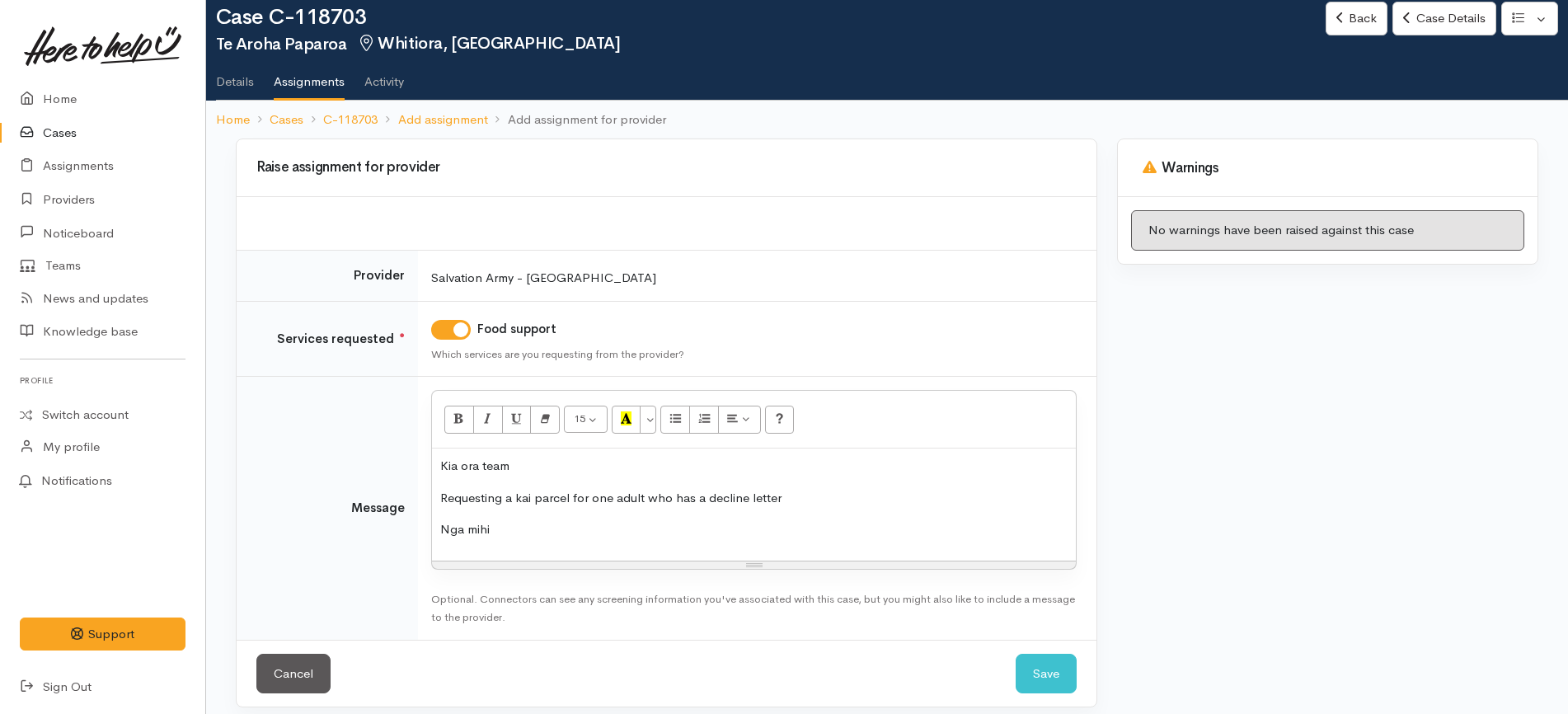
scroll to position [44, 0]
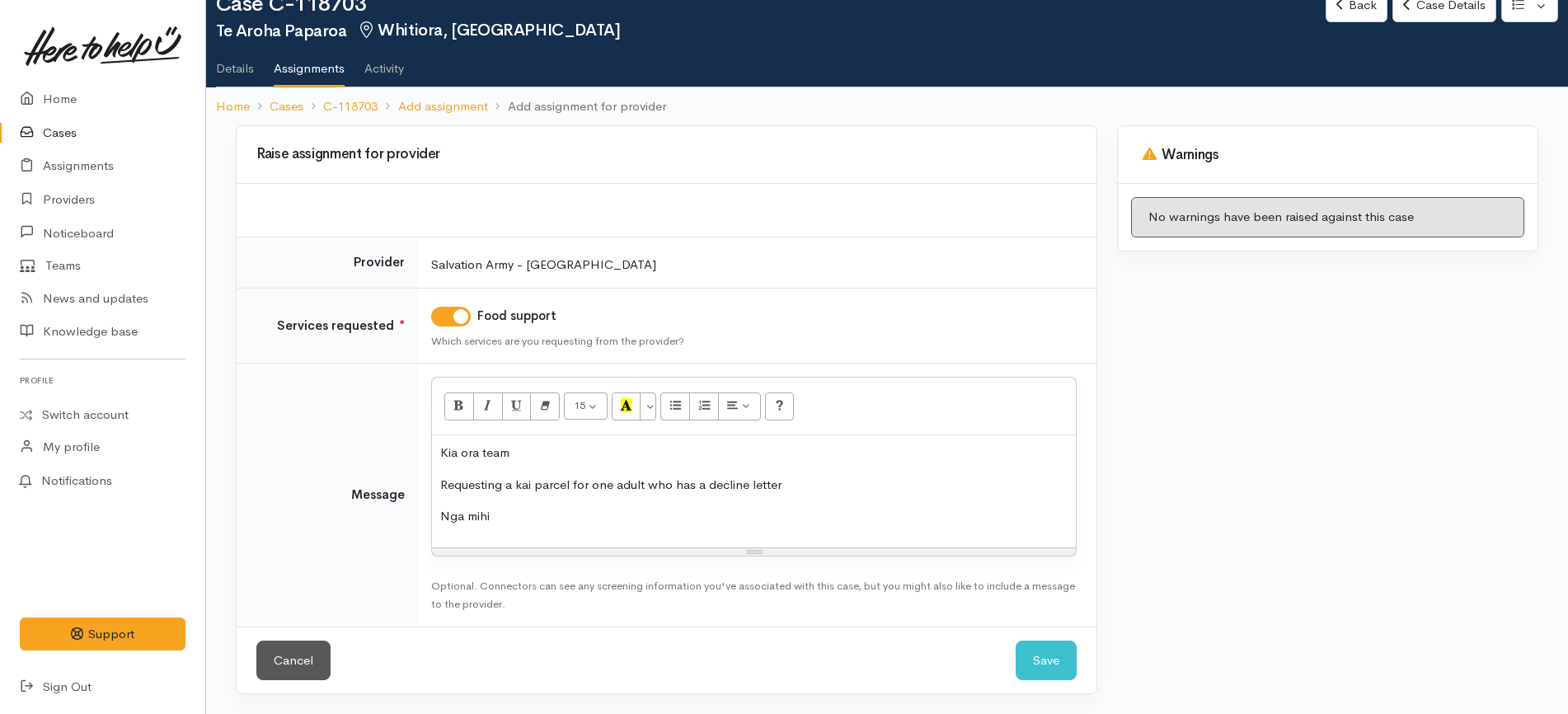
click at [1005, 668] on div "Cancel Save Save" at bounding box center [667, 660] width 860 height 67
click at [1022, 669] on button "Save" at bounding box center [1045, 660] width 61 height 40
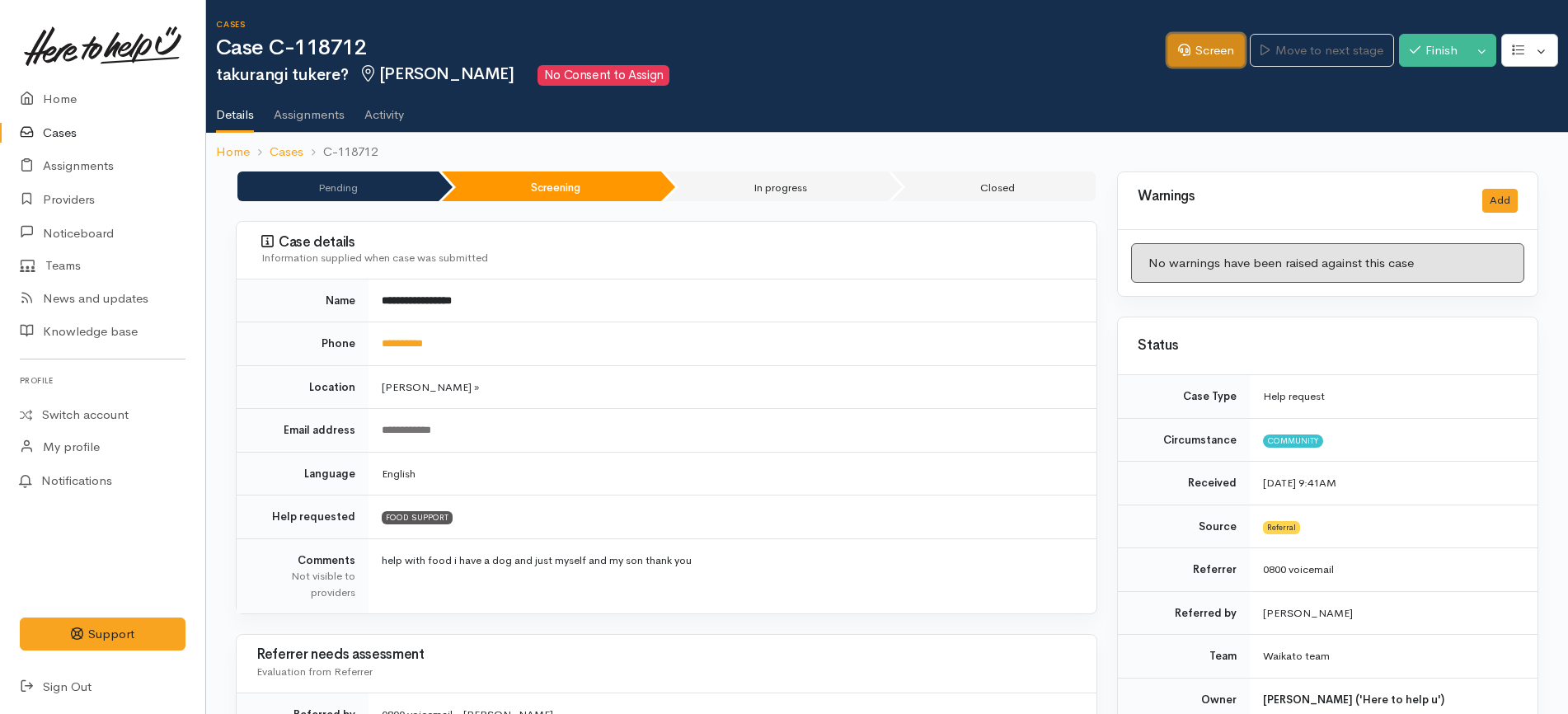
click at [1167, 42] on link "Screen" at bounding box center [1206, 50] width 77 height 34
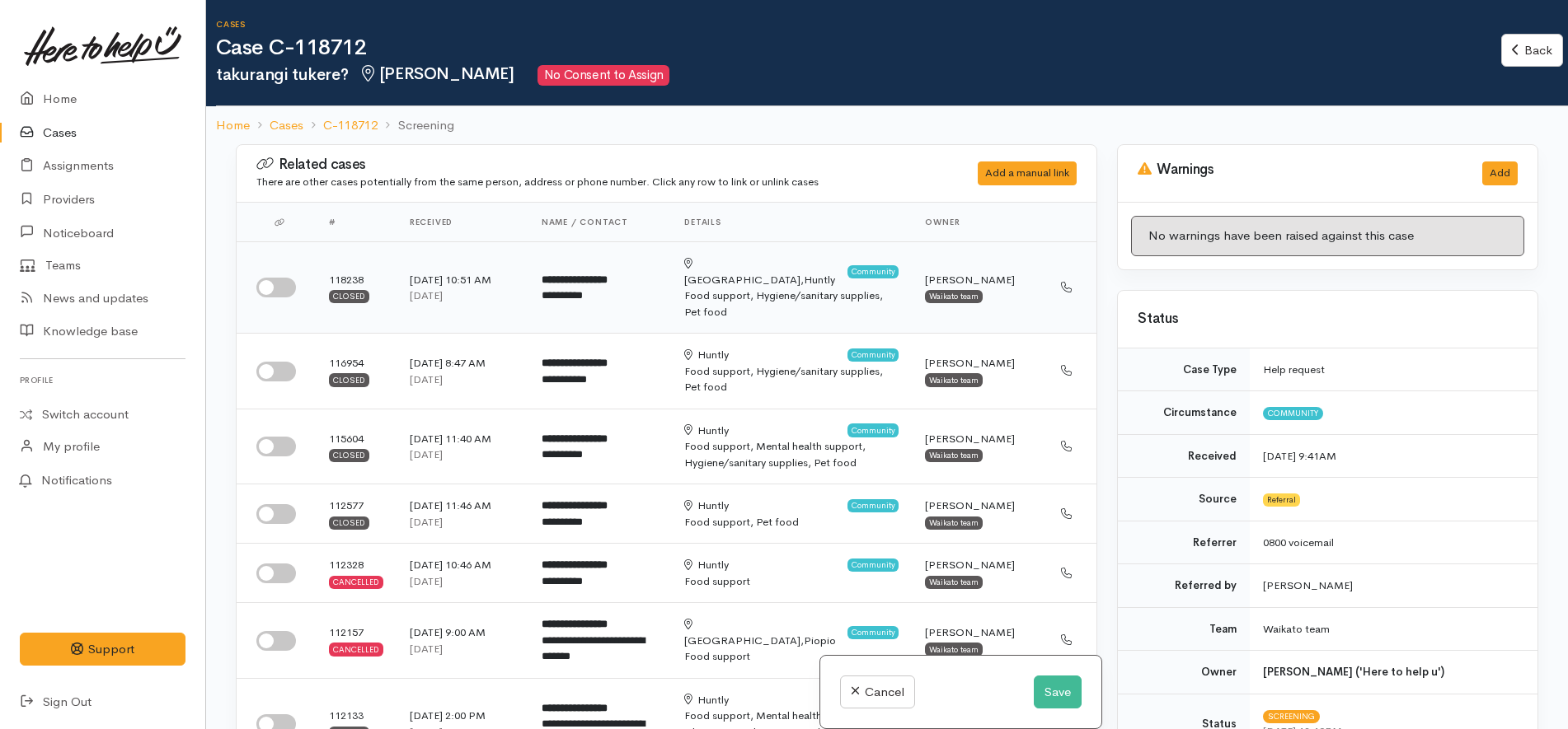
click at [280, 283] on input "checkbox" at bounding box center [276, 288] width 39 height 20
checkbox input "true"
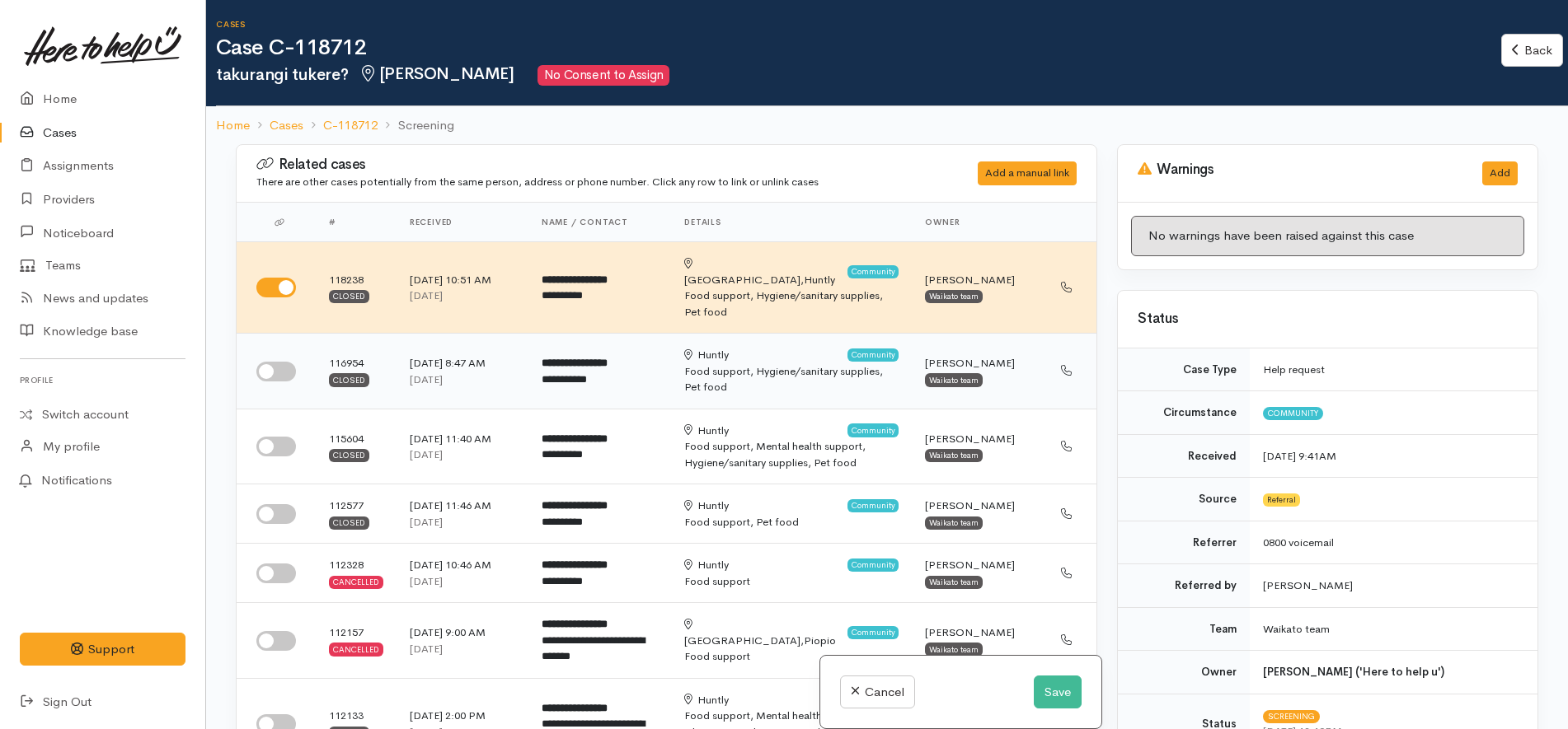
click at [260, 361] on input "checkbox" at bounding box center [276, 371] width 39 height 20
checkbox input "true"
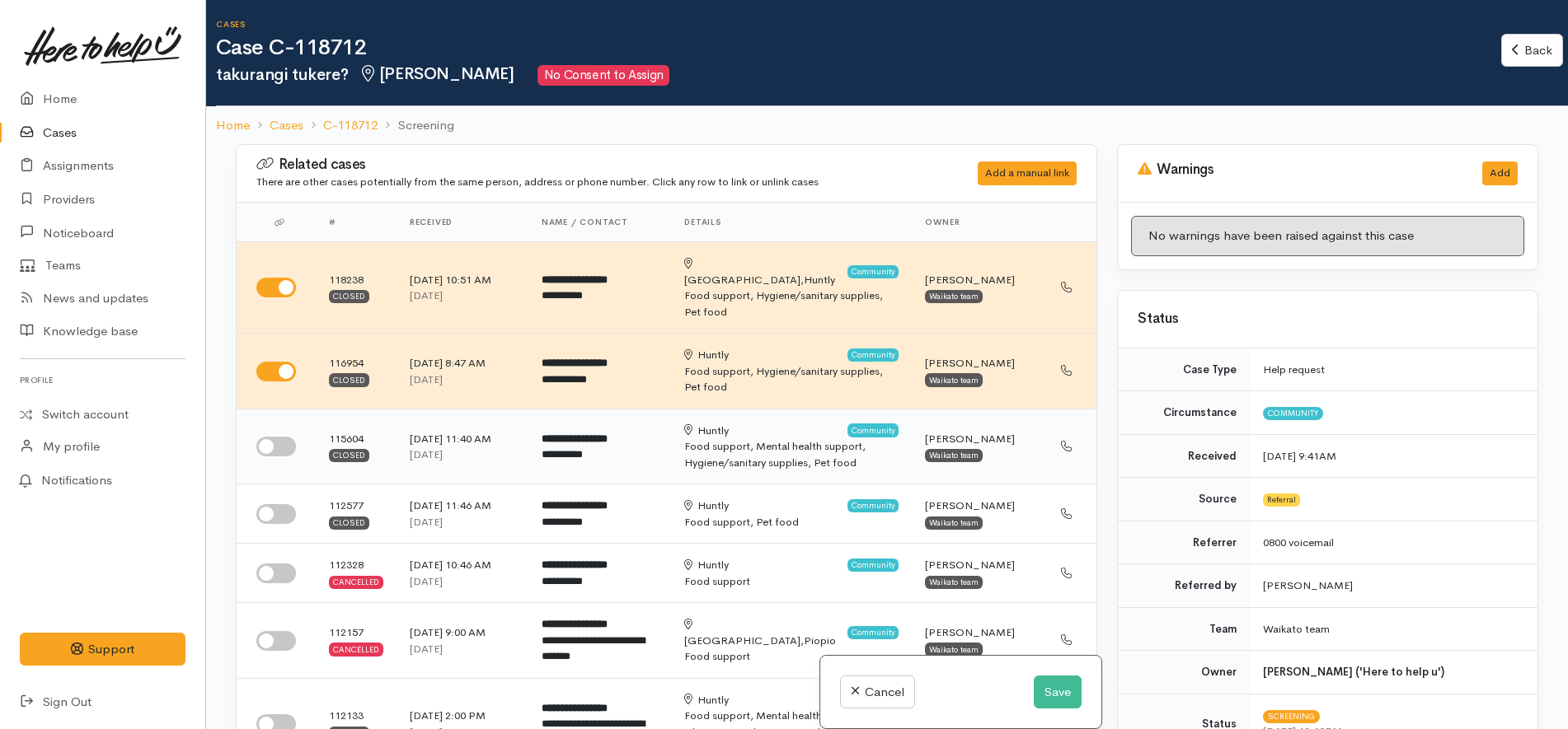
click at [282, 439] on input "checkbox" at bounding box center [276, 447] width 39 height 20
checkbox input "true"
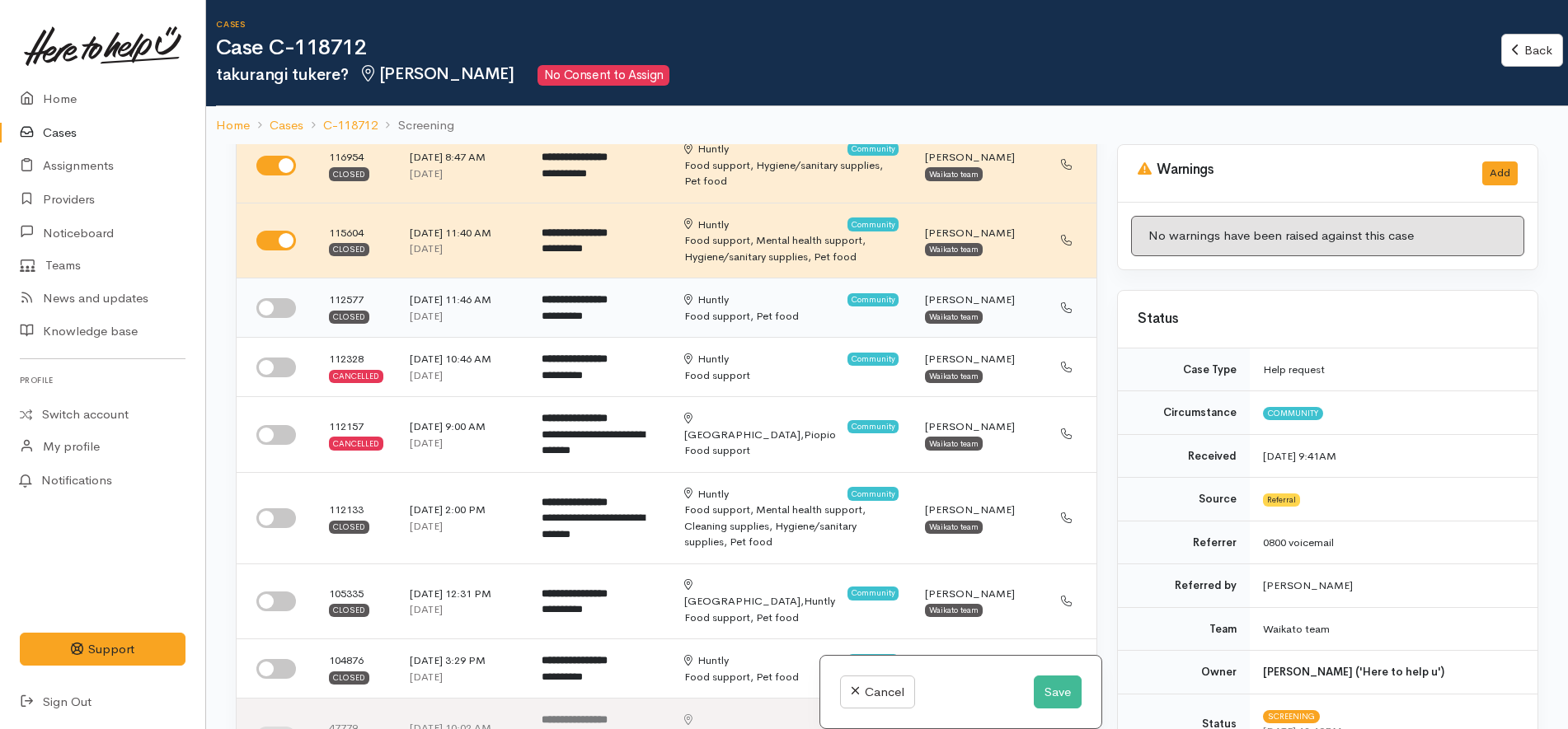
click at [289, 299] on input "checkbox" at bounding box center [276, 309] width 39 height 20
checkbox input "true"
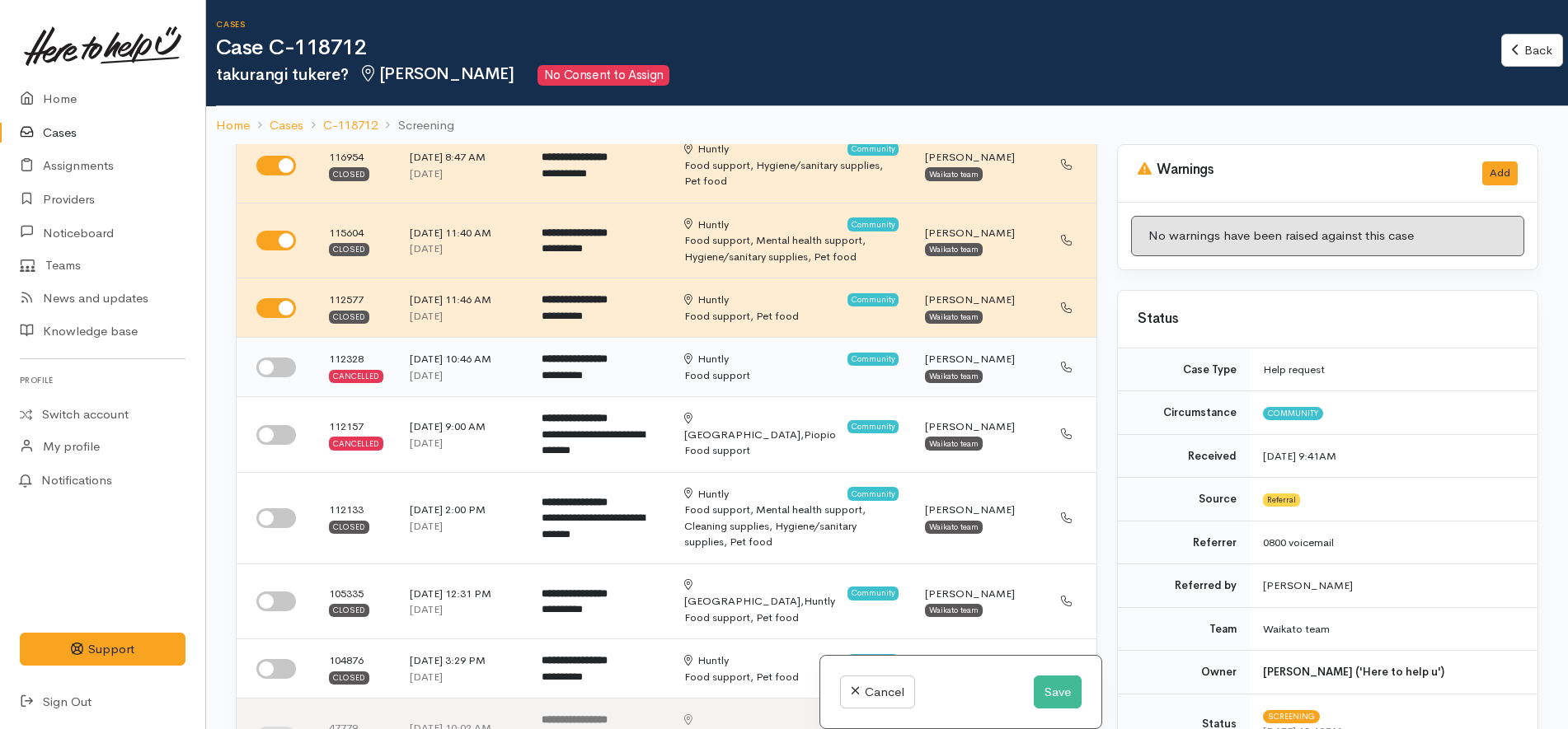
click at [292, 358] on input "checkbox" at bounding box center [276, 368] width 39 height 20
checkbox input "true"
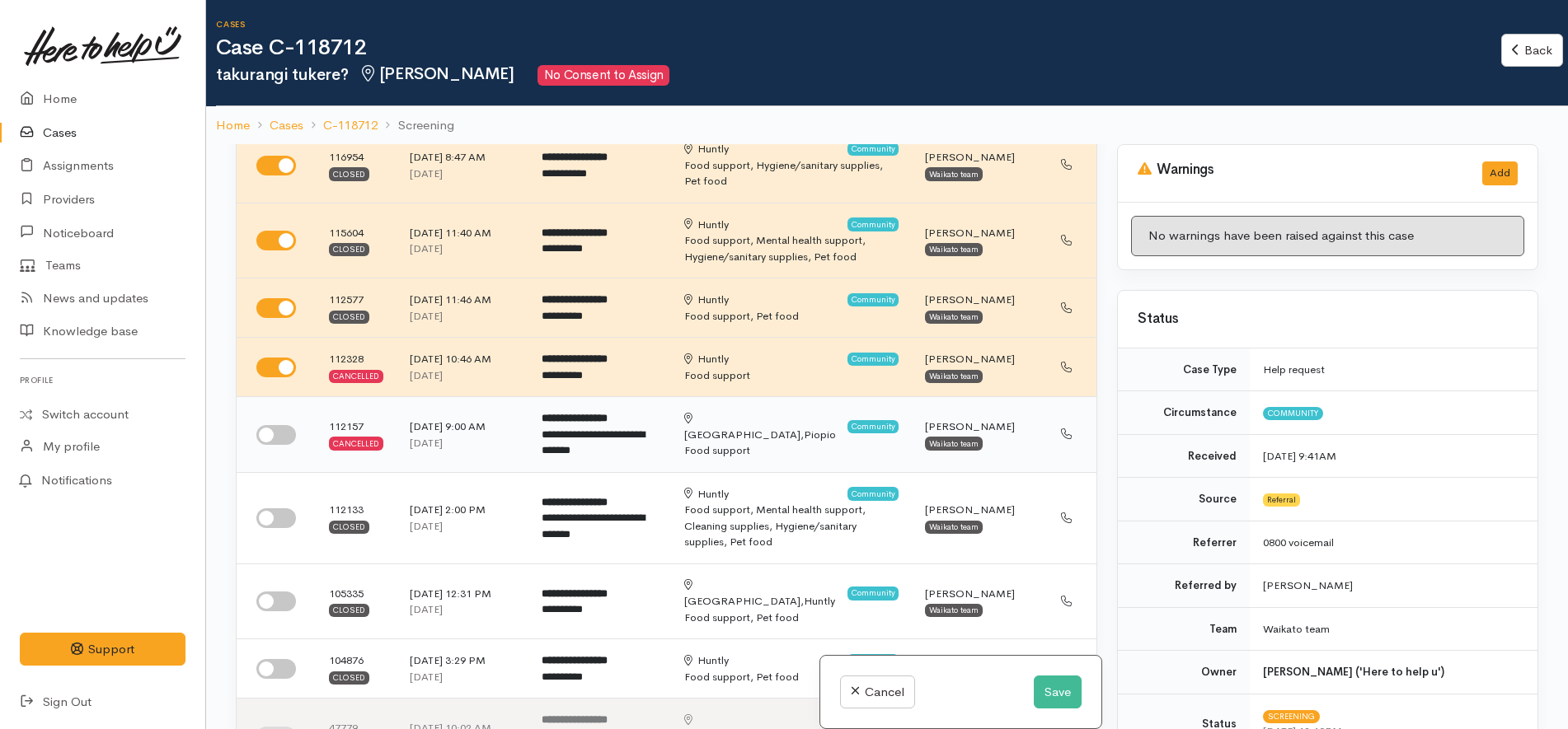
click at [276, 425] on input "checkbox" at bounding box center [276, 435] width 39 height 20
checkbox input "true"
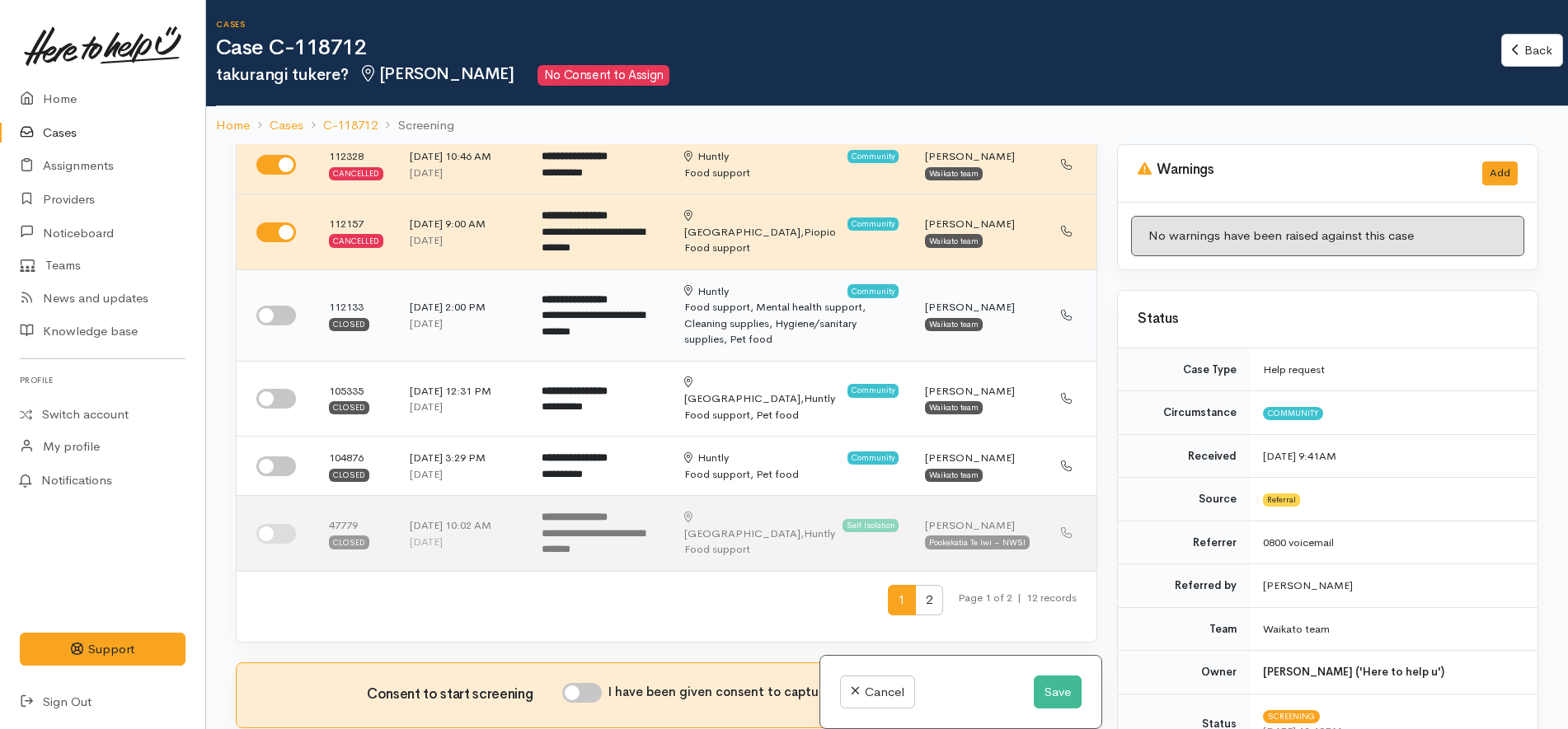
scroll to position [412, 0]
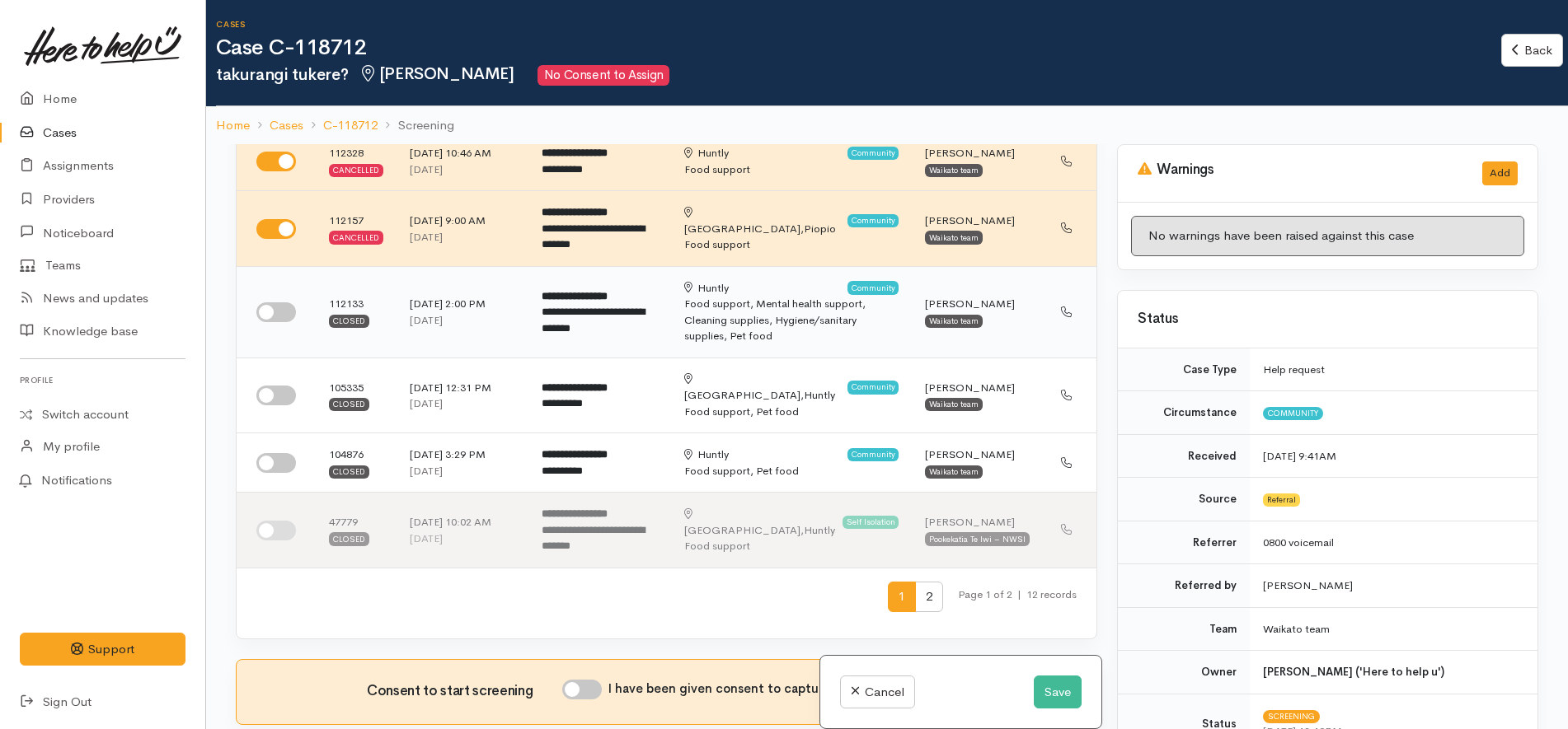
click at [280, 303] on input "checkbox" at bounding box center [276, 312] width 39 height 20
checkbox input "true"
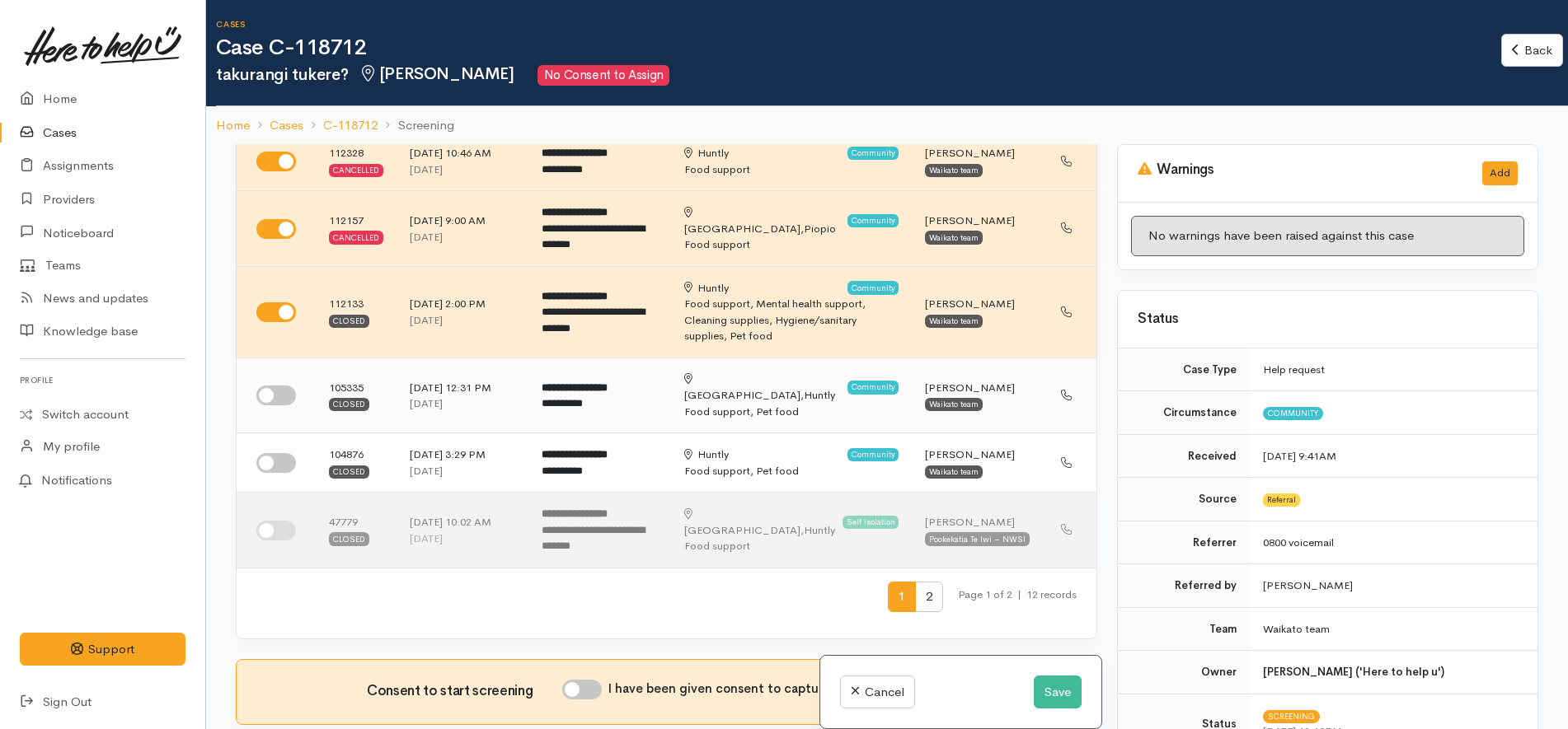
click at [273, 386] on input "checkbox" at bounding box center [276, 396] width 39 height 20
checkbox input "true"
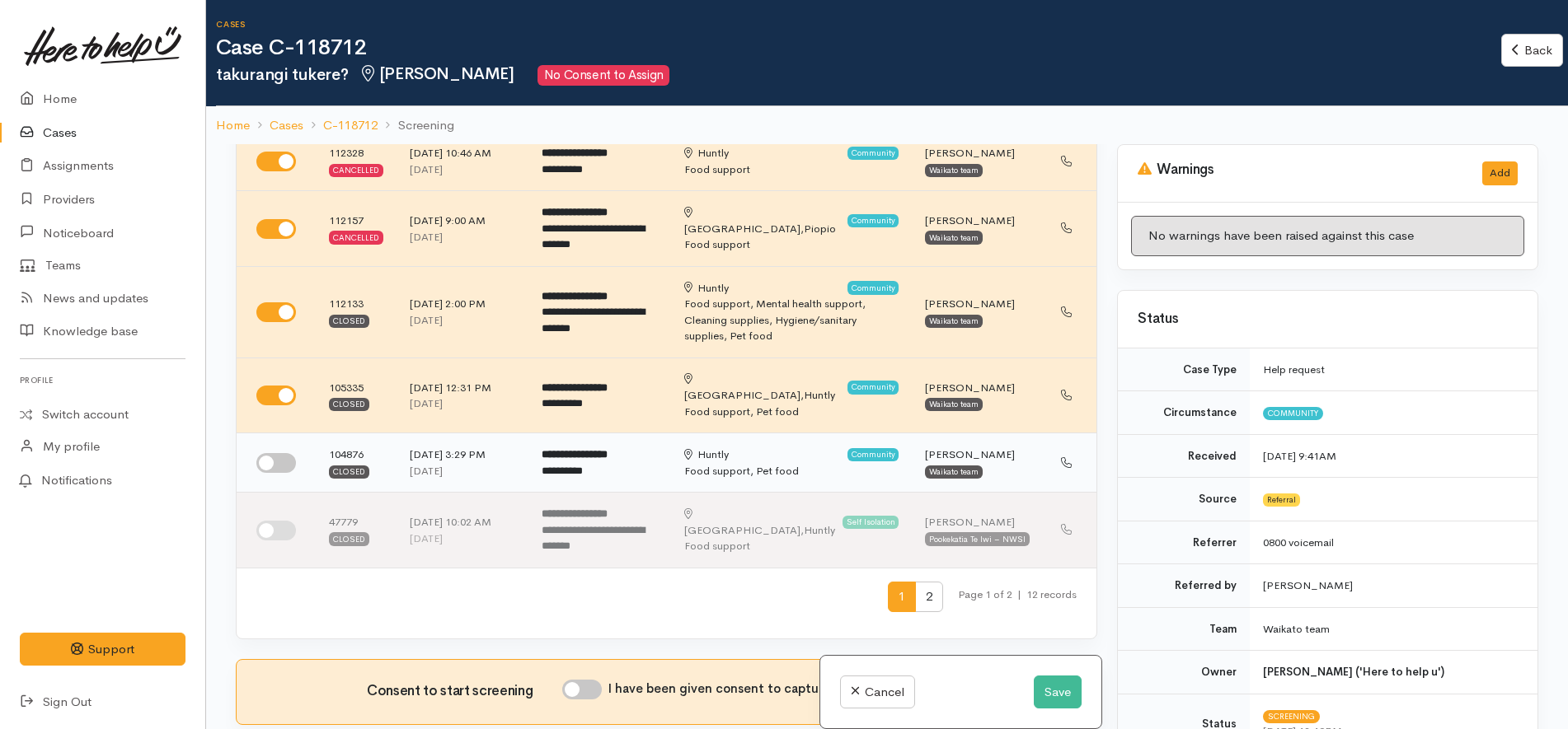
click at [277, 453] on input "checkbox" at bounding box center [276, 463] width 39 height 20
checkbox input "true"
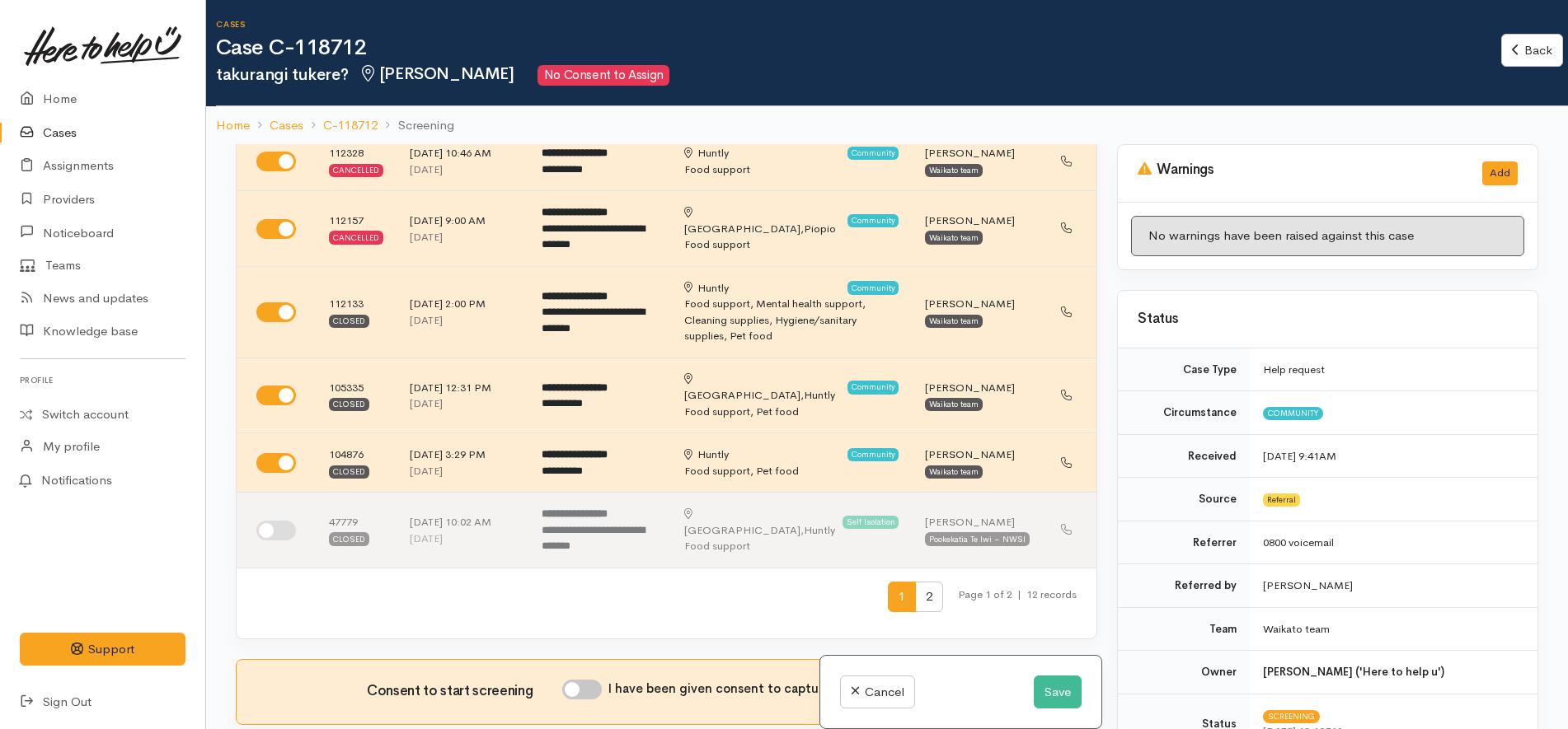
click at [1026, 711] on div "Cancel Save" at bounding box center [961, 693] width 281 height 74
click at [1037, 701] on button "Save" at bounding box center [1057, 692] width 48 height 34
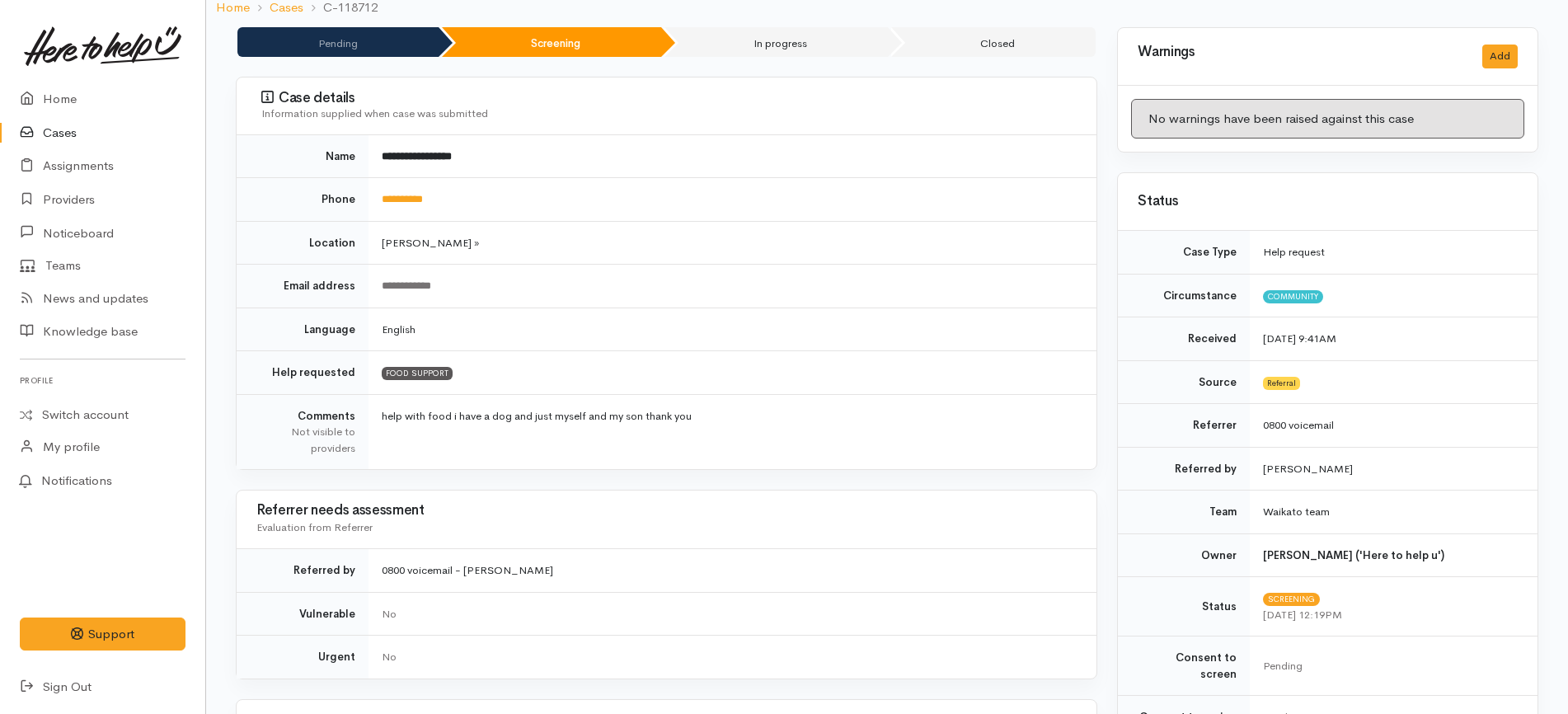
scroll to position [45, 0]
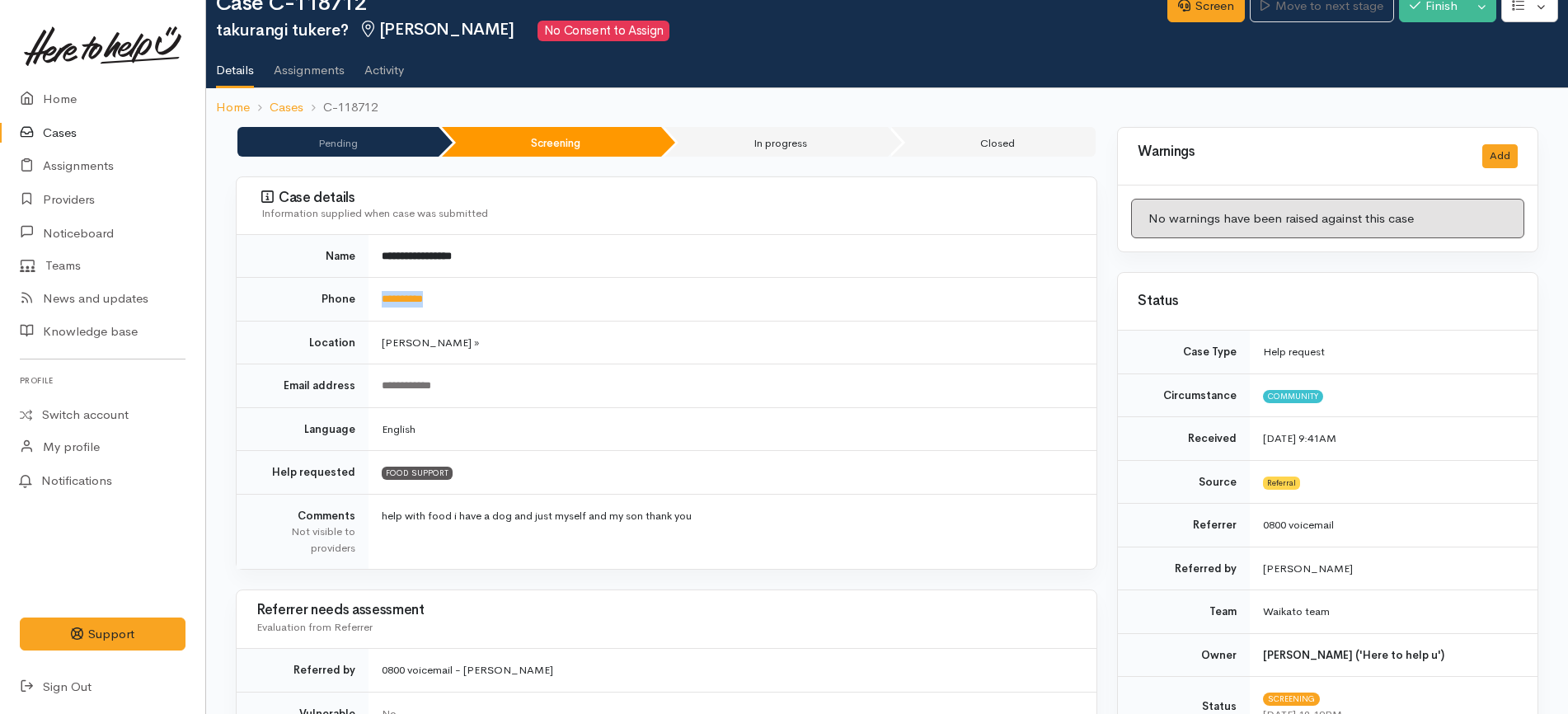
drag, startPoint x: 484, startPoint y: 293, endPoint x: 377, endPoint y: 296, distance: 107.0
click at [377, 296] on td "**********" at bounding box center [732, 300] width 728 height 44
copy link "**********"
click at [630, 309] on td "**********" at bounding box center [732, 300] width 728 height 44
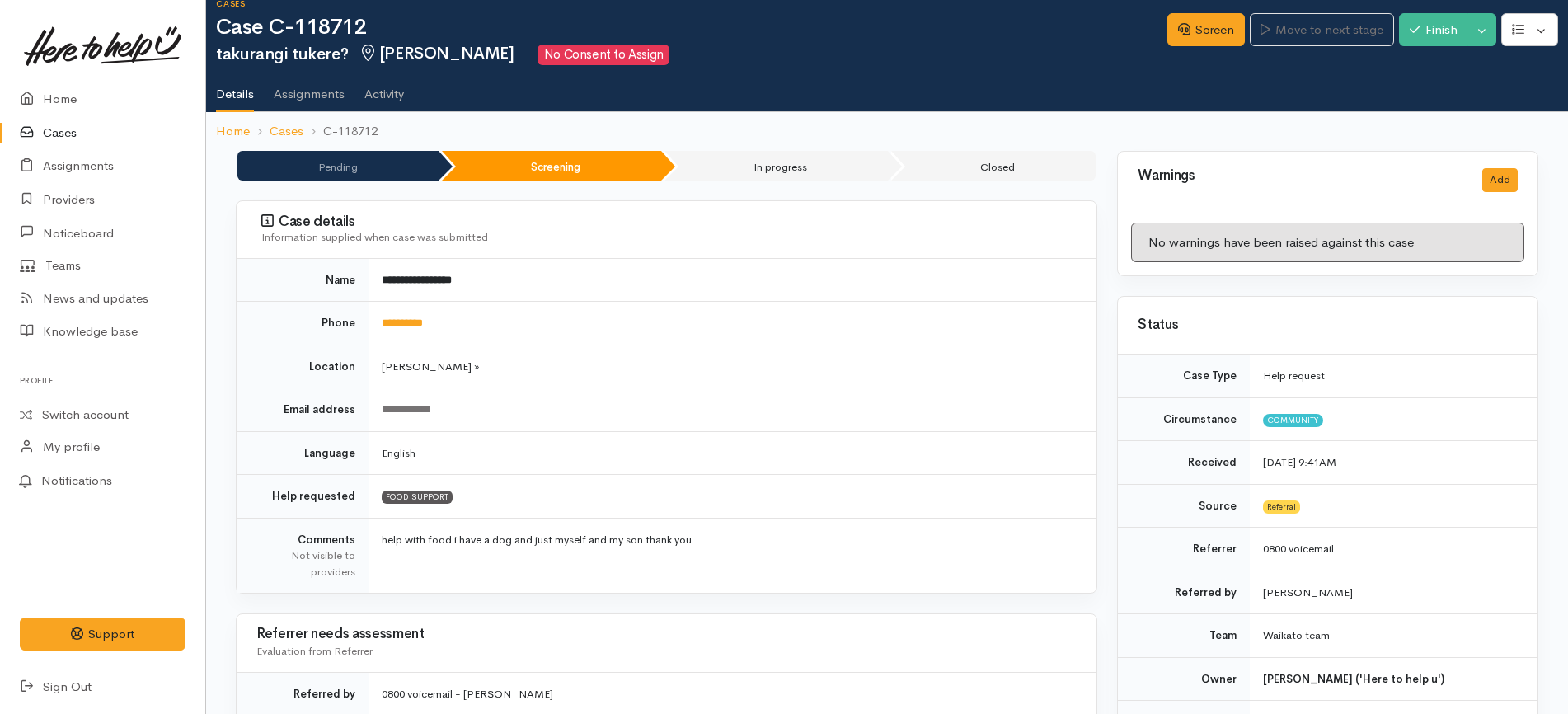
scroll to position [0, 0]
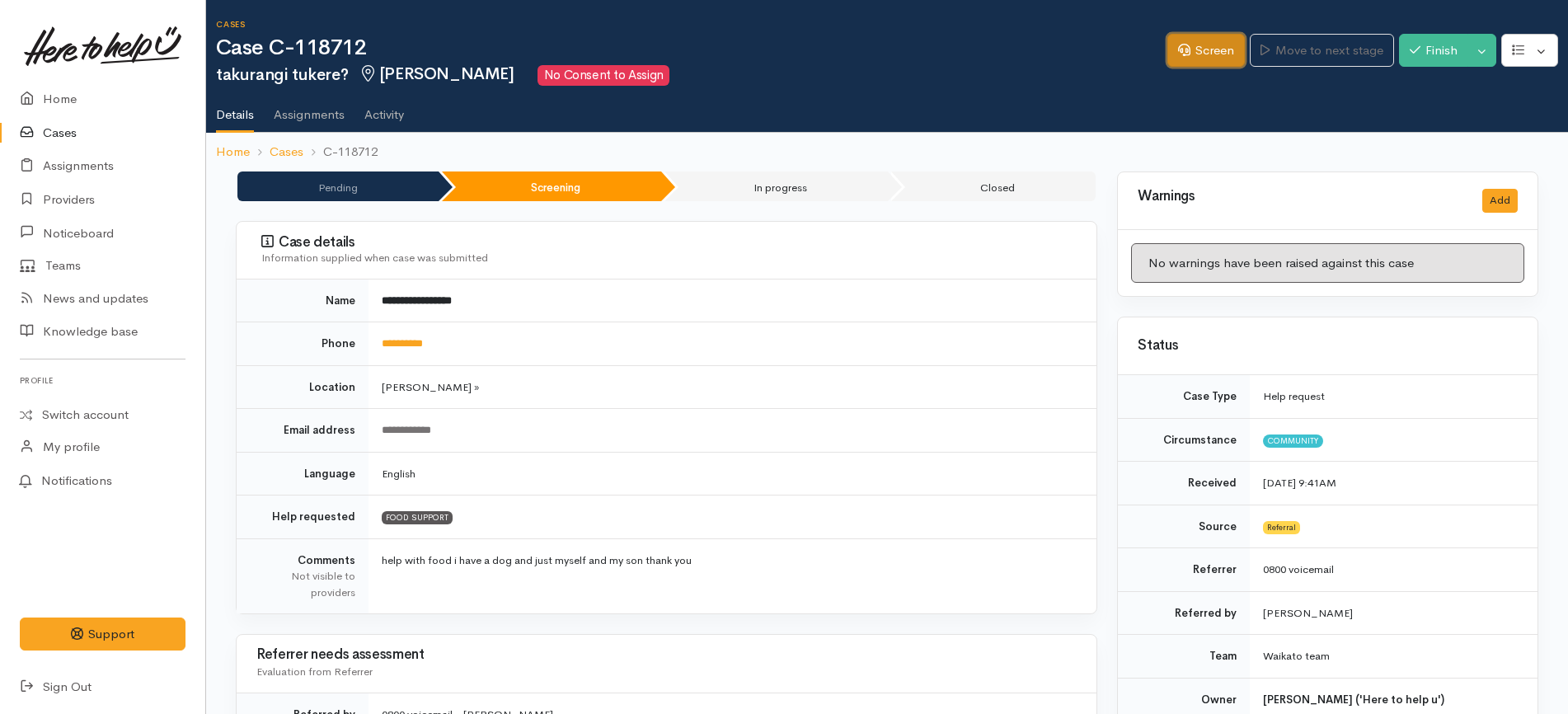
click at [1205, 46] on link "Screen" at bounding box center [1206, 50] width 77 height 34
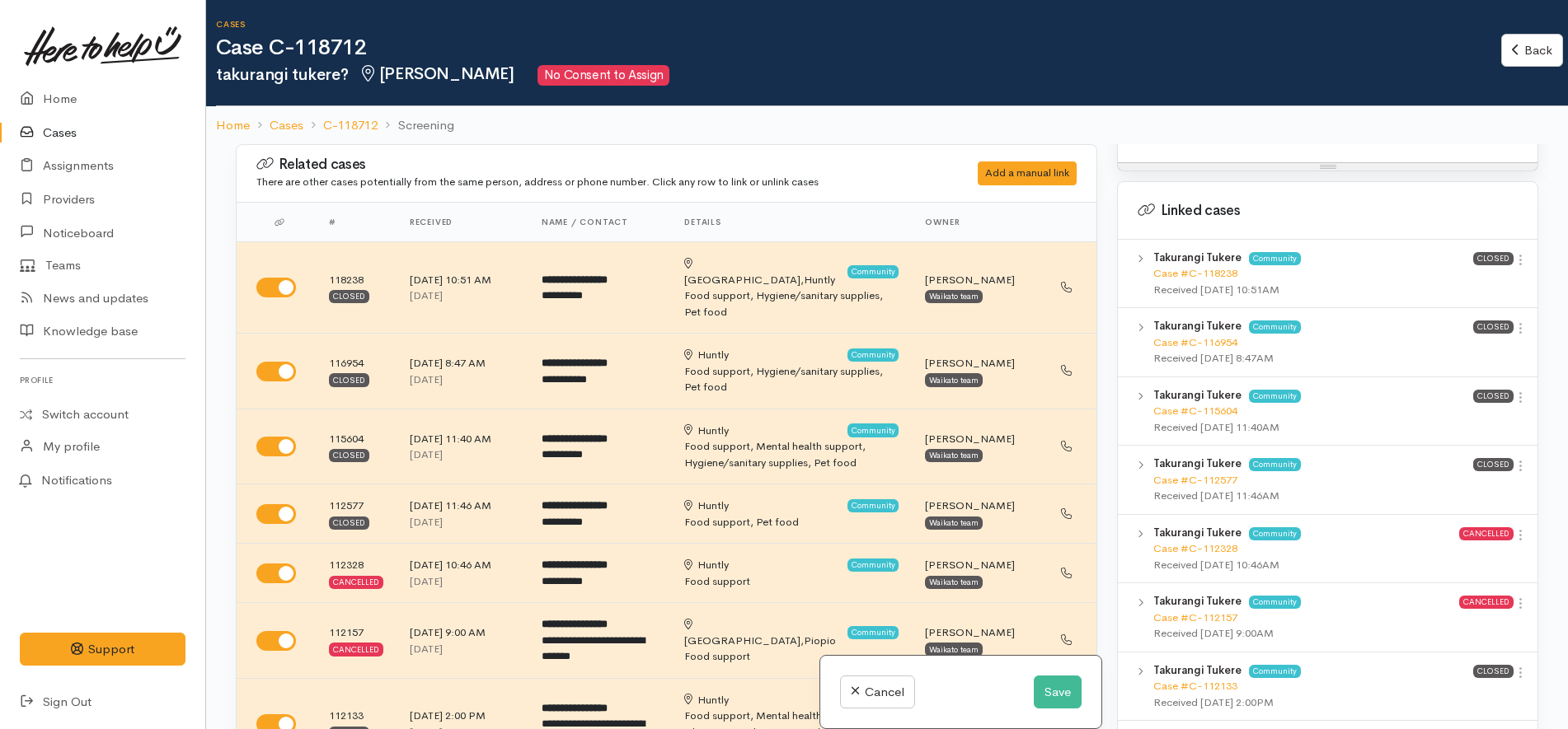
scroll to position [1133, 0]
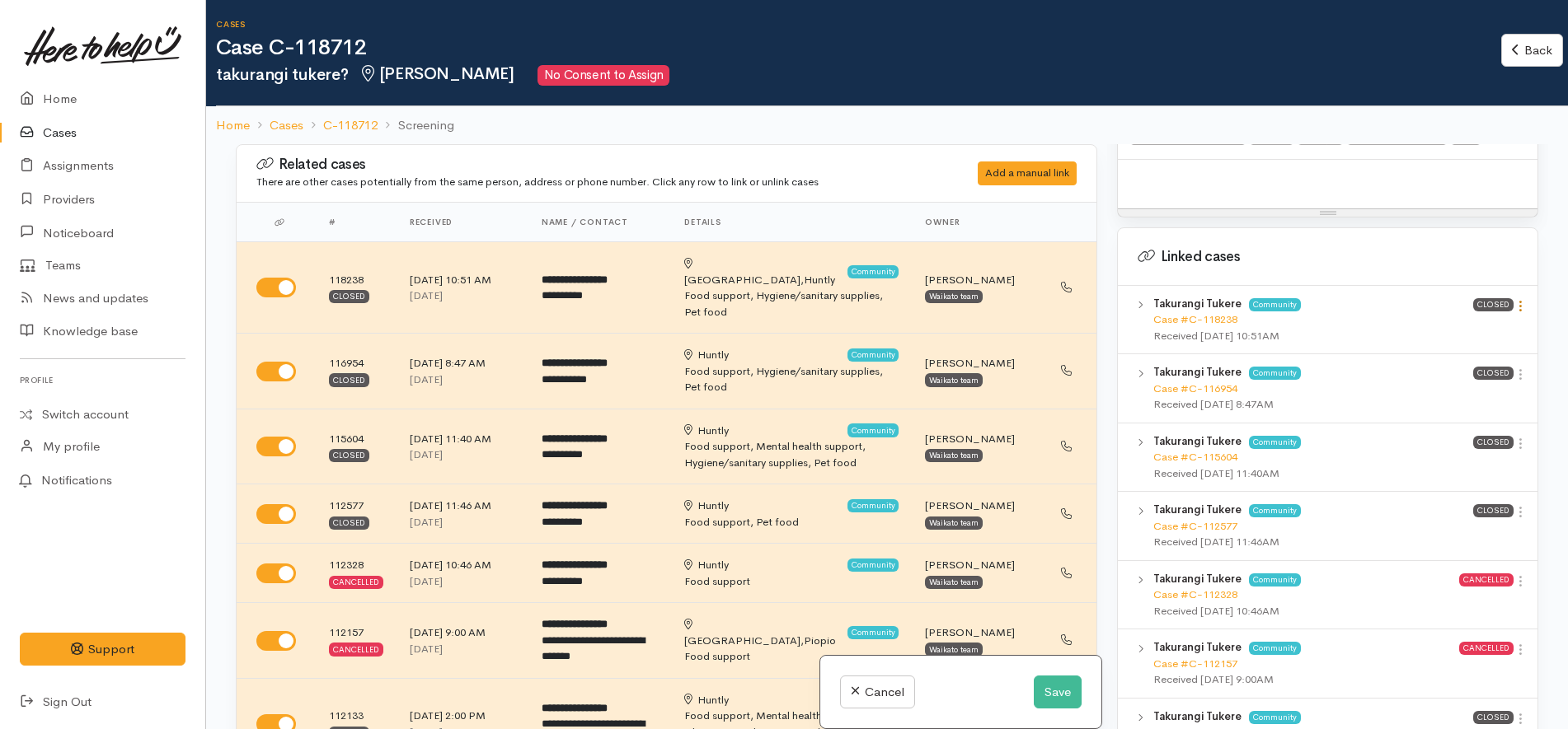
click at [1515, 299] on link at bounding box center [1520, 308] width 14 height 17
click at [1492, 326] on link "View case" at bounding box center [1461, 339] width 130 height 25
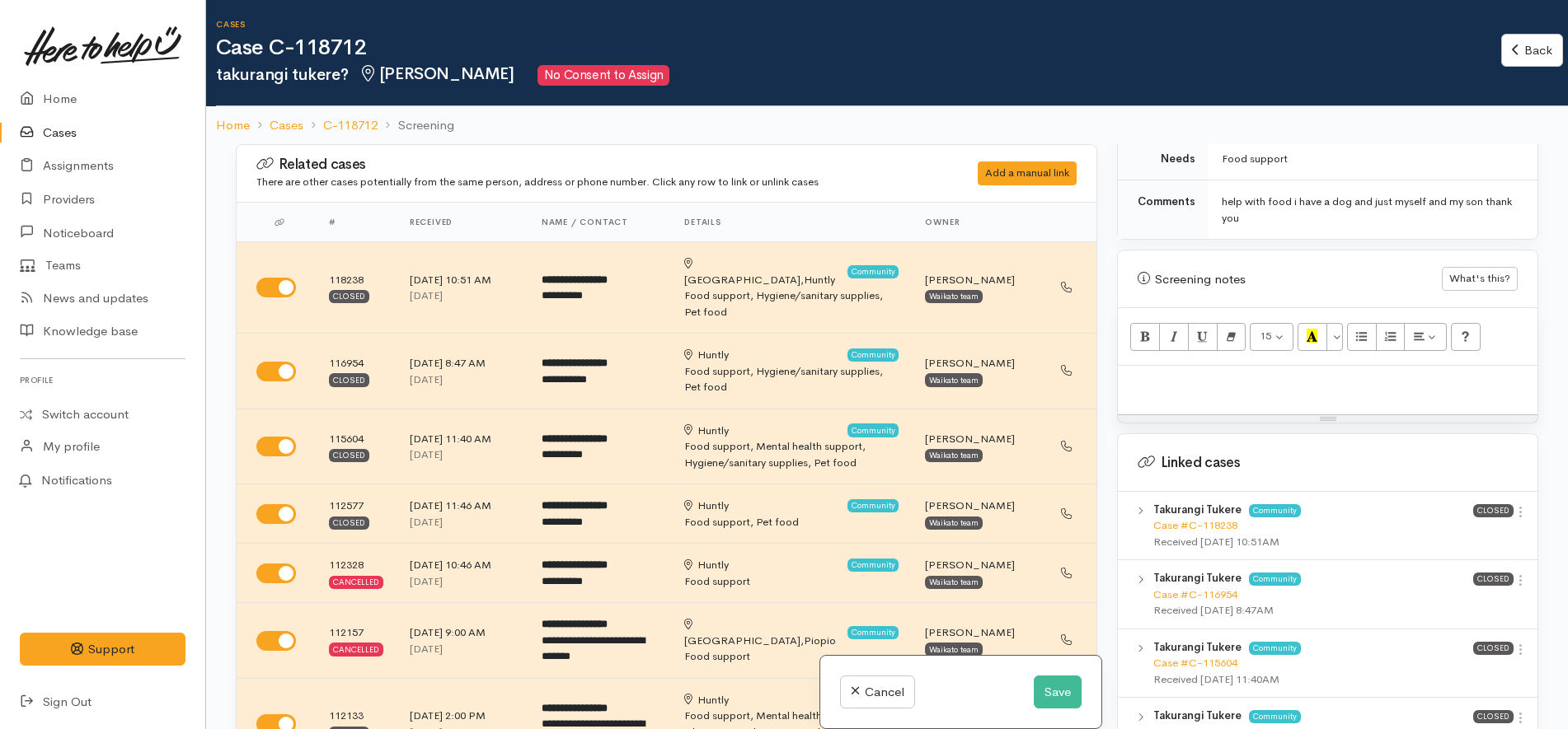
click at [1283, 377] on p at bounding box center [1328, 383] width 403 height 19
paste div
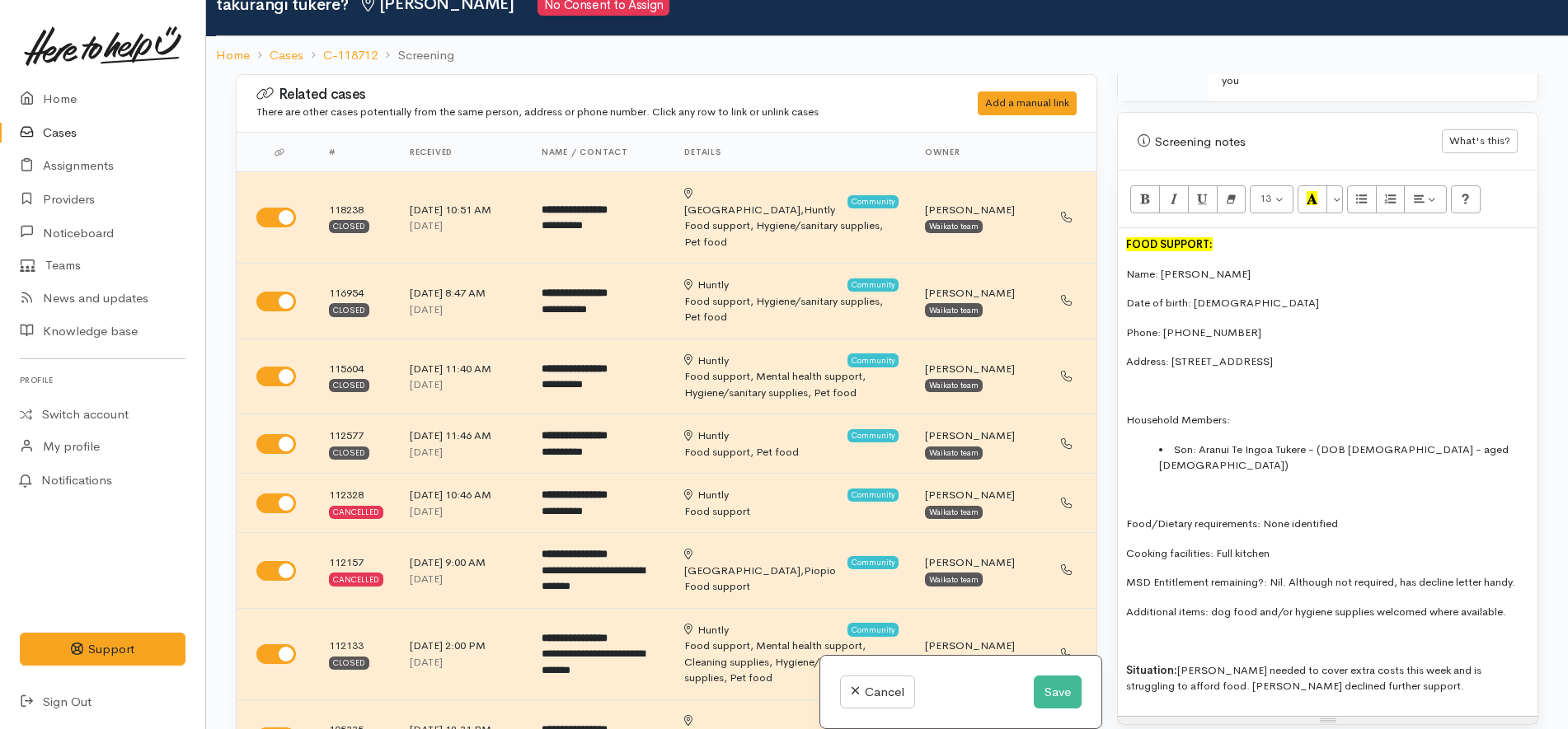
scroll to position [1030, 0]
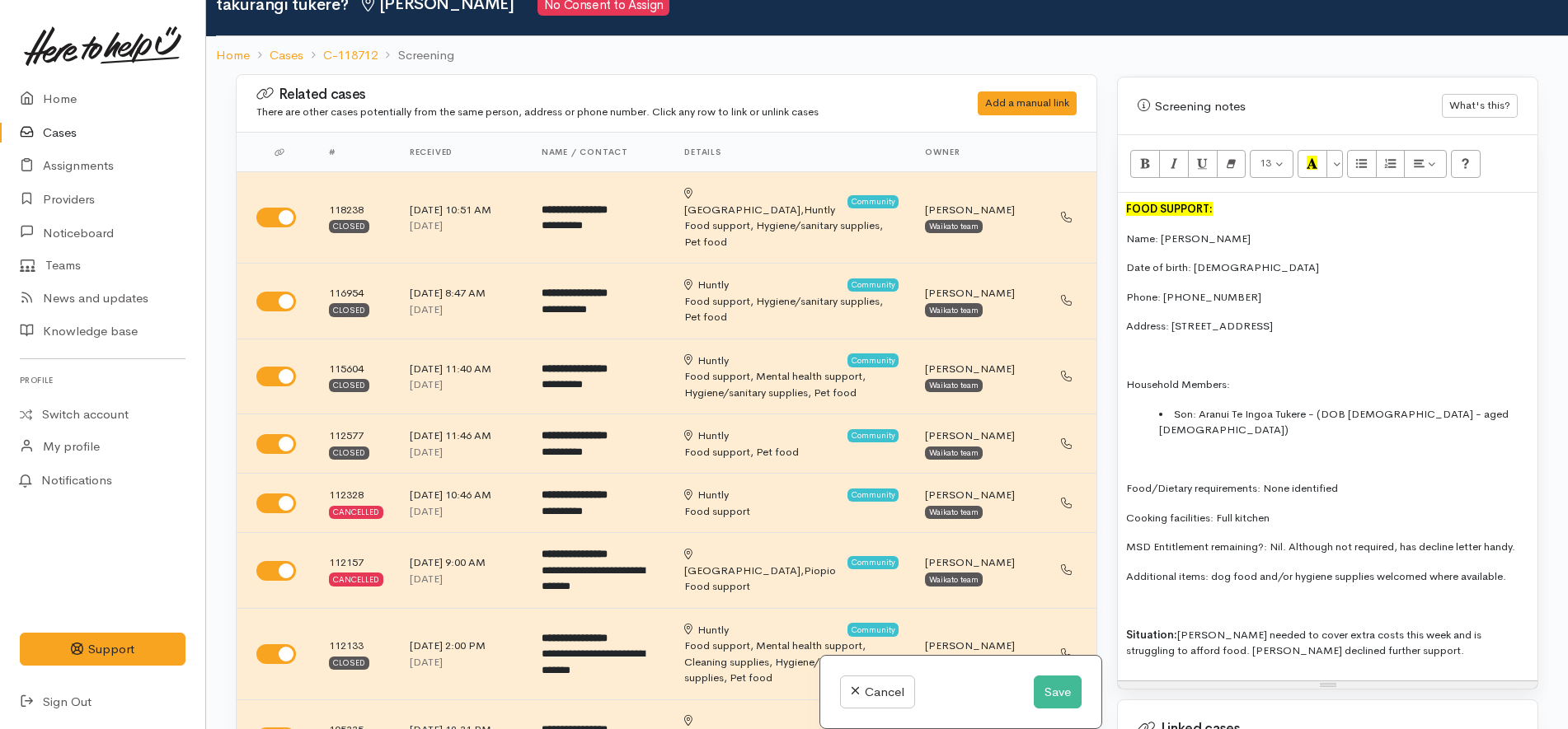
drag, startPoint x: 1510, startPoint y: 543, endPoint x: 1523, endPoint y: 512, distance: 33.6
click at [1523, 512] on div "FOOD SUPPORT: Name: Takurangi Tukere Date of birth: 08.04.1970 Phone: 021210128…" at bounding box center [1327, 437] width 420 height 488
click at [1519, 539] on p "MSD Entitlement remaining?: Nil. Although not required, has decline letter hand…" at bounding box center [1328, 547] width 403 height 16
drag, startPoint x: 1519, startPoint y: 514, endPoint x: 1291, endPoint y: 517, distance: 228.0
click at [1291, 539] on p "MSD Entitlement remaining?: Nil. Although not required, has decline letter hand…" at bounding box center [1328, 547] width 403 height 16
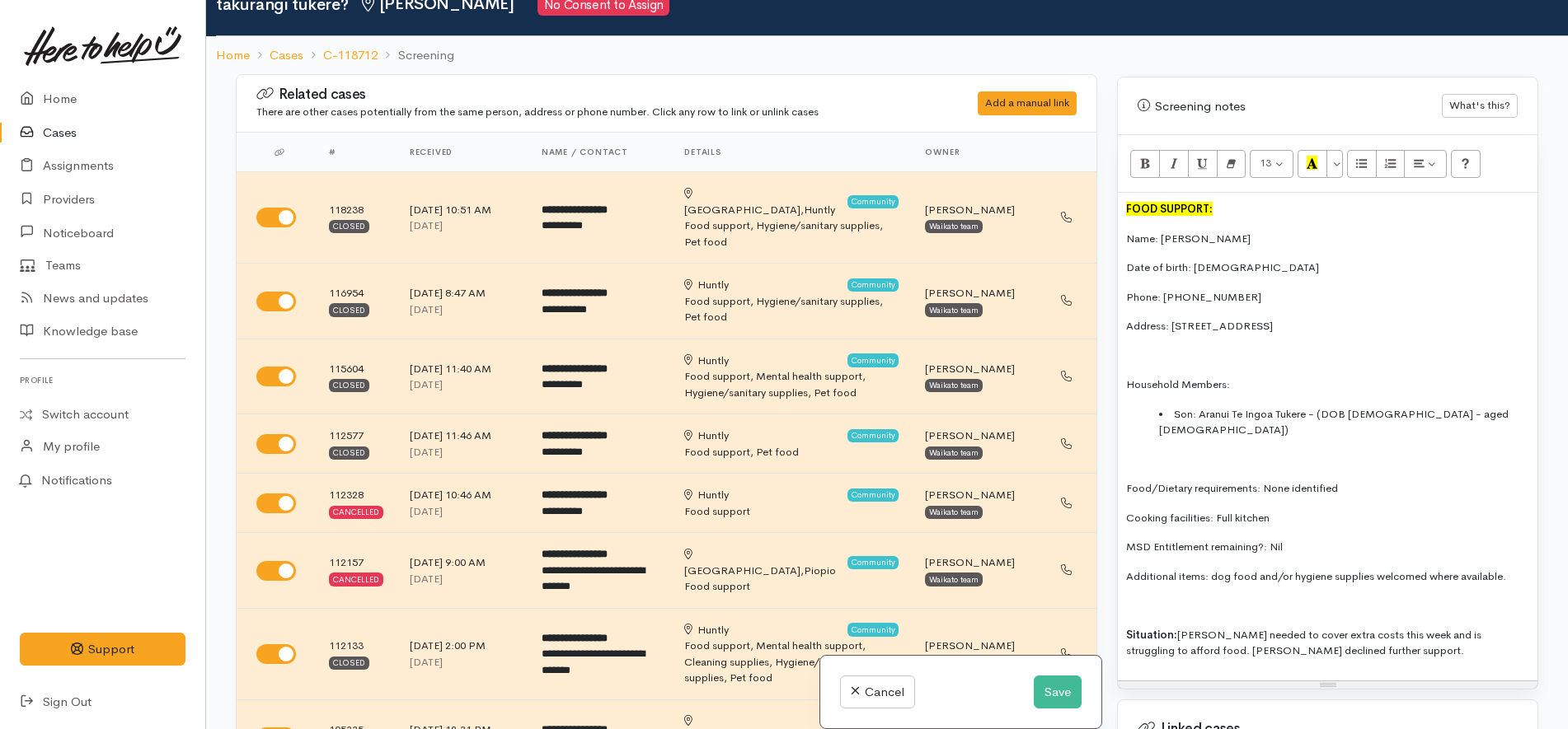
drag, startPoint x: 1518, startPoint y: 545, endPoint x: 1257, endPoint y: 546, distance: 261.0
click at [1257, 569] on p "Additional items: dog food and/or hygiene supplies welcomed where available." at bounding box center [1328, 577] width 403 height 16
drag, startPoint x: 1121, startPoint y: 221, endPoint x: 1123, endPoint y: 187, distance: 34.1
click at [1123, 193] on div "FOOD SUPPORT: Name: Takurangi Tukere Date of birth: 08.04.1970 Phone: 021210128…" at bounding box center [1327, 437] width 420 height 488
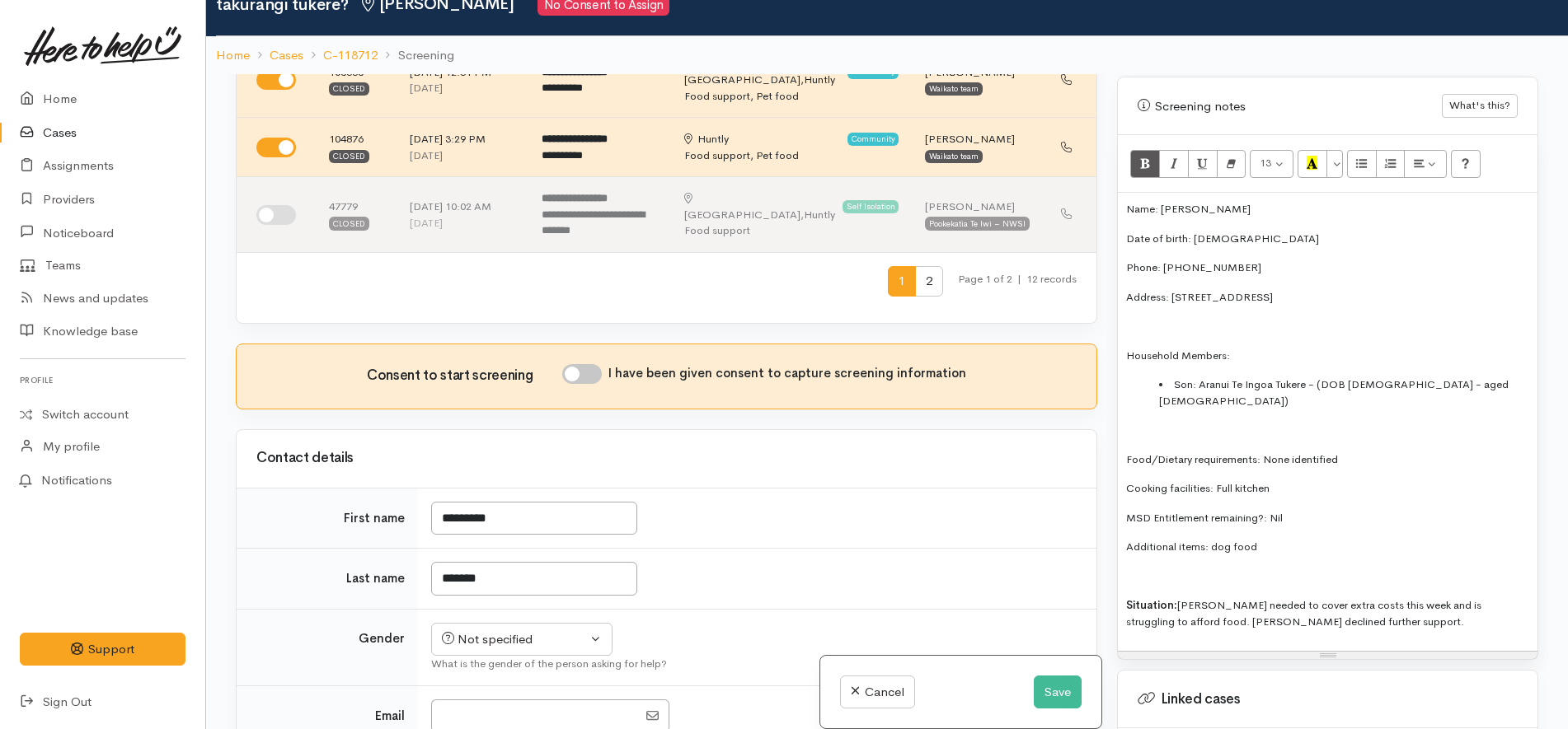
scroll to position [926, 0]
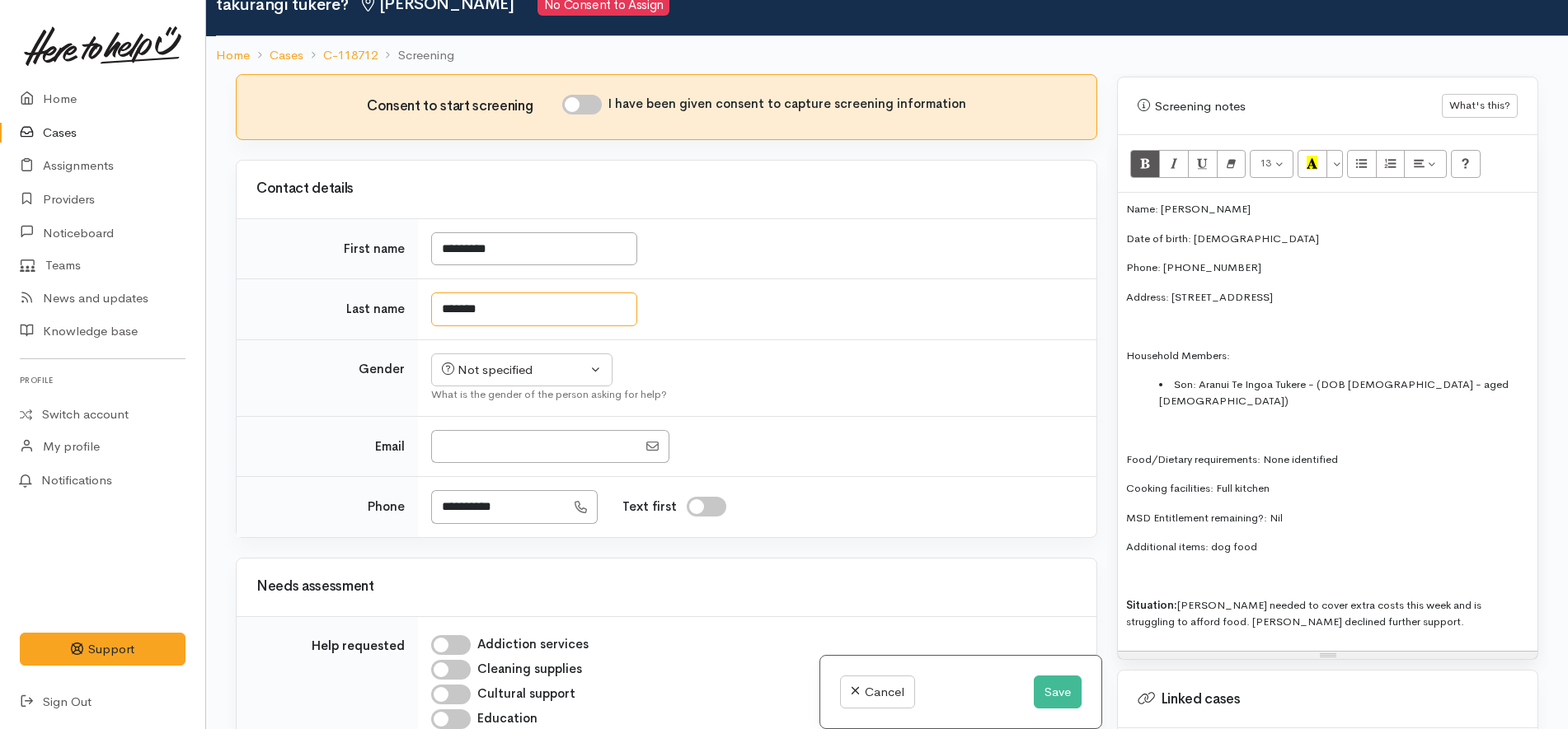
drag, startPoint x: 494, startPoint y: 278, endPoint x: 384, endPoint y: 267, distance: 110.5
click at [384, 279] on tr "Last name *******" at bounding box center [667, 309] width 860 height 61
type input "******"
click at [451, 232] on input "*********" at bounding box center [534, 248] width 206 height 34
type input "*********"
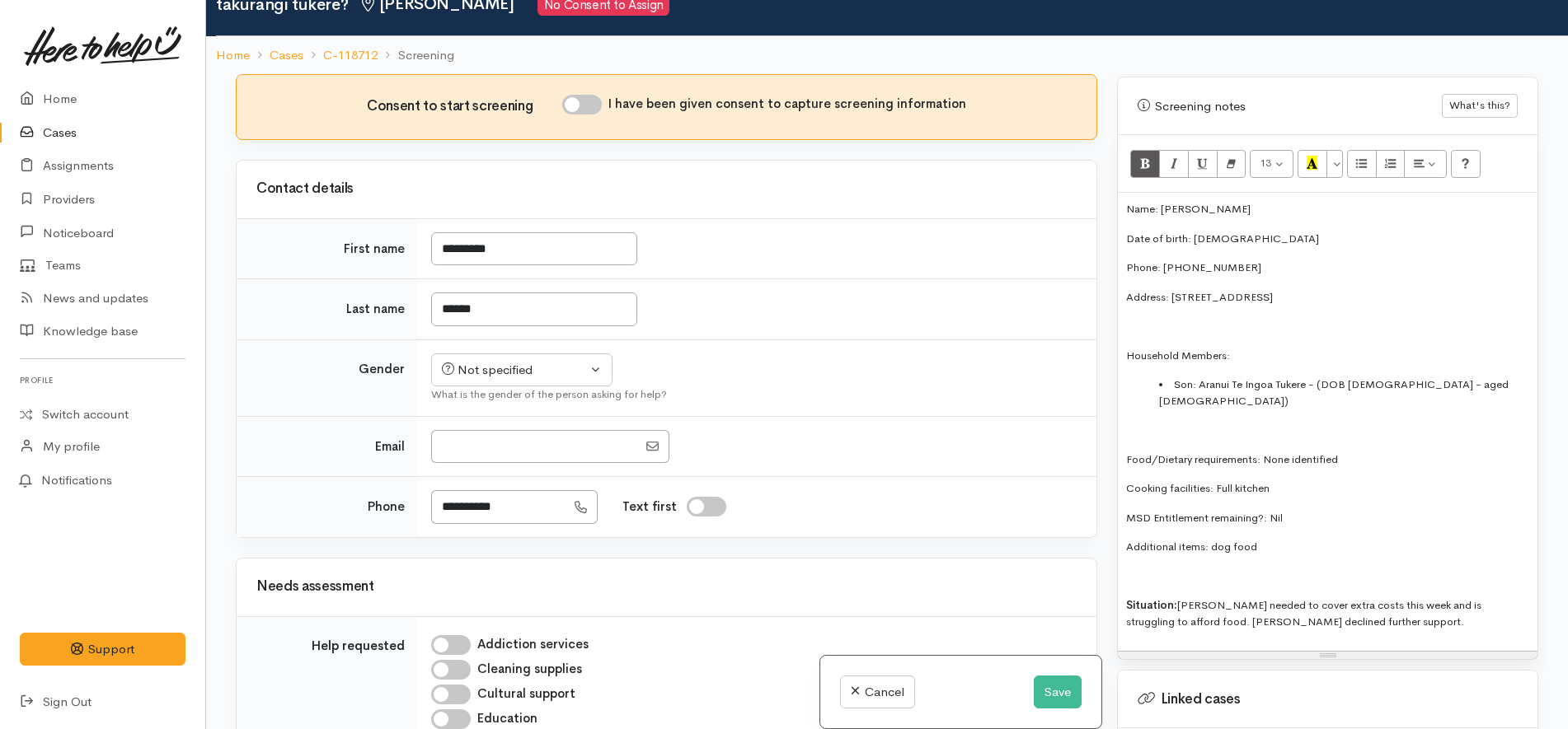
click at [784, 177] on div "Contact details" at bounding box center [667, 189] width 860 height 57
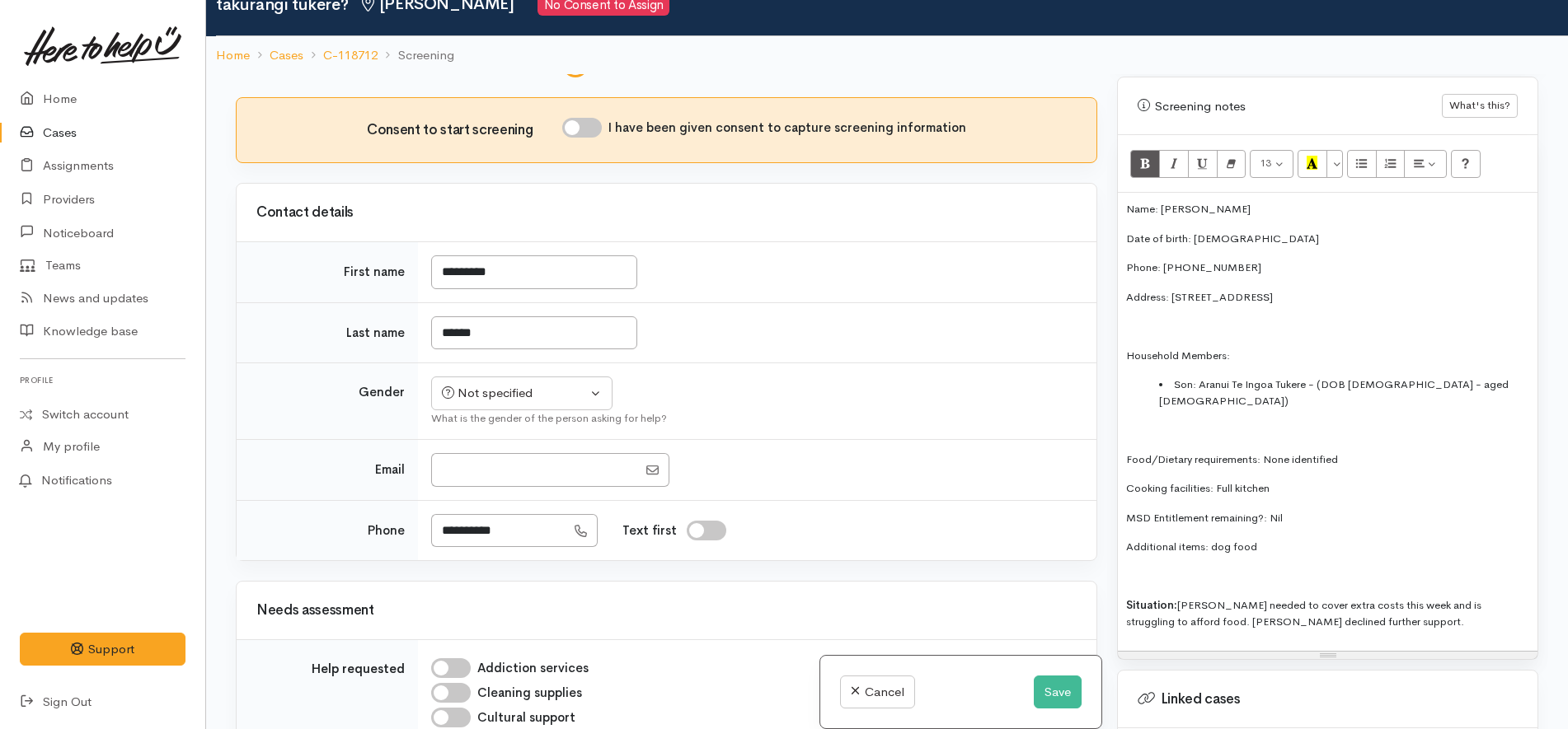
scroll to position [0, 0]
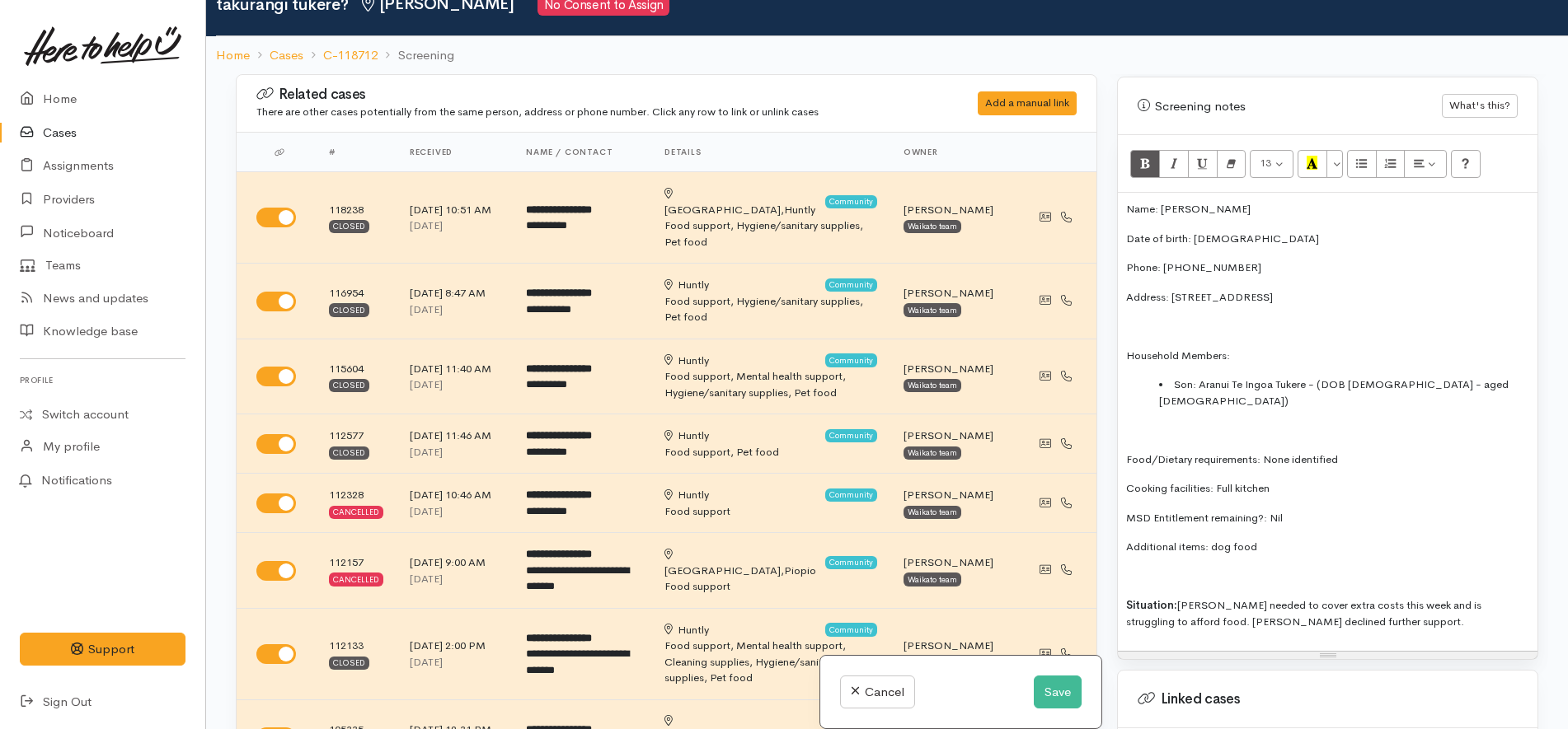
click at [580, 162] on th "Name / contact" at bounding box center [582, 152] width 138 height 39
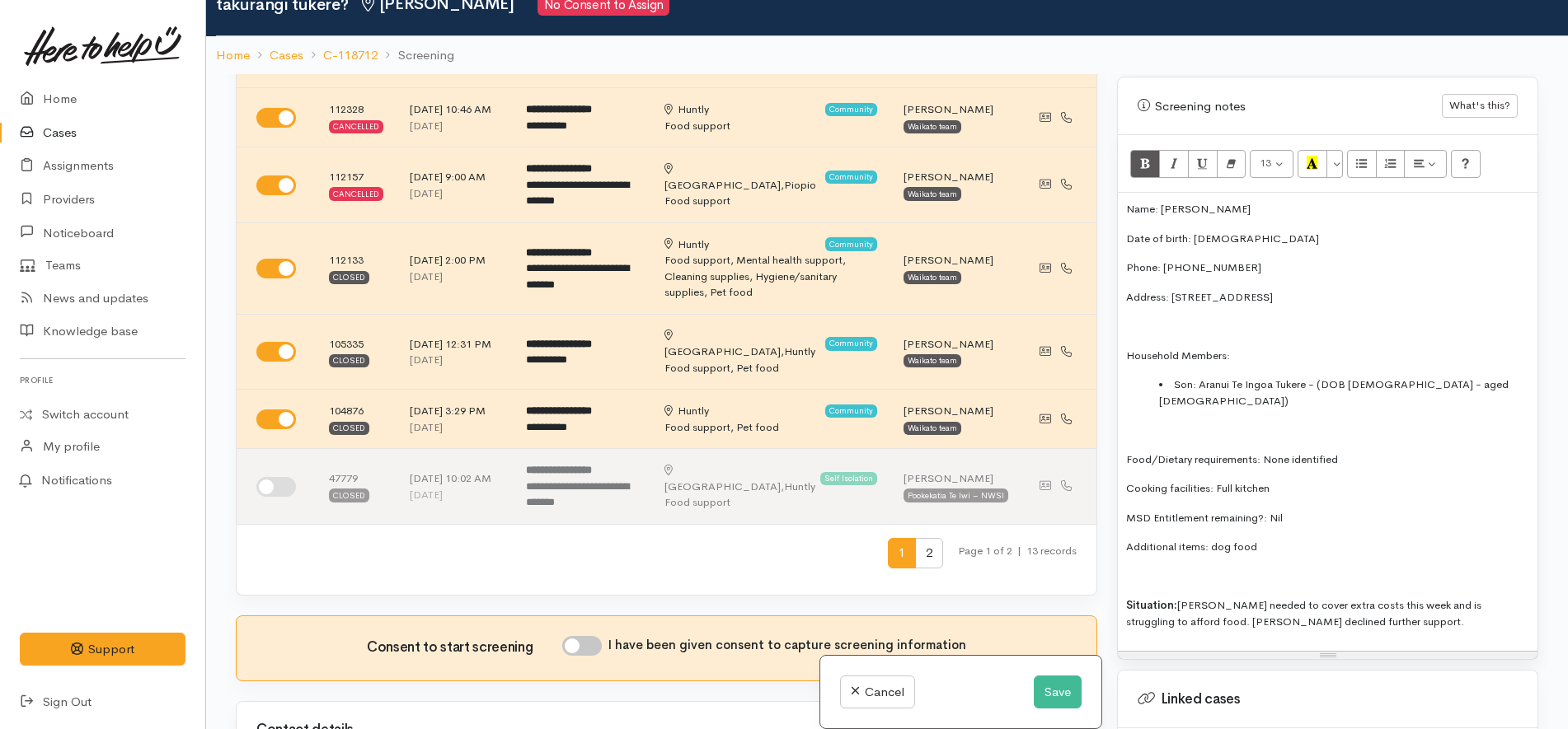
scroll to position [721, 0]
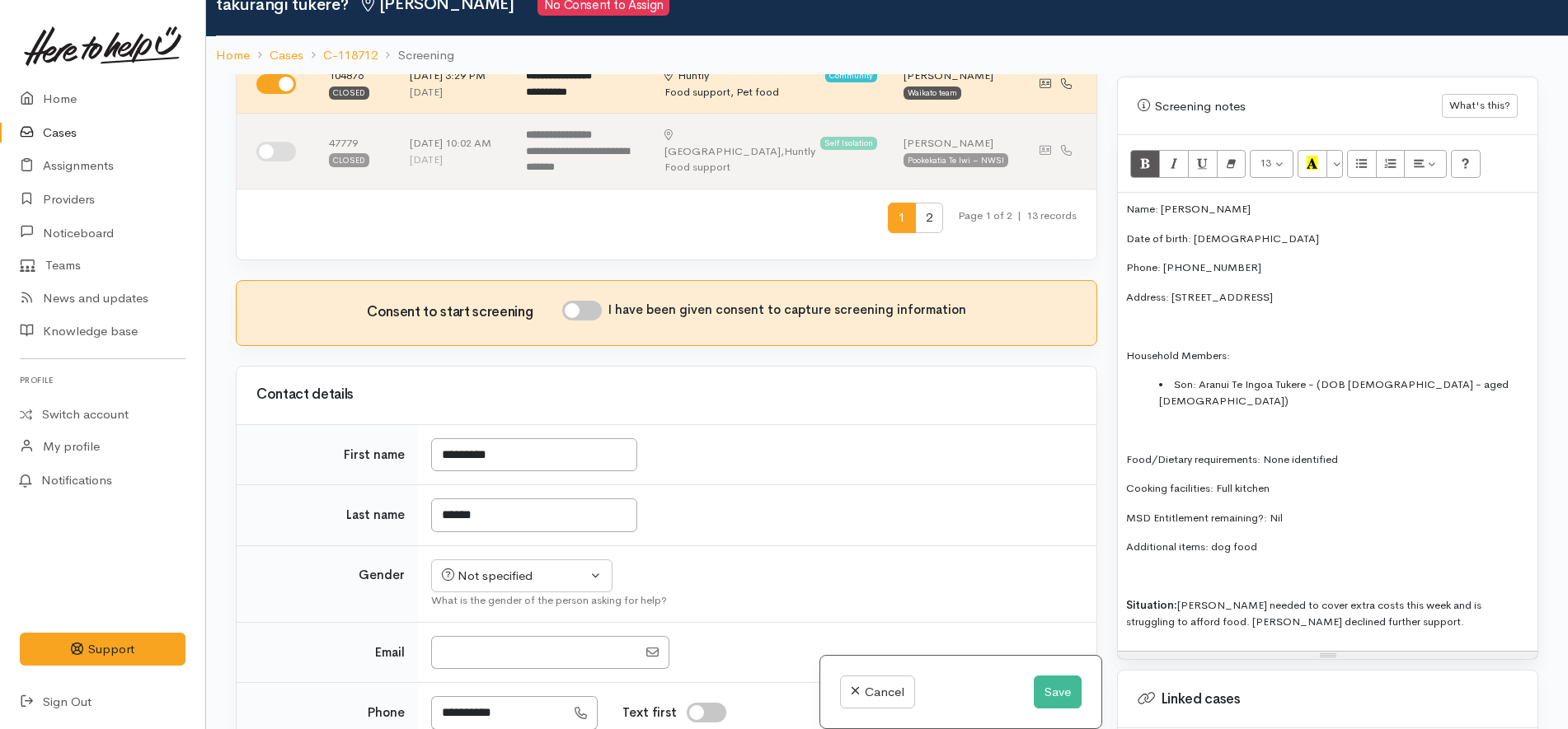
click at [585, 300] on input "I have been given consent to capture screening information" at bounding box center [581, 310] width 39 height 20
checkbox input "true"
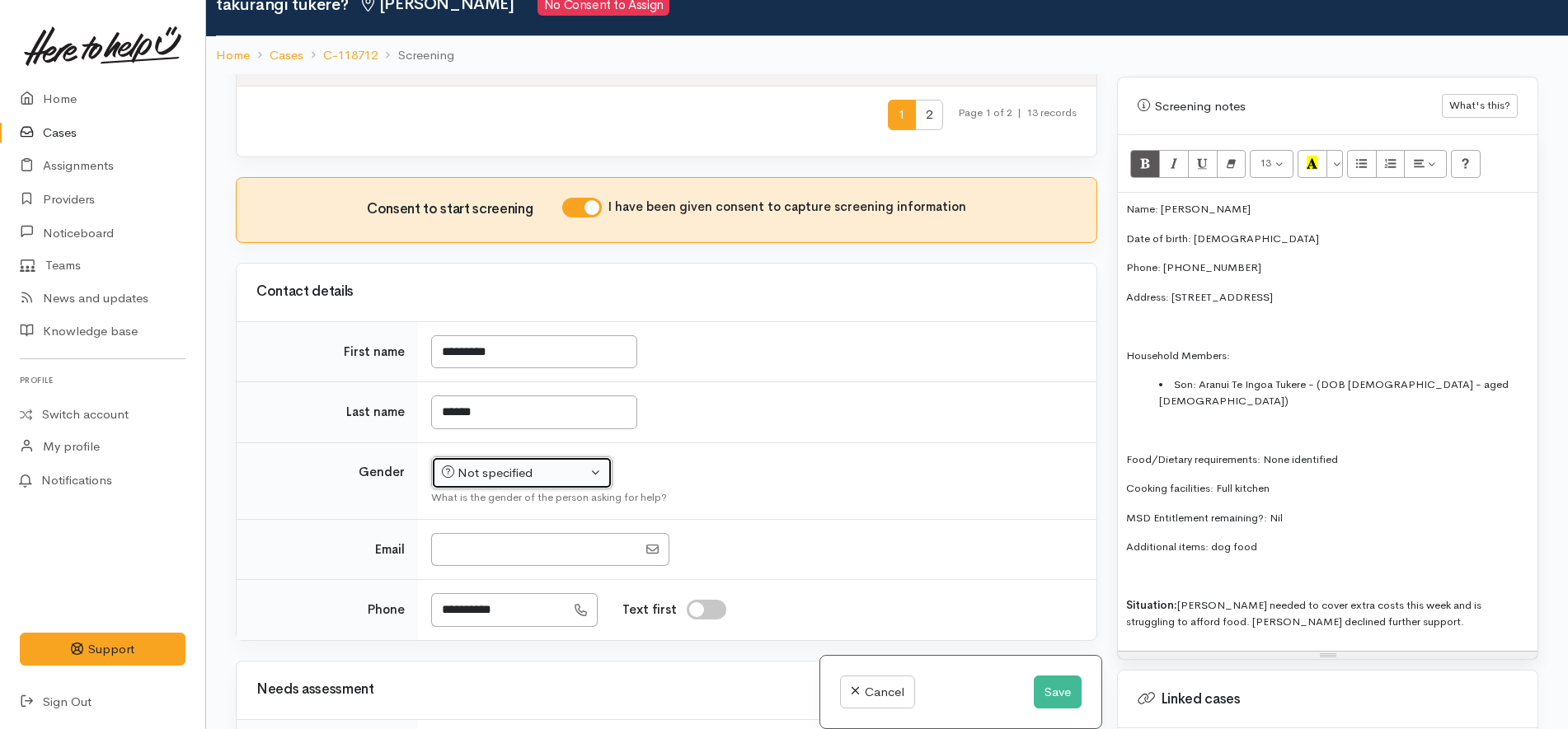
click at [484, 464] on div "Not specified" at bounding box center [514, 473] width 145 height 19
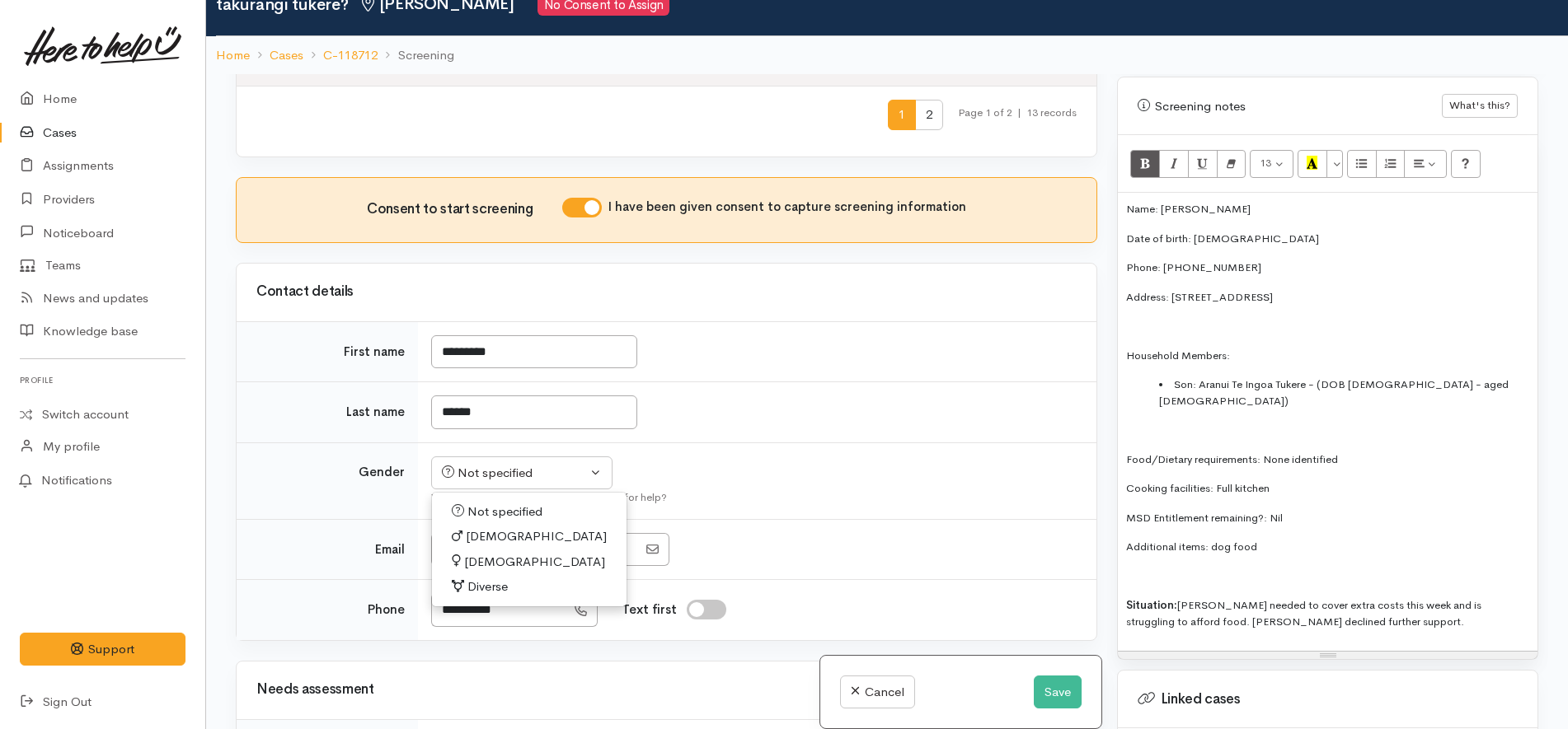
drag, startPoint x: 488, startPoint y: 533, endPoint x: 587, endPoint y: 531, distance: 99.0
click at [488, 552] on span "[DEMOGRAPHIC_DATA]" at bounding box center [535, 562] width 141 height 19
select select "[DEMOGRAPHIC_DATA]"
click at [906, 404] on td "******" at bounding box center [757, 412] width 678 height 61
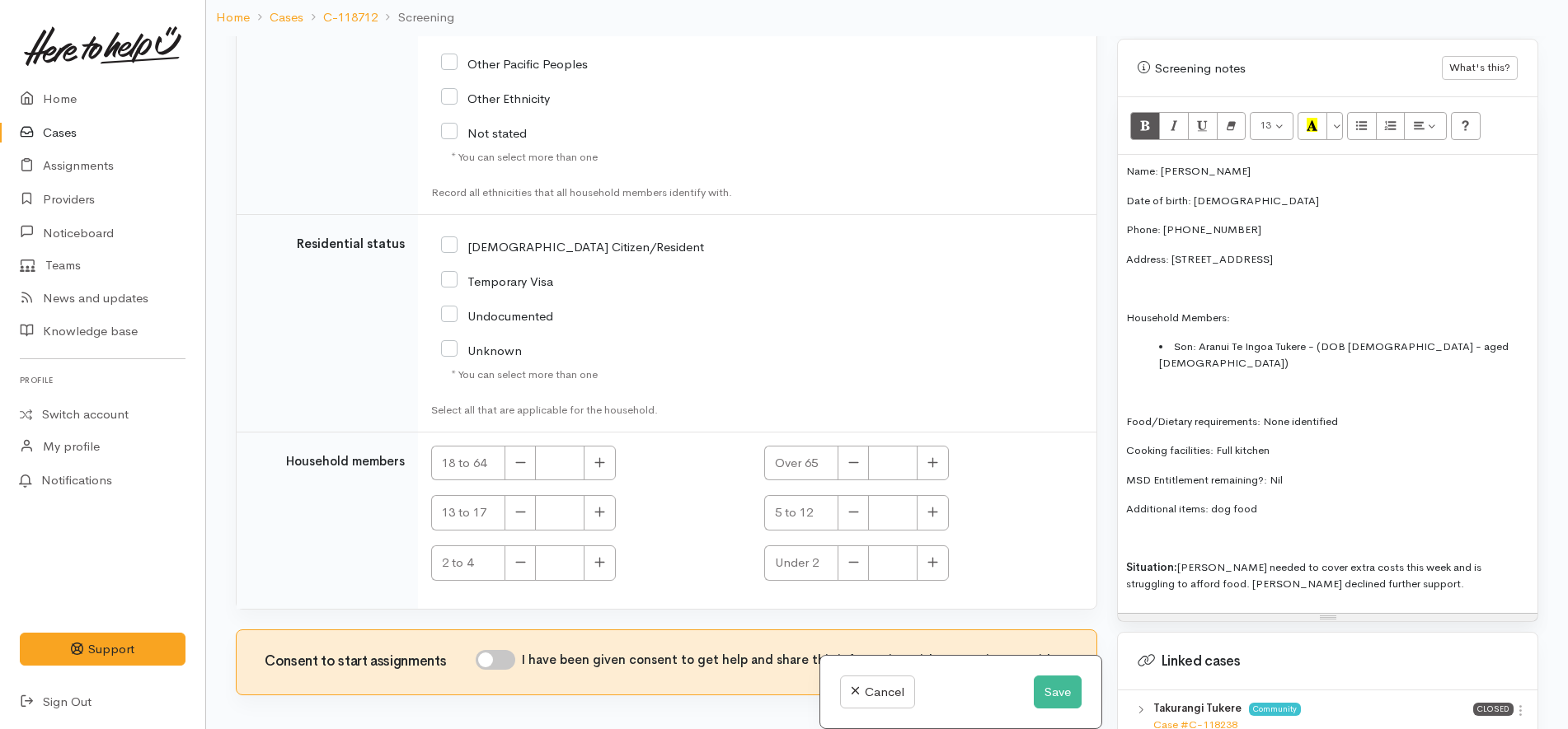
scroll to position [144, 0]
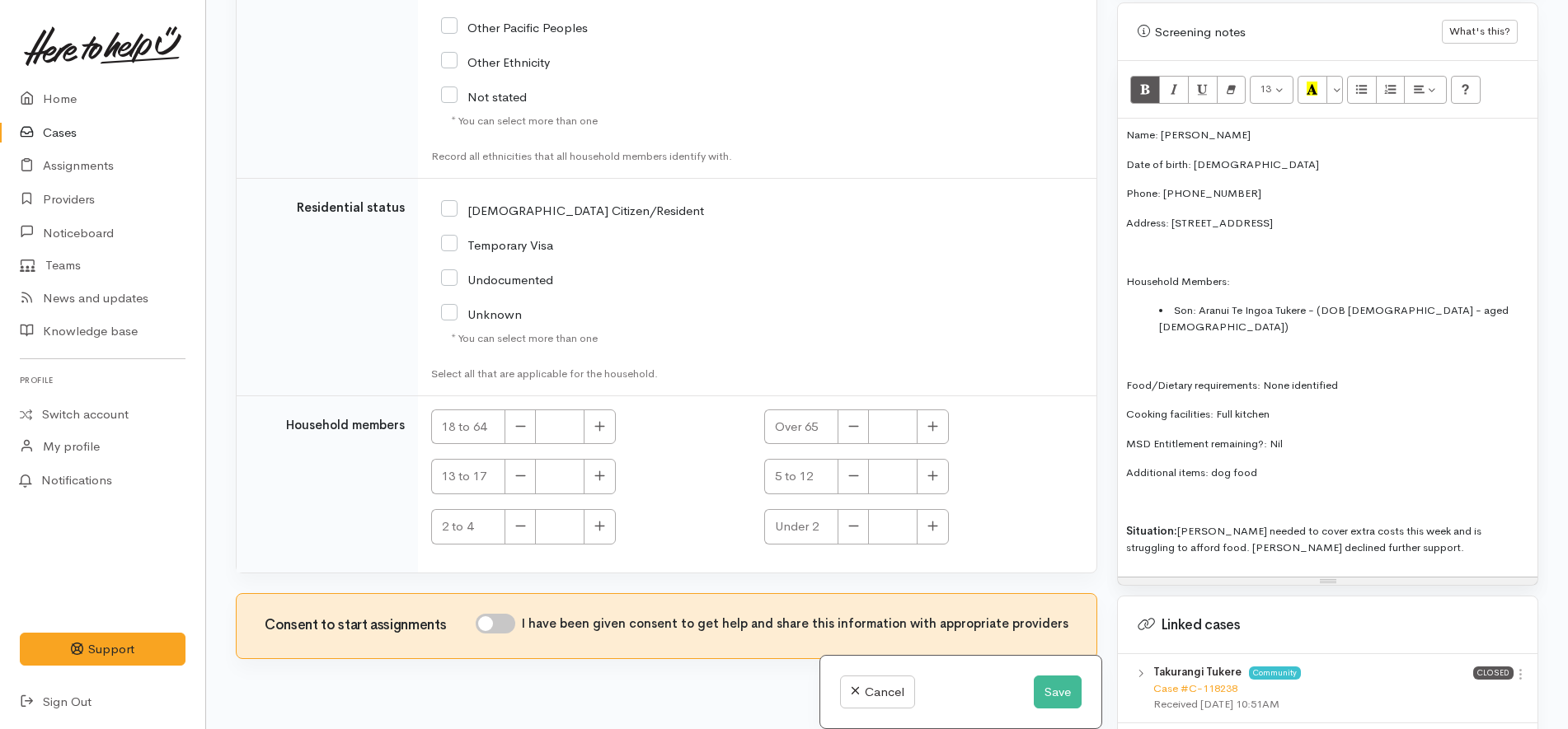
click at [492, 613] on input "I have been given consent to get help and share this information with appropria…" at bounding box center [494, 623] width 39 height 20
checkbox input "true"
drag, startPoint x: 1197, startPoint y: 300, endPoint x: 1243, endPoint y: 259, distance: 61.6
click at [1243, 259] on div "Name: Takurangi Tukere Date of birth: 08.04.1970 Phone: 0212101286 Address: 21 …" at bounding box center [1327, 347] width 420 height 458
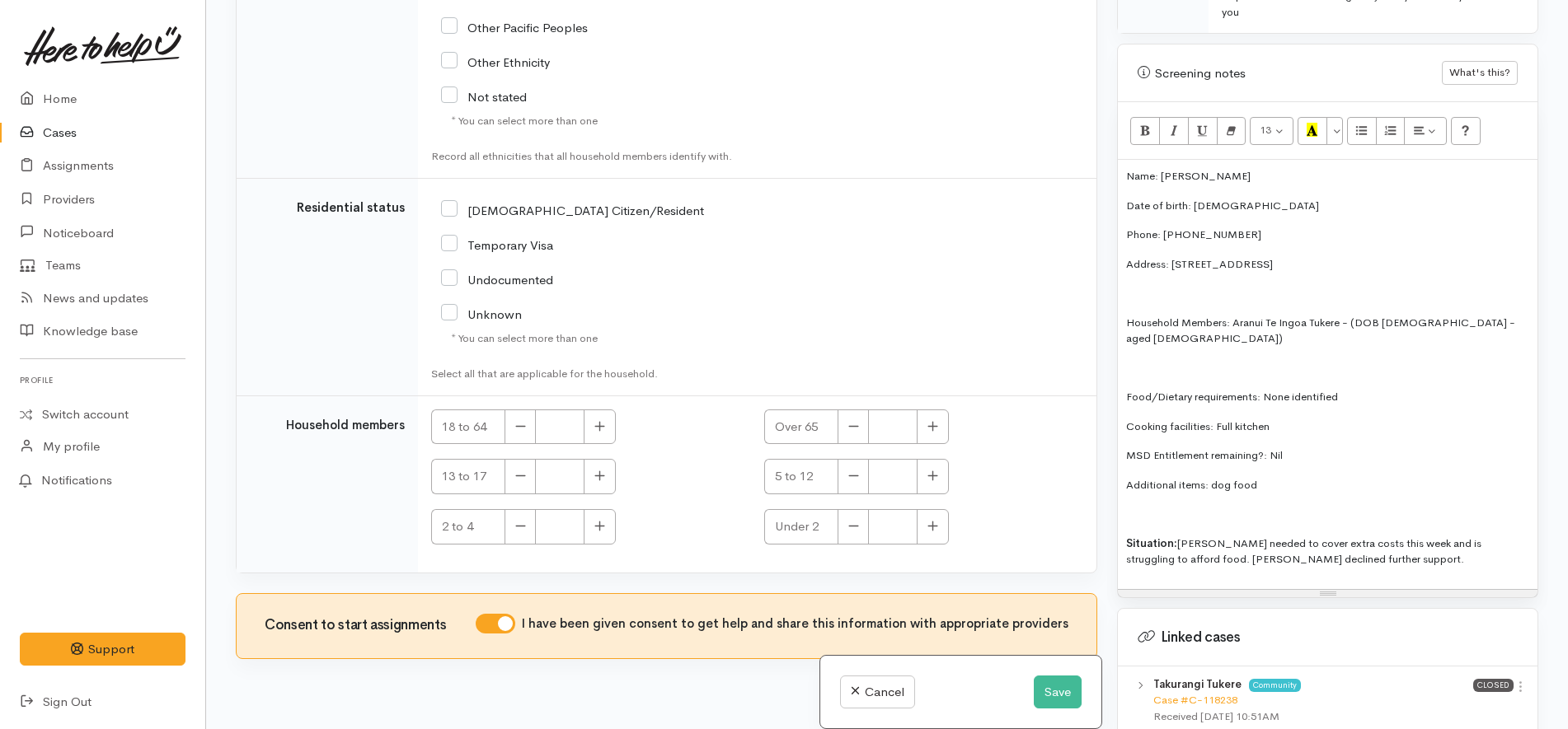
scroll to position [987, 0]
click at [1203, 316] on div "Name: Takurangi Tukere Date of birth: 08.04.1970 Phone: 0212101286 Address: 21 …" at bounding box center [1327, 376] width 420 height 430
click at [1195, 316] on p "Household Members: Aranui Te Ingoa Tukere - (DOB 04.02.2000 - aged 25)" at bounding box center [1328, 331] width 403 height 32
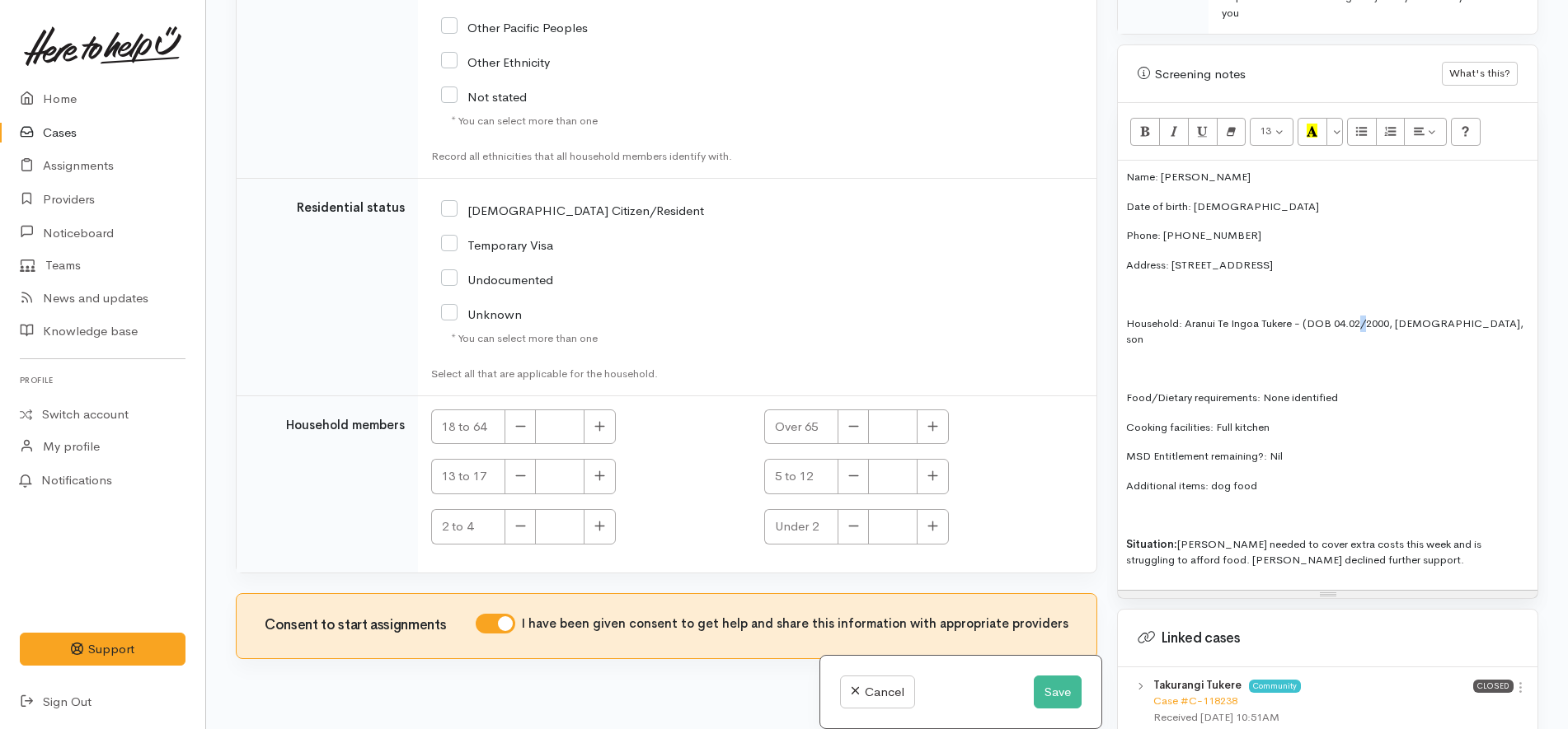
copy p "/"
click at [1197, 321] on div "Name: Takurangi Tukere Date of birth: 08.04.1970 Phone: 0212101286 Address: 21 …" at bounding box center [1327, 376] width 420 height 430
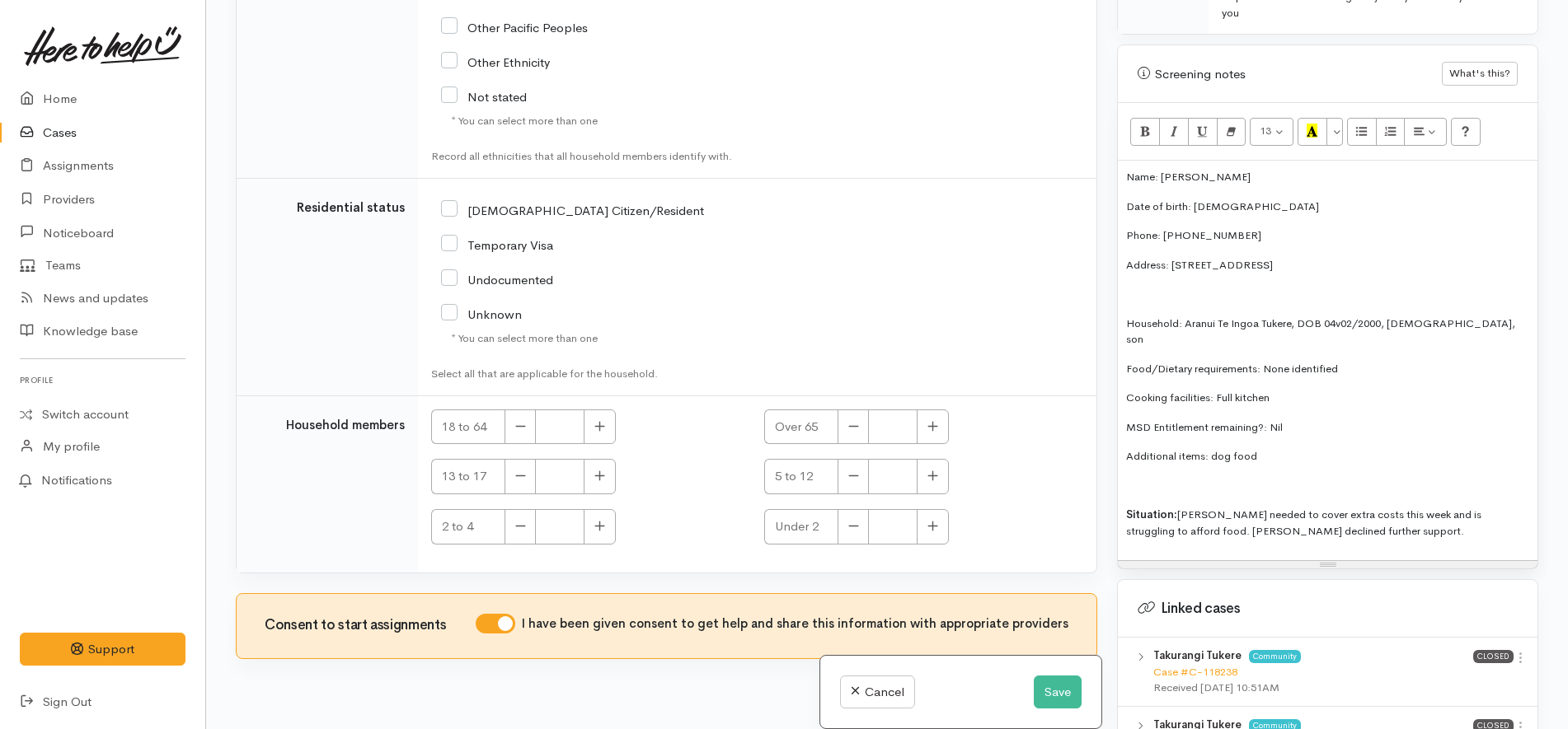
click at [1304, 448] on p "Additional items: dog food" at bounding box center [1328, 456] width 403 height 16
click at [1049, 694] on button "Save" at bounding box center [1057, 692] width 48 height 34
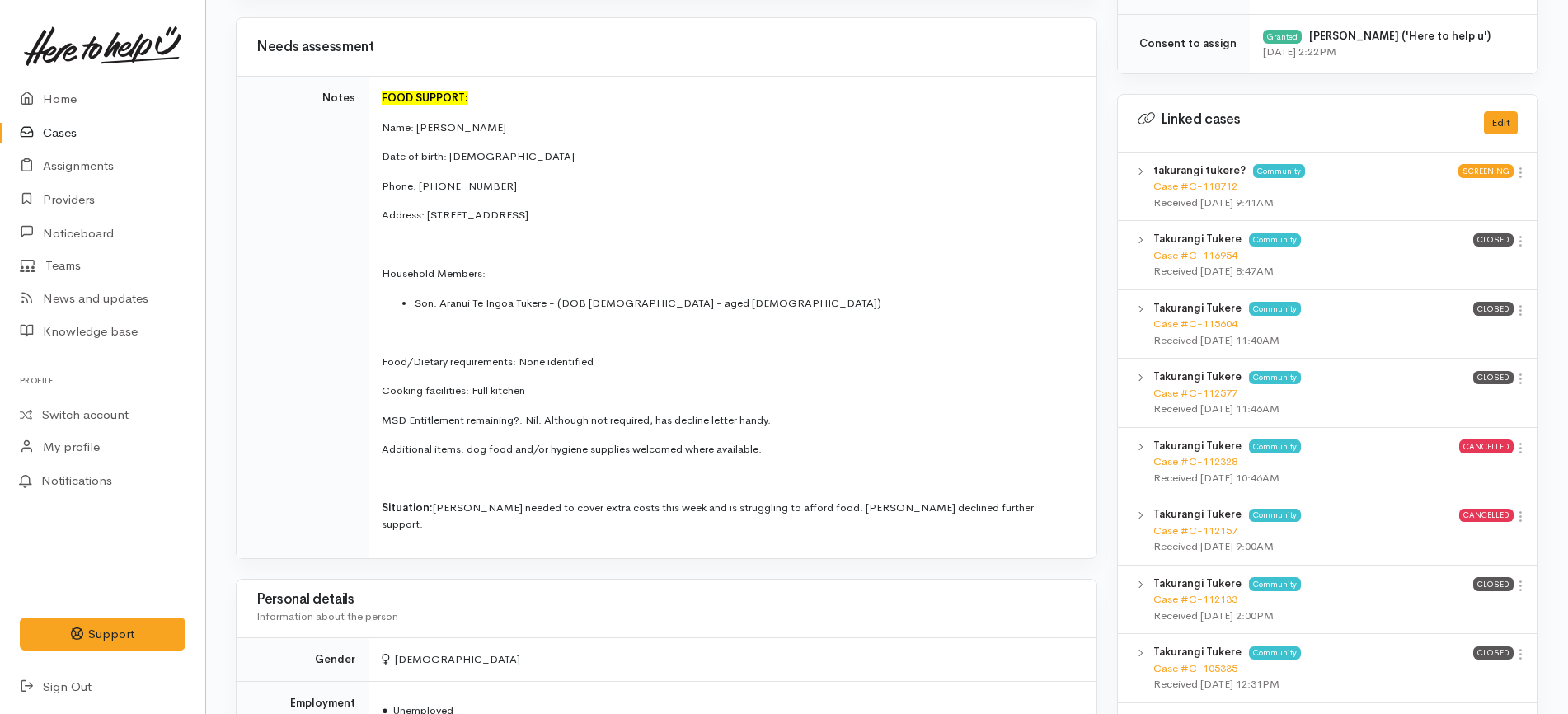
scroll to position [824, 0]
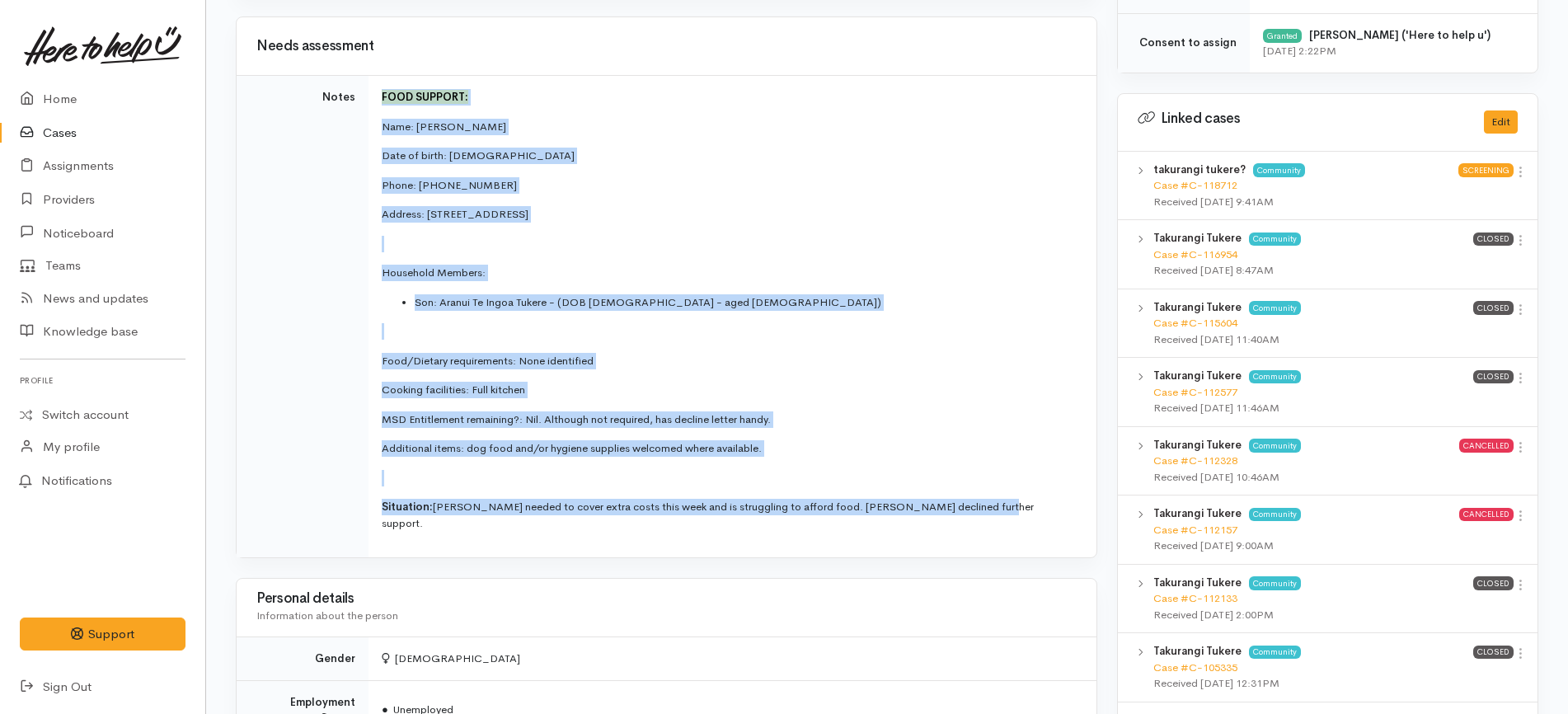
drag, startPoint x: 996, startPoint y: 512, endPoint x: 379, endPoint y: 99, distance: 742.5
click at [379, 99] on td "FOOD SUPPORT: Name: [PERSON_NAME] Date of birth: [DEMOGRAPHIC_DATA] Phone: 0212…" at bounding box center [732, 317] width 728 height 483
copy td "FOOD SUPPORT: Name: [PERSON_NAME] Date of birth: [DEMOGRAPHIC_DATA] Phone: 0212…"
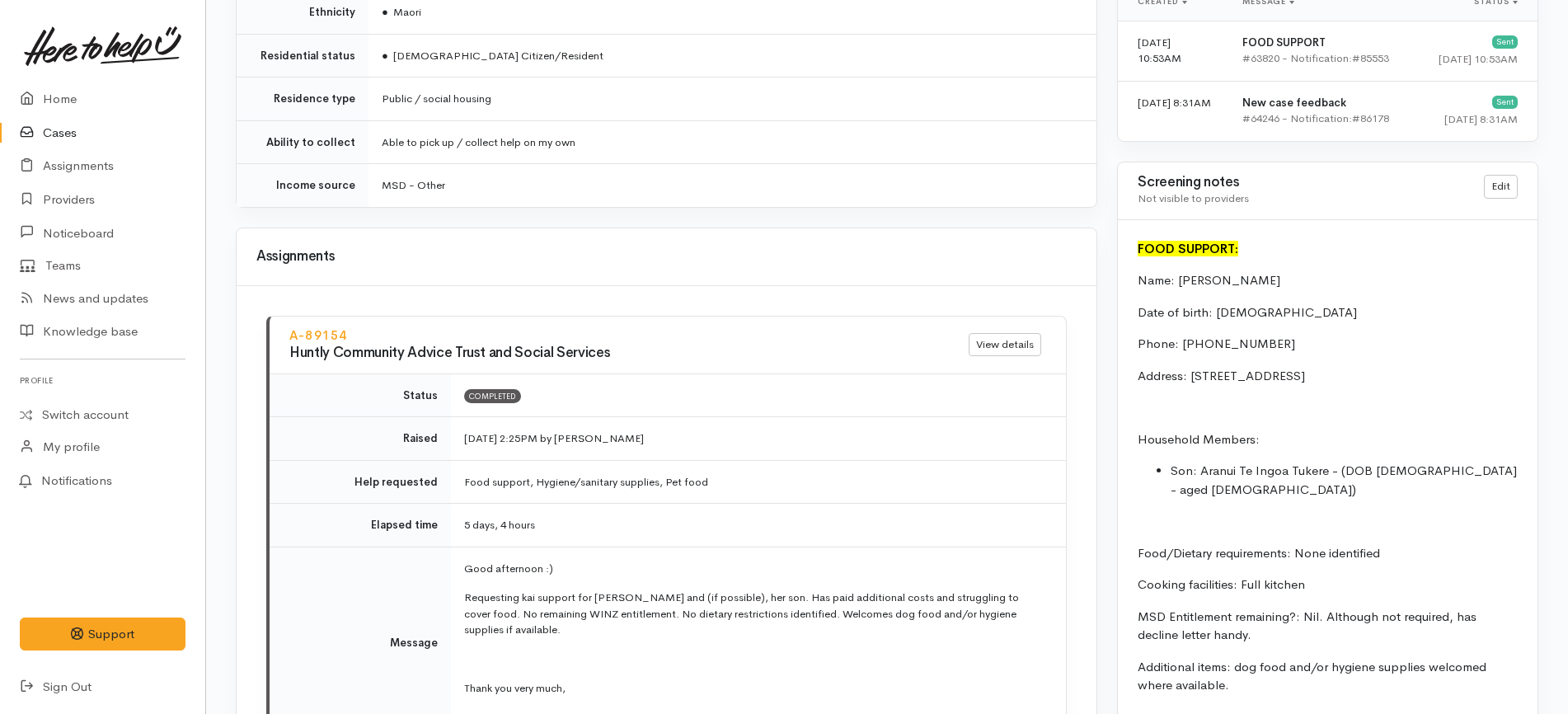
scroll to position [2061, 0]
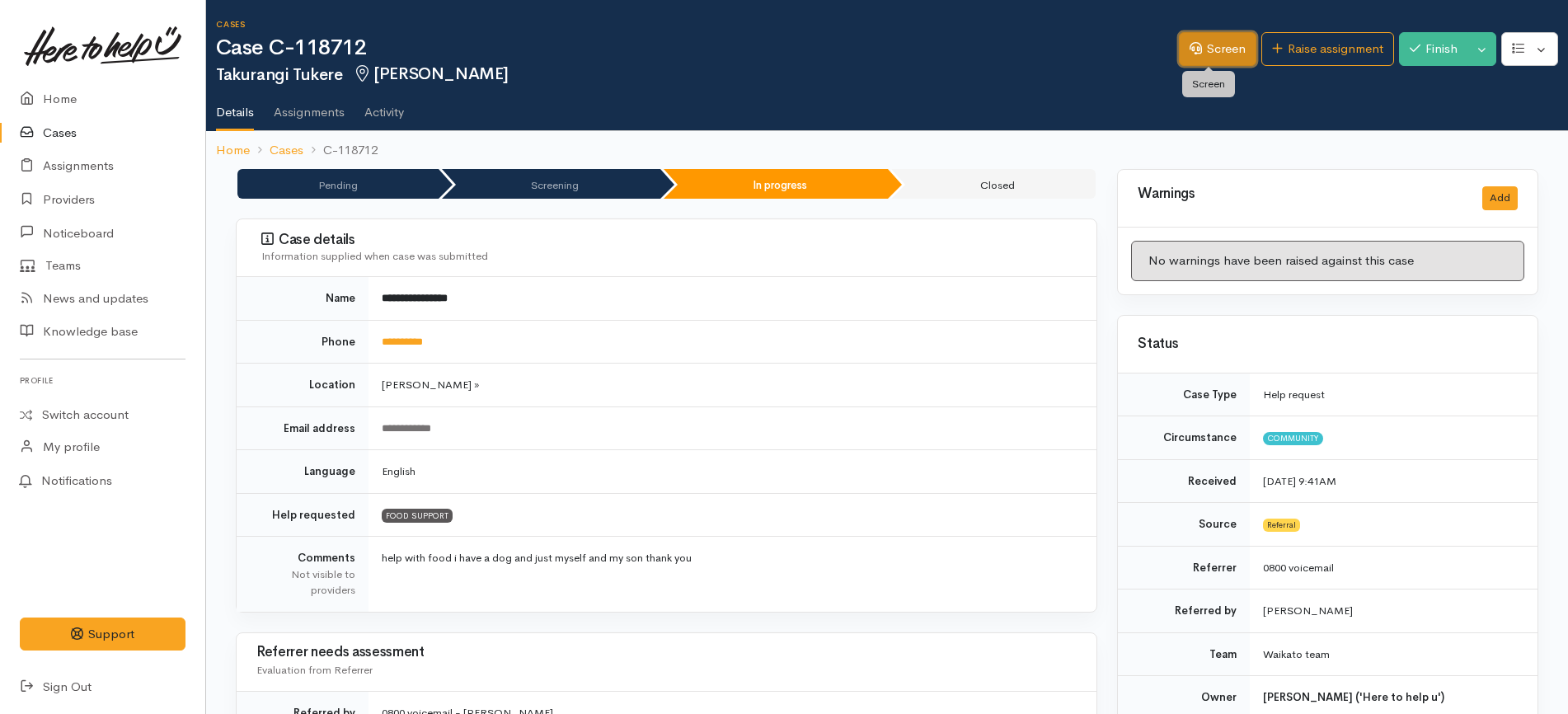
click at [1201, 50] on link "Screen" at bounding box center [1217, 48] width 77 height 34
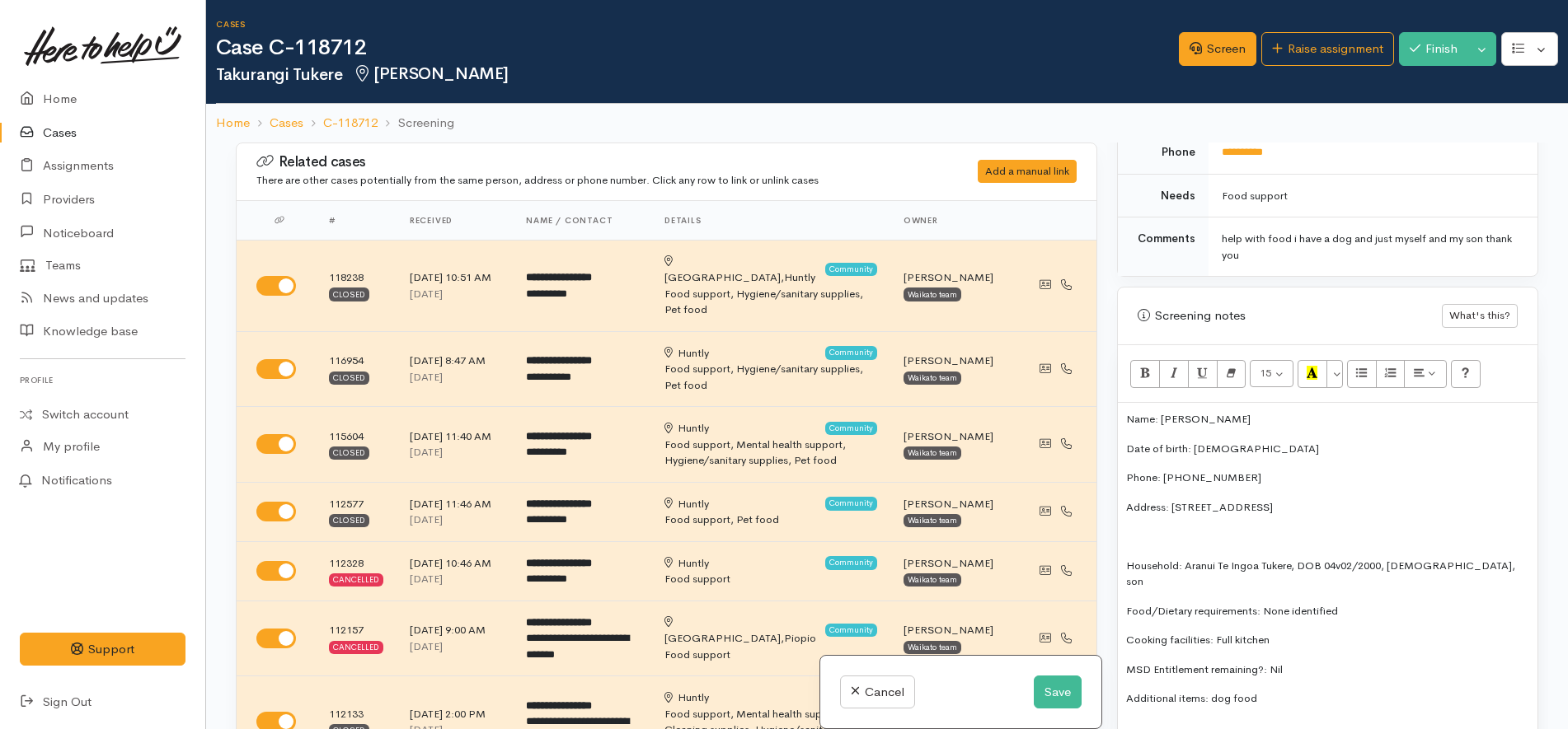
scroll to position [1030, 0]
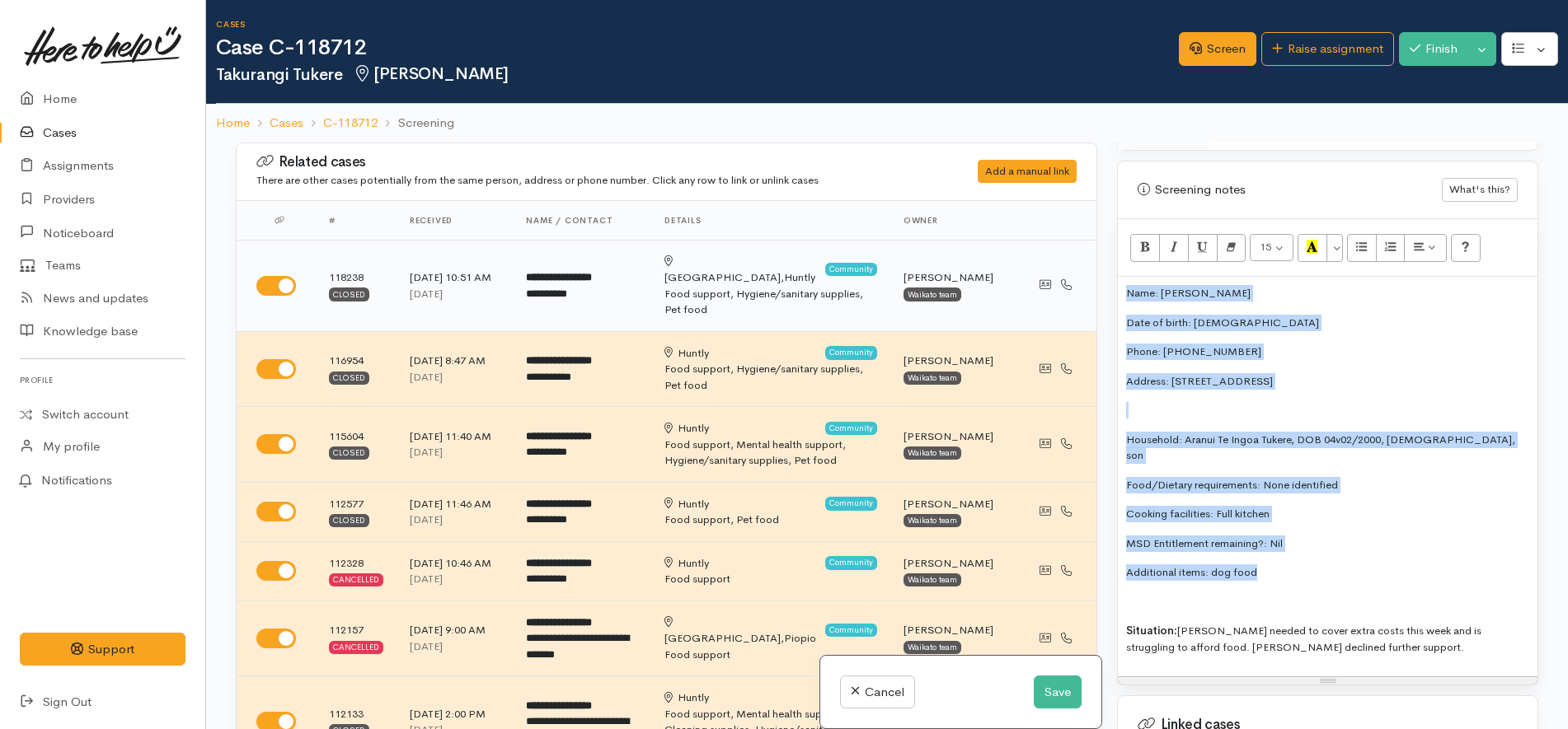
drag, startPoint x: 1282, startPoint y: 561, endPoint x: 1058, endPoint y: 267, distance: 369.6
click at [1058, 267] on div "Related cases There are other cases potentially from the same person, address o…" at bounding box center [887, 507] width 1322 height 729
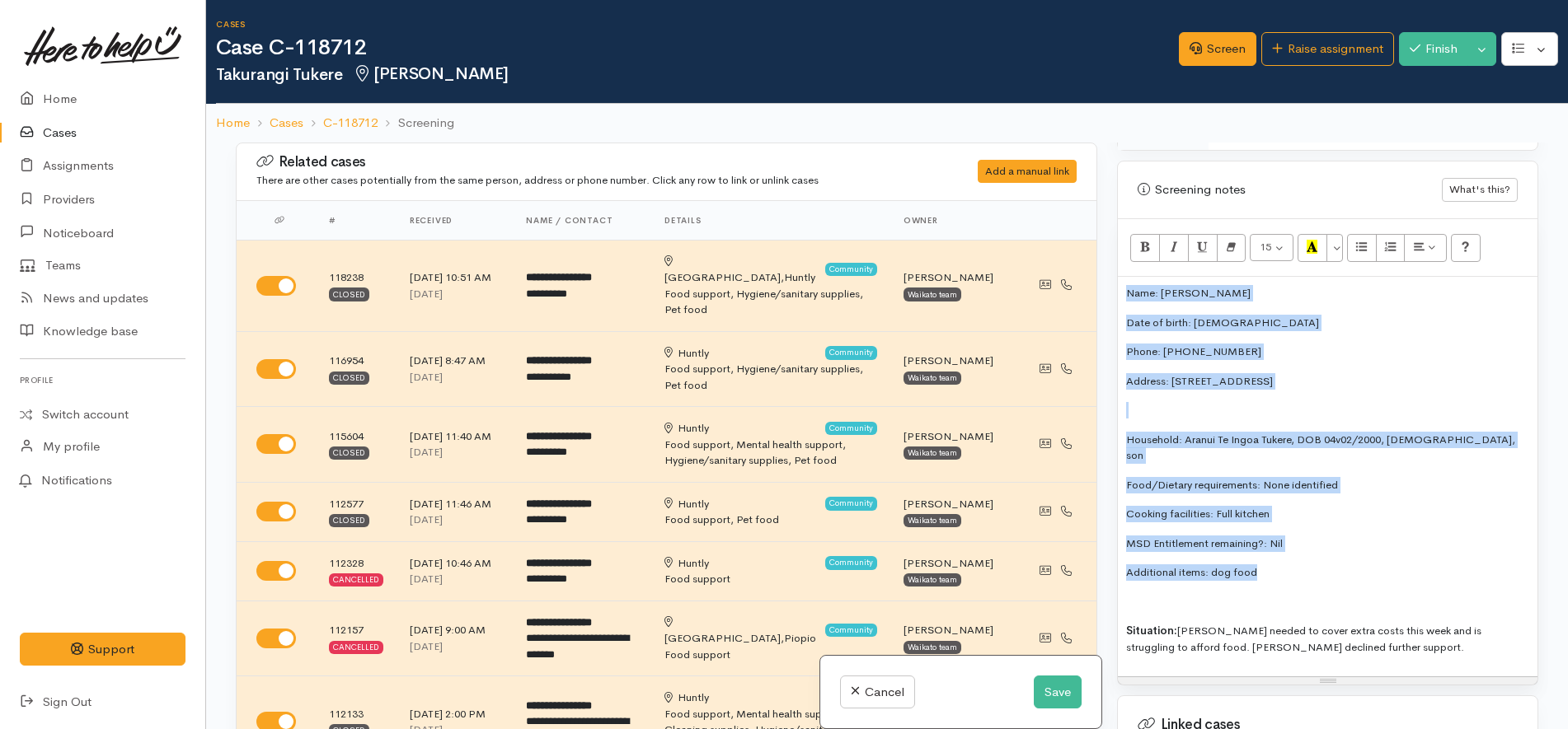
click at [1322, 538] on div "Name: [PERSON_NAME] Date of birth: [DEMOGRAPHIC_DATA] Phone: 0212101286 Address…" at bounding box center [1327, 476] width 420 height 400
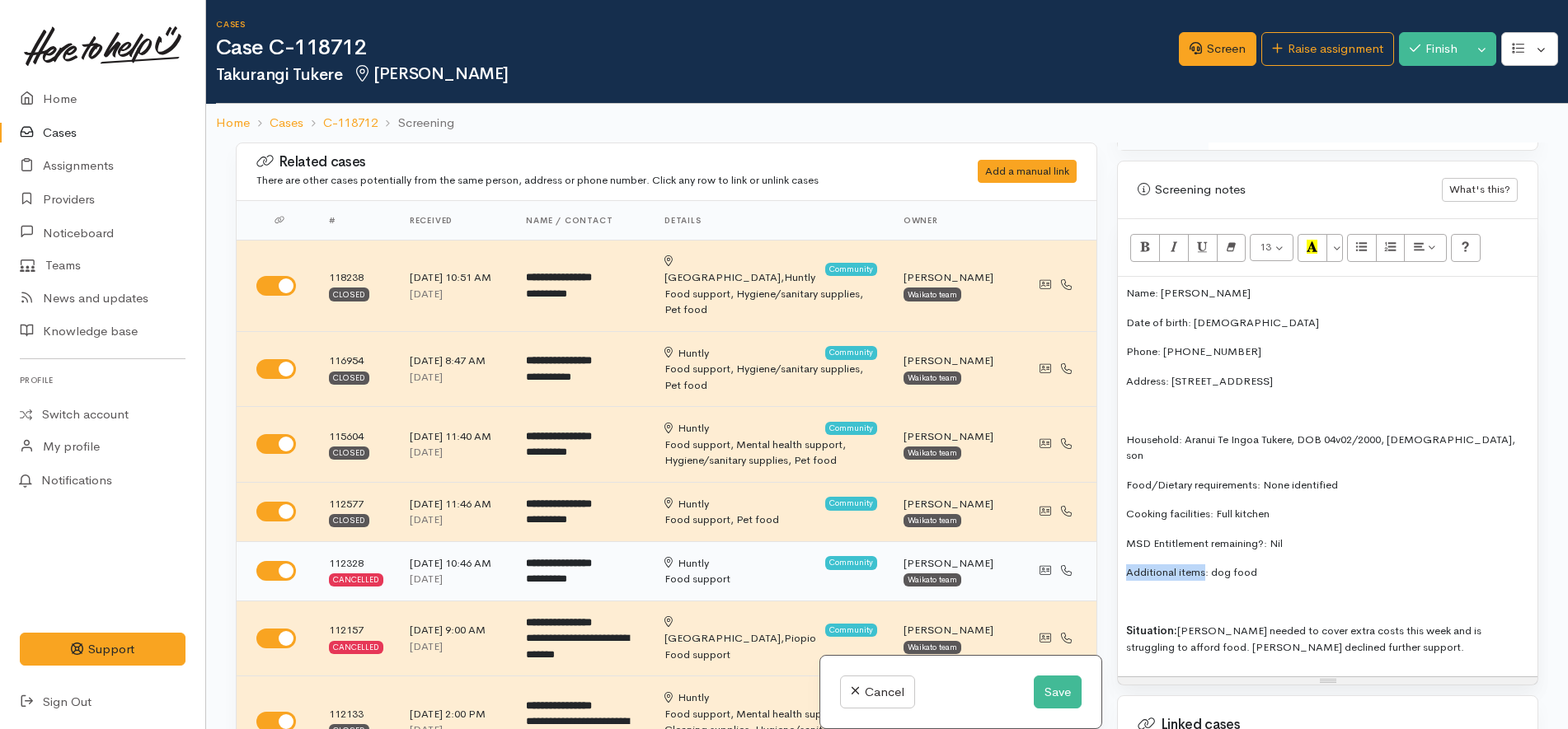
drag, startPoint x: 1205, startPoint y: 561, endPoint x: 1090, endPoint y: 561, distance: 115.0
click at [1090, 561] on div "Related cases There are other cases potentially from the same person, address o…" at bounding box center [887, 507] width 1322 height 729
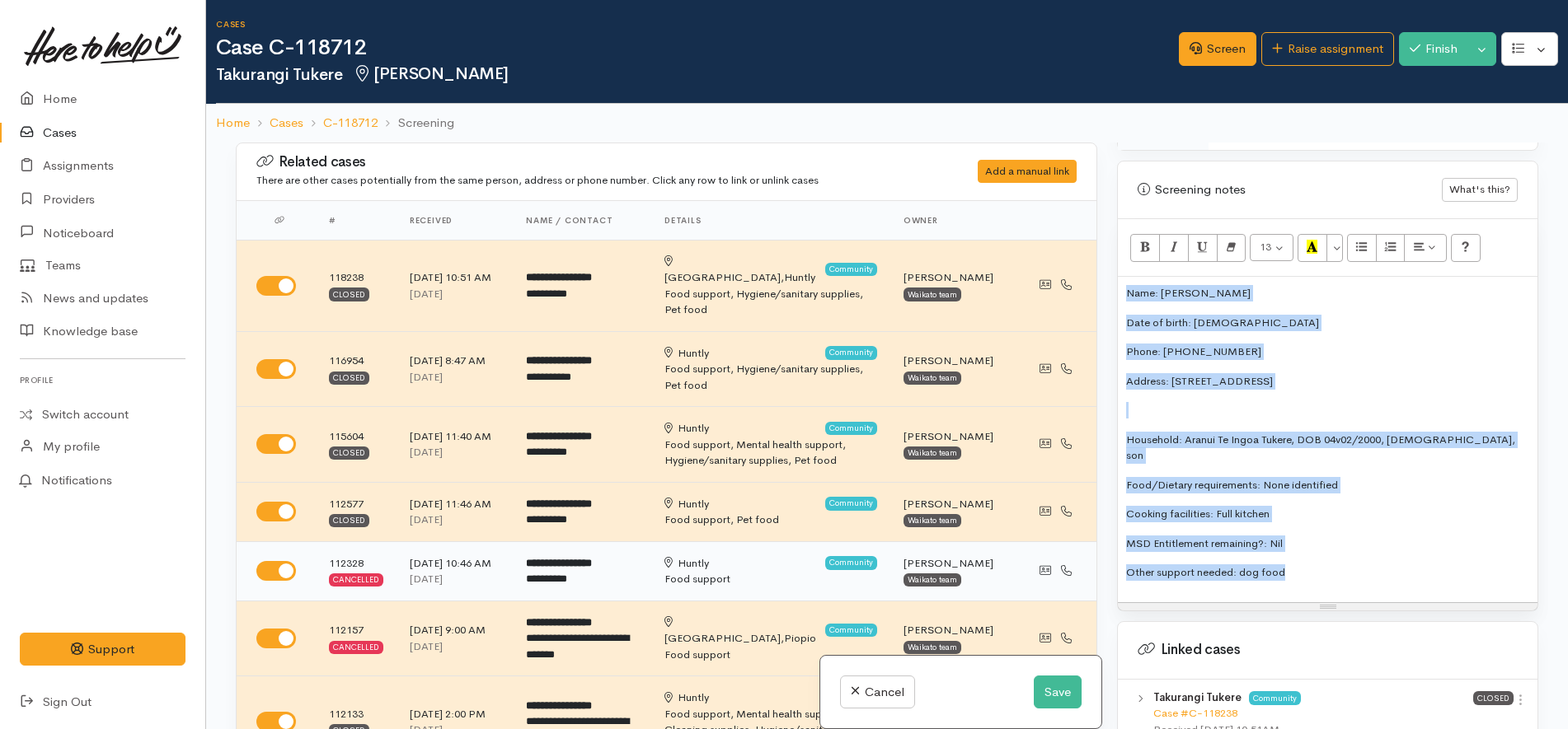
copy div "Name: [PERSON_NAME] Date of birth: [DEMOGRAPHIC_DATA] Phone: 0212101286 Address…"
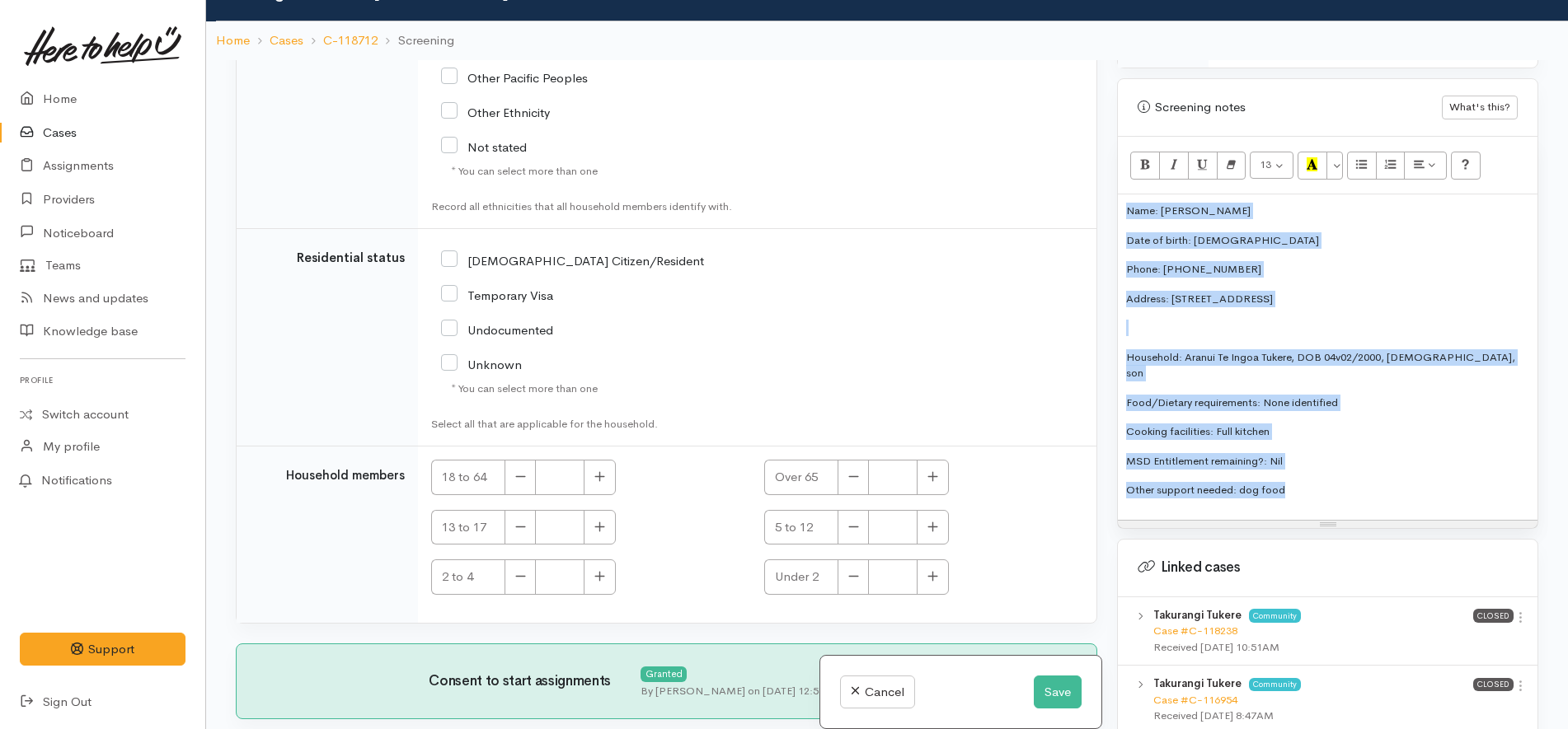
scroll to position [143, 0]
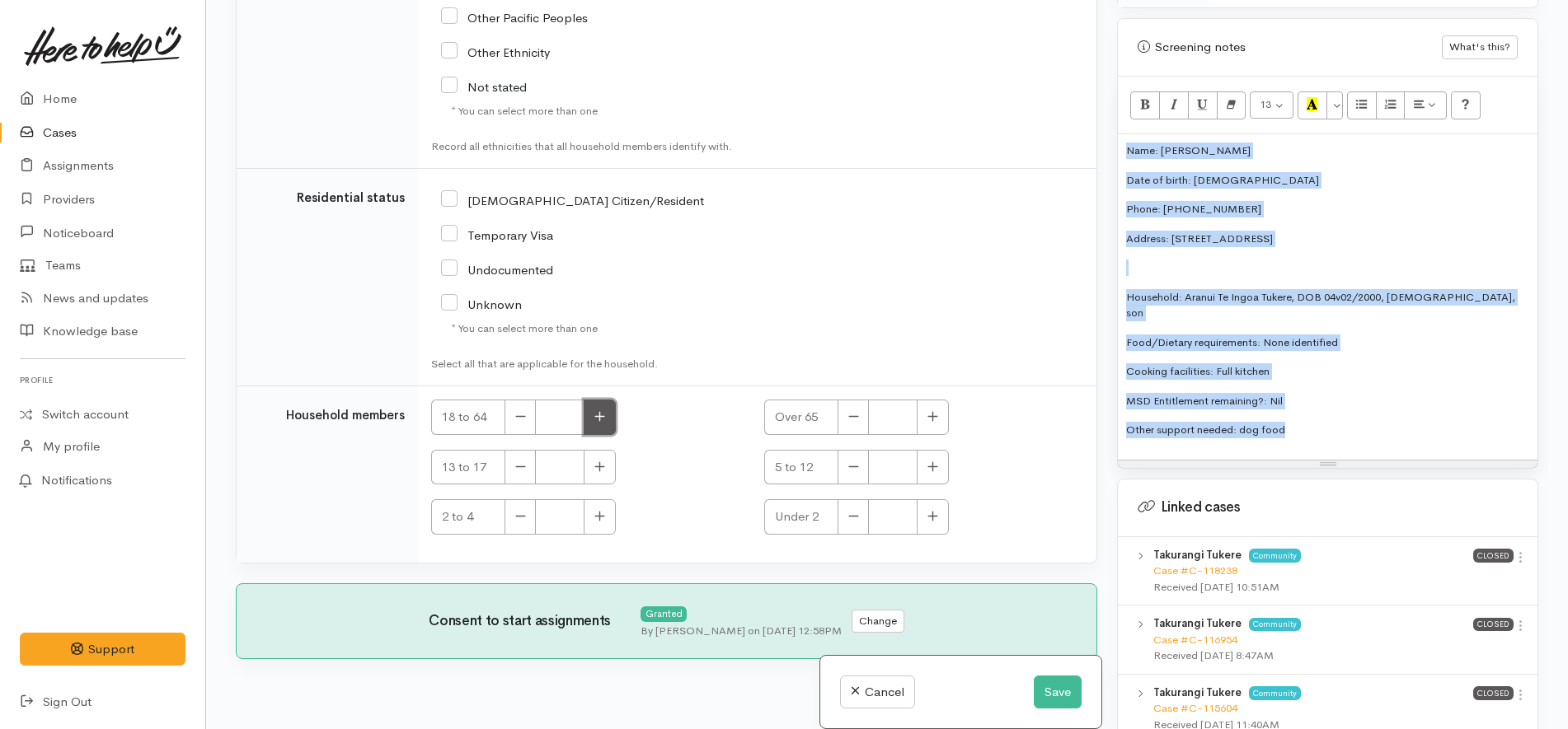
click at [589, 400] on button "button" at bounding box center [599, 417] width 32 height 35
type input "2"
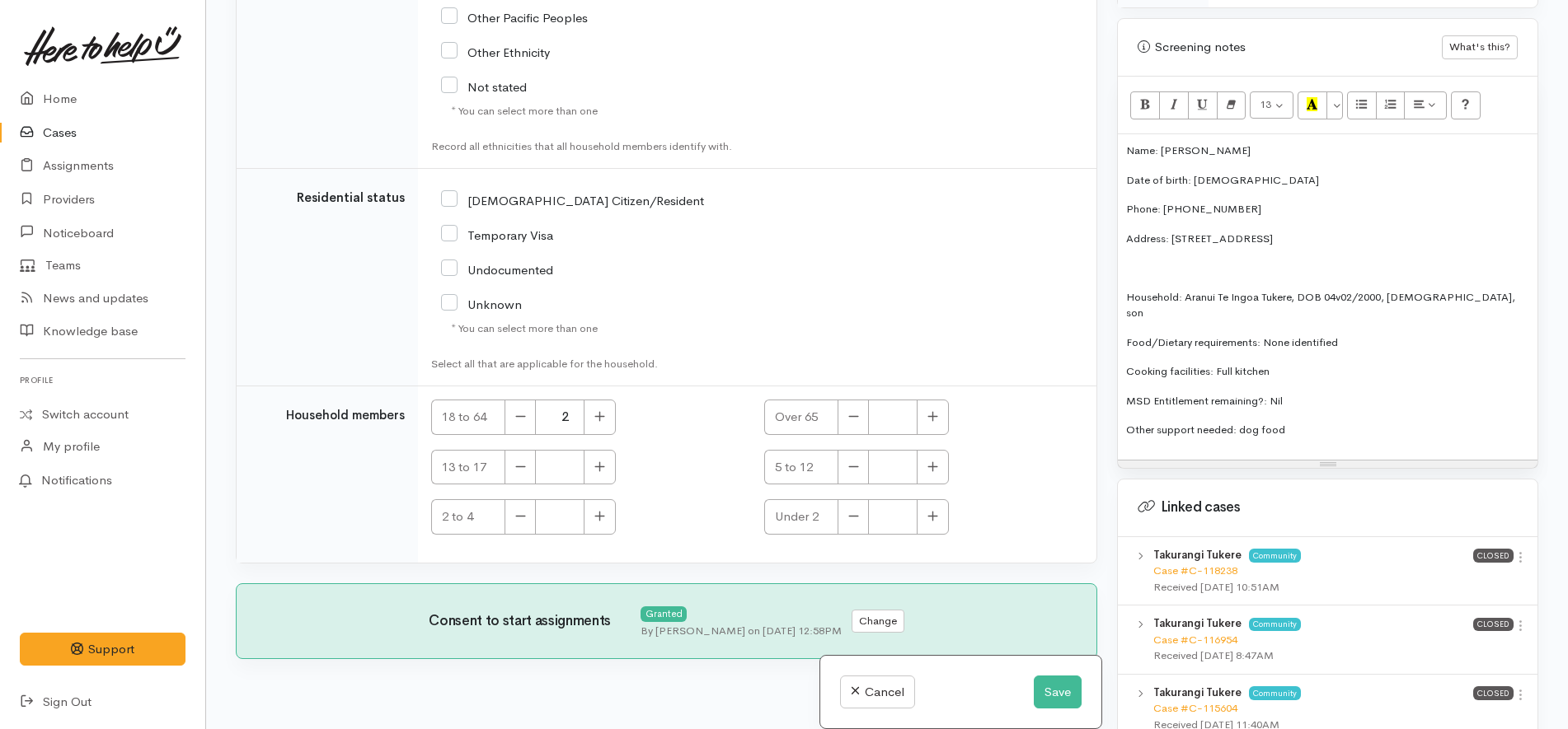
click at [527, 182] on div "NZ Citizen/Resident" at bounding box center [646, 199] width 411 height 35
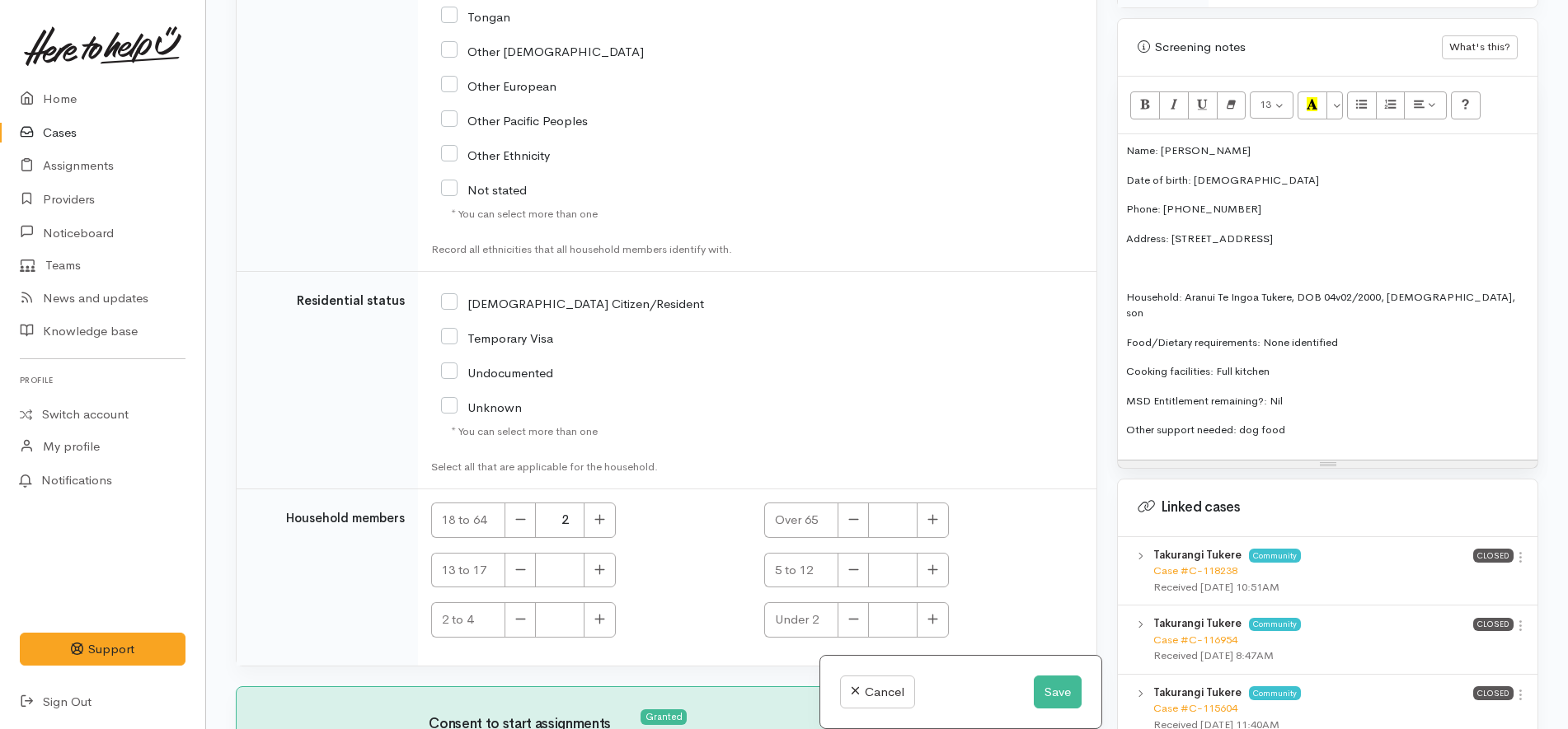
click at [552, 298] on label "NZ Citizen/Resident" at bounding box center [572, 304] width 263 height 13
click at [552, 295] on input "NZ Citizen/Resident" at bounding box center [572, 302] width 263 height 15
checkbox input "true"
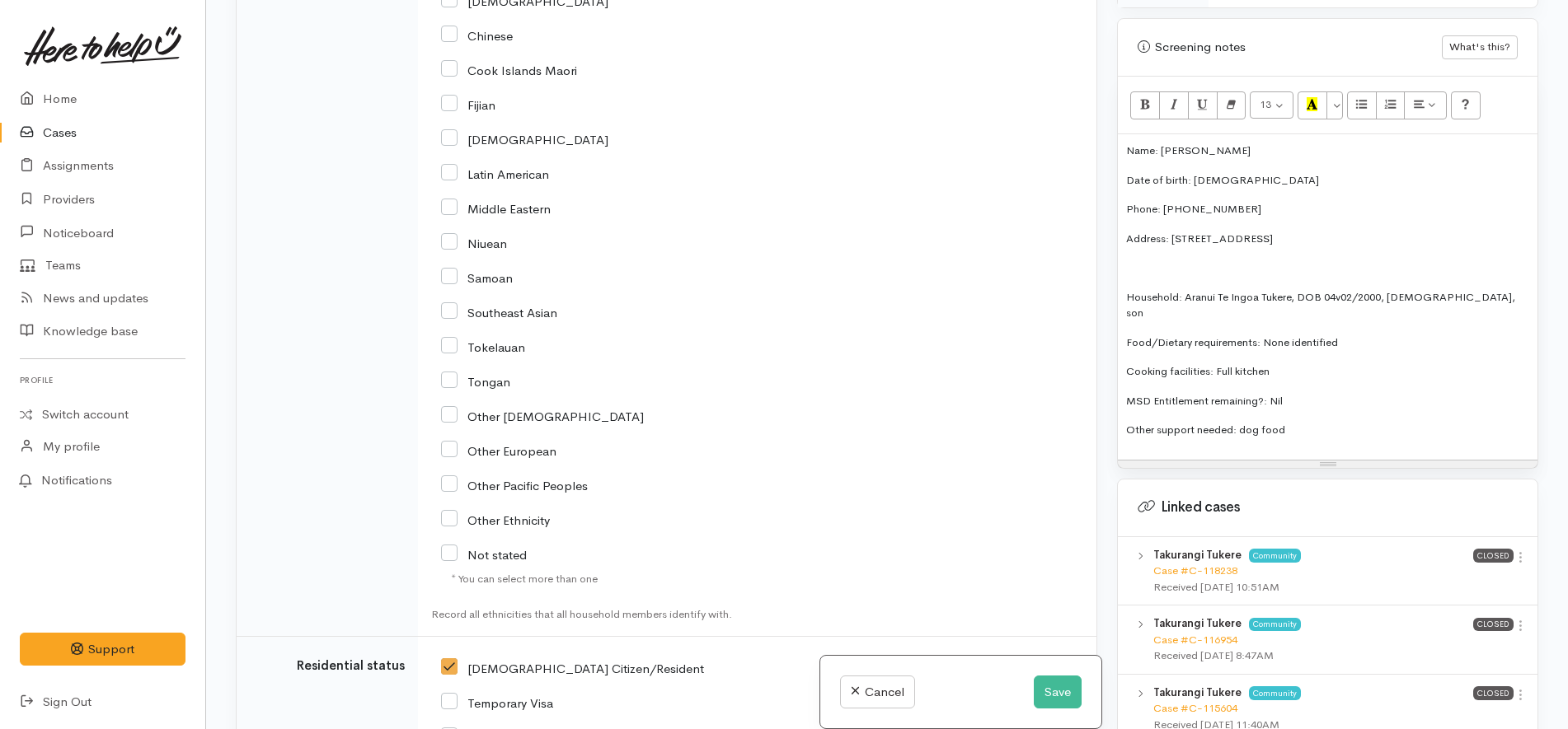
scroll to position [2610, 0]
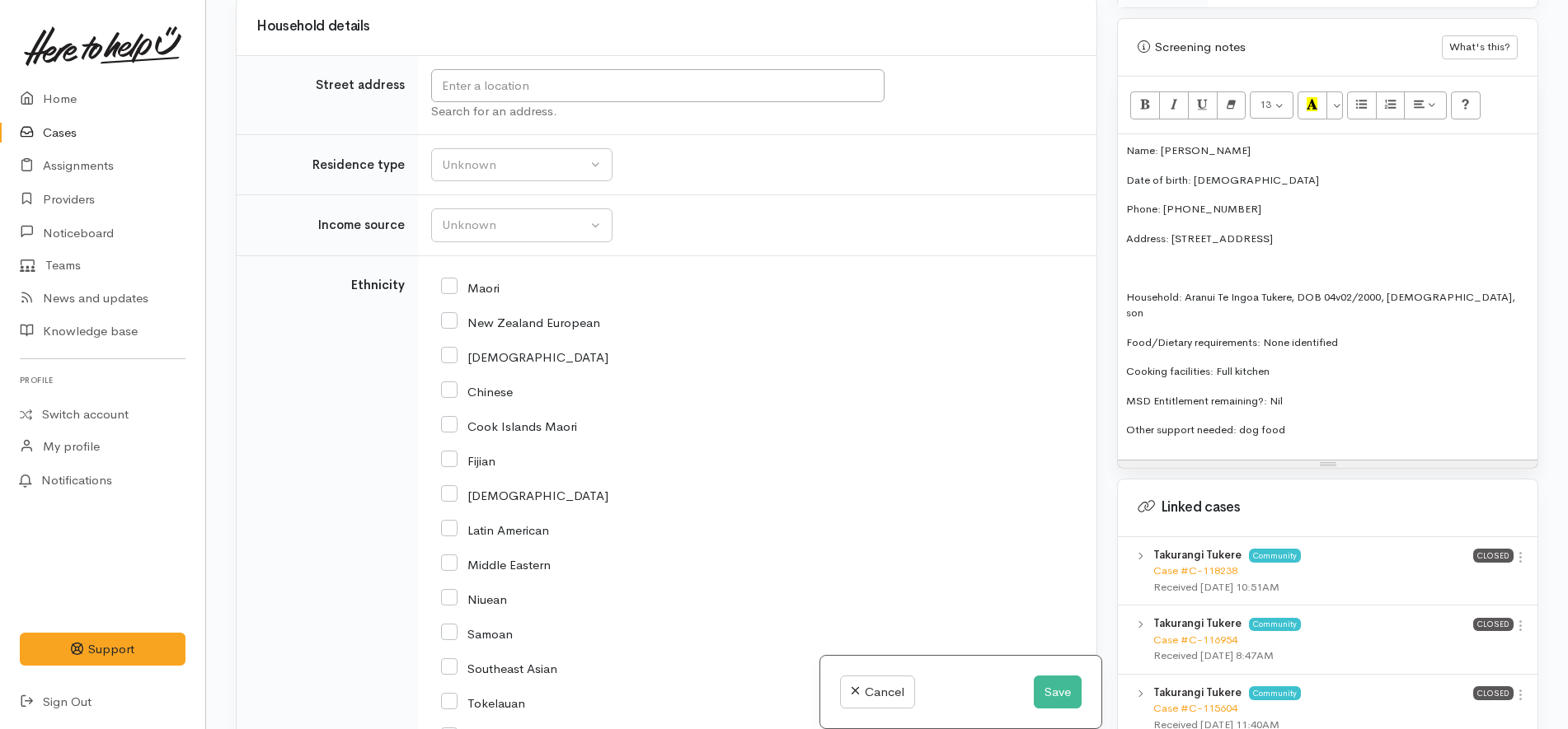
click at [475, 279] on input "Maori" at bounding box center [470, 287] width 58 height 15
checkbox input "true"
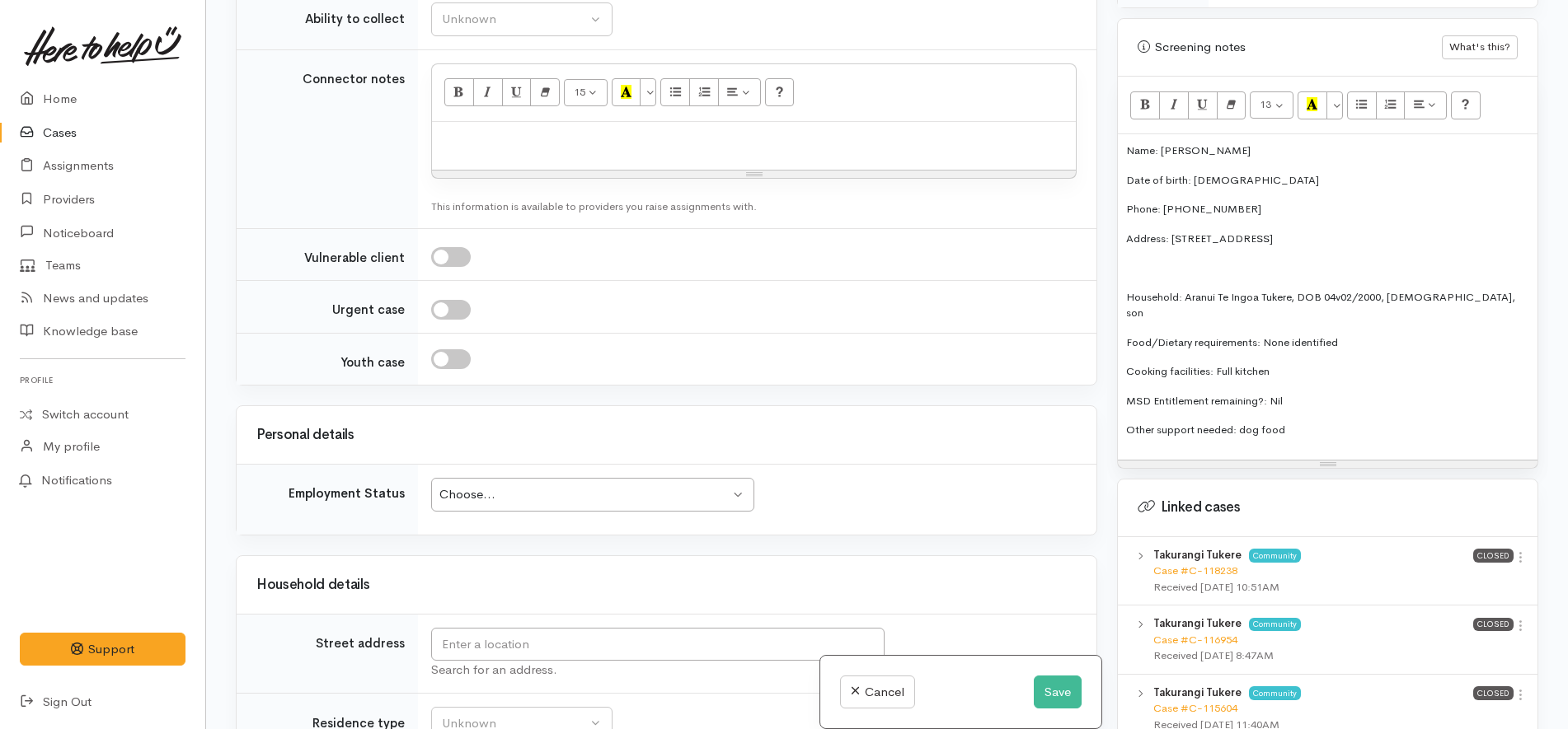
scroll to position [1786, 0]
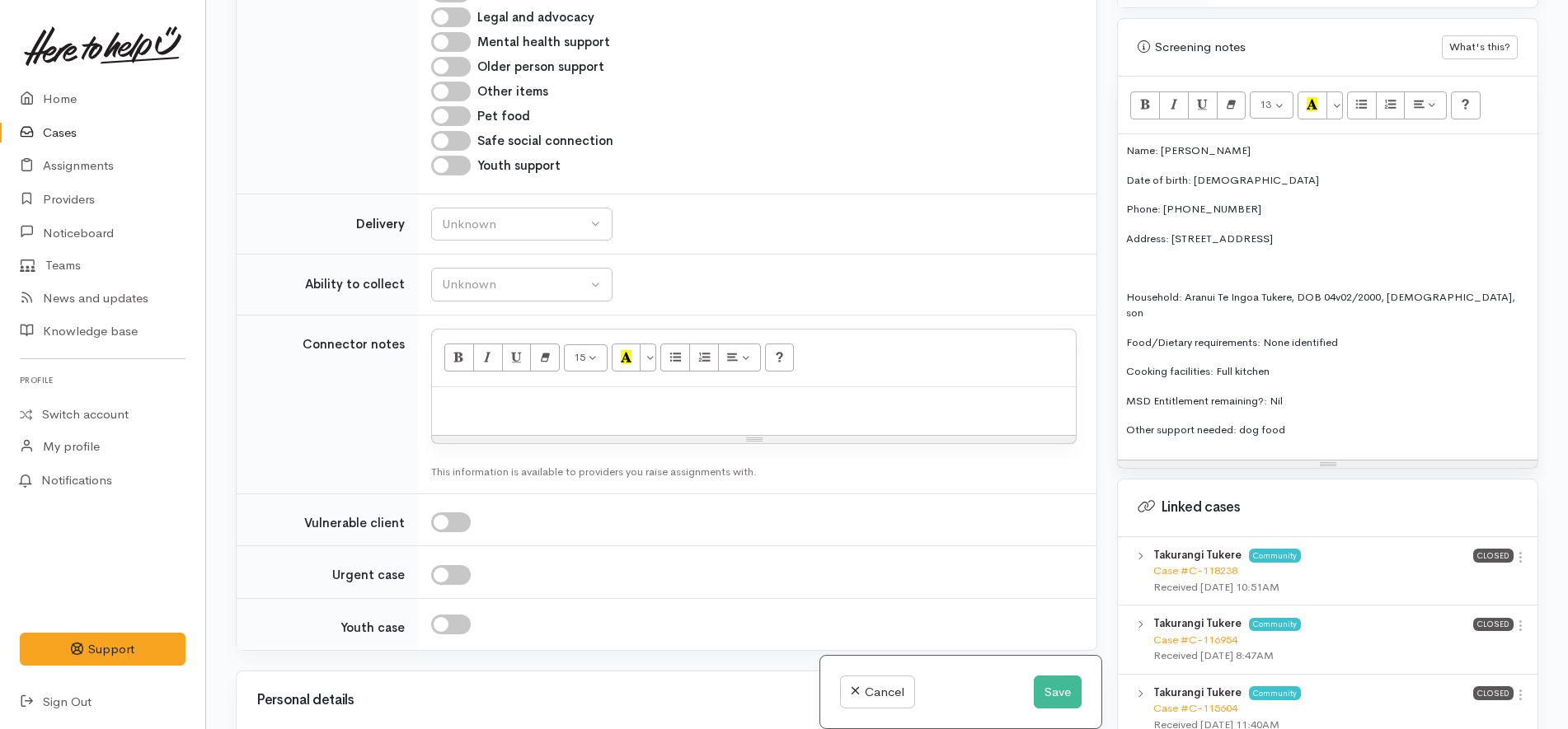
click at [639, 395] on p at bounding box center [753, 404] width 627 height 19
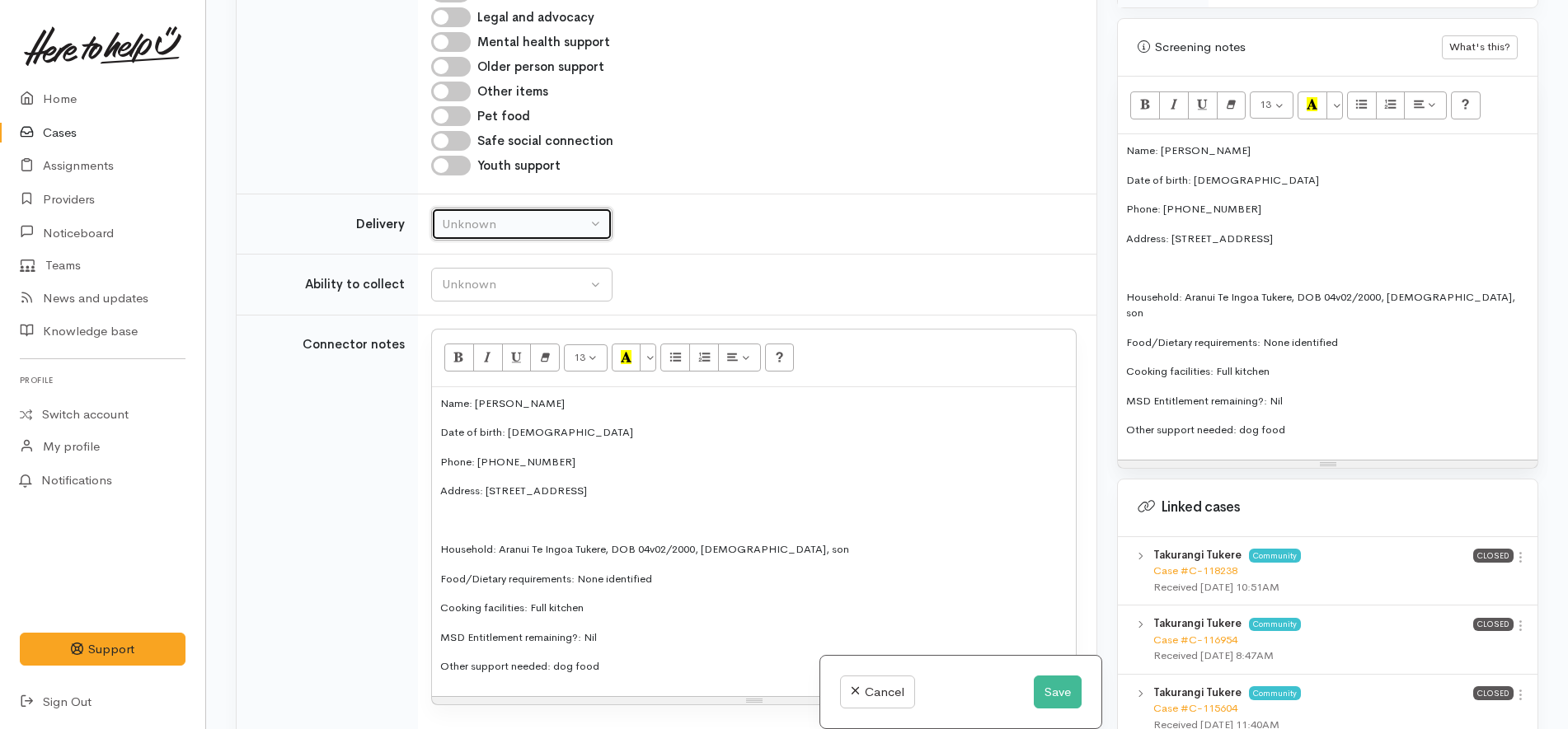
click at [550, 215] on div "Unknown" at bounding box center [514, 224] width 145 height 19
click at [461, 370] on span "No" at bounding box center [460, 379] width 17 height 19
select select "1"
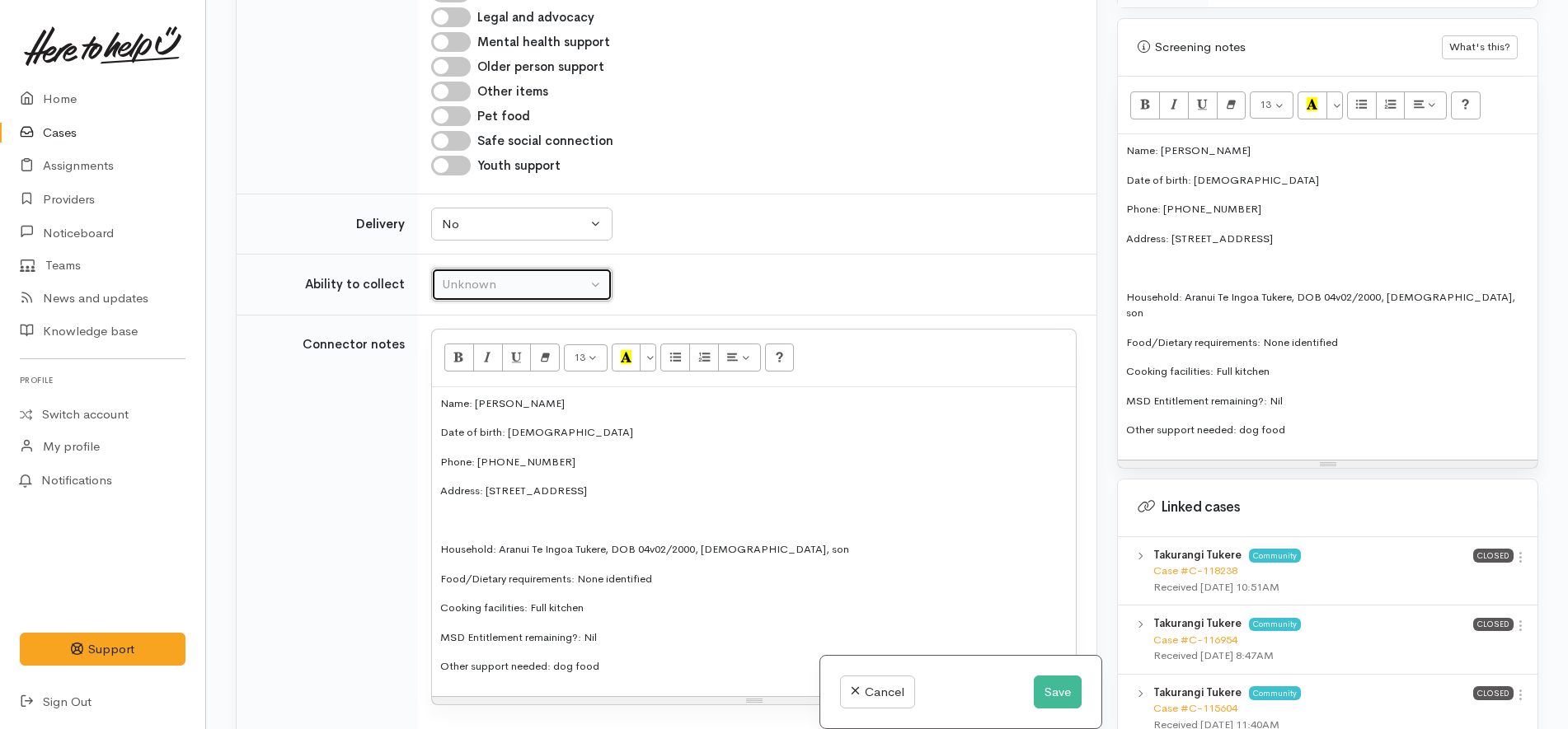
click at [533, 268] on button "Unknown" at bounding box center [521, 284] width 181 height 34
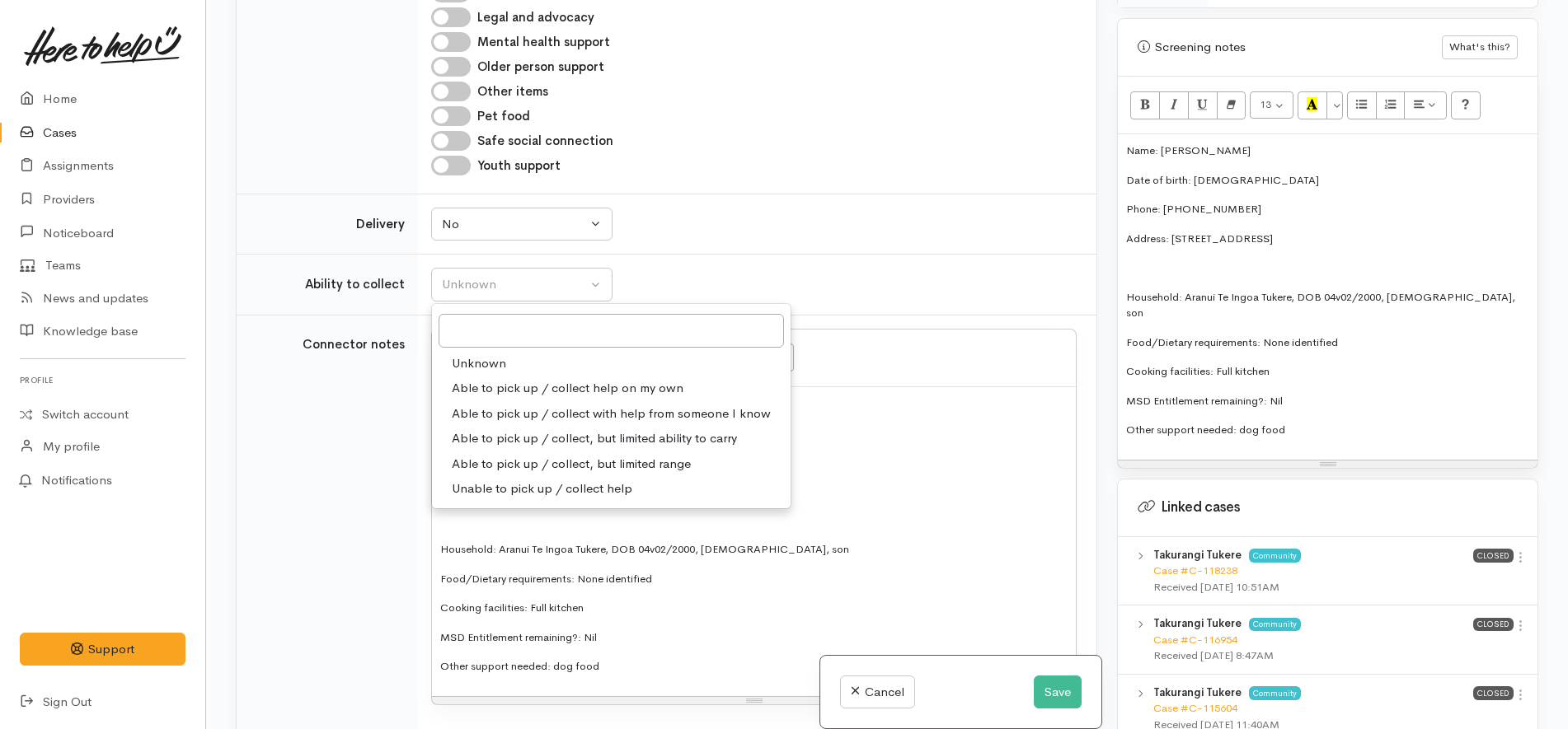
click at [544, 379] on span "Able to pick up / collect help on my own" at bounding box center [567, 388] width 231 height 19
select select "2"
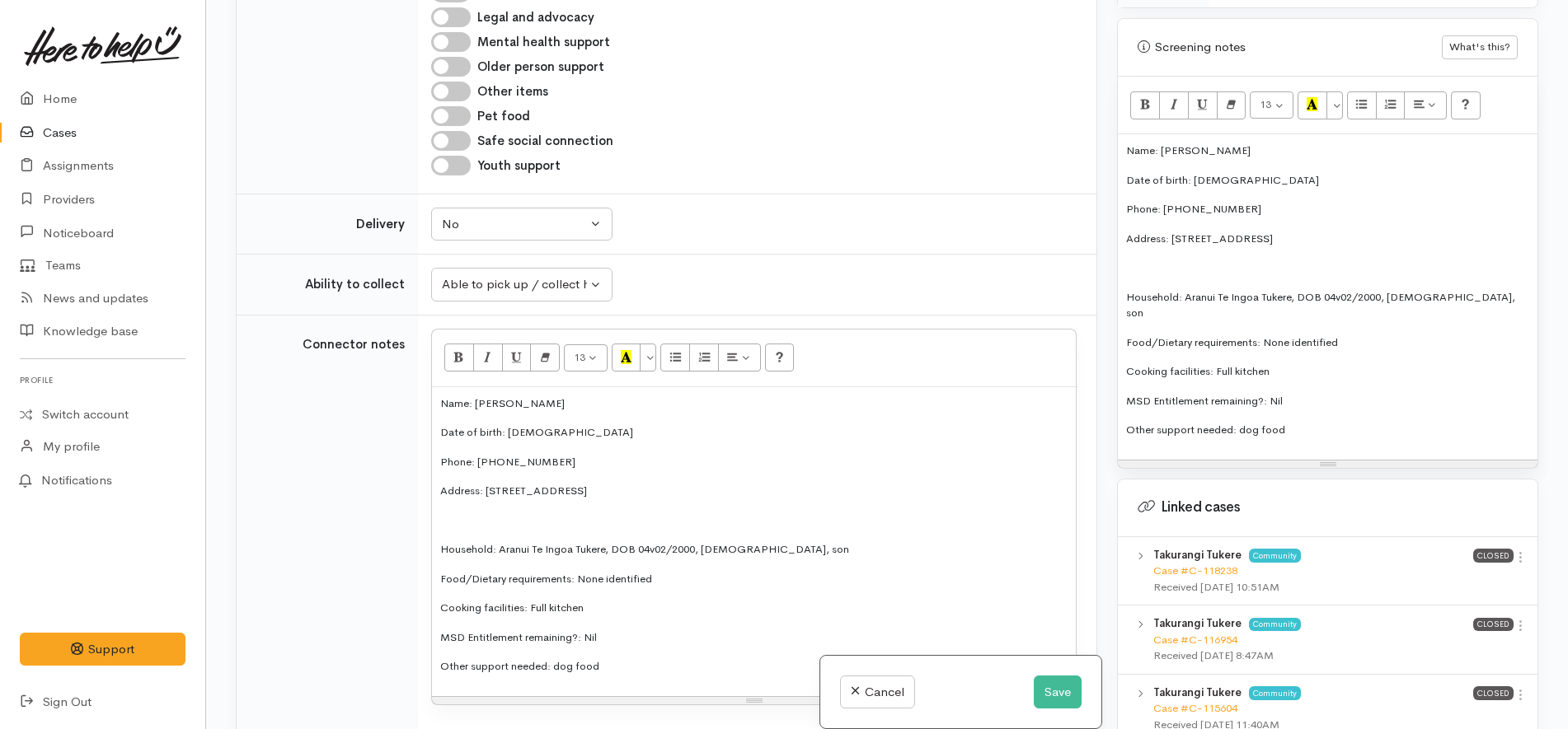
click at [674, 255] on td "Unknown Able to pick up / collect help on my own Able to pick up / collect with…" at bounding box center [757, 285] width 678 height 61
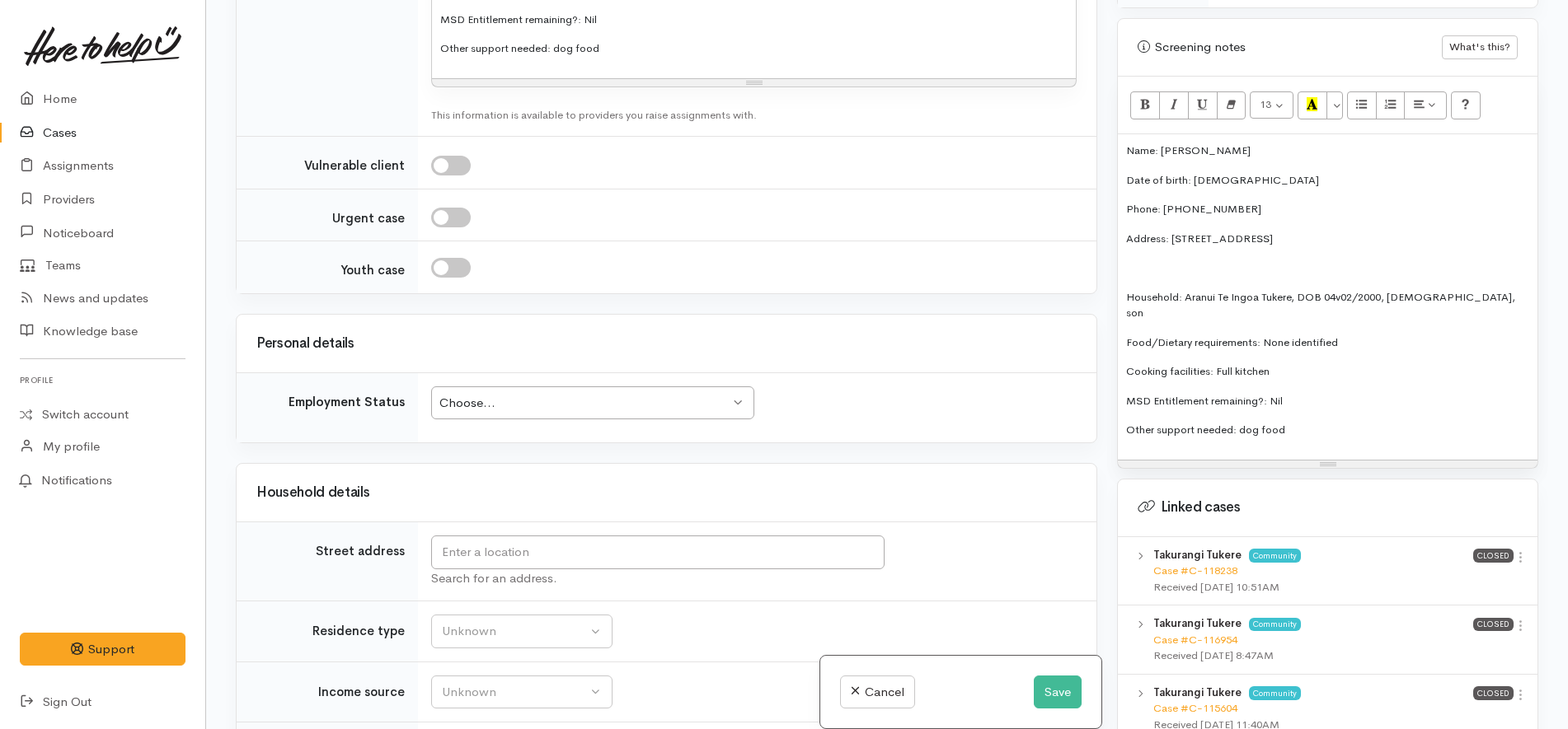
click at [605, 387] on div "Choose... Choose..." at bounding box center [592, 403] width 323 height 34
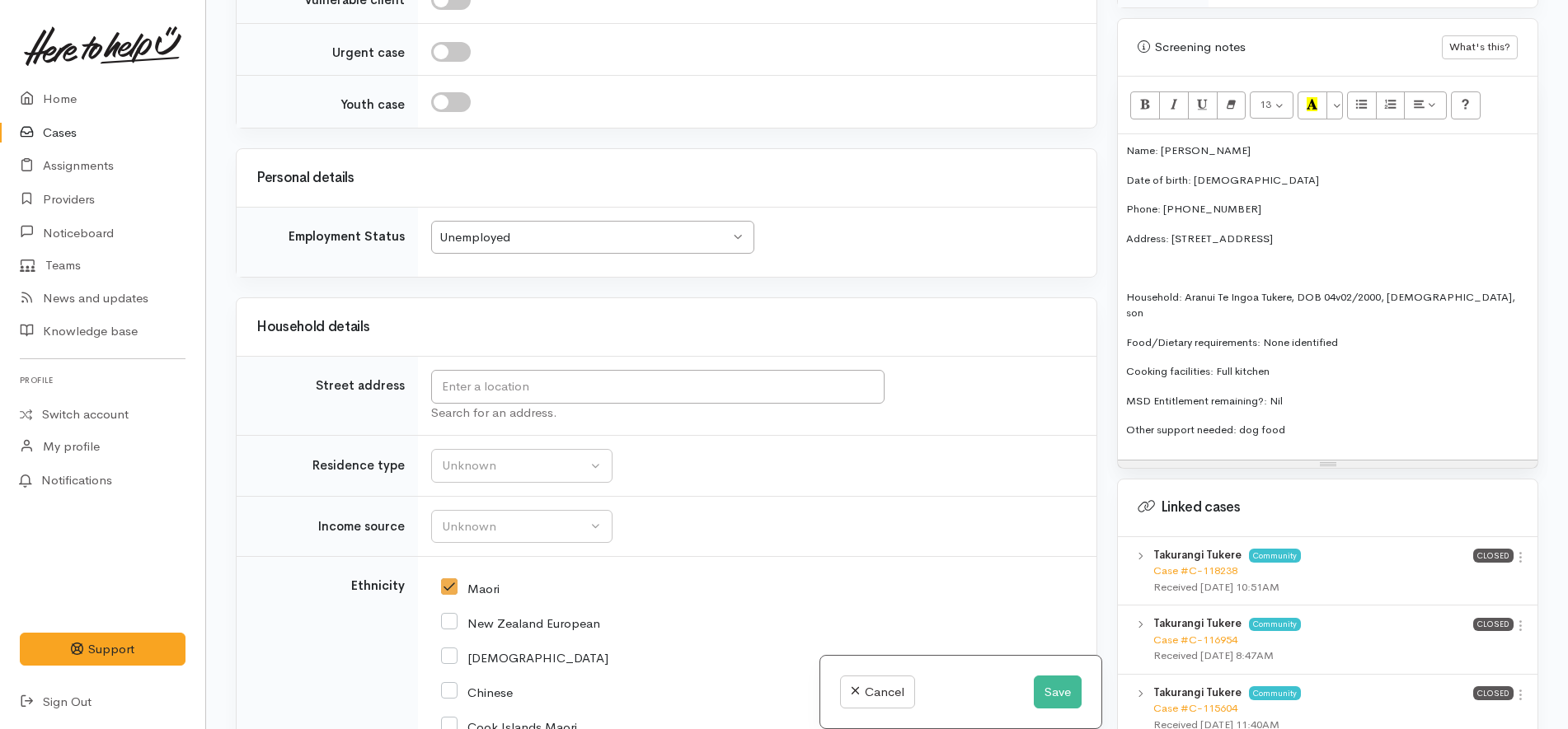
scroll to position [2713, 0]
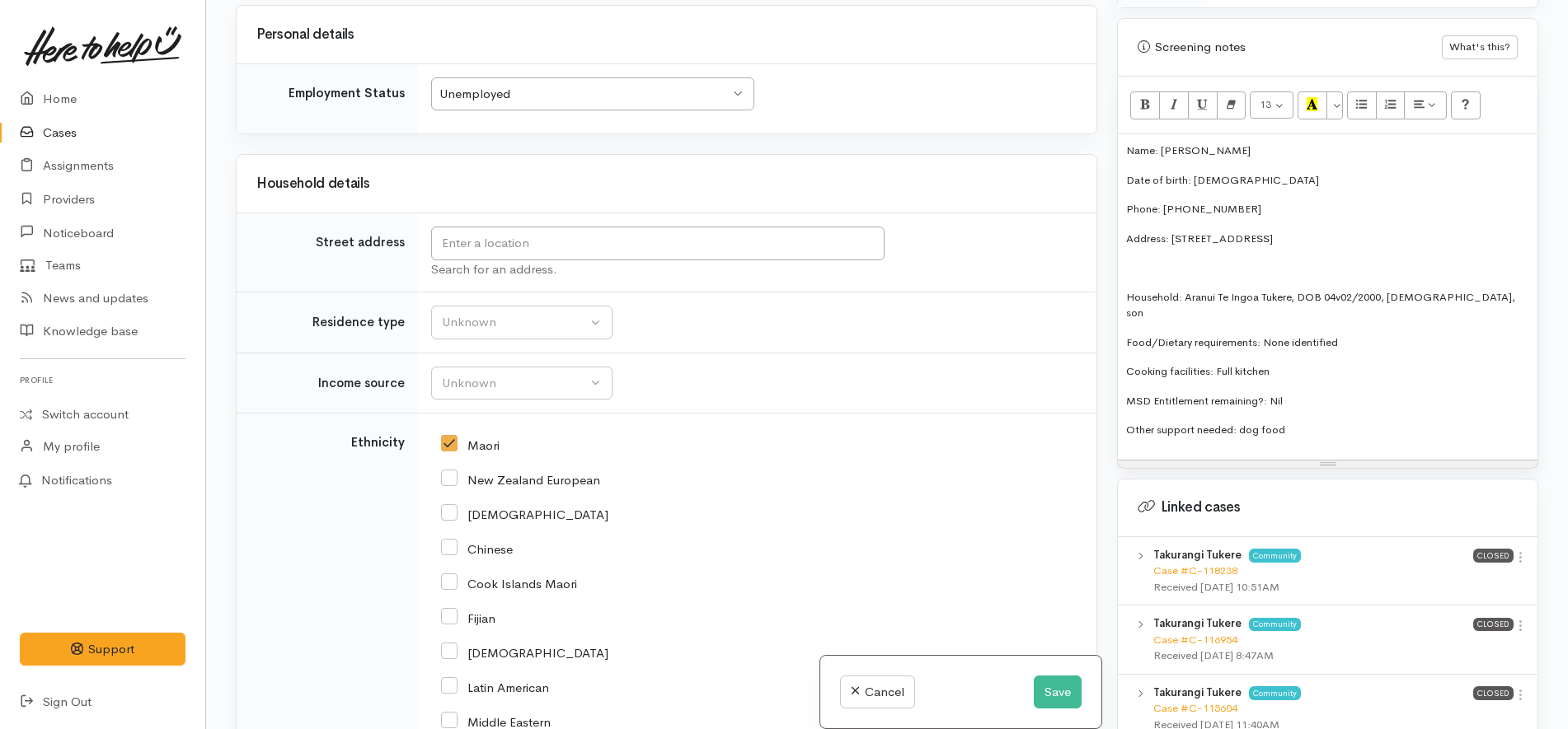
drag, startPoint x: 1360, startPoint y: 240, endPoint x: 1175, endPoint y: 244, distance: 185.0
click at [1175, 244] on p "Address: 21 Gavin Place, Huntly, New Zealand" at bounding box center [1328, 238] width 403 height 16
copy p "21 Gavin Place, Huntly, New Zealand"
click at [561, 227] on input "text" at bounding box center [657, 243] width 453 height 34
paste input "21 Gavin Place, Huntly, New Zealand"
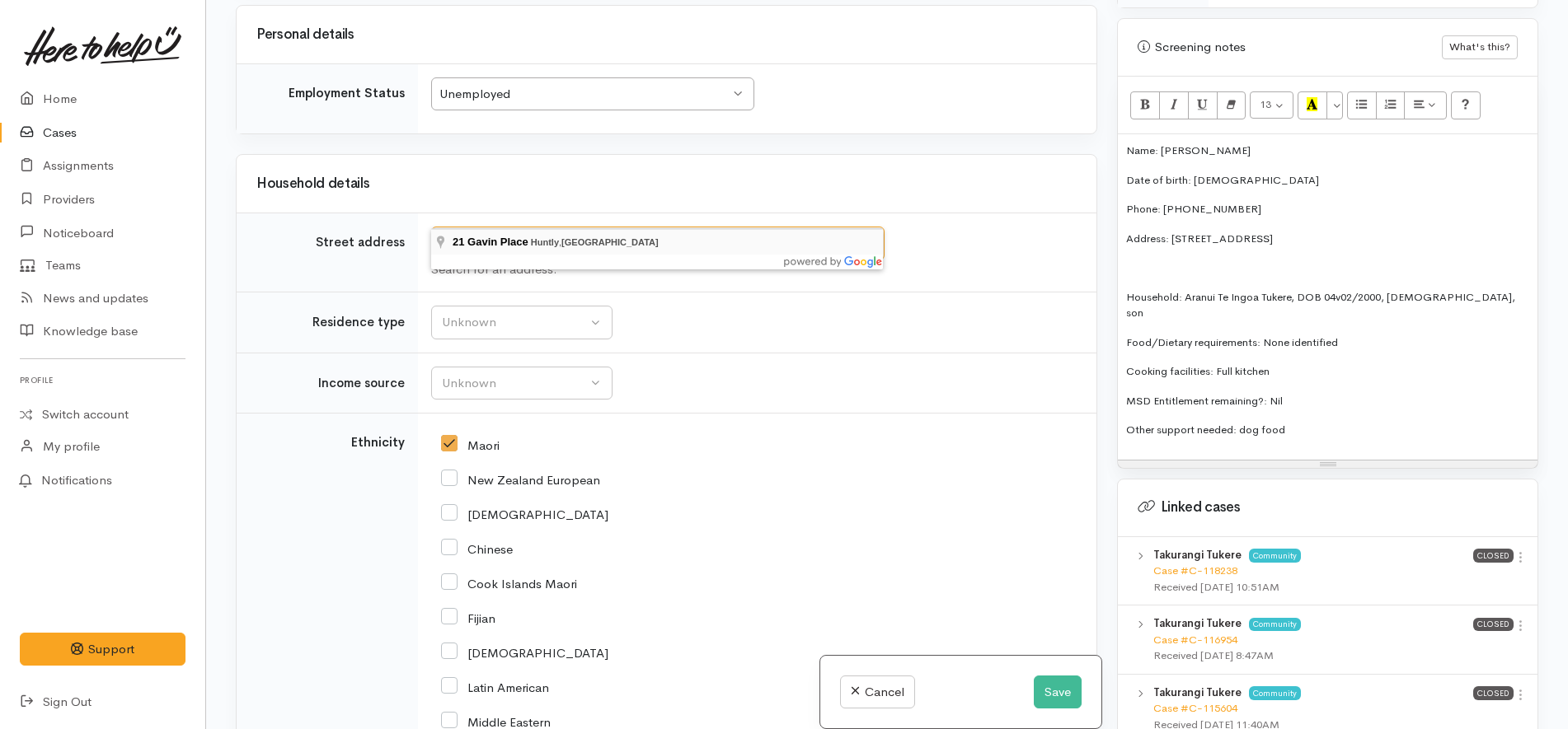
type input "21 Gavin Place, Huntly, New Zealand"
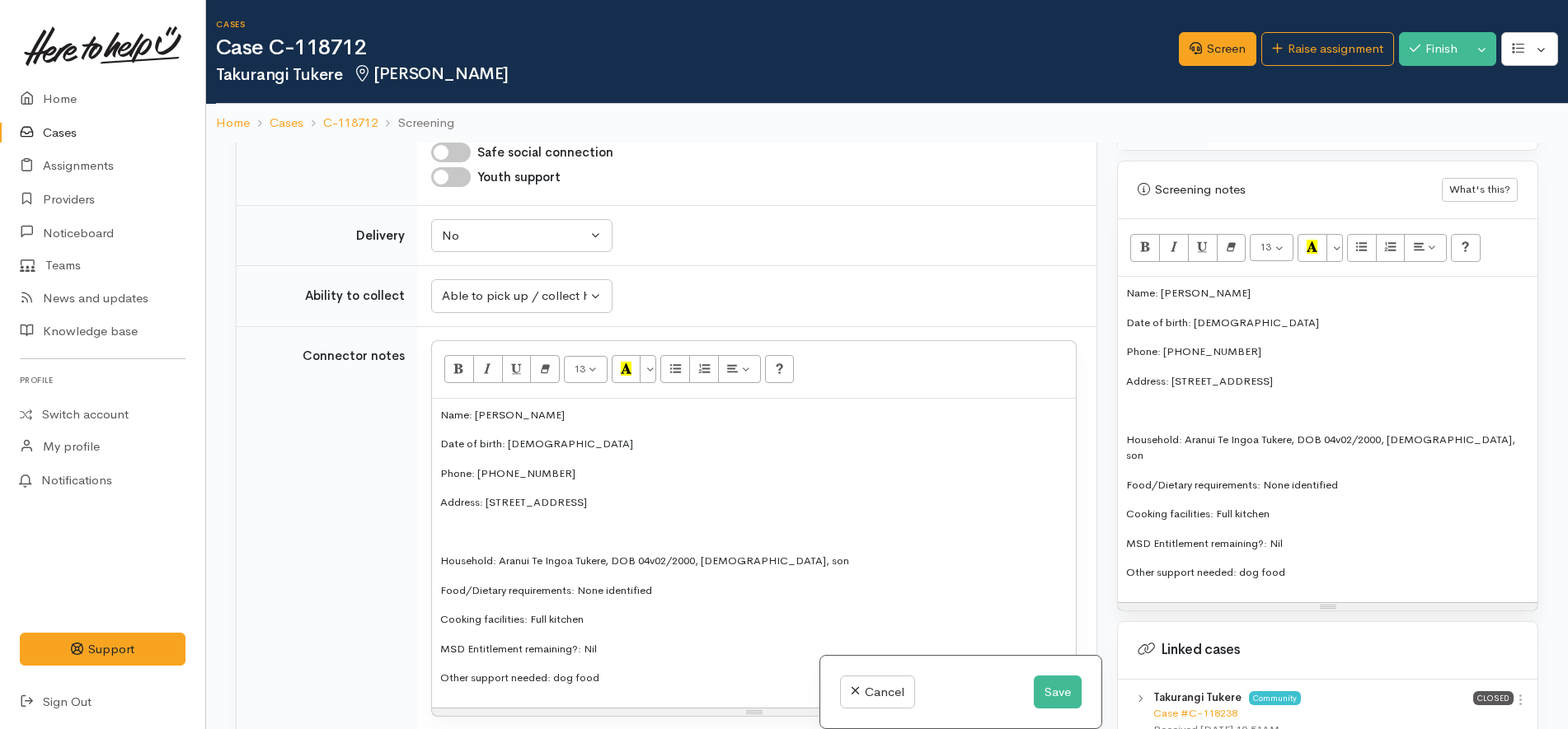
scroll to position [2777, 0]
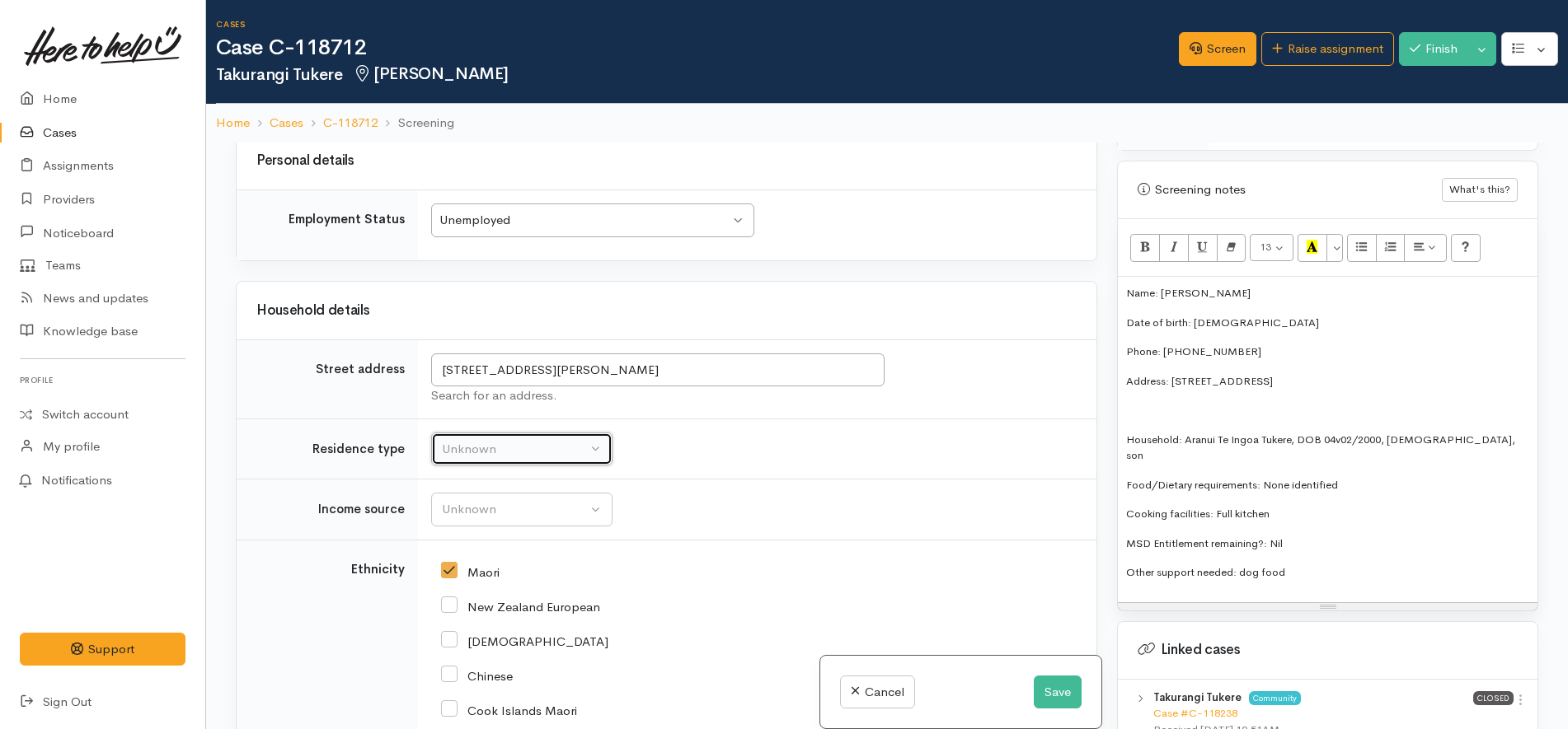
click at [520, 440] on div "Unknown" at bounding box center [514, 449] width 145 height 19
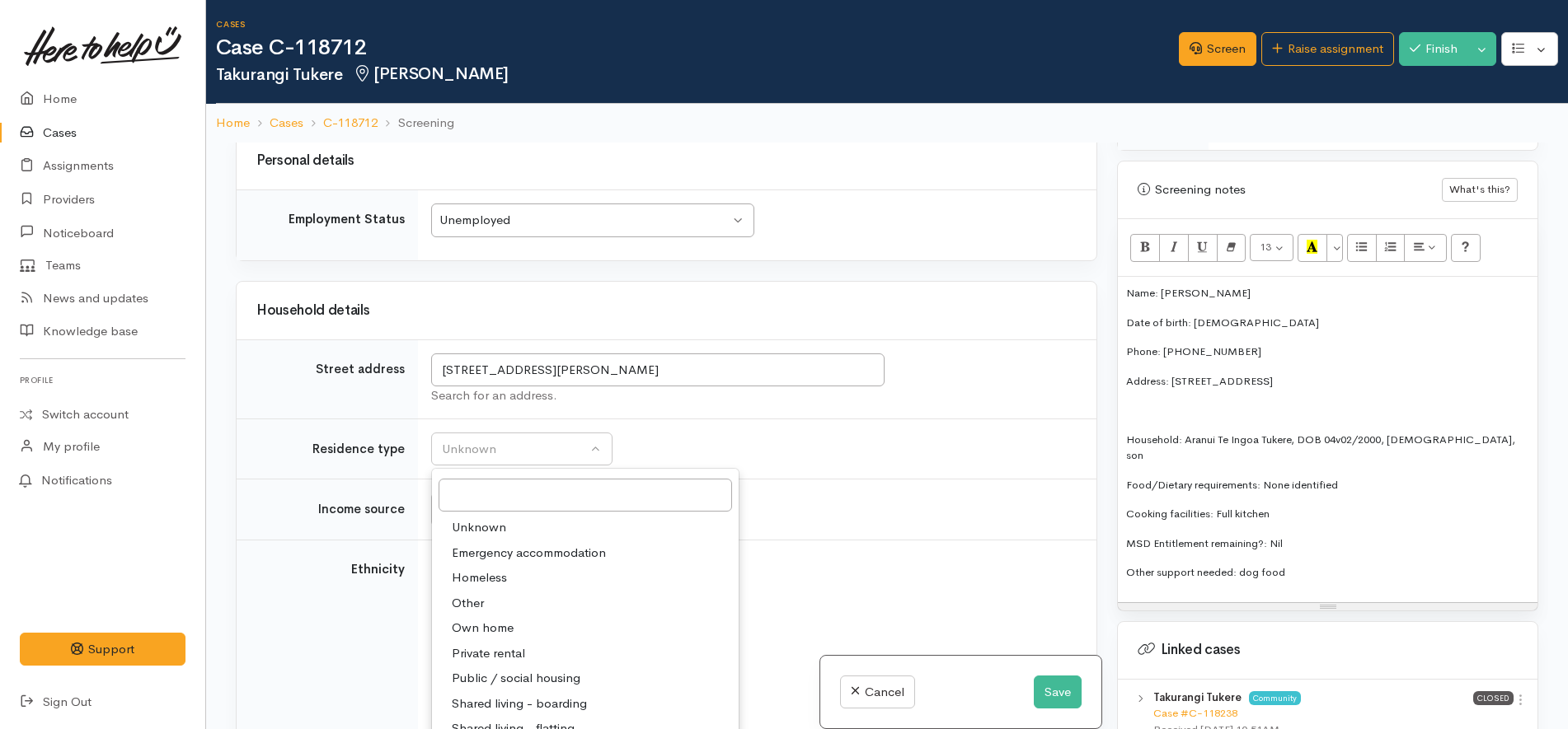
click at [490, 644] on span "Private rental" at bounding box center [488, 653] width 74 height 19
select select "2"
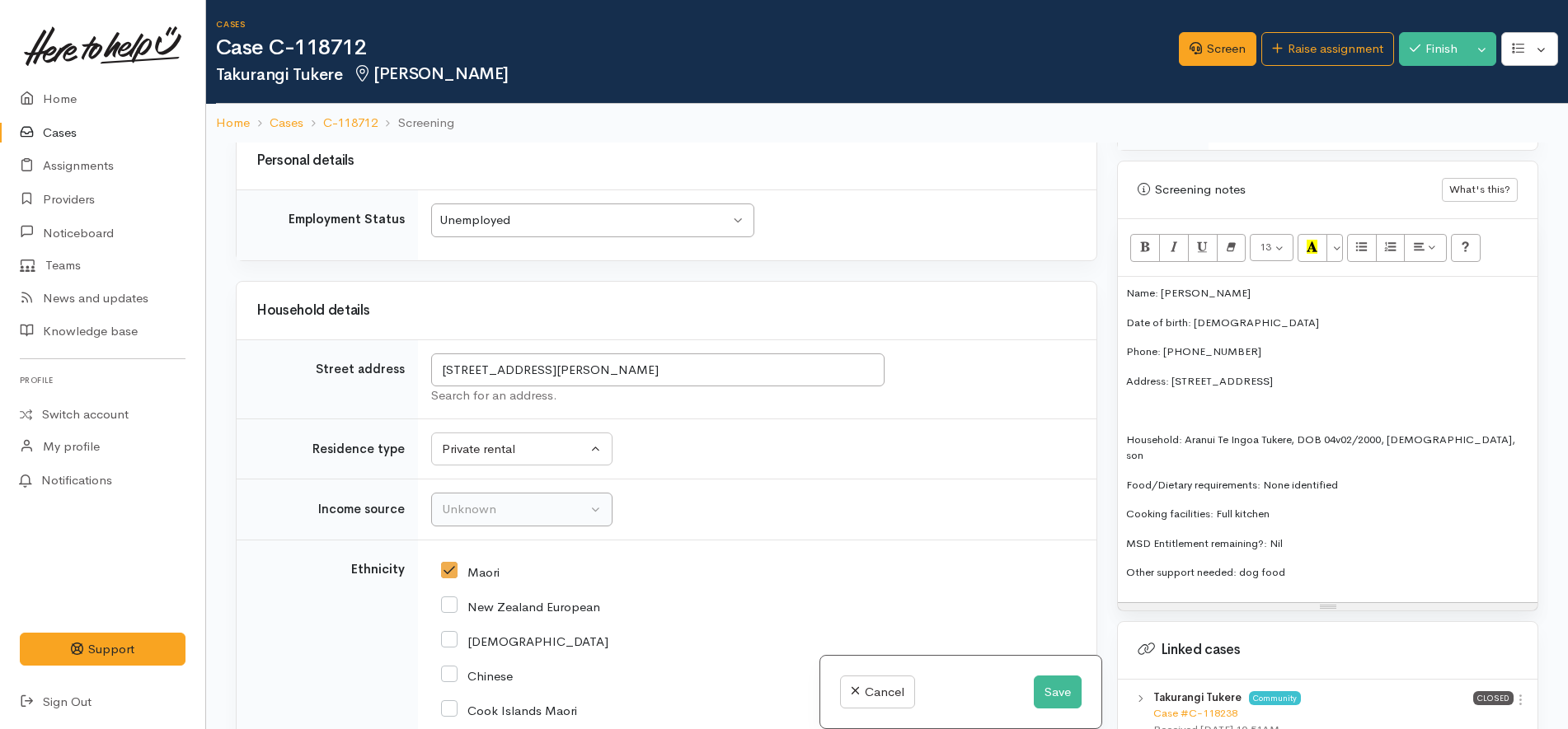
drag, startPoint x: 544, startPoint y: 518, endPoint x: 559, endPoint y: 500, distance: 23.4
click at [549, 510] on td "Unknown ACC Maternity leave MSD - Away from Home Allowance MSD - Child Disabili…" at bounding box center [757, 510] width 678 height 61
click at [559, 500] on div "Unknown" at bounding box center [514, 509] width 145 height 19
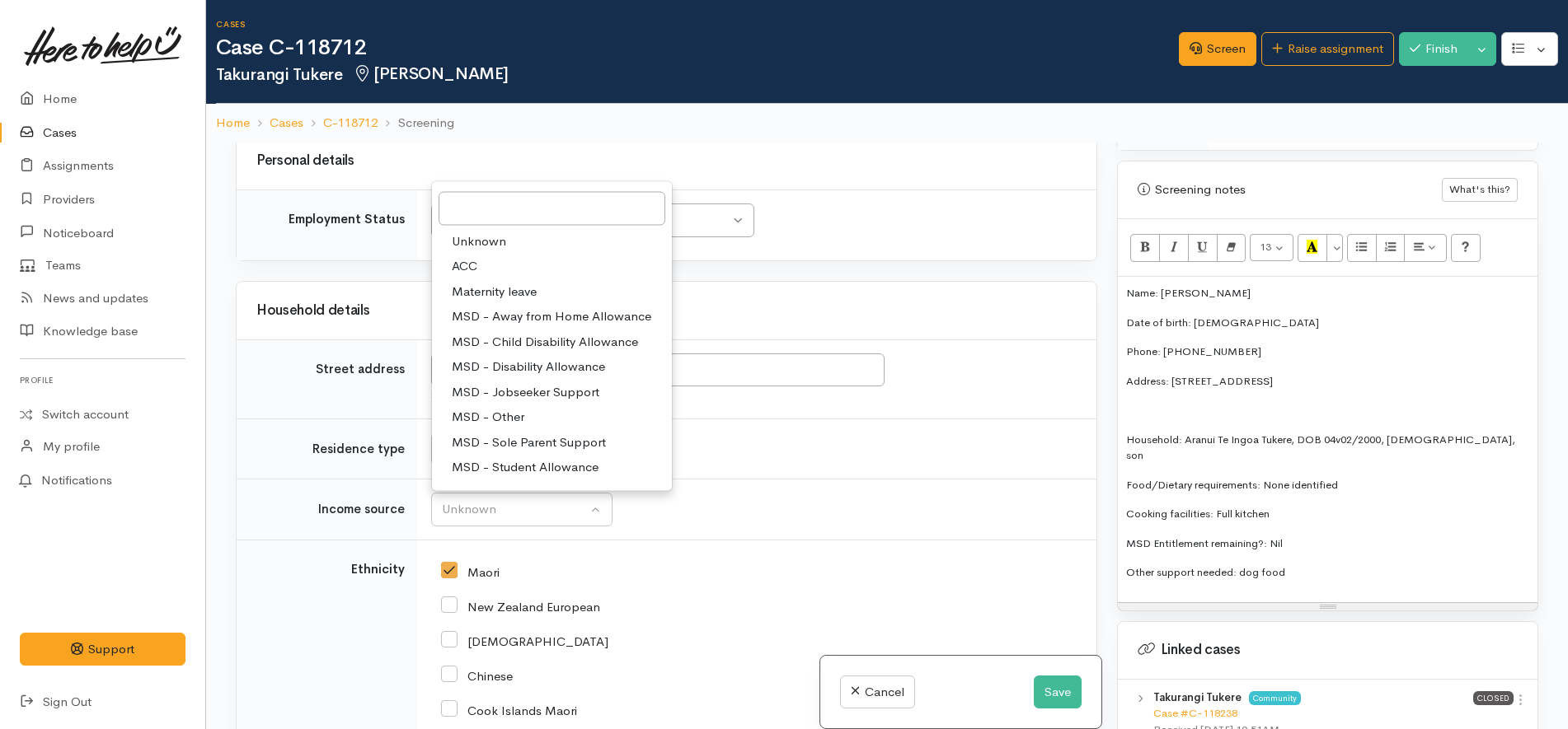
click at [548, 382] on span "MSD - Jobseeker Support" at bounding box center [525, 391] width 148 height 19
select select "4"
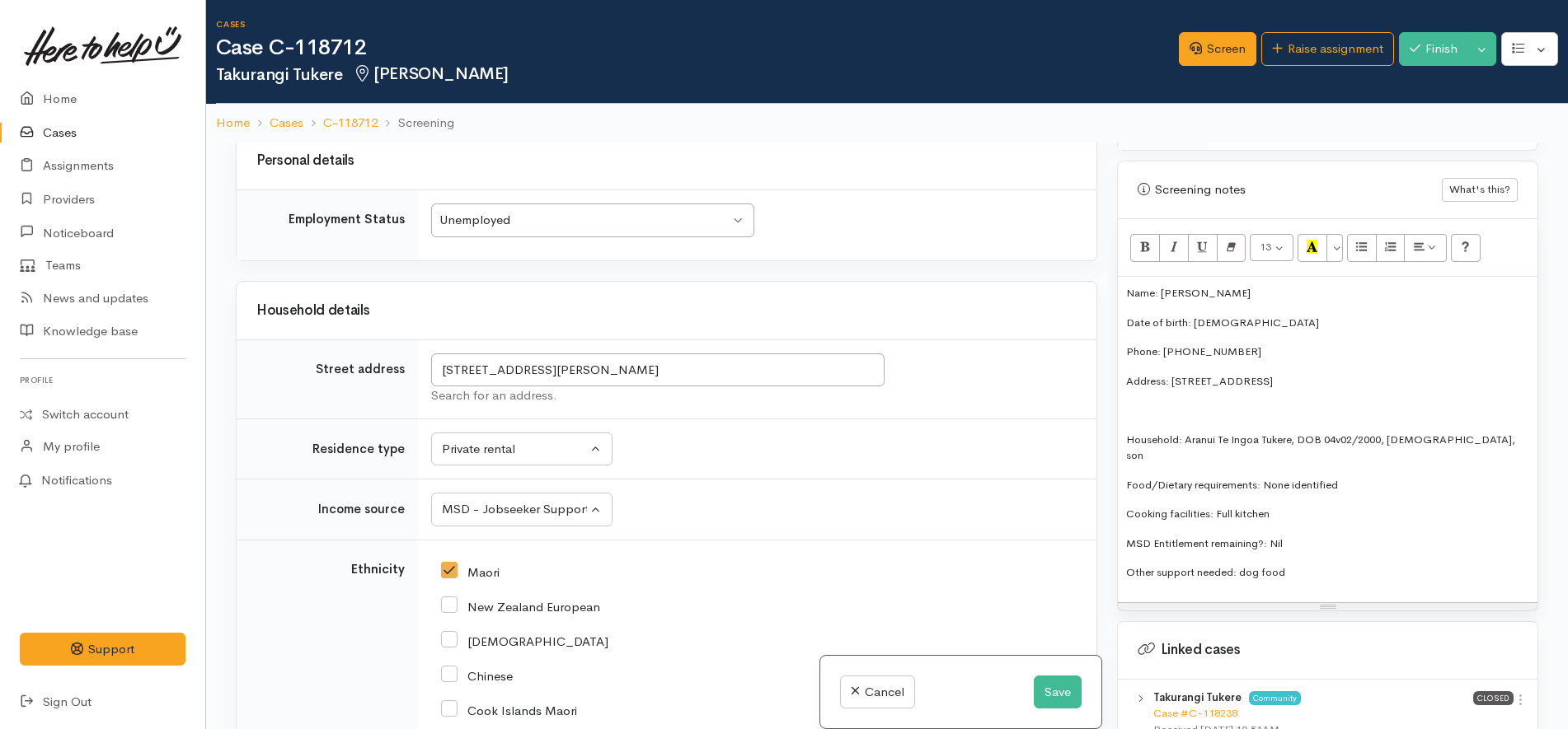
click at [820, 419] on td "Unknown Emergency accommodation Homeless Other Own home Private rental Public /…" at bounding box center [757, 449] width 678 height 61
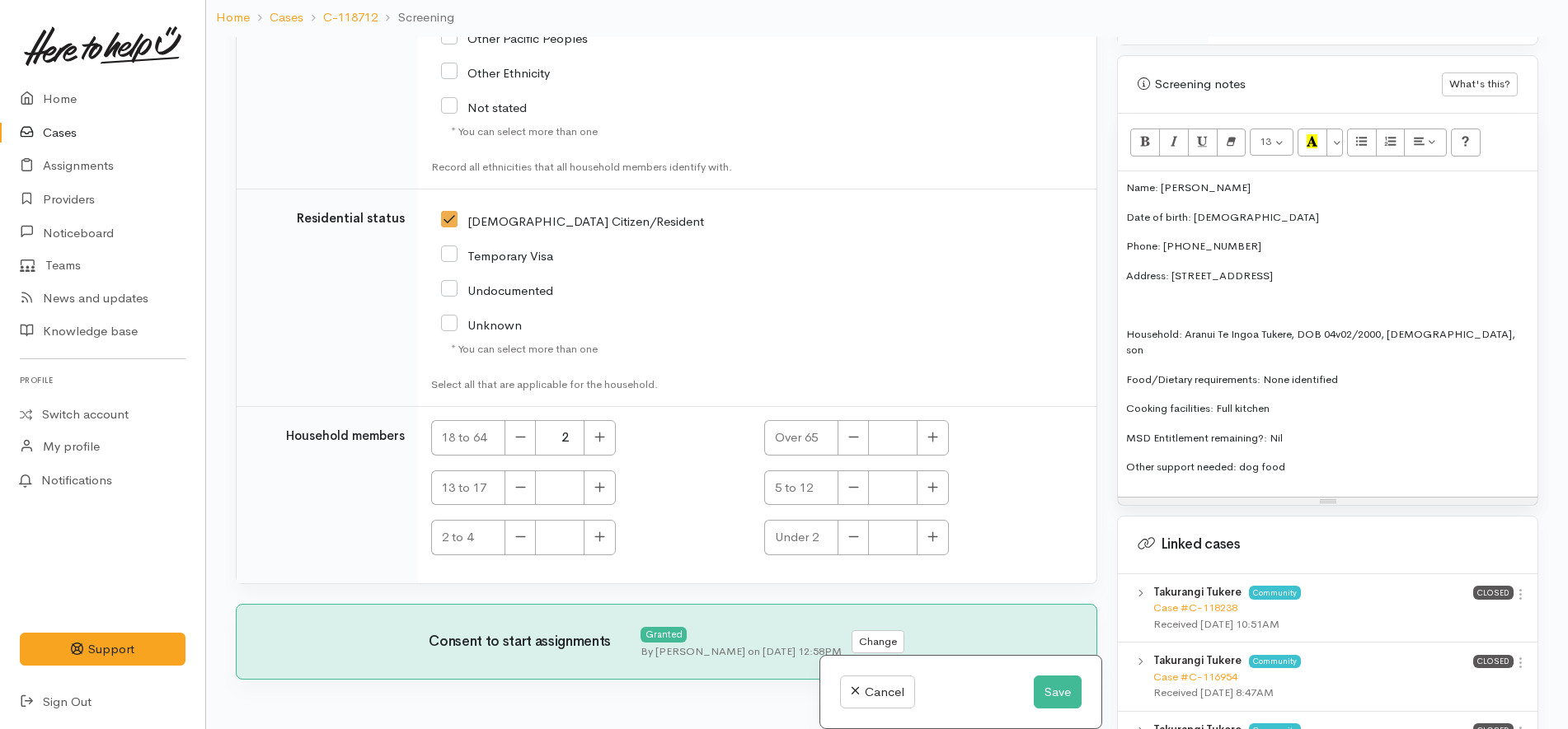
scroll to position [143, 0]
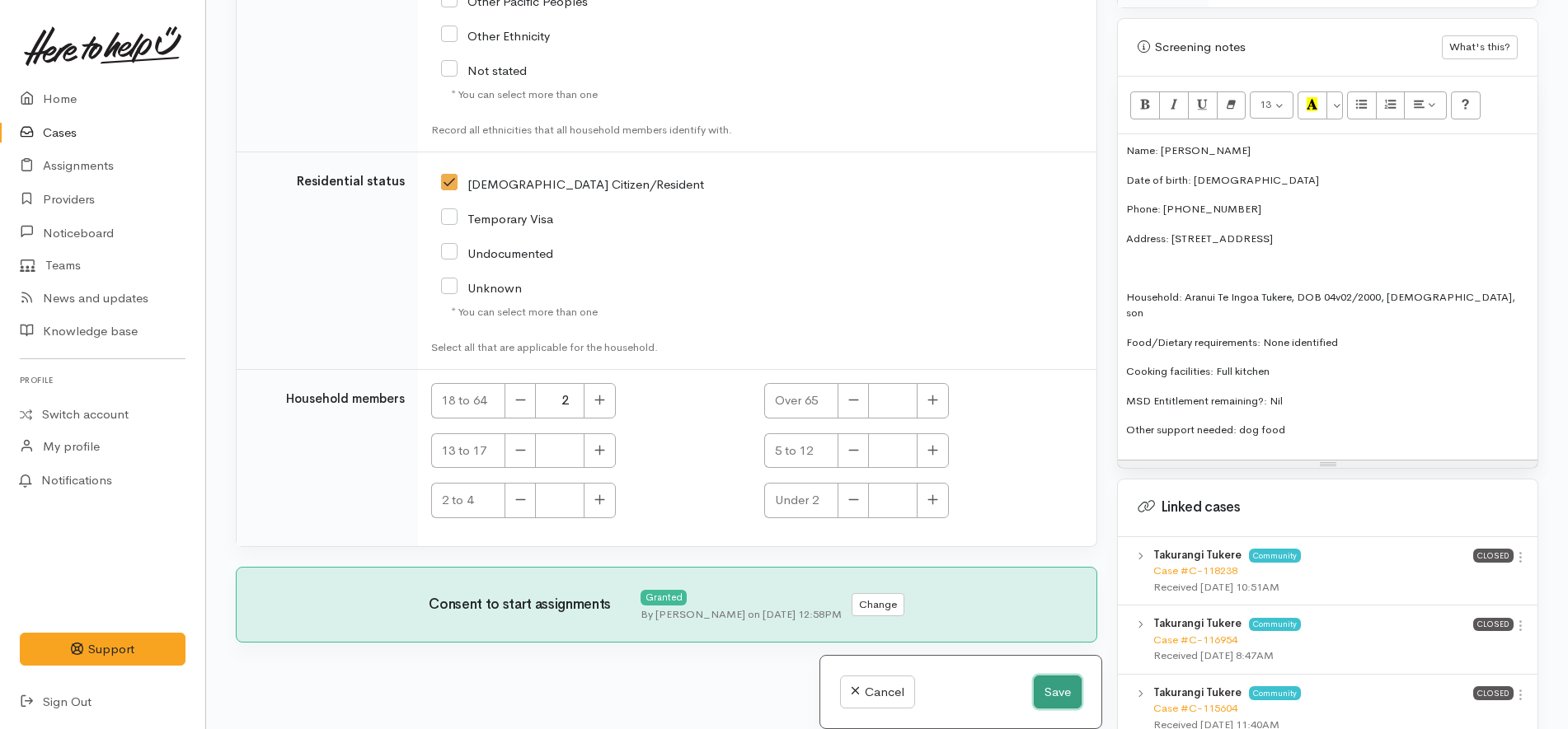
click at [1037, 691] on button "Save" at bounding box center [1057, 692] width 48 height 34
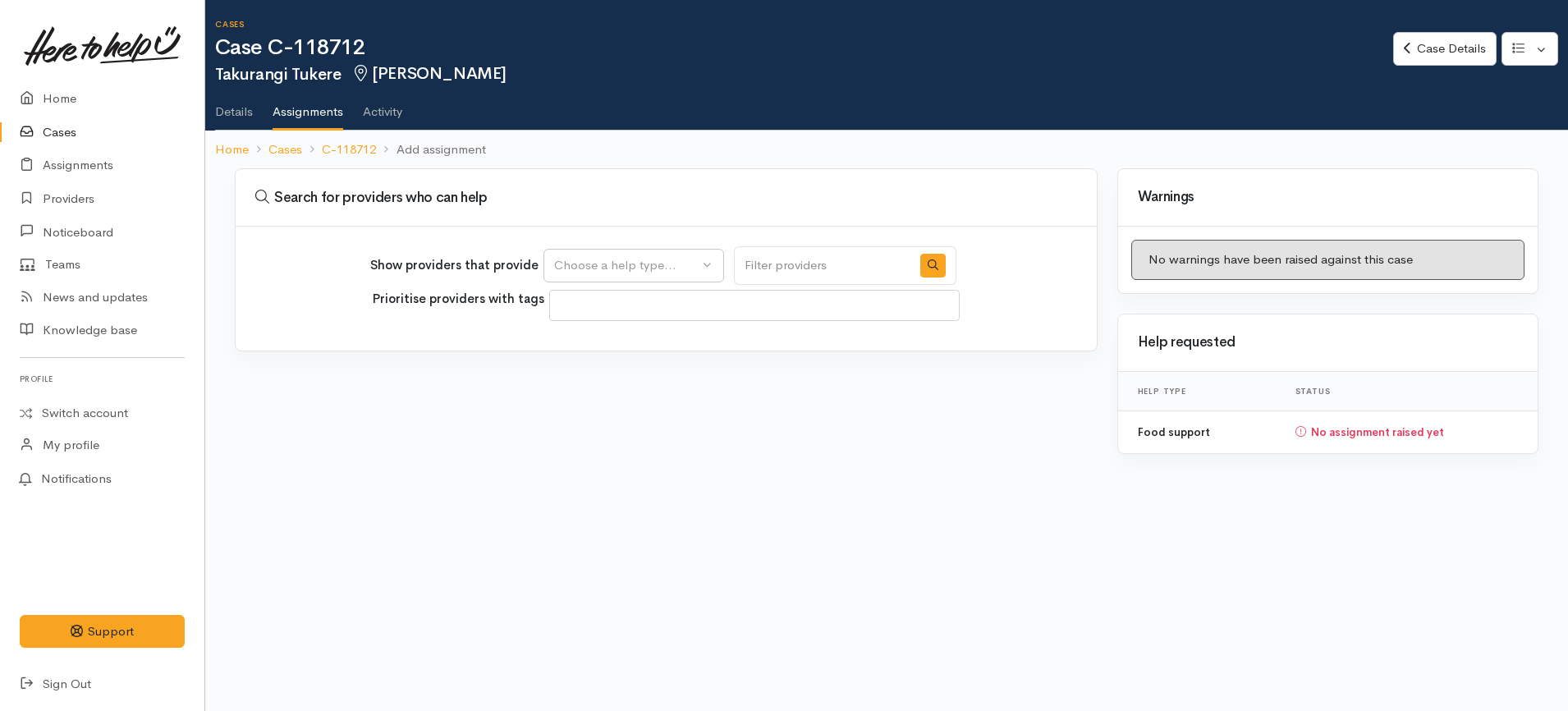
select select
click at [620, 273] on div "Choose a help type..." at bounding box center [626, 265] width 144 height 19
click at [617, 350] on span "Food support" at bounding box center [602, 344] width 76 height 19
select select "3"
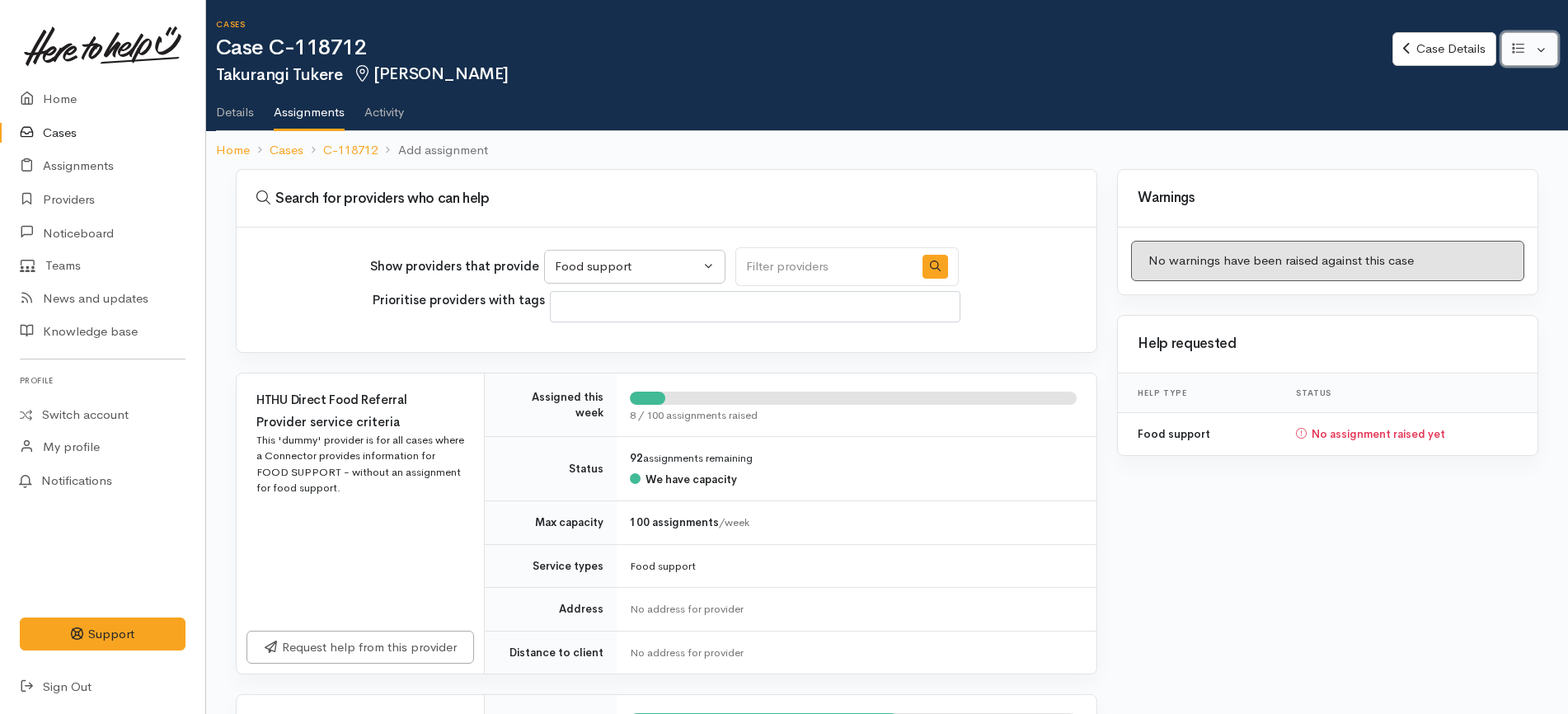
click at [1550, 47] on button "button" at bounding box center [1529, 48] width 56 height 34
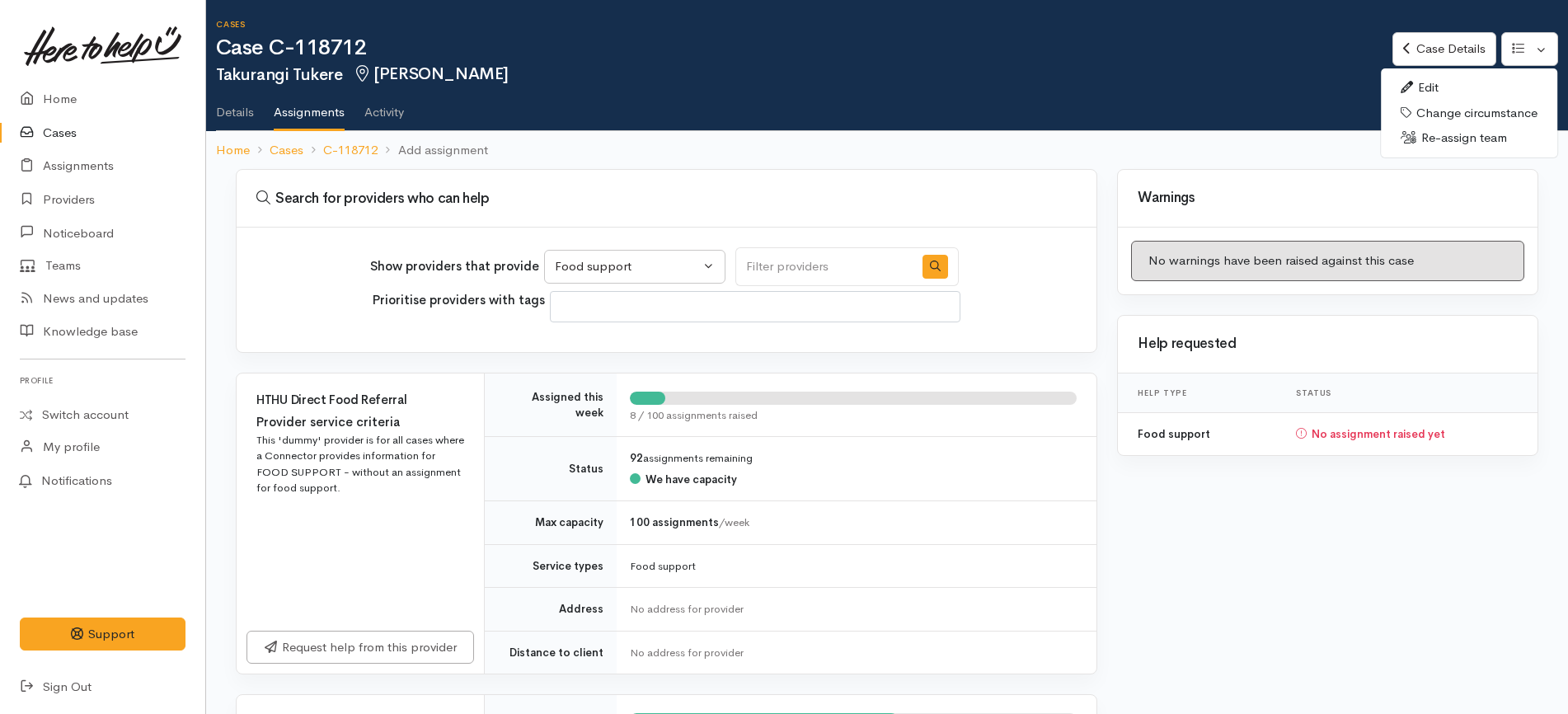
click at [1500, 89] on link "Edit" at bounding box center [1469, 87] width 177 height 26
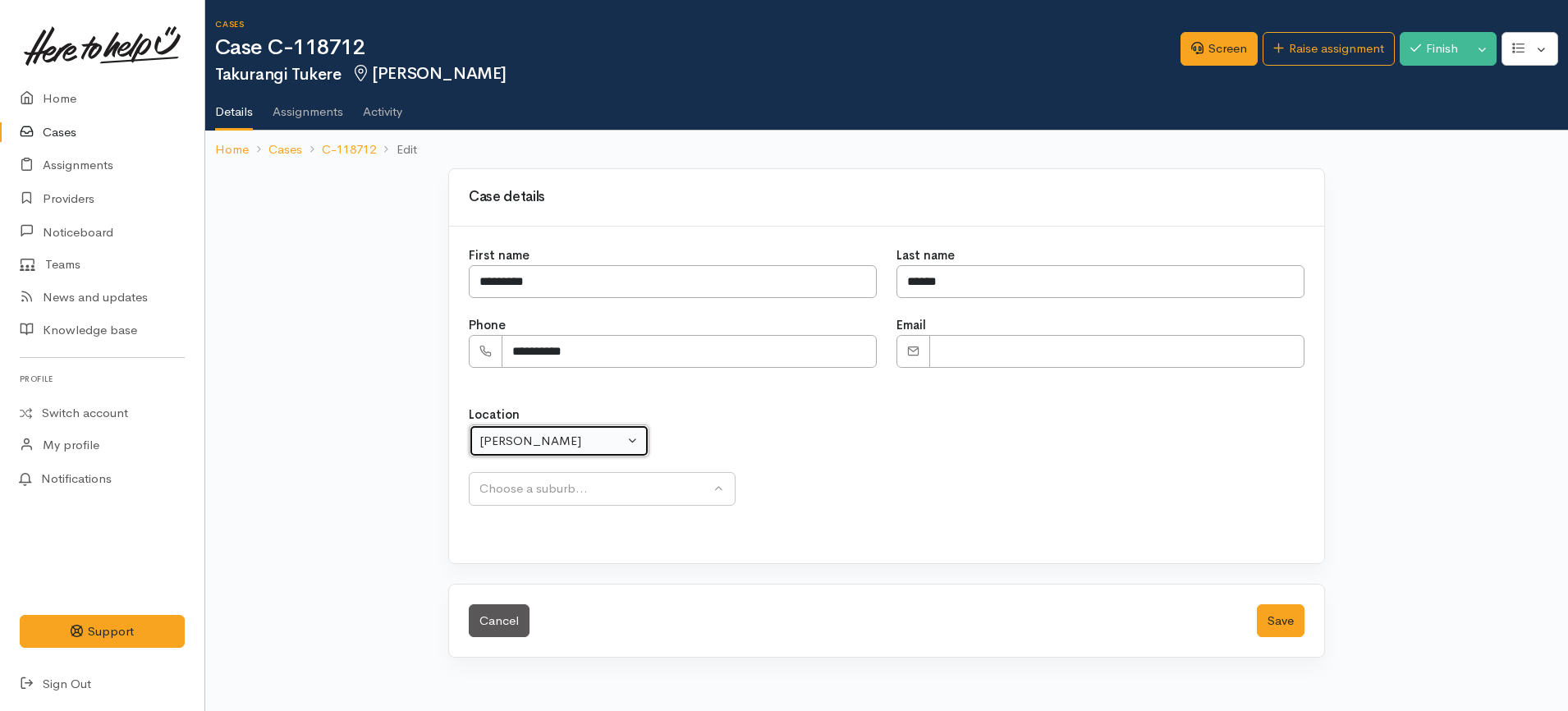
click at [563, 437] on div "[PERSON_NAME]" at bounding box center [551, 441] width 144 height 19
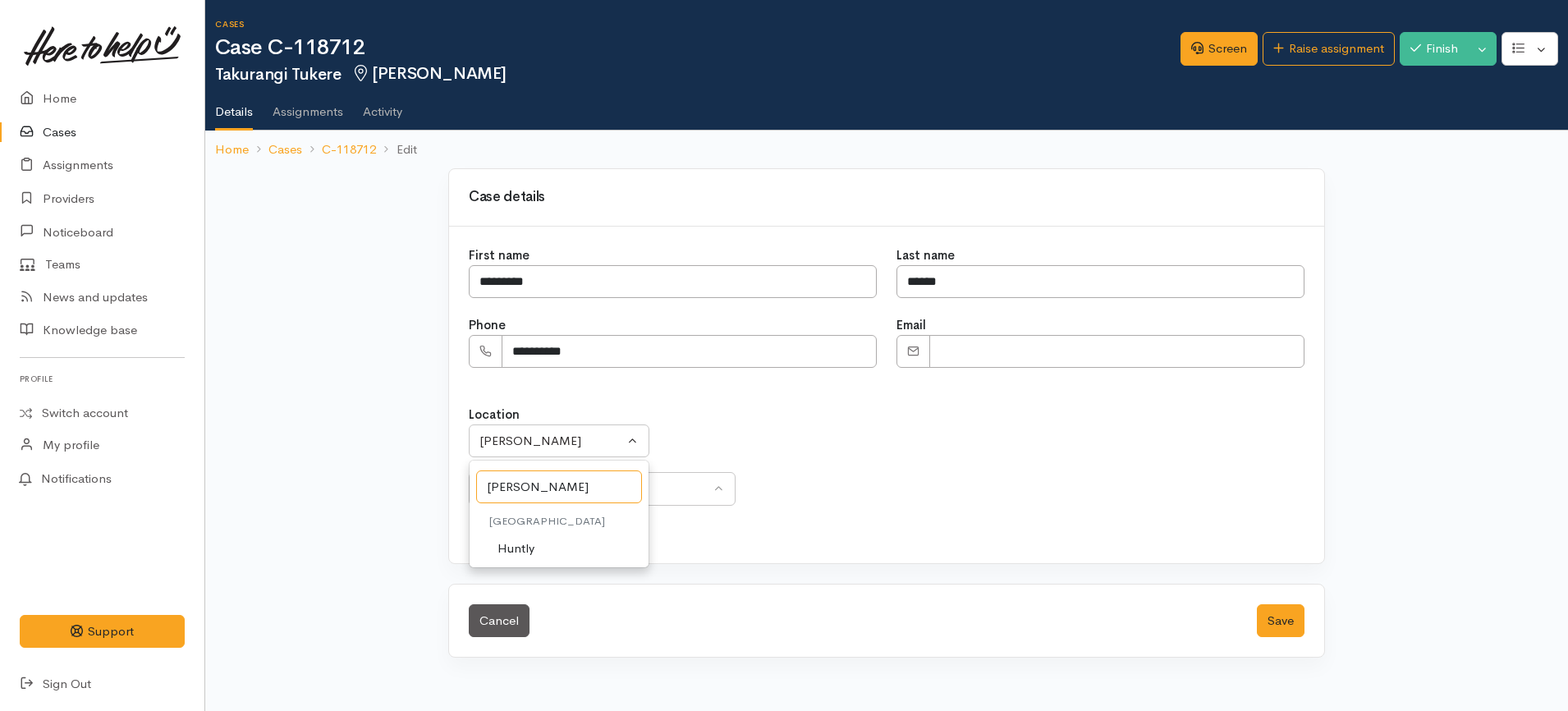
type input "[PERSON_NAME]"
click at [560, 549] on link "Huntly" at bounding box center [559, 549] width 179 height 25
select select "110"
select select "238"
click at [1294, 617] on button "Save" at bounding box center [1281, 620] width 48 height 34
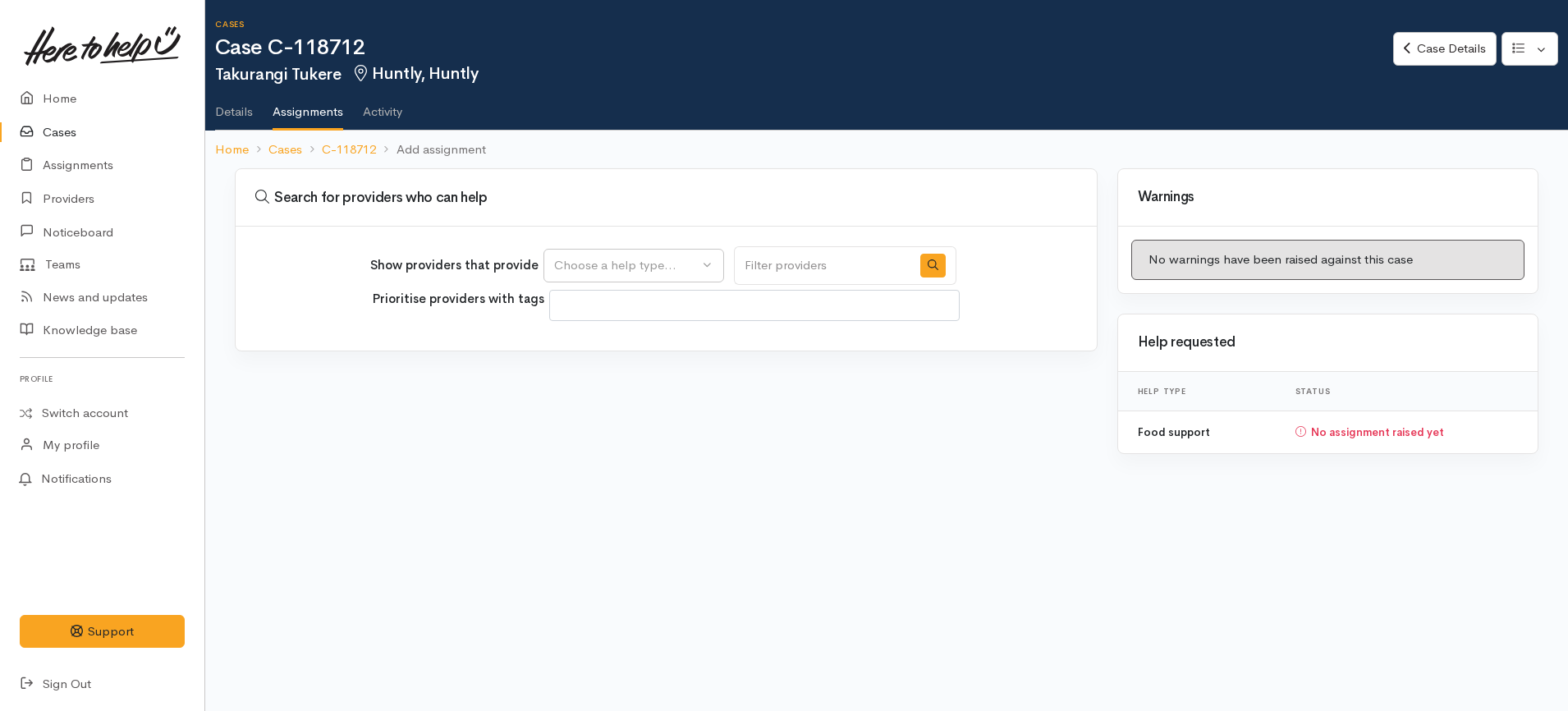
select select
click at [632, 255] on button "Choose a help type..." at bounding box center [633, 265] width 180 height 34
click at [610, 352] on span "Food support" at bounding box center [602, 344] width 76 height 19
select select "3"
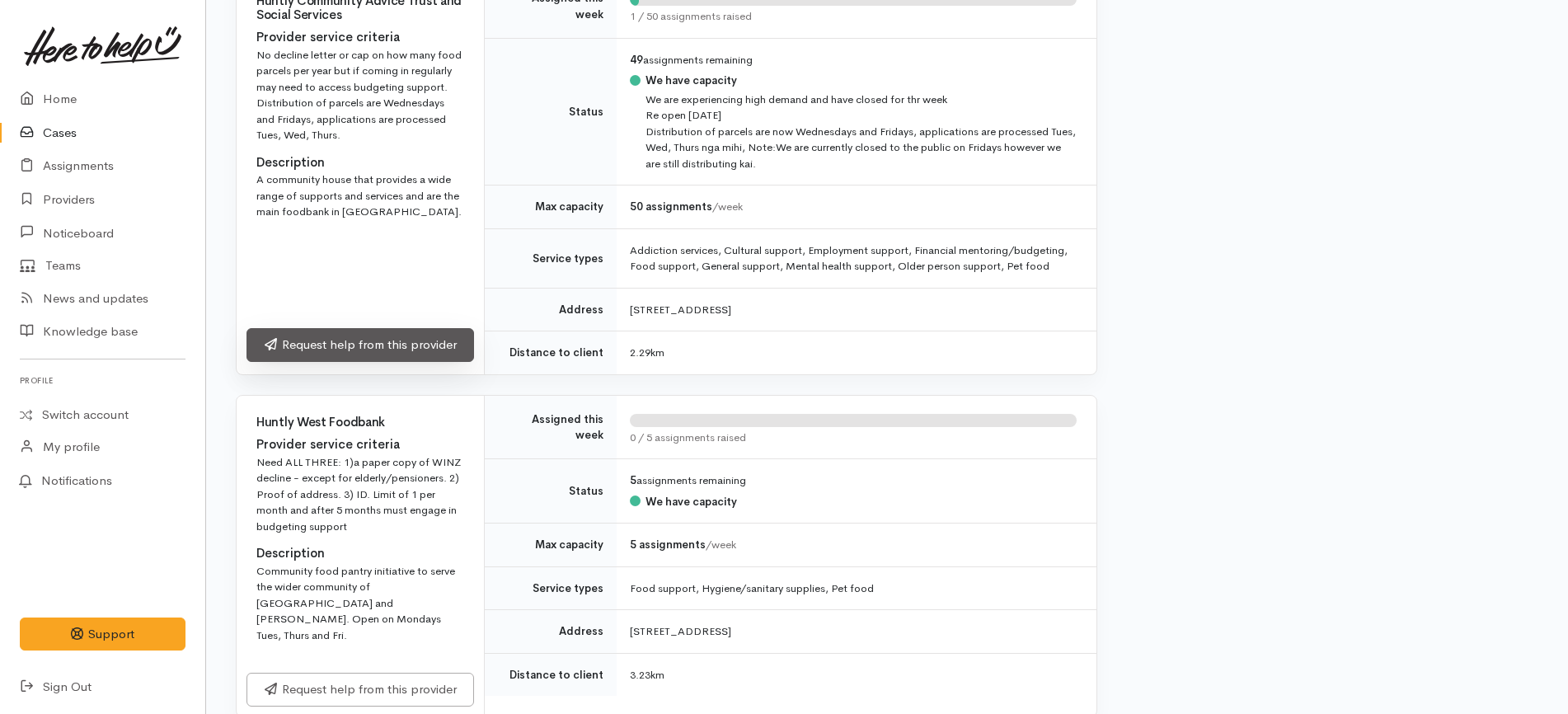
scroll to position [752, 0]
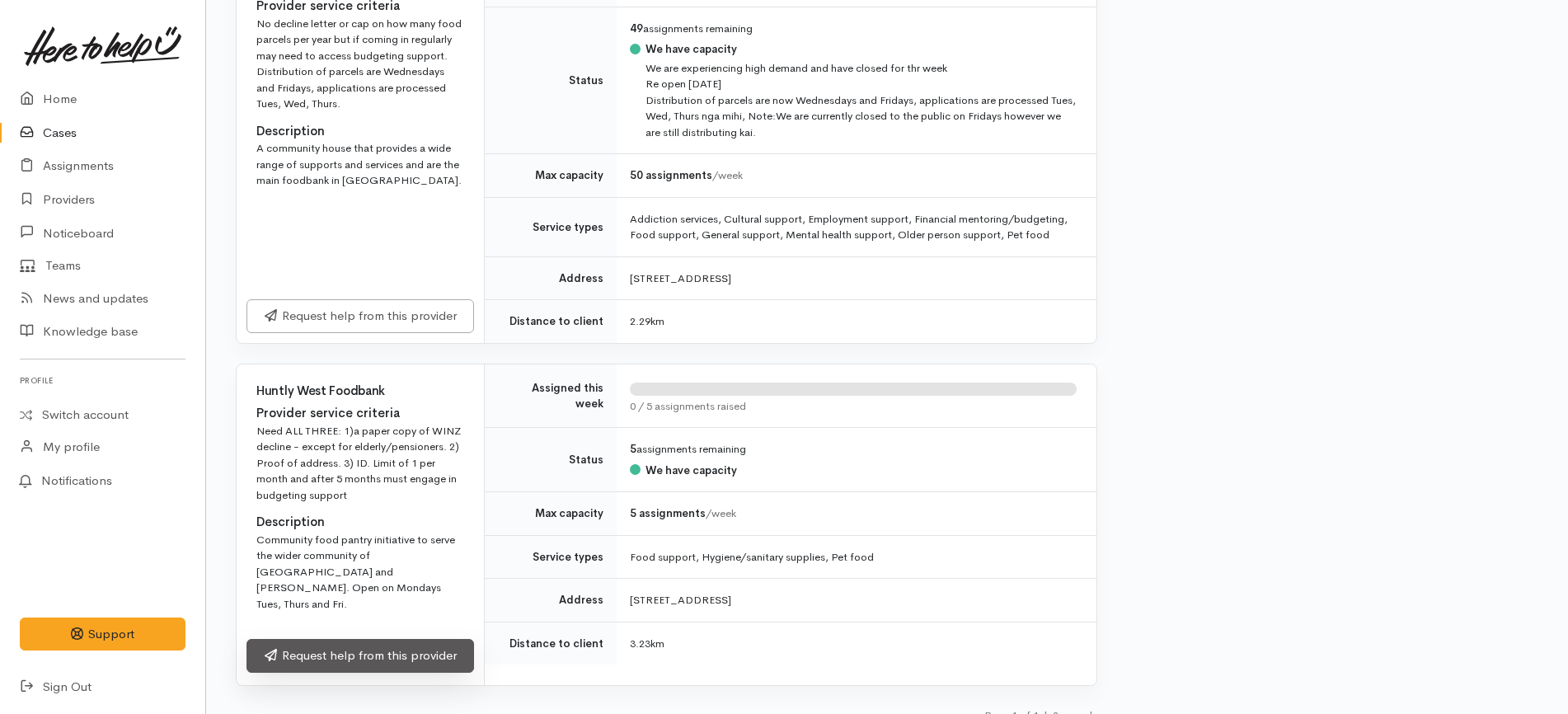
click at [380, 640] on link "Request help from this provider" at bounding box center [361, 656] width 228 height 34
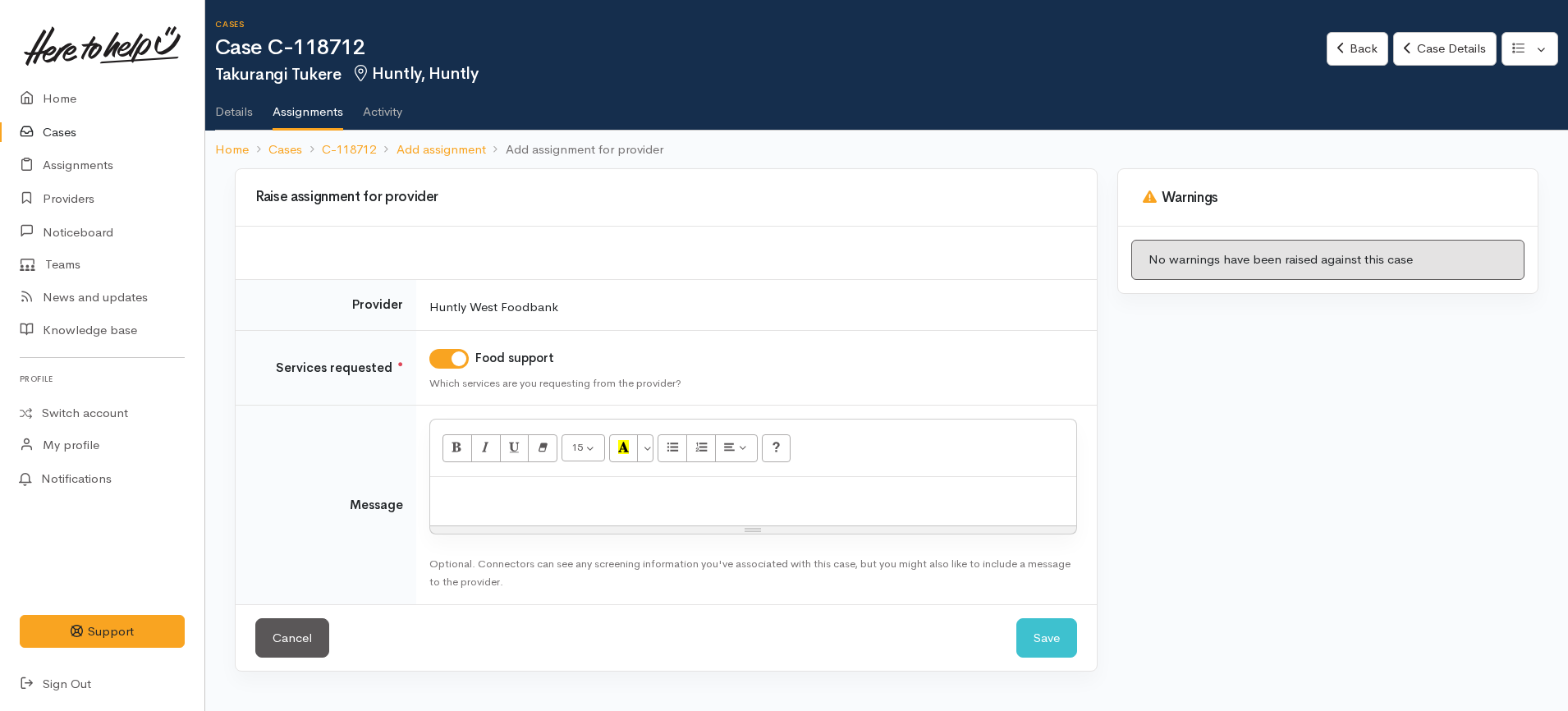
click at [692, 506] on div at bounding box center [753, 501] width 646 height 48
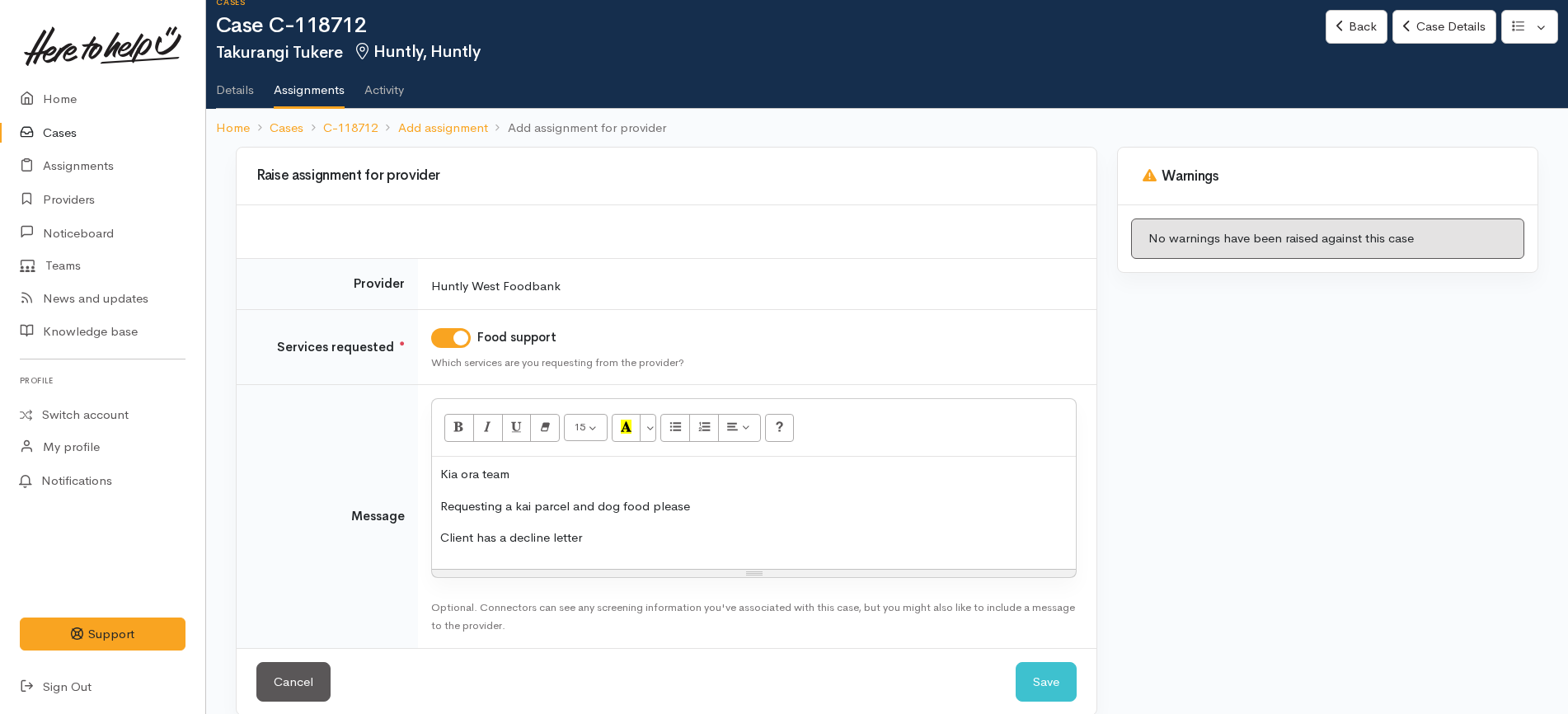
scroll to position [44, 0]
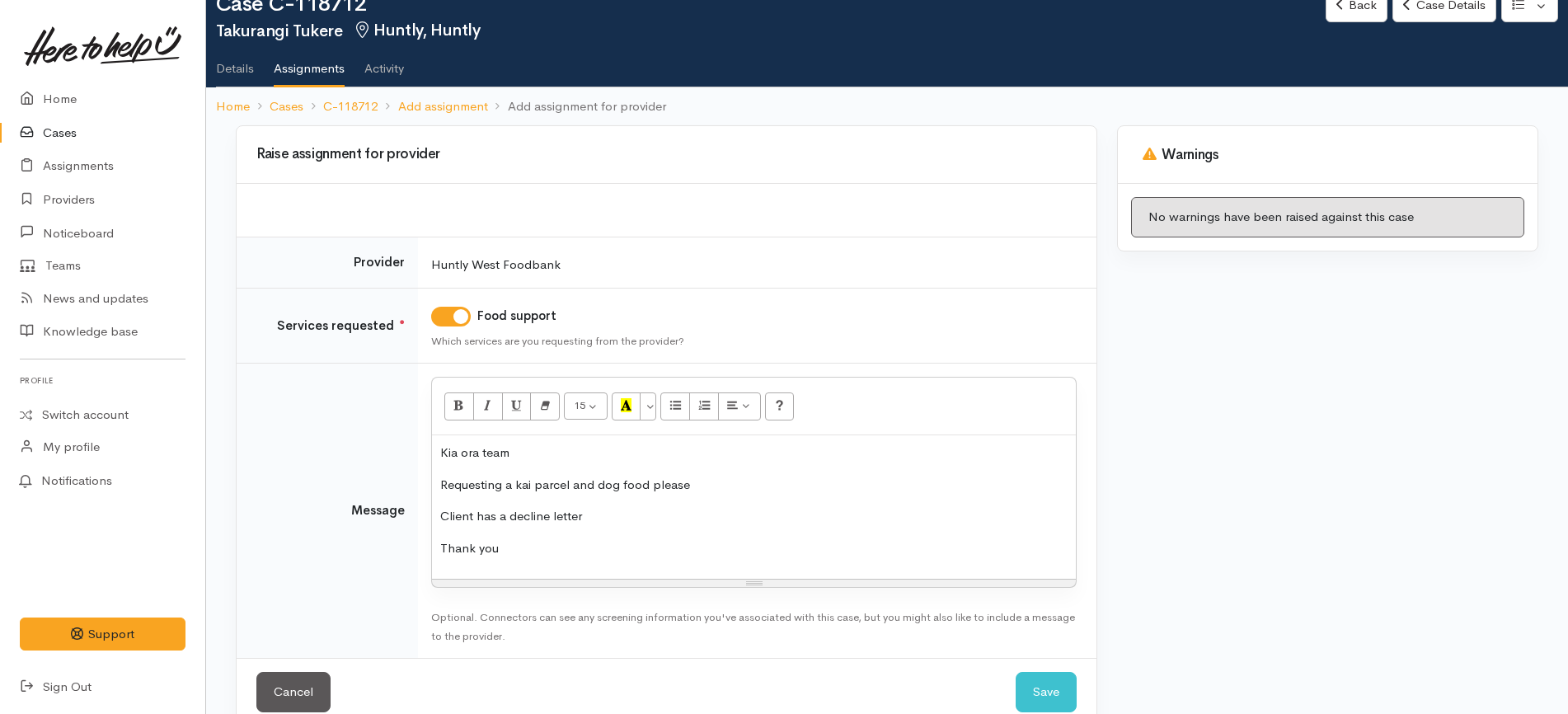
click at [613, 508] on p "Client has a decline letter" at bounding box center [753, 516] width 627 height 19
click at [1043, 685] on button "Save" at bounding box center [1045, 692] width 61 height 40
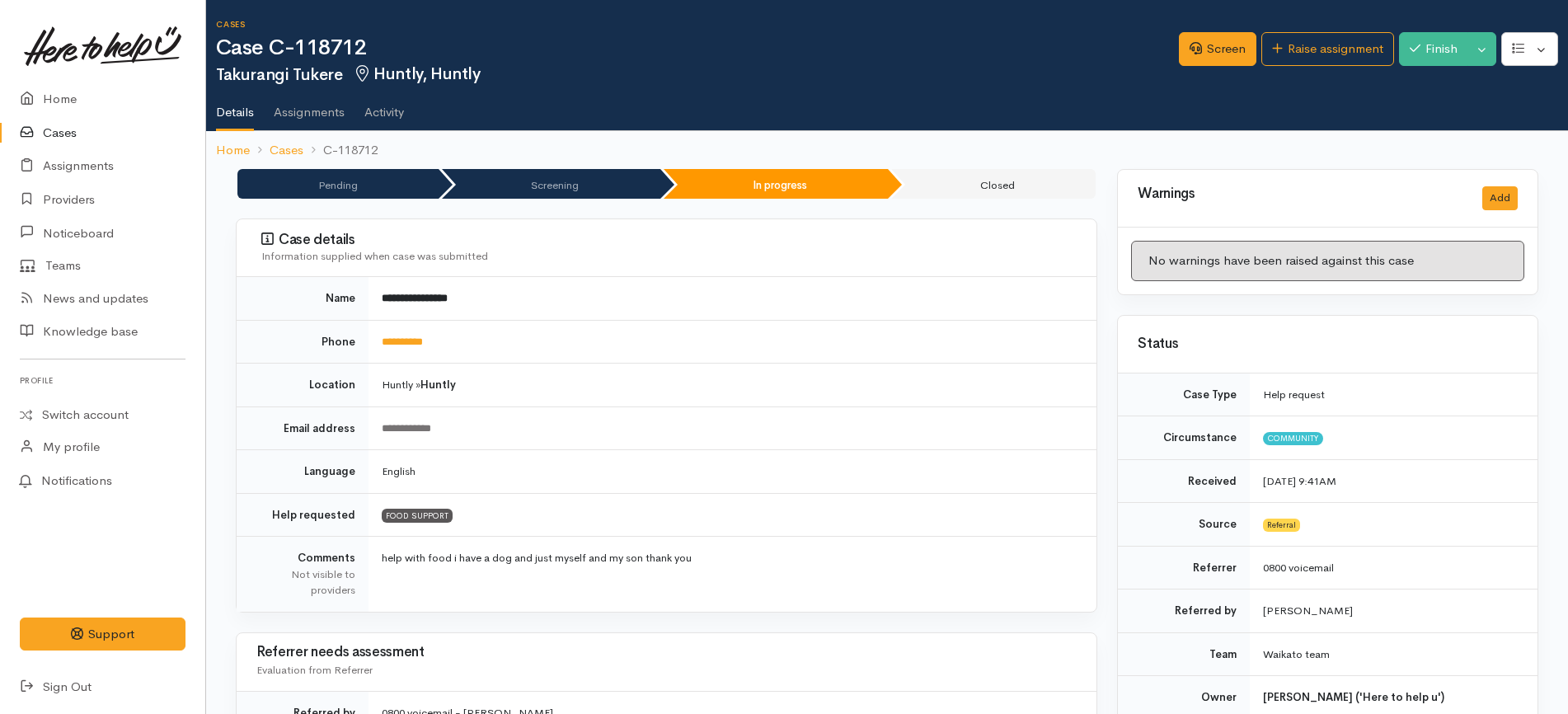
click at [83, 126] on link "Cases" at bounding box center [102, 133] width 205 height 34
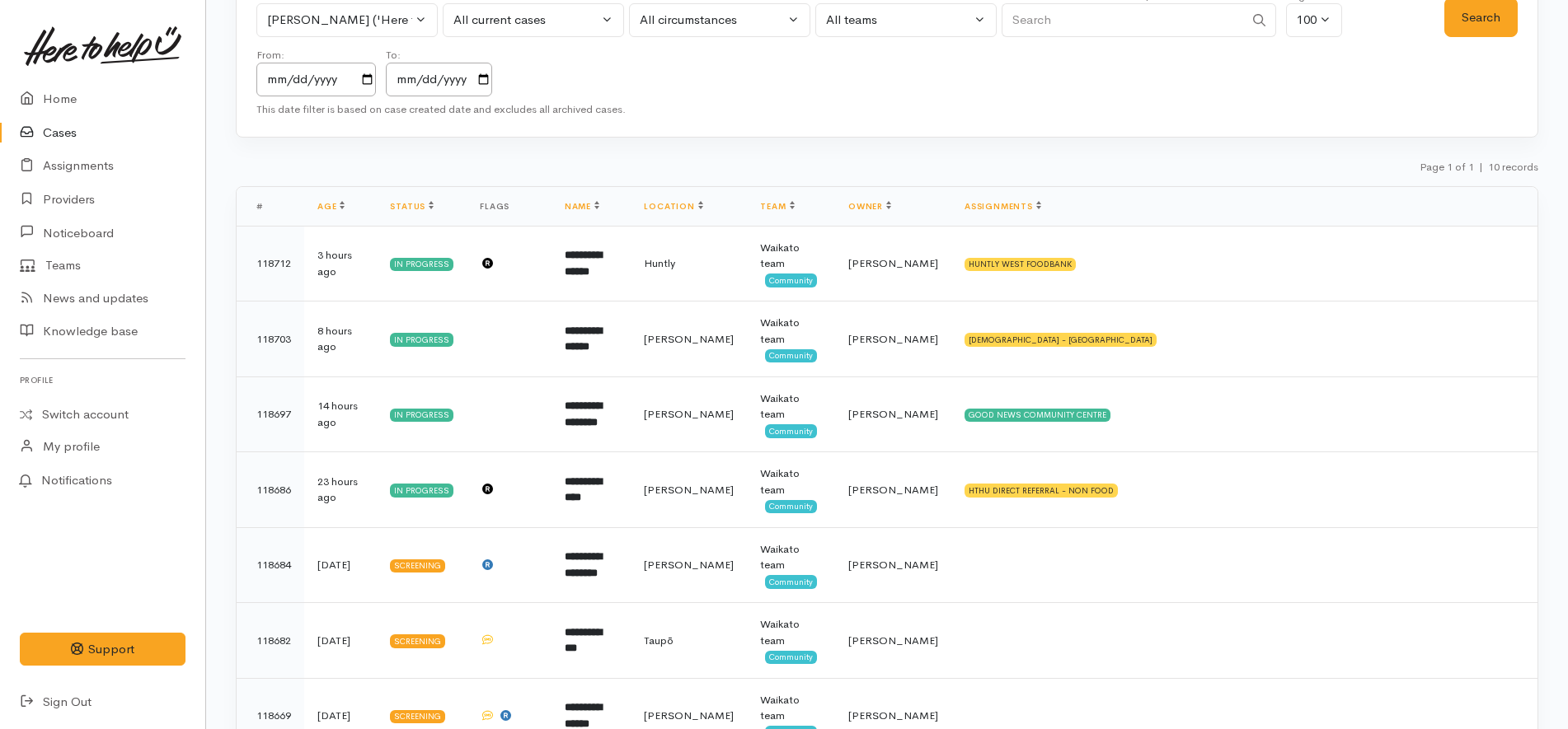
scroll to position [412, 0]
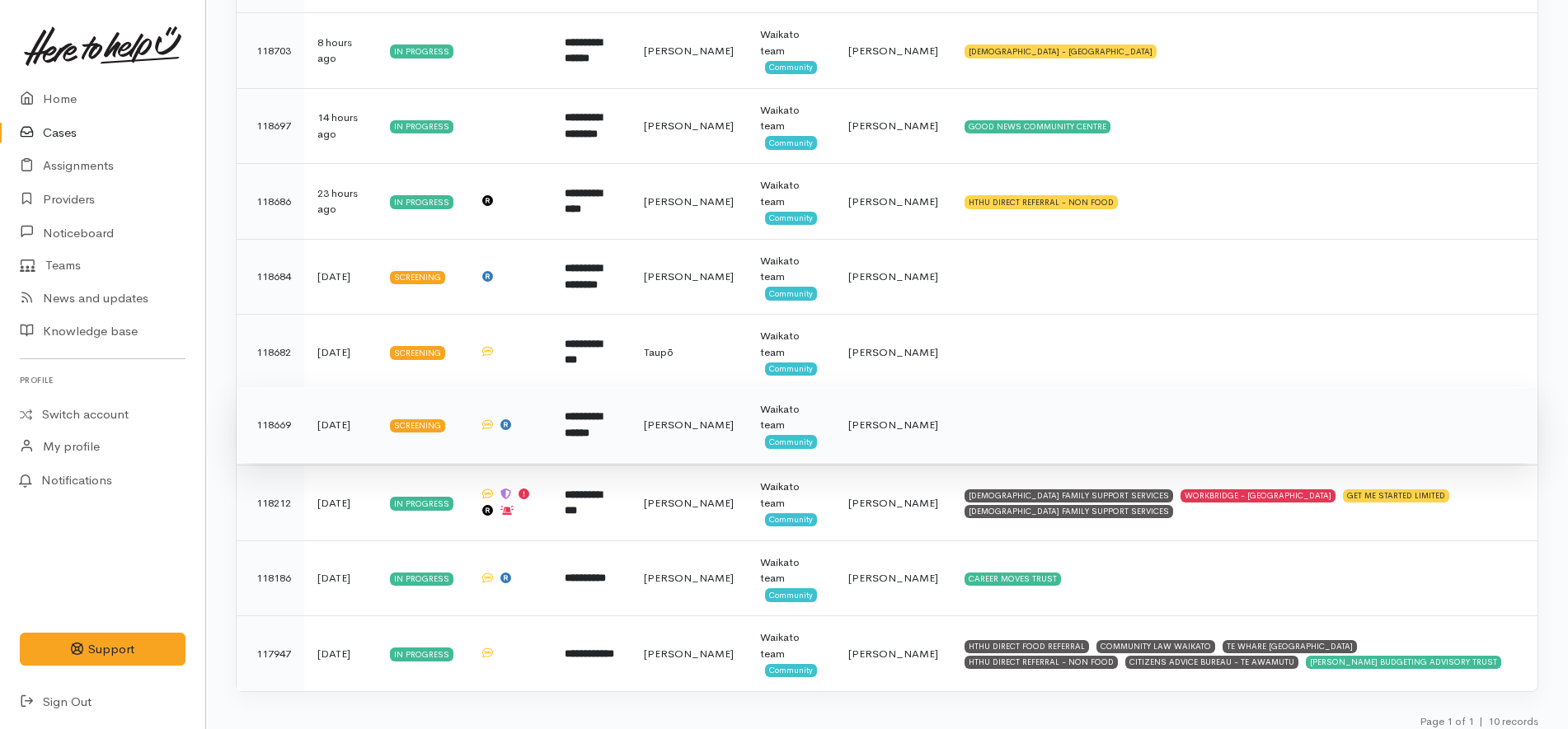
click at [601, 428] on b "**********" at bounding box center [583, 425] width 37 height 27
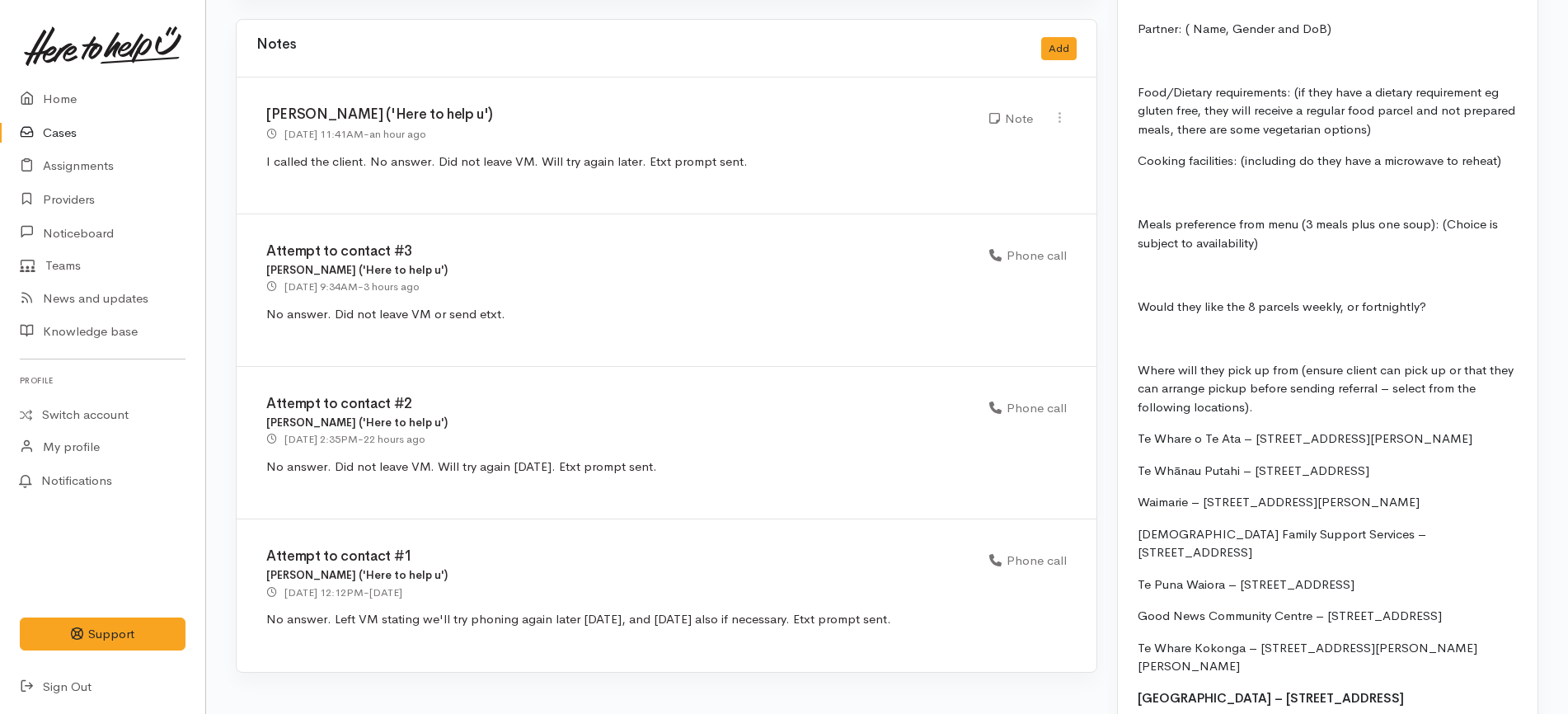
scroll to position [1855, 0]
click at [91, 138] on link "Cases" at bounding box center [102, 133] width 205 height 34
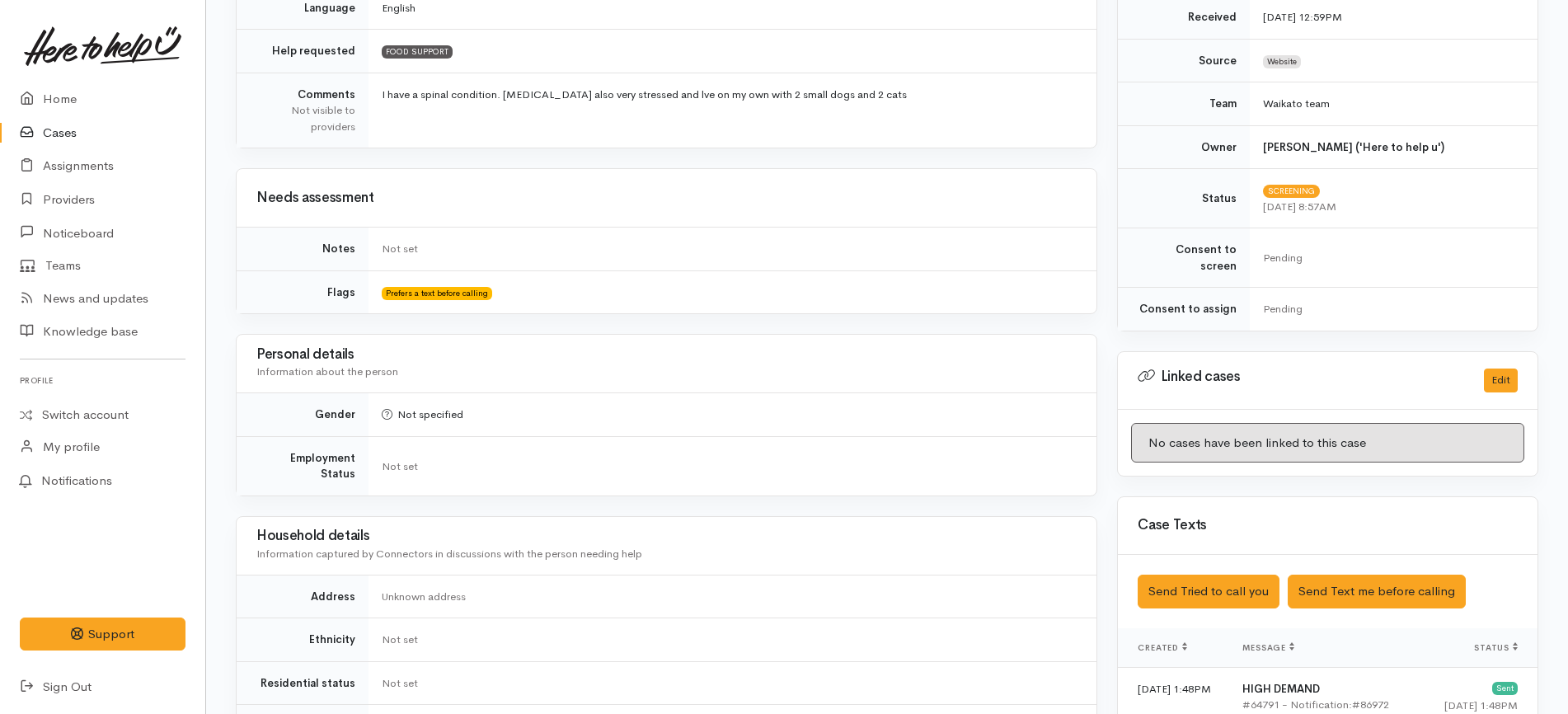
scroll to position [136, 0]
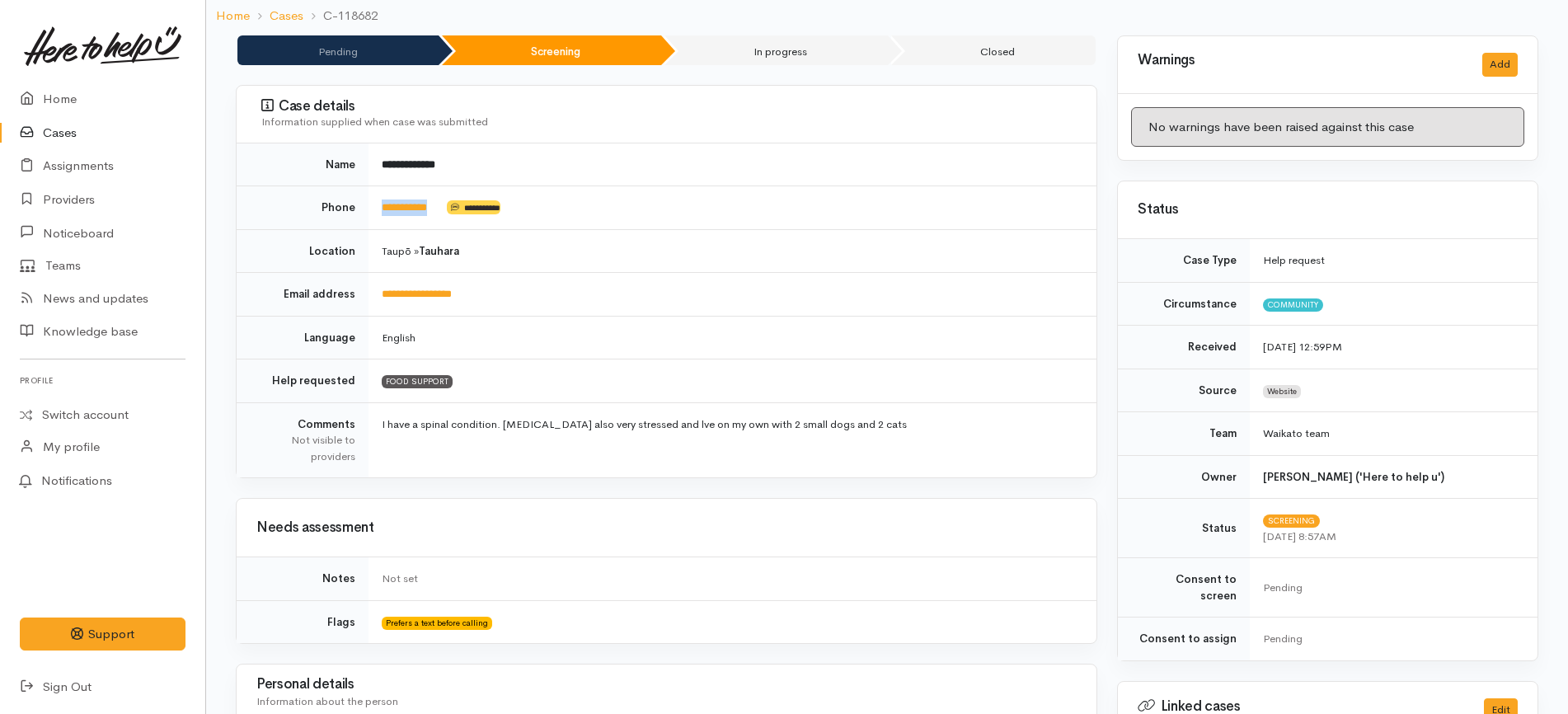
drag, startPoint x: 447, startPoint y: 205, endPoint x: 378, endPoint y: 195, distance: 69.7
click at [378, 195] on td "**********" at bounding box center [732, 209] width 728 height 44
copy td "**********"
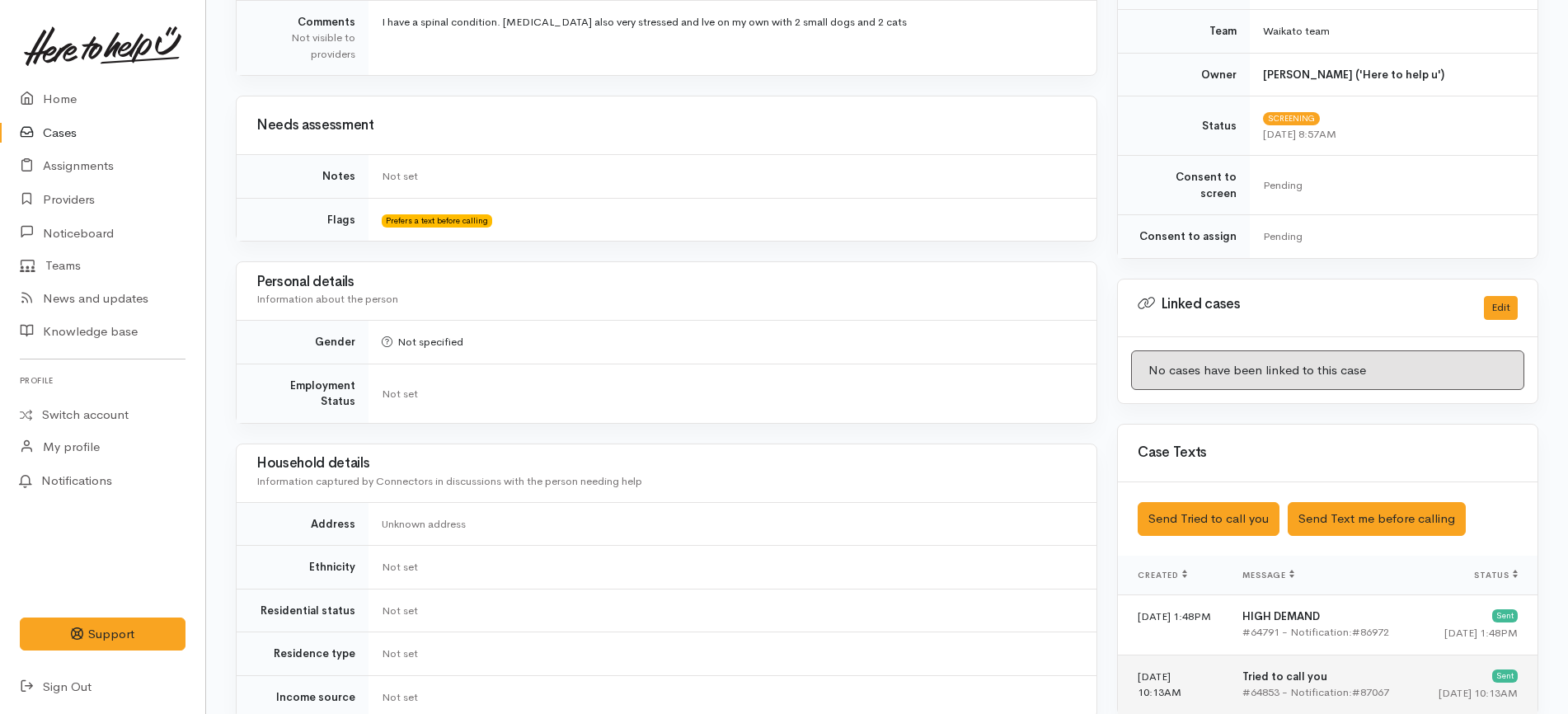
scroll to position [857, 0]
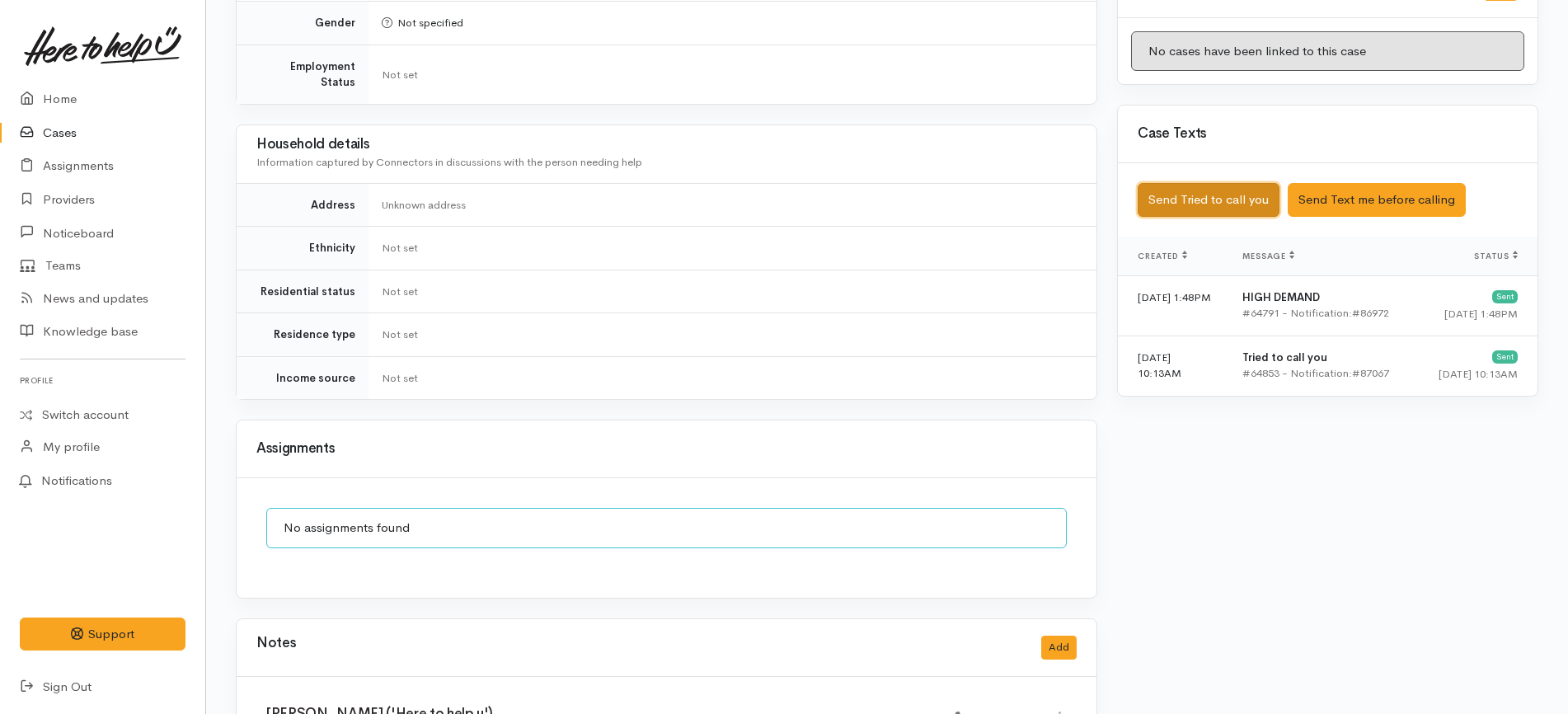
click at [1238, 183] on button "Send Tried to call you" at bounding box center [1208, 199] width 142 height 34
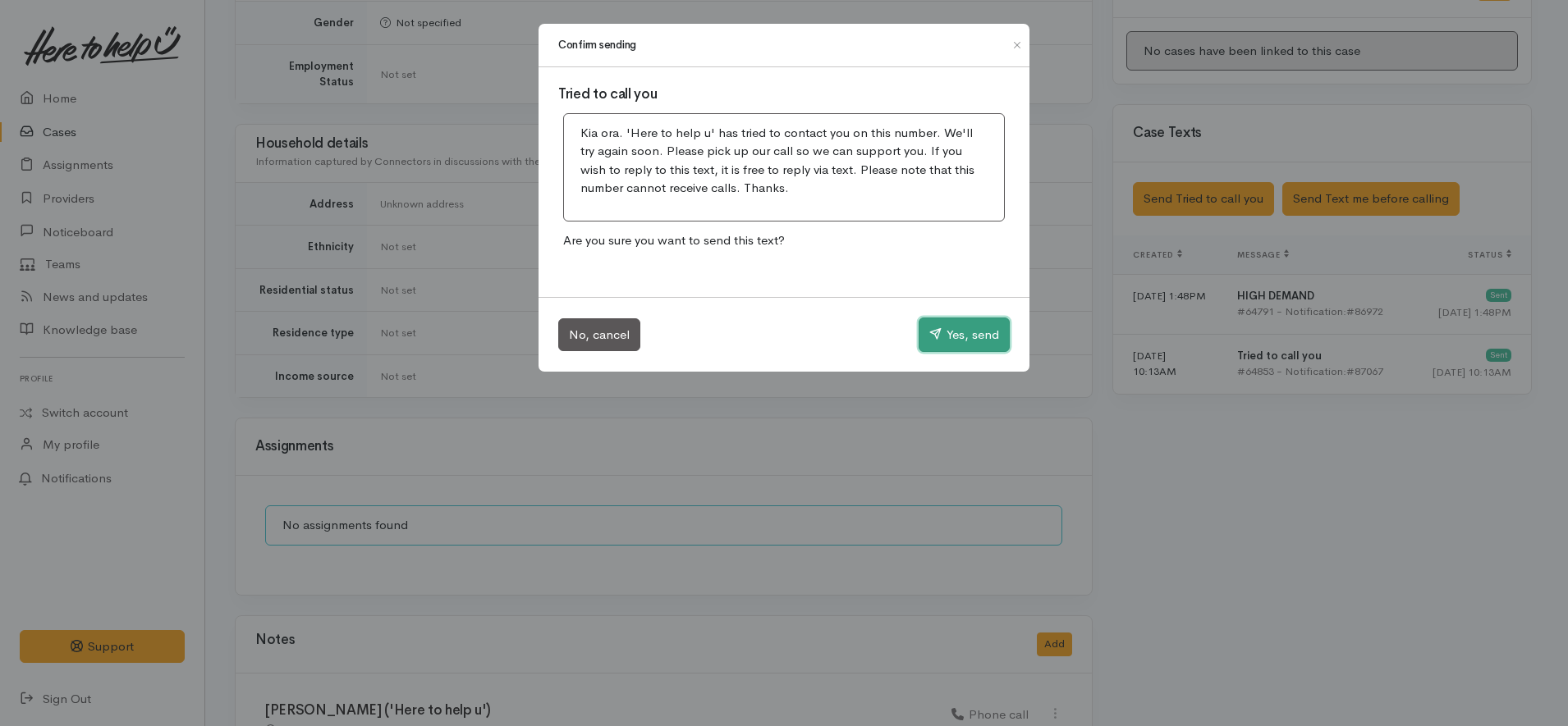
click at [983, 333] on button "Yes, send" at bounding box center [964, 334] width 91 height 34
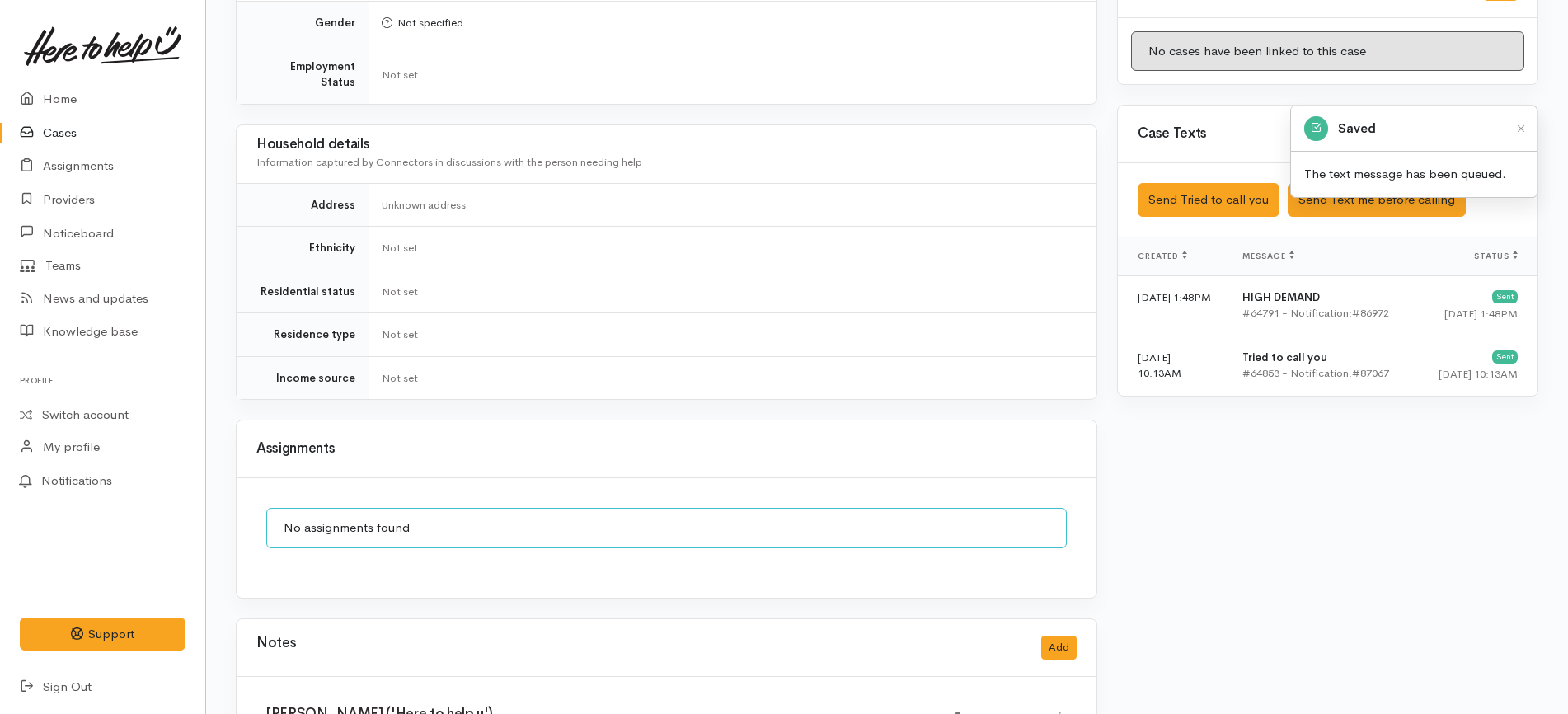
click at [1019, 515] on div "No assignments found" at bounding box center [666, 528] width 800 height 40
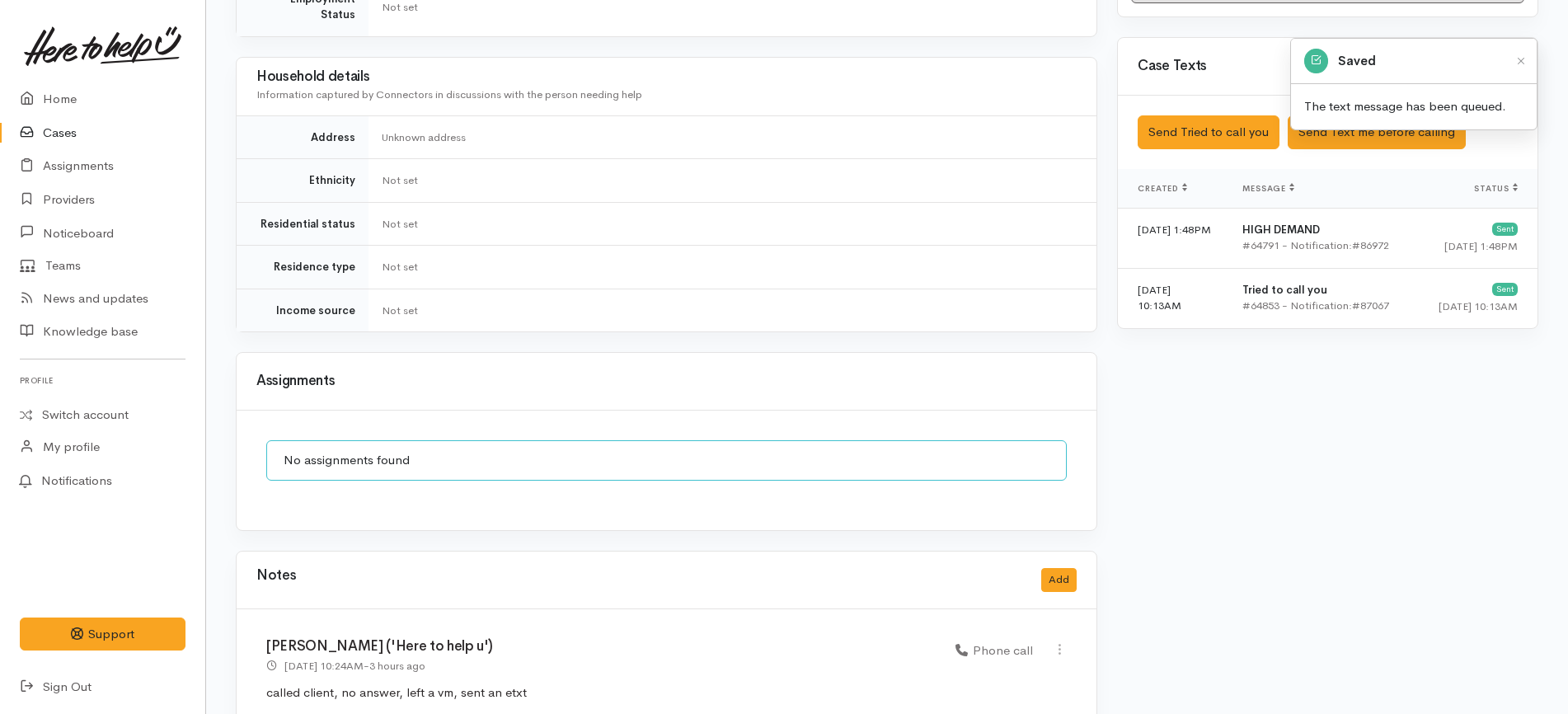
scroll to position [961, 0]
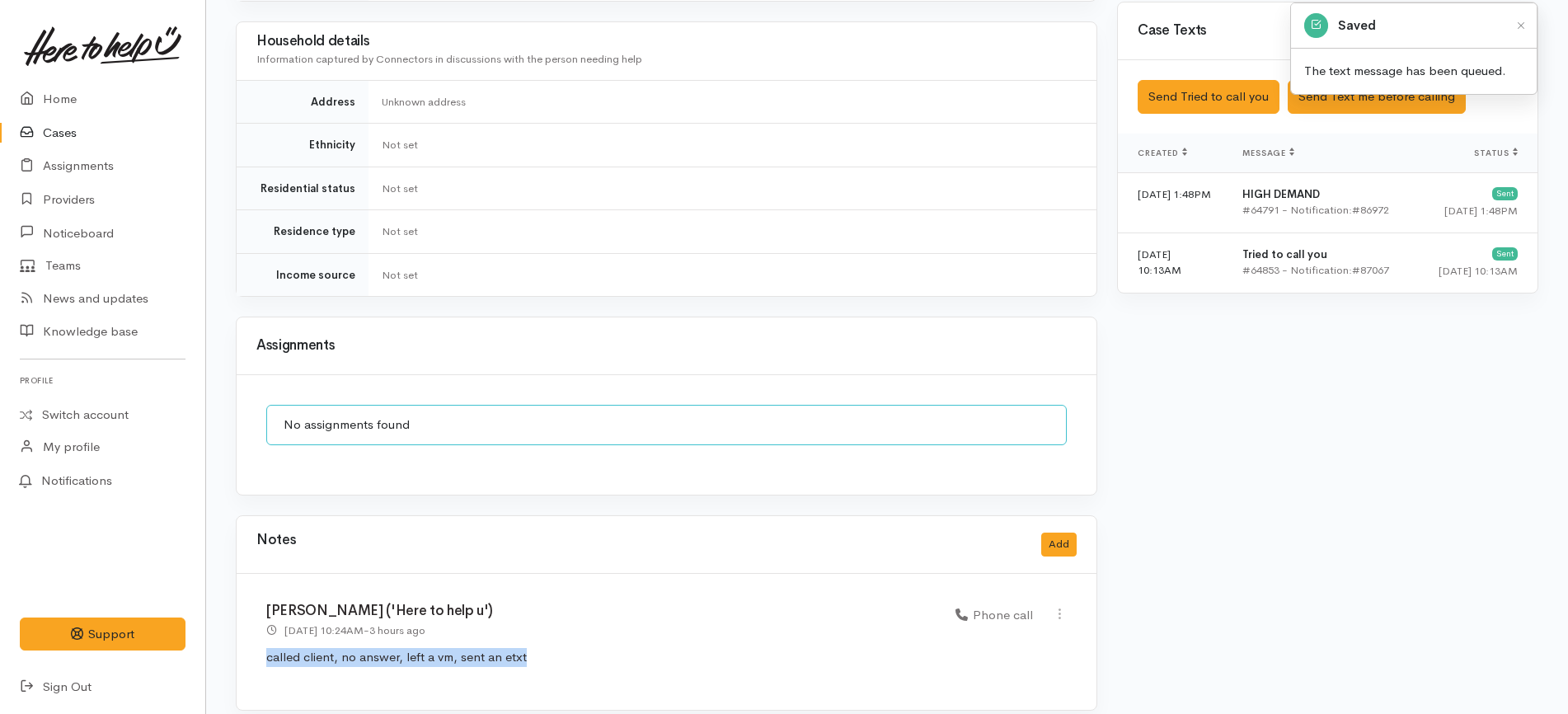
drag, startPoint x: 540, startPoint y: 657, endPoint x: 230, endPoint y: 651, distance: 310.1
copy p "called client, no answer, left a vm, sent an etxt"
click at [1058, 533] on button "Add" at bounding box center [1058, 545] width 36 height 24
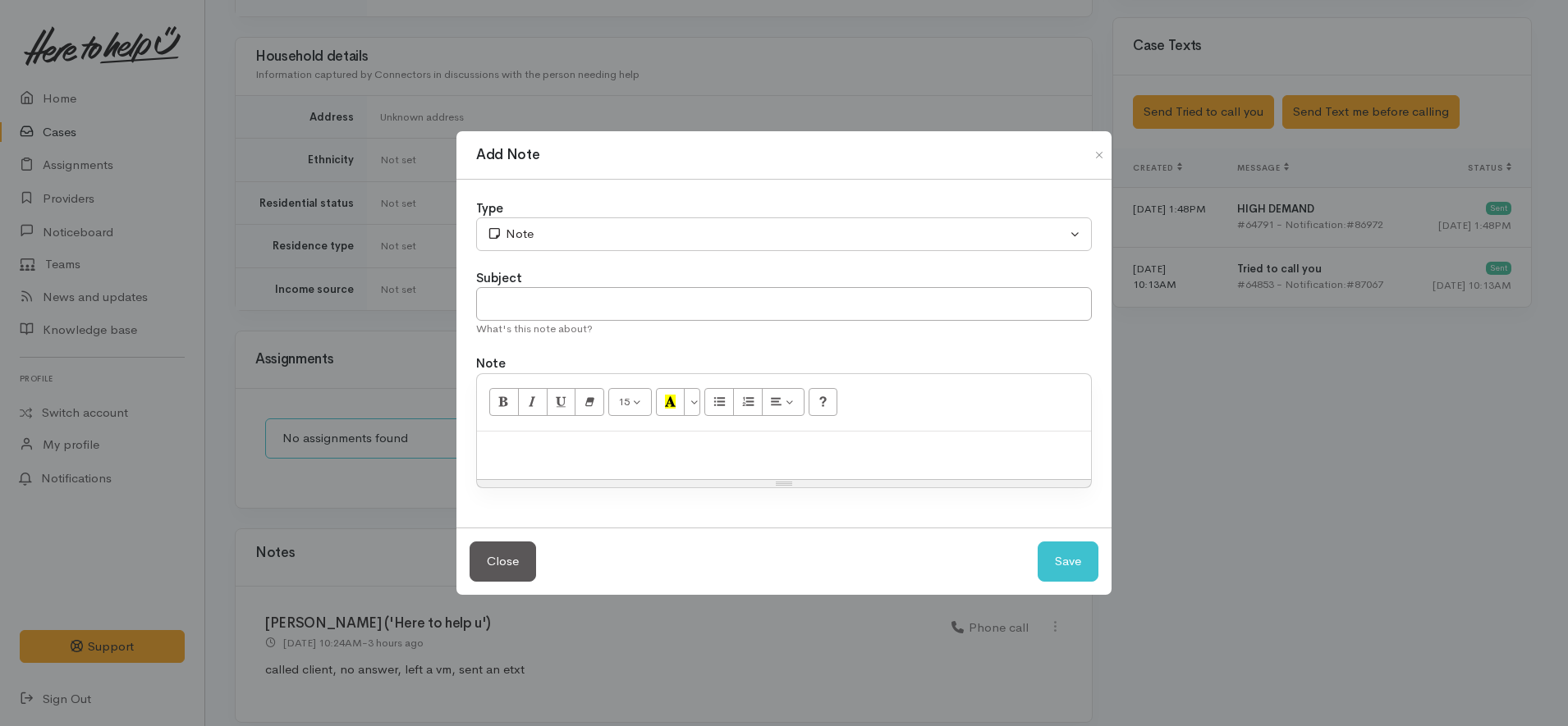
click at [774, 454] on p at bounding box center [784, 449] width 598 height 19
paste div
click at [669, 451] on span "called client, no answer, left a vm, sent an etxt" at bounding box center [615, 448] width 259 height 15
click at [1055, 561] on button "Save" at bounding box center [1067, 561] width 61 height 40
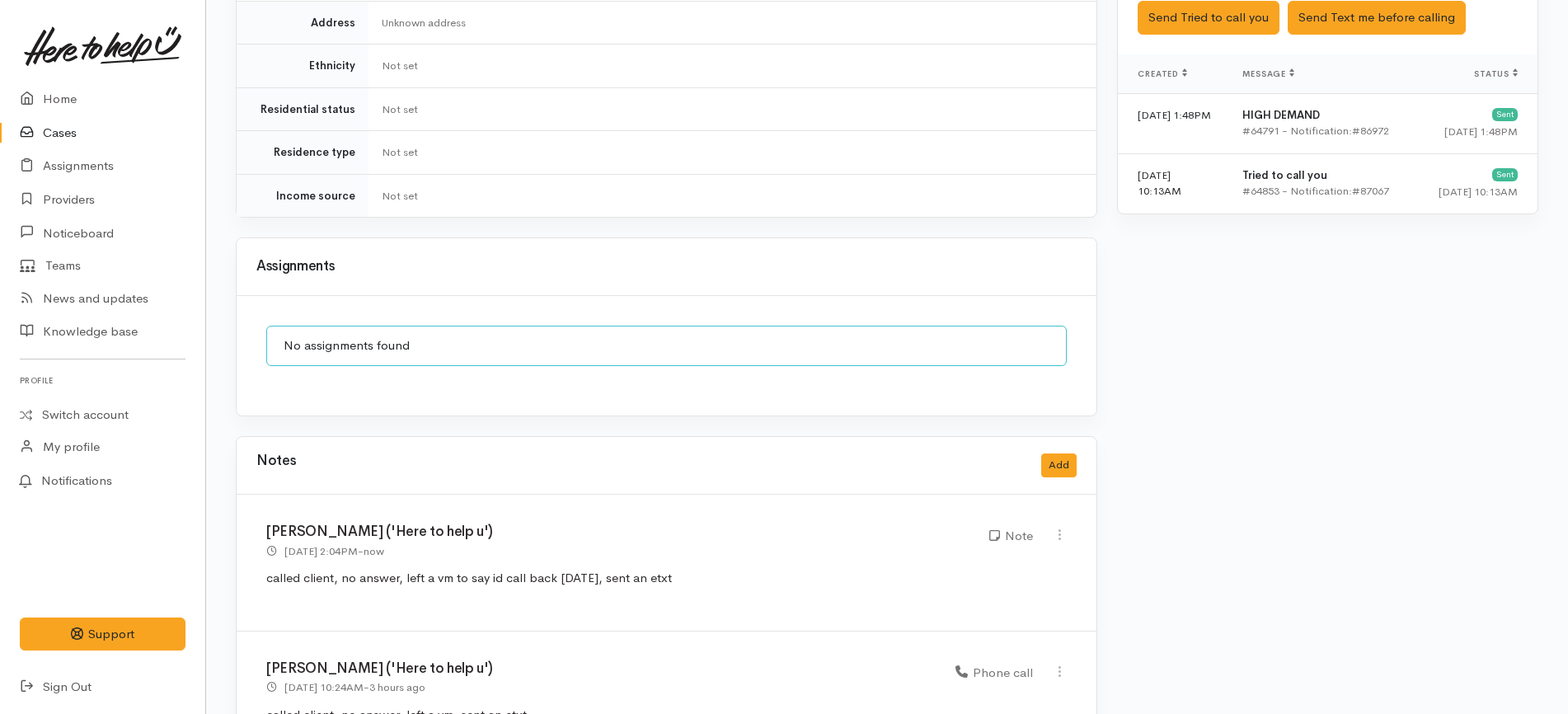
scroll to position [1097, 0]
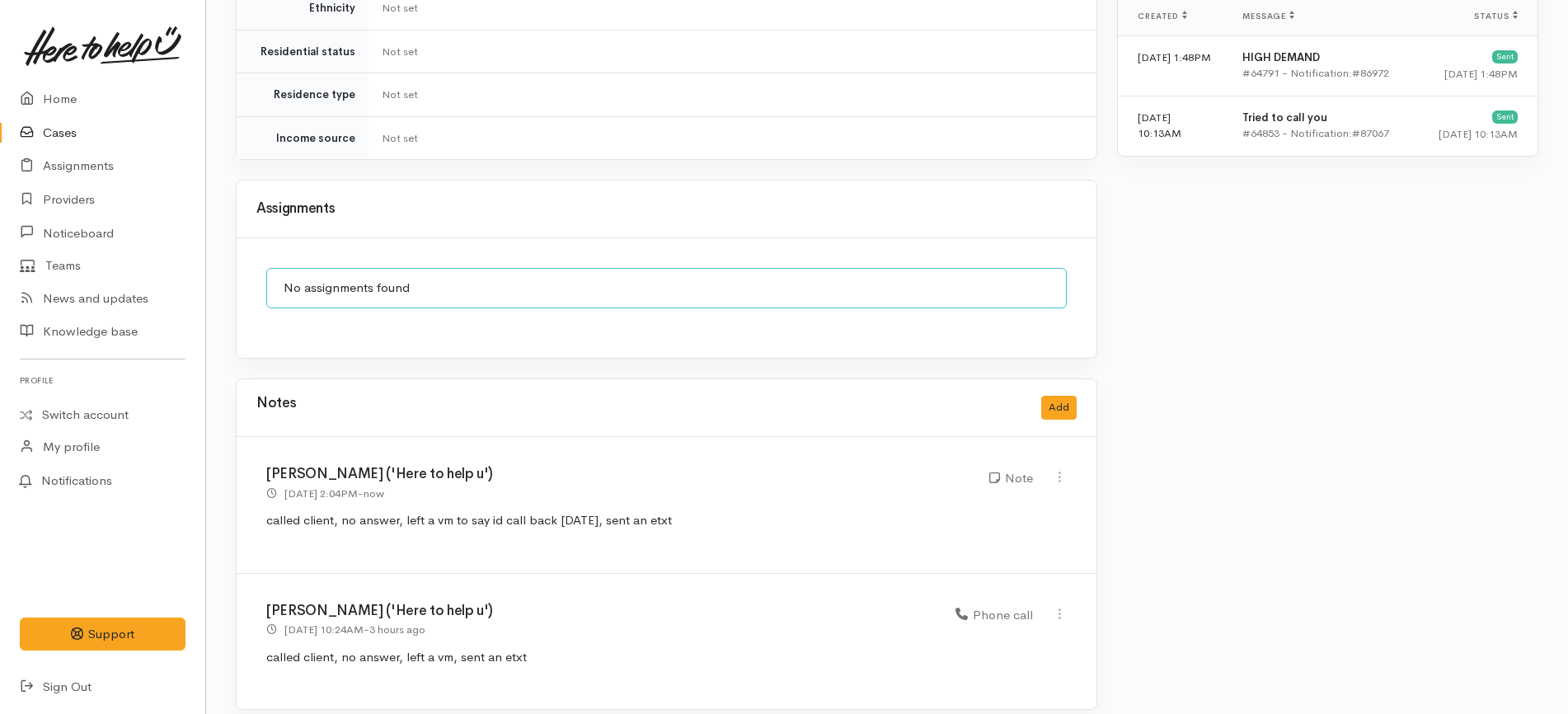
click at [1068, 604] on div "Edit Delete" at bounding box center [1059, 615] width 34 height 23
click at [1063, 607] on icon at bounding box center [1059, 613] width 14 height 14
click at [1013, 633] on link "Edit" at bounding box center [1000, 646] width 130 height 26
select select "3"
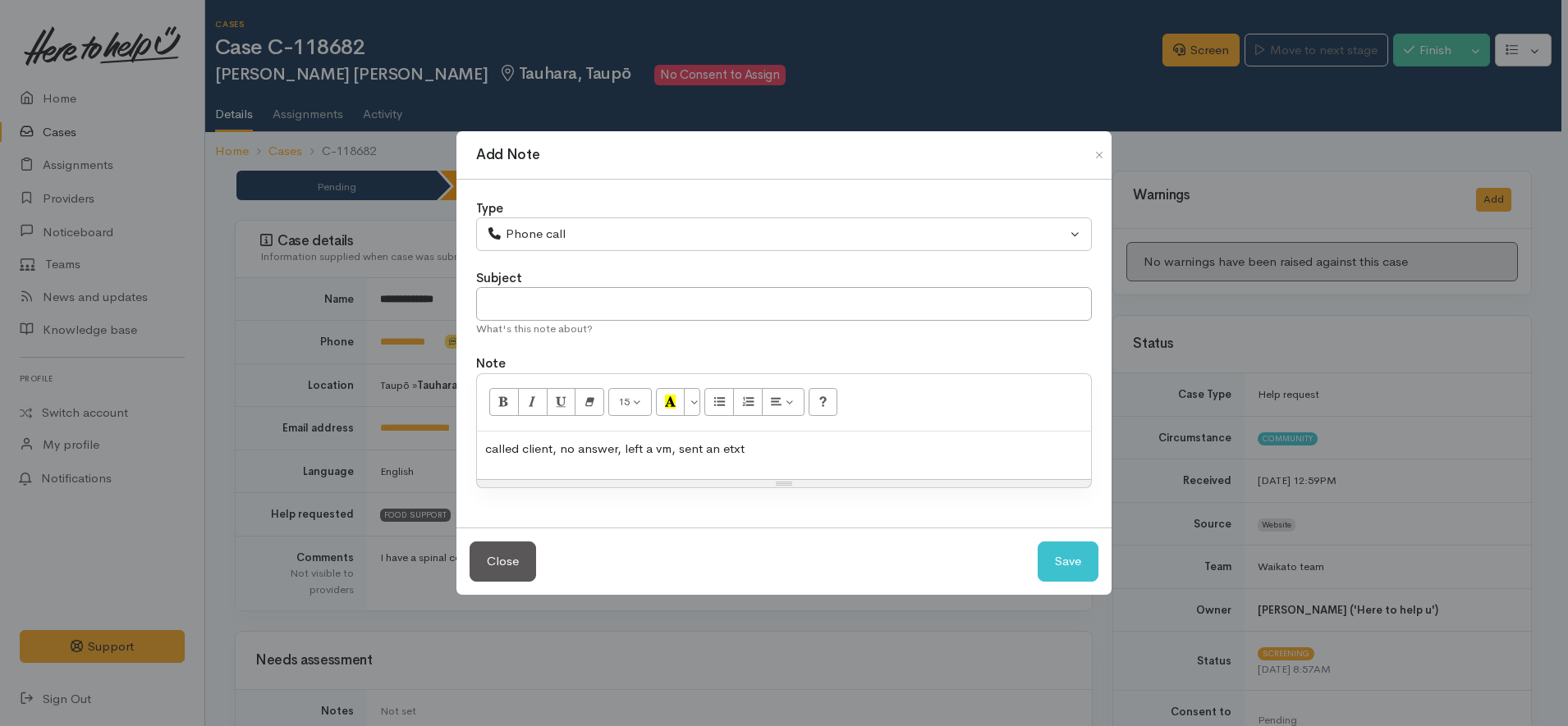
click at [670, 444] on p "called client, no answer, left a vm, sent an etxt" at bounding box center [784, 449] width 598 height 19
click at [1069, 557] on button "Save" at bounding box center [1067, 561] width 61 height 40
select select "1"
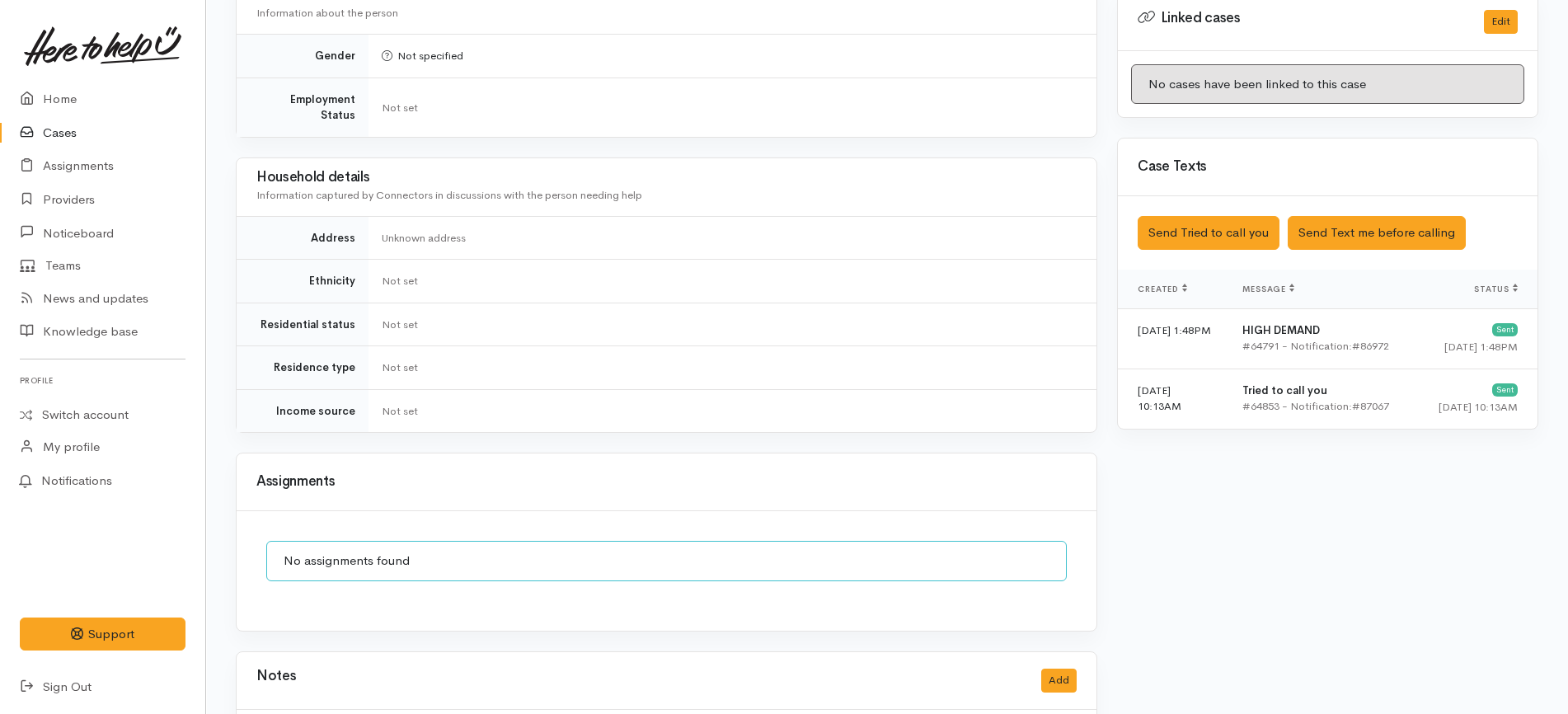
scroll to position [1097, 0]
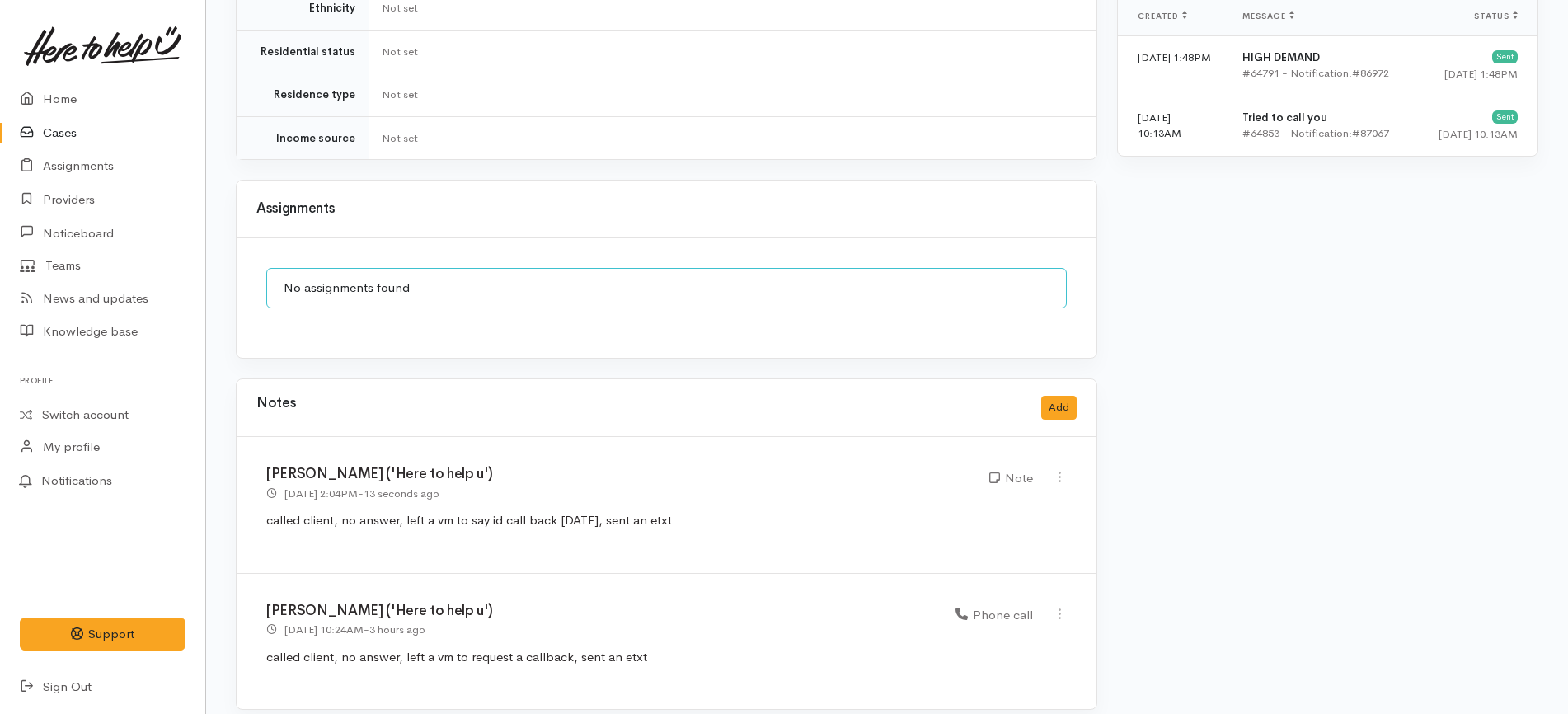
click at [151, 131] on link "Cases" at bounding box center [102, 133] width 205 height 34
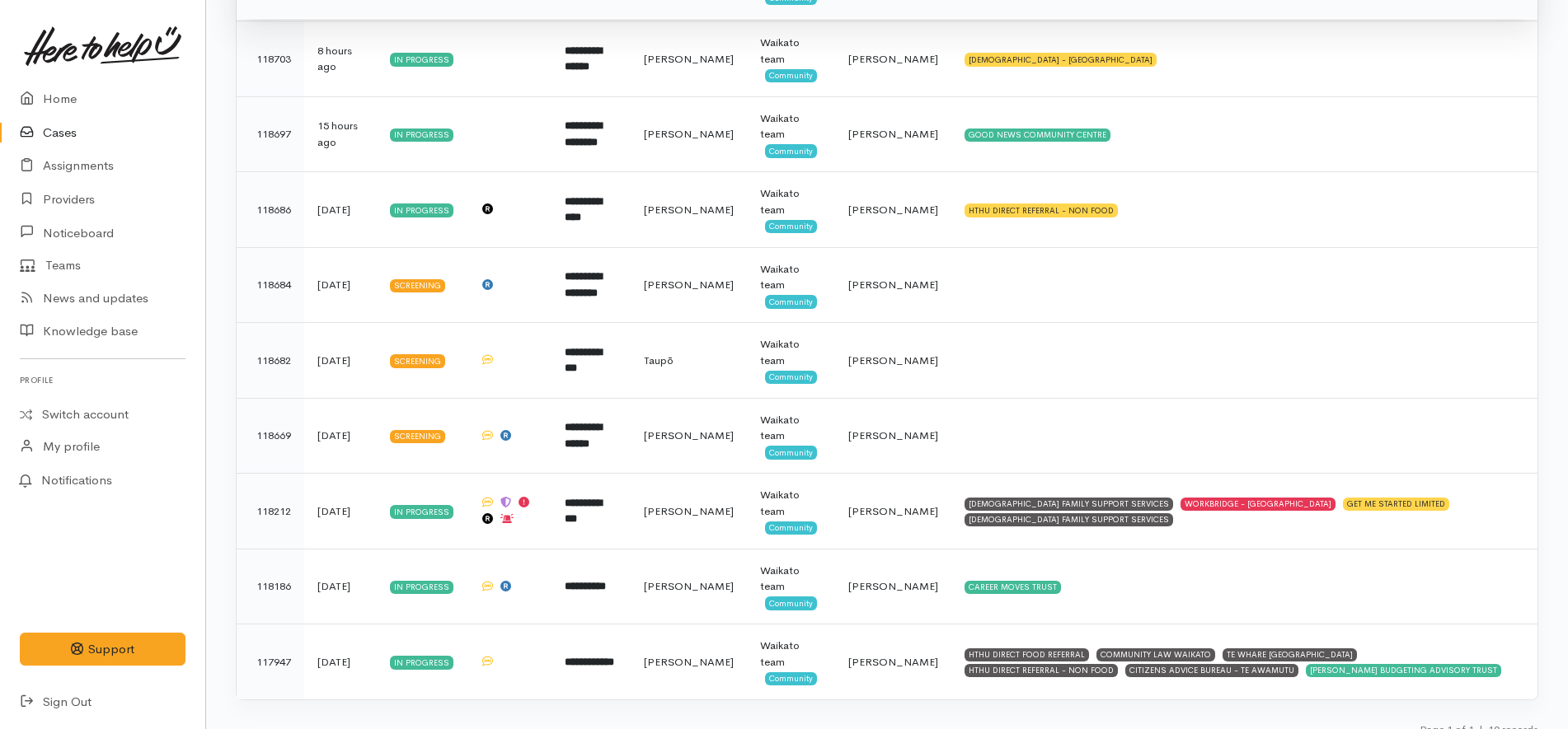
scroll to position [412, 0]
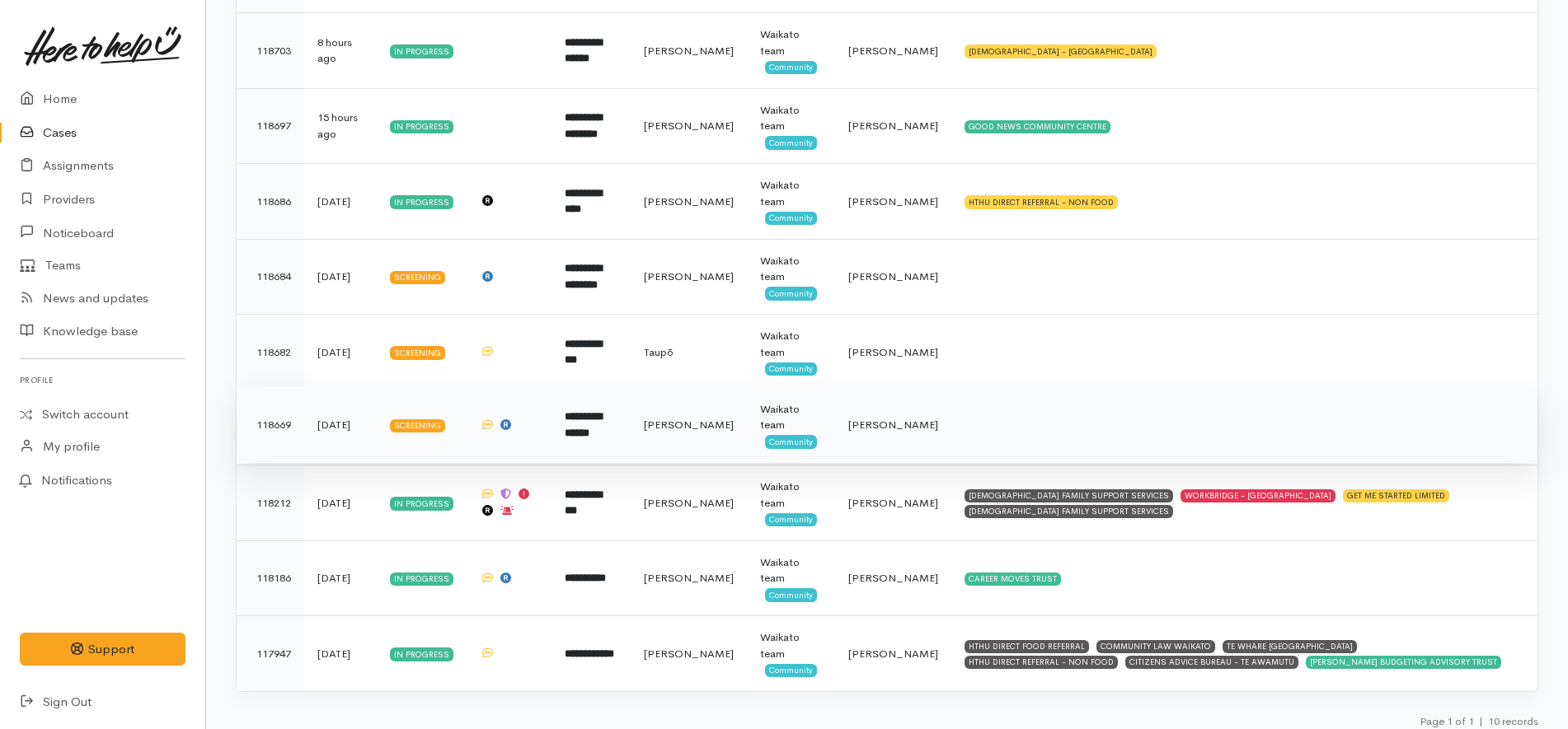
click at [602, 430] on b "**********" at bounding box center [583, 425] width 37 height 27
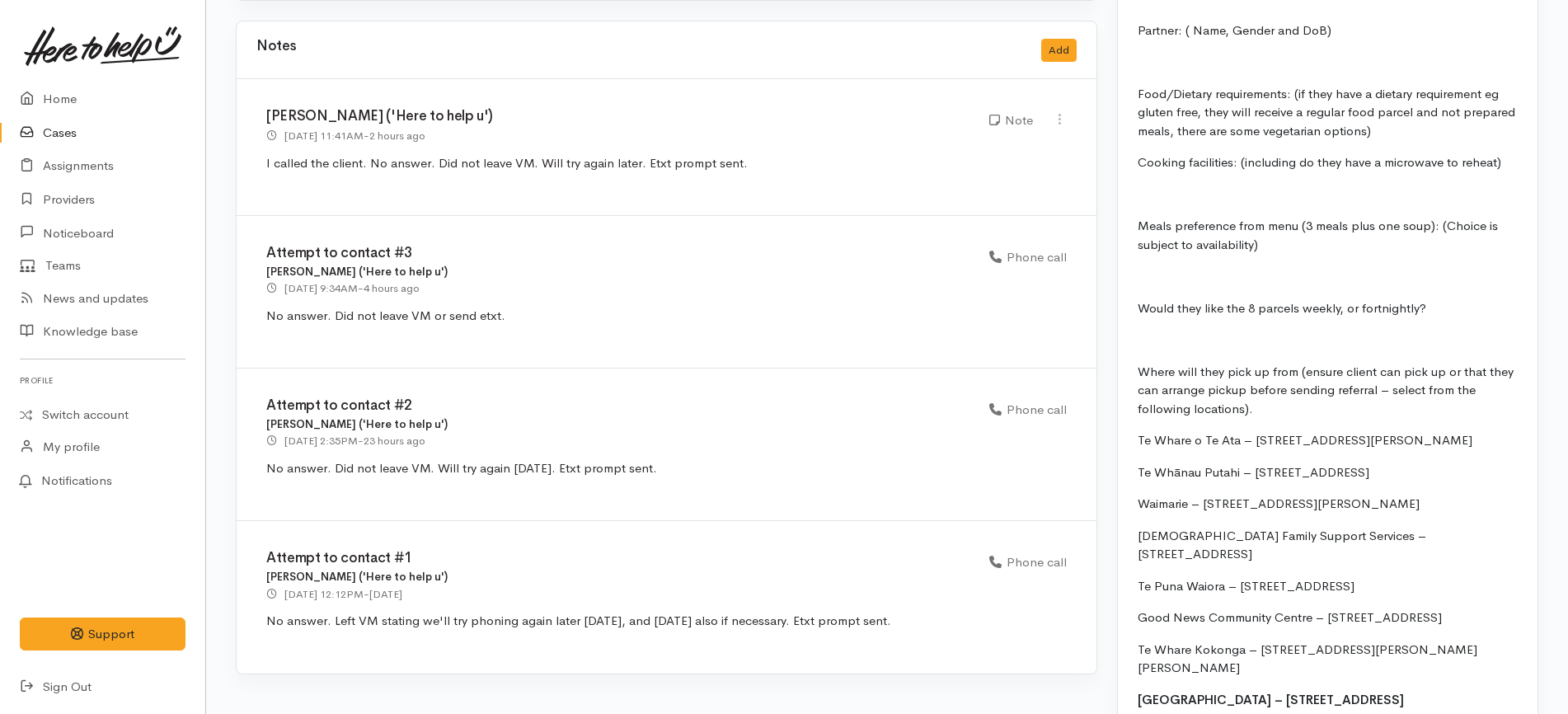
scroll to position [1855, 0]
